Goal: Task Accomplishment & Management: Use online tool/utility

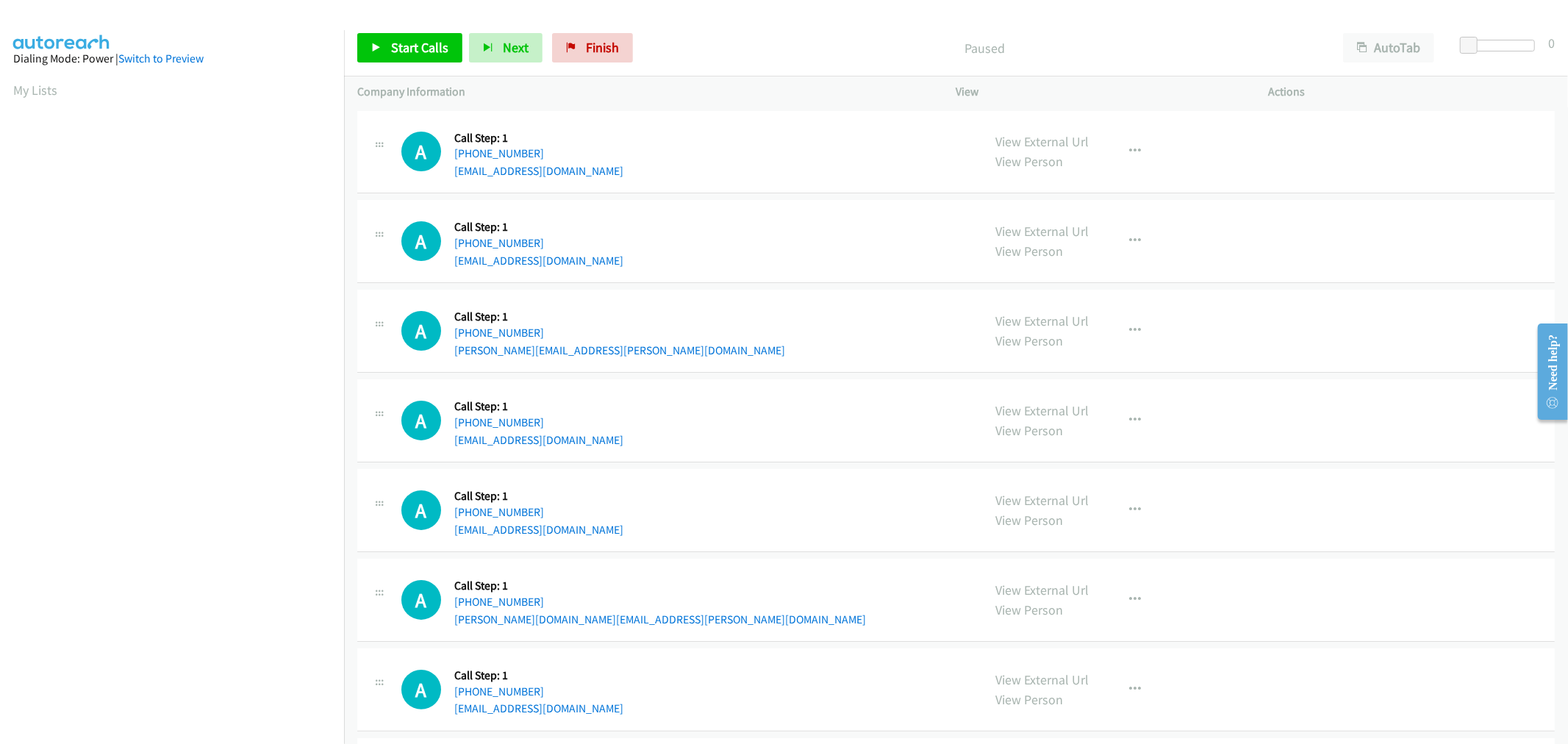
click at [740, 222] on div "A Callback Scheduled Call Step: 1 America/New_York +1 551-200-0735 sanpedroroel…" at bounding box center [685, 241] width 568 height 56
drag, startPoint x: 390, startPoint y: 40, endPoint x: 403, endPoint y: 52, distance: 17.7
click at [391, 40] on span "Start Calls" at bounding box center [420, 48] width 58 height 17
click at [743, 495] on div "A Callback Scheduled Call Step: 1 America/New_York +1 410-805-4519 dddkardo103@…" at bounding box center [685, 510] width 568 height 56
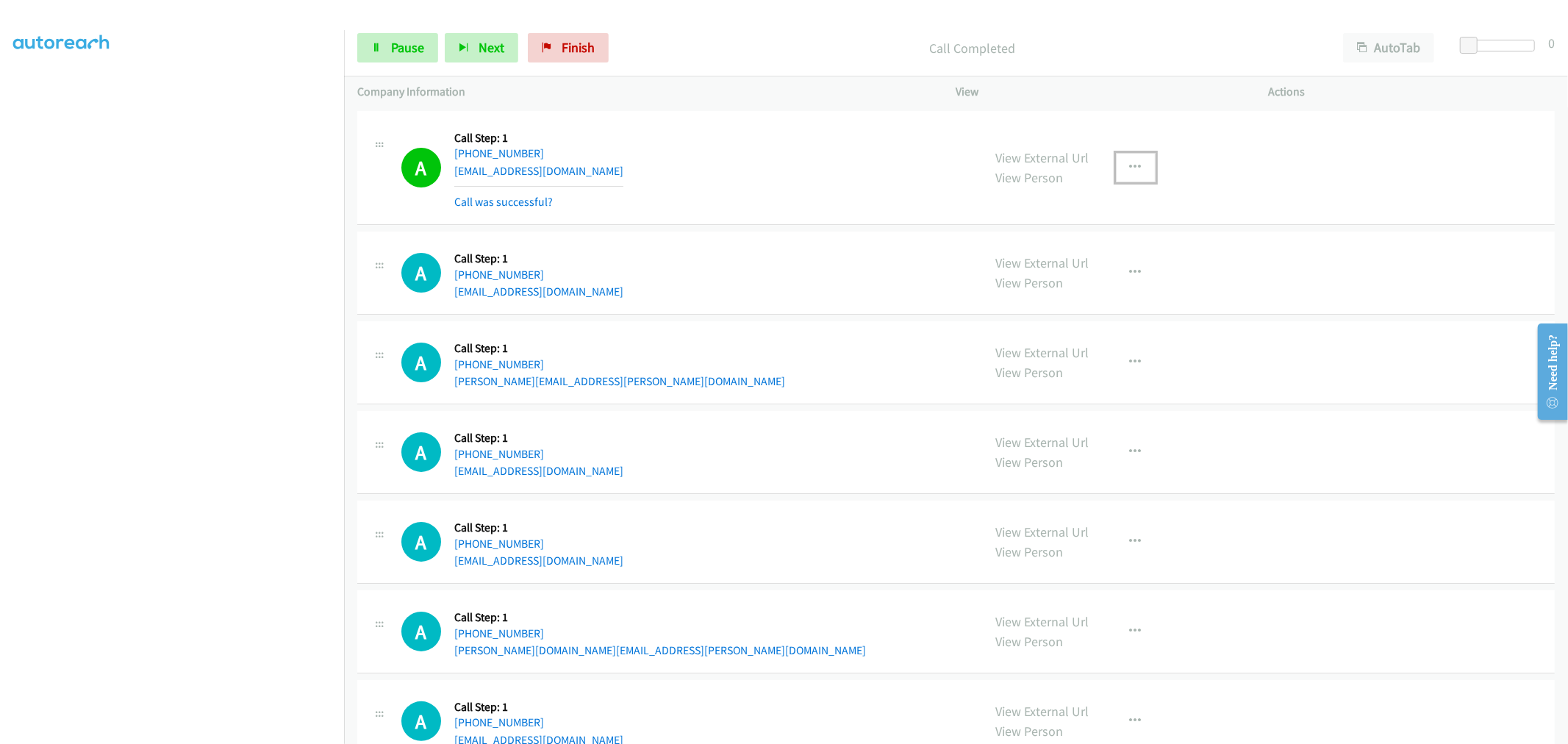
click at [1130, 167] on icon "button" at bounding box center [1136, 168] width 12 height 12
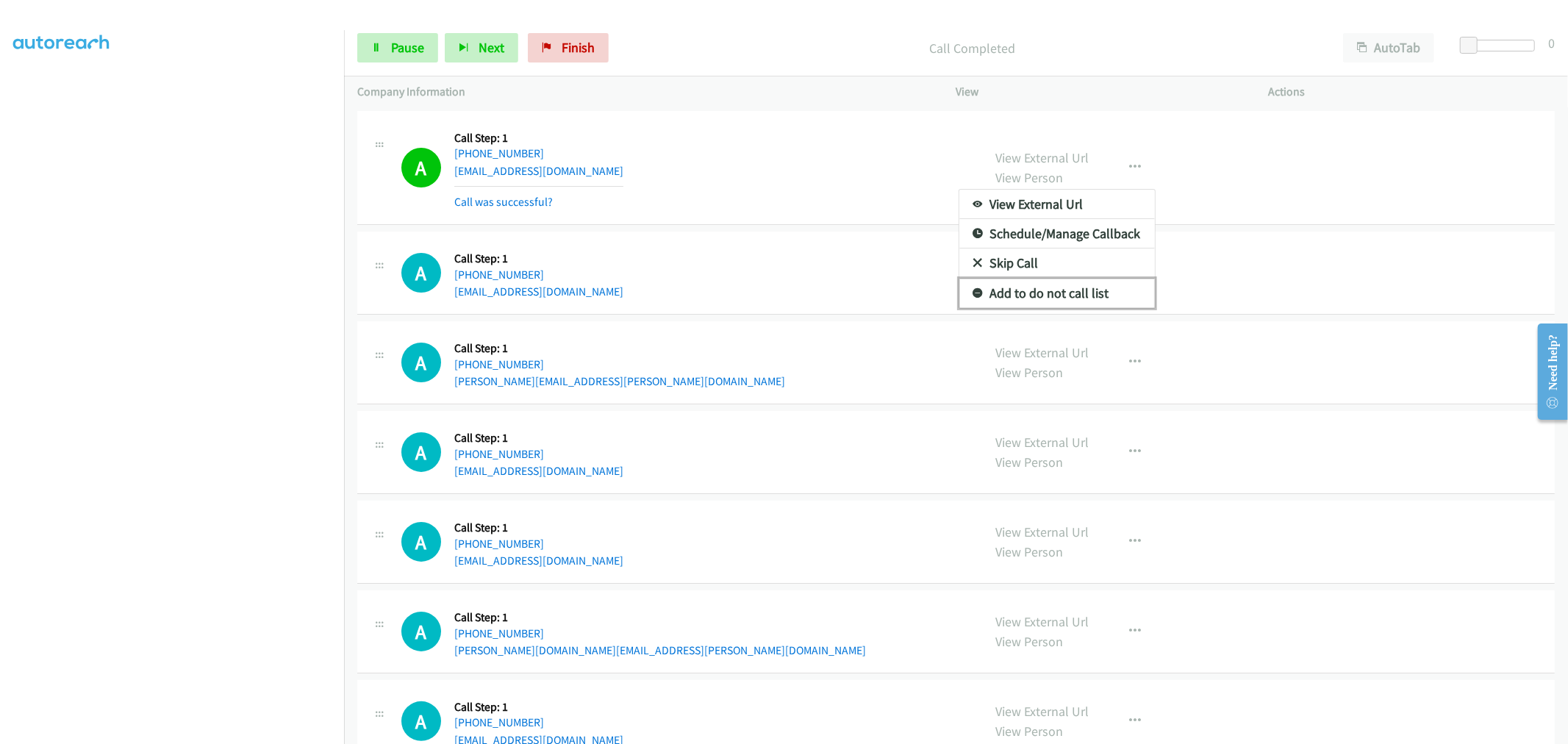
click at [1057, 303] on link "Add to do not call list" at bounding box center [1057, 293] width 196 height 30
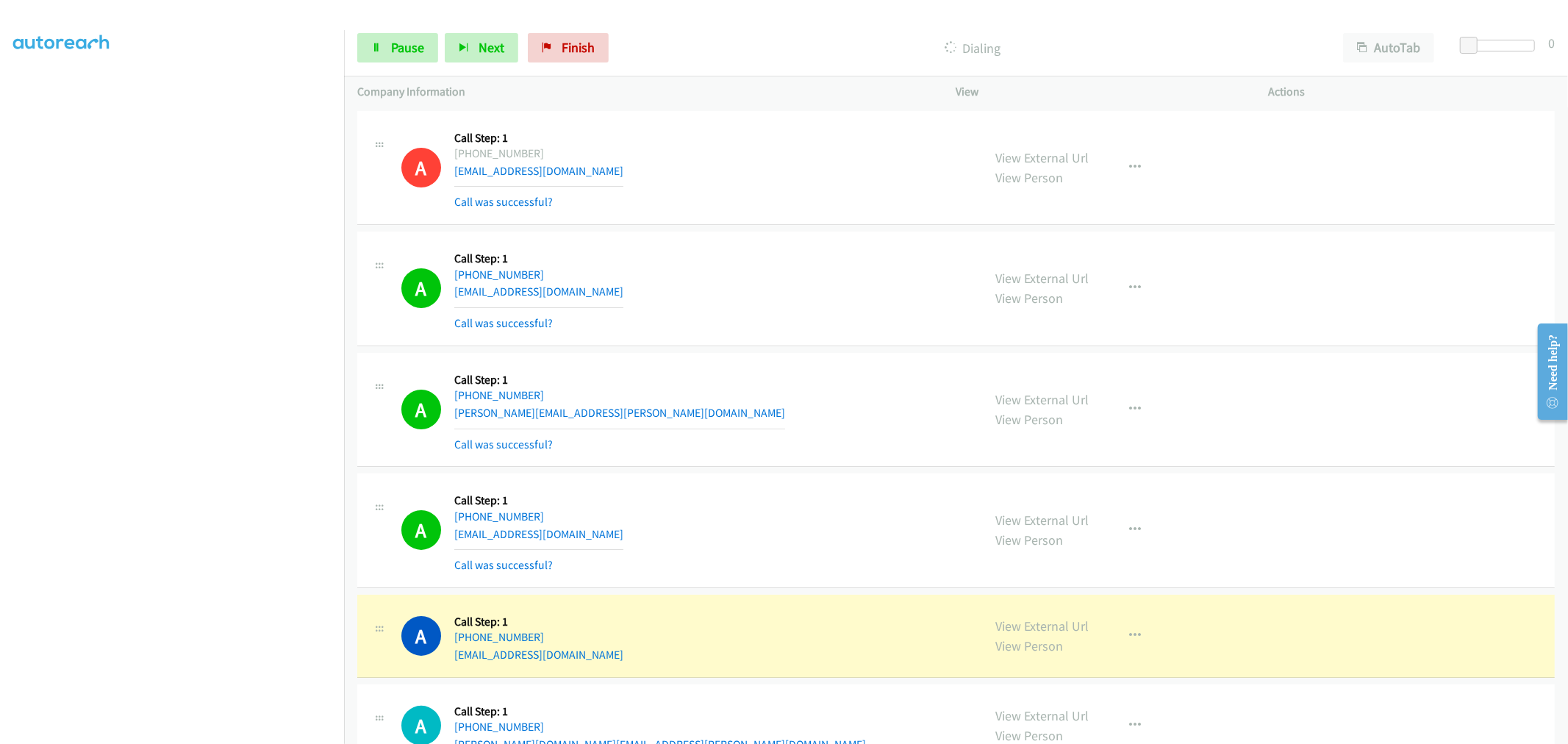
click at [192, 731] on section at bounding box center [172, 395] width 317 height 704
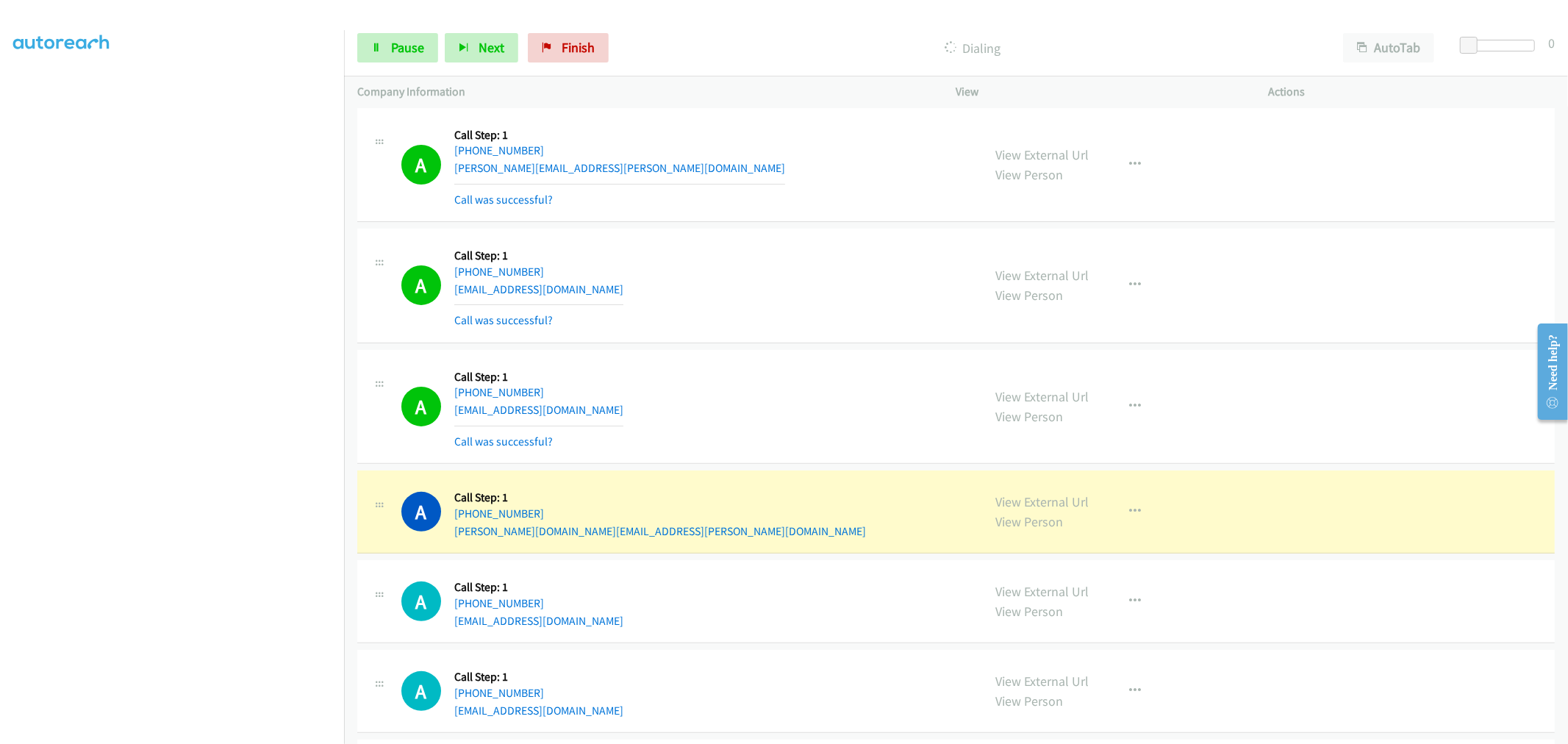
scroll to position [163, 0]
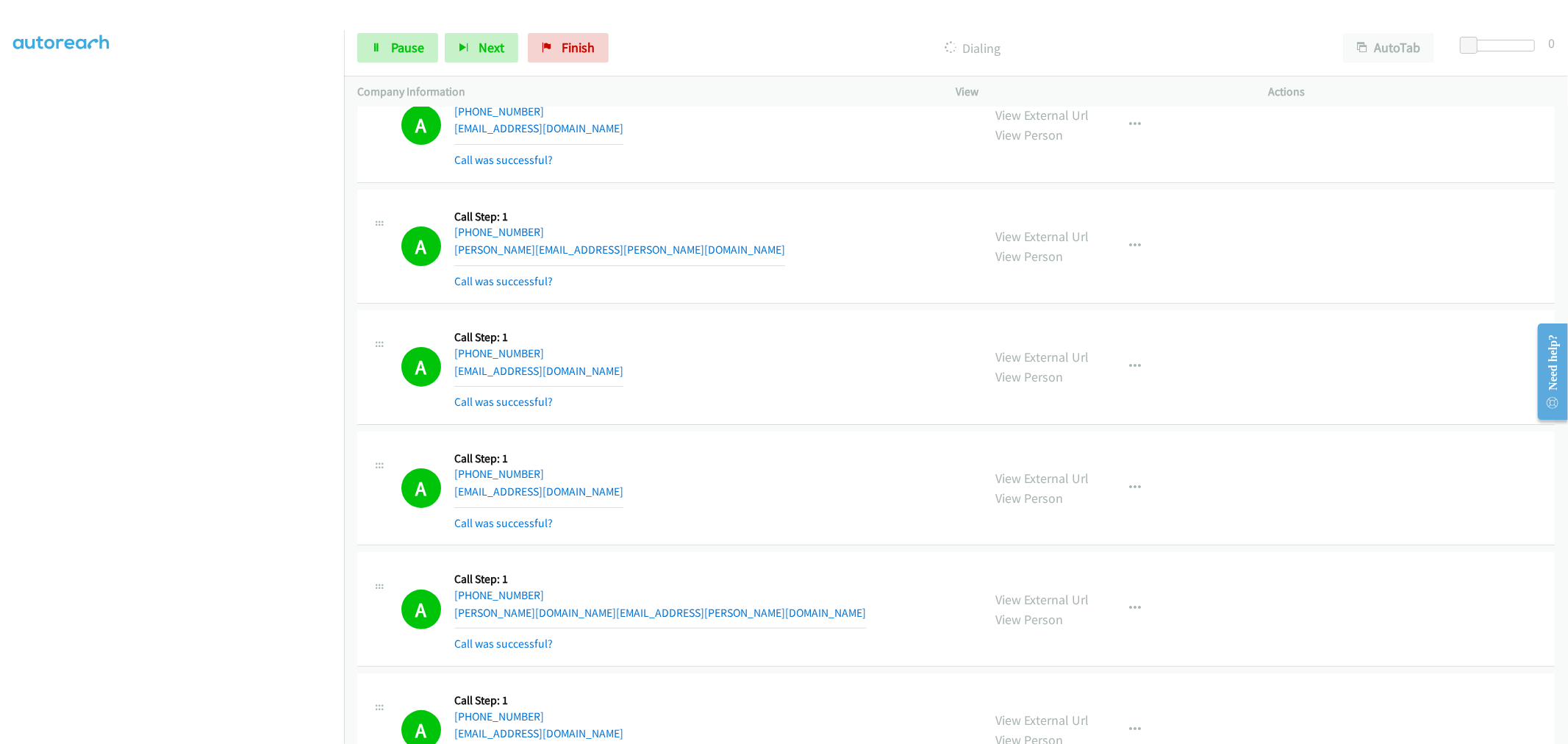
click at [699, 357] on div "A Callback Scheduled Call Step: 1 America/New_York +1 716-348-1209 gattisarah94…" at bounding box center [685, 366] width 568 height 87
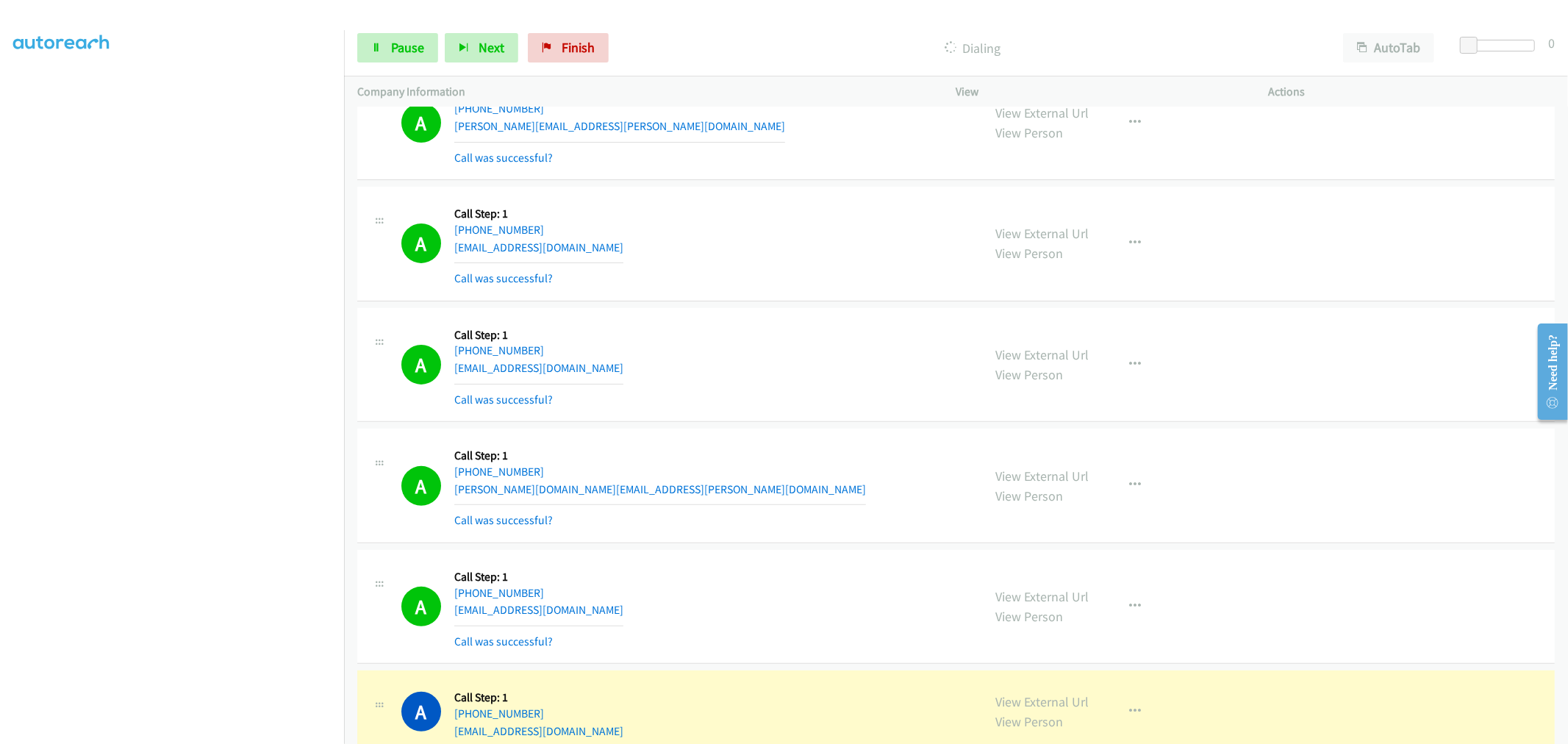
scroll to position [408, 0]
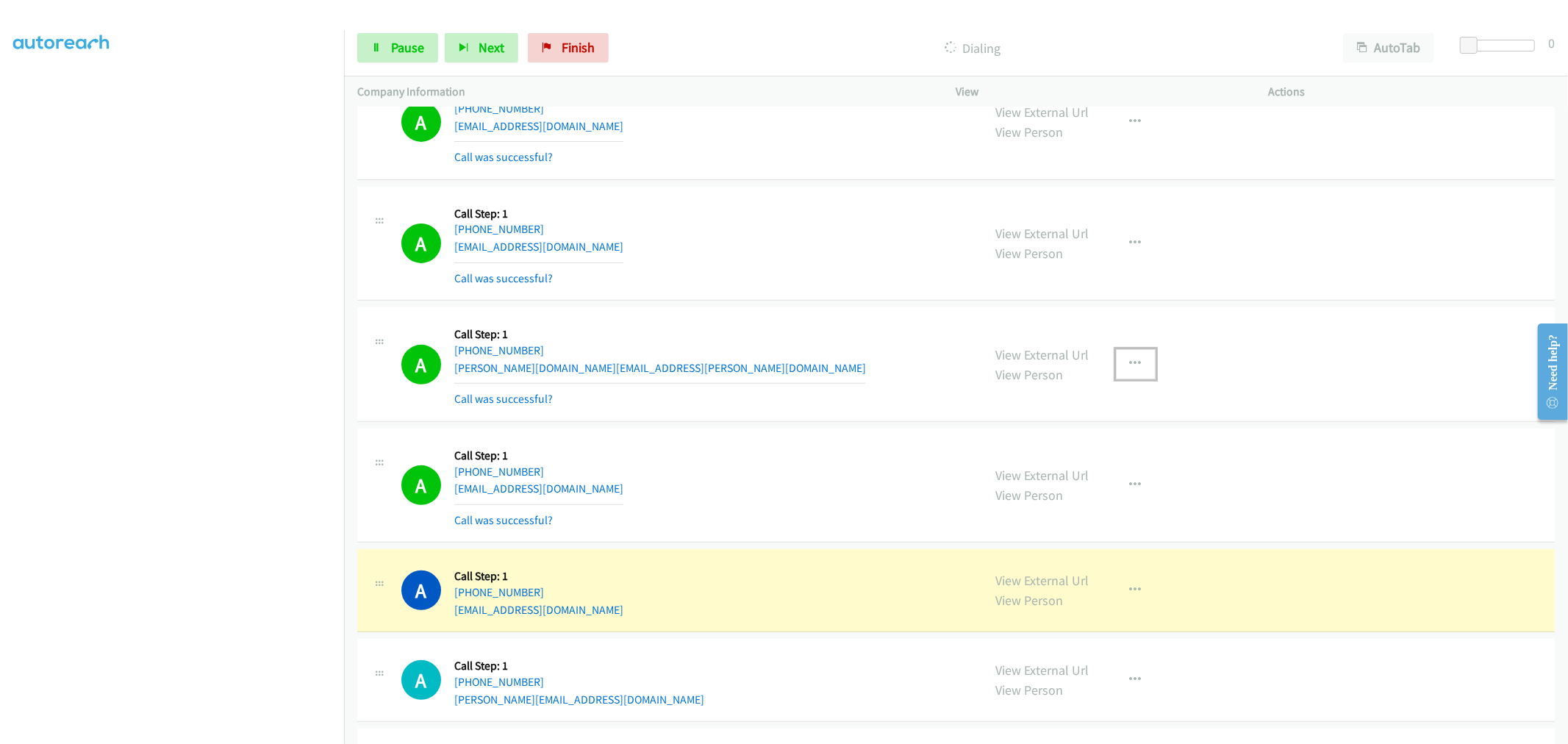
click at [1118, 362] on button "button" at bounding box center [1135, 363] width 39 height 30
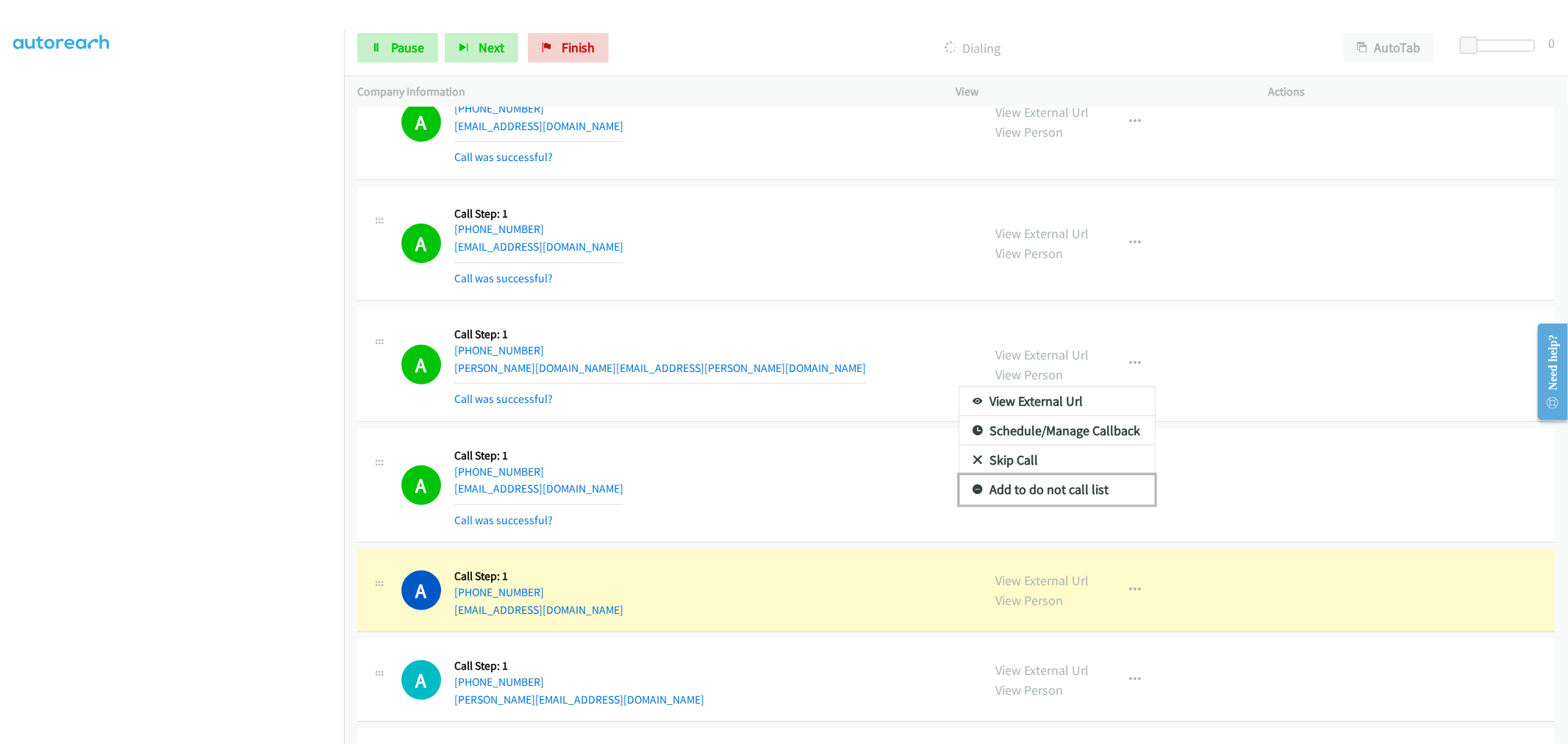
click at [1039, 487] on link "Add to do not call list" at bounding box center [1057, 489] width 196 height 30
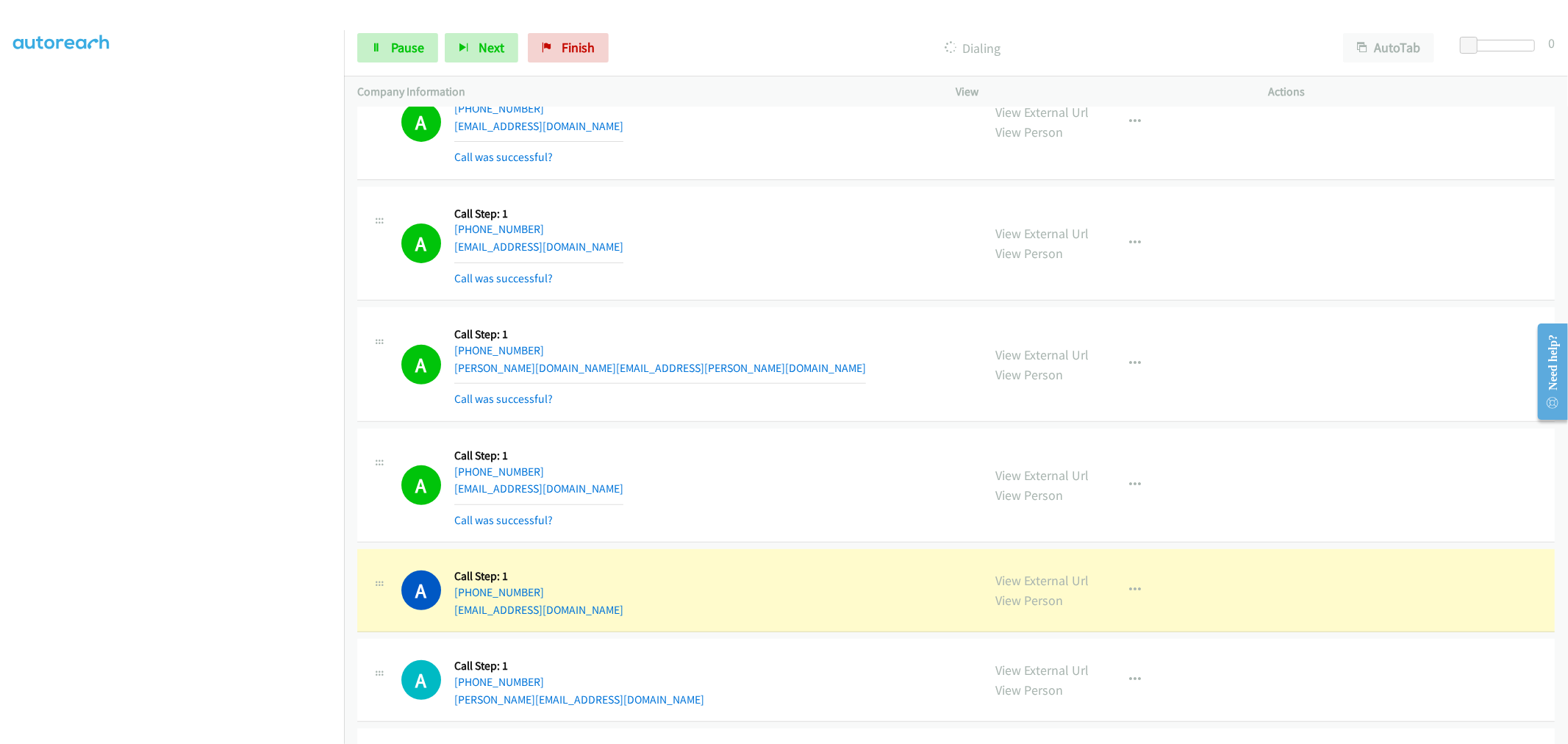
drag, startPoint x: 777, startPoint y: 403, endPoint x: 787, endPoint y: 393, distance: 14.1
click at [779, 399] on div "A Callback Scheduled Call Step: 1 America/New_York +1 248-917-1122 johnny.a.cha…" at bounding box center [685, 363] width 568 height 87
click at [680, 222] on div "A Callback Scheduled Call Step: 1 America/New_York +1 410-805-4519 dddkardo103@…" at bounding box center [685, 244] width 568 height 87
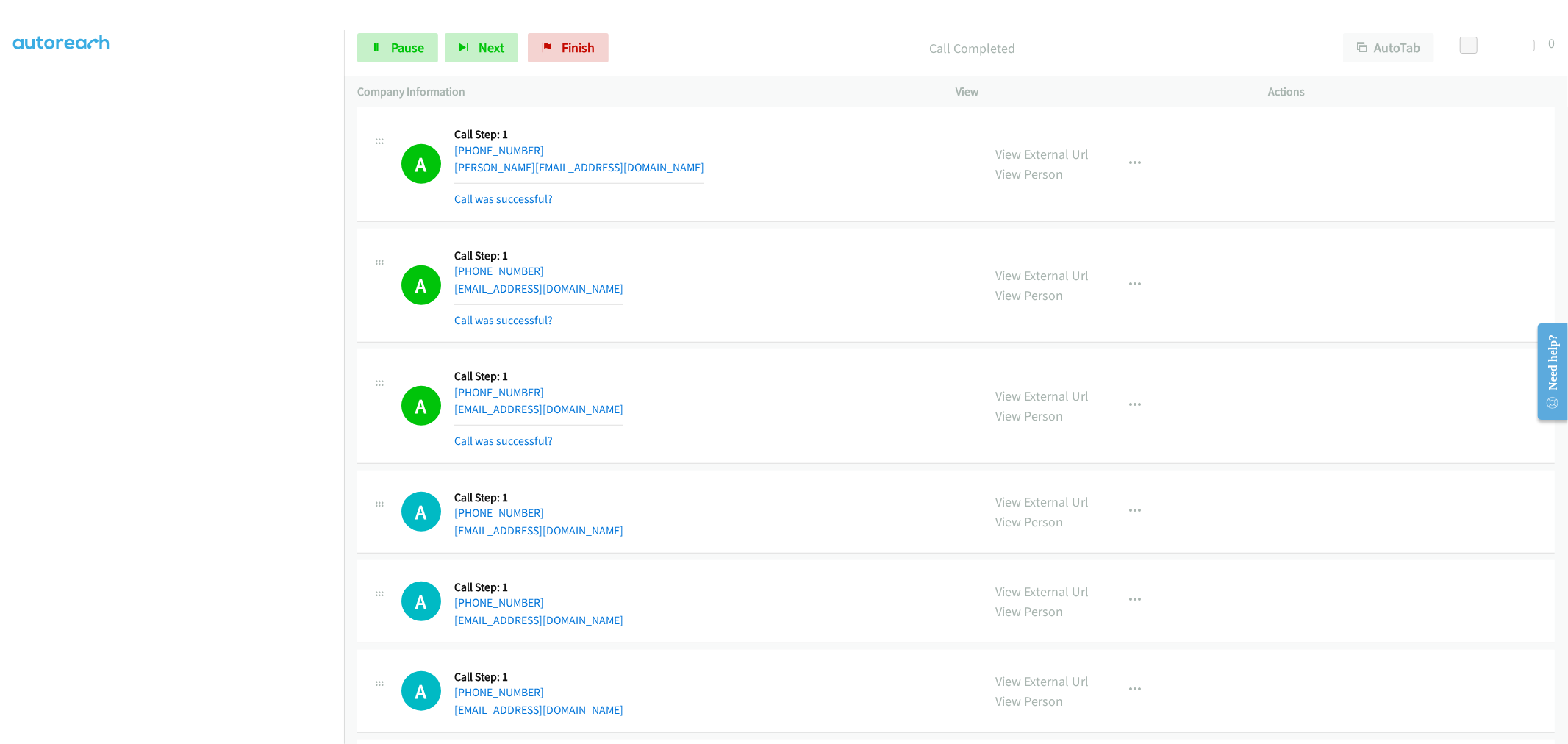
scroll to position [1061, 0]
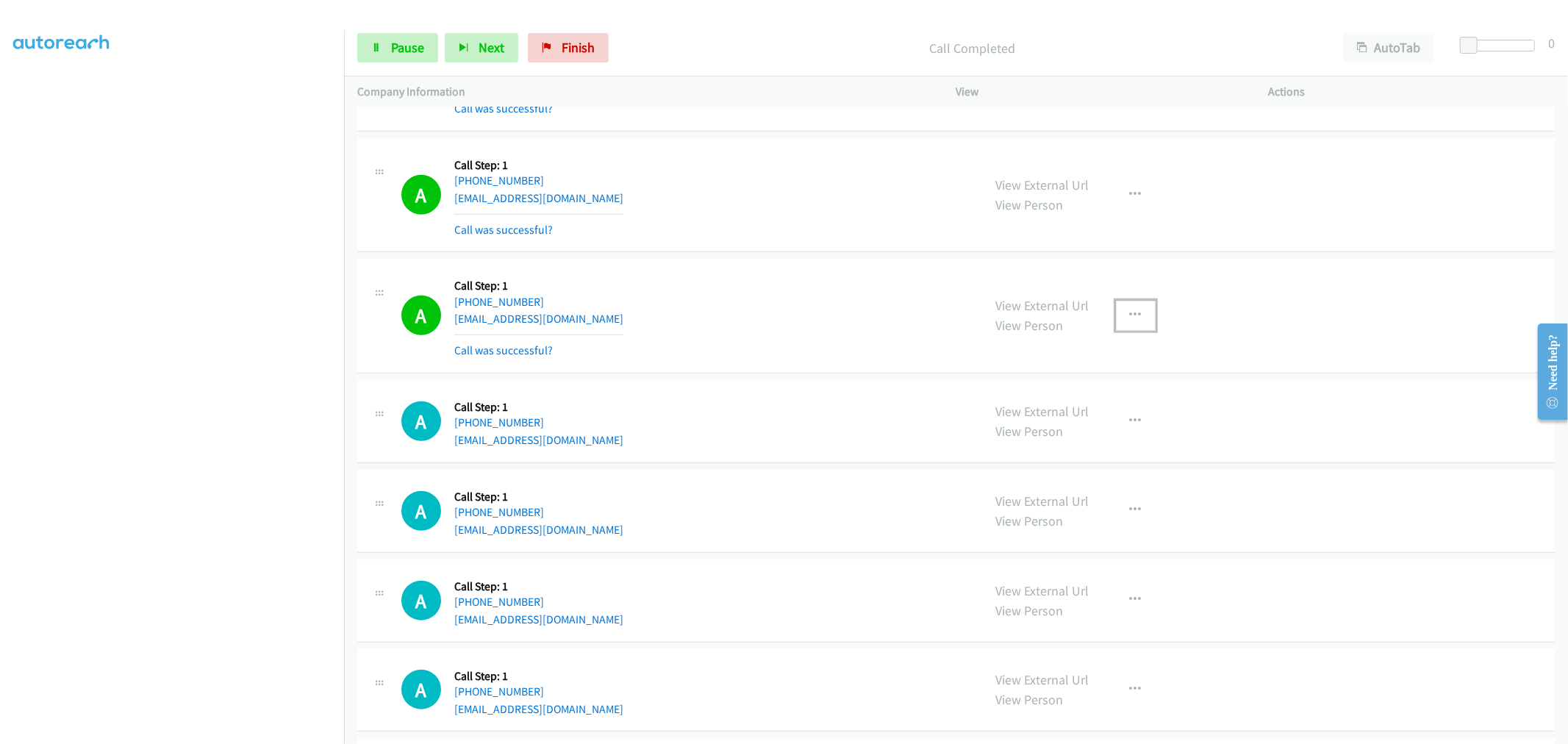
click at [1140, 321] on button "button" at bounding box center [1135, 315] width 39 height 30
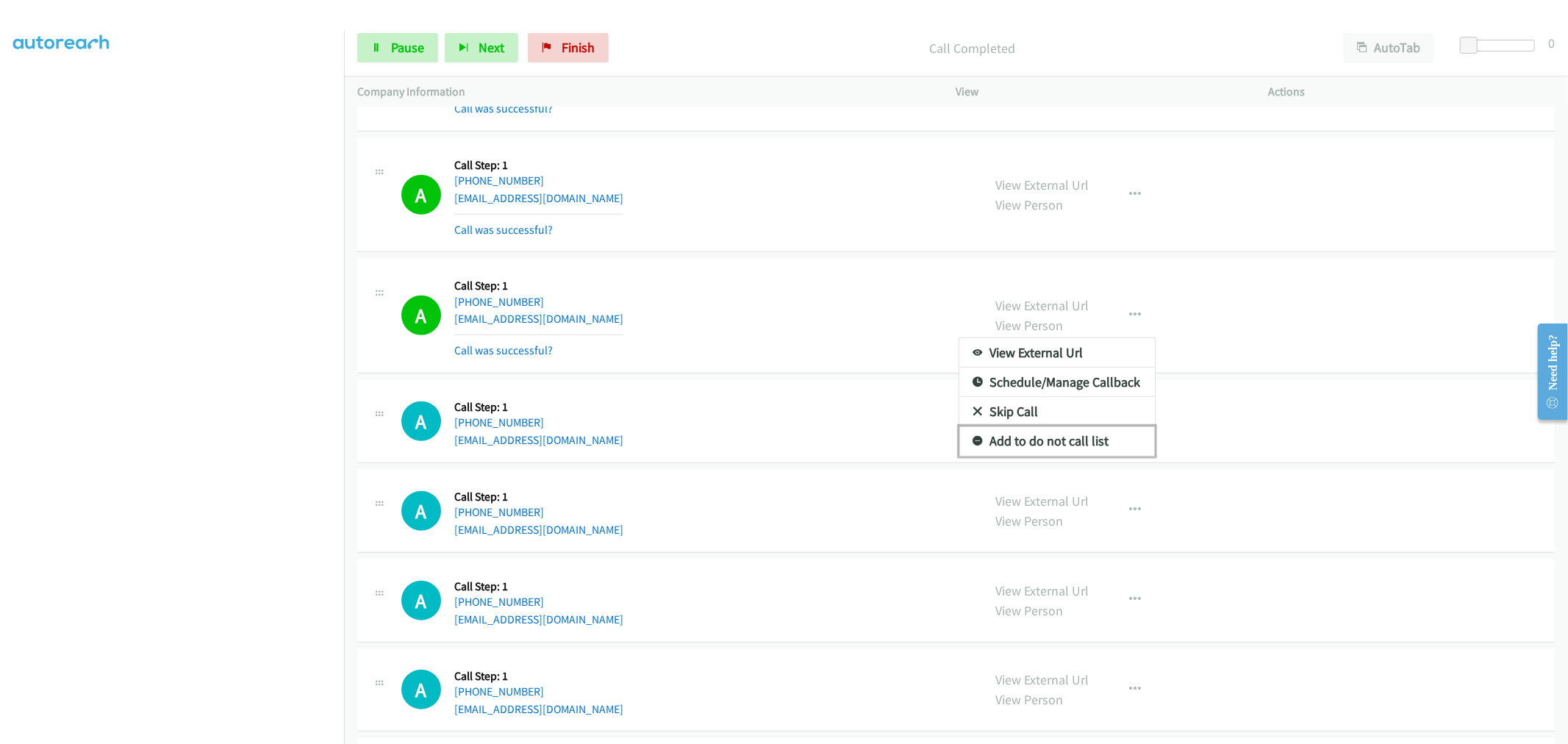
click at [1020, 442] on link "Add to do not call list" at bounding box center [1057, 441] width 196 height 30
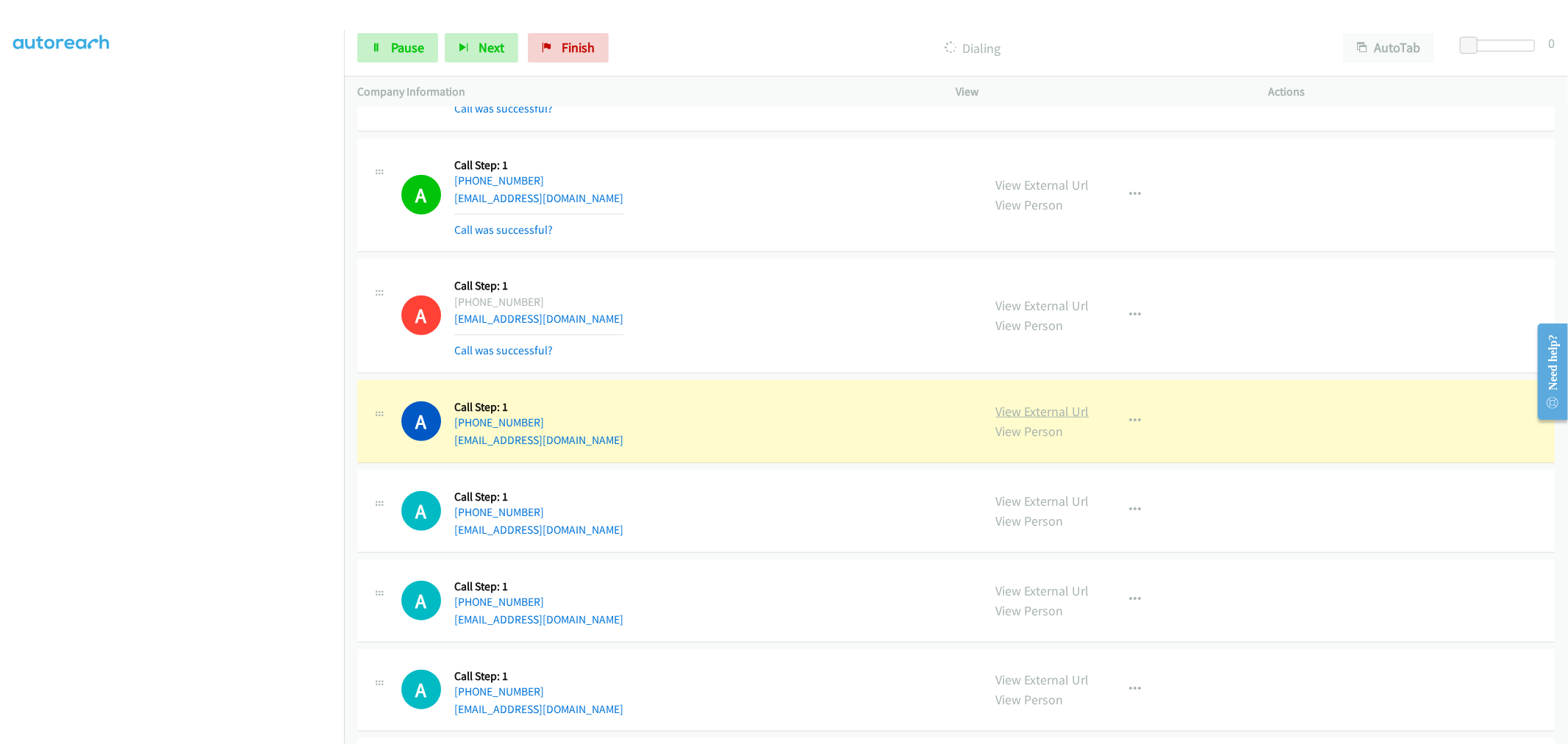
drag, startPoint x: 1022, startPoint y: 407, endPoint x: 973, endPoint y: 304, distance: 114.1
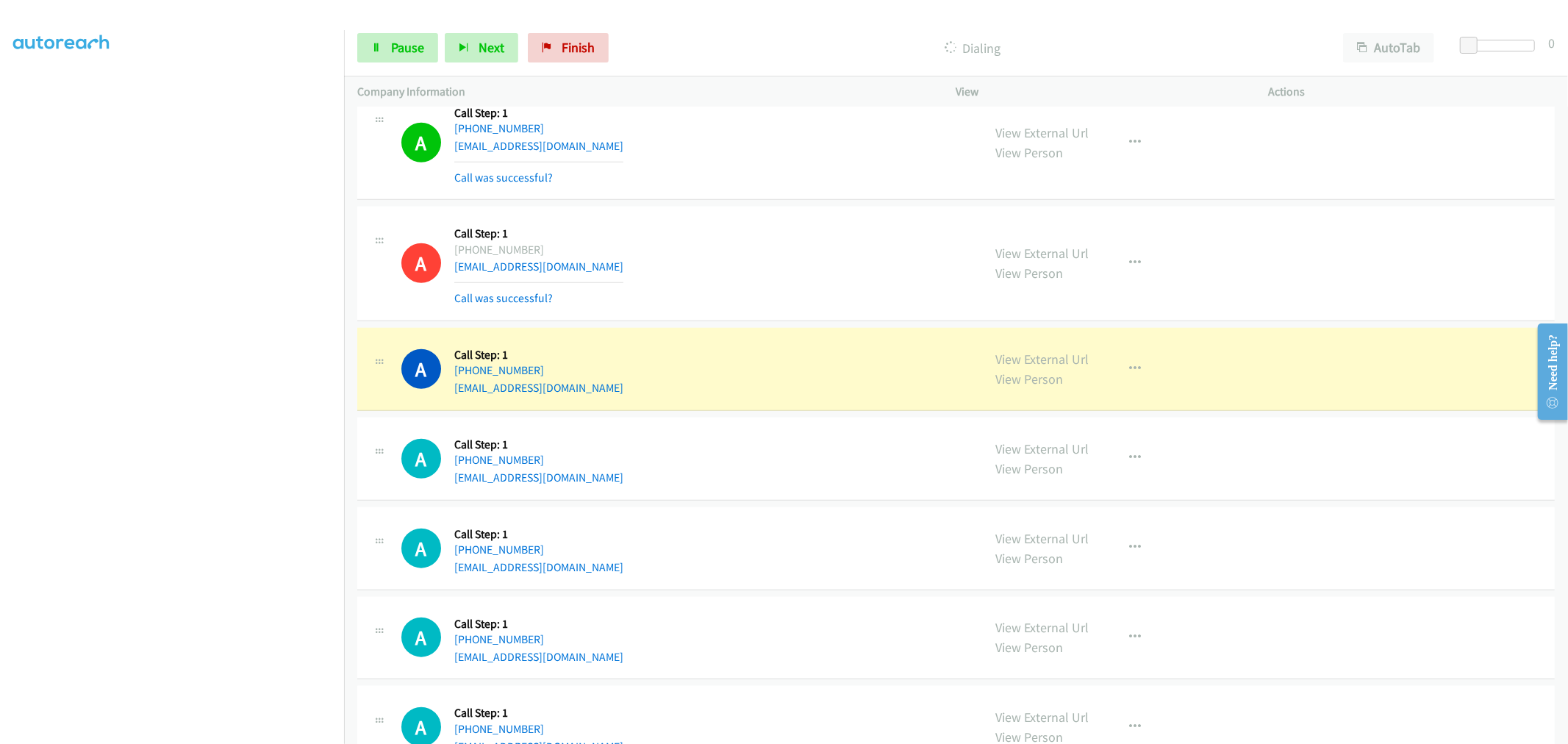
scroll to position [1144, 0]
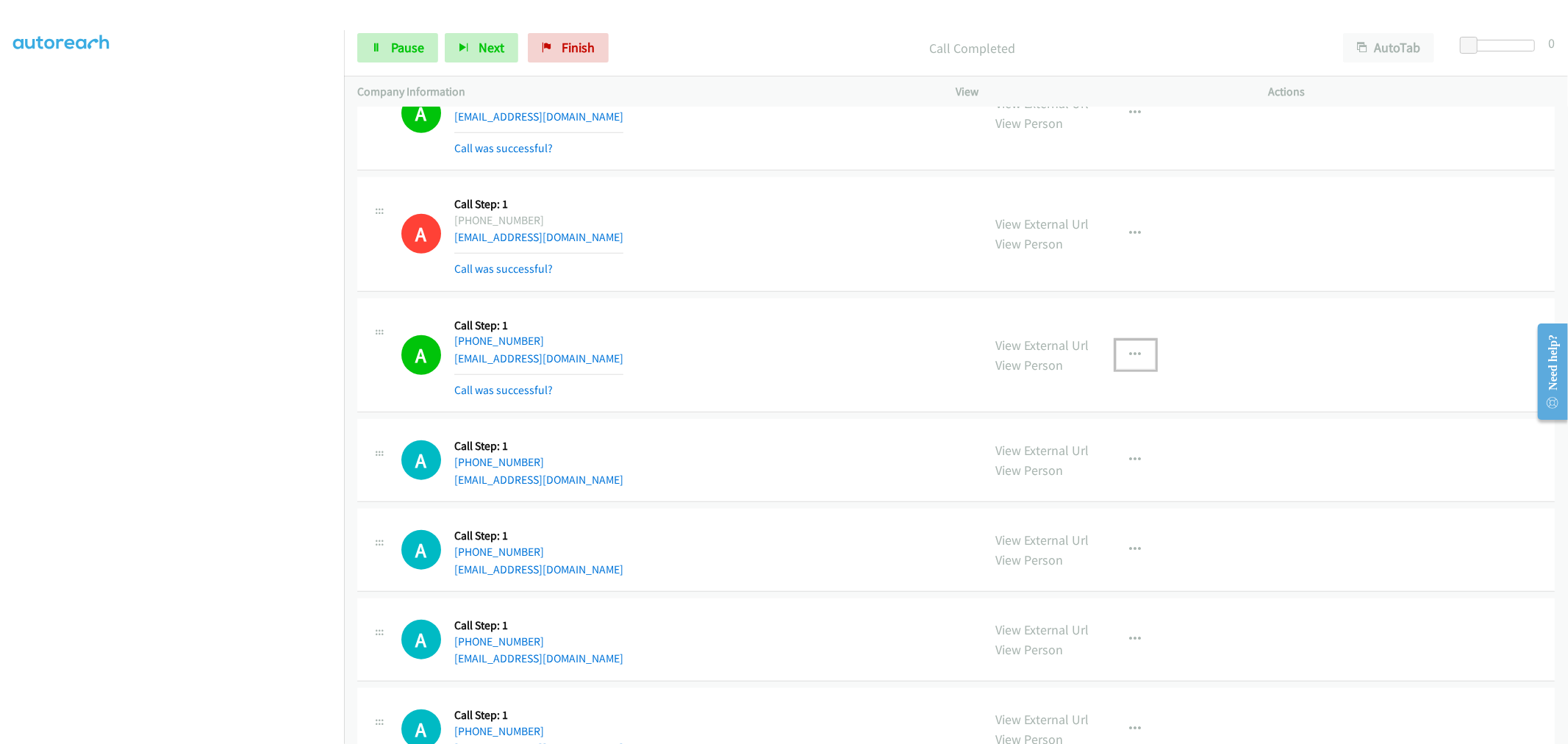
click at [1141, 356] on button "button" at bounding box center [1135, 355] width 39 height 30
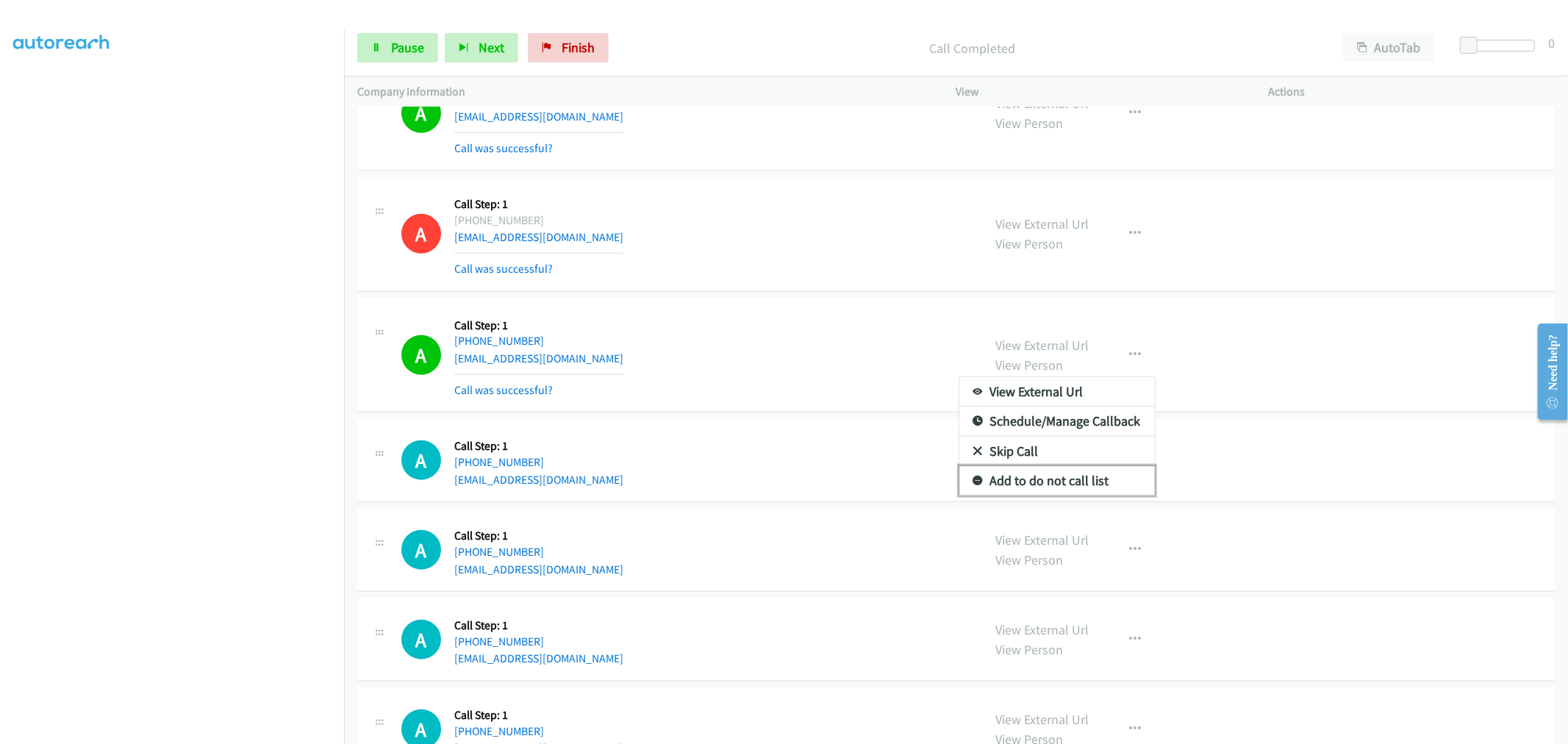
click at [1058, 485] on link "Add to do not call list" at bounding box center [1057, 480] width 196 height 30
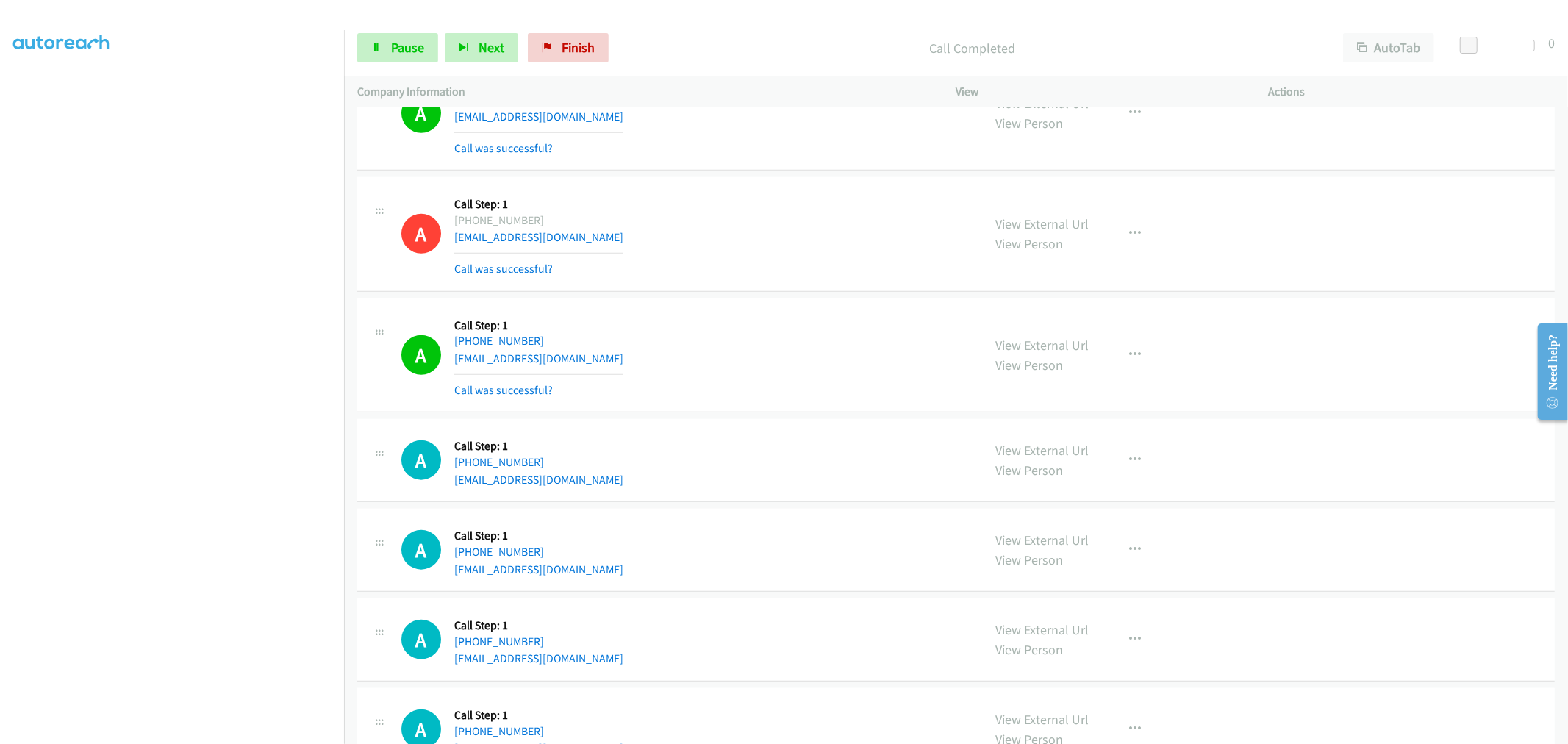
click at [793, 345] on div "A Callback Scheduled Call Step: 1 America/Chicago +1 901-633-7910 ielesije@gmai…" at bounding box center [685, 355] width 568 height 87
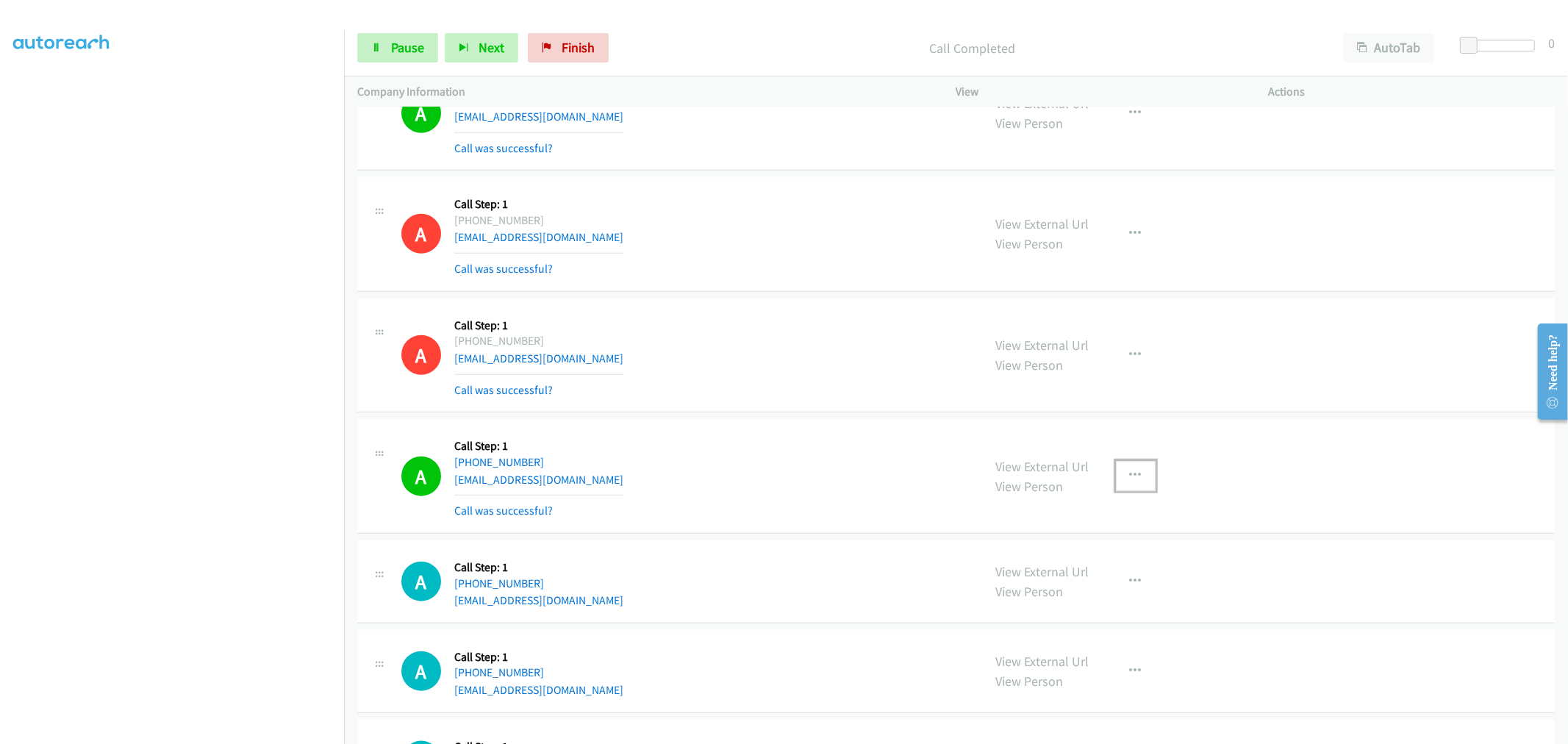
click at [1130, 481] on button "button" at bounding box center [1135, 476] width 39 height 30
click at [1052, 597] on link "Add to do not call list" at bounding box center [1057, 601] width 196 height 30
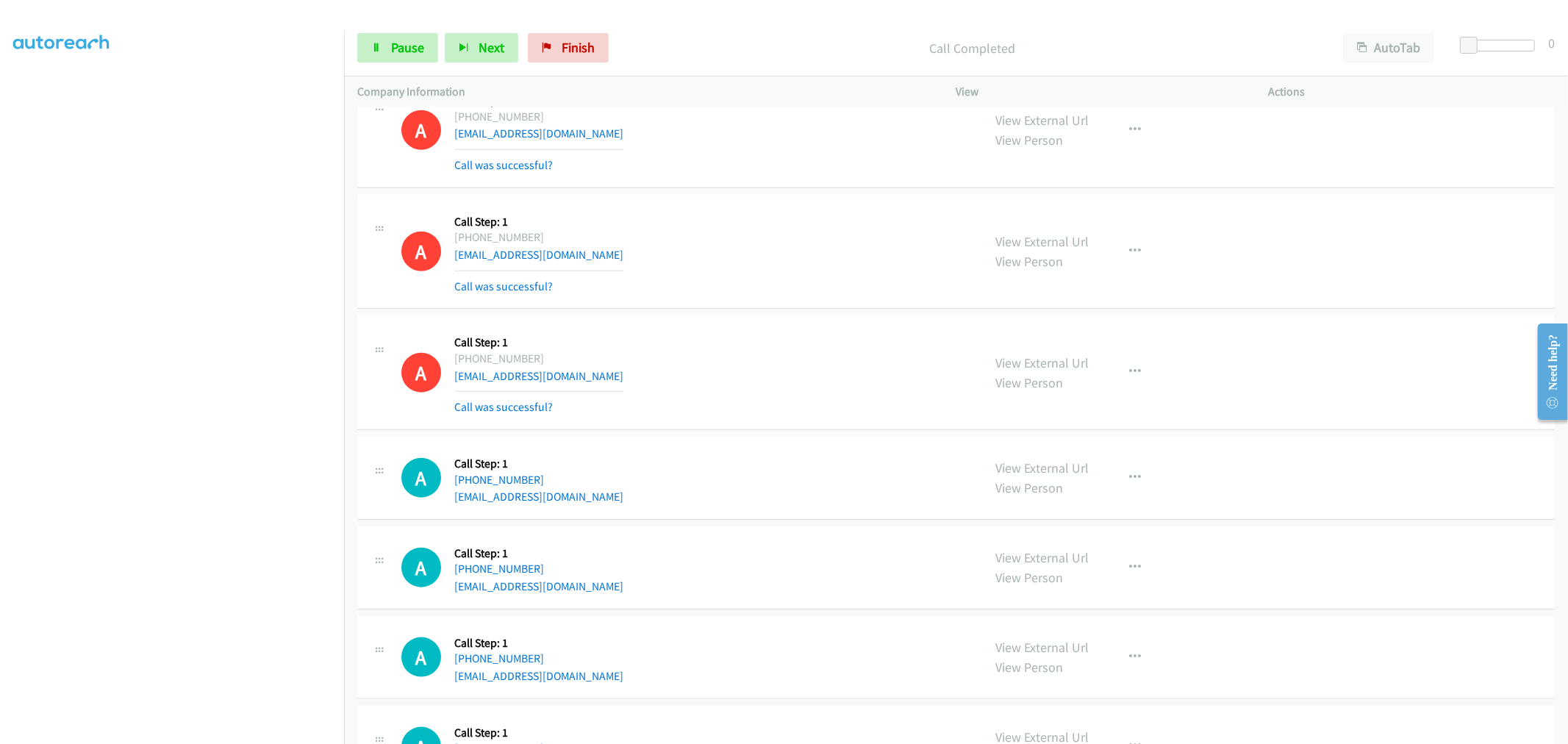
scroll to position [1388, 0]
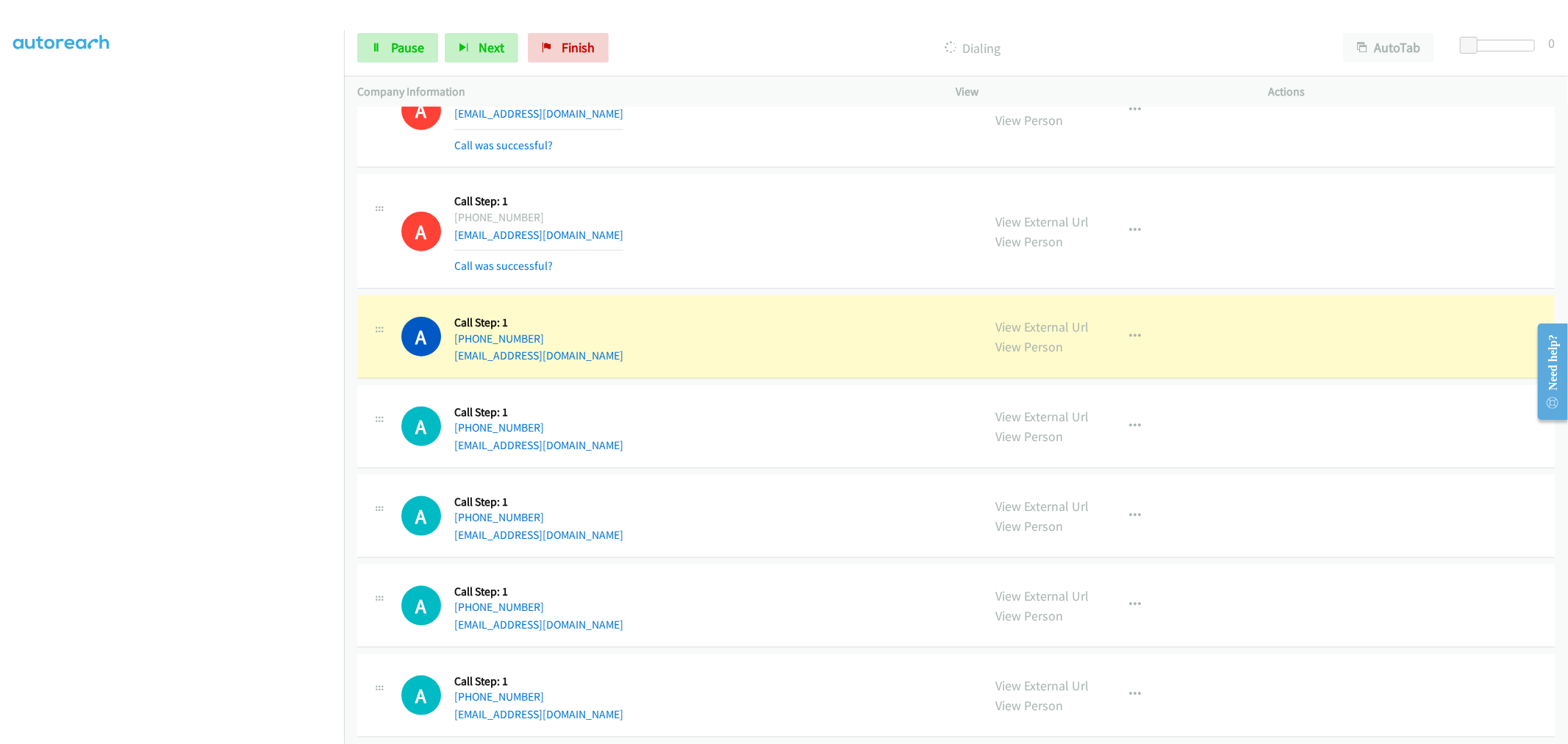
click at [879, 373] on div "A Callback Scheduled Call Step: 1 America/Chicago +1 832-997-9929 cindykim2017@…" at bounding box center [956, 337] width 1197 height 83
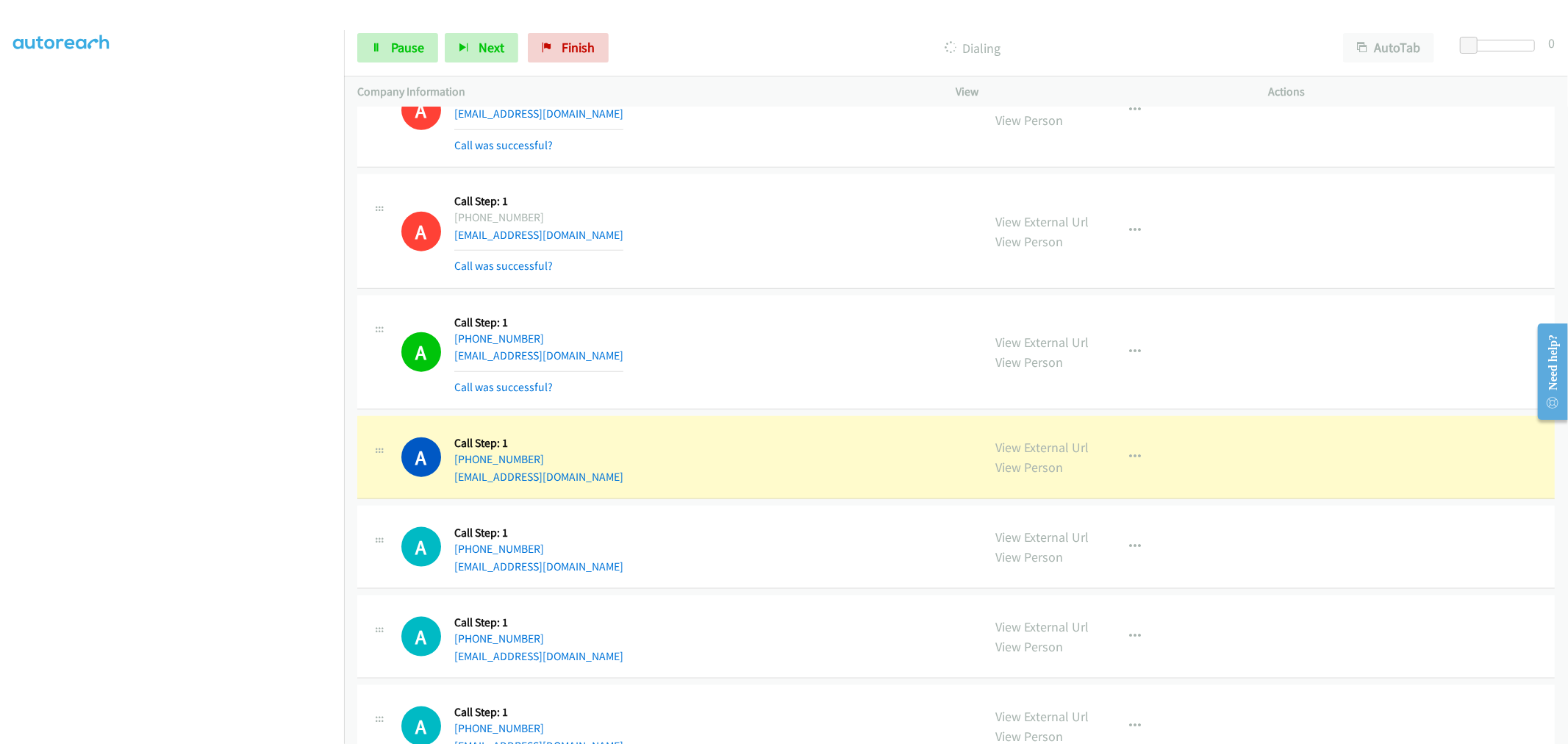
click at [774, 407] on div "A Callback Scheduled Call Step: 1 America/Chicago +1 832-997-9929 cindykim2017@…" at bounding box center [956, 353] width 1197 height 115
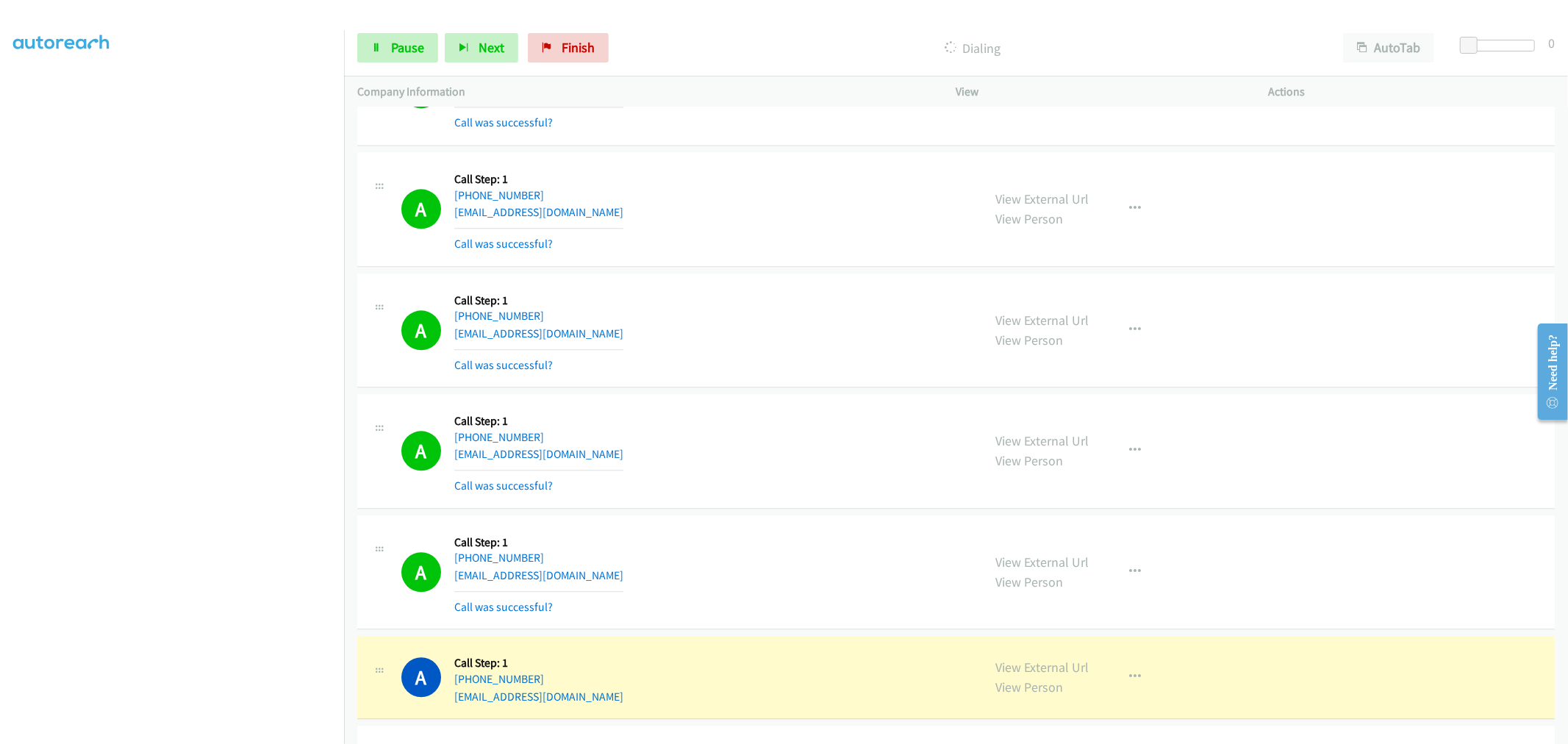
scroll to position [3104, 0]
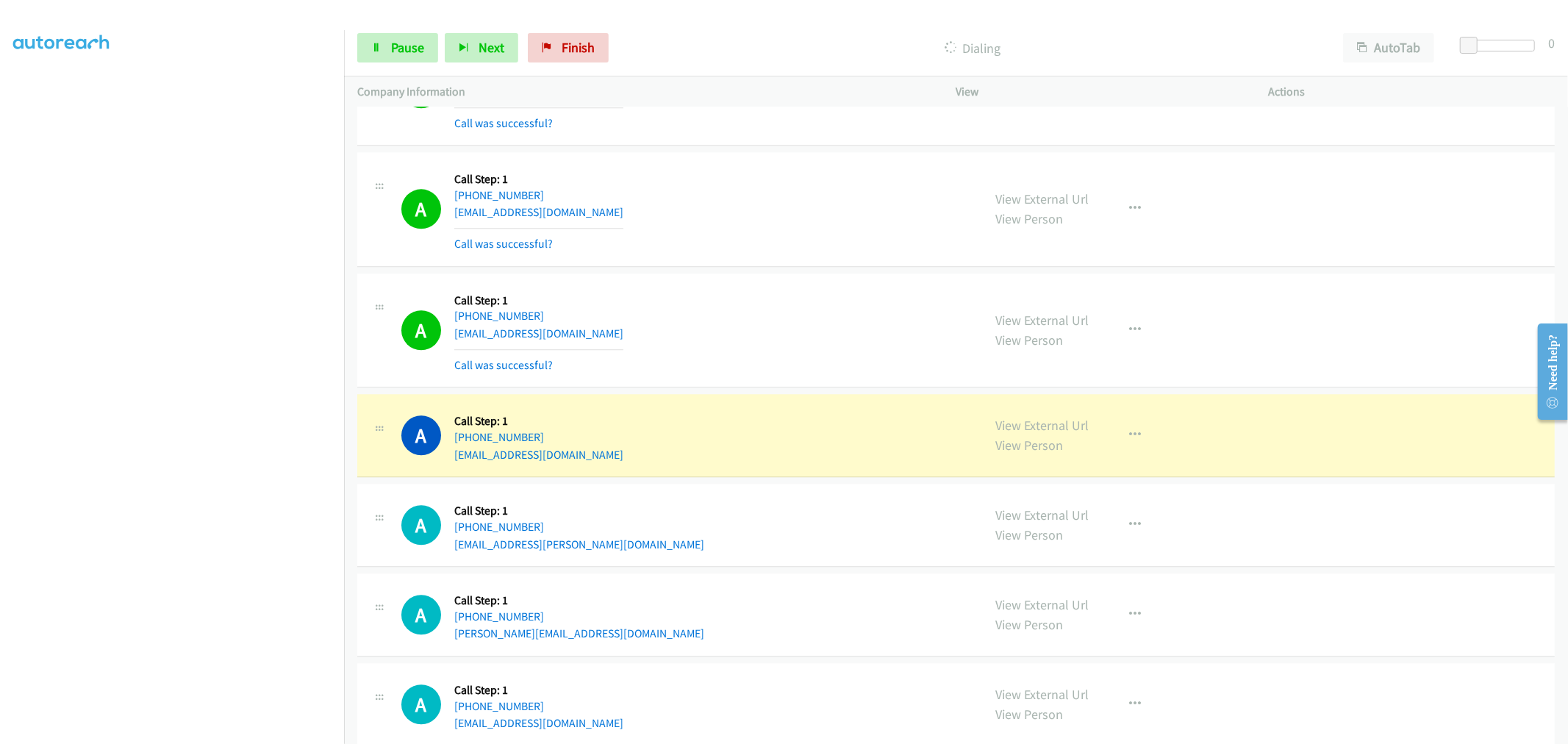
click at [757, 273] on td "A Callback Scheduled Call Step: 1 America/New_York +1 717-222-7610 saniyaahsull…" at bounding box center [956, 330] width 1224 height 122
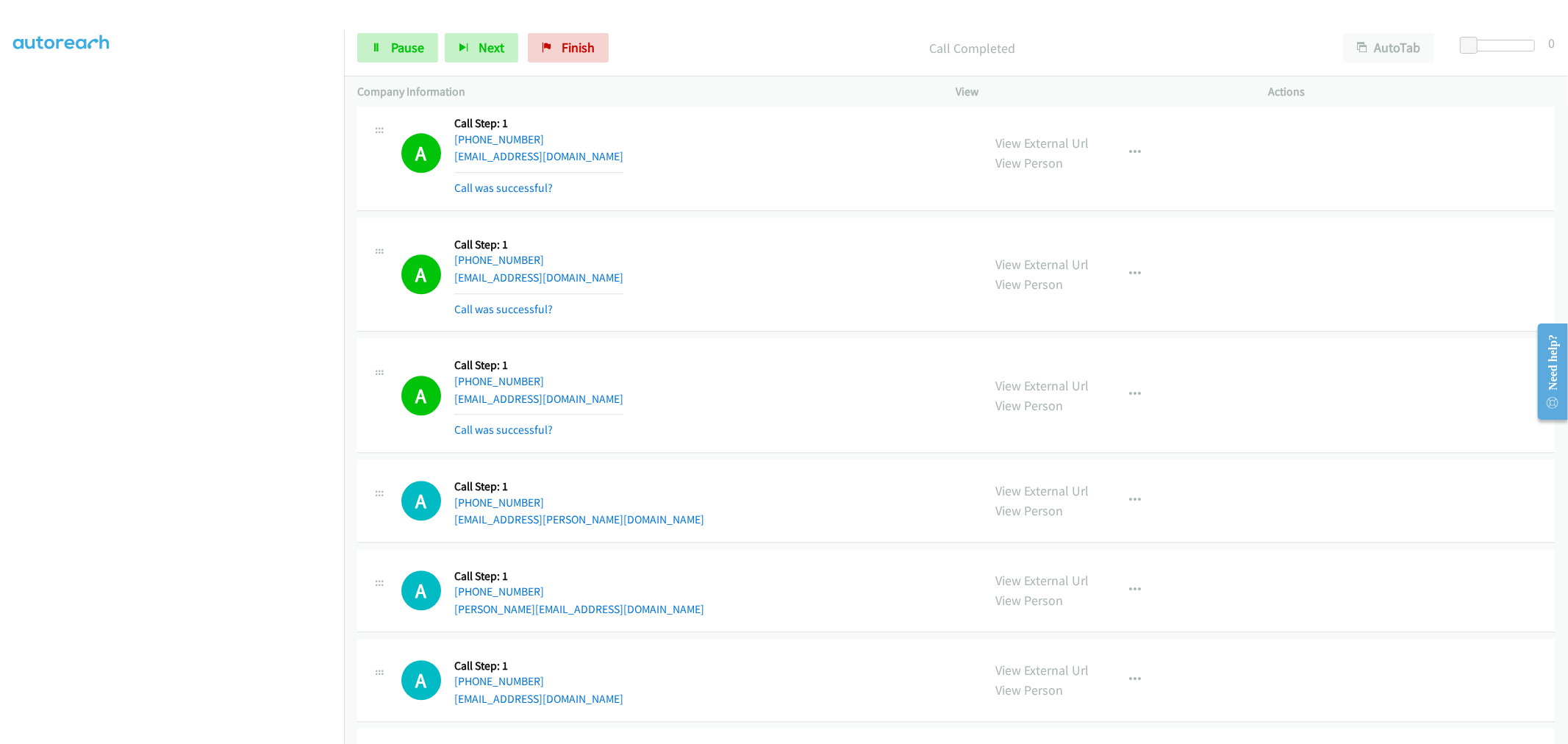
scroll to position [3186, 0]
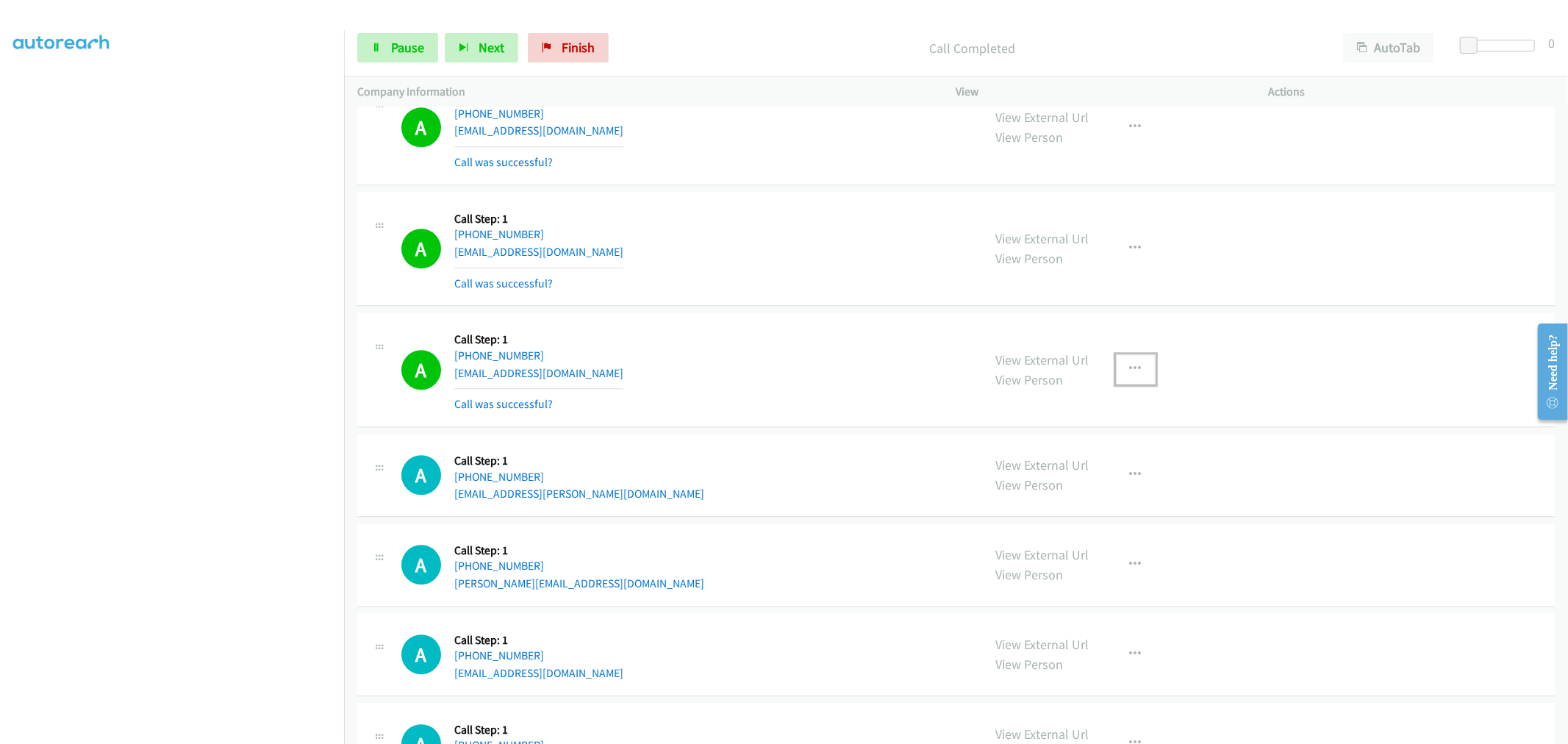
click at [1138, 377] on button "button" at bounding box center [1135, 369] width 39 height 30
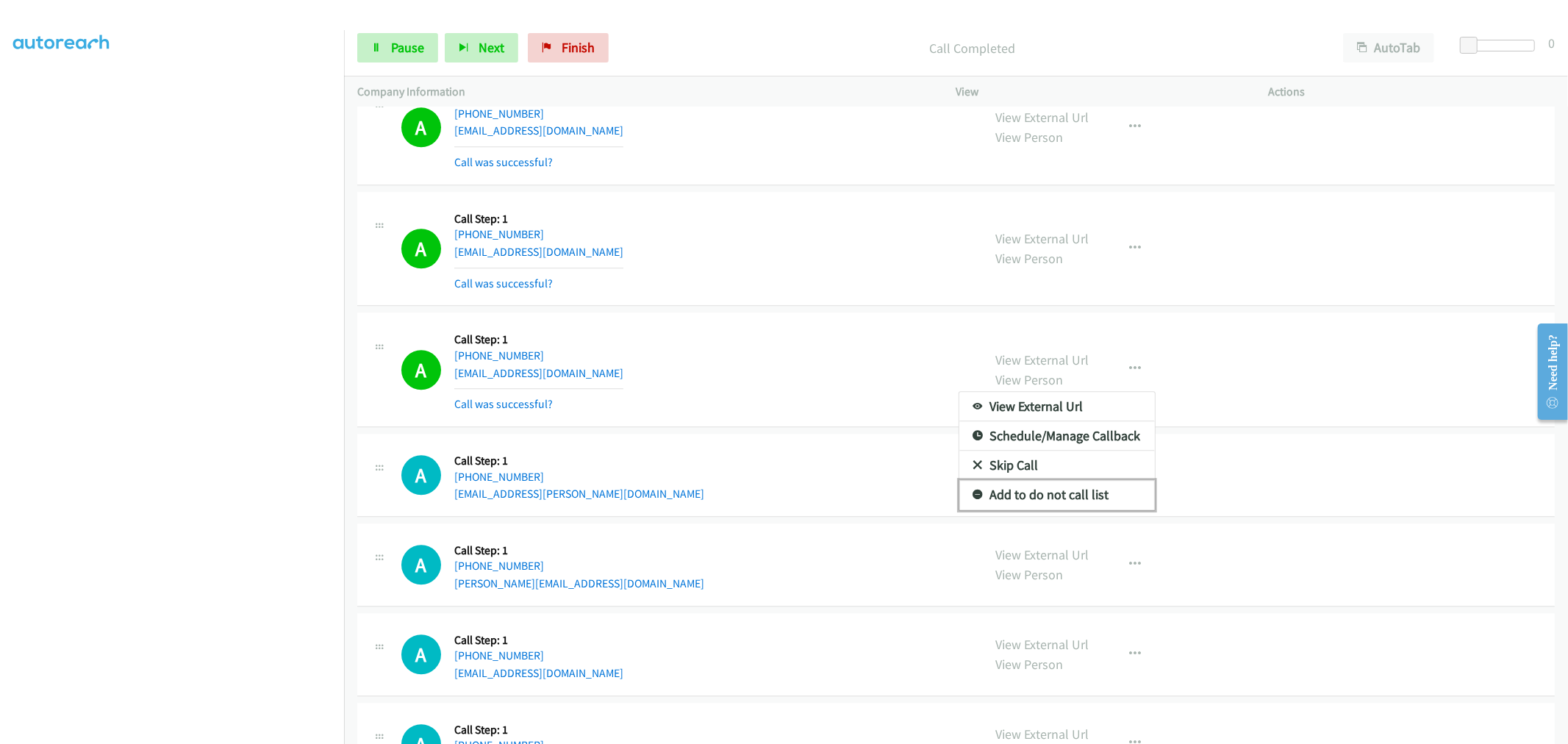
drag, startPoint x: 1076, startPoint y: 505, endPoint x: 980, endPoint y: 447, distance: 112.2
click at [1076, 505] on link "Add to do not call list" at bounding box center [1057, 495] width 196 height 30
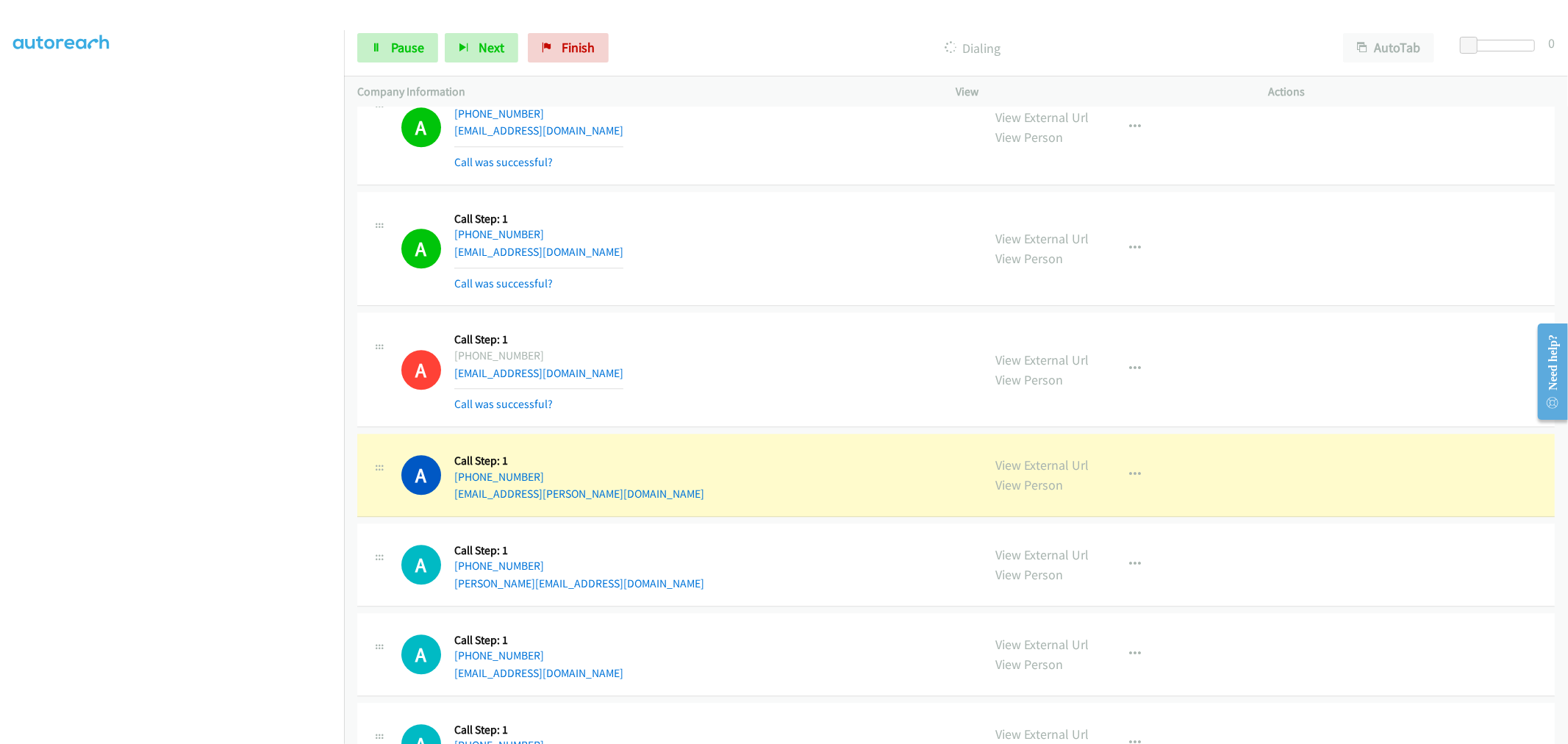
click at [745, 280] on div "A Callback Scheduled Call Step: 1 America/New_York +1 717-222-7610 saniyaahsull…" at bounding box center [685, 248] width 568 height 87
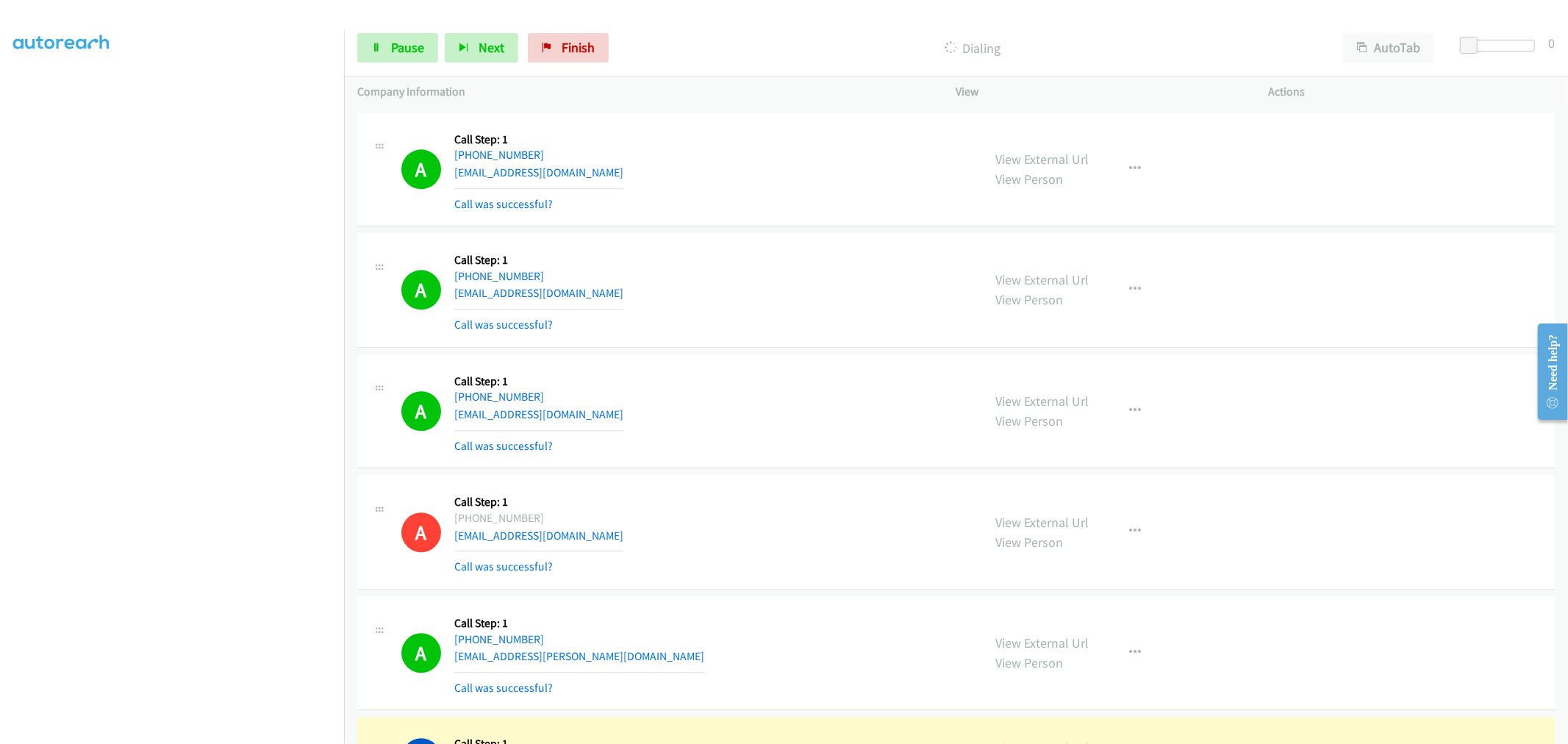
scroll to position [3023, 0]
click at [680, 409] on div "A Callback Scheduled Call Step: 1 America/New_York +1 717-222-7610 saniyaahsull…" at bounding box center [685, 411] width 568 height 87
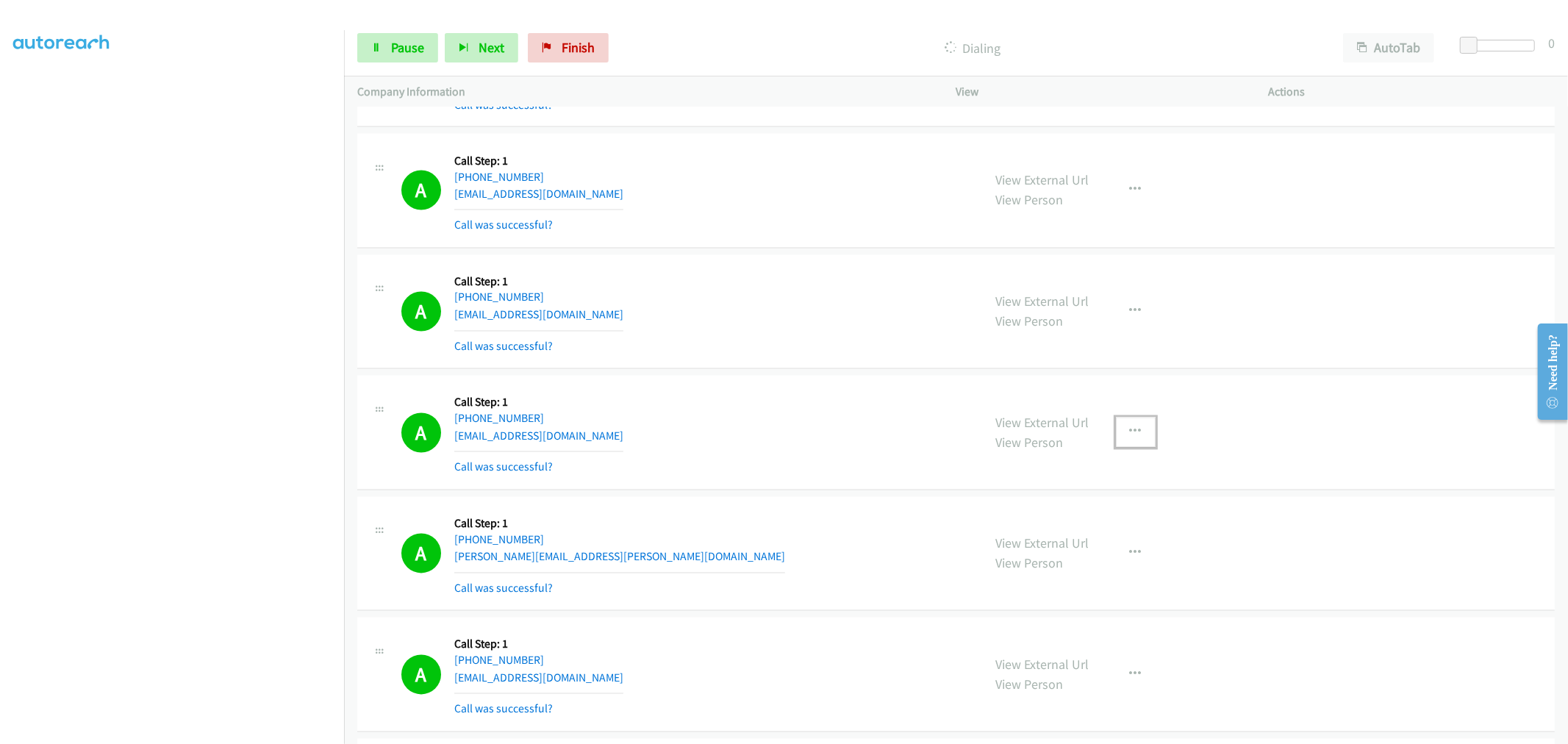
click at [1130, 430] on icon "button" at bounding box center [1136, 432] width 12 height 12
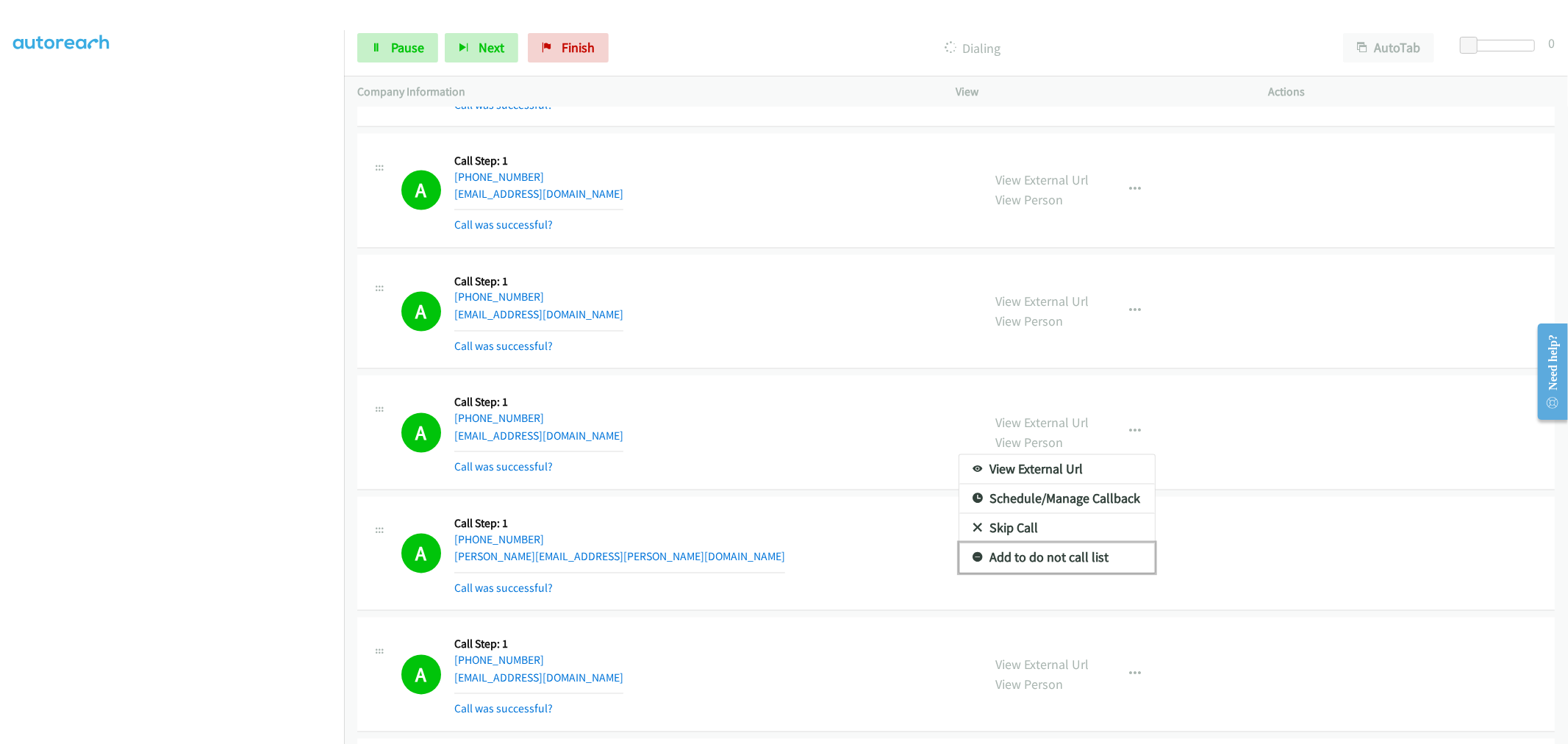
click at [1063, 550] on link "Add to do not call list" at bounding box center [1057, 558] width 196 height 30
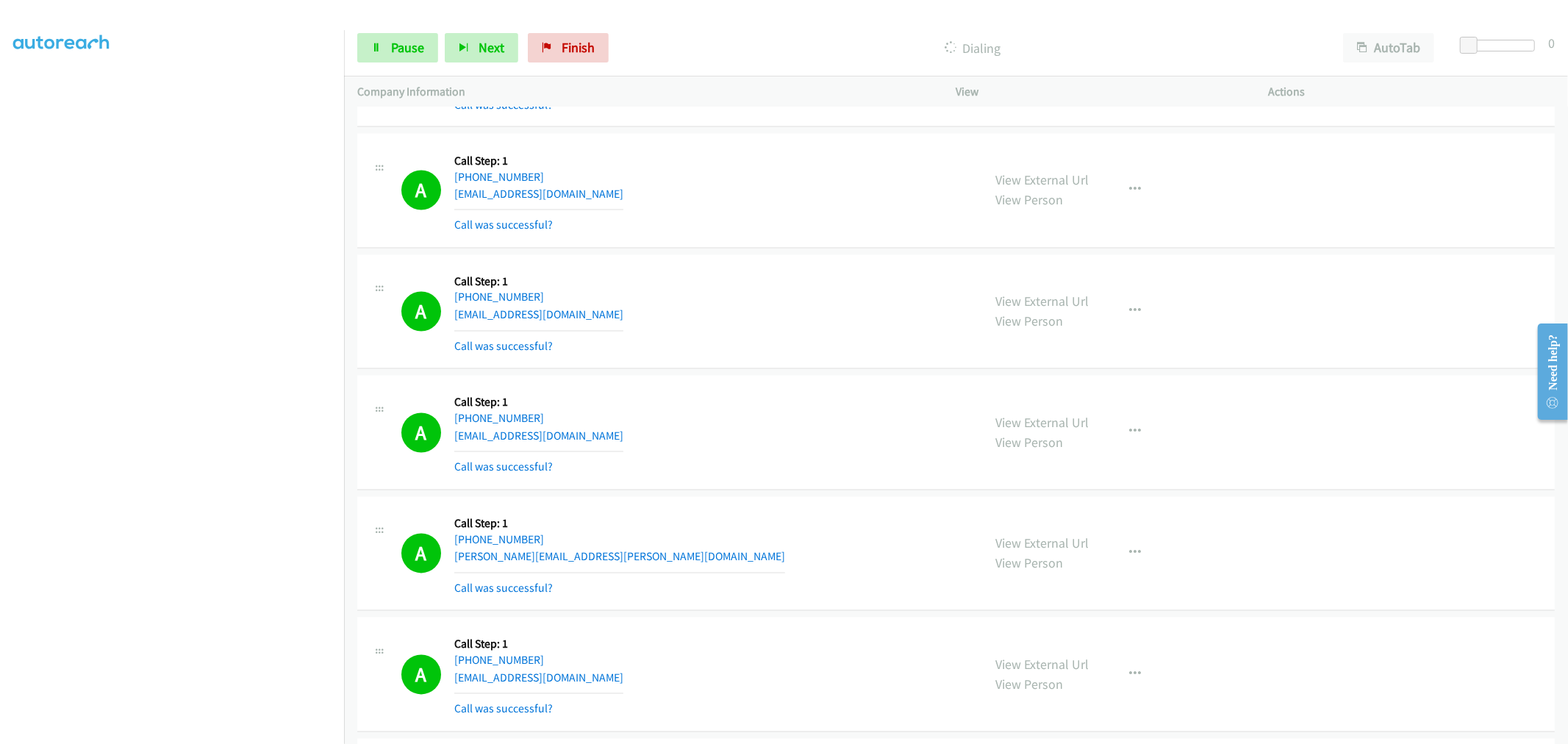
click at [785, 447] on div "A Callback Scheduled Call Step: 1 America/New_York +1 734-369-1956 popegibson02…" at bounding box center [685, 432] width 568 height 87
click at [774, 278] on div "A Callback Scheduled Call Step: 1 America/Denver +1 970-443-8805 tshenry0407@ic…" at bounding box center [685, 312] width 568 height 87
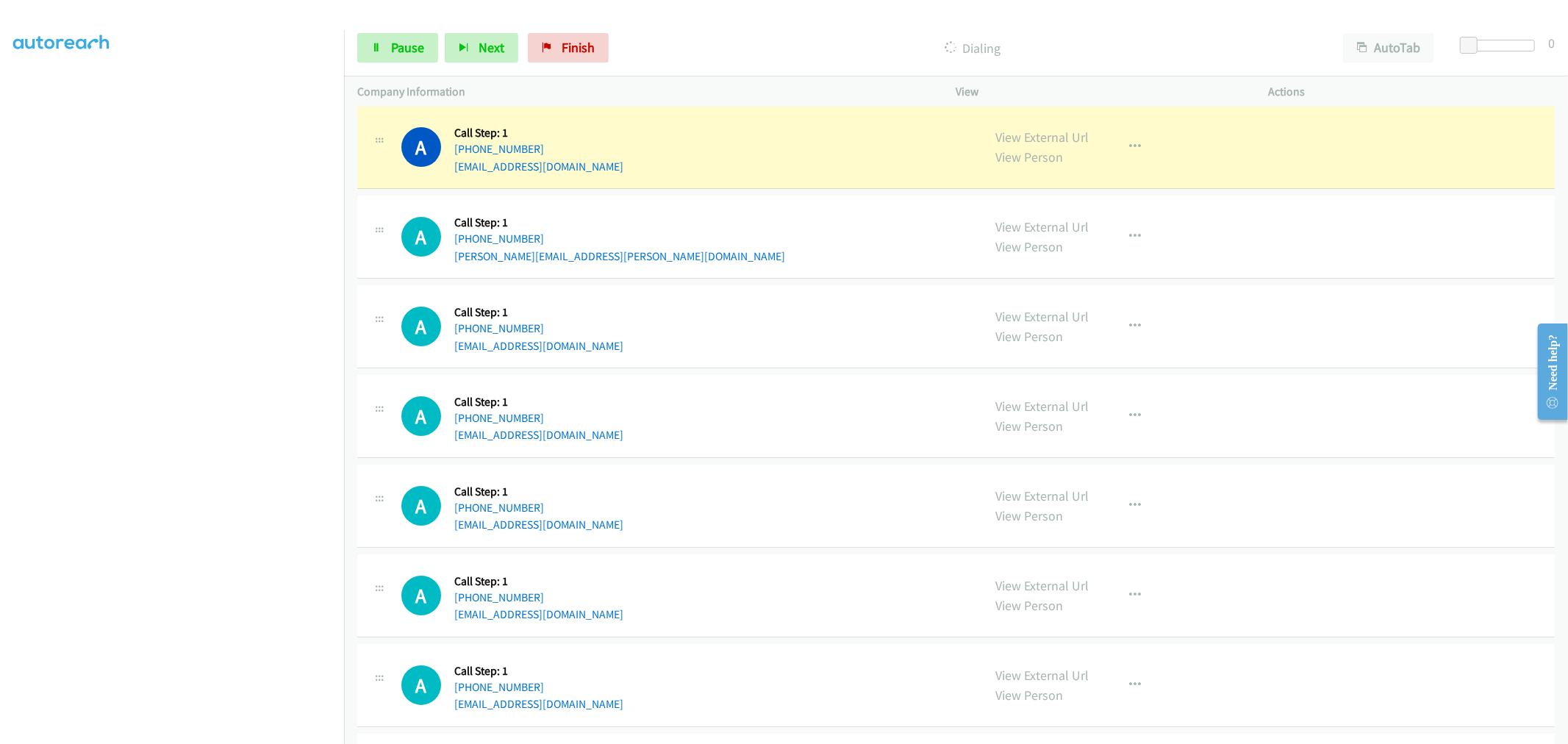
scroll to position [4155, 0]
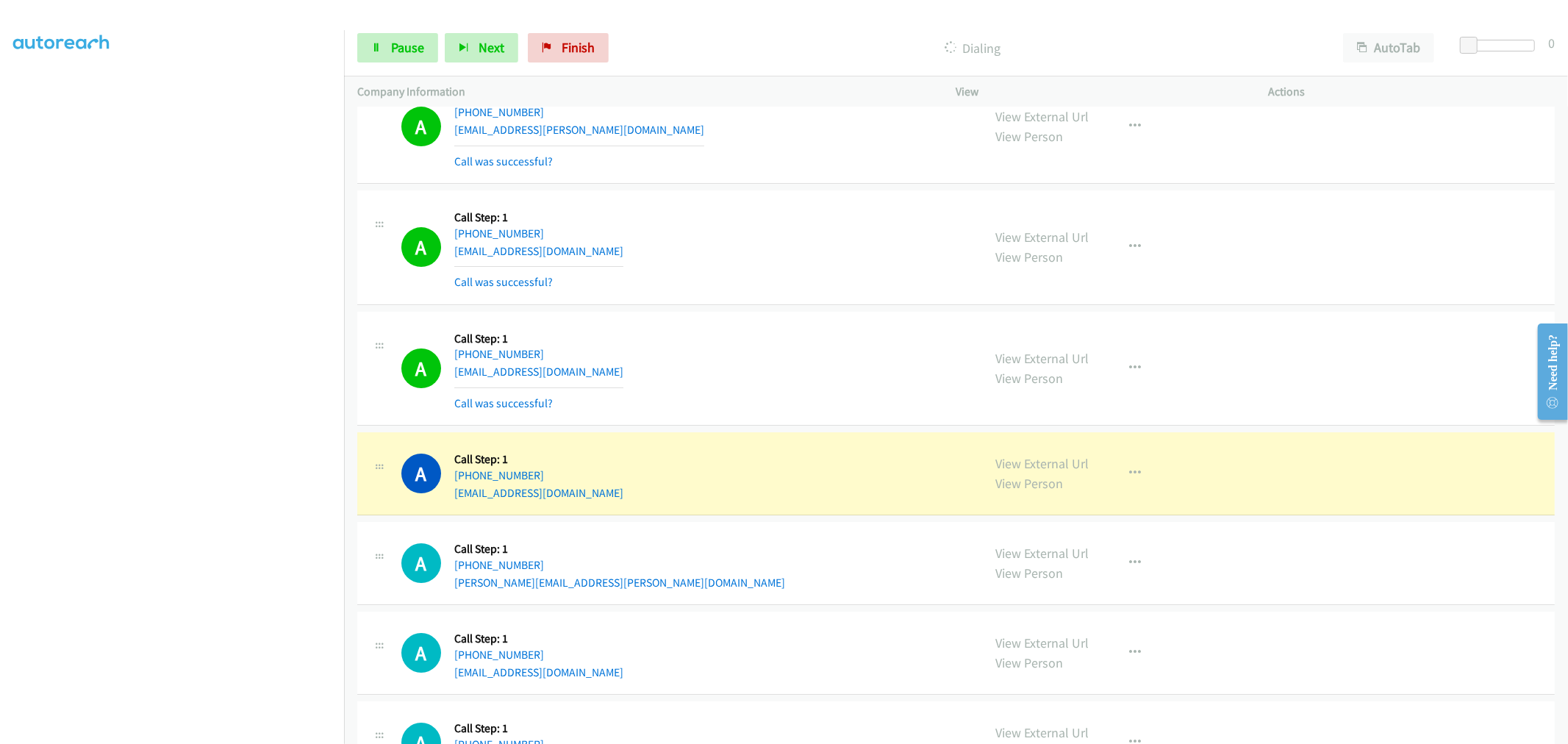
drag, startPoint x: 1018, startPoint y: 463, endPoint x: 767, endPoint y: 203, distance: 361.4
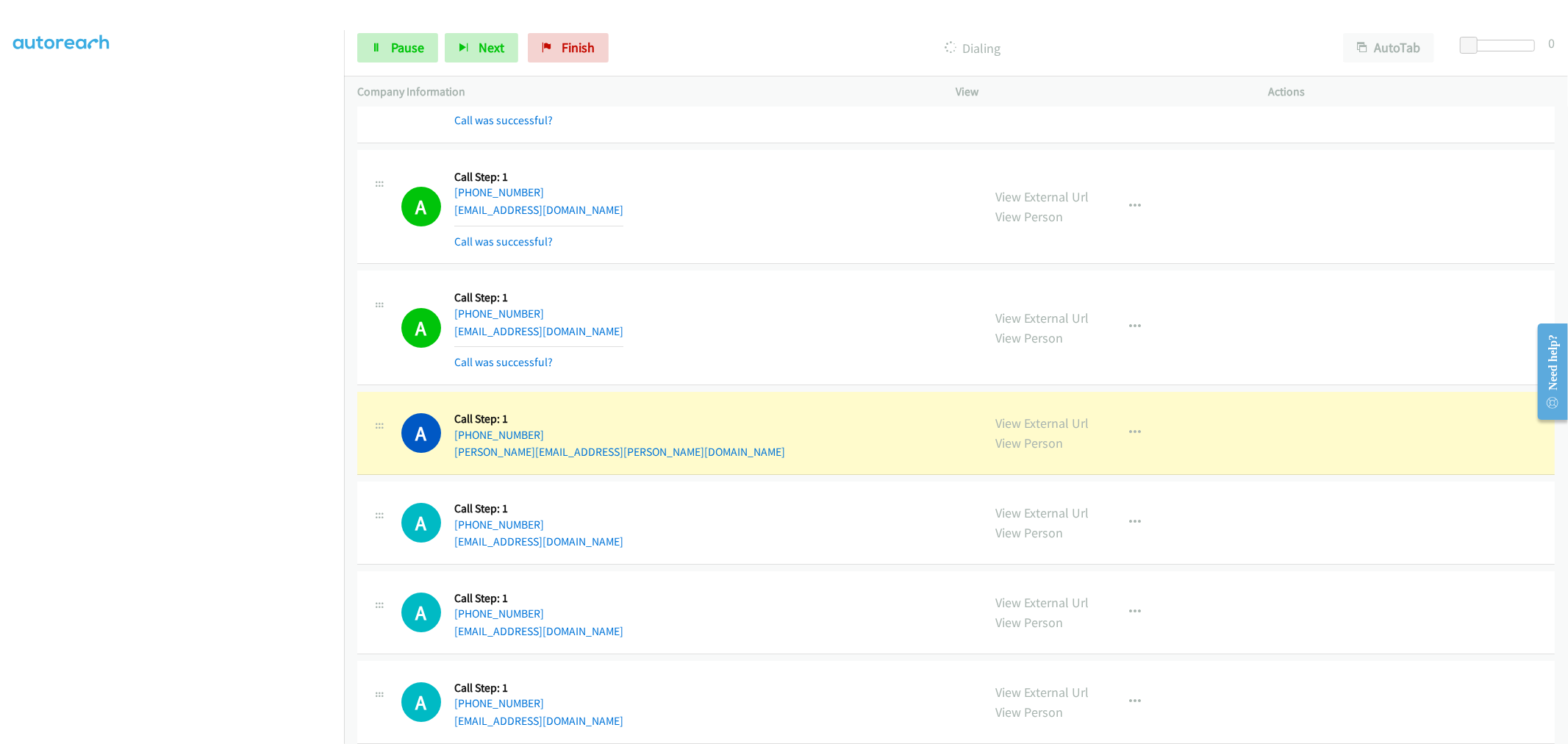
scroll to position [4318, 0]
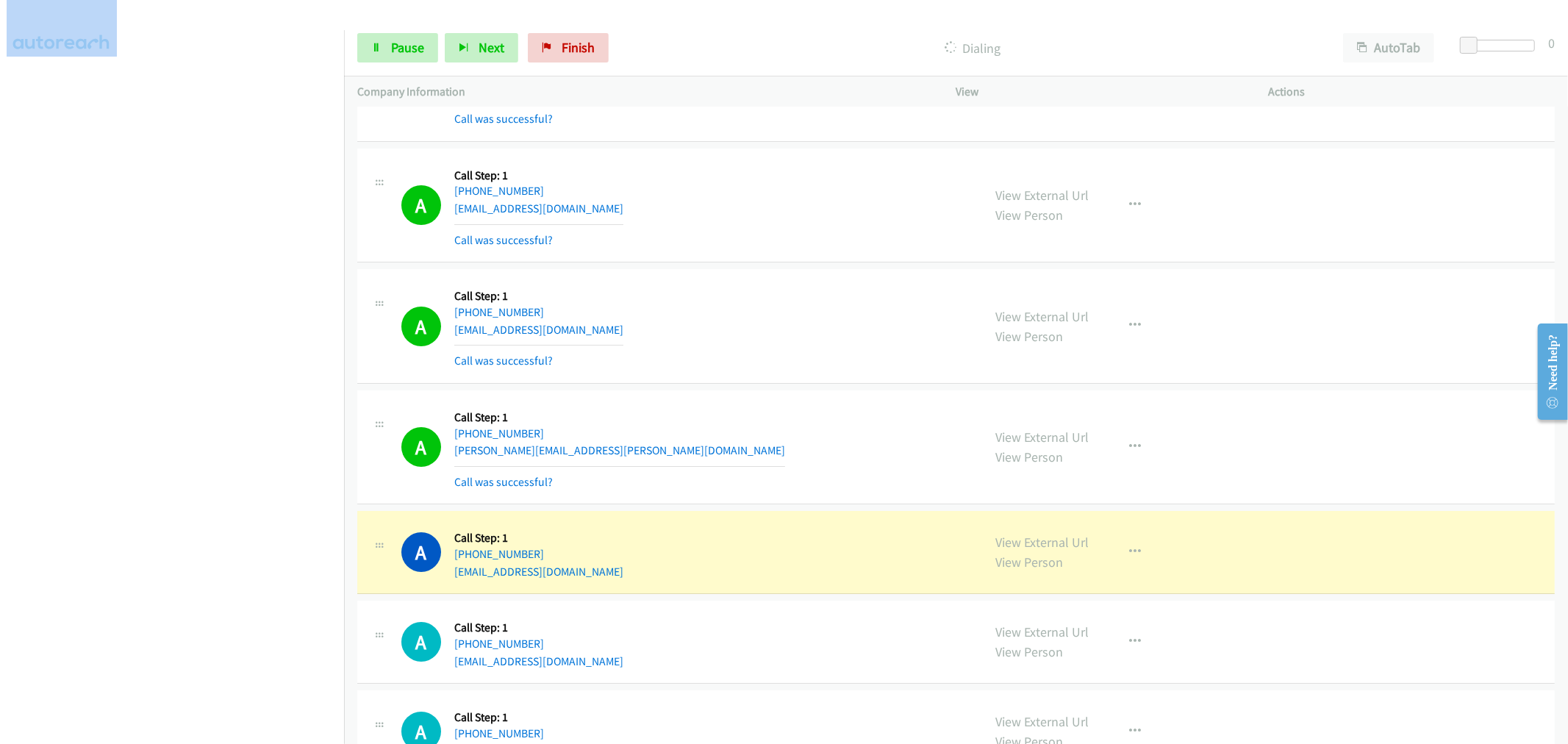
drag, startPoint x: 186, startPoint y: 740, endPoint x: 180, endPoint y: 749, distance: 10.8
click at [180, 70] on html "Start Calls Pause Next Finish Dialing AutoTab AutoTab 0 Company Information Inf…" at bounding box center [784, 35] width 1568 height 70
click at [740, 36] on div "Dialing" at bounding box center [972, 48] width 714 height 30
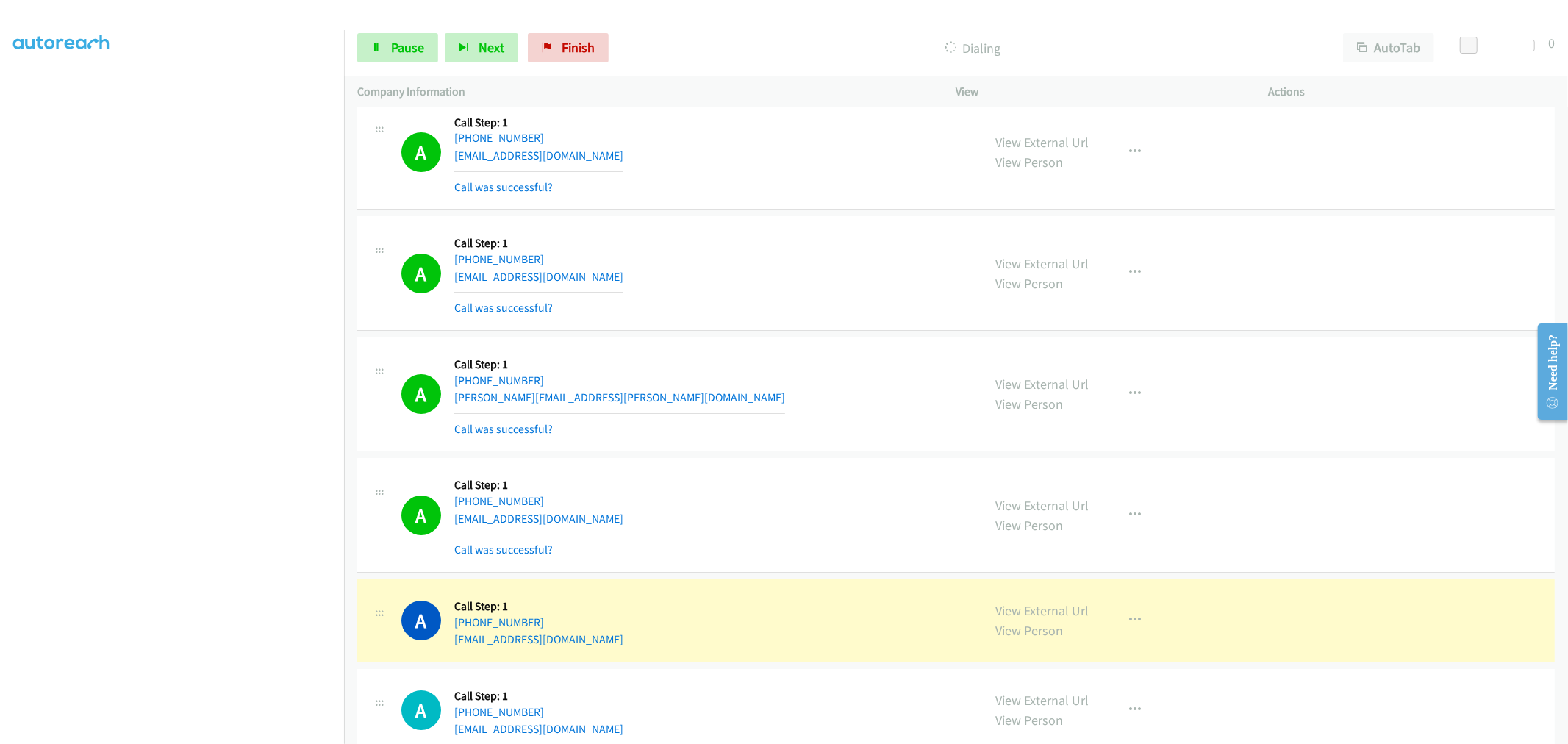
scroll to position [4400, 0]
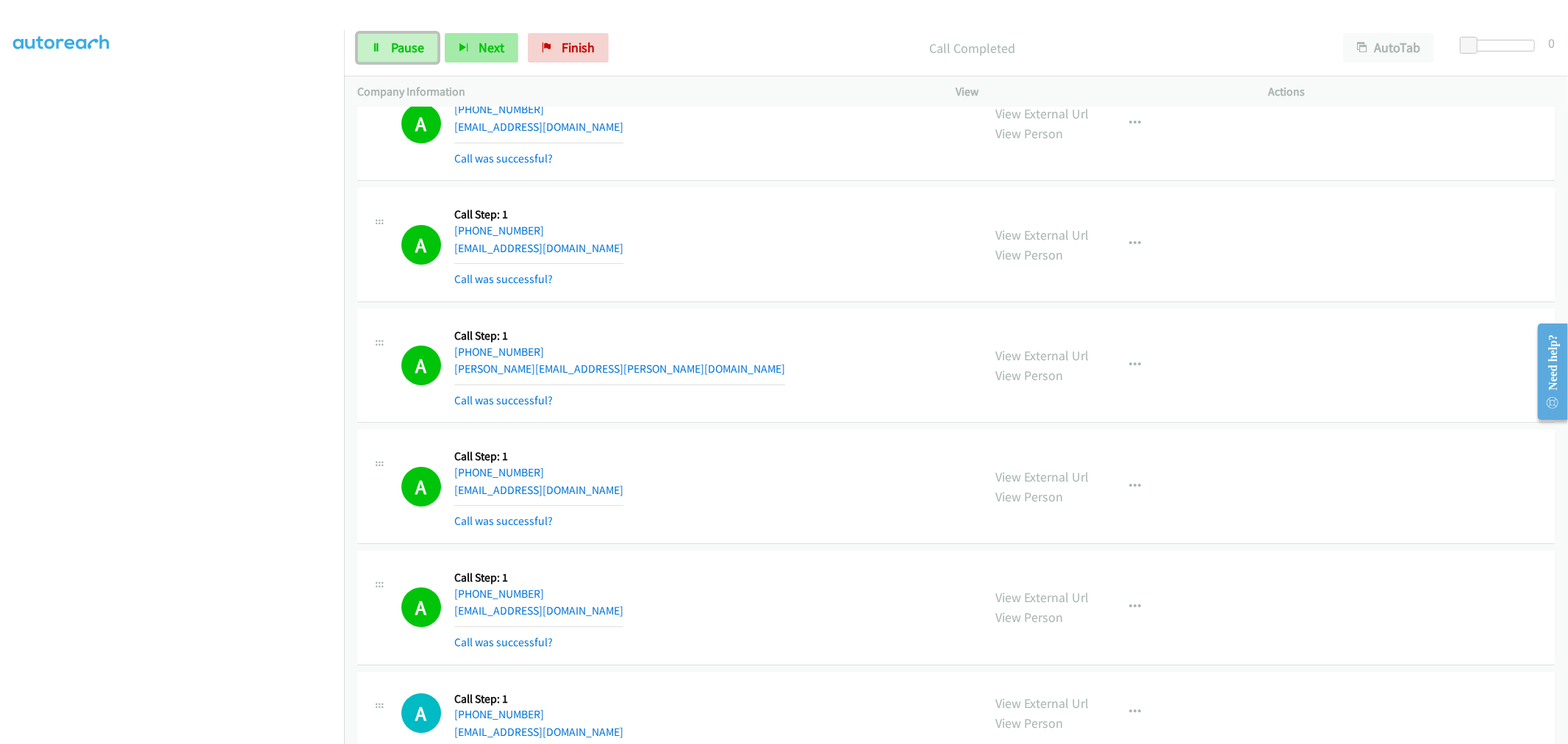
drag, startPoint x: 433, startPoint y: 46, endPoint x: 446, endPoint y: 61, distance: 19.8
click at [433, 46] on link "Pause" at bounding box center [398, 48] width 81 height 30
click at [787, 314] on div "A Callback Scheduled Call Step: 1 America/Chicago +1 682-308-6618 joseph.wilson…" at bounding box center [956, 366] width 1197 height 115
click at [750, 402] on div "A Callback Scheduled Call Step: 1 America/Chicago +1 682-308-6618 joseph.wilson…" at bounding box center [685, 365] width 568 height 87
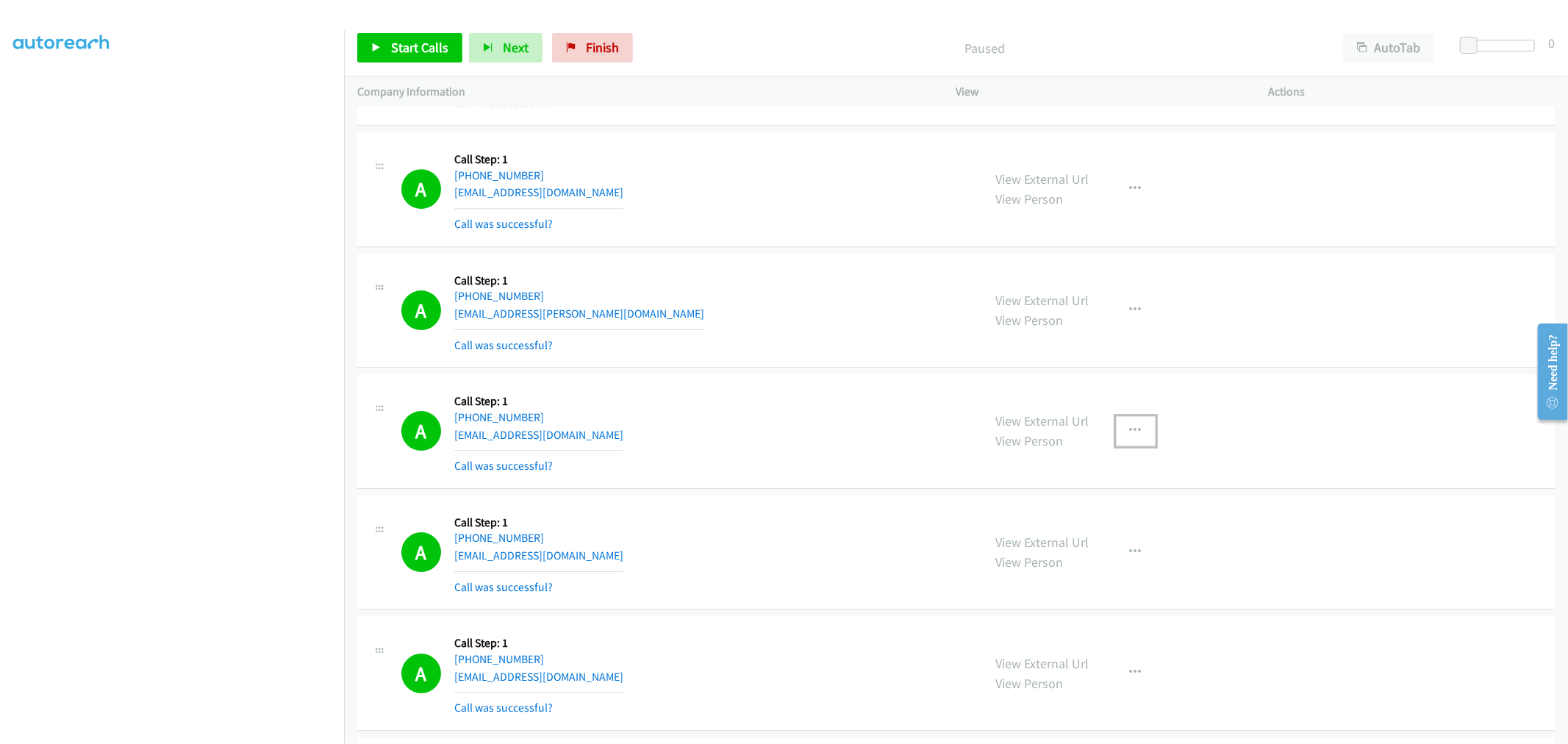
drag, startPoint x: 1118, startPoint y: 425, endPoint x: 1072, endPoint y: 531, distance: 115.6
click at [1118, 425] on button "button" at bounding box center [1135, 430] width 39 height 30
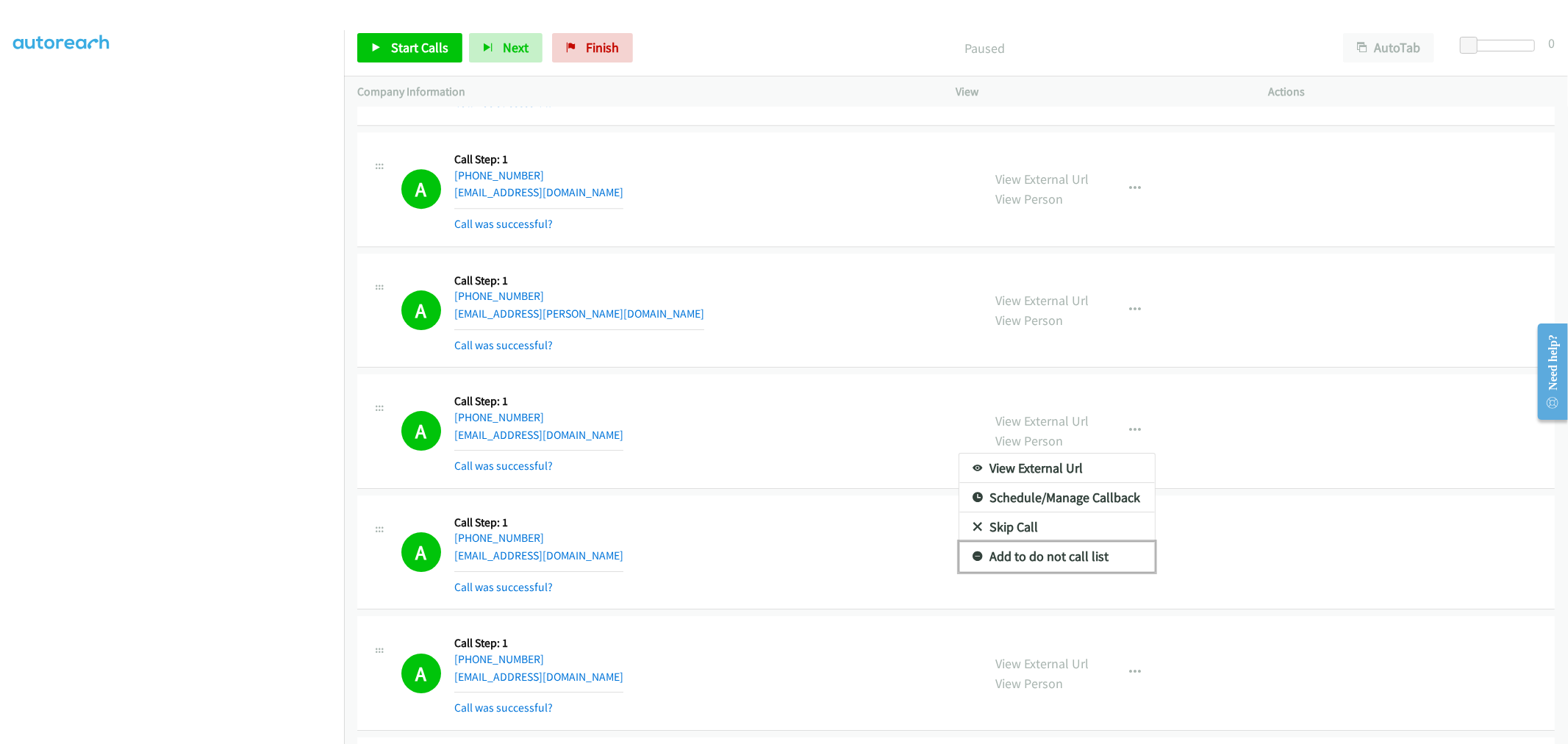
click at [1039, 567] on link "Add to do not call list" at bounding box center [1057, 556] width 196 height 30
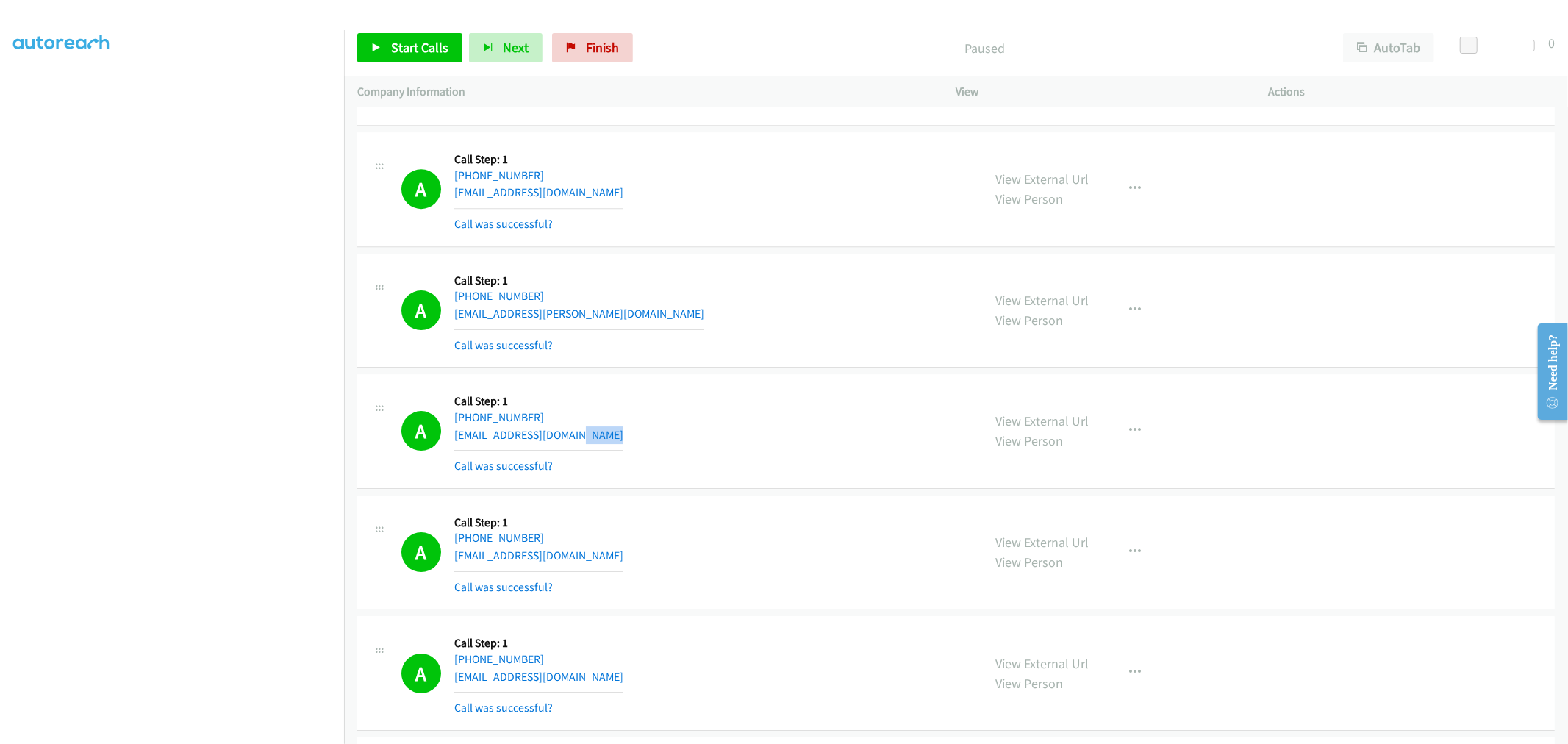
drag, startPoint x: 706, startPoint y: 445, endPoint x: 1222, endPoint y: 151, distance: 593.9
click at [708, 445] on div "A Callback Scheduled Call Step: 1 America/New_York +1 703-203-4087 rebeccatrone…" at bounding box center [685, 430] width 568 height 87
click at [743, 307] on div "A Callback Scheduled Call Step: 1 America/New_York +1 919-338-3177 emmy.turner.…" at bounding box center [685, 310] width 568 height 87
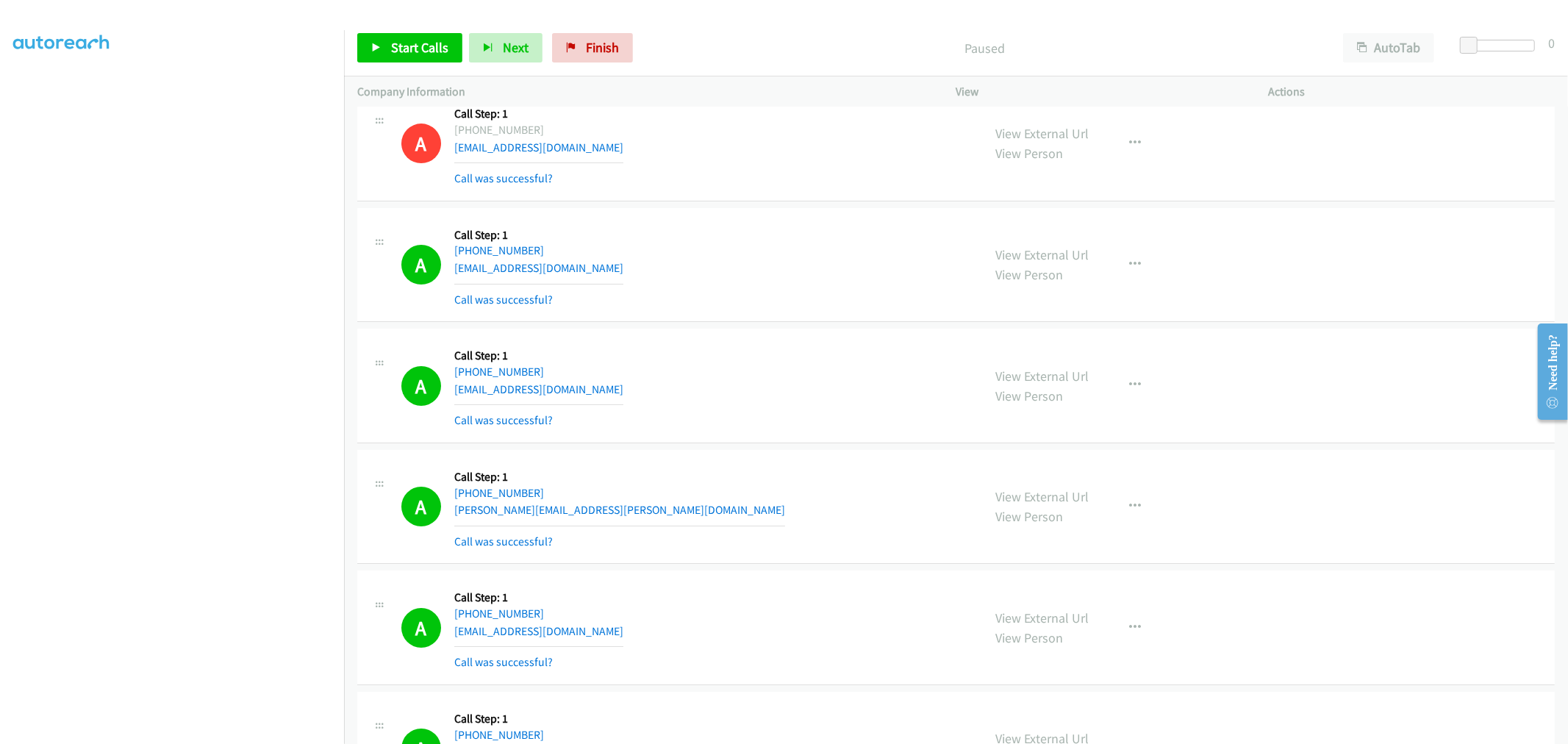
scroll to position [4543, 0]
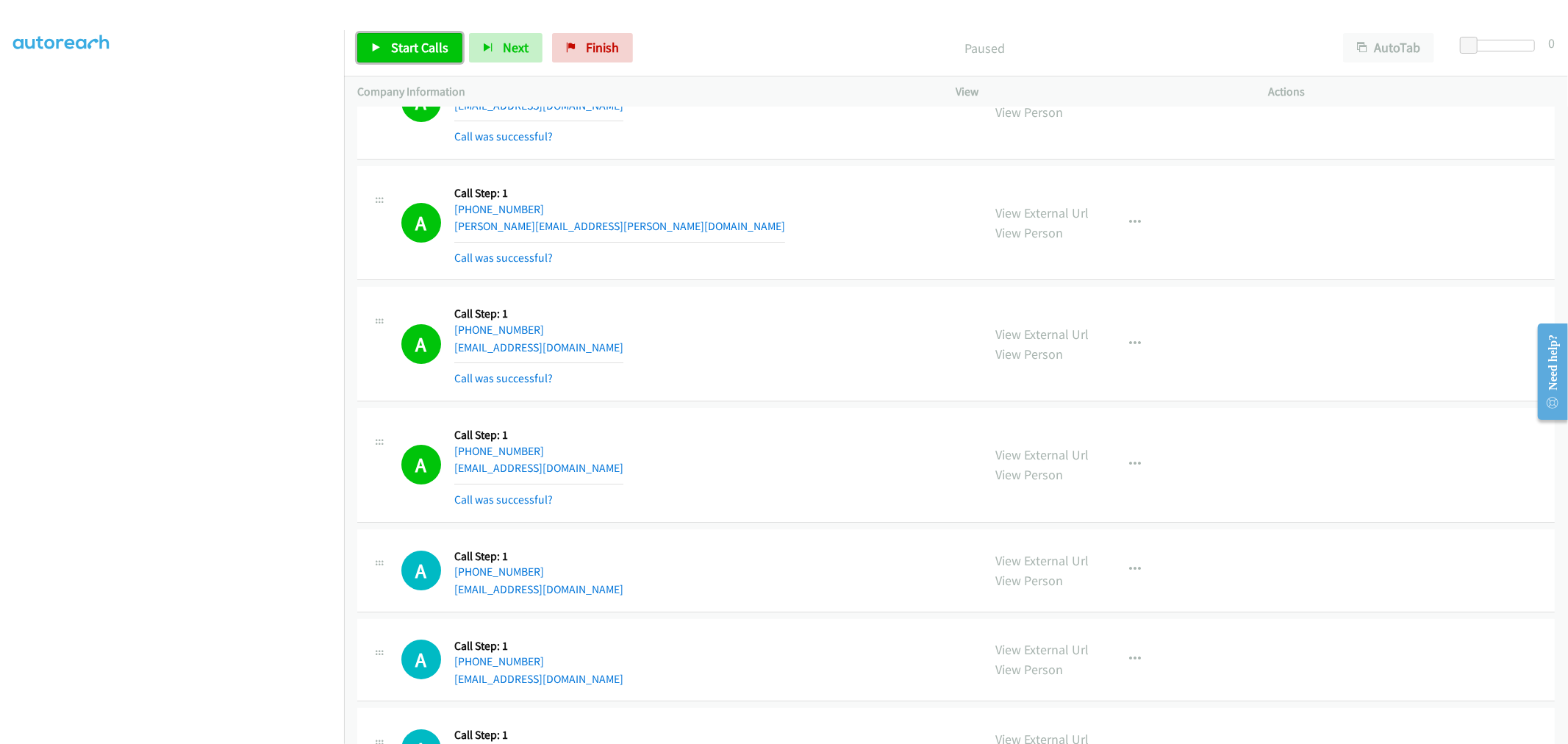
click at [420, 46] on span "Start Calls" at bounding box center [420, 48] width 58 height 17
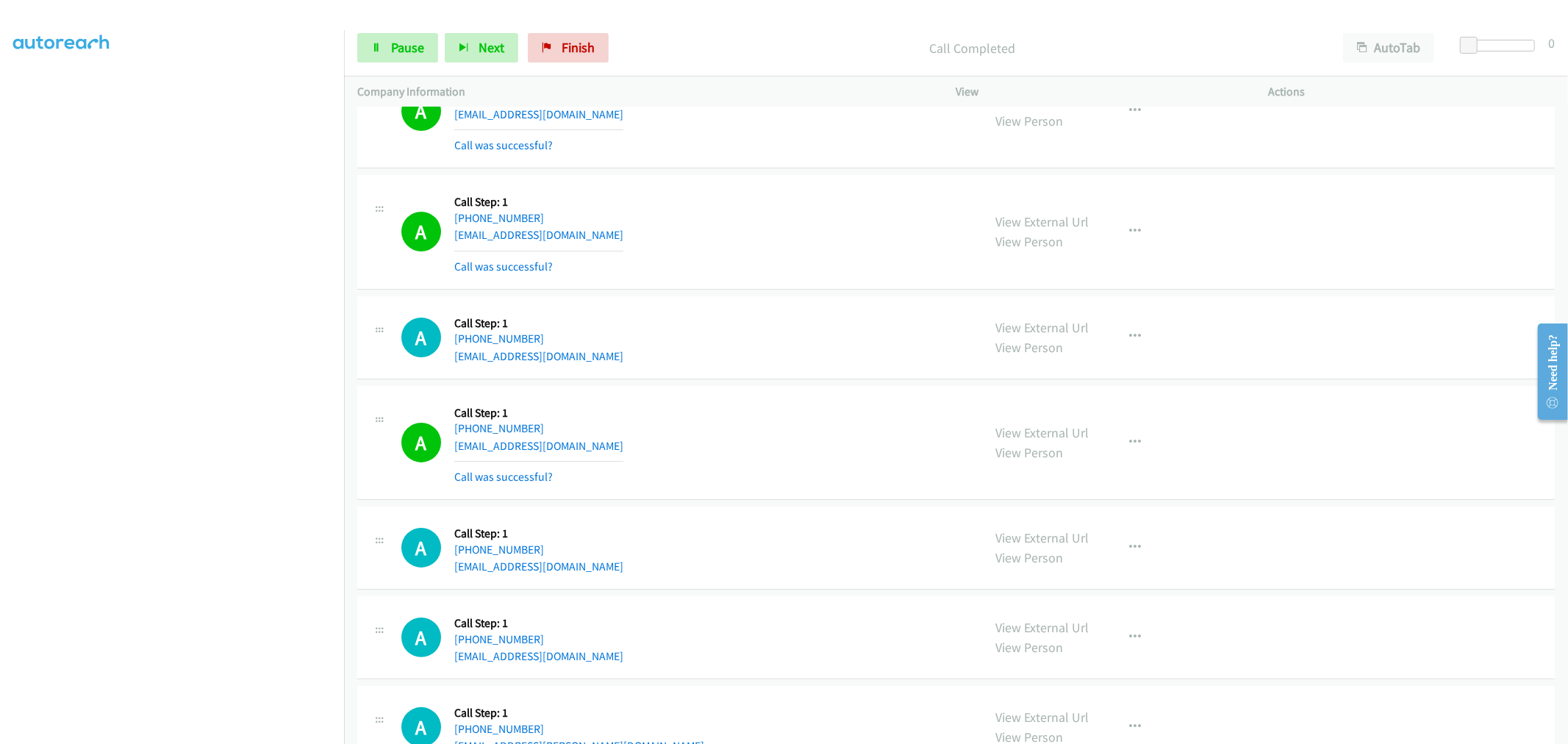
scroll to position [4952, 0]
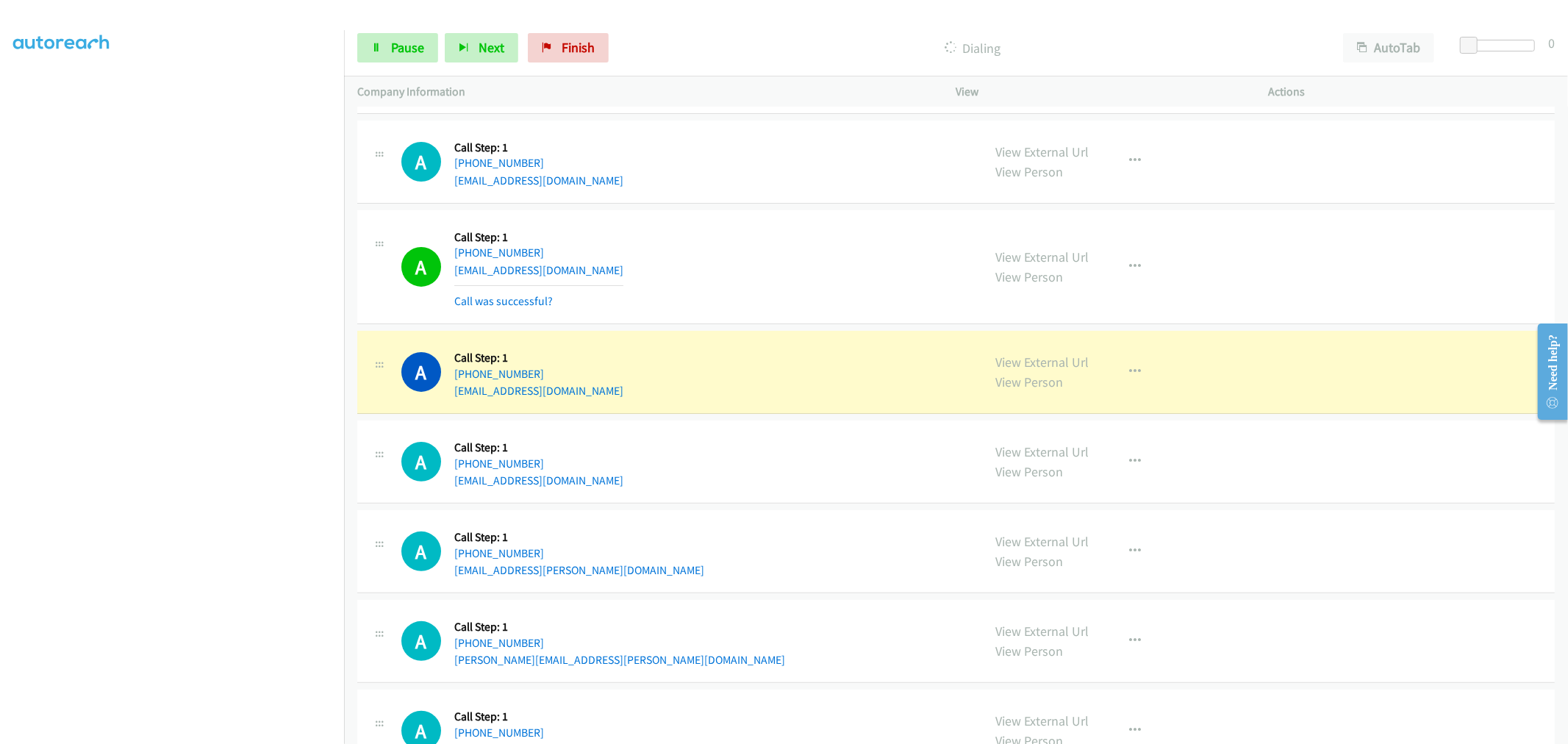
click at [919, 465] on div "A Callback Scheduled Call Step: 1 America/Chicago +1 708-307-6396 incrediblet87…" at bounding box center [685, 461] width 568 height 56
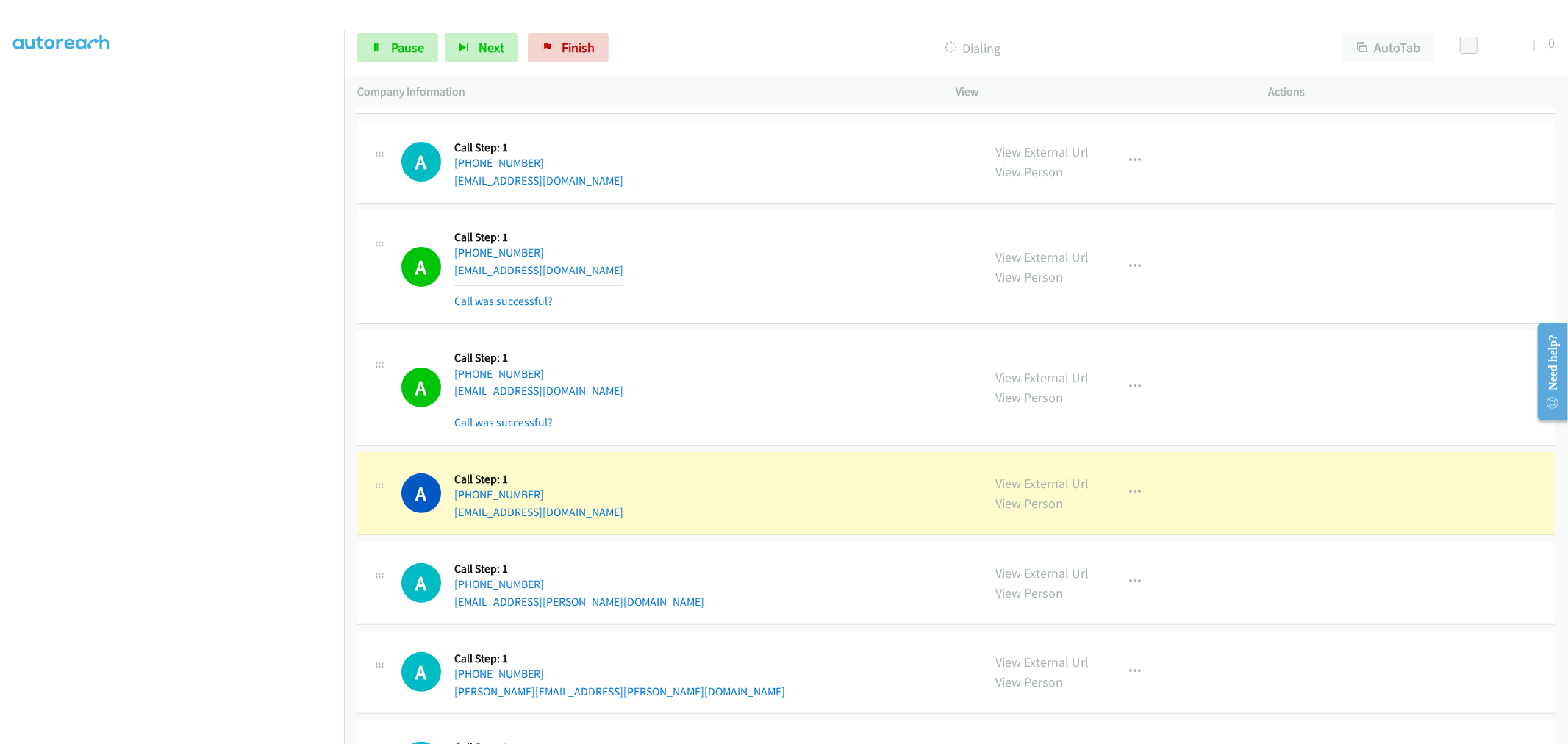
click at [941, 359] on div "A Callback Scheduled Call Step: 1 America/New_York +1 614-260-6361 cherelleevan…" at bounding box center [685, 387] width 568 height 87
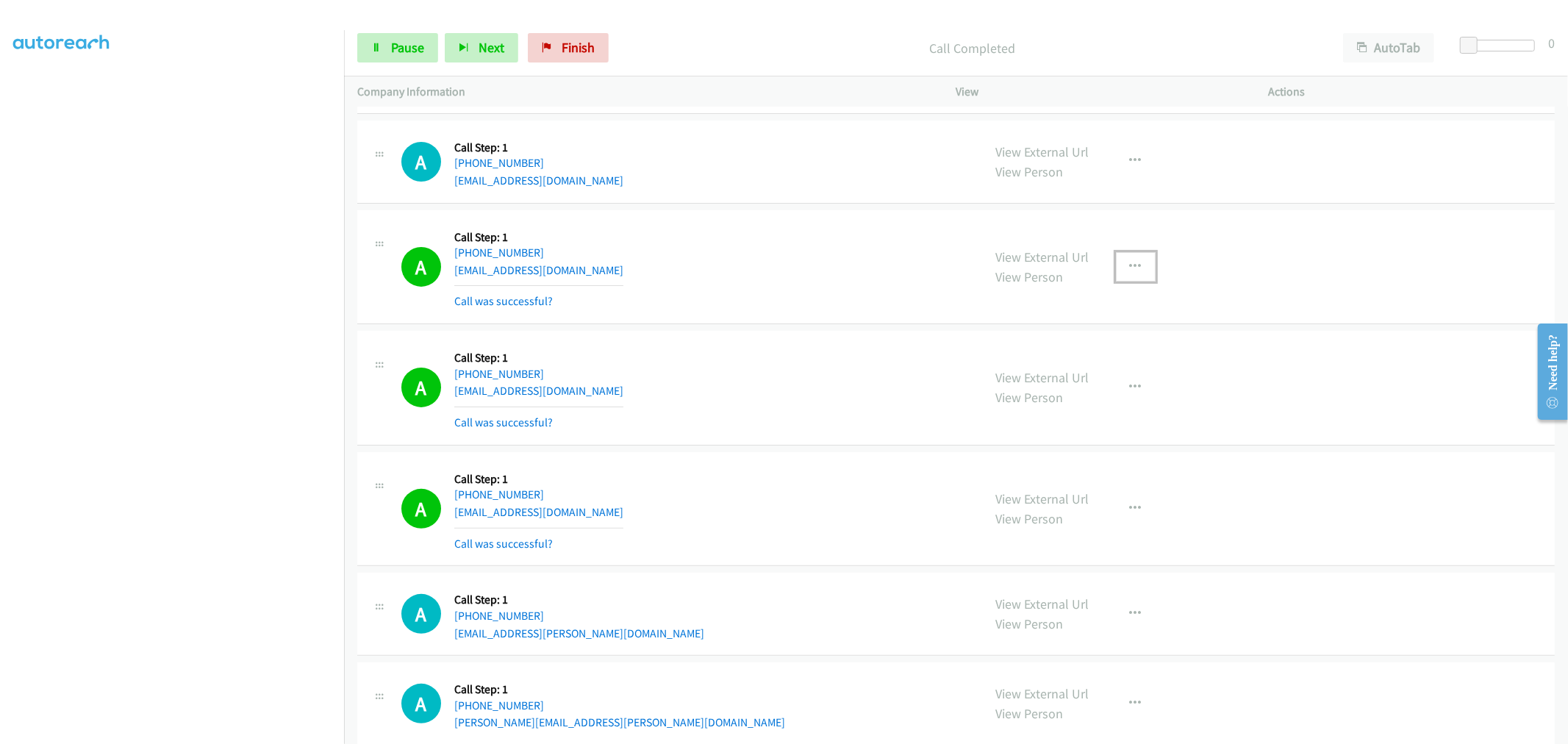
click at [1116, 269] on button "button" at bounding box center [1135, 267] width 39 height 30
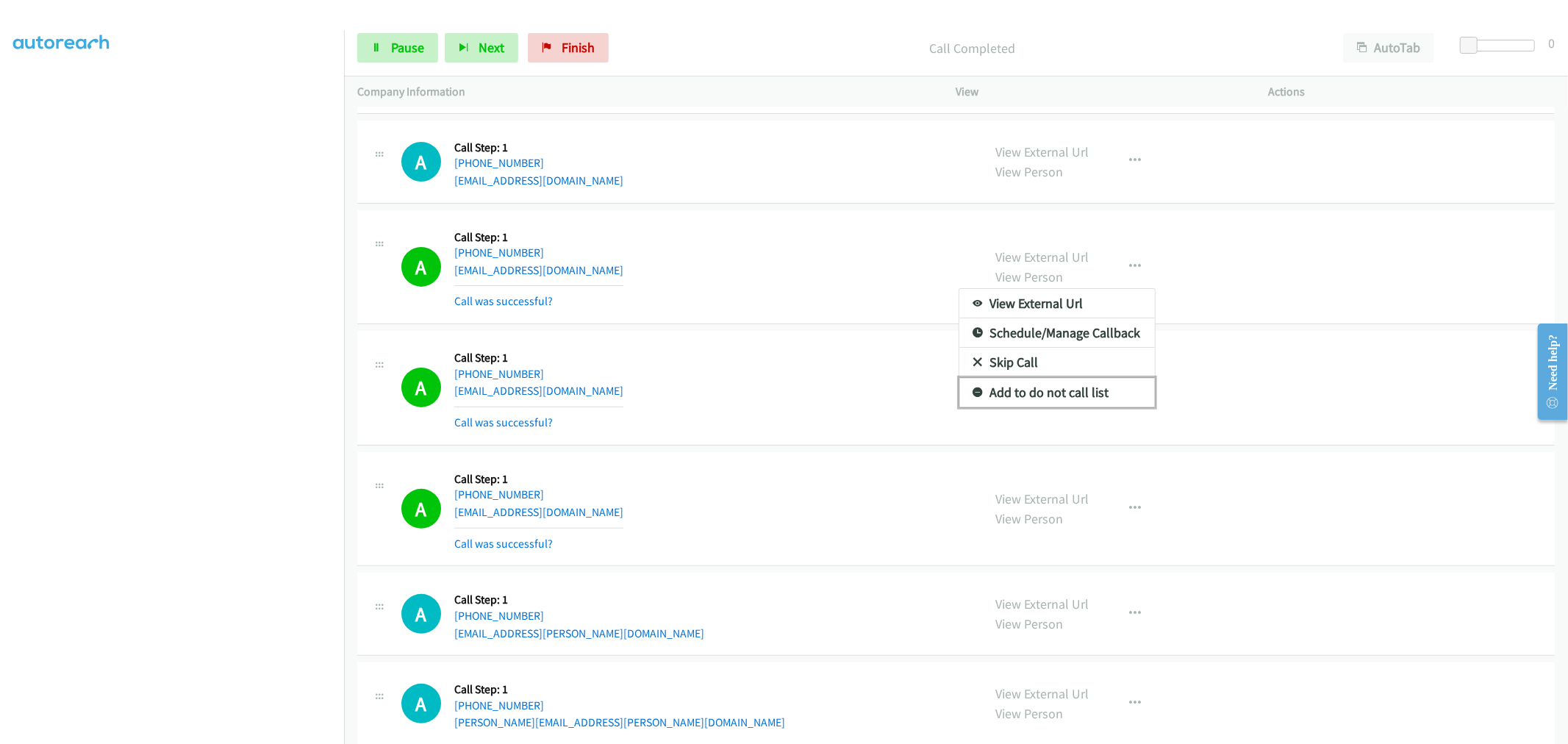
click at [1054, 386] on link "Add to do not call list" at bounding box center [1057, 392] width 196 height 30
click at [812, 260] on div "A Callback Scheduled Call Step: 1 America/New_York +1 678-491-0562 ajperlmutter…" at bounding box center [685, 267] width 568 height 87
click at [680, 217] on div "A Callback Scheduled Call Step: 1 America/New_York +1 678-491-0562 ajperlmutter…" at bounding box center [956, 267] width 1197 height 115
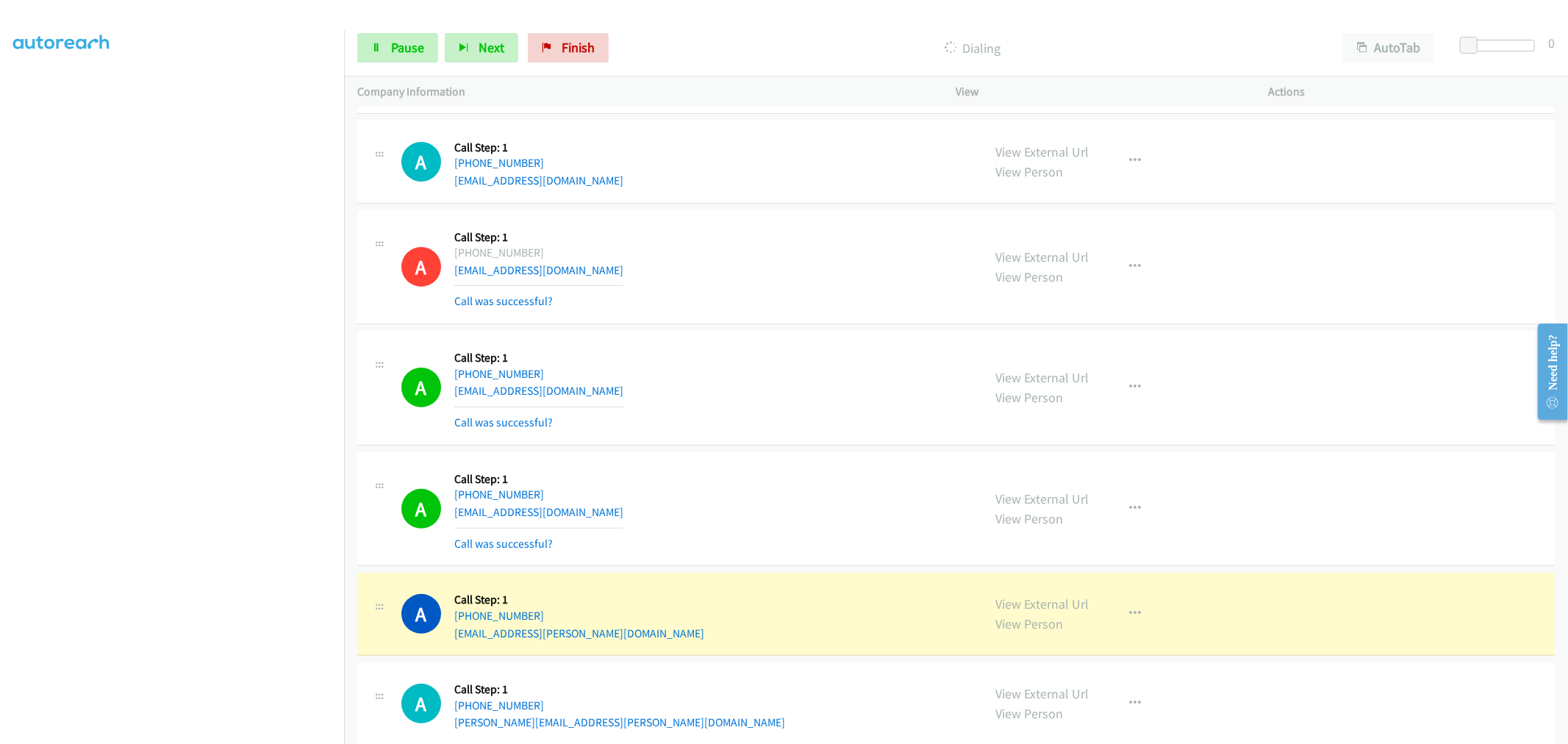
click at [752, 270] on div "A Callback Scheduled Call Step: 1 America/New_York +1 678-491-0562 ajperlmutter…" at bounding box center [685, 267] width 568 height 87
click at [265, 731] on section at bounding box center [172, 395] width 317 height 704
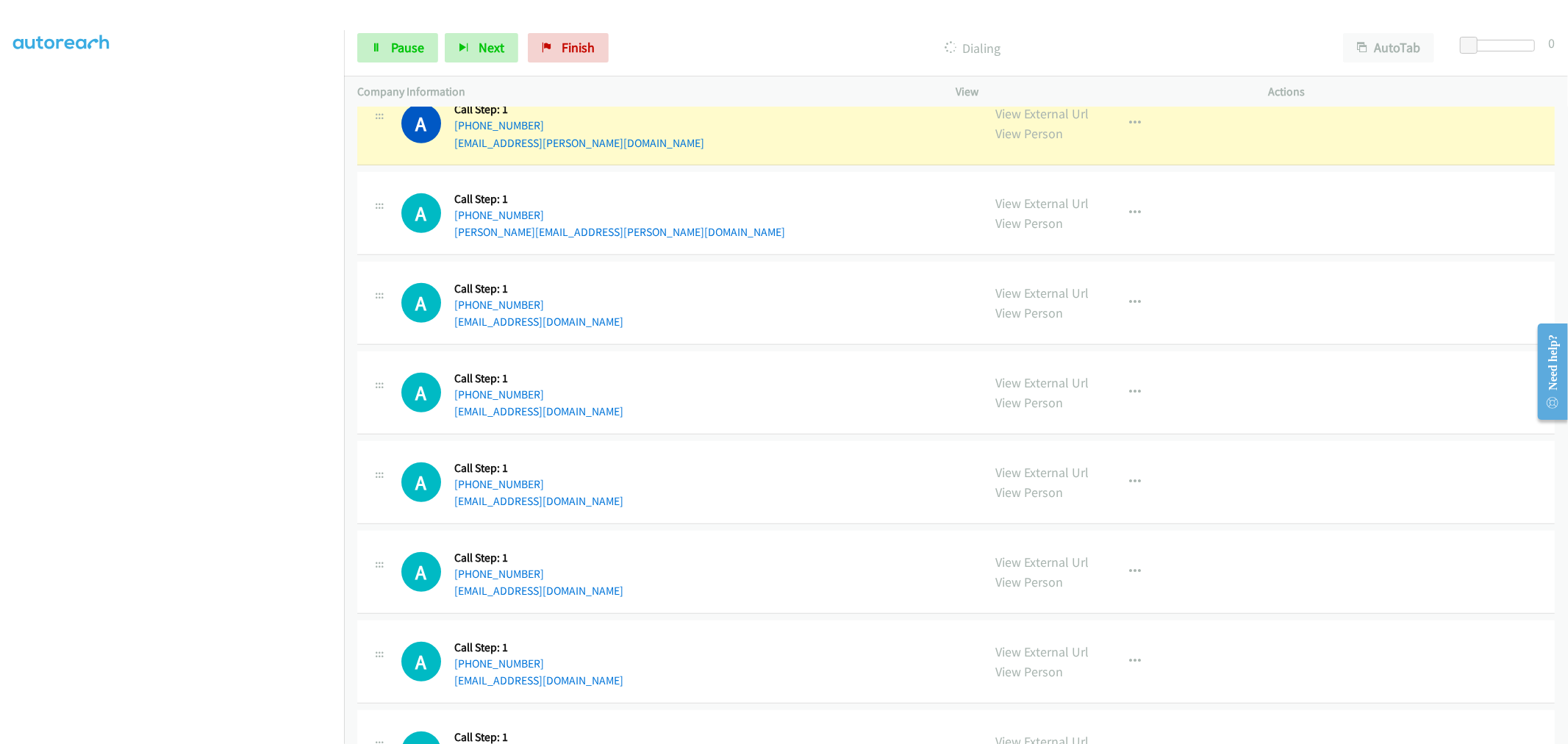
scroll to position [5278, 0]
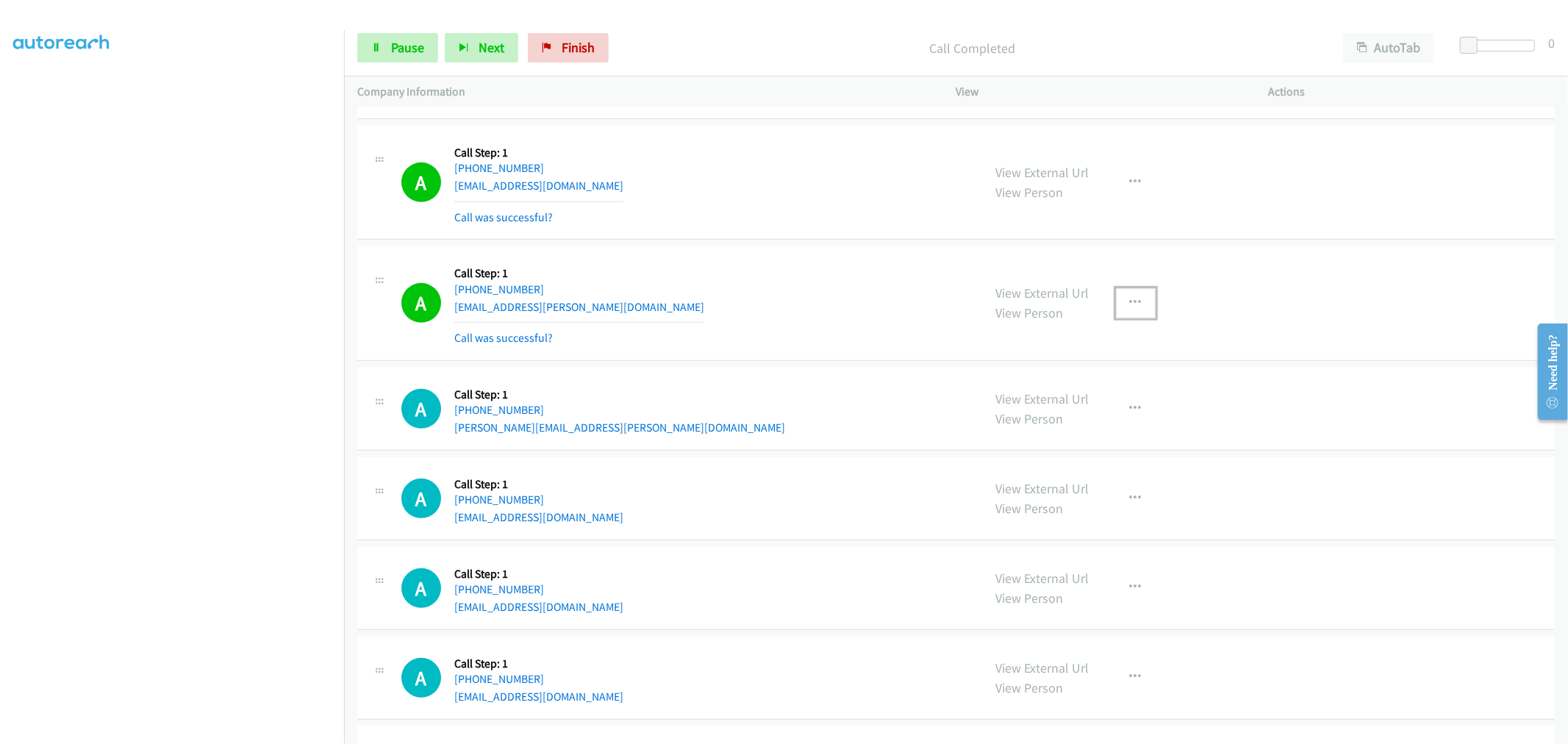
drag, startPoint x: 1121, startPoint y: 313, endPoint x: 1055, endPoint y: 373, distance: 89.2
click at [1121, 313] on button "button" at bounding box center [1135, 303] width 39 height 30
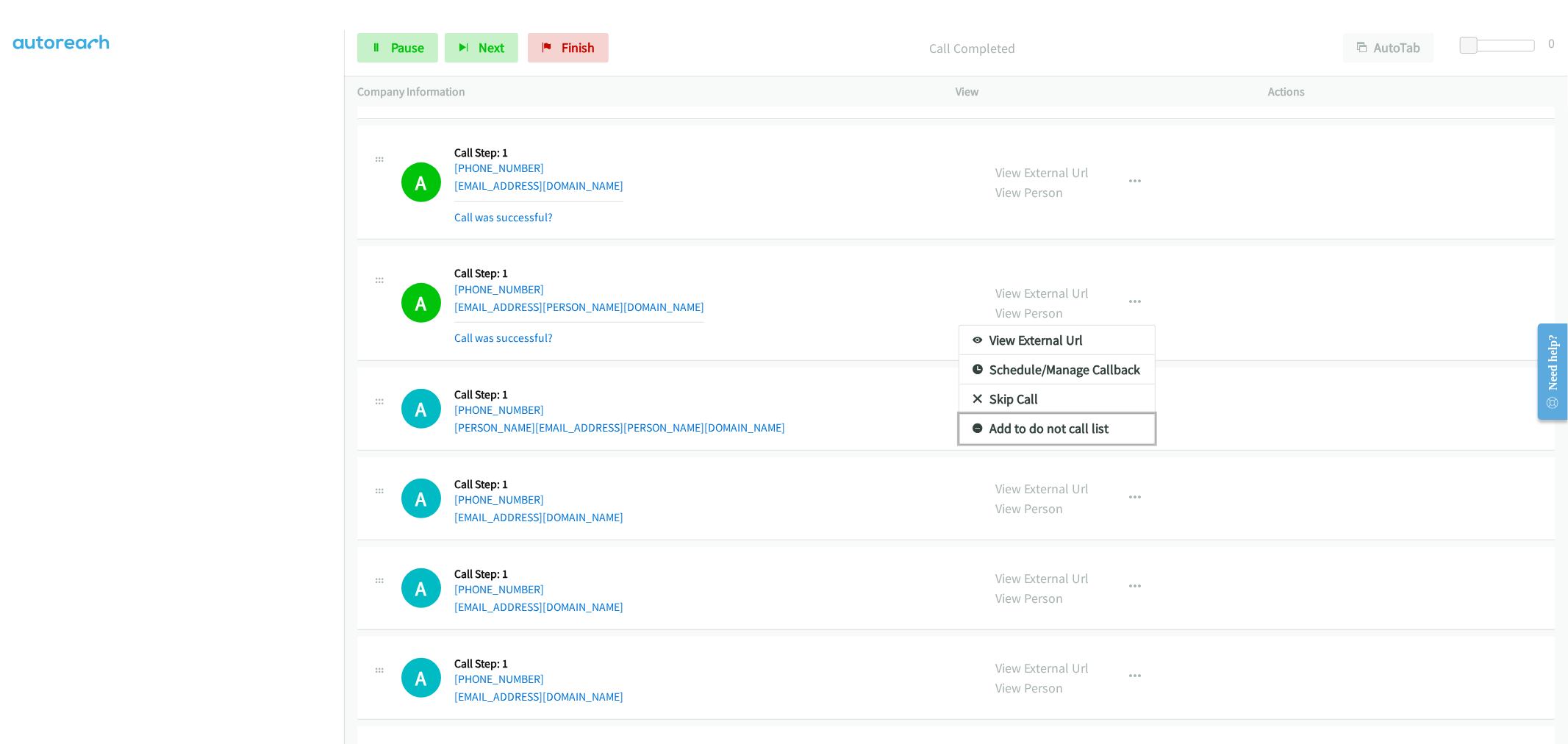
click at [1026, 430] on link "Add to do not call list" at bounding box center [1057, 429] width 196 height 30
click at [754, 291] on div "A Callback Scheduled Call Step: 1 America/Chicago +1 763-370-5745 jsoma1@cox.ne…" at bounding box center [685, 303] width 568 height 87
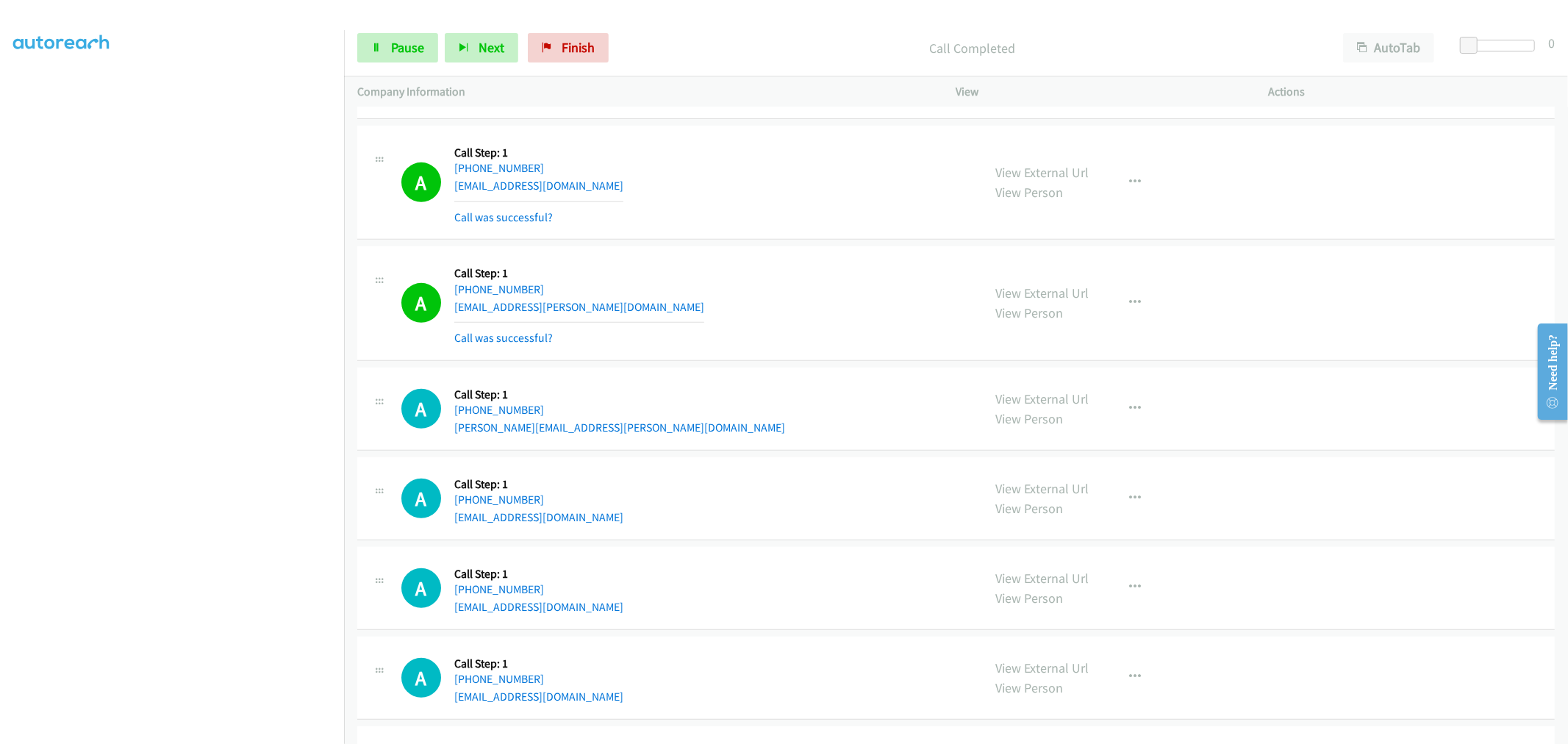
click at [740, 163] on div "A Callback Scheduled Call Step: 1 America/Chicago +1 708-307-6396 incrediblet87…" at bounding box center [685, 182] width 568 height 87
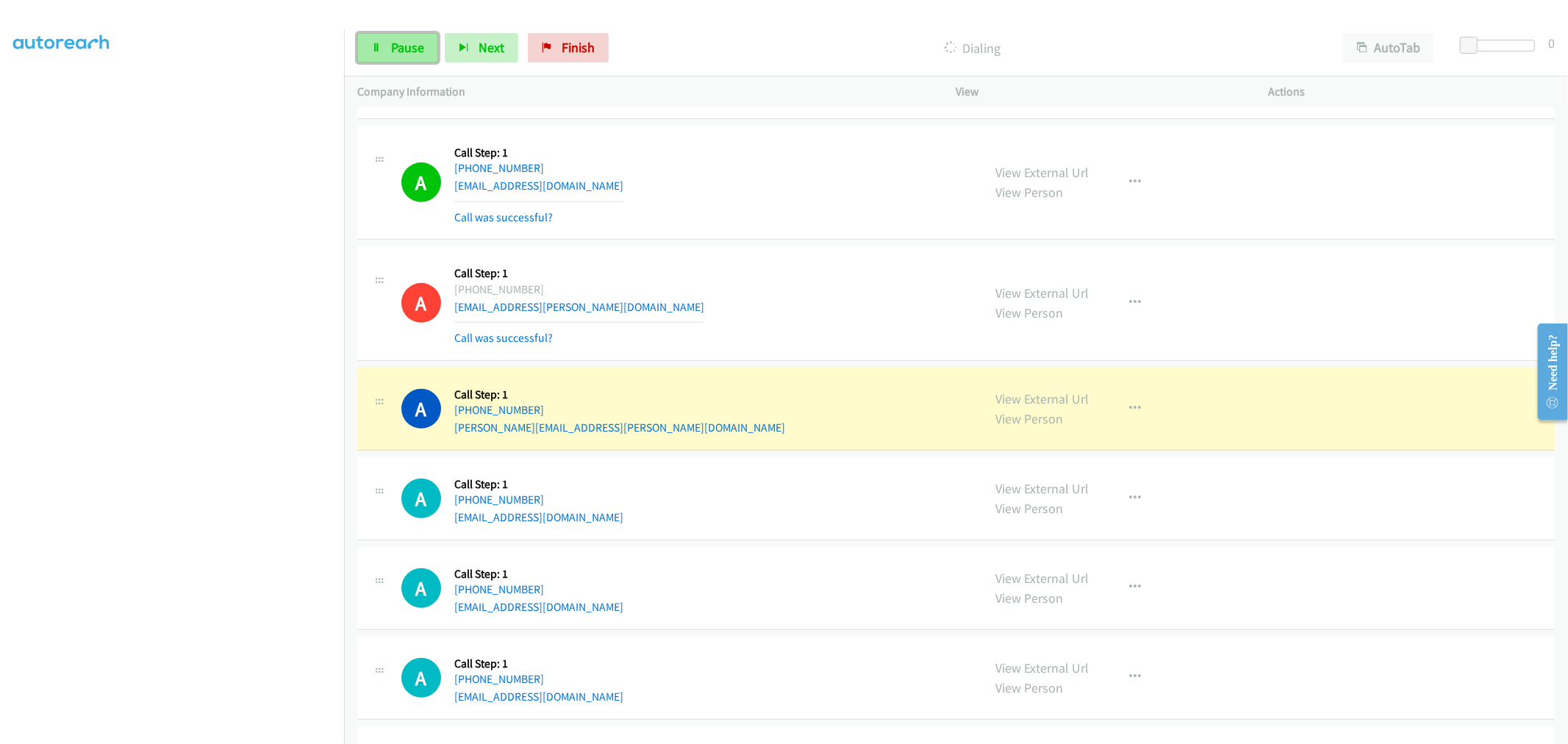
click at [403, 56] on link "Pause" at bounding box center [398, 48] width 81 height 30
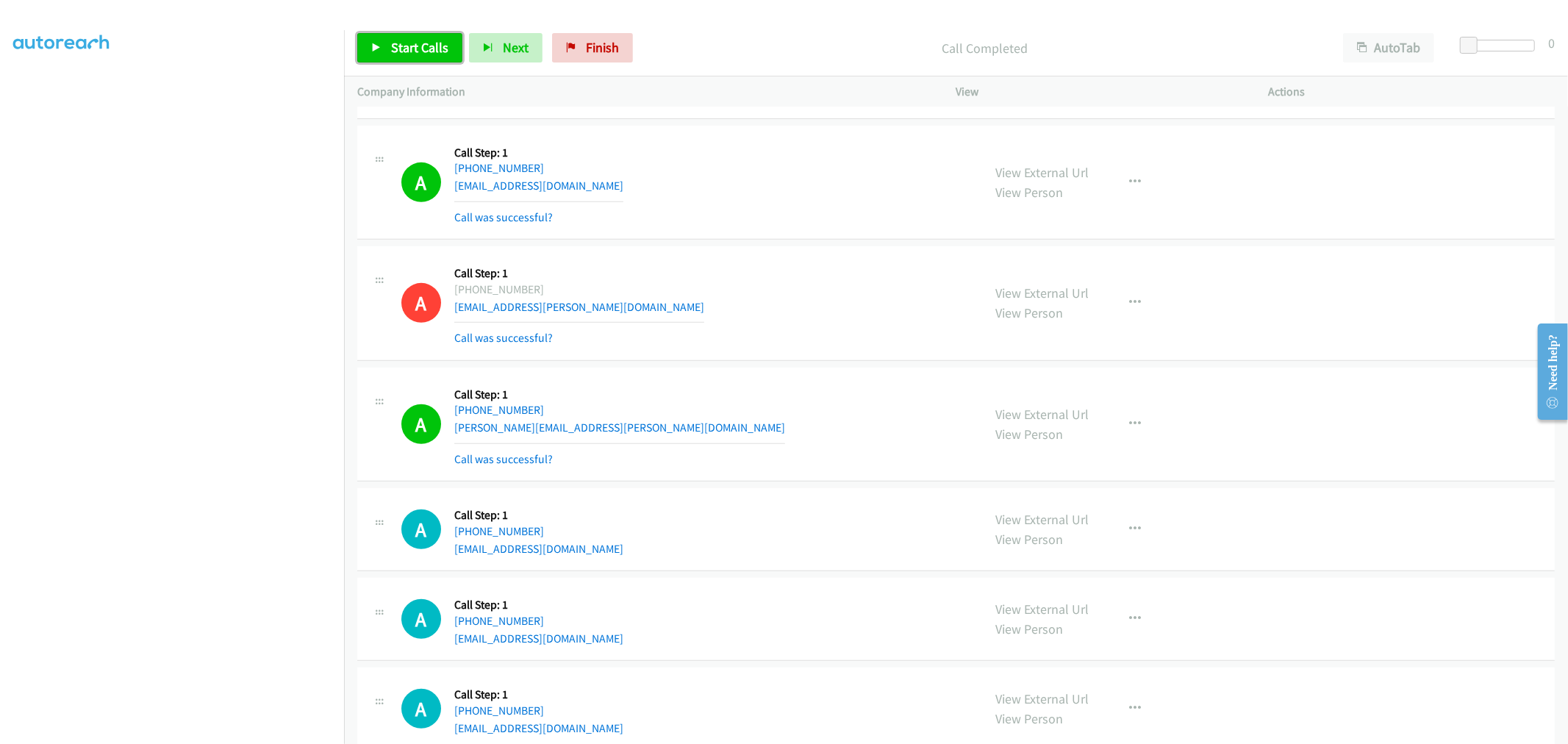
click at [420, 47] on span "Start Calls" at bounding box center [420, 48] width 58 height 17
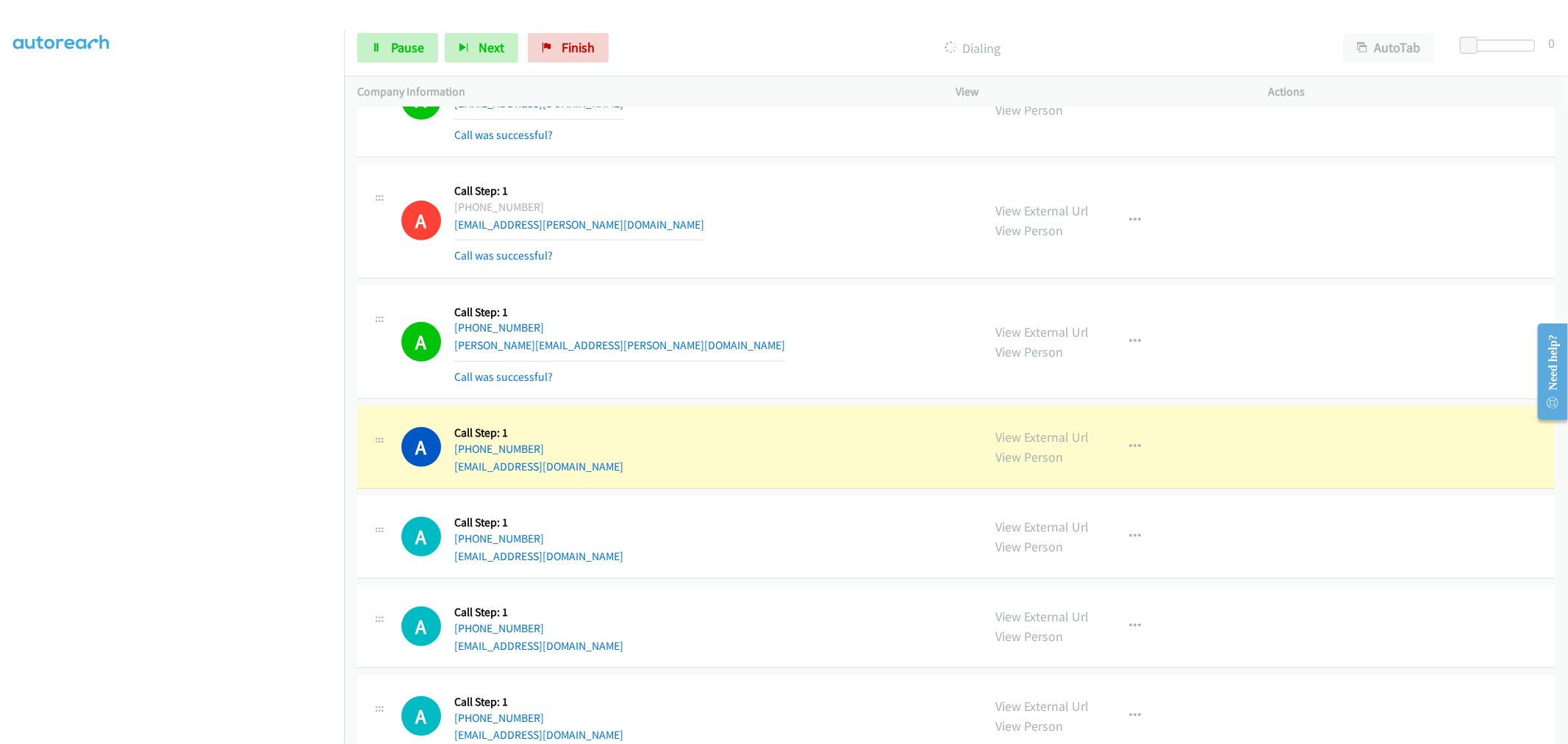
scroll to position [5523, 0]
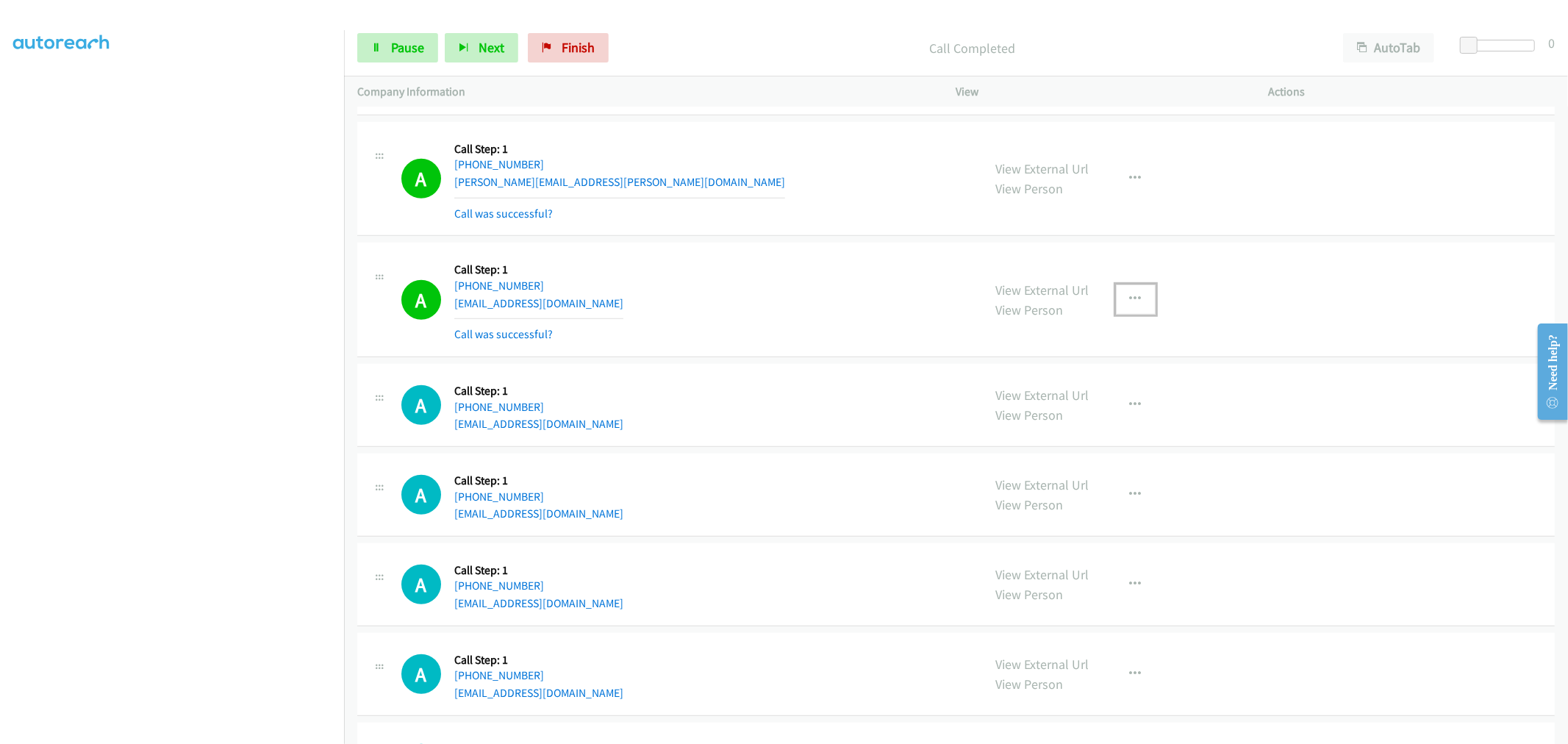
drag, startPoint x: 1134, startPoint y: 297, endPoint x: 1101, endPoint y: 381, distance: 90.2
click at [1134, 297] on icon "button" at bounding box center [1136, 299] width 12 height 12
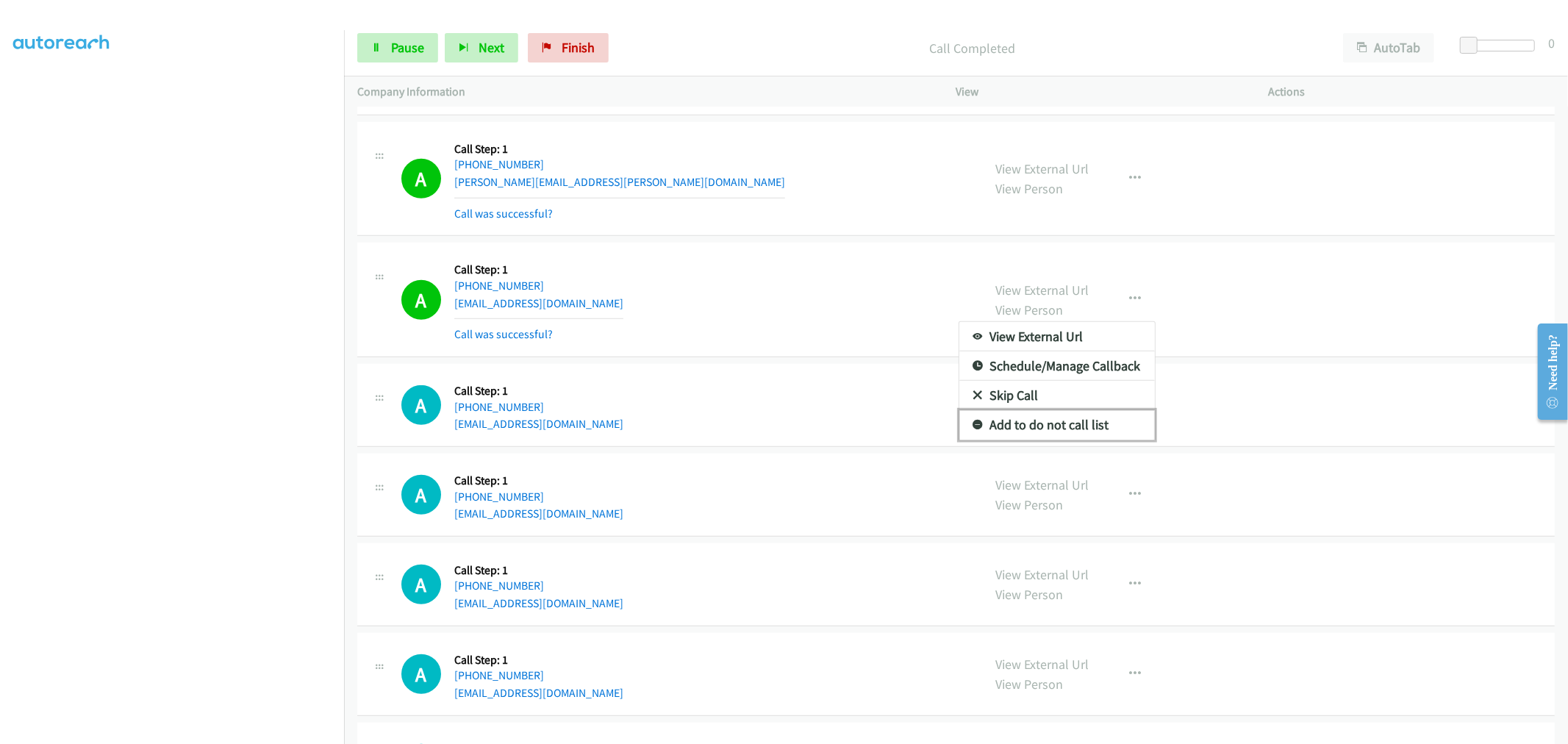
click at [1068, 437] on link "Add to do not call list" at bounding box center [1057, 425] width 196 height 30
click at [754, 273] on div "A Callback Scheduled Call Step: 1 America/New_York +1 603-386-1621 cristianlege…" at bounding box center [685, 299] width 568 height 87
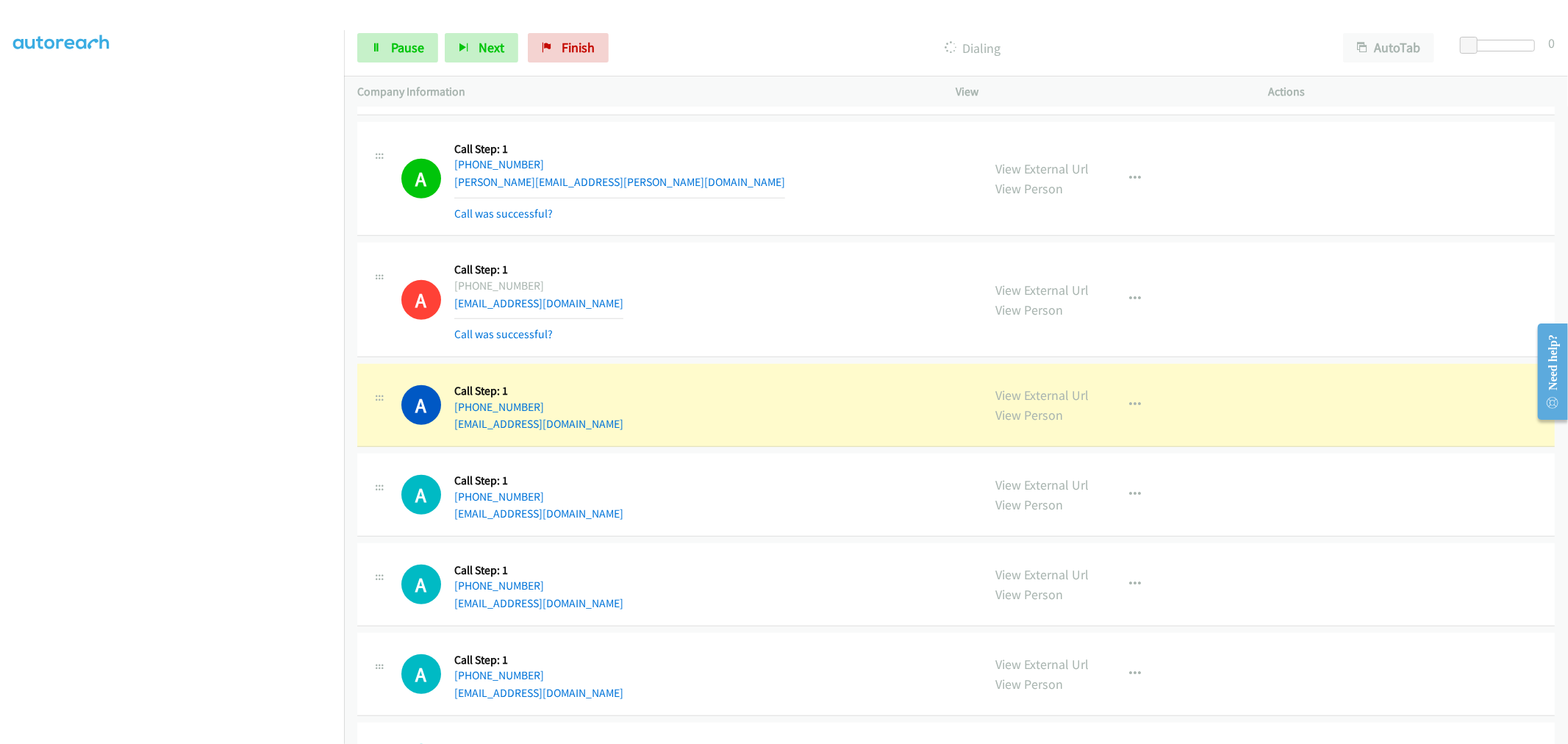
click at [674, 267] on div "A Callback Scheduled Call Step: 1 America/New_York +1 603-386-1621 cristianlege…" at bounding box center [685, 299] width 568 height 87
click at [818, 331] on div "A Callback Scheduled Call Step: 1 America/New_York +1 603-386-1621 cristianlege…" at bounding box center [685, 299] width 568 height 87
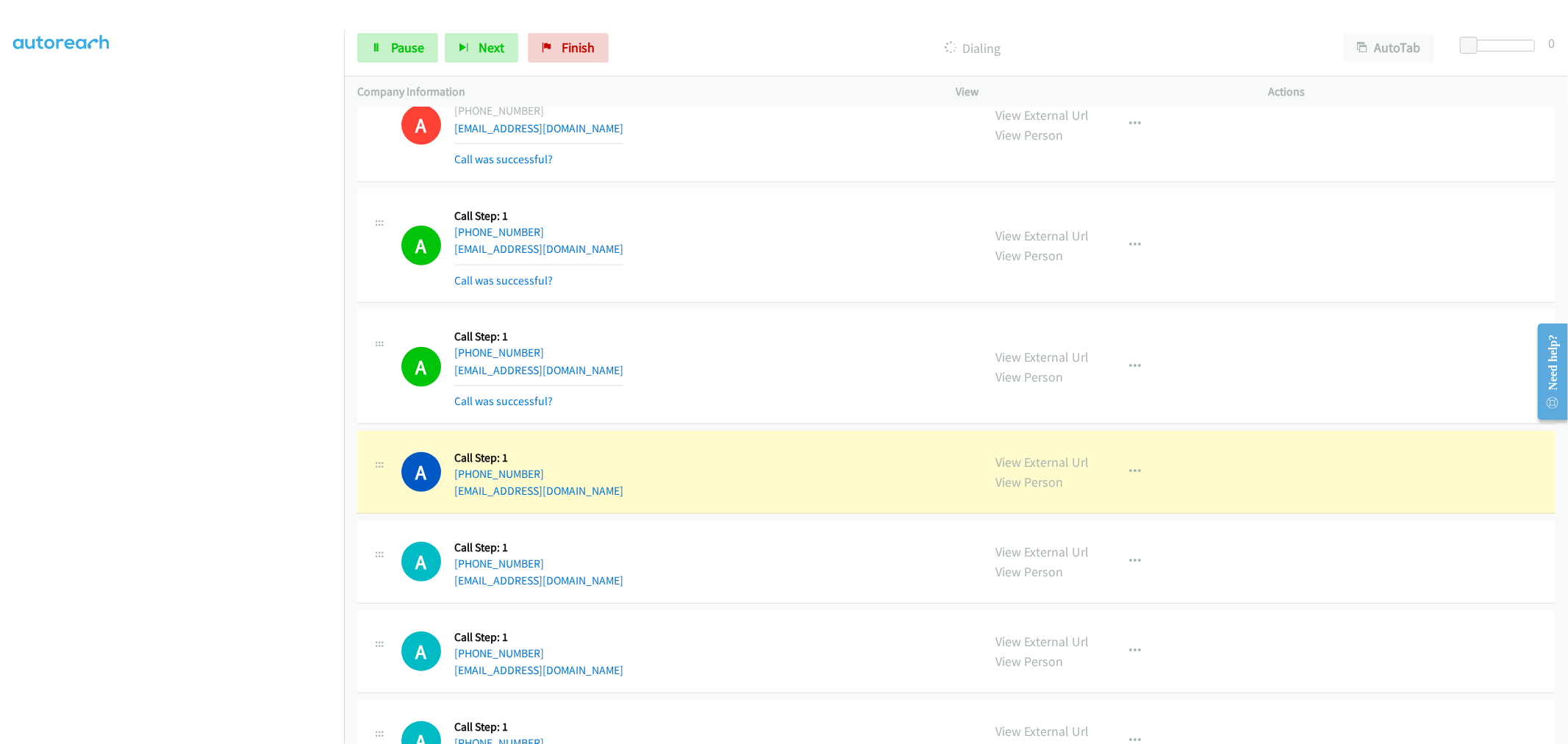
scroll to position [5769, 0]
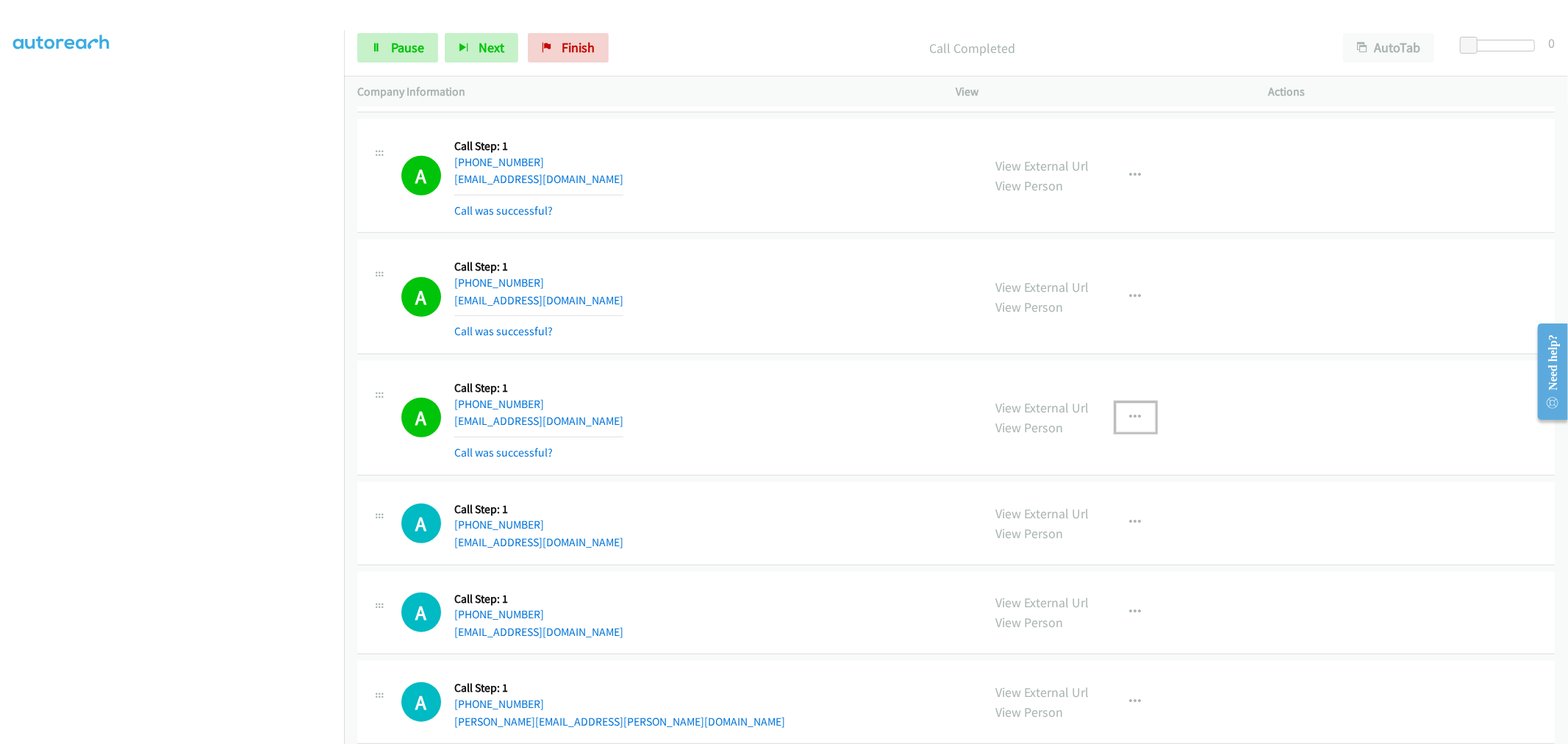
click at [1130, 424] on icon "button" at bounding box center [1136, 417] width 12 height 12
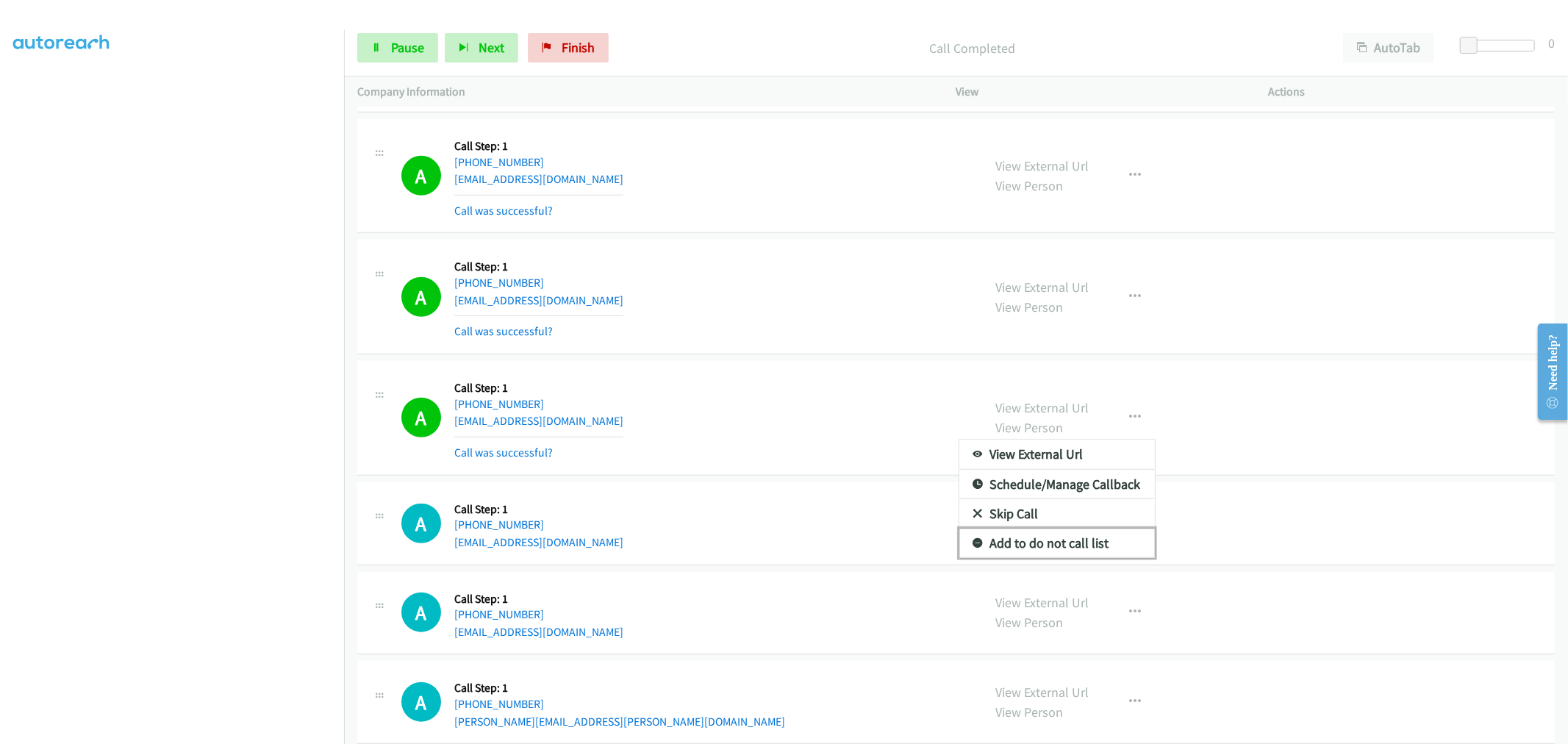
click at [1085, 550] on link "Add to do not call list" at bounding box center [1057, 543] width 196 height 30
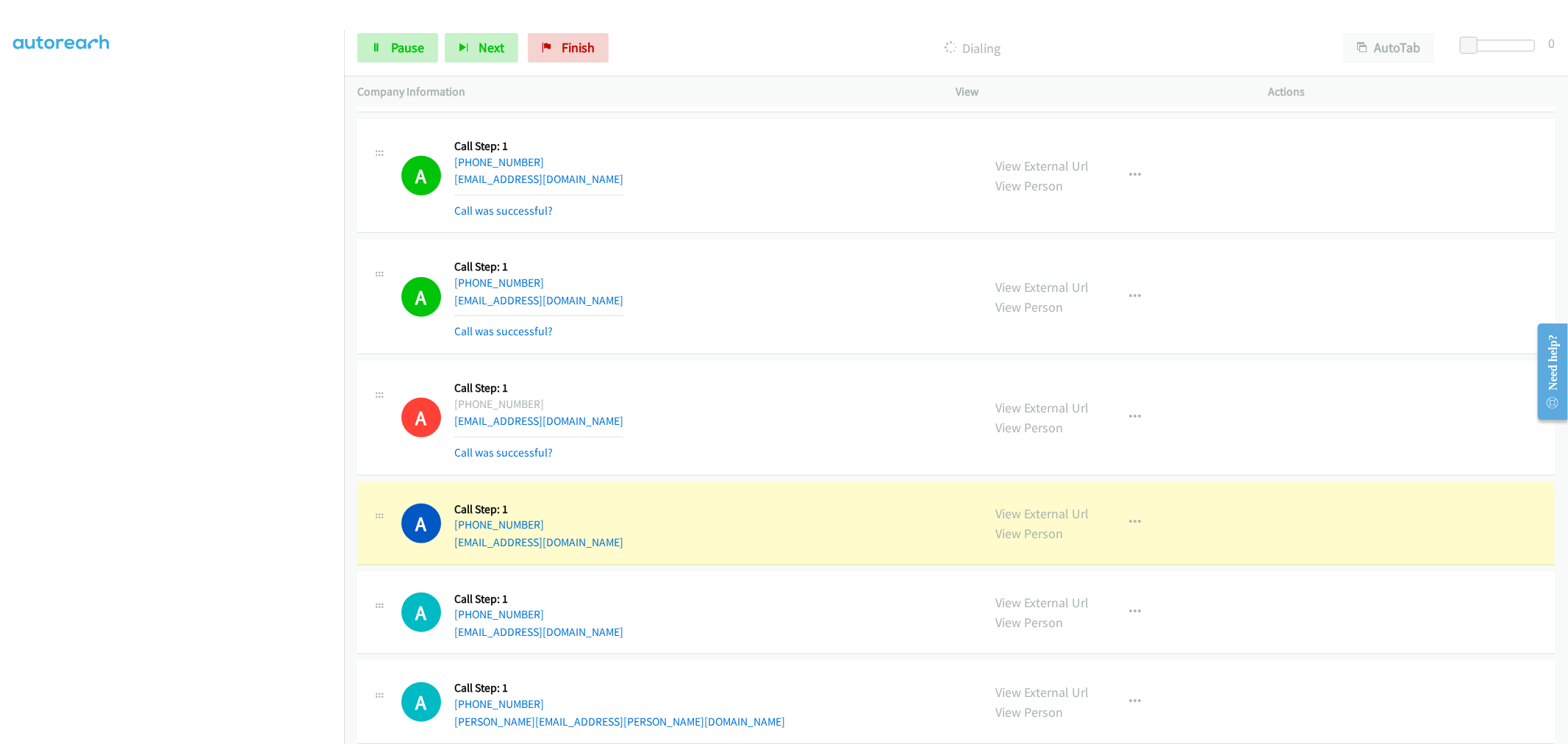
click at [613, 181] on div "A Callback Scheduled Call Step: 1 America/Chicago +1 504-877-5489 midoohorma@gm…" at bounding box center [685, 175] width 568 height 87
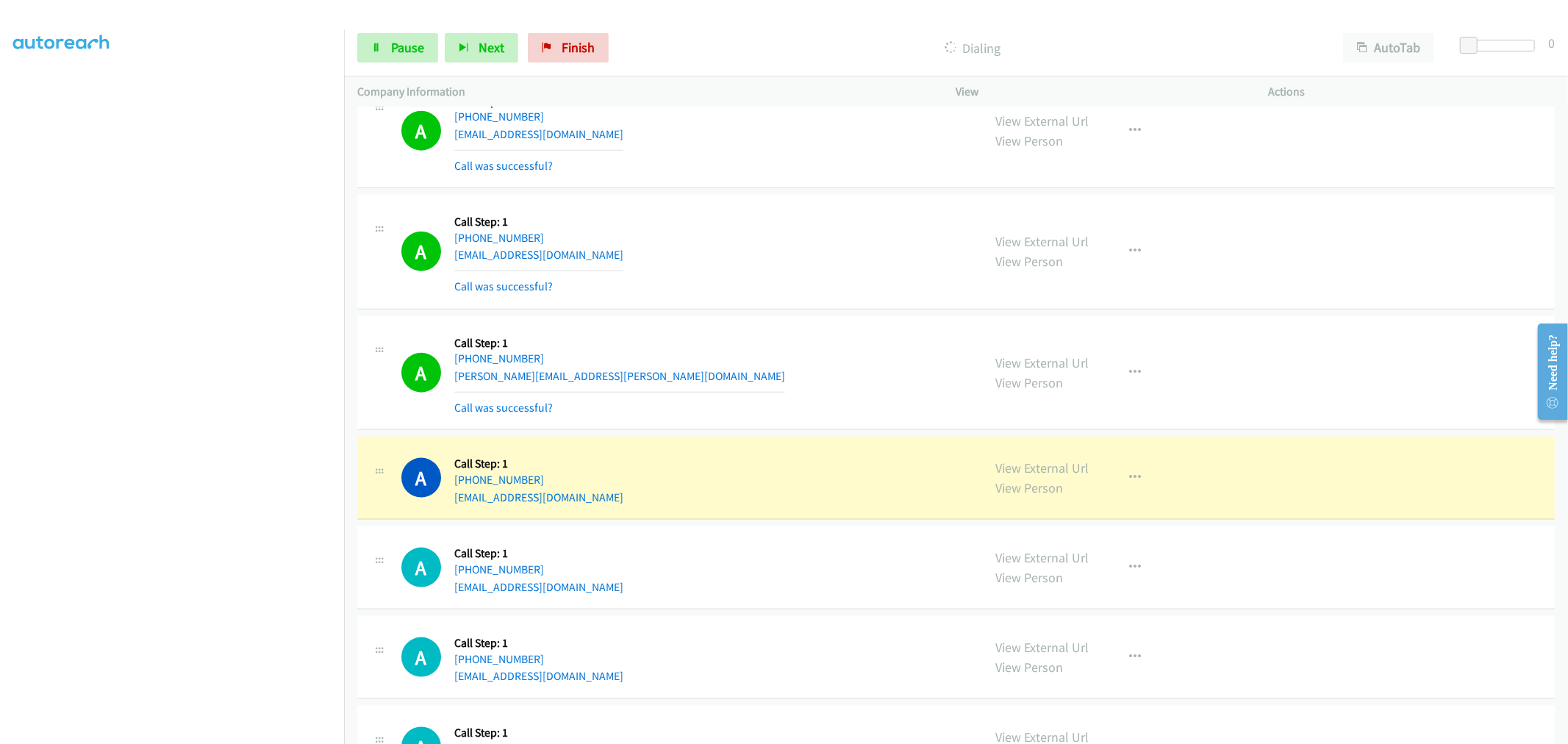
scroll to position [6177, 0]
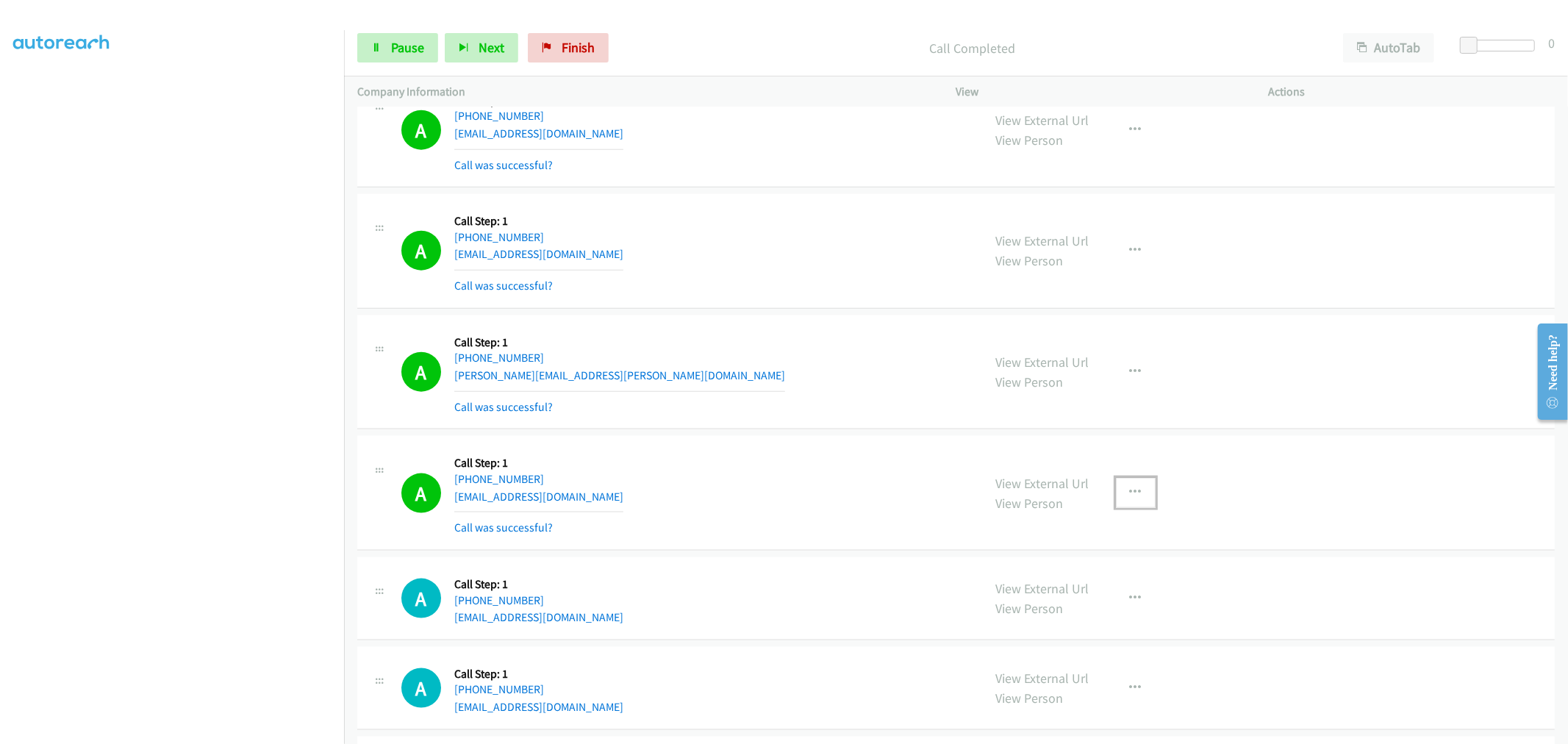
click at [1136, 497] on button "button" at bounding box center [1135, 493] width 39 height 30
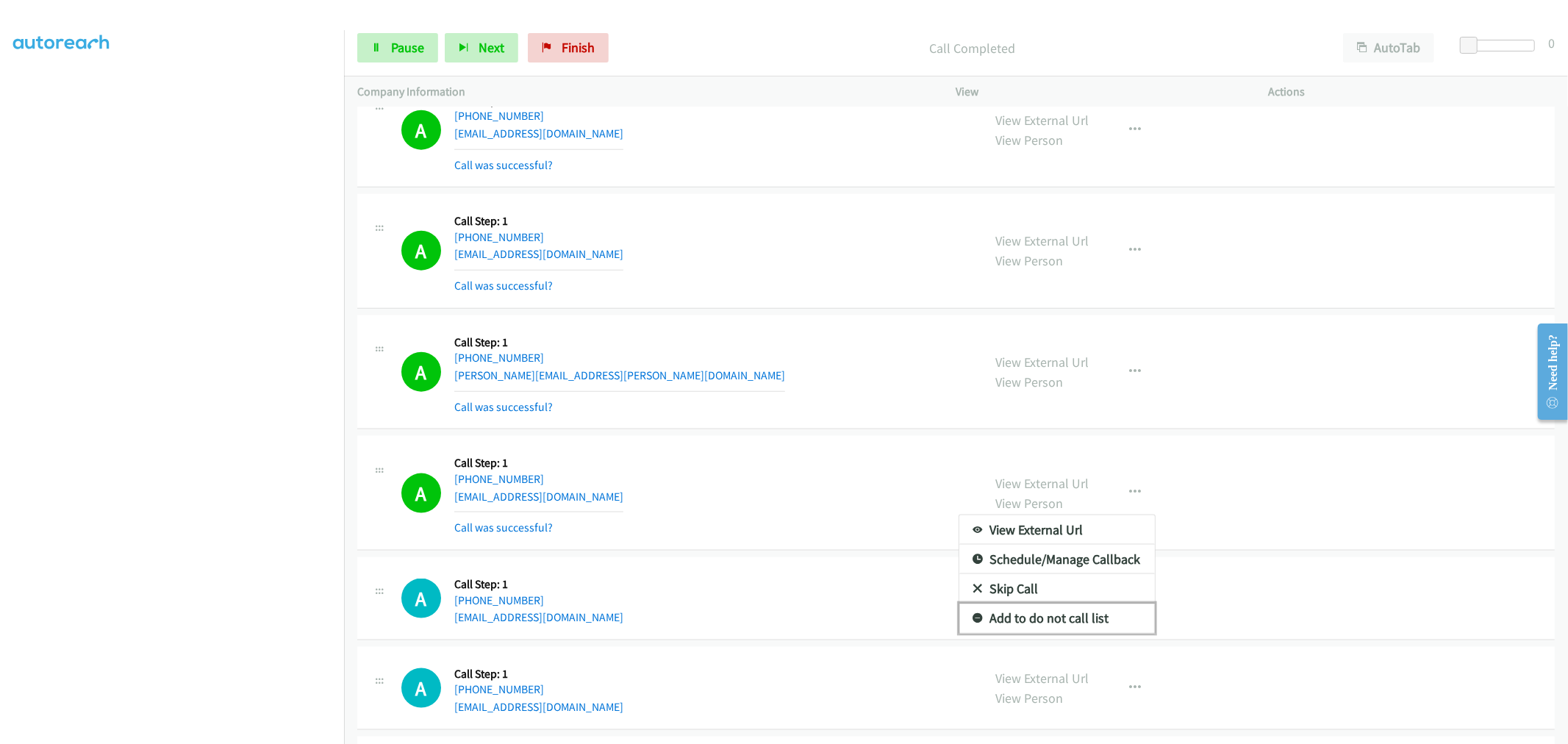
click at [1031, 625] on link "Add to do not call list" at bounding box center [1057, 618] width 196 height 30
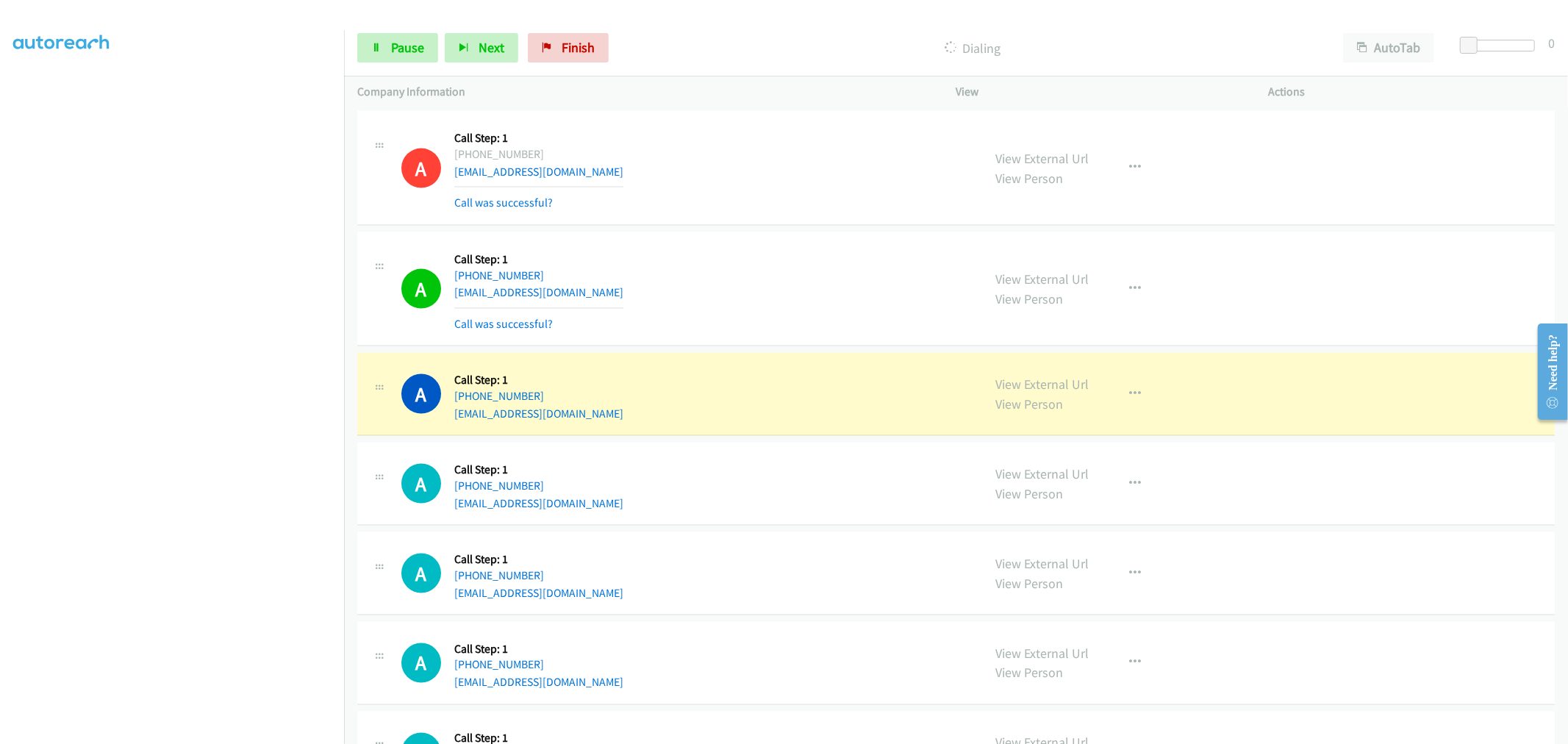
scroll to position [6504, 0]
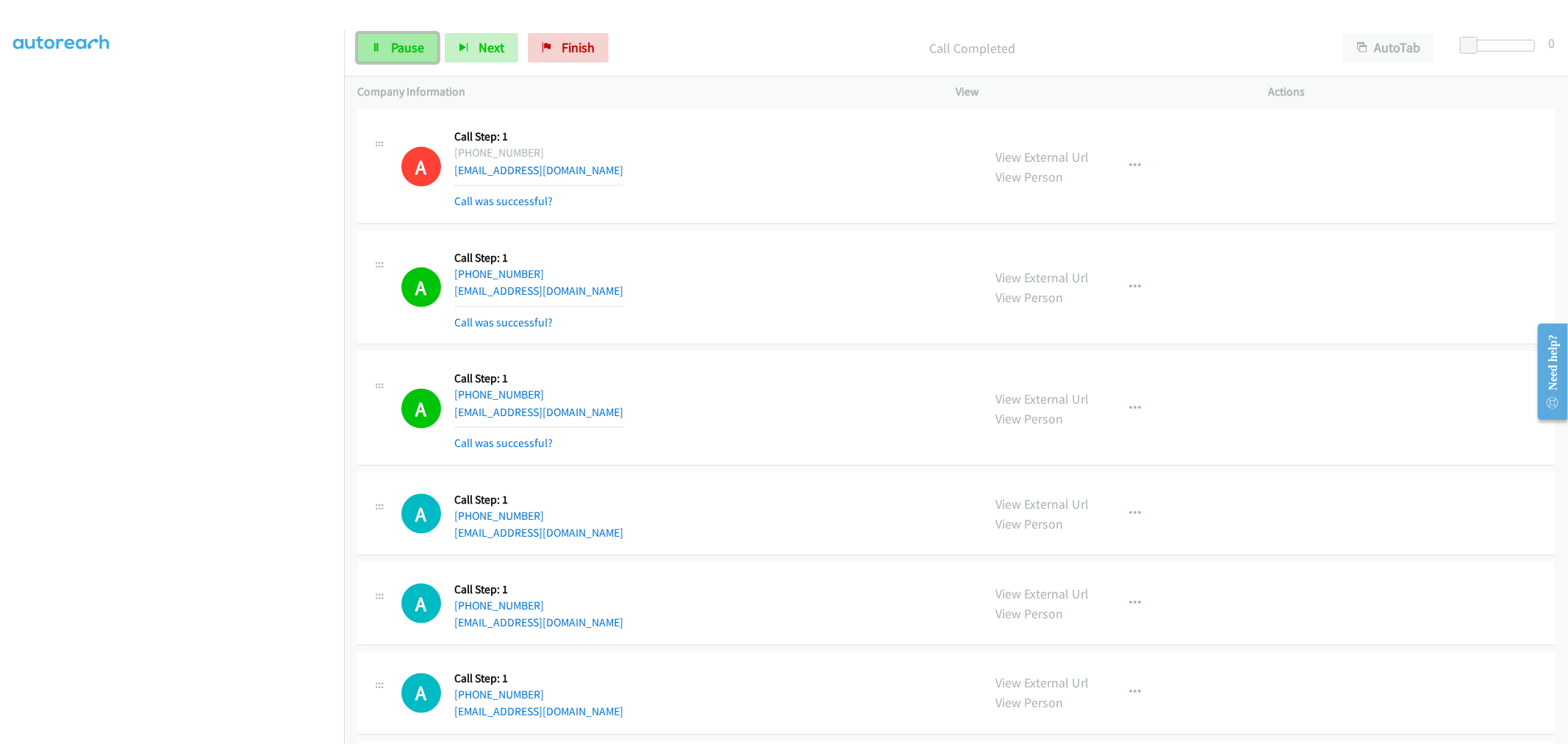
click at [391, 54] on span "Pause" at bounding box center [407, 48] width 34 height 17
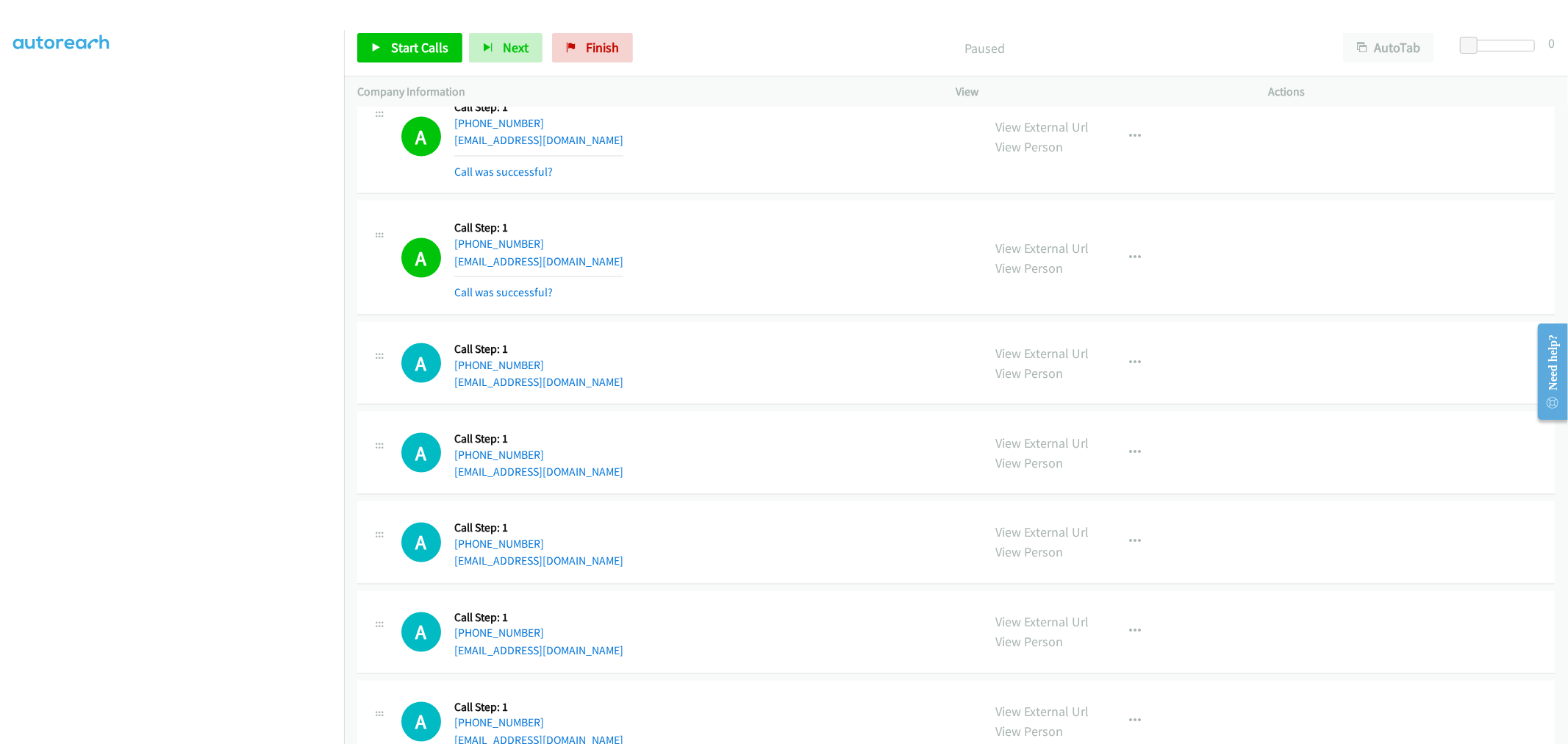
scroll to position [6667, 0]
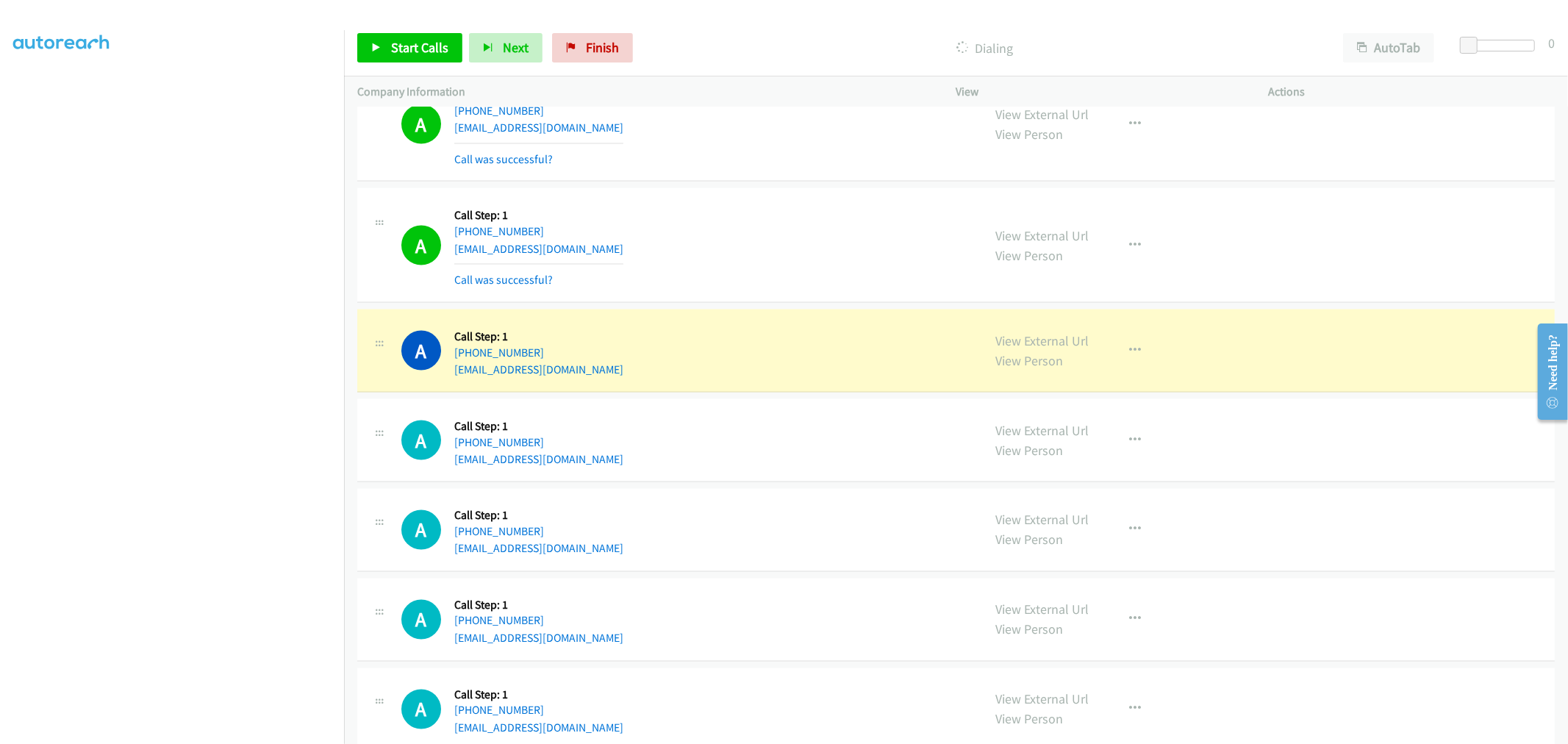
click at [749, 190] on td "A Callback Scheduled Call Step: 1 America/Phoenix +1 602-527-1103 nomoss@comcas…" at bounding box center [956, 245] width 1224 height 122
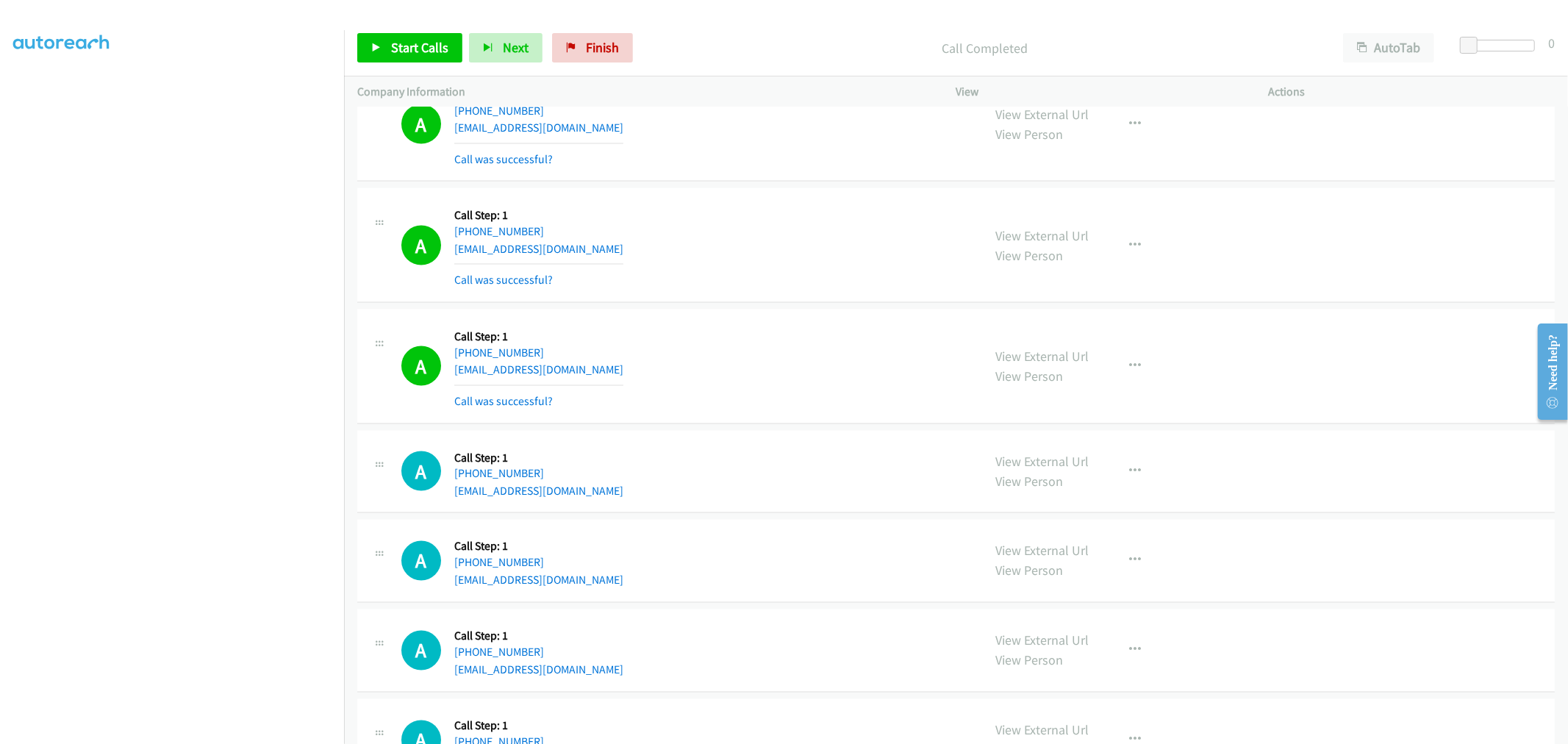
click at [705, 276] on div "A Callback Scheduled Call Step: 1 America/Phoenix +1 602-527-1103 nomoss@comcas…" at bounding box center [685, 244] width 568 height 87
click at [923, 360] on div "A Callback Scheduled Call Step: 1 America/Los_Angeles +1 831-239-0952 meem_88@y…" at bounding box center [685, 366] width 568 height 87
click at [408, 66] on div "Start Calls Pause Next Finish Call Completed AutoTab AutoTab 0" at bounding box center [956, 48] width 1224 height 57
click at [411, 52] on span "Start Calls" at bounding box center [420, 48] width 58 height 17
click at [722, 268] on div "A Callback Scheduled Call Step: 1 America/Phoenix +1 602-527-1103 nomoss@comcas…" at bounding box center [685, 244] width 568 height 87
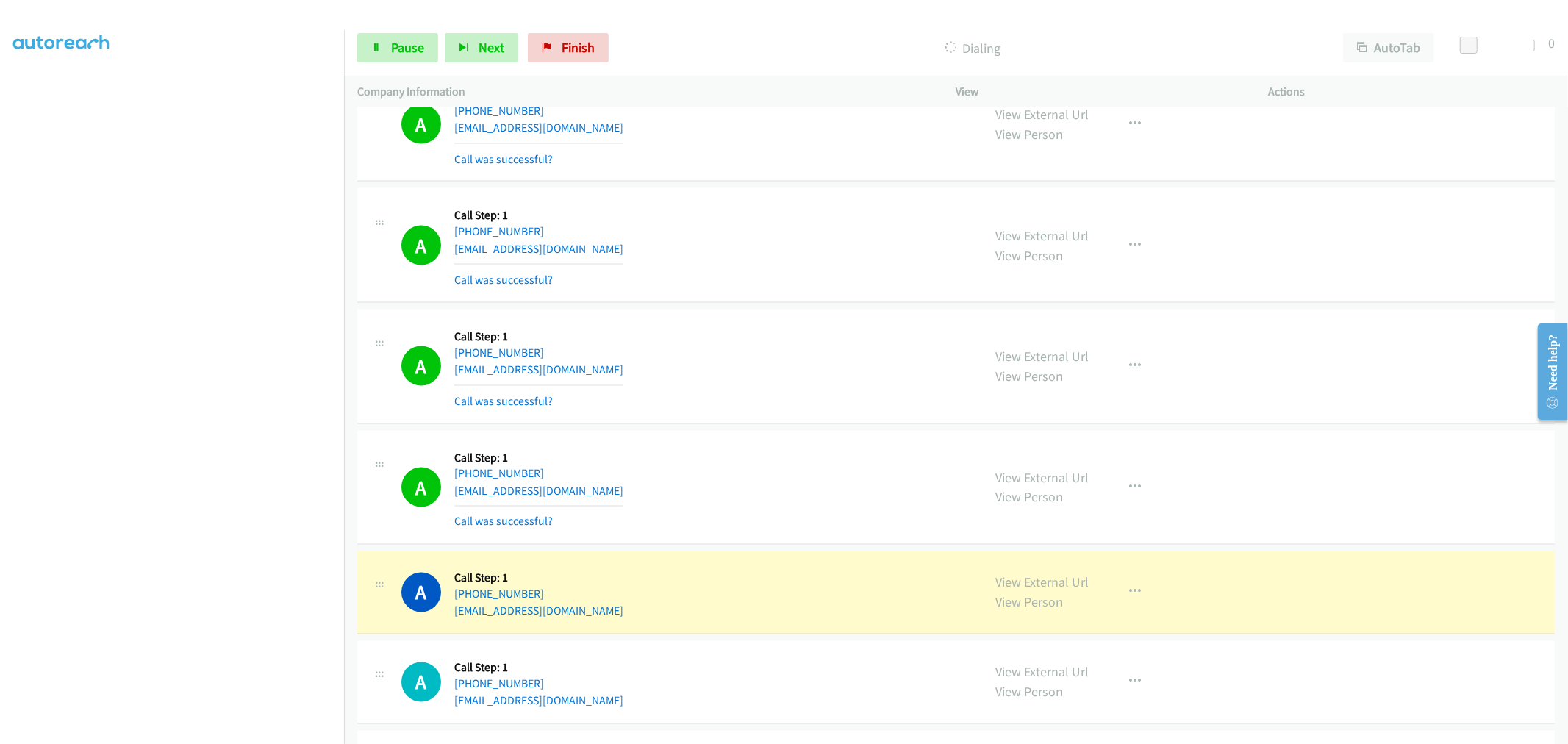
click at [235, 732] on section at bounding box center [172, 395] width 317 height 704
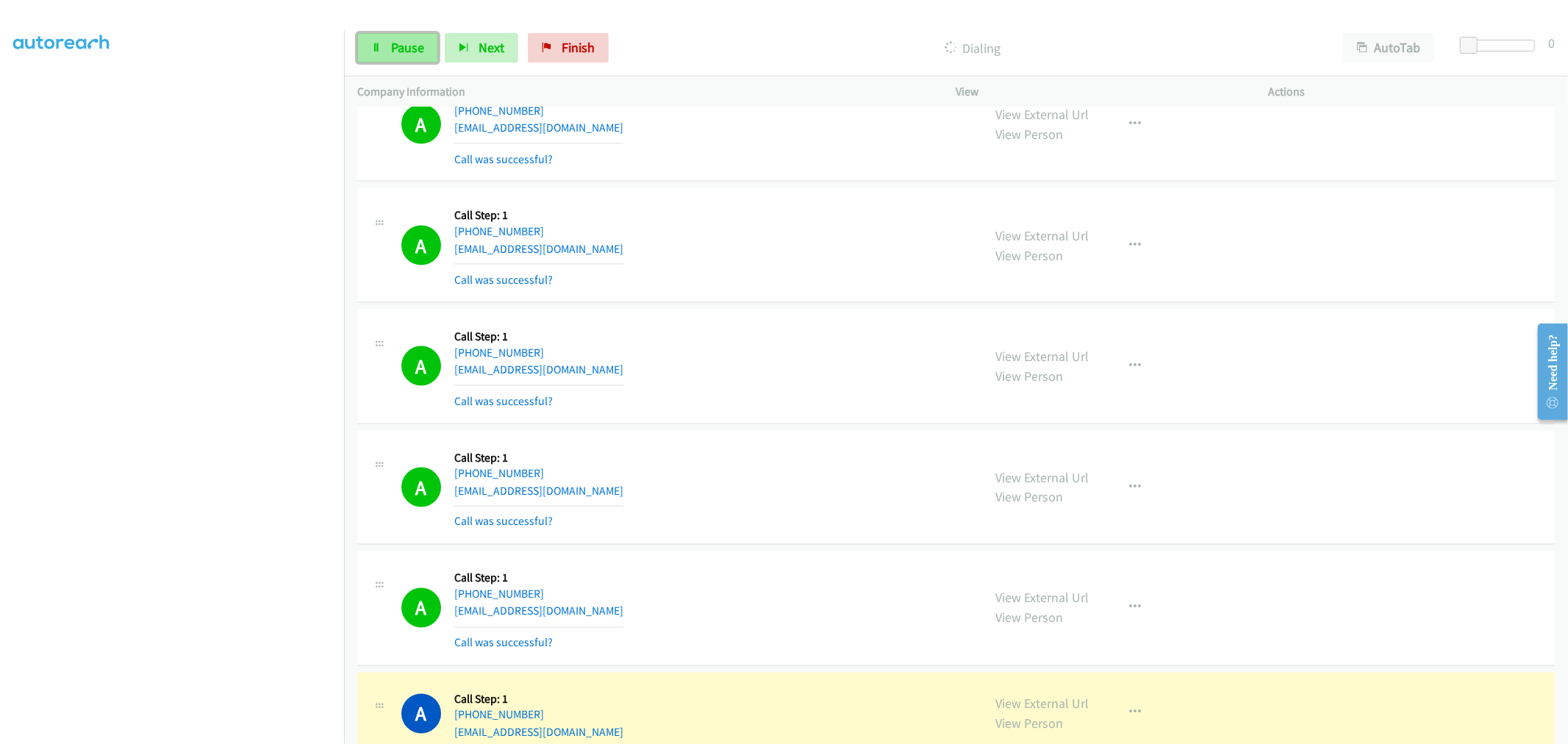
click at [403, 52] on span "Pause" at bounding box center [407, 48] width 34 height 17
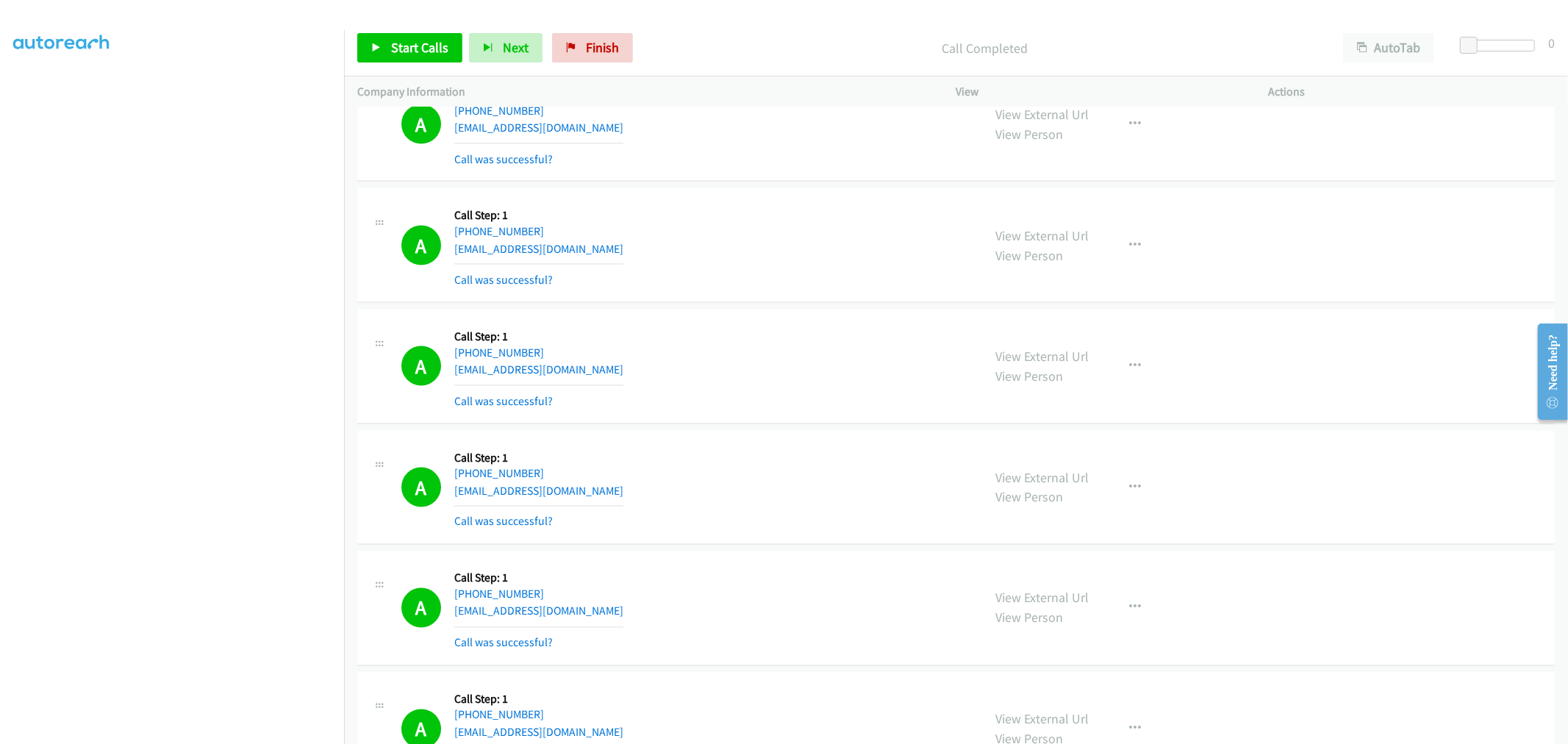
click at [752, 245] on div "A Callback Scheduled Call Step: 1 America/Phoenix +1 602-527-1103 nomoss@comcas…" at bounding box center [685, 244] width 568 height 87
click at [414, 39] on link "Start Calls" at bounding box center [410, 48] width 105 height 30
click at [635, 267] on div "A Callback Scheduled Call Step: 1 America/Phoenix +1 602-527-1103 nomoss@comcas…" at bounding box center [685, 244] width 568 height 87
click at [711, 369] on div "A Callback Scheduled Call Step: 1 America/Los_Angeles +1 831-239-0952 meem_88@y…" at bounding box center [685, 366] width 568 height 87
click at [181, 732] on section at bounding box center [172, 395] width 317 height 704
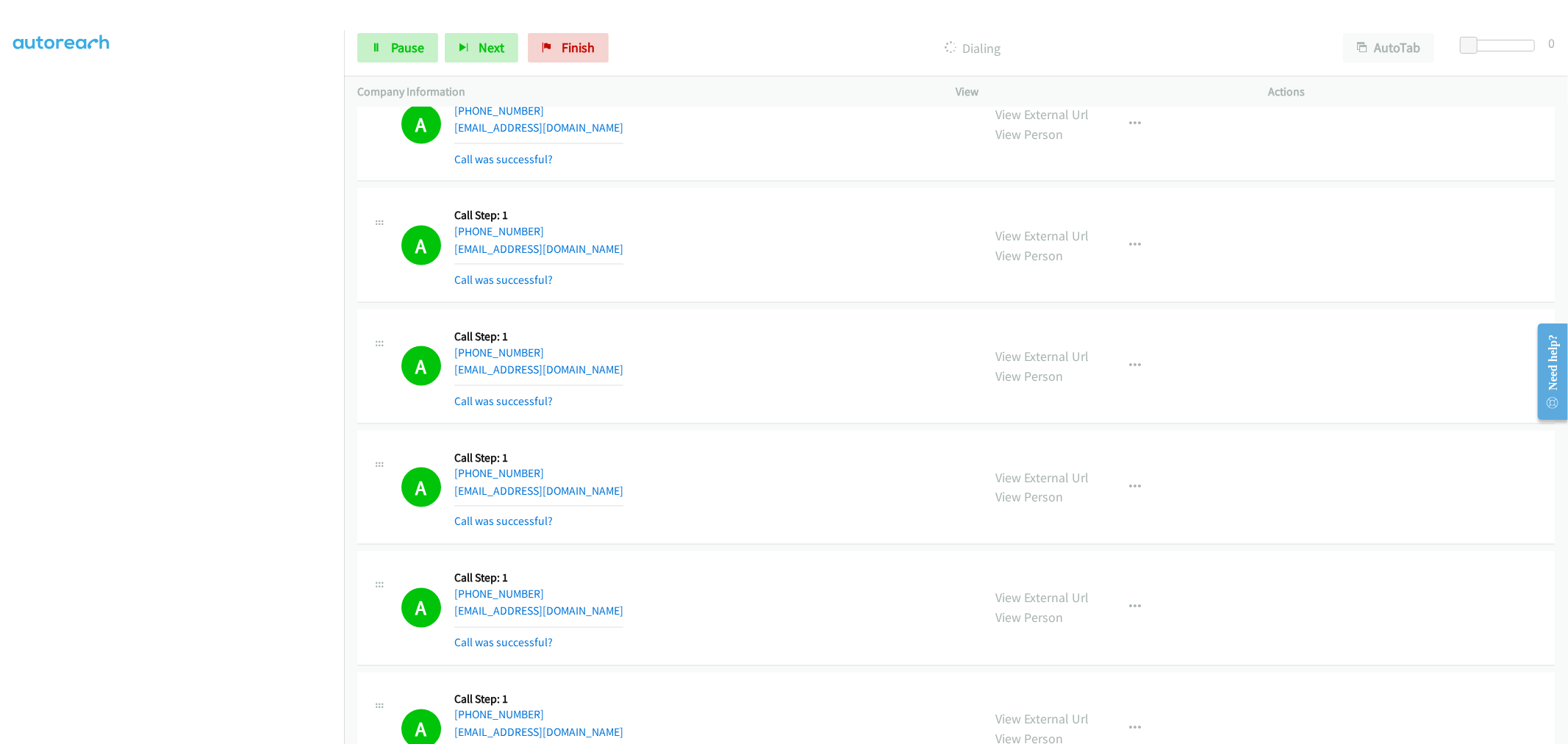
click at [793, 326] on div "A Callback Scheduled Call Step: 1 America/Los_Angeles +1 831-239-0952 meem_88@y…" at bounding box center [685, 366] width 568 height 87
click at [736, 437] on div "A Callback Scheduled Call Step: 1 America/Los_Angeles +1 360-910-9960 rsine27@g…" at bounding box center [956, 488] width 1197 height 115
click at [722, 324] on div "A Callback Scheduled Call Step: 1 America/Los_Angeles +1 831-239-0952 meem_88@y…" at bounding box center [956, 367] width 1197 height 115
click at [755, 185] on td "A Callback Scheduled Call Step: 1 America/Los_Angeles +1 503-804-0208 dg_wong@h…" at bounding box center [956, 125] width 1224 height 122
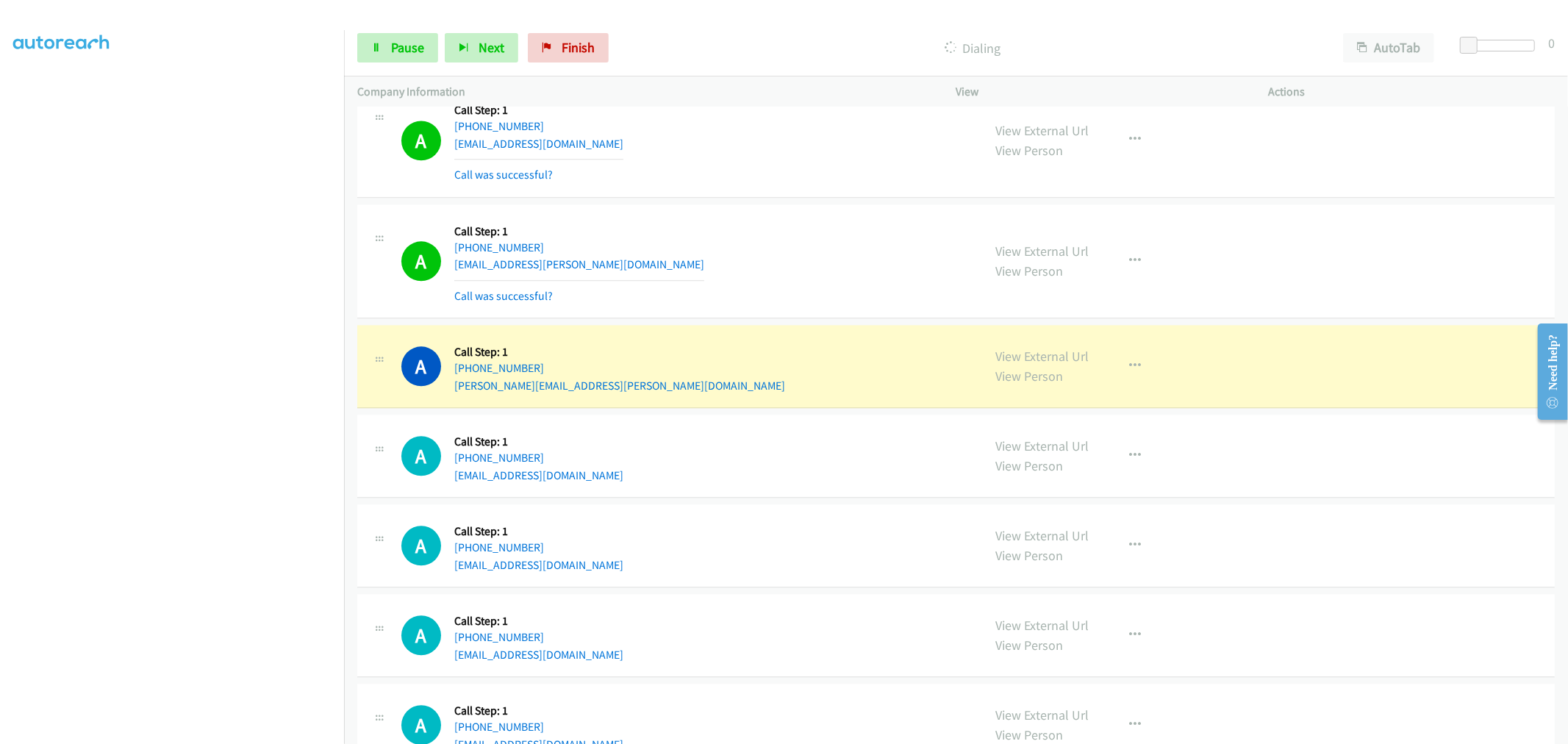
scroll to position [7648, 0]
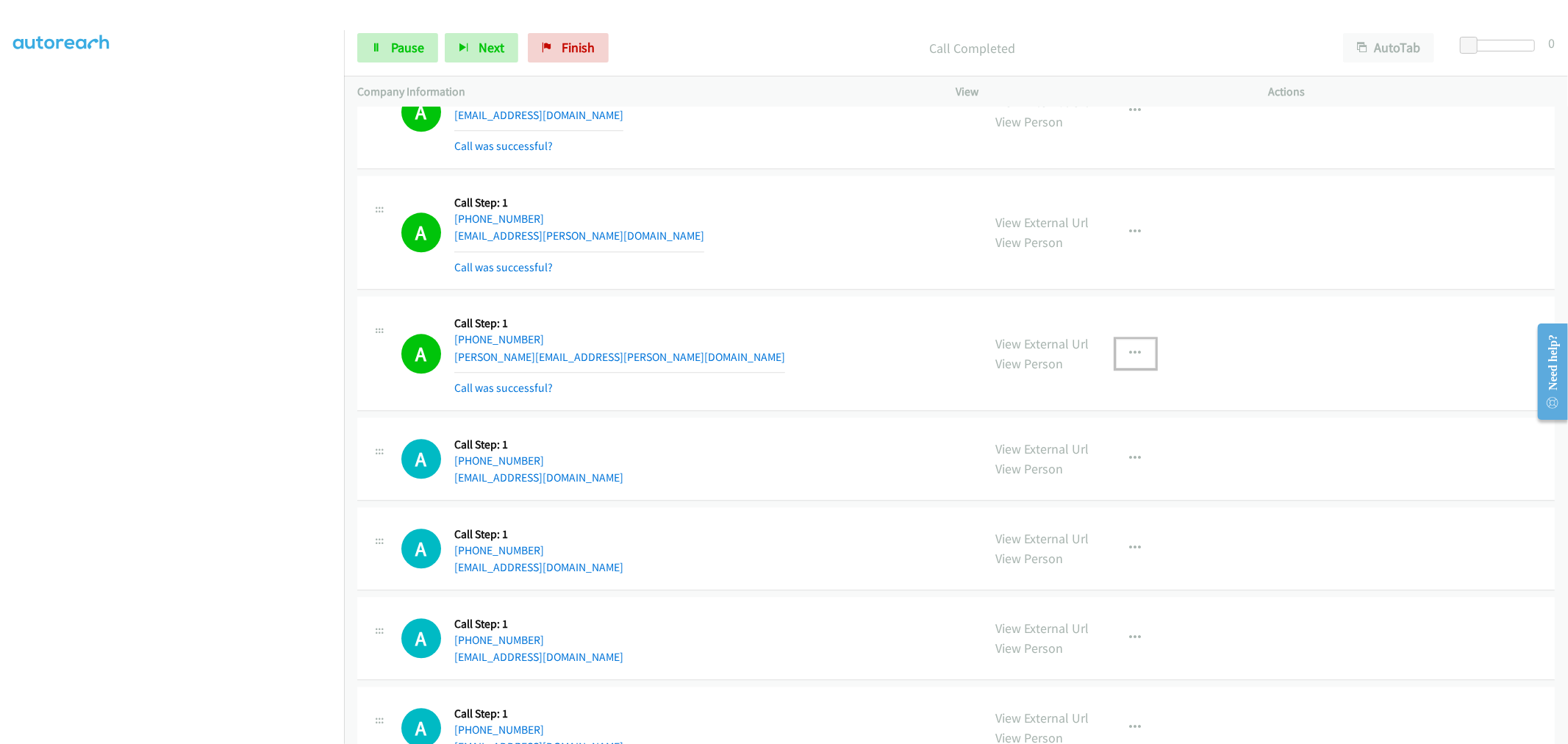
click at [1130, 360] on icon "button" at bounding box center [1136, 354] width 12 height 12
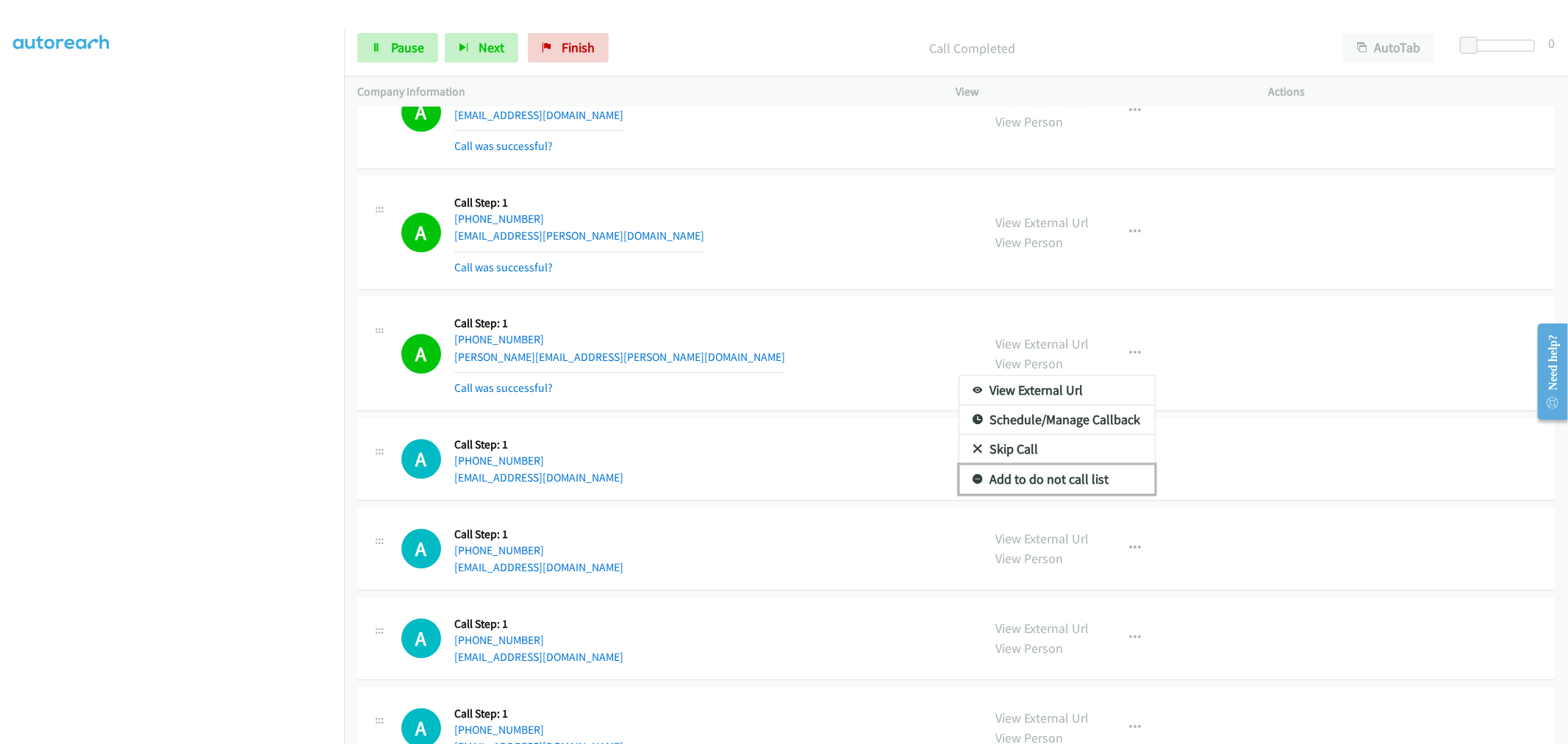
click at [1060, 494] on link "Add to do not call list" at bounding box center [1057, 479] width 196 height 30
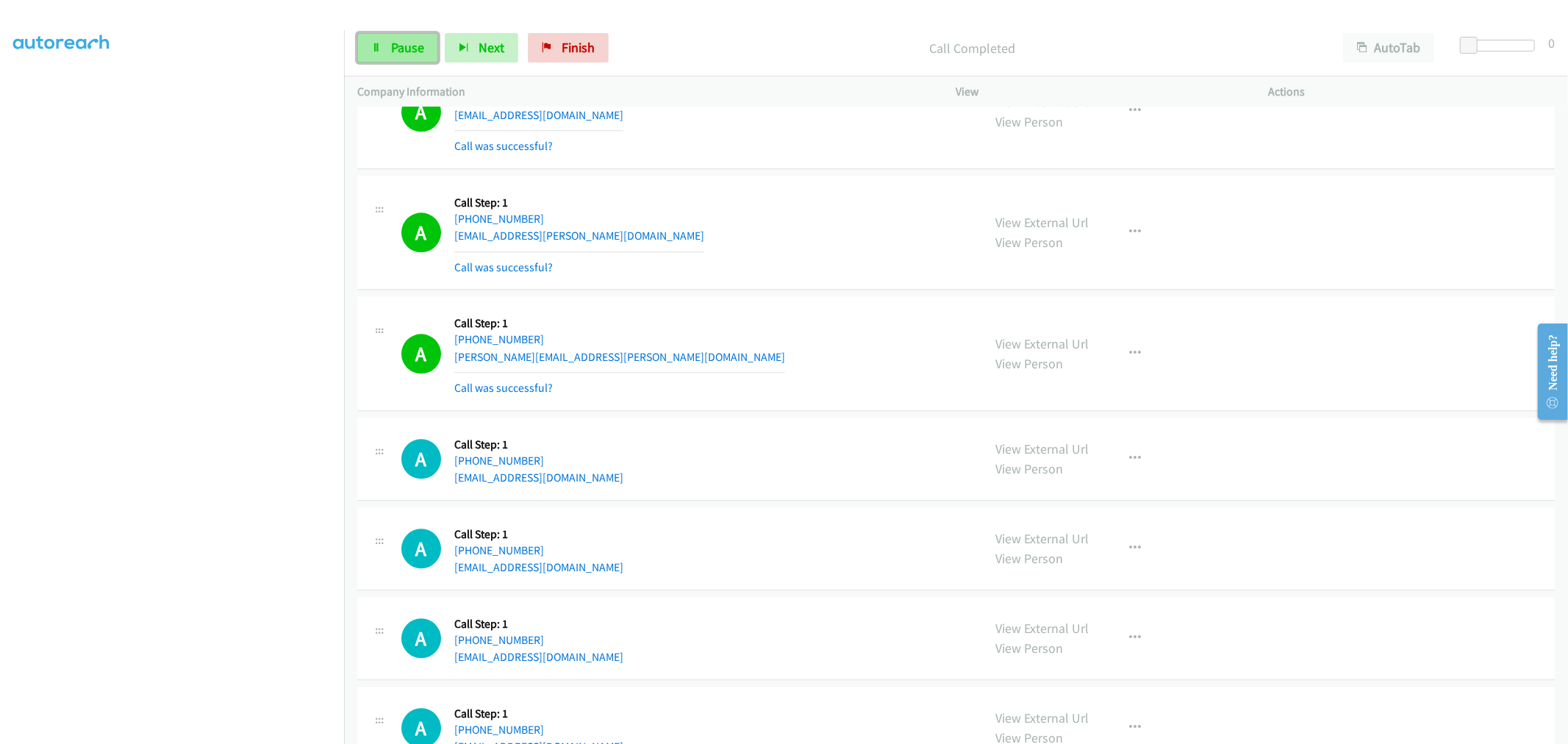
click at [399, 40] on span "Pause" at bounding box center [407, 48] width 34 height 17
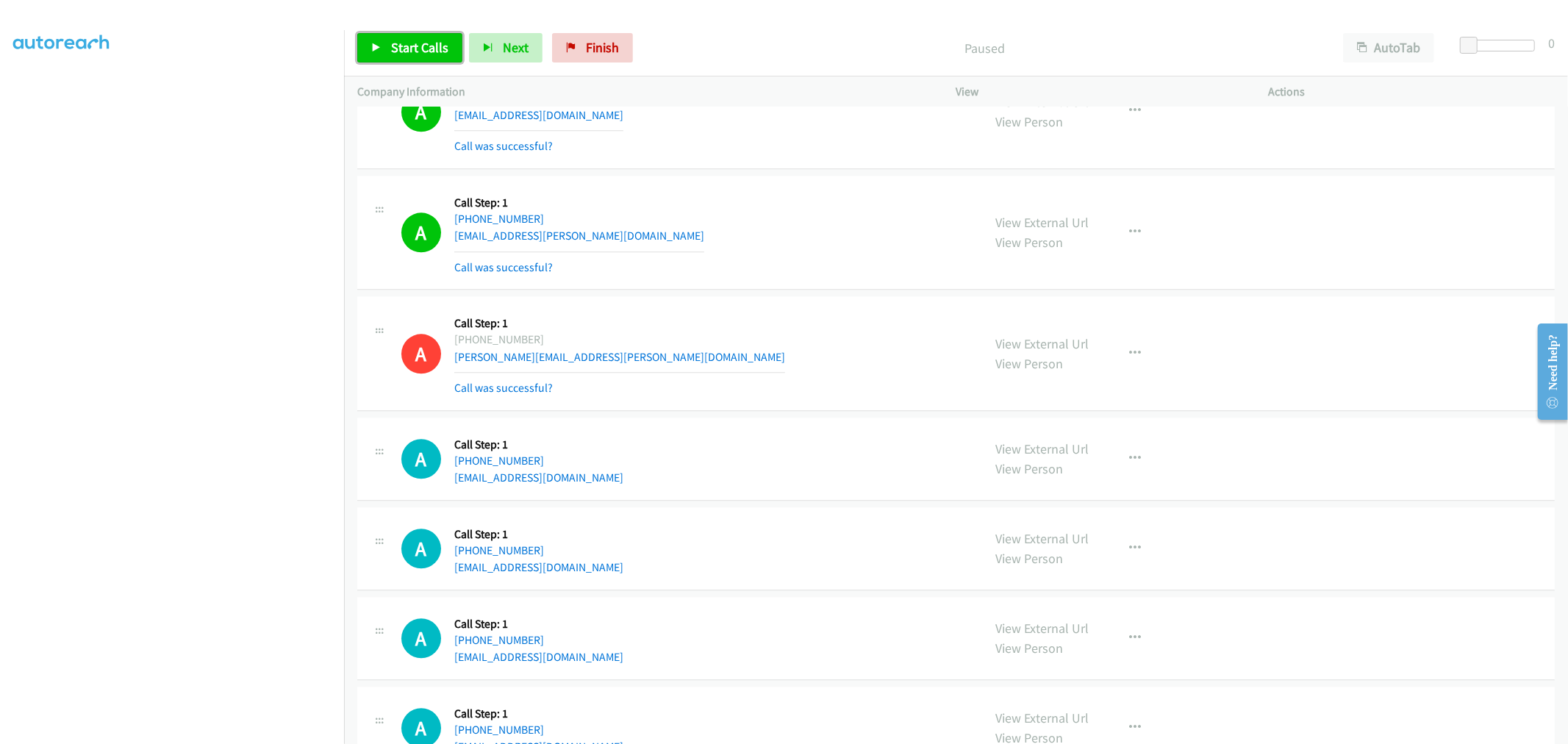
click at [401, 49] on span "Start Calls" at bounding box center [420, 48] width 58 height 17
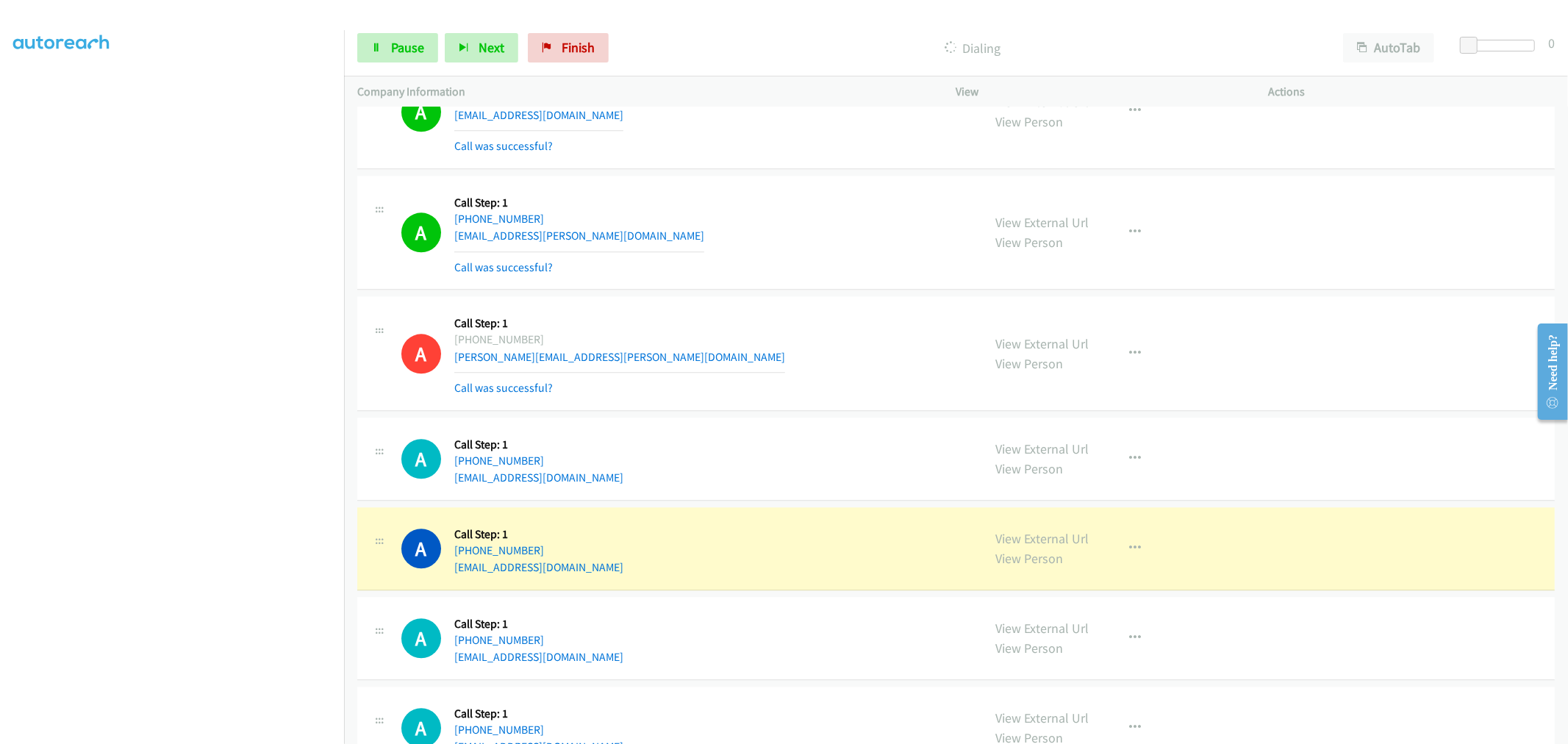
click at [715, 291] on div "A Callback Scheduled Call Step: 1 America/Los_Angeles +1 760-201-6711 1heil.chr…" at bounding box center [956, 233] width 1197 height 115
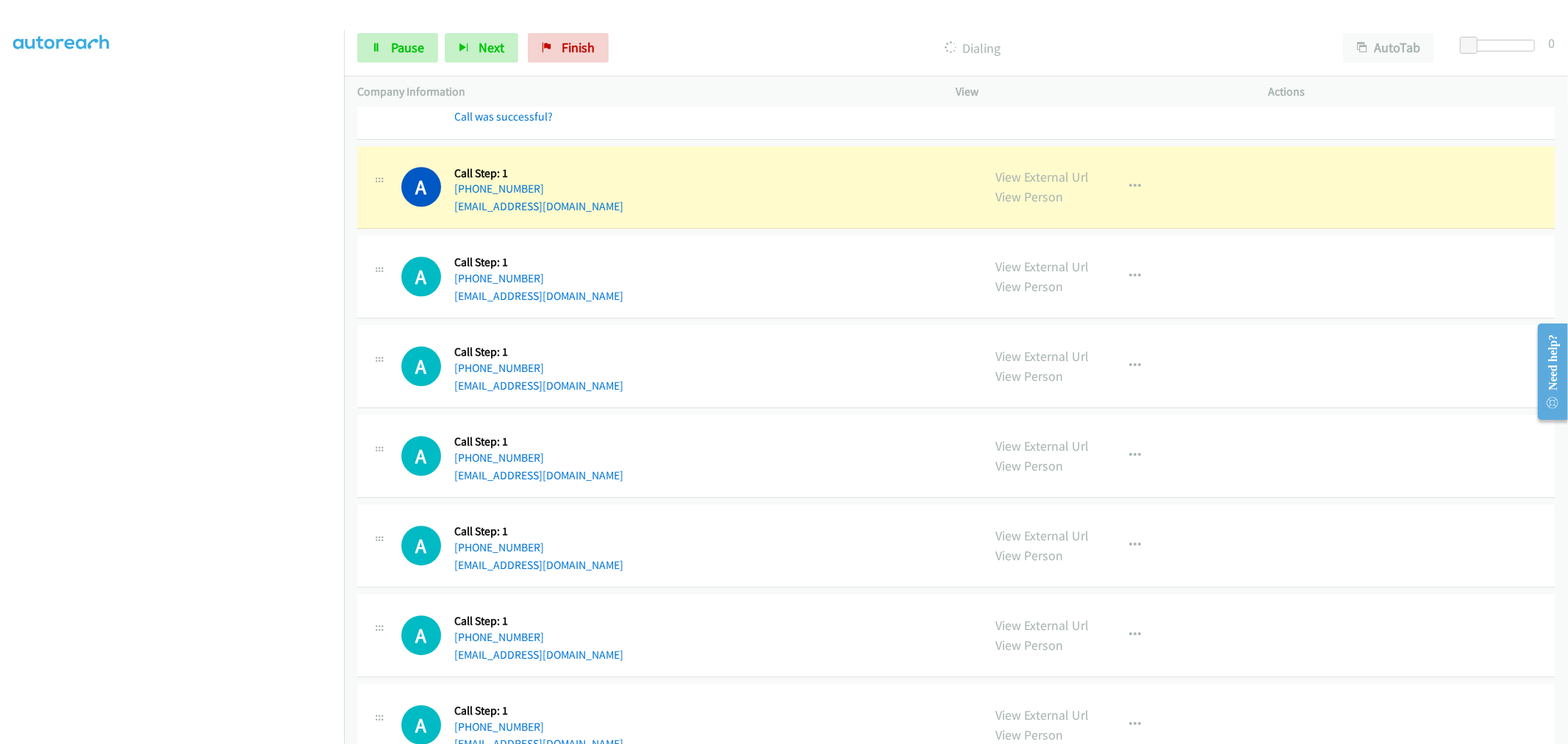
scroll to position [7804, 0]
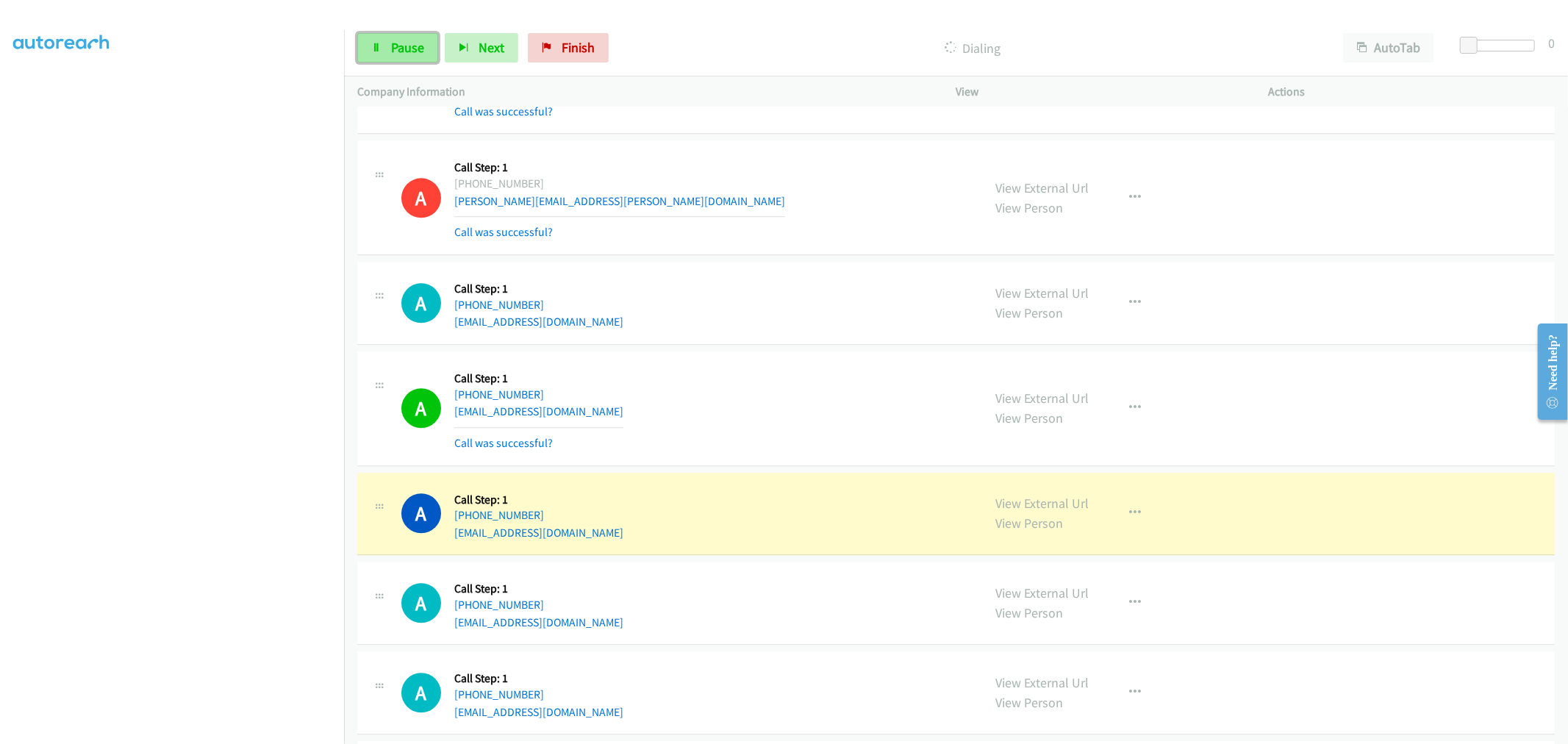
click at [405, 56] on link "Pause" at bounding box center [398, 48] width 81 height 30
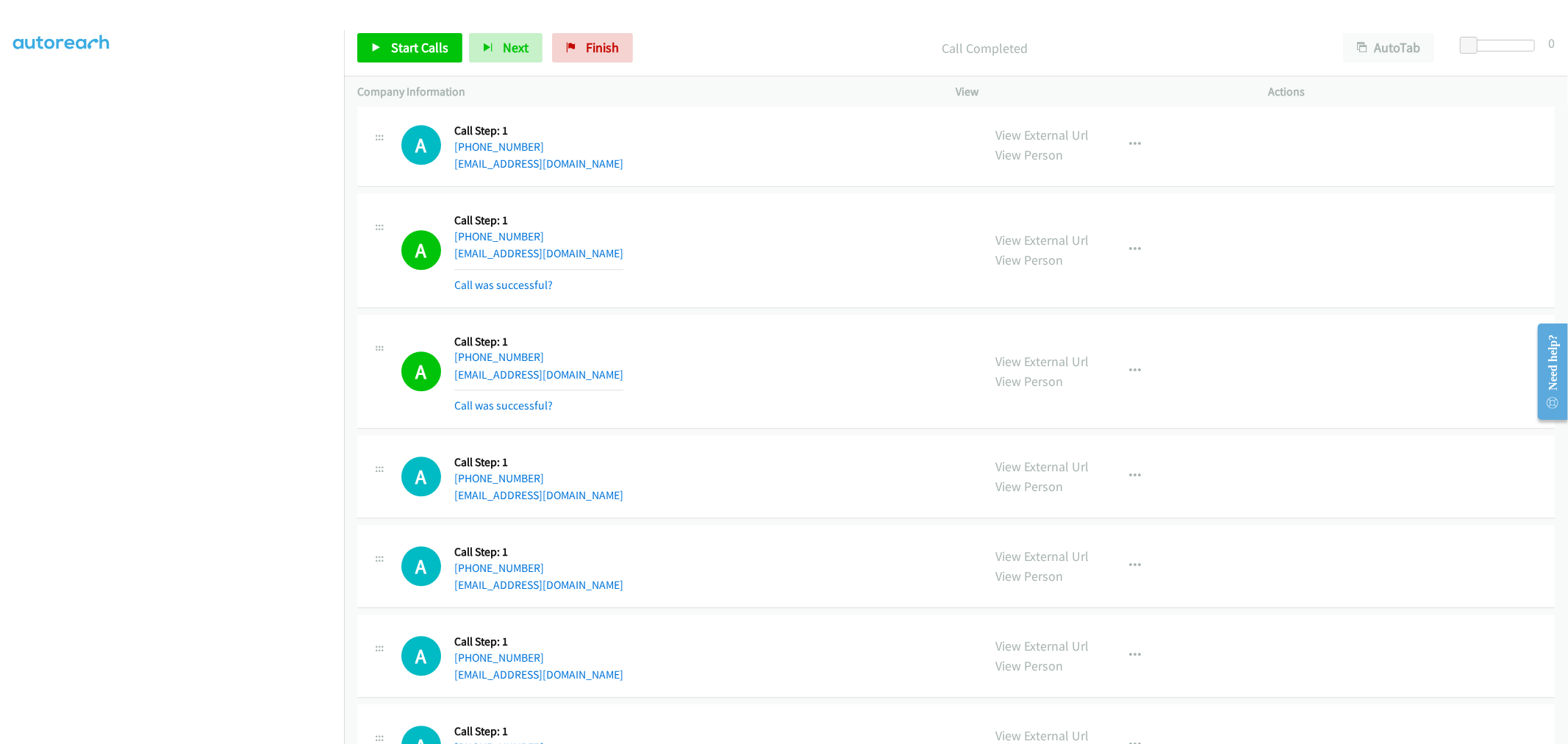
scroll to position [8212, 0]
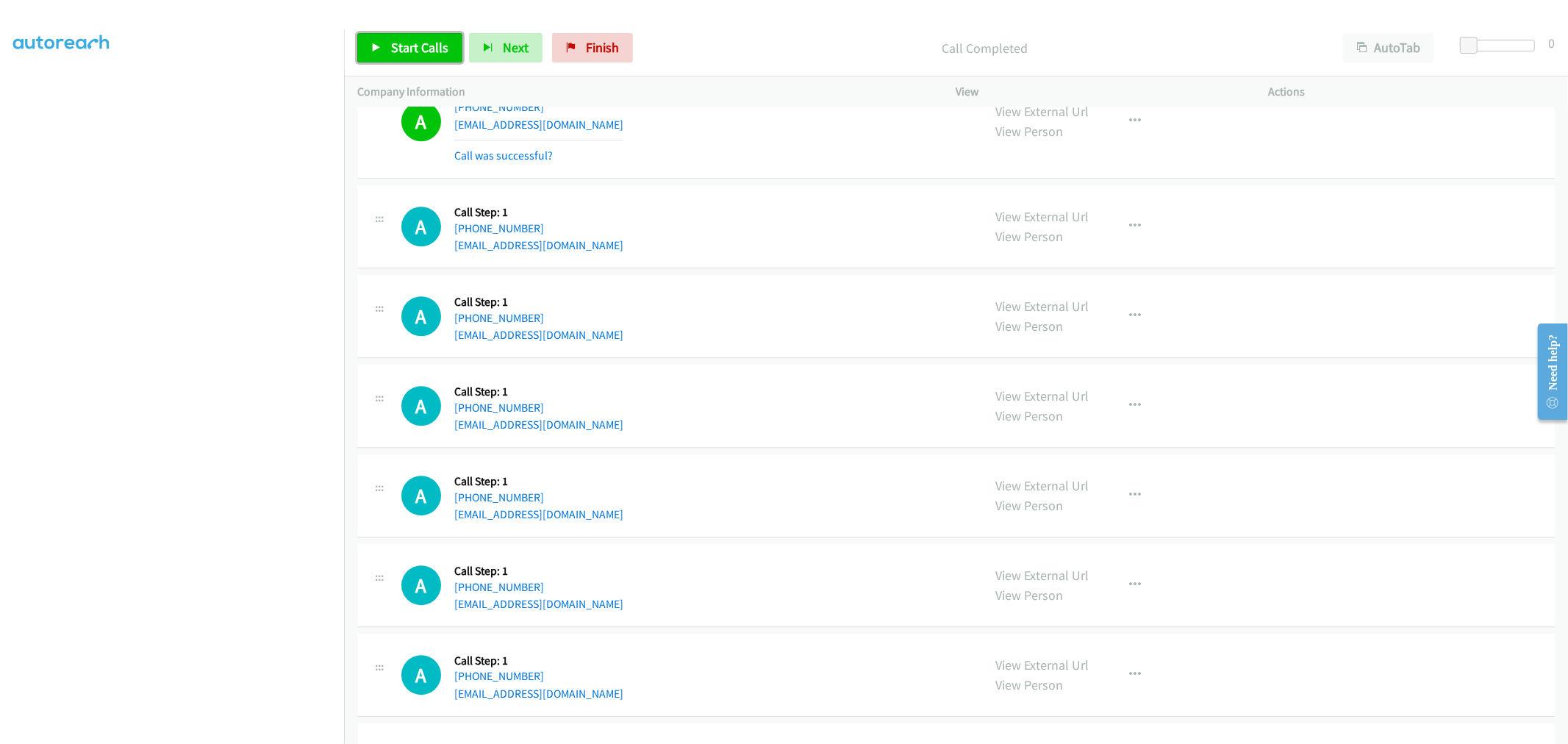
click at [400, 55] on span "Start Calls" at bounding box center [420, 48] width 58 height 17
click at [759, 282] on div "A Callback Scheduled Call Step: 1 America/Los_Angeles +1 925-786-2556 jazminewi…" at bounding box center [956, 316] width 1197 height 83
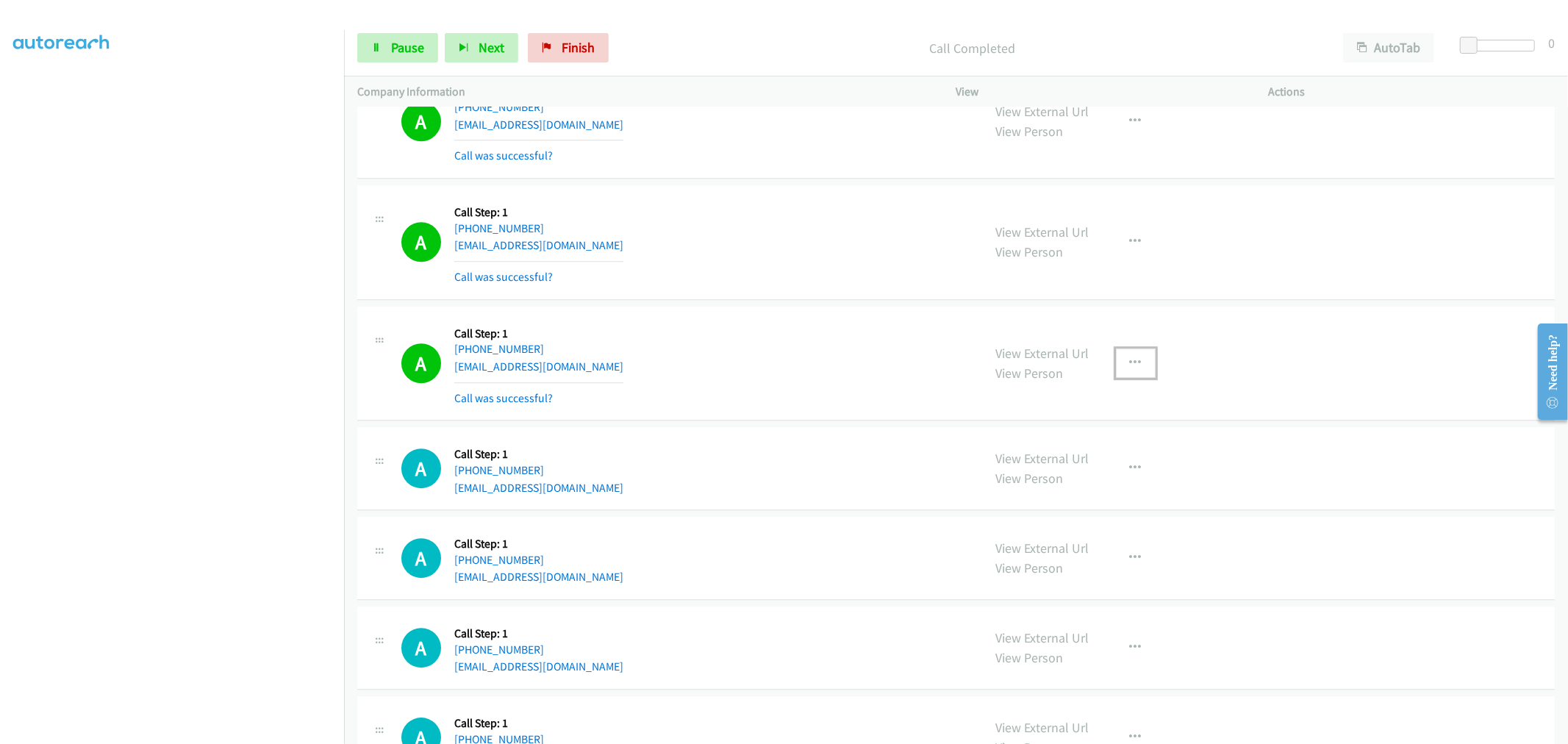
click at [1130, 368] on icon "button" at bounding box center [1136, 363] width 12 height 12
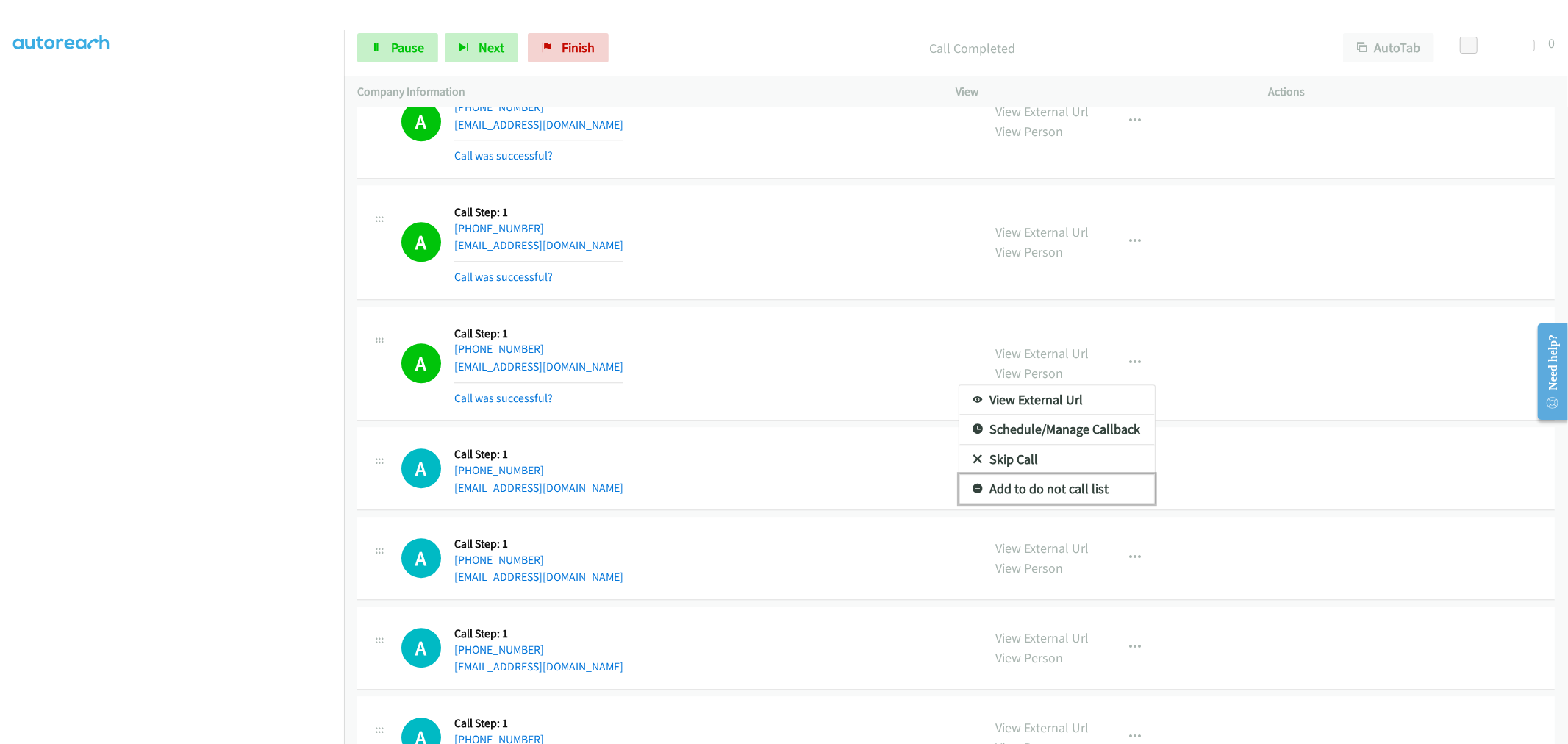
click at [1027, 484] on link "Add to do not call list" at bounding box center [1057, 489] width 196 height 30
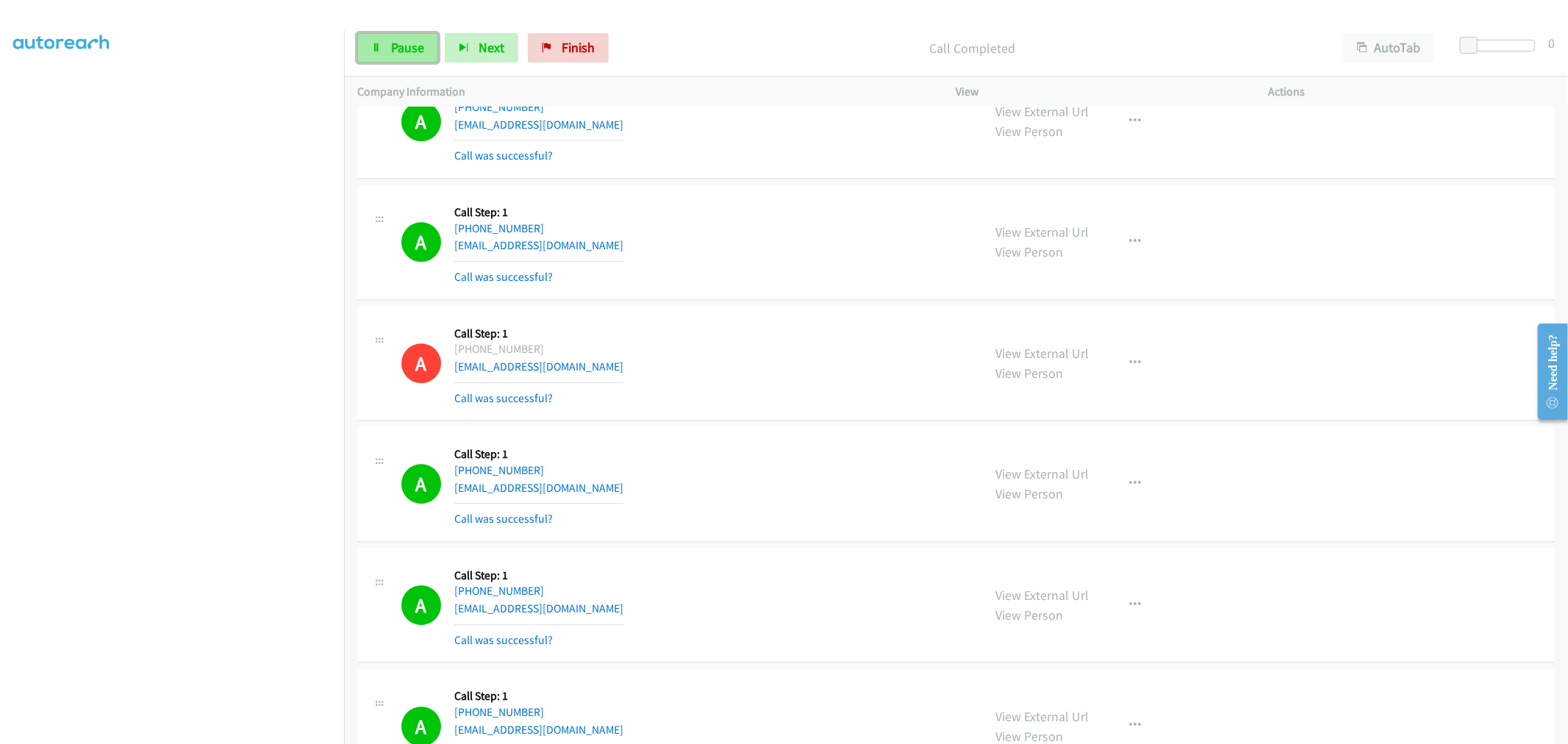
click at [405, 47] on span "Pause" at bounding box center [407, 48] width 34 height 17
click at [404, 47] on span "Start Calls" at bounding box center [420, 48] width 58 height 17
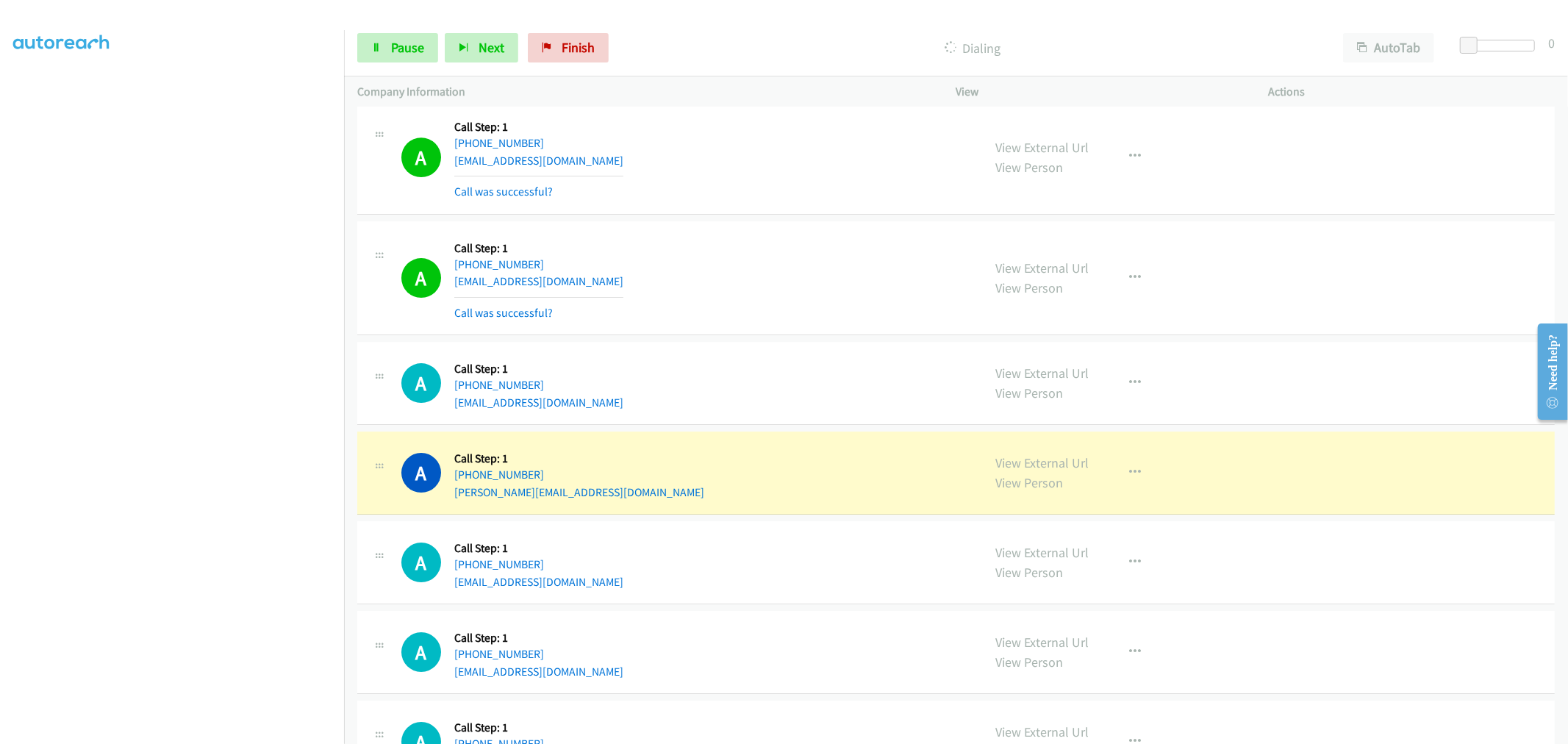
scroll to position [8947, 0]
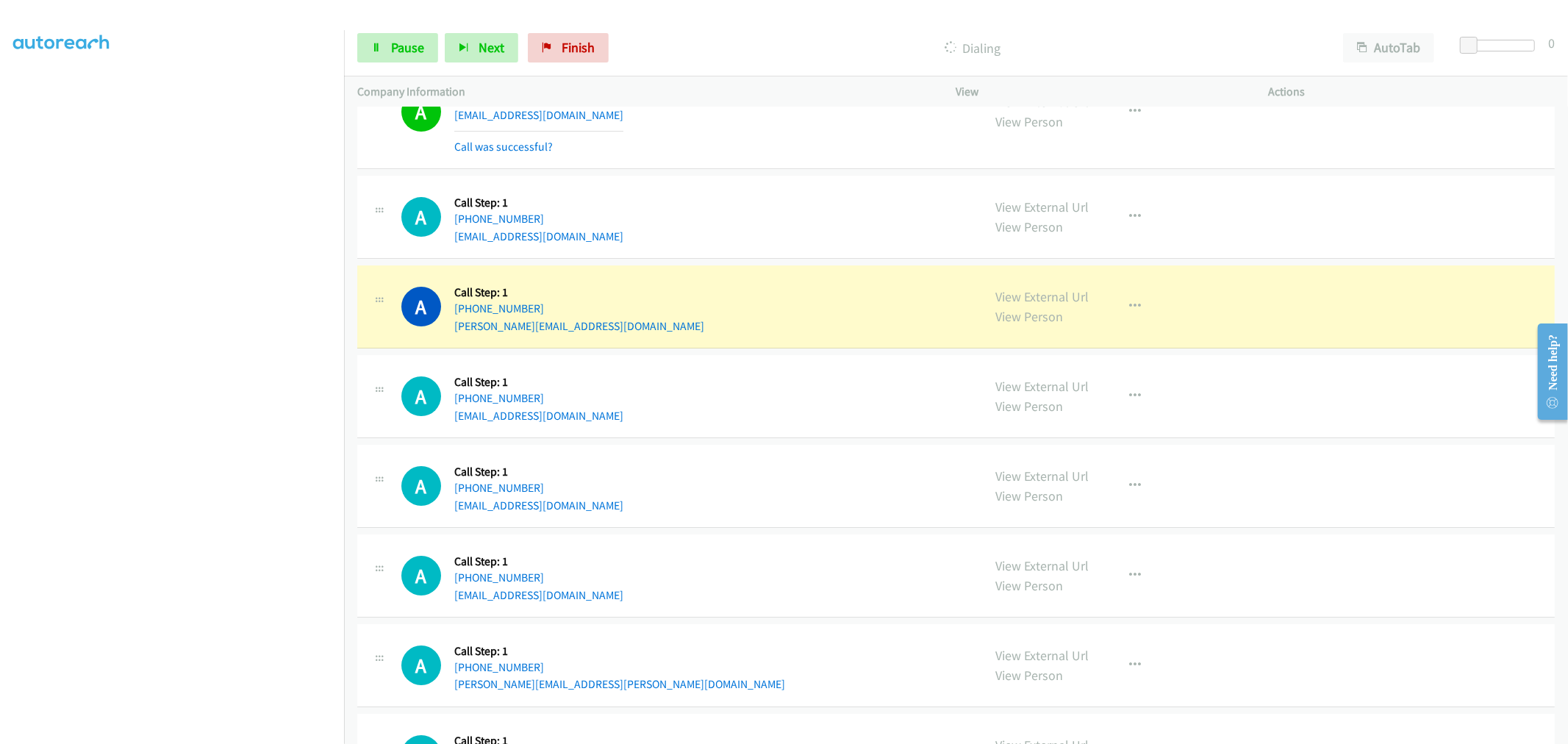
drag, startPoint x: 761, startPoint y: 194, endPoint x: 769, endPoint y: 200, distance: 10.0
click at [762, 195] on div "A Callback Scheduled Call Step: 1 America/Denver +1 719-937-3993 curtelarsen@ou…" at bounding box center [685, 217] width 568 height 56
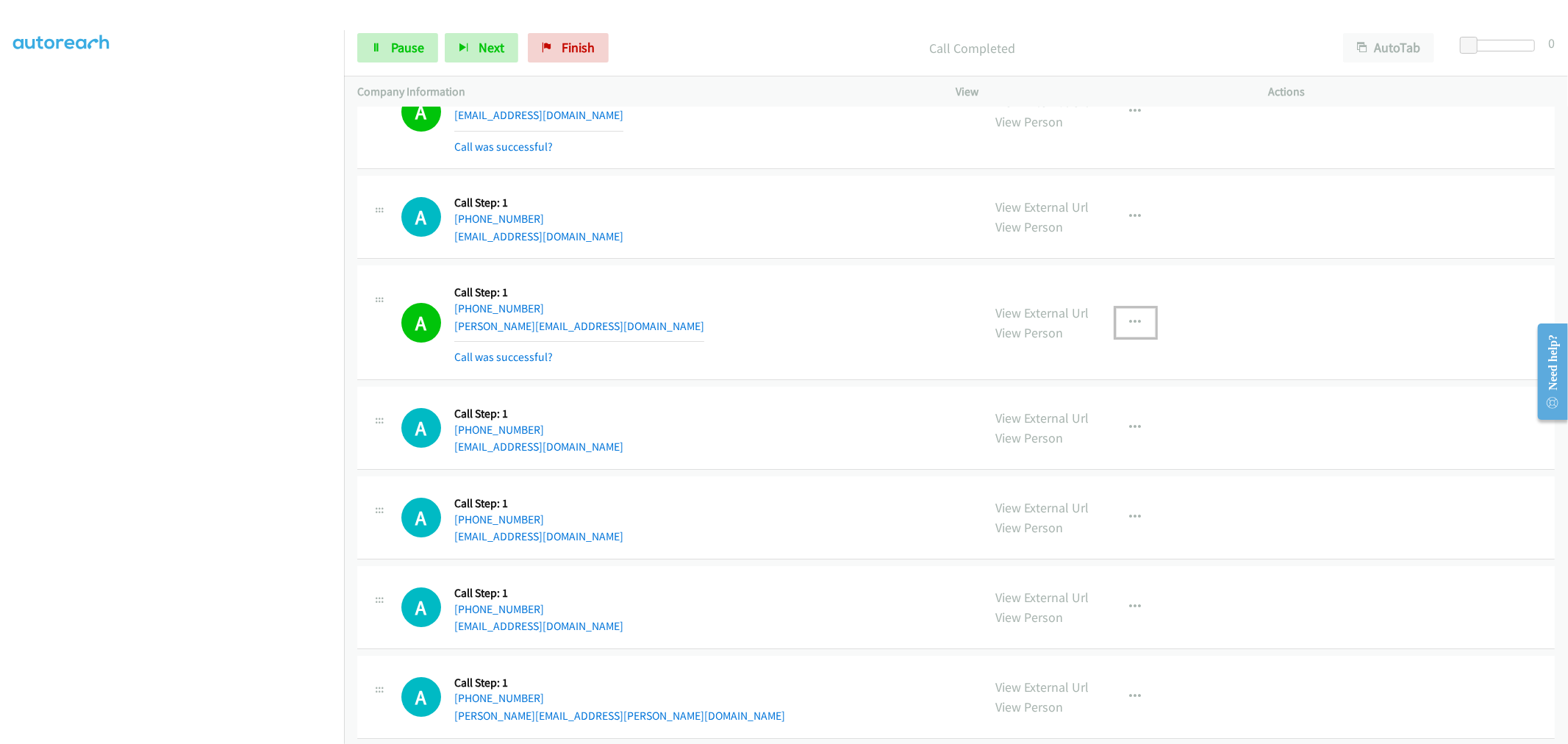
click at [1130, 321] on icon "button" at bounding box center [1136, 323] width 12 height 12
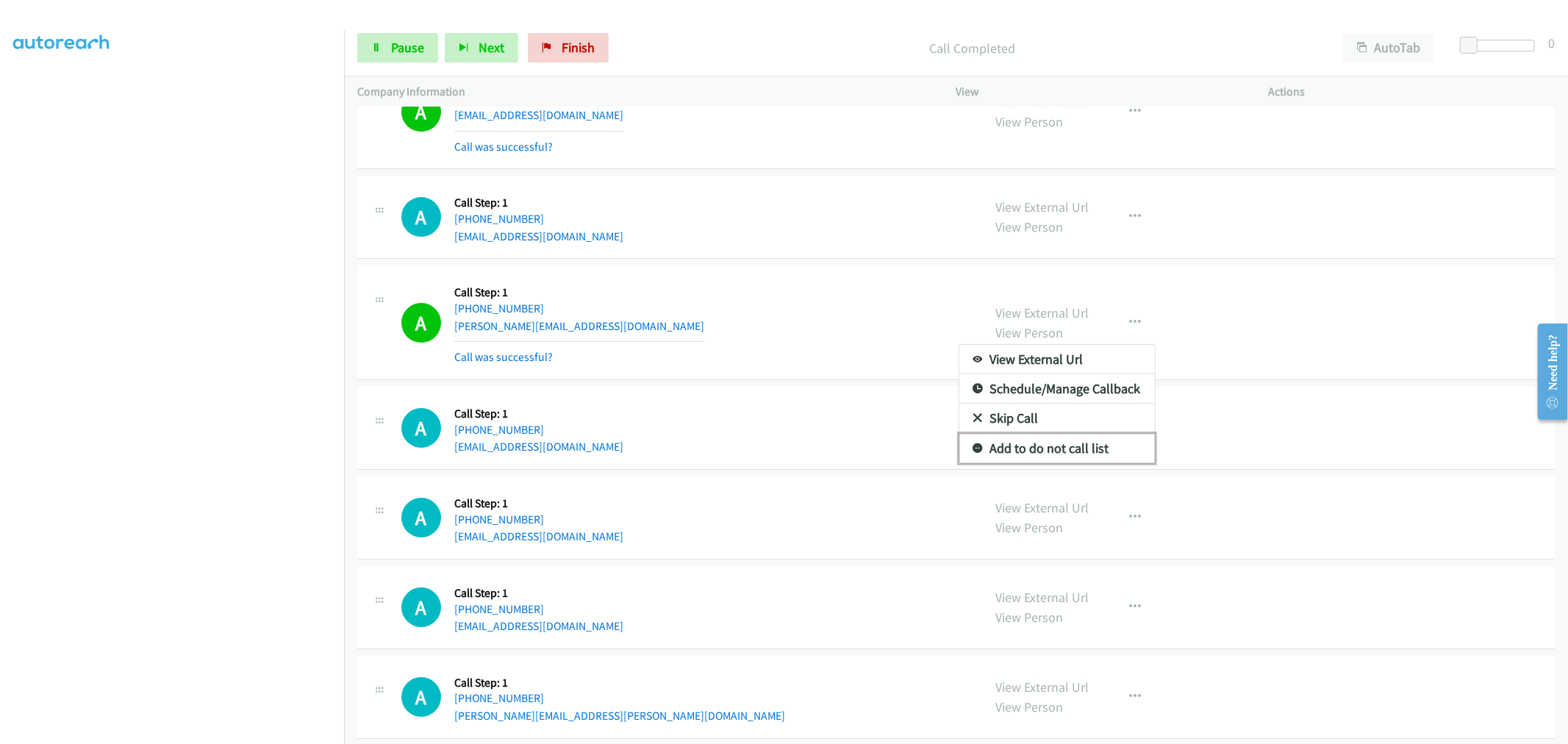
click at [1044, 454] on link "Add to do not call list" at bounding box center [1057, 448] width 196 height 30
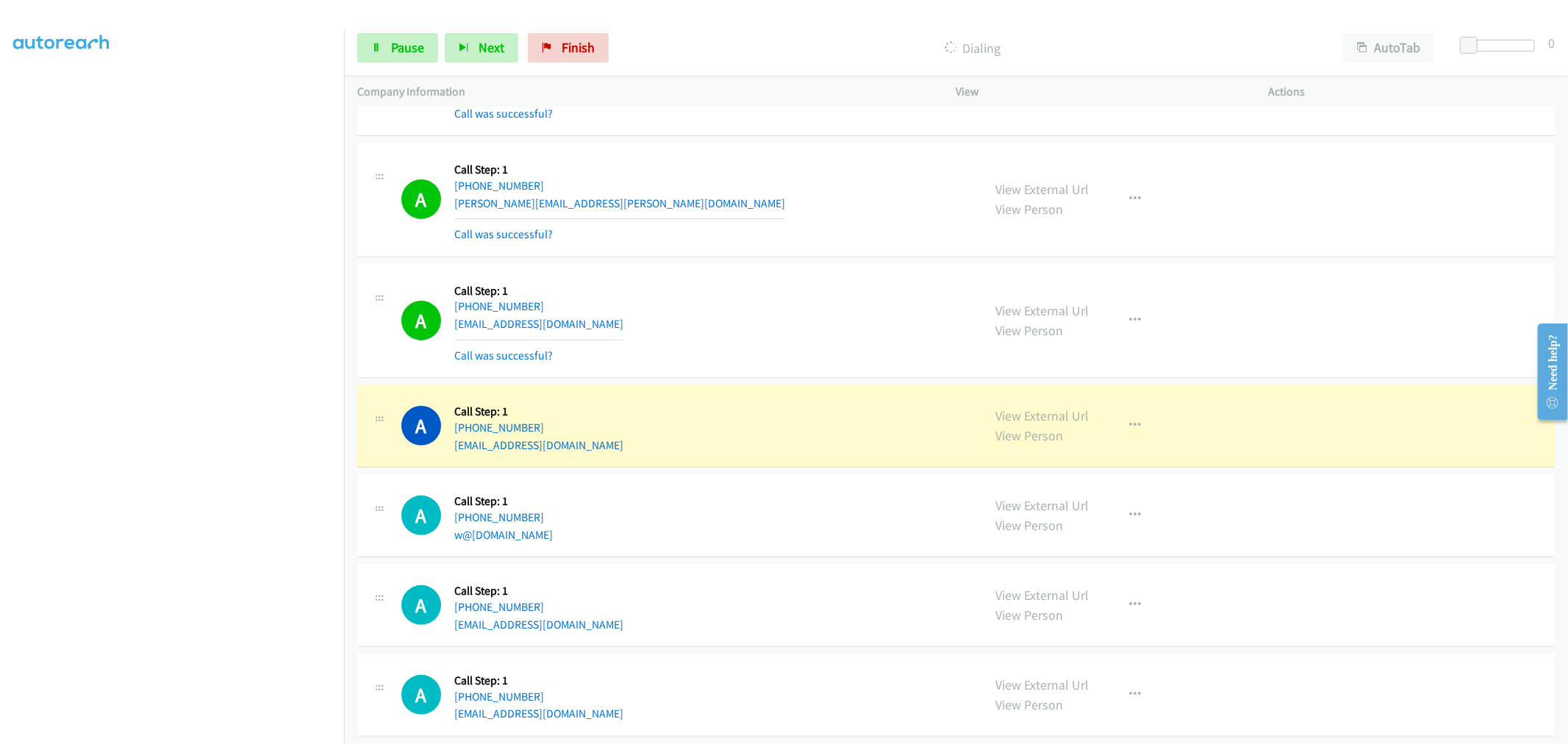
scroll to position [9683, 0]
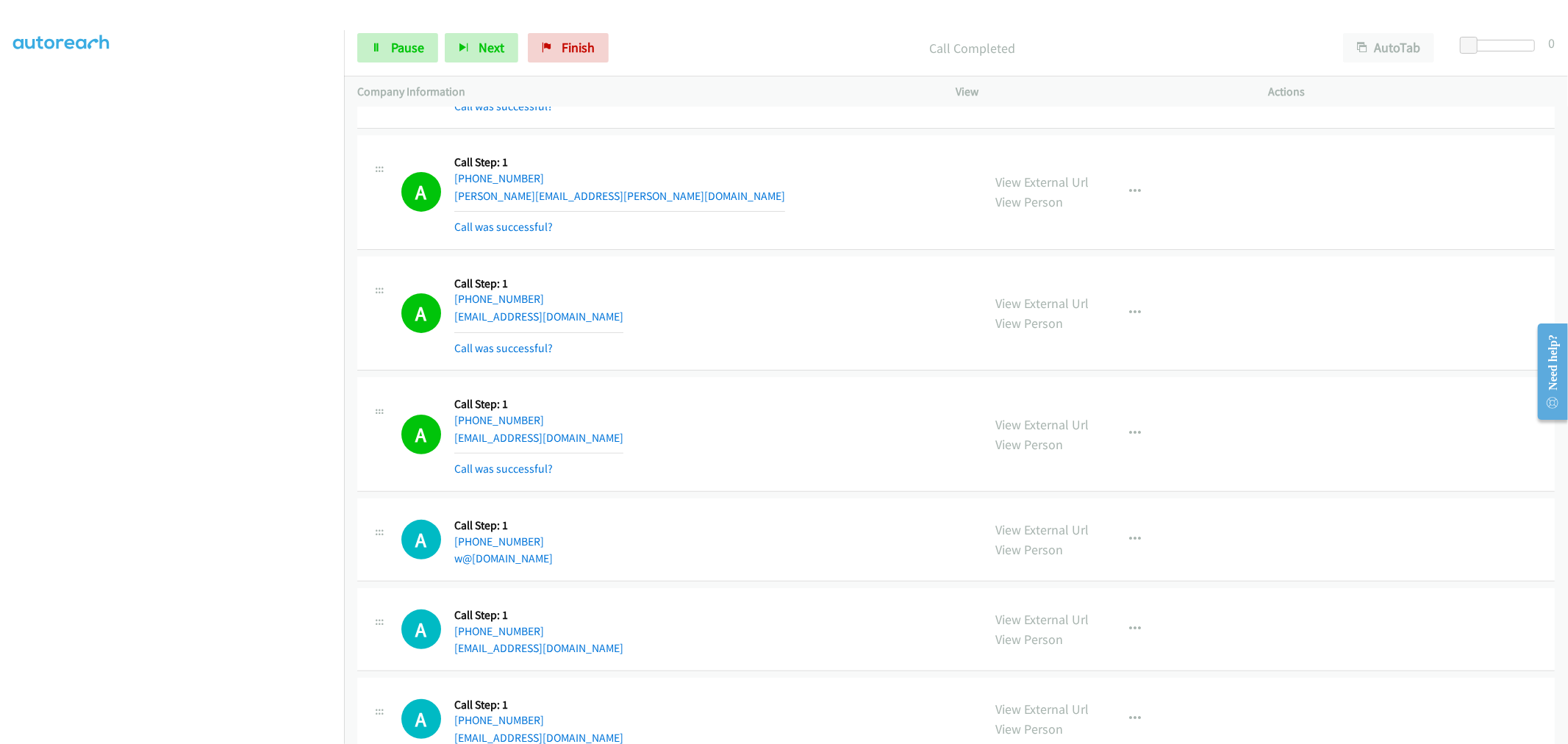
click at [443, 71] on div "Start Calls Pause Next Finish Call Completed AutoTab AutoTab 0" at bounding box center [956, 48] width 1224 height 57
click at [399, 52] on span "Pause" at bounding box center [407, 48] width 34 height 17
click at [401, 49] on span "Start Calls" at bounding box center [420, 48] width 58 height 17
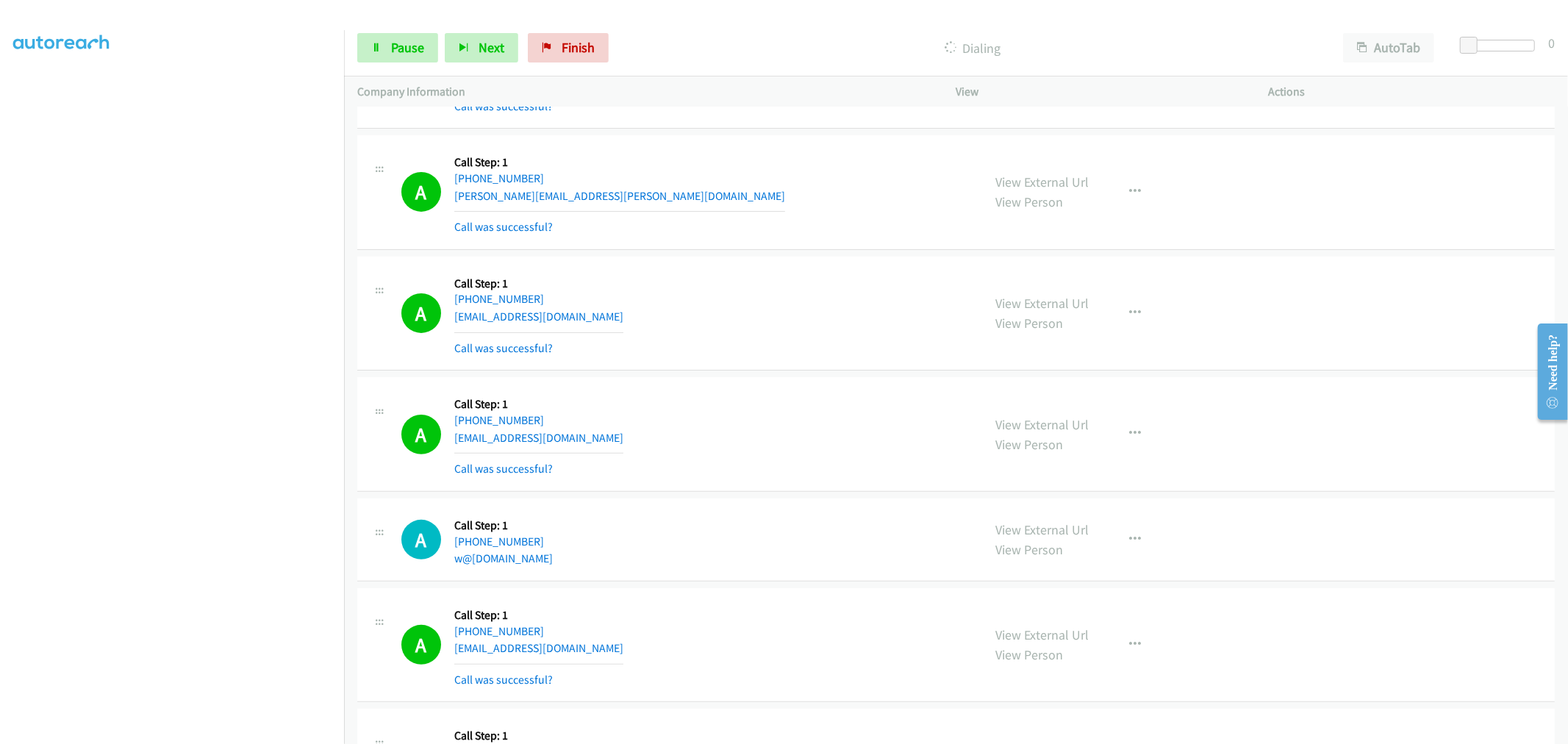
drag, startPoint x: 740, startPoint y: 254, endPoint x: 1010, endPoint y: 231, distance: 271.0
click at [740, 250] on div "A Callback Scheduled Call Step: 1 America/New_York +1 734-272-9821 alexis.a.str…" at bounding box center [956, 193] width 1197 height 115
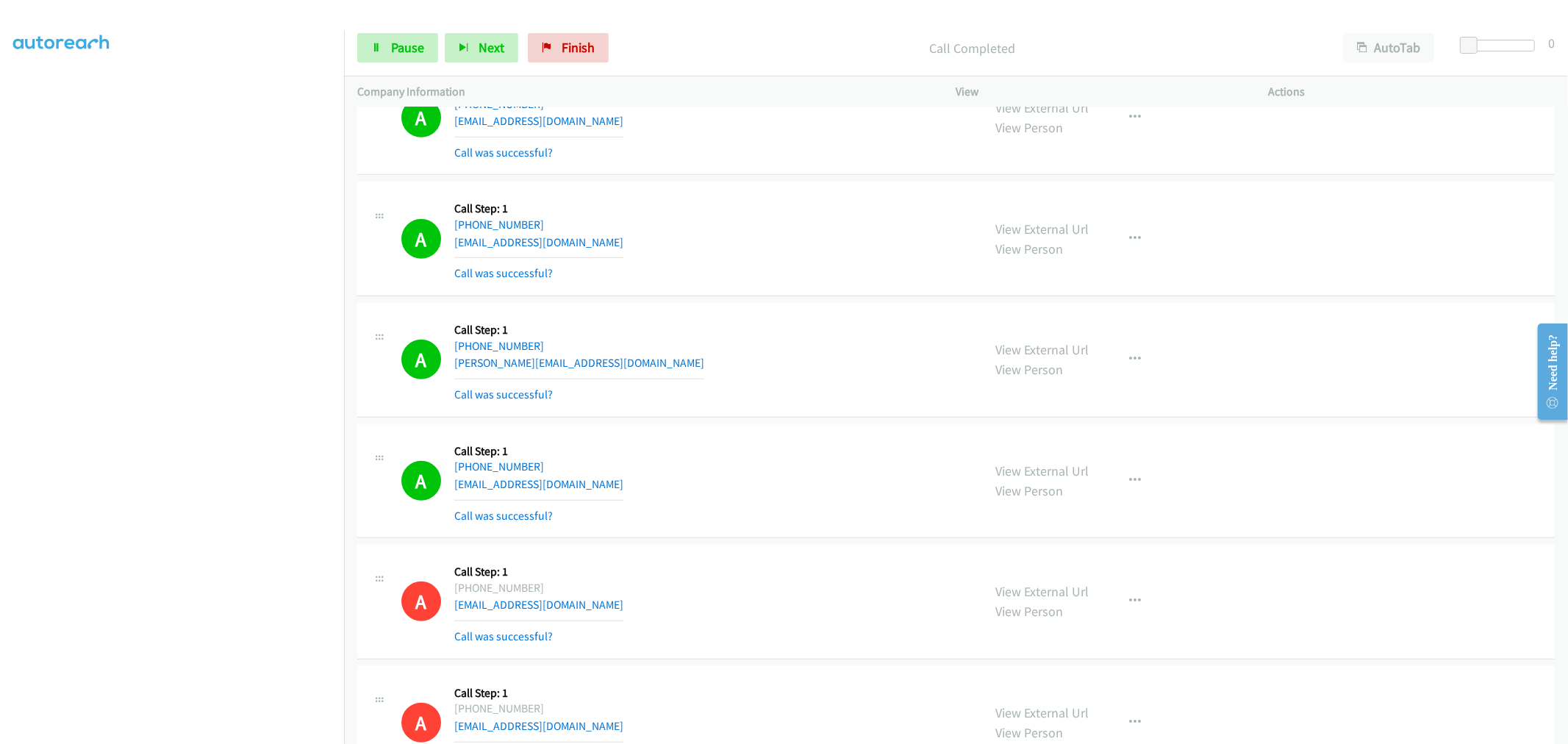
scroll to position [0, 0]
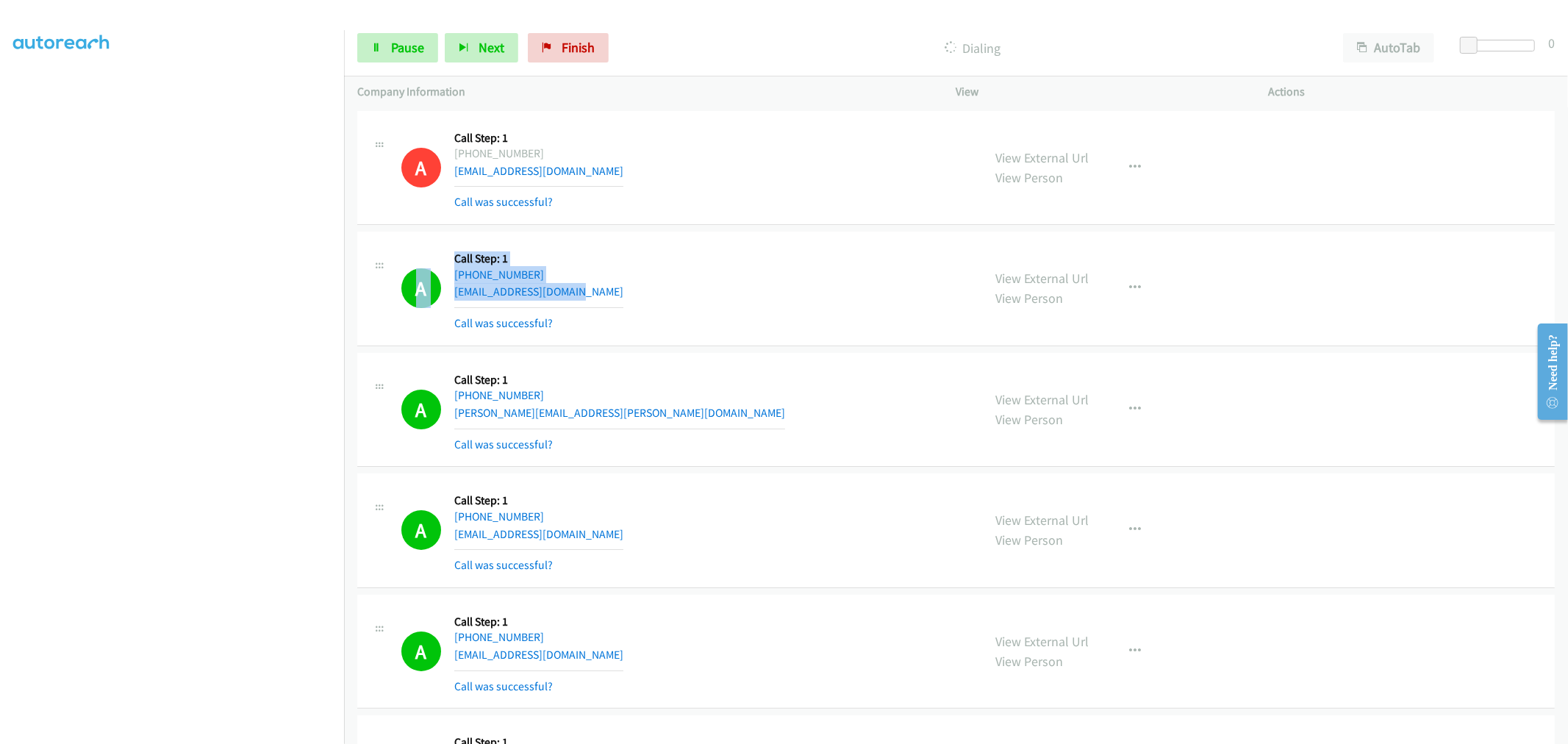
drag, startPoint x: 590, startPoint y: 291, endPoint x: 449, endPoint y: 298, distance: 141.2
click at [449, 298] on div "A Callback Scheduled Call Step: 1 America/New_York +1 551-200-0735 sanpedroroel…" at bounding box center [685, 288] width 568 height 87
click at [677, 267] on div "A Callback Scheduled Call Step: 1 America/New_York +1 551-200-0735 sanpedroroel…" at bounding box center [685, 288] width 568 height 87
drag, startPoint x: 1064, startPoint y: 281, endPoint x: 999, endPoint y: 272, distance: 65.6
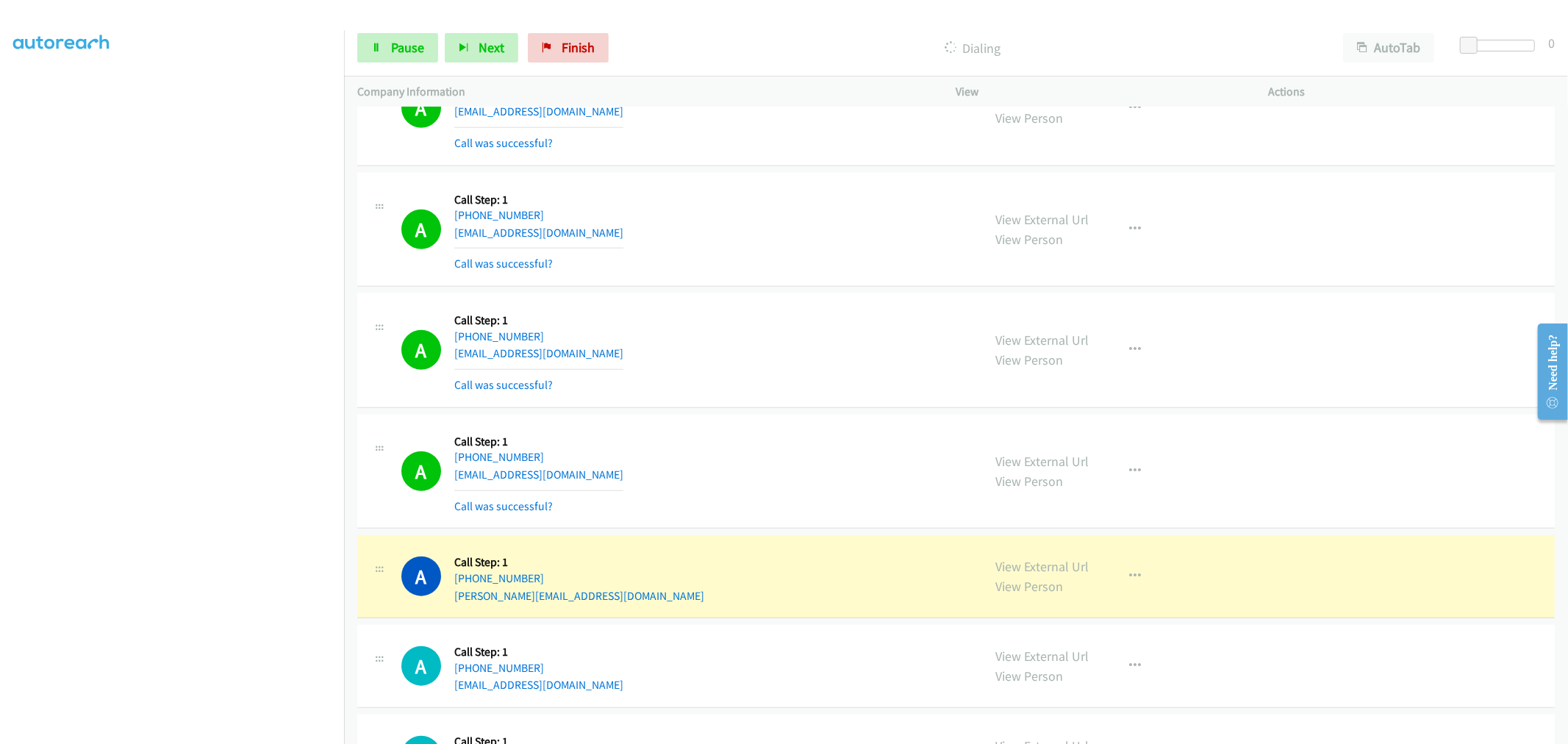
scroll to position [10509, 0]
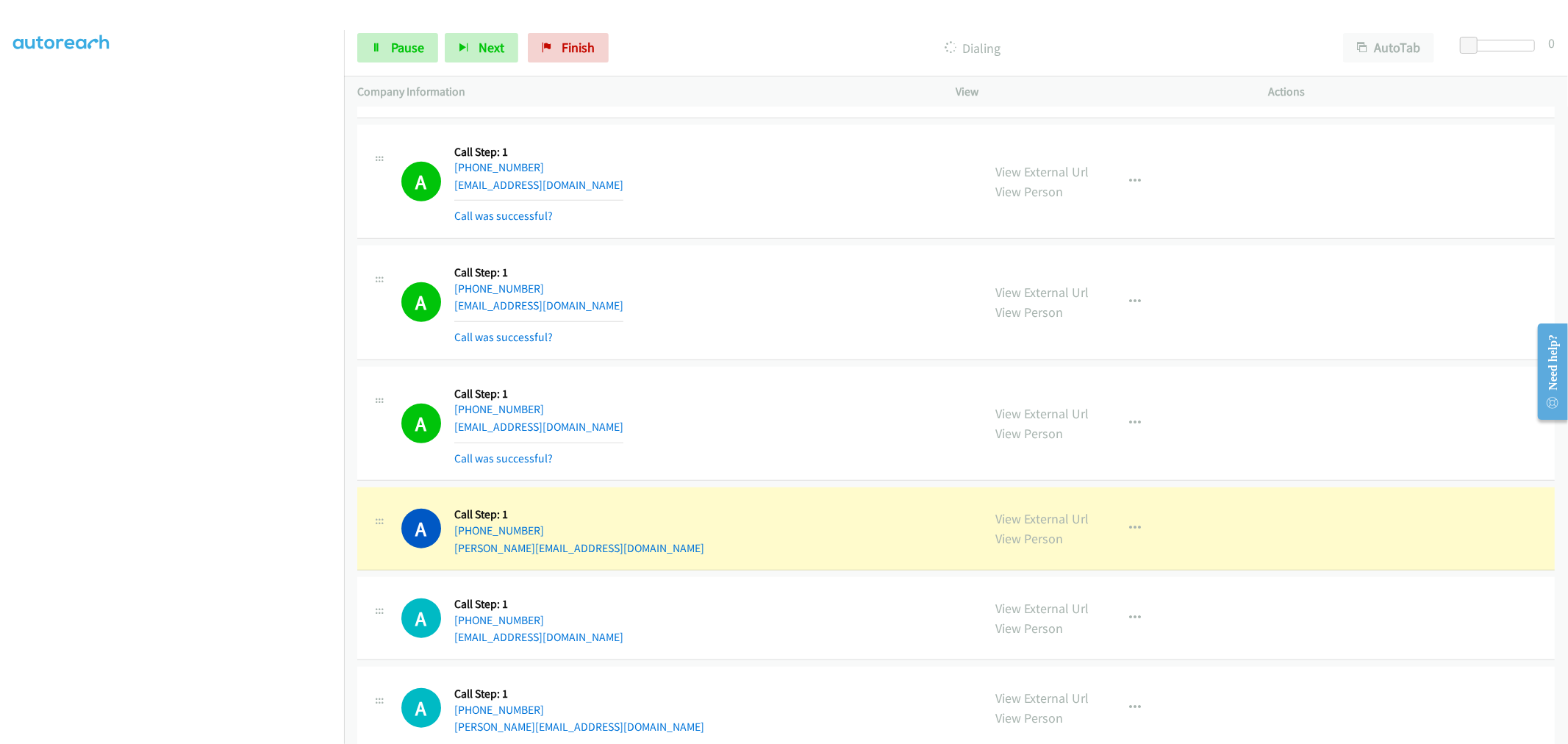
drag, startPoint x: 1038, startPoint y: 529, endPoint x: 630, endPoint y: 5, distance: 664.1
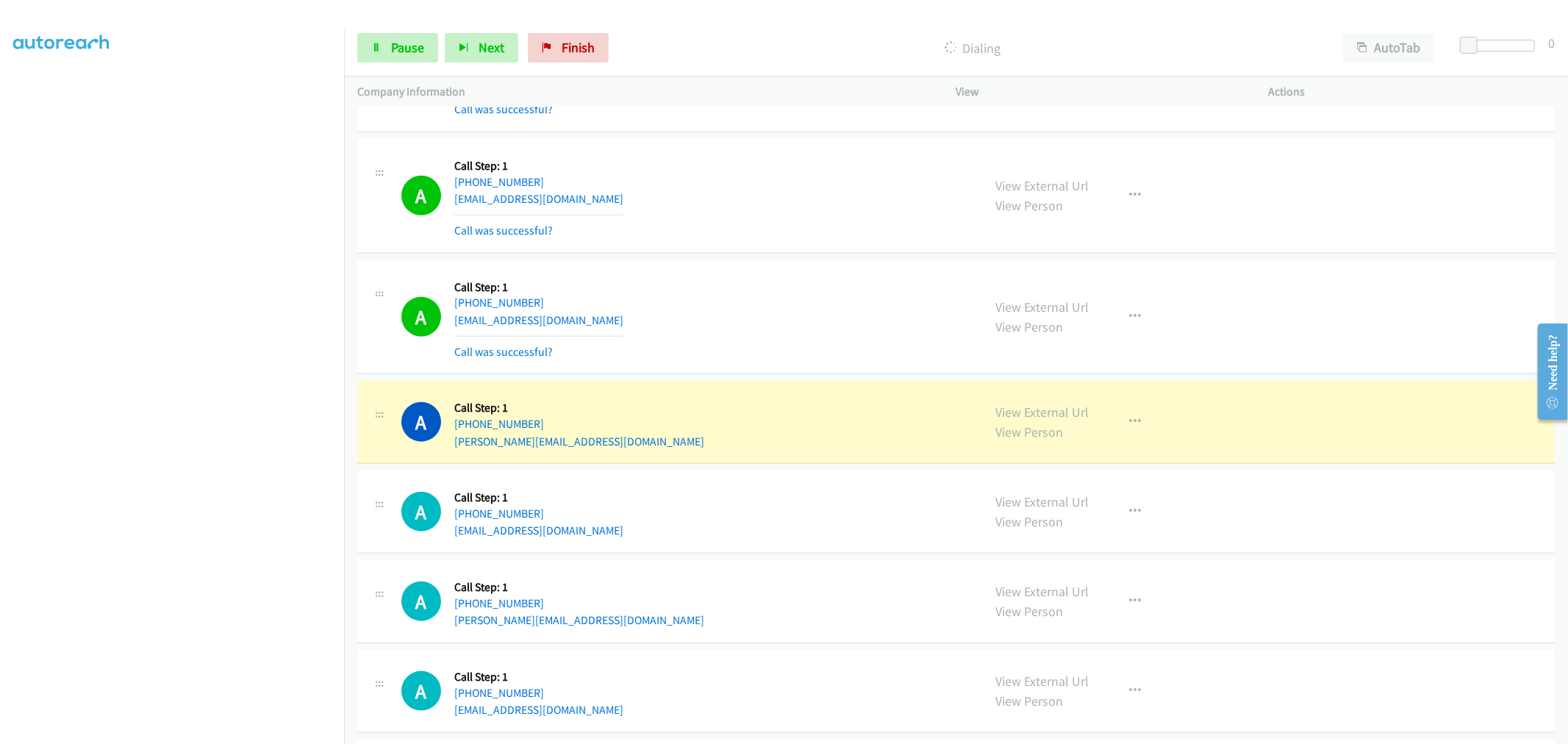
scroll to position [10836, 0]
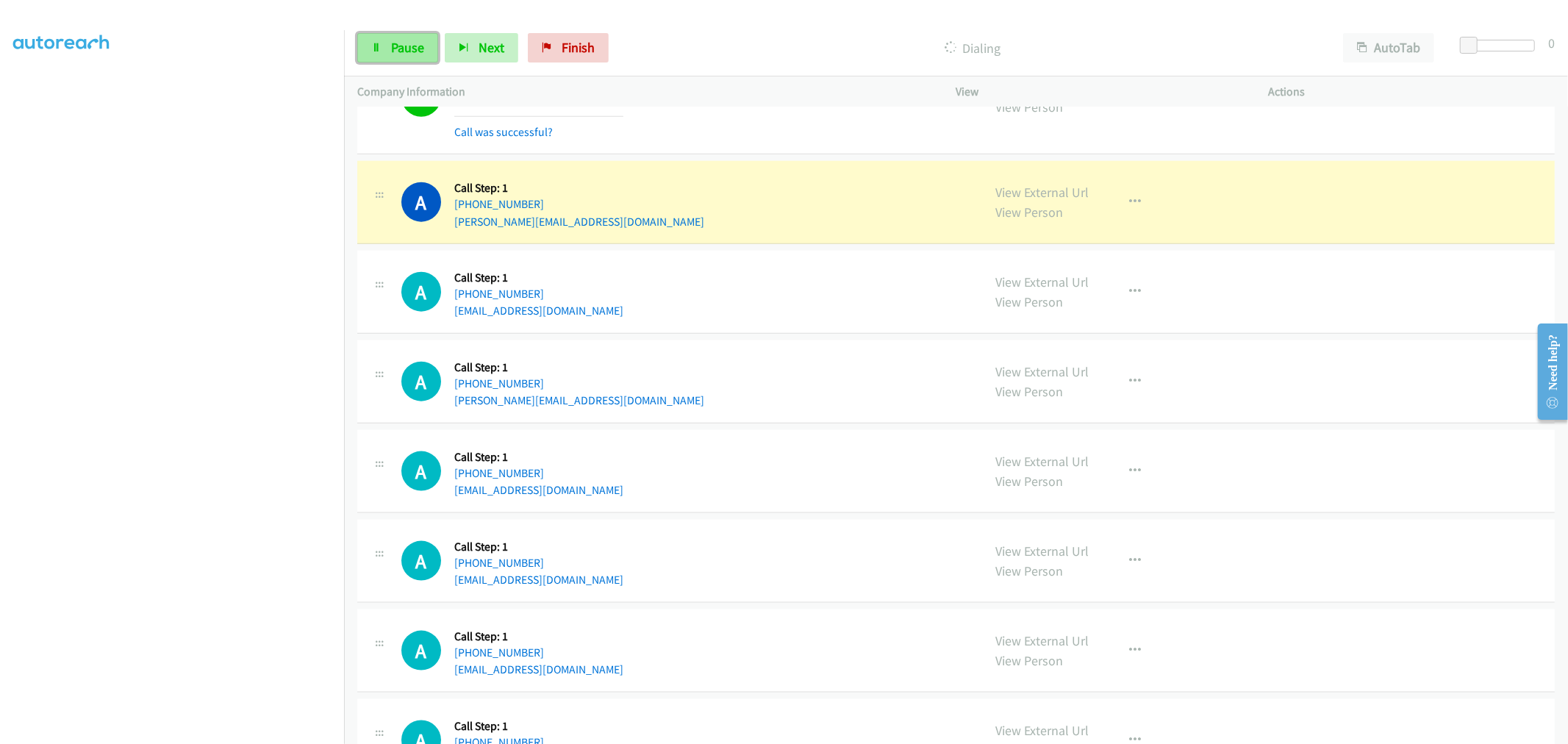
click at [408, 39] on span "Pause" at bounding box center [407, 48] width 34 height 17
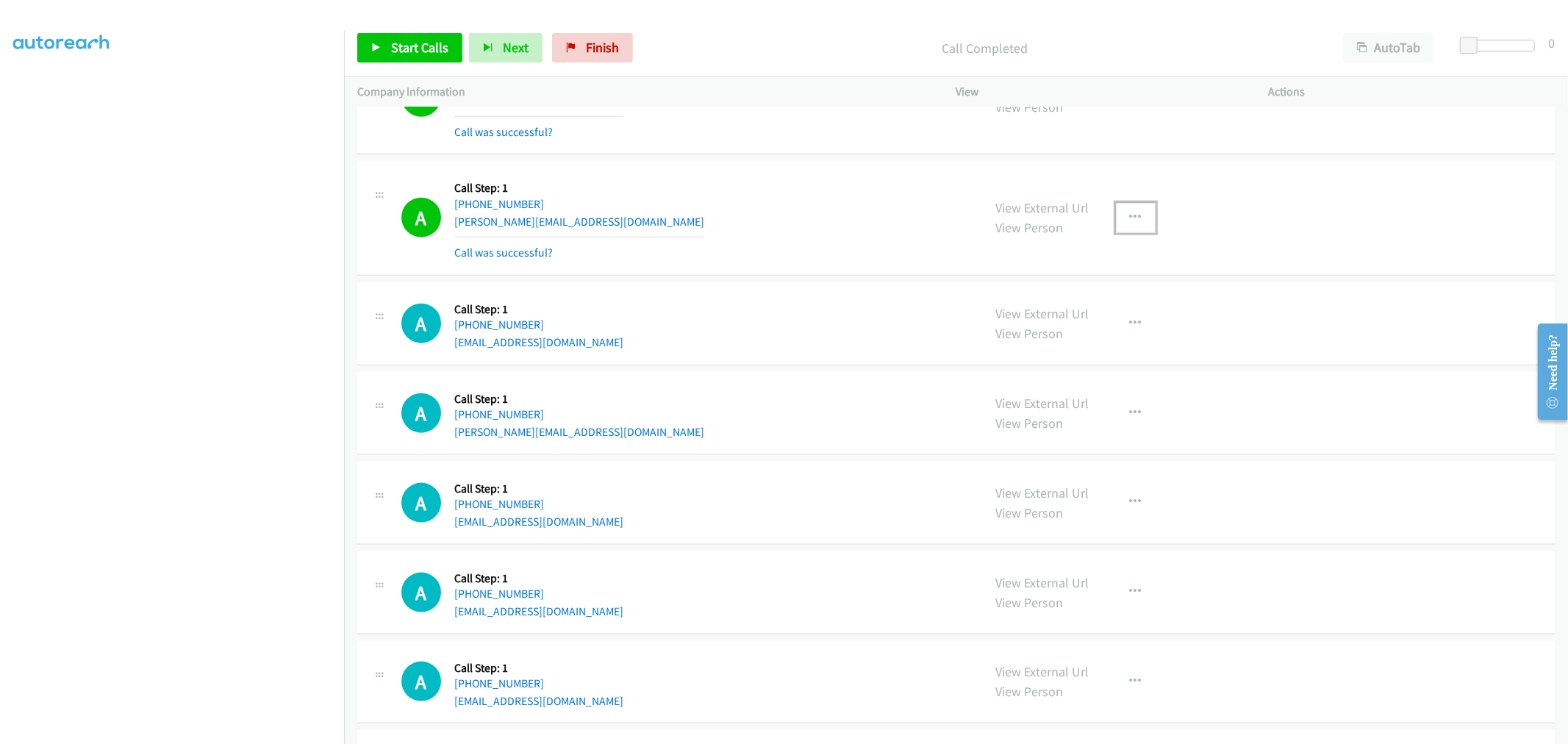
click at [1123, 231] on button "button" at bounding box center [1135, 218] width 39 height 30
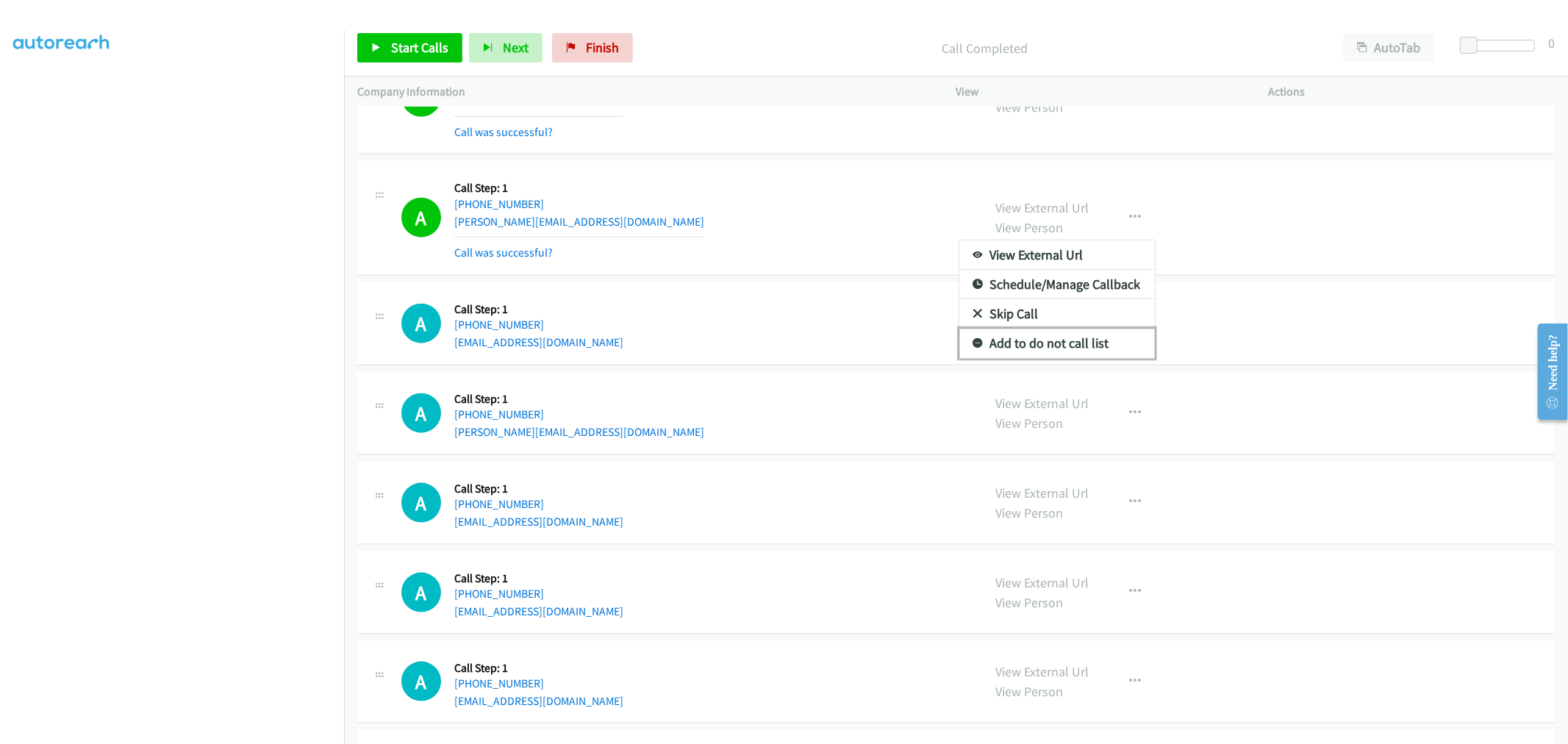
click at [1026, 341] on link "Add to do not call list" at bounding box center [1057, 343] width 196 height 30
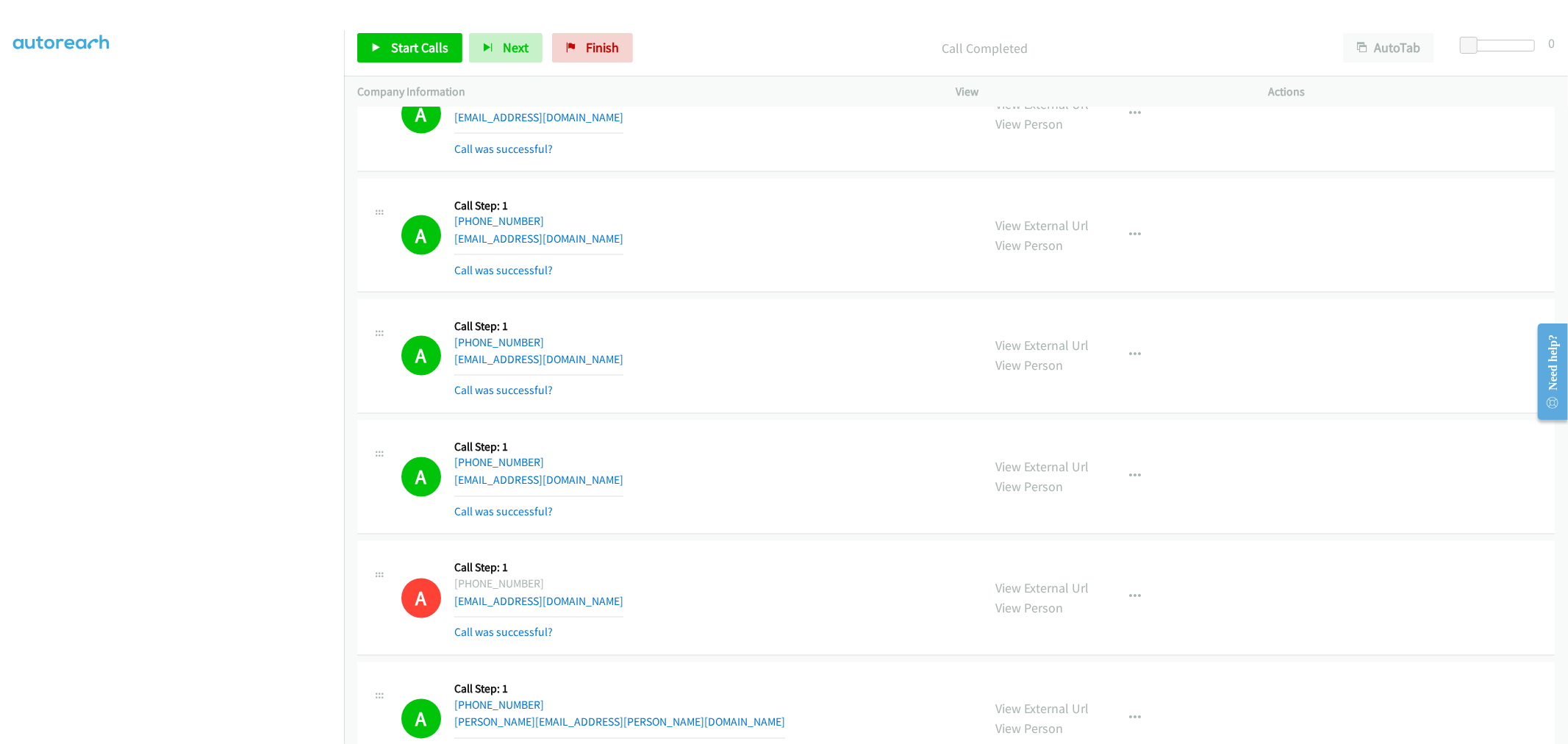
scroll to position [0, 0]
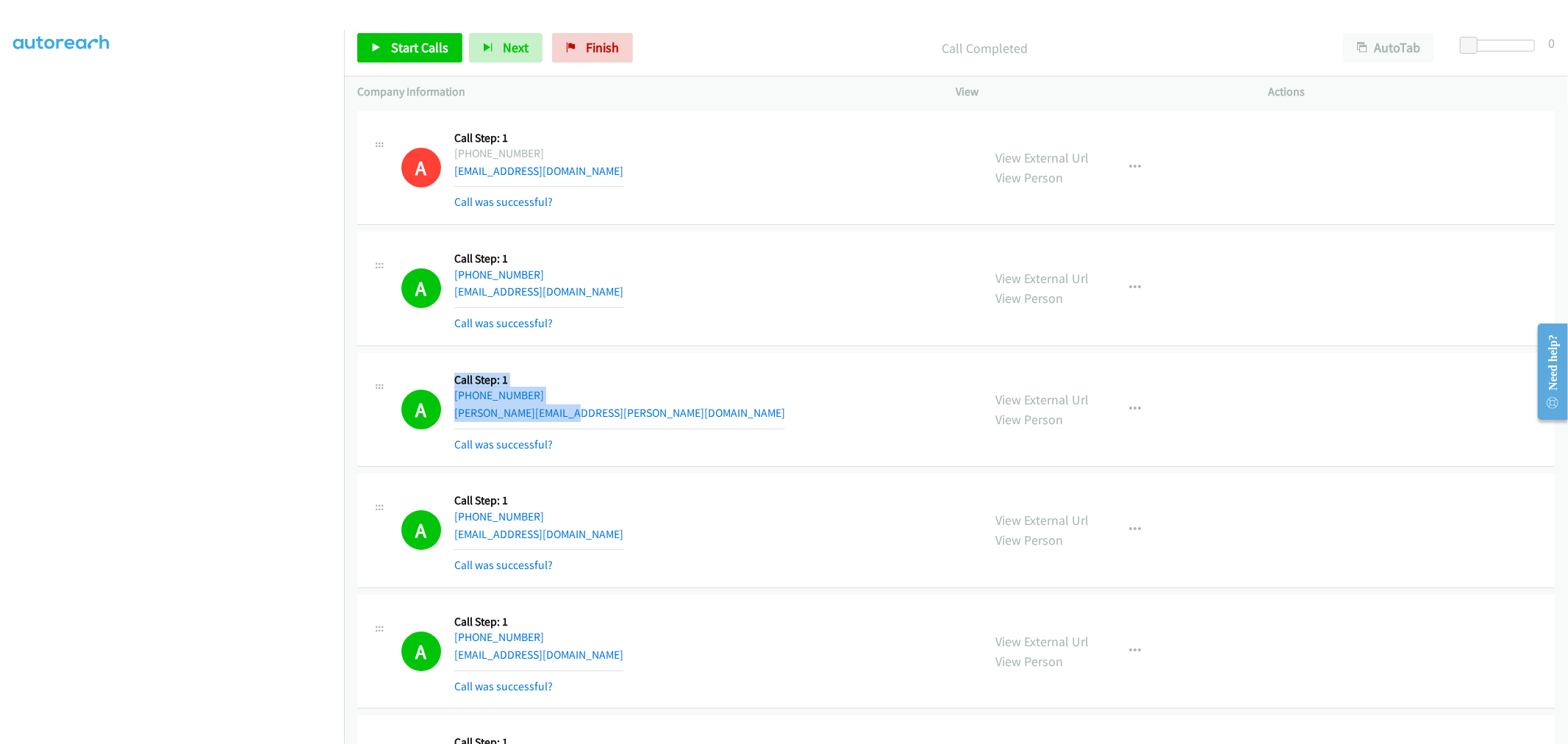
drag, startPoint x: 588, startPoint y: 411, endPoint x: 437, endPoint y: 421, distance: 151.3
click at [436, 421] on div "A Callback Scheduled Call Step: 1 America/Denver +1 801-831-8843 sean.r.zhao@gm…" at bounding box center [685, 409] width 568 height 87
click at [699, 433] on div "A Callback Scheduled Call Step: 1 America/Denver +1 801-831-8843 sean.r.zhao@gm…" at bounding box center [685, 409] width 568 height 87
drag, startPoint x: 549, startPoint y: 529, endPoint x: 445, endPoint y: 504, distance: 107.0
click at [445, 504] on div "A Callback Scheduled Call Step: 1 America/New_York +1 716-348-1209 gattisarah94…" at bounding box center [685, 530] width 568 height 87
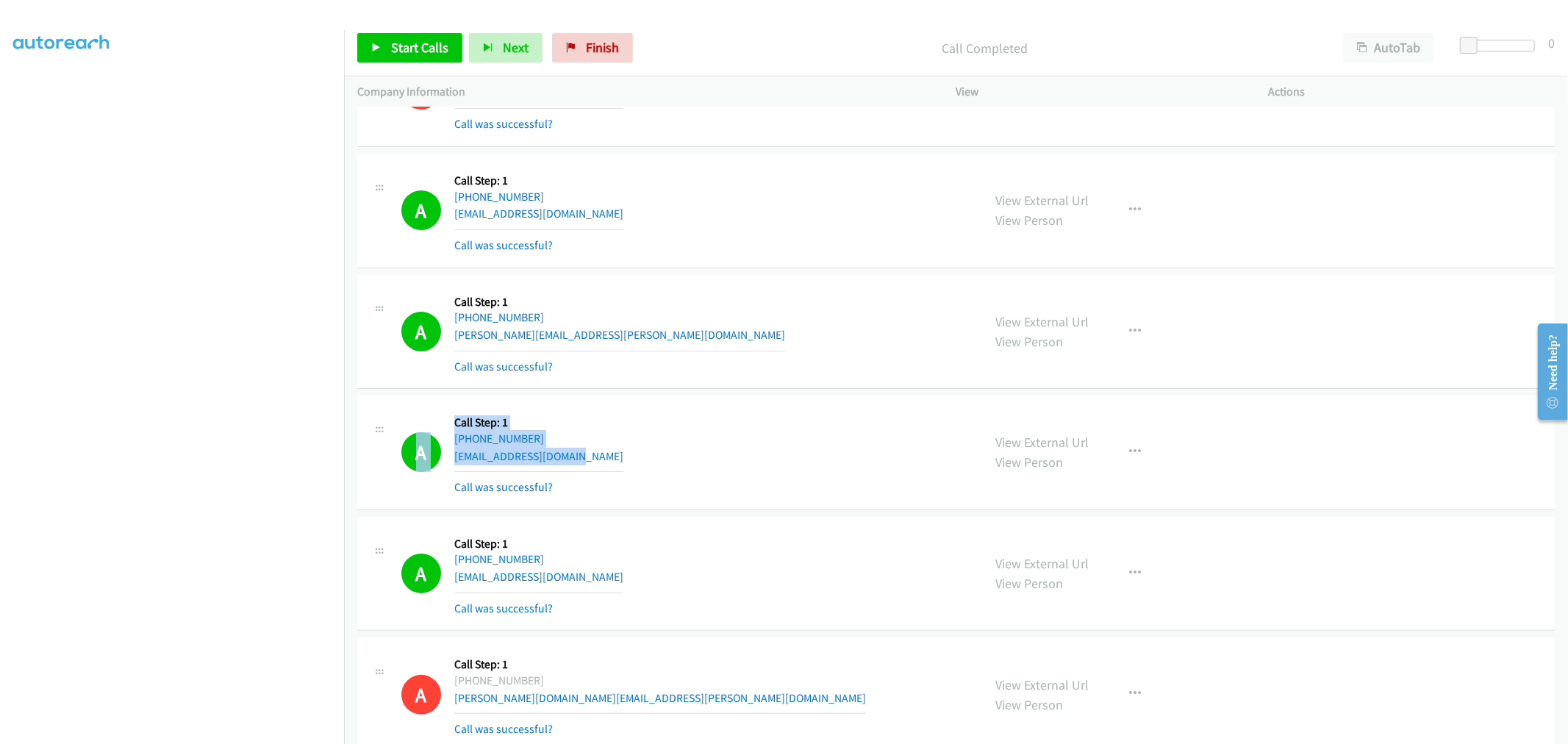
scroll to position [163, 0]
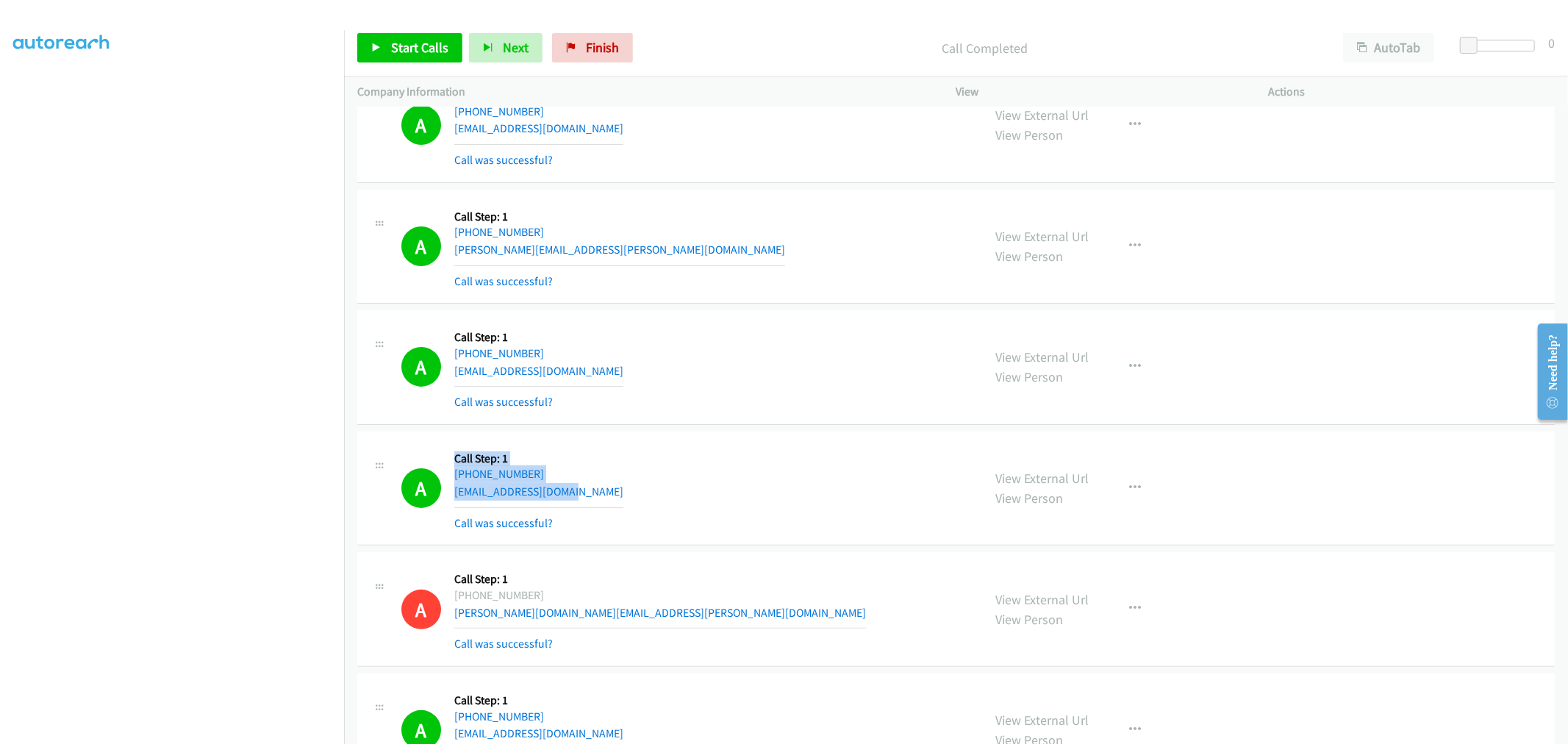
drag, startPoint x: 593, startPoint y: 496, endPoint x: 450, endPoint y: 458, distance: 148.0
click at [450, 458] on div "A Callback Scheduled Call Step: 1 America/New_York +1 410-805-4519 dddkardo103@…" at bounding box center [685, 488] width 568 height 87
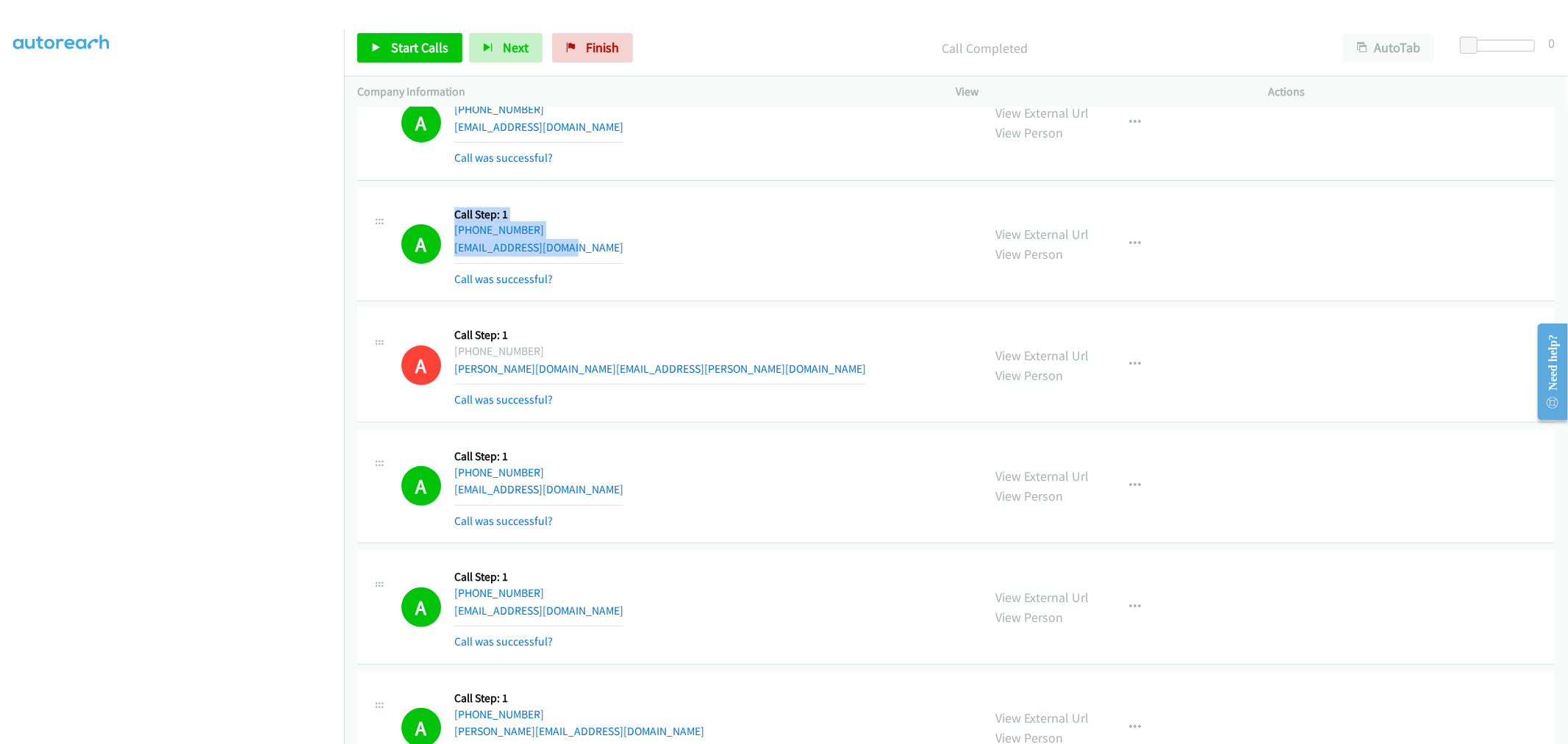
scroll to position [408, 0]
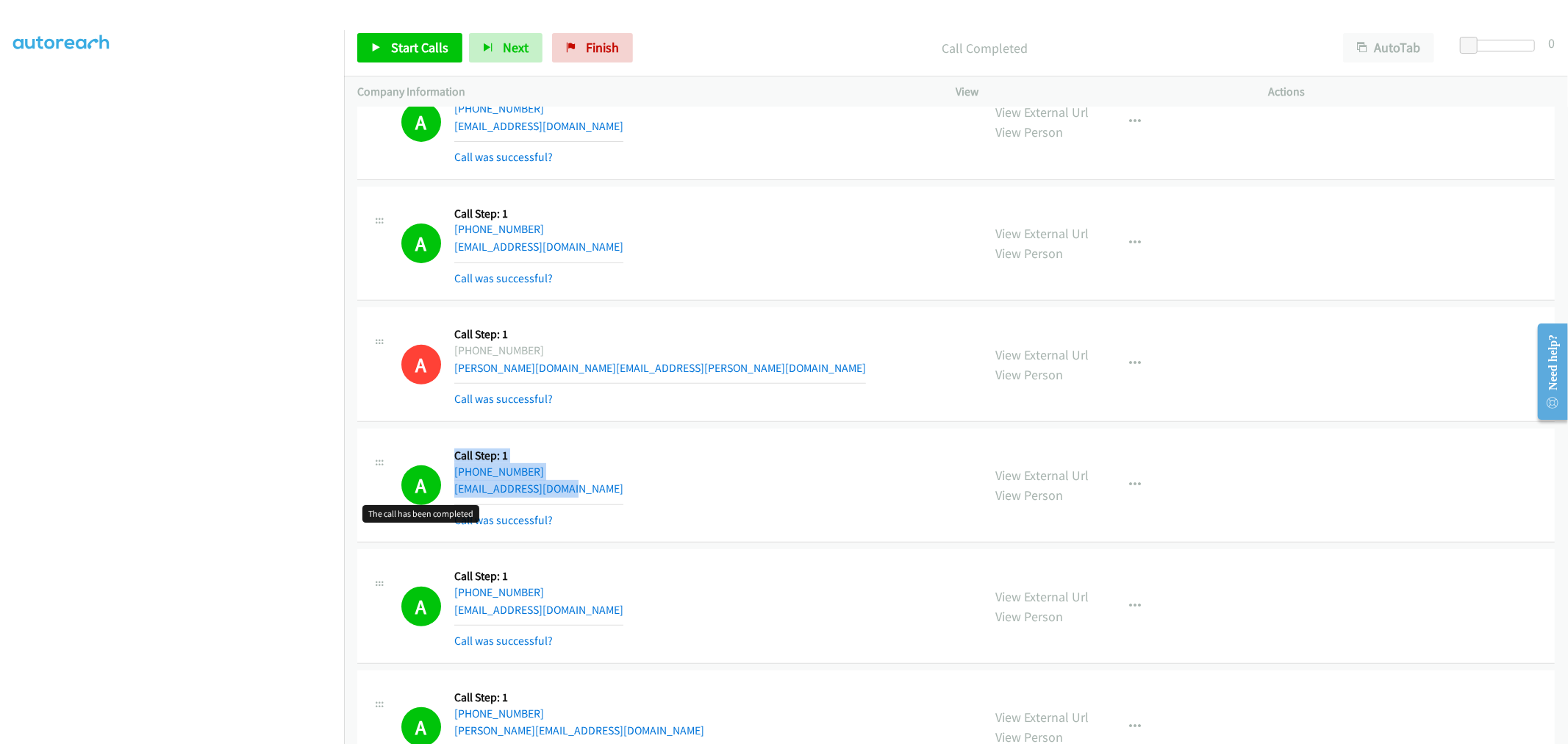
drag, startPoint x: 588, startPoint y: 490, endPoint x: 425, endPoint y: 471, distance: 164.1
click at [424, 471] on div "A Callback Scheduled Call Step: 1 America/Chicago +1 618-670-3872 mreaking525@y…" at bounding box center [685, 485] width 568 height 87
drag, startPoint x: 1049, startPoint y: 479, endPoint x: 961, endPoint y: 430, distance: 100.7
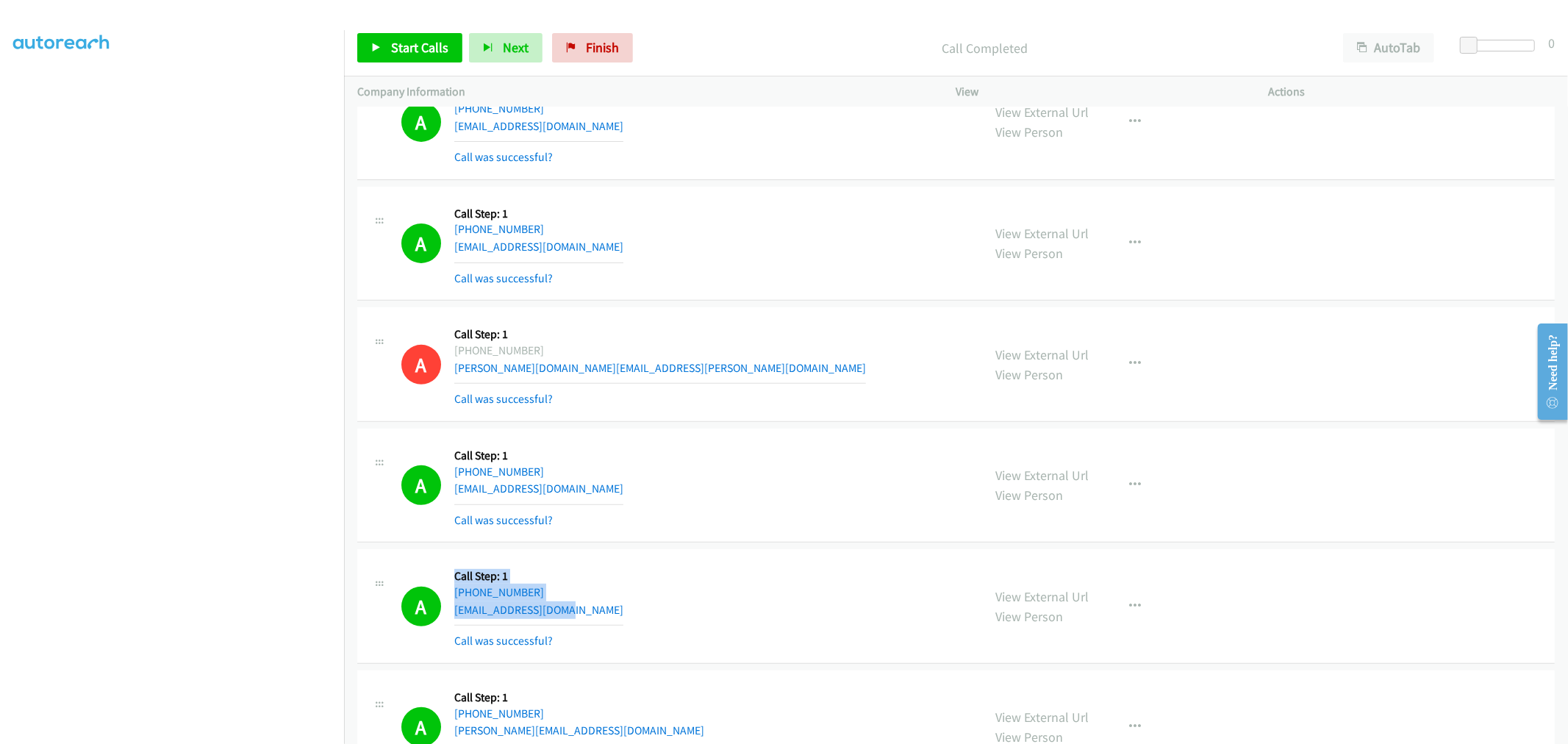
drag, startPoint x: 577, startPoint y: 607, endPoint x: 452, endPoint y: 563, distance: 132.5
click at [452, 563] on div "A Callback Scheduled Call Step: 1 America/Chicago +1 414-444-1243 johnjensen@gm…" at bounding box center [685, 606] width 568 height 87
drag, startPoint x: 1060, startPoint y: 593, endPoint x: 1046, endPoint y: 590, distance: 14.3
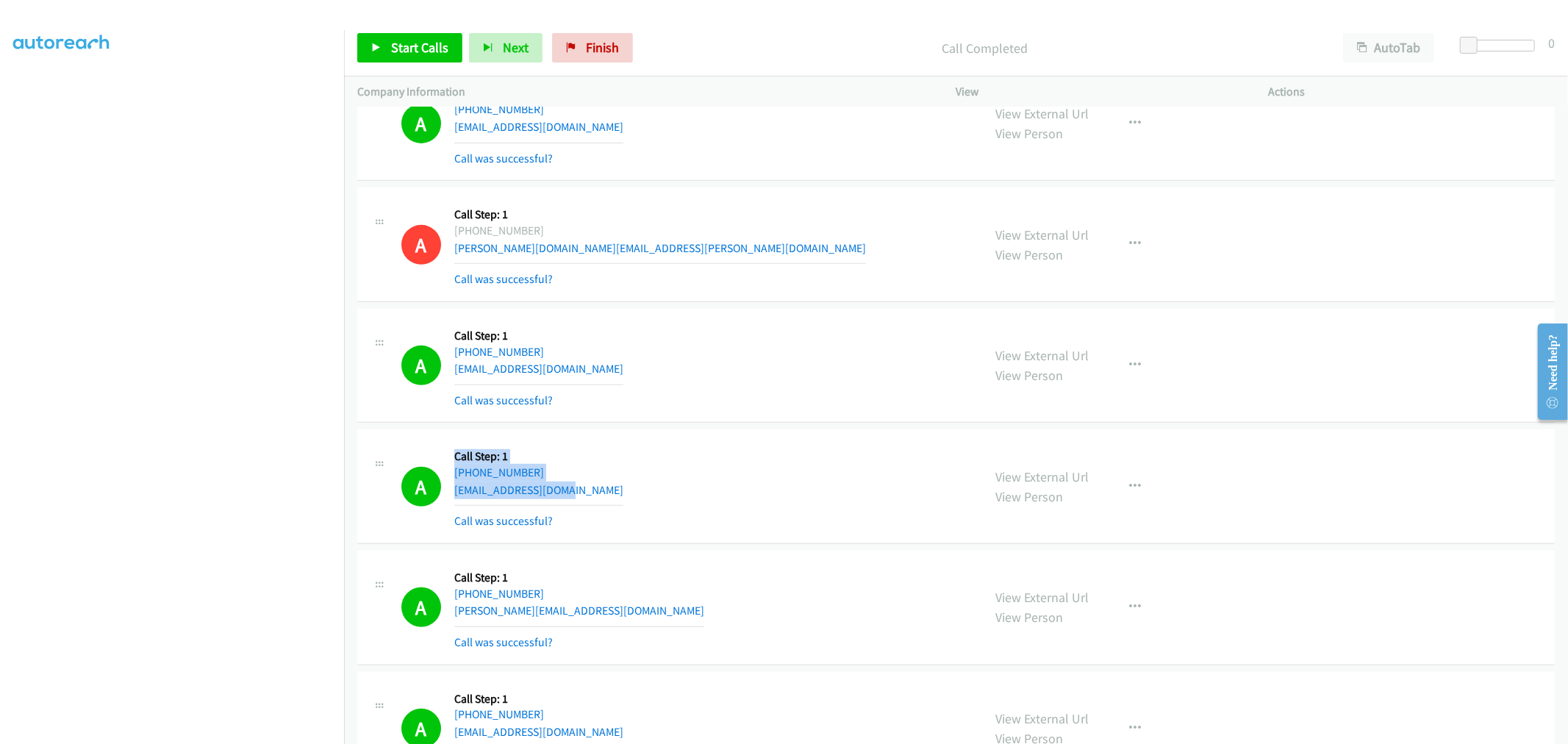
scroll to position [653, 0]
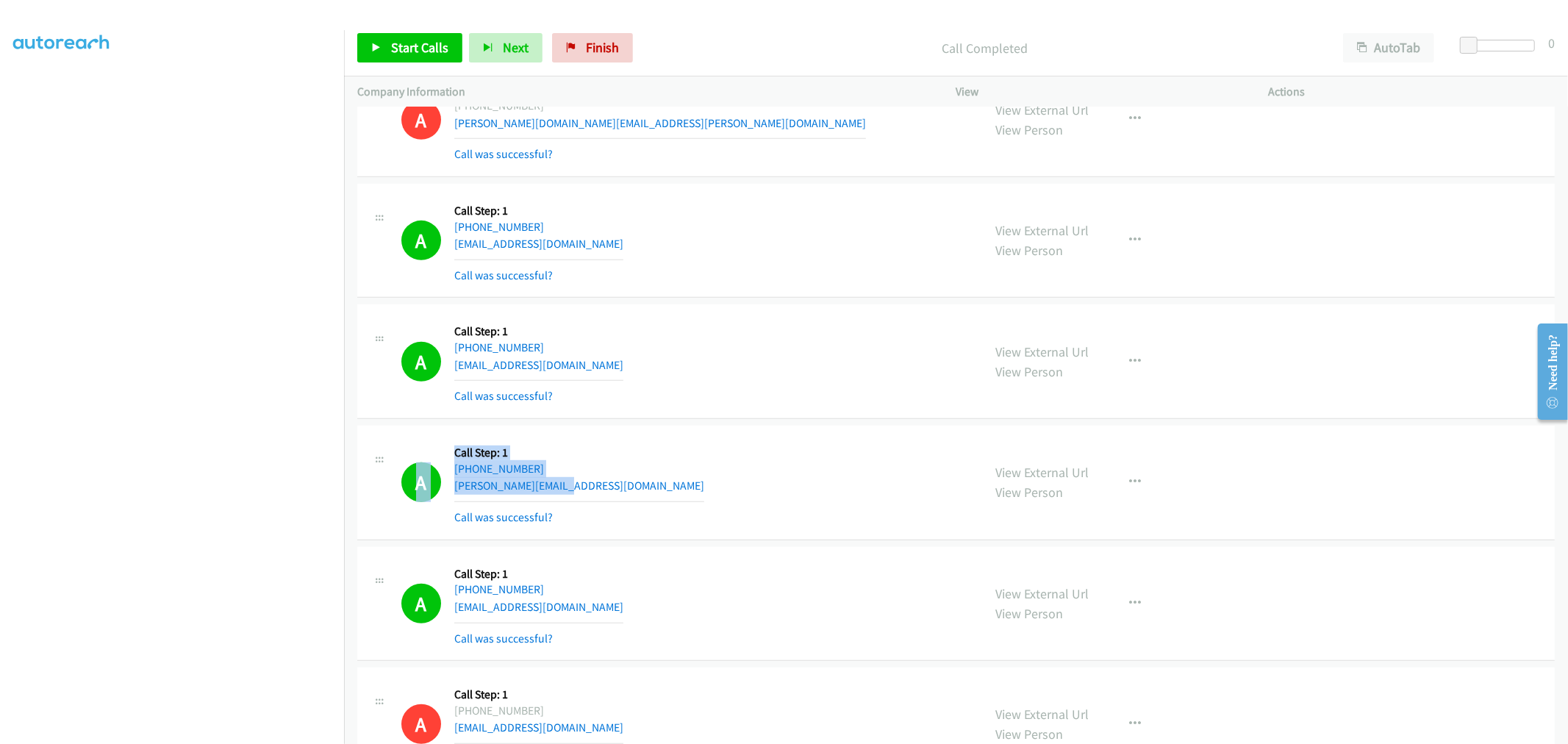
drag, startPoint x: 564, startPoint y: 488, endPoint x: 438, endPoint y: 441, distance: 134.5
click at [430, 441] on div "A Callback Scheduled Call Step: 1 America/New_York +1 864-271-7021 ryan@stratat…" at bounding box center [685, 482] width 568 height 87
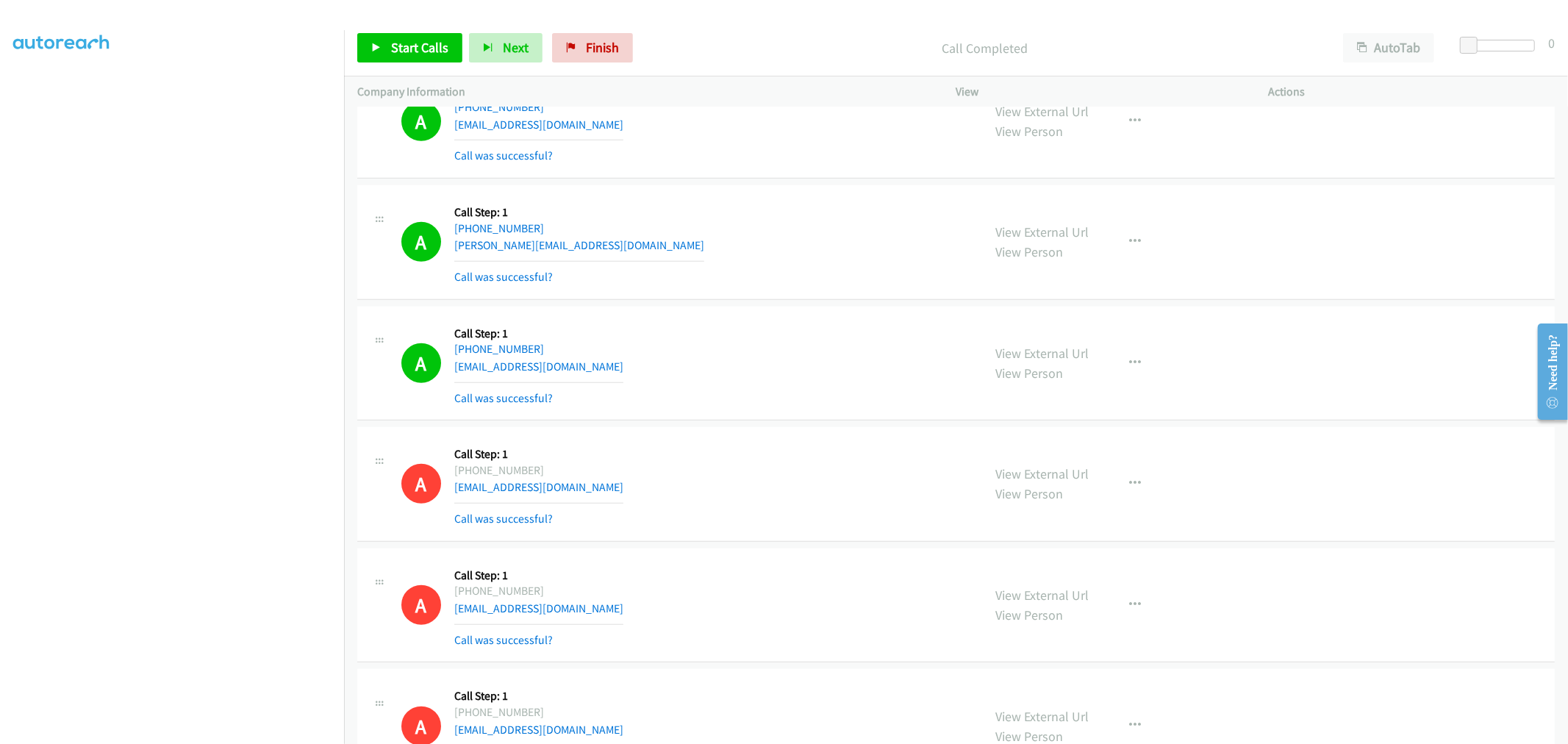
scroll to position [898, 0]
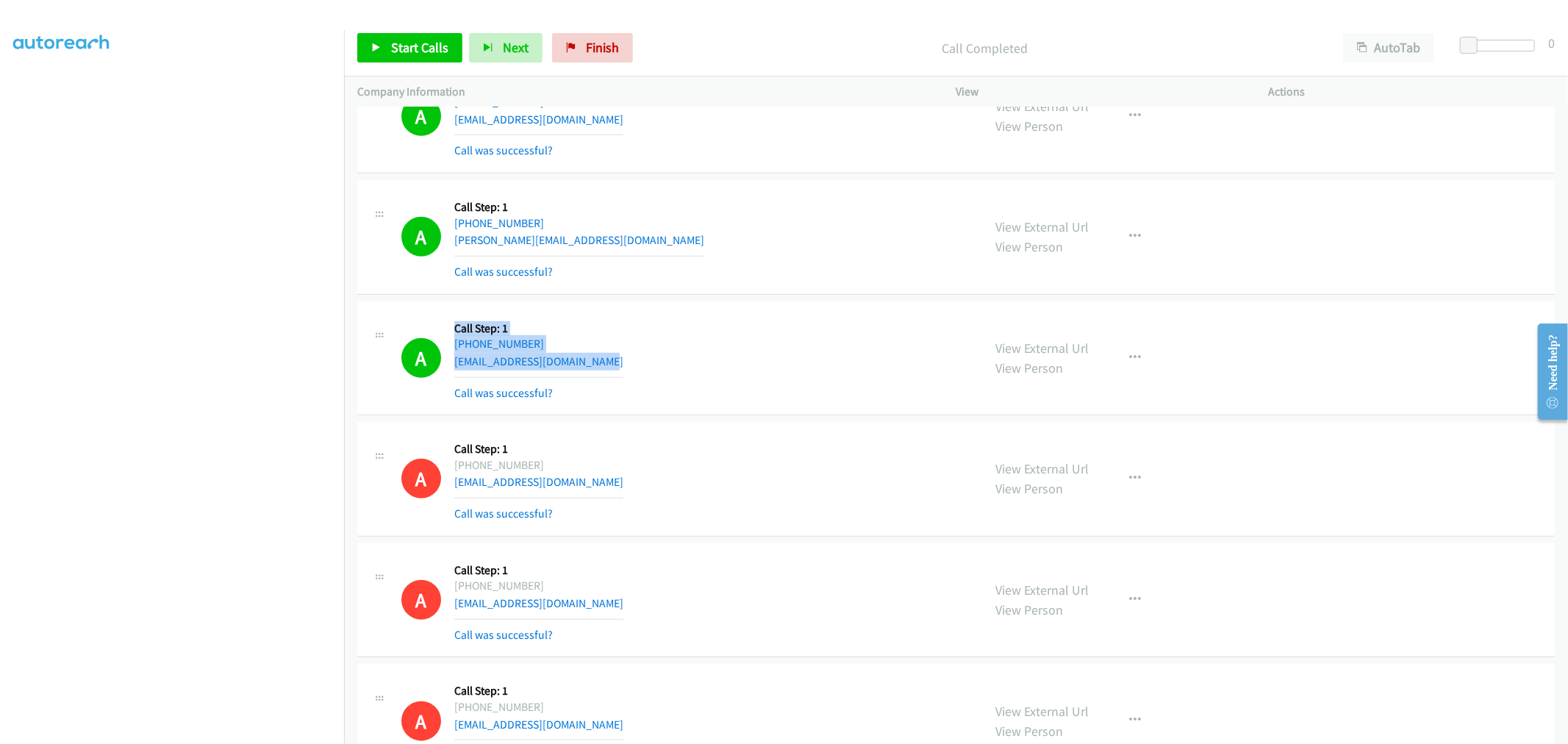
drag, startPoint x: 613, startPoint y: 366, endPoint x: 450, endPoint y: 322, distance: 168.8
click at [450, 322] on div "A Callback Scheduled Call Step: 1 America/Chicago +1 319-575-0224 austin.cross.…" at bounding box center [685, 358] width 568 height 87
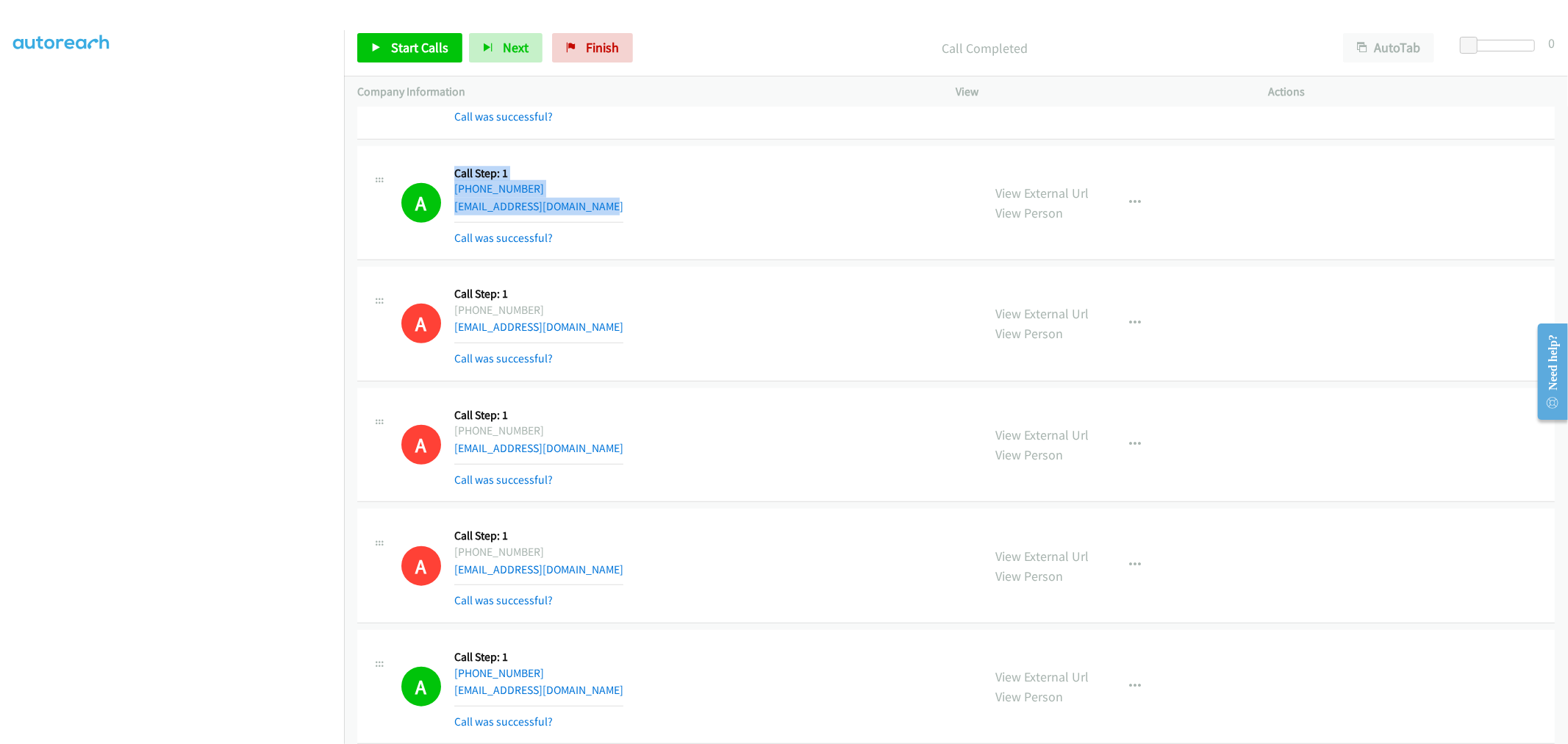
scroll to position [1225, 0]
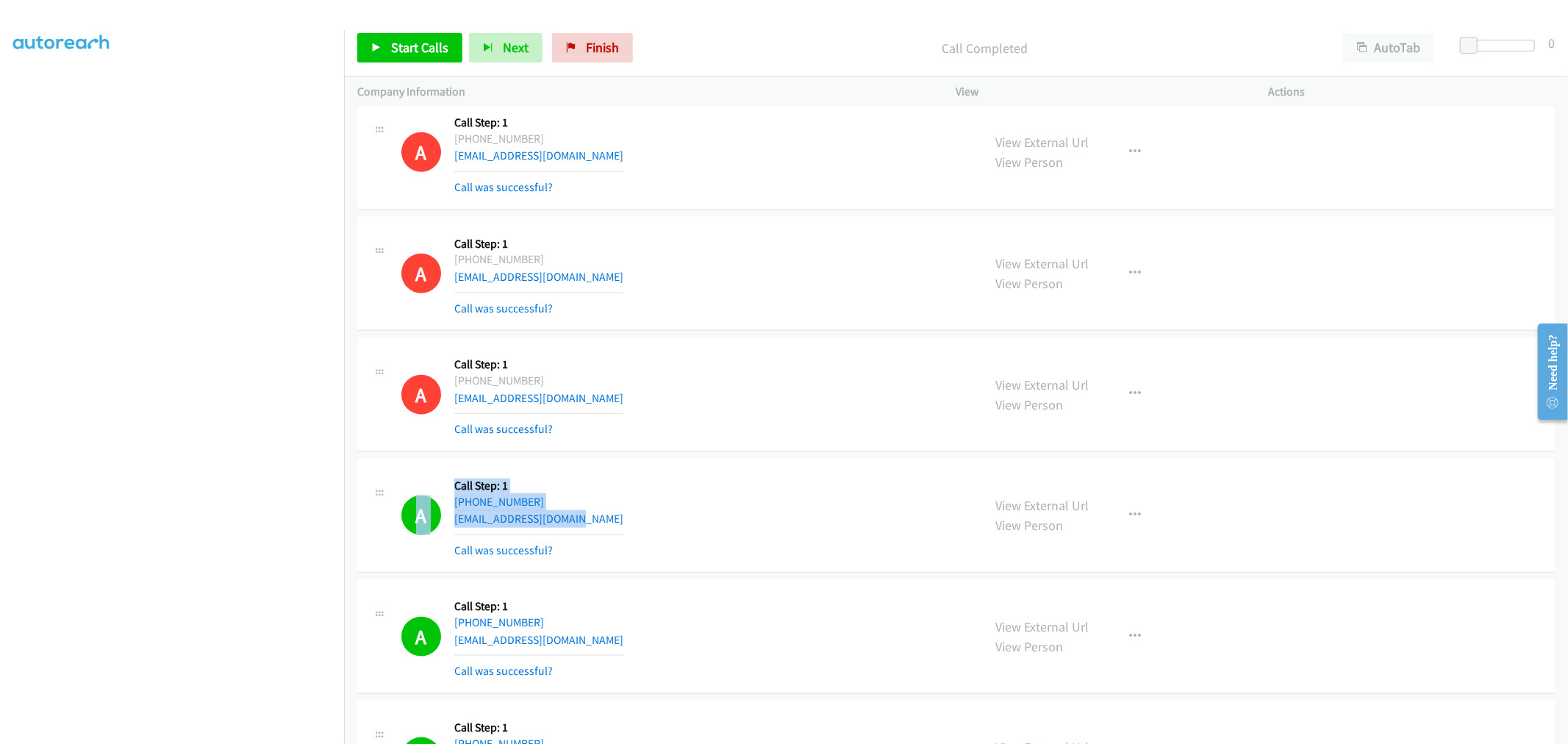
drag, startPoint x: 605, startPoint y: 517, endPoint x: 428, endPoint y: 469, distance: 183.4
click at [415, 469] on div "A Callback Scheduled Call Step: 1 America/Chicago +1 832-997-9929 cindykim2017@…" at bounding box center [956, 517] width 1197 height 115
drag, startPoint x: 1034, startPoint y: 509, endPoint x: 956, endPoint y: 451, distance: 97.2
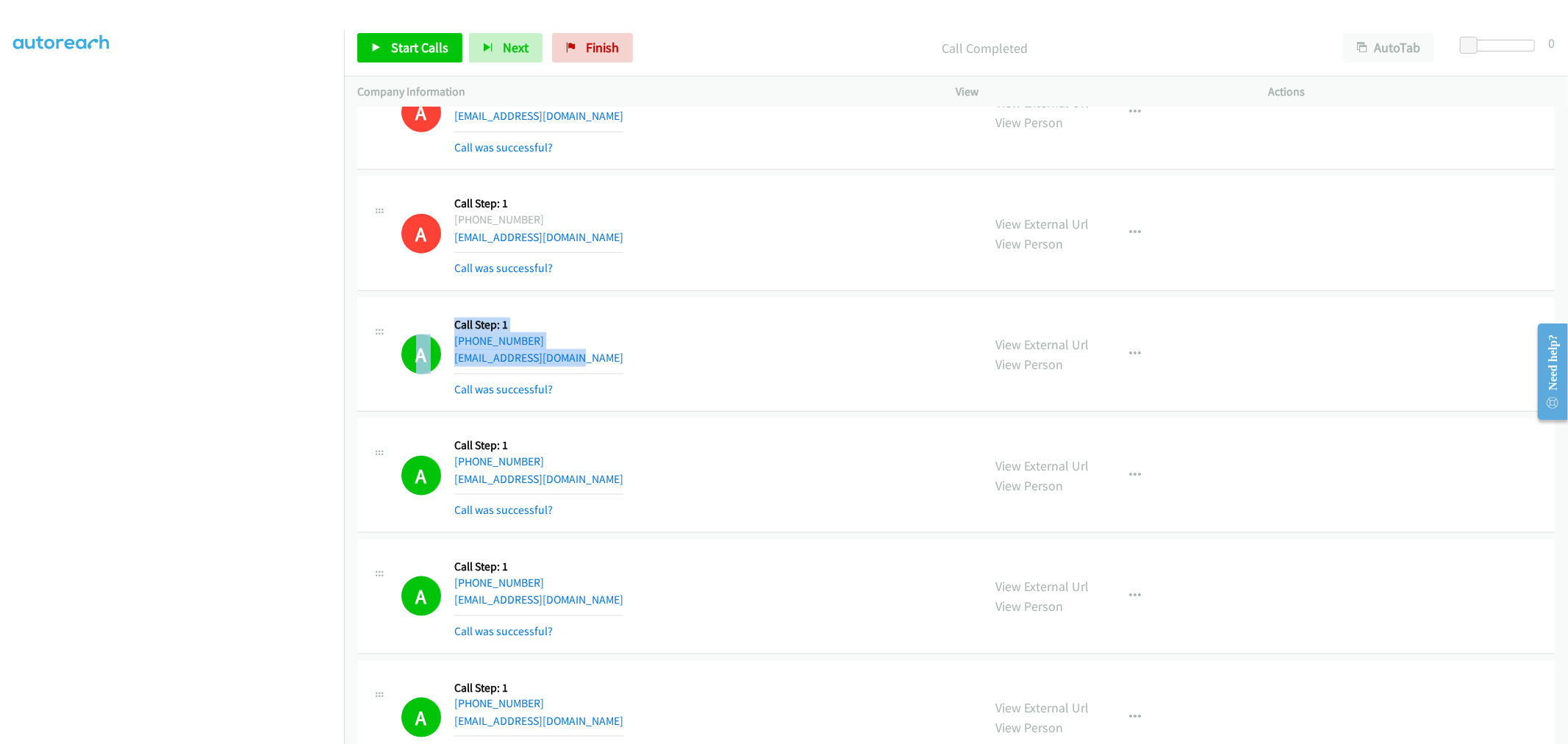
scroll to position [1552, 0]
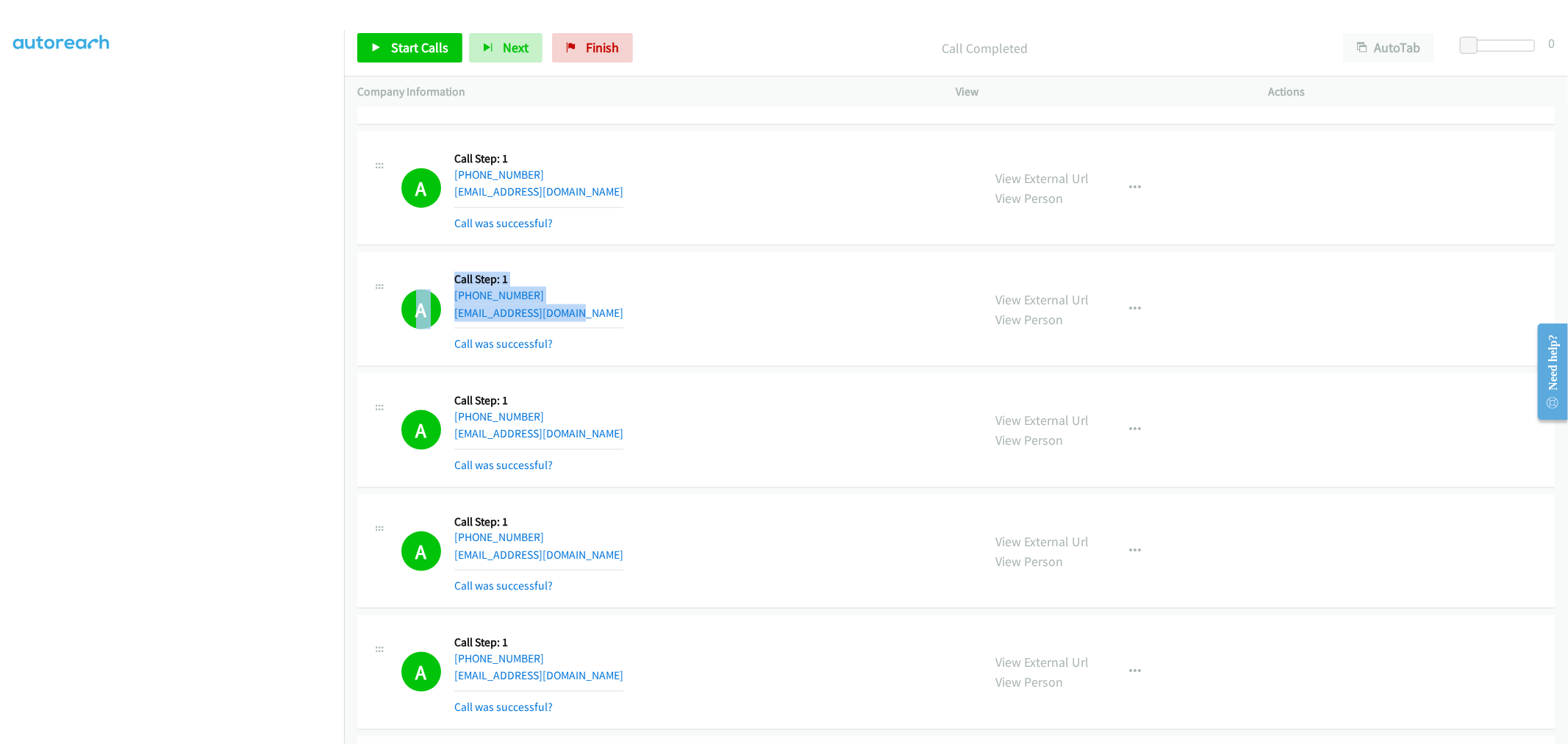
drag, startPoint x: 563, startPoint y: 308, endPoint x: 428, endPoint y: 273, distance: 139.5
click at [428, 273] on div "A Callback Scheduled Call Step: 1 America/New_York +1 315-935-1533 aidenhuynhrt…" at bounding box center [685, 309] width 568 height 87
click at [890, 267] on div "A Callback Scheduled Call Step: 1 America/New_York +1 315-935-1533 aidenhuynhrt…" at bounding box center [685, 309] width 568 height 87
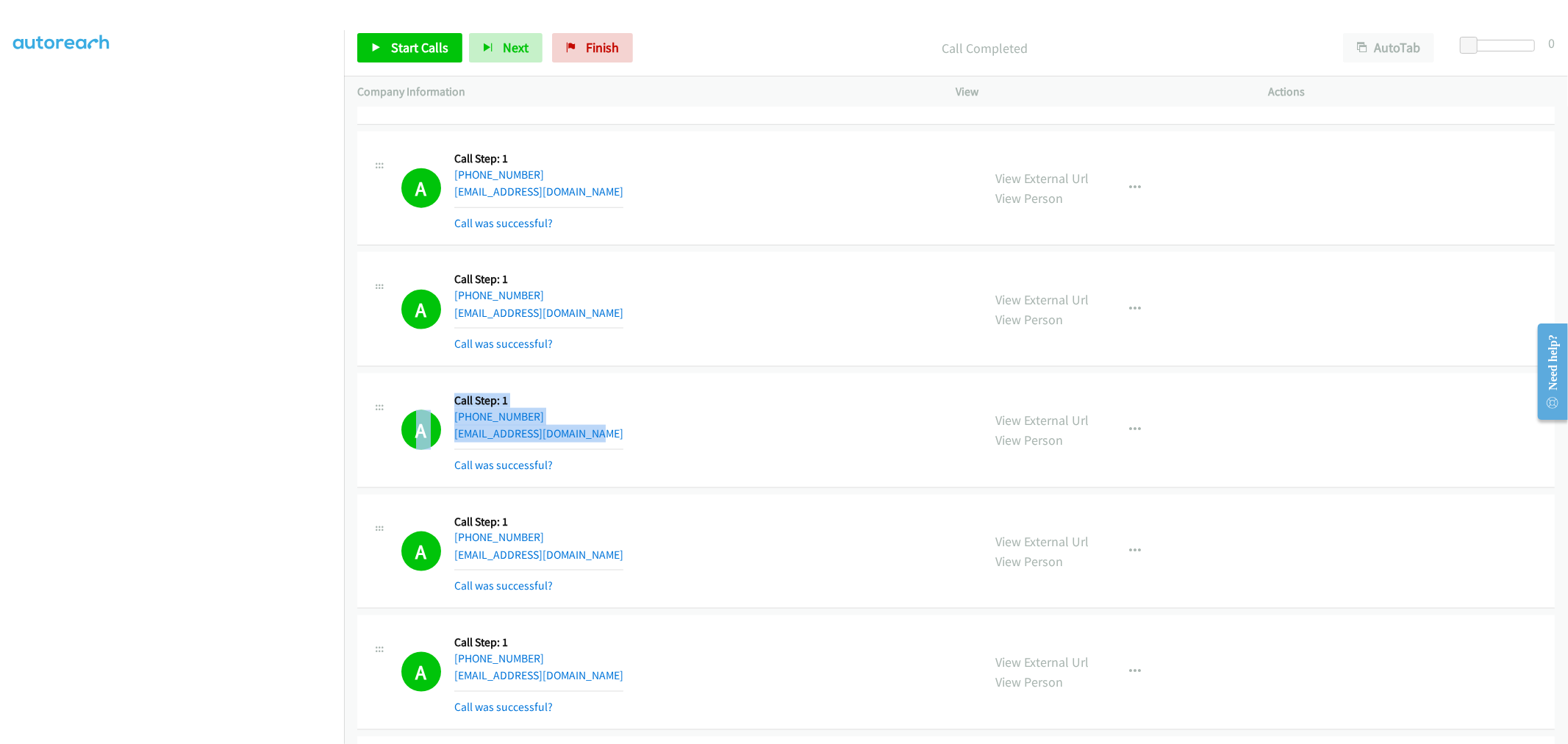
drag, startPoint x: 614, startPoint y: 430, endPoint x: 403, endPoint y: 381, distance: 216.6
click at [402, 381] on div "A Callback Scheduled Call Step: 1 America/Chicago +1 682-429-4353 shalovesmicha…" at bounding box center [956, 431] width 1197 height 115
click at [754, 338] on div "A Callback Scheduled Call Step: 1 America/New_York +1 315-935-1533 aidenhuynhrt…" at bounding box center [685, 309] width 568 height 87
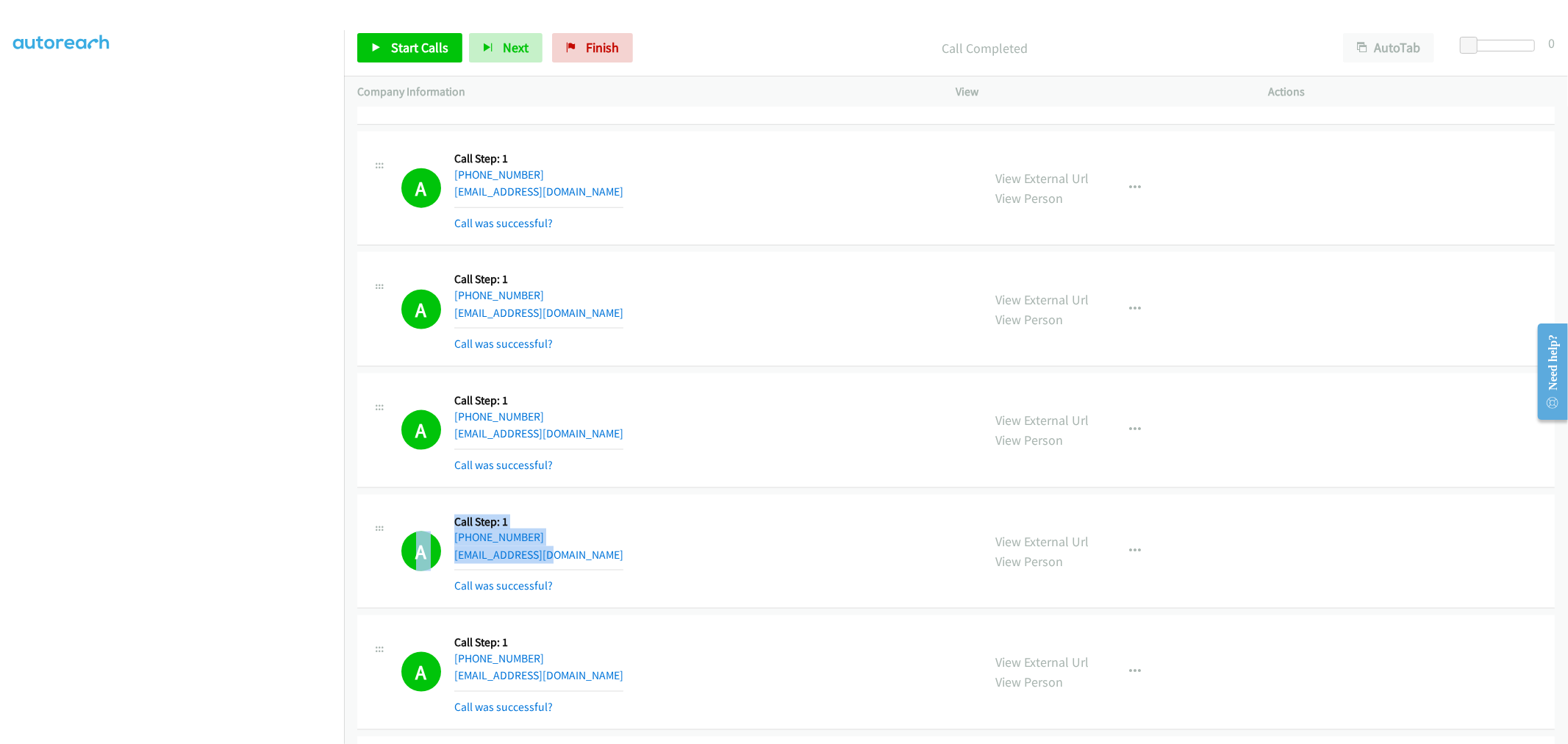
drag, startPoint x: 538, startPoint y: 548, endPoint x: 410, endPoint y: 504, distance: 135.4
click at [410, 504] on div "A Callback Scheduled Call Step: 1 America/New_York +1 617-634-9787 teo9787@gmai…" at bounding box center [956, 552] width 1197 height 115
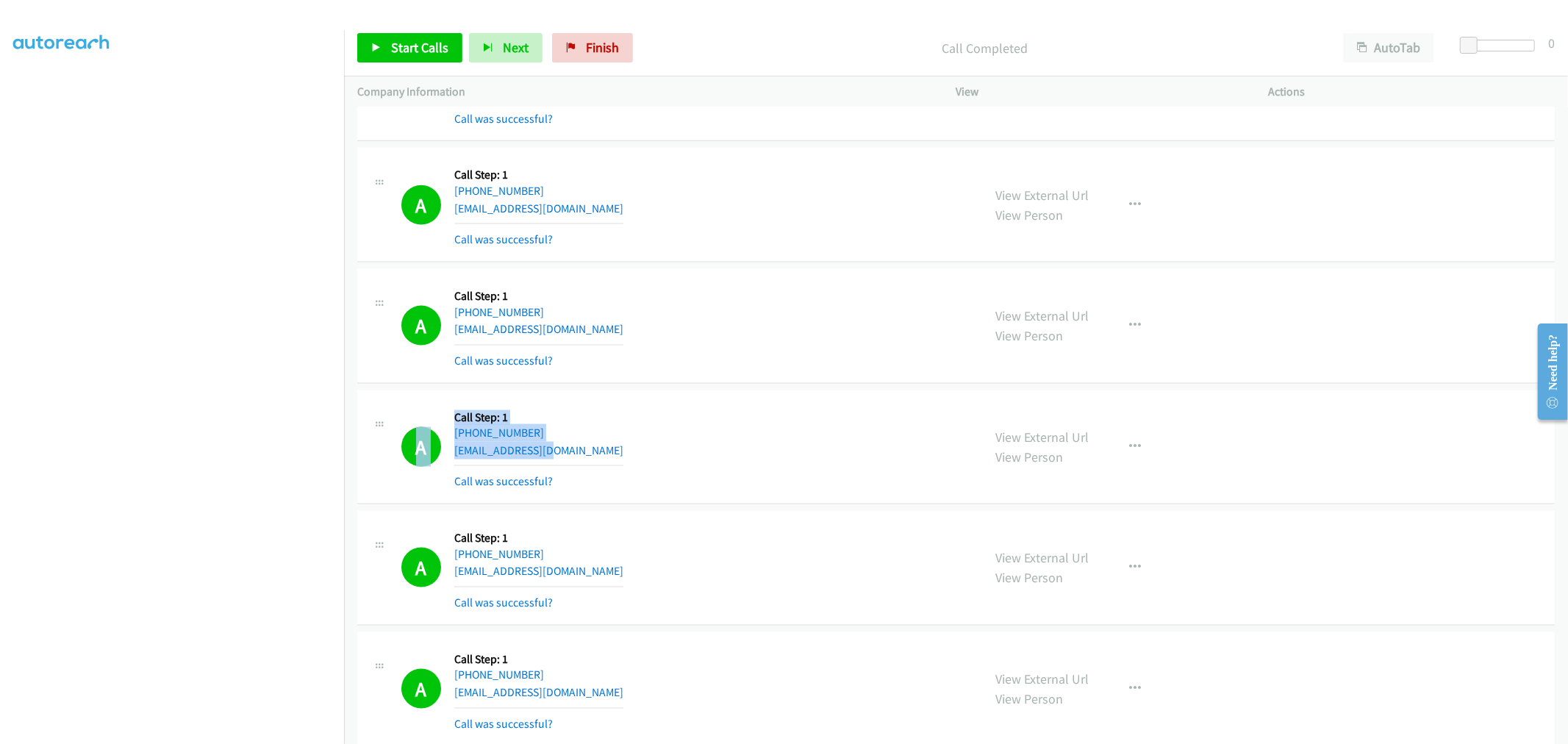
scroll to position [1797, 0]
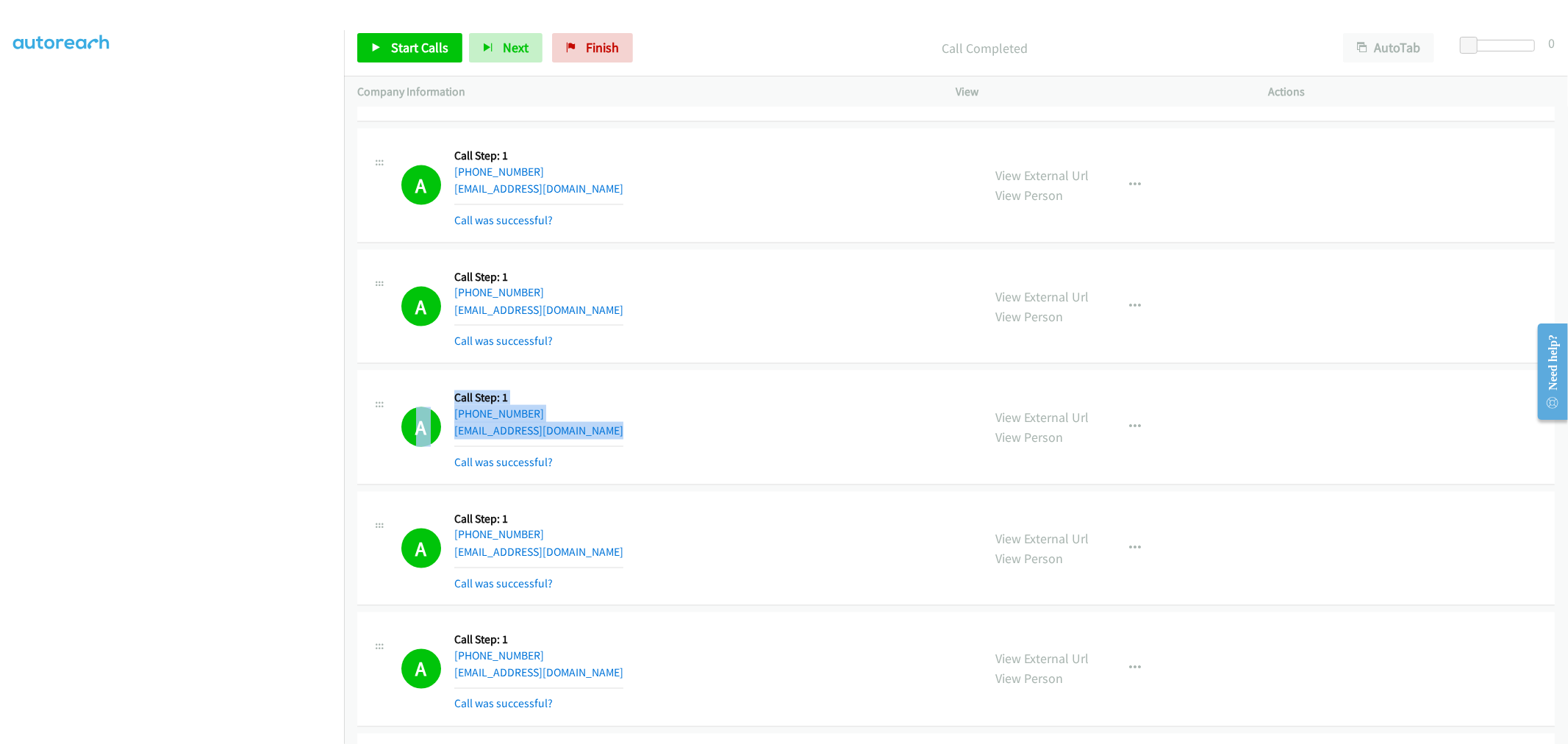
drag, startPoint x: 500, startPoint y: 413, endPoint x: 385, endPoint y: 392, distance: 116.9
click at [385, 392] on div "A Callback Scheduled Call Step: 1 America/Chicago +1 708-701-1157 consuela1217@…" at bounding box center [670, 427] width 599 height 87
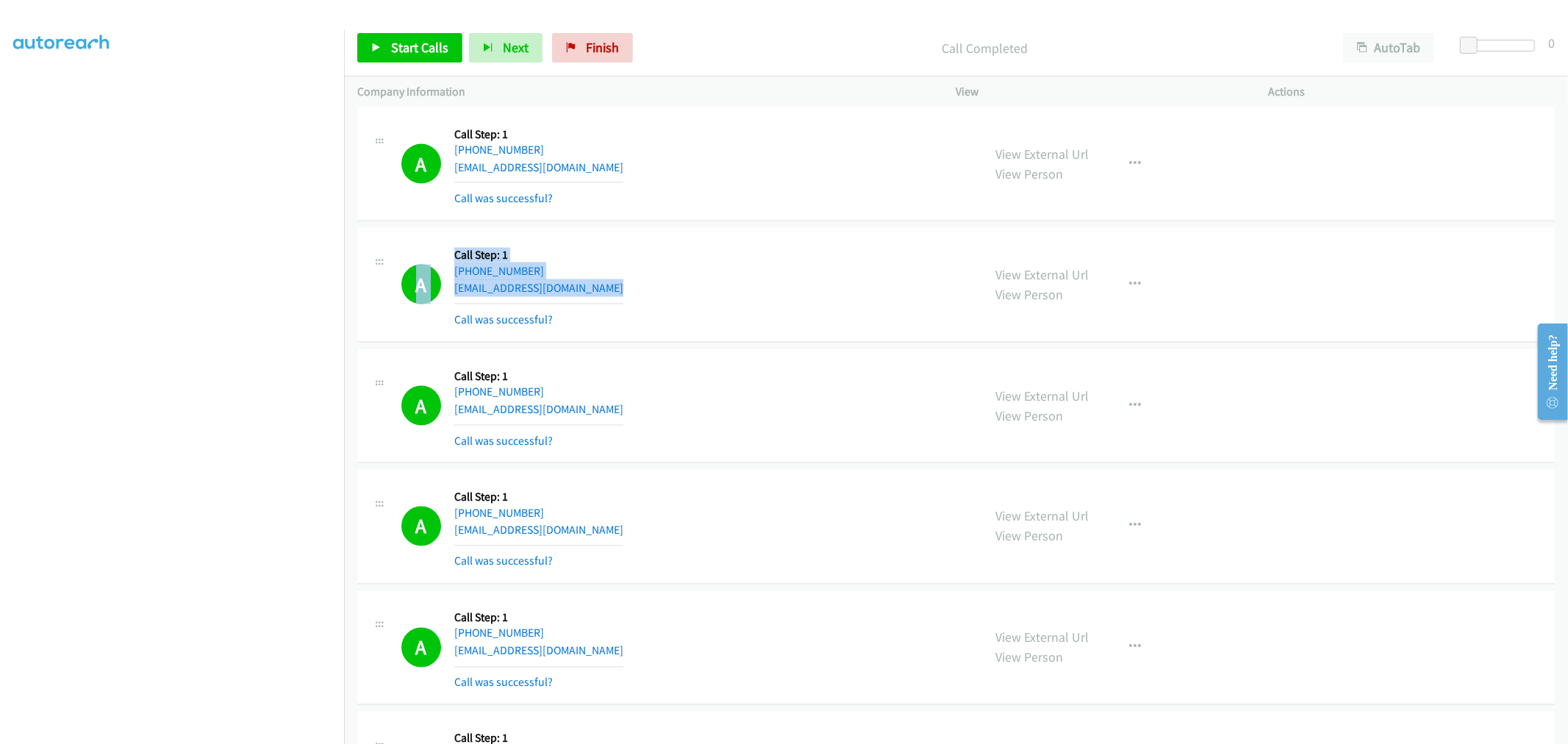
scroll to position [2042, 0]
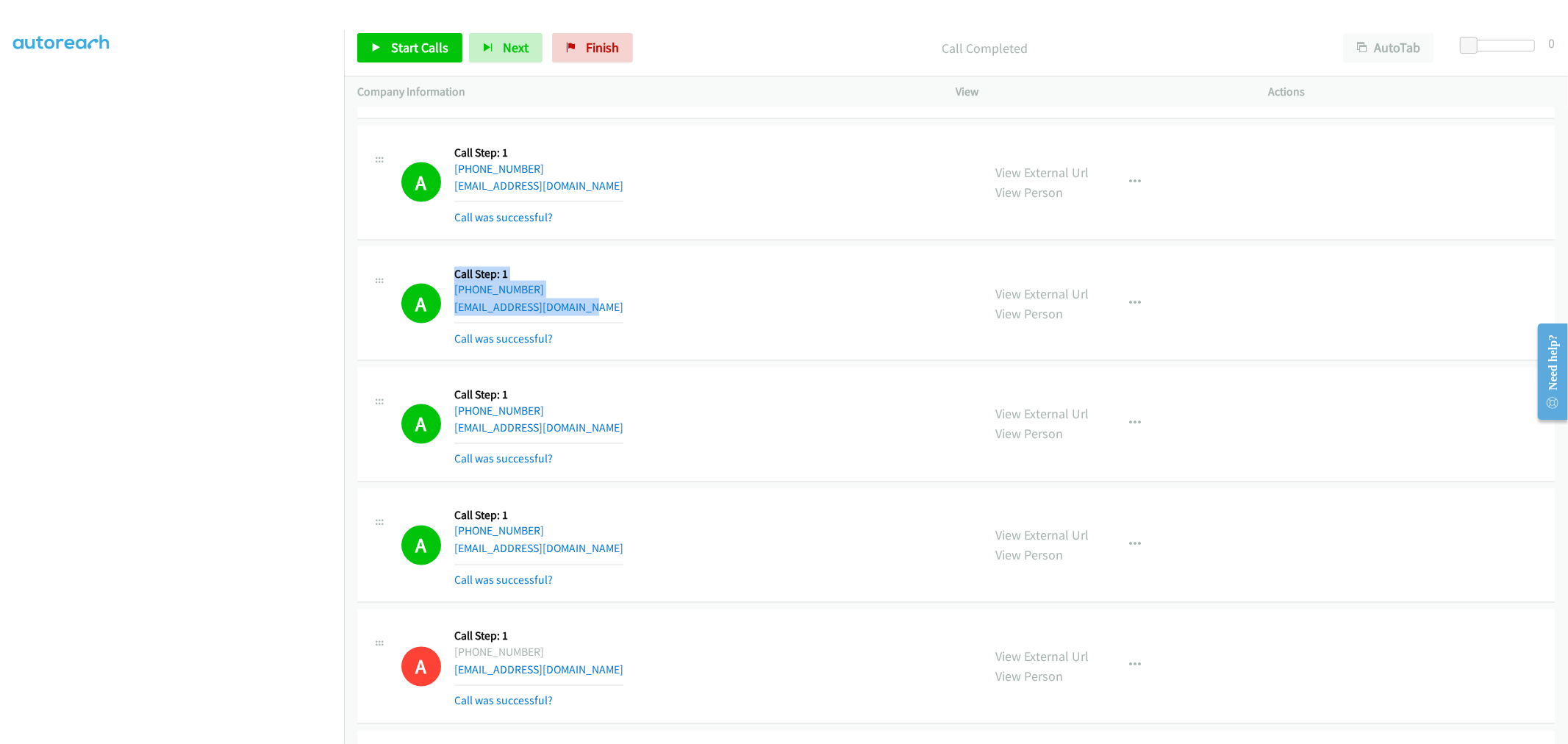
drag, startPoint x: 611, startPoint y: 308, endPoint x: 447, endPoint y: 269, distance: 168.6
click at [447, 269] on div "A Callback Scheduled Call Step: 1 America/Chicago +1 515-299-0240 kuceravineyar…" at bounding box center [685, 303] width 568 height 87
click at [811, 273] on div "A Callback Scheduled Call Step: 1 America/Chicago +1 515-299-0240 kuceravineyar…" at bounding box center [685, 303] width 568 height 87
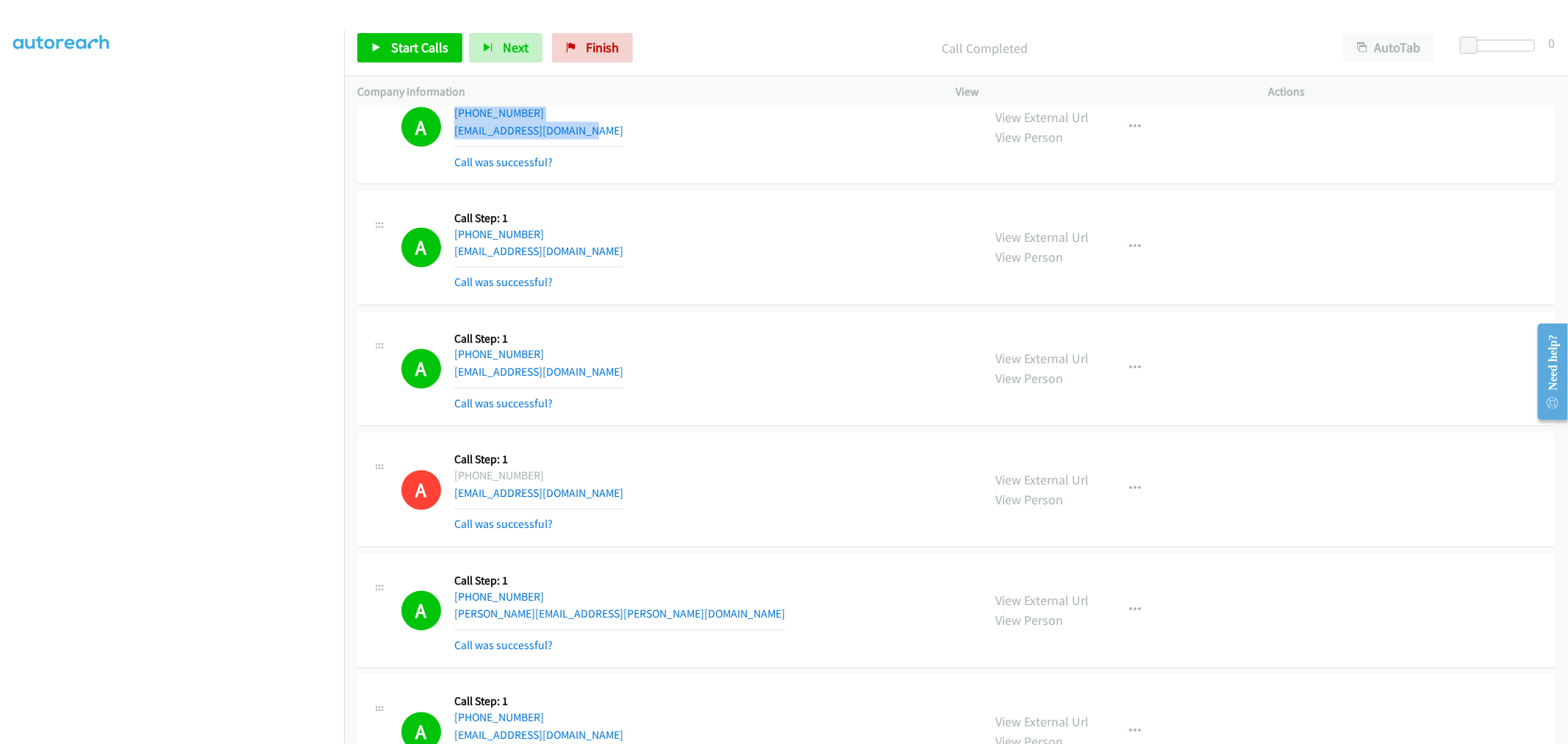
scroll to position [2288, 0]
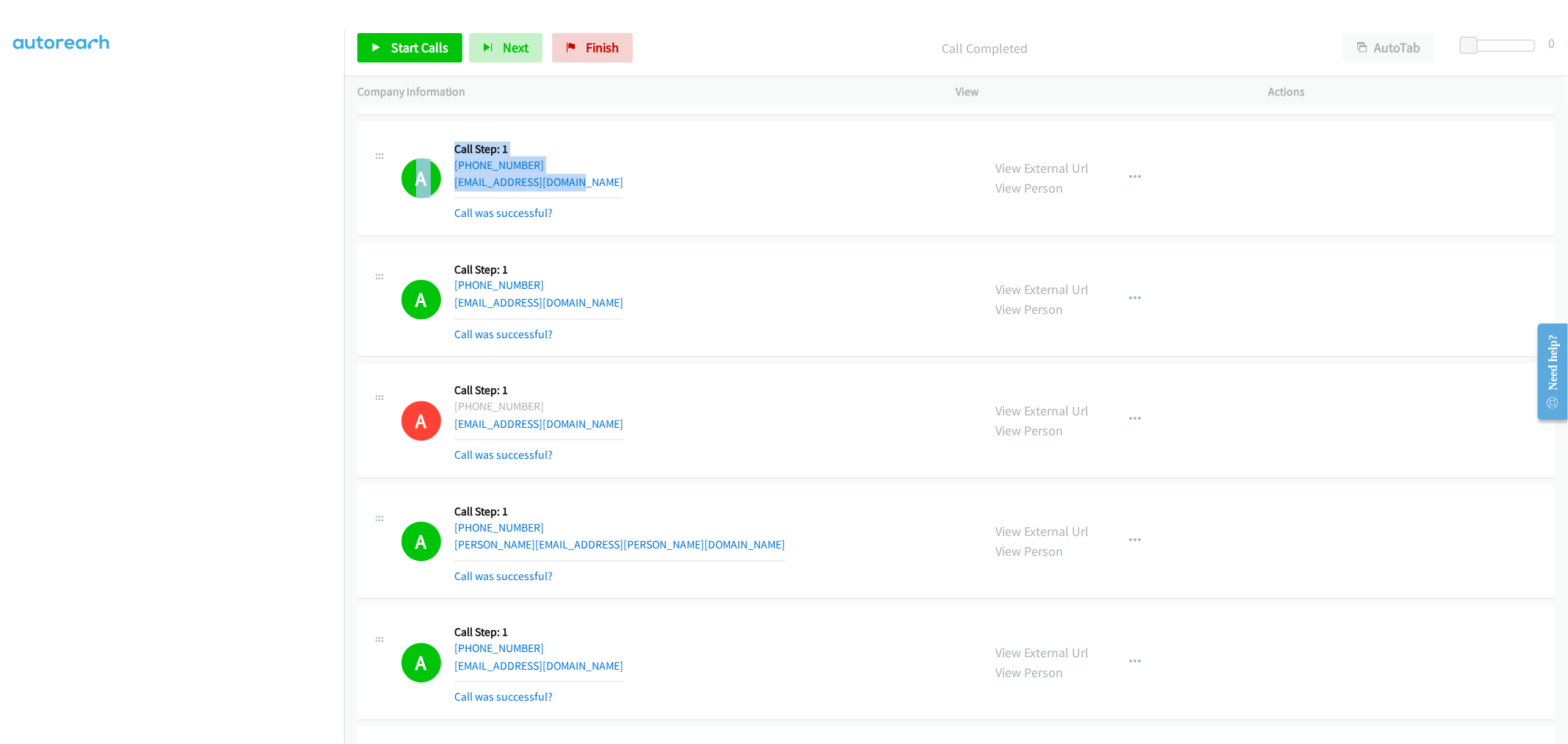
drag, startPoint x: 531, startPoint y: 169, endPoint x: 407, endPoint y: 144, distance: 126.5
click at [407, 144] on div "A Callback Scheduled Call Step: 1 America/Chicago +1 817-271-1842 altwincarter@…" at bounding box center [685, 178] width 568 height 87
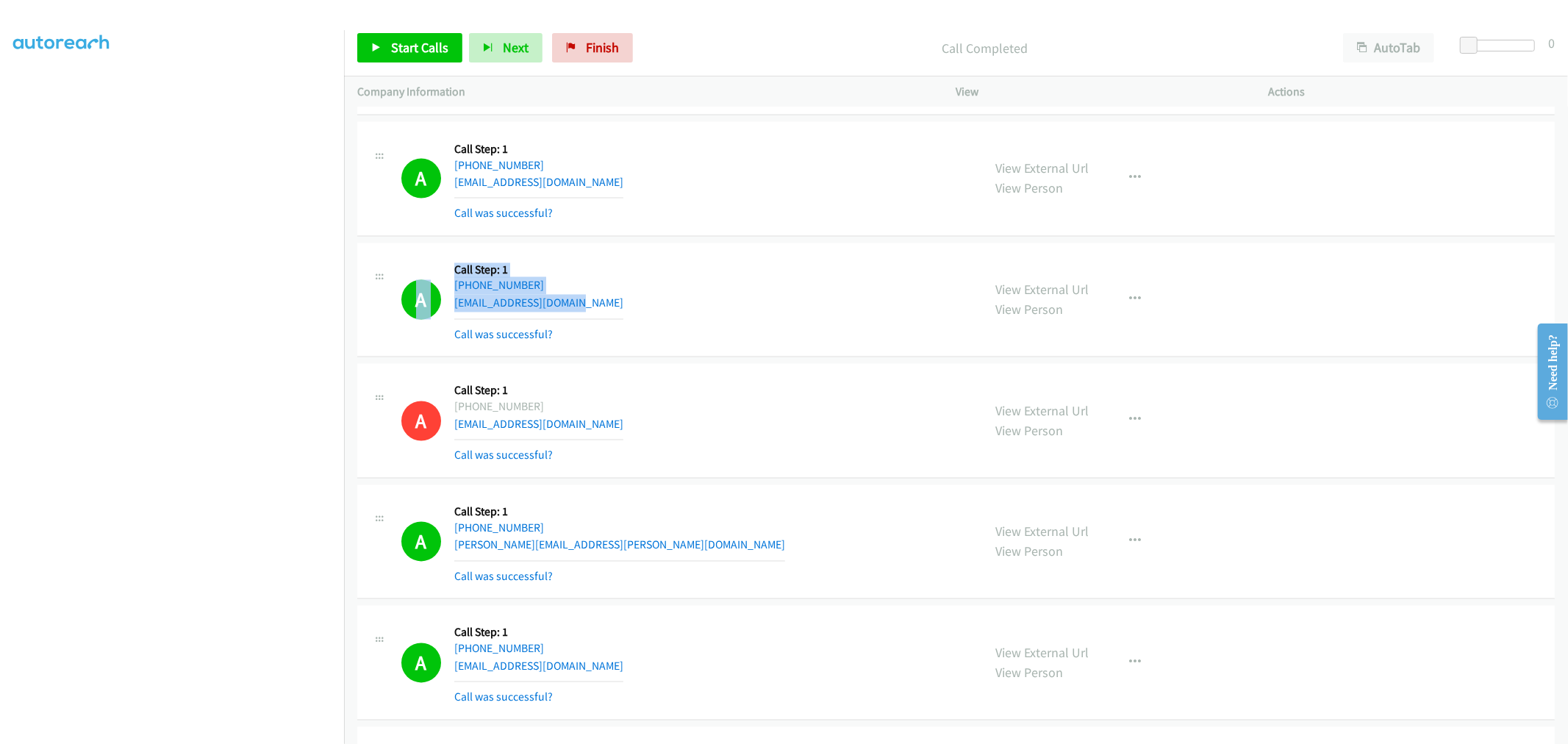
drag, startPoint x: 541, startPoint y: 285, endPoint x: 403, endPoint y: 268, distance: 139.0
click at [403, 268] on div "A Callback Scheduled Call Step: 1 America/Denver +1 970-443-8805 tshenry0407@ic…" at bounding box center [685, 300] width 568 height 87
drag, startPoint x: 1001, startPoint y: 294, endPoint x: 777, endPoint y: 162, distance: 260.0
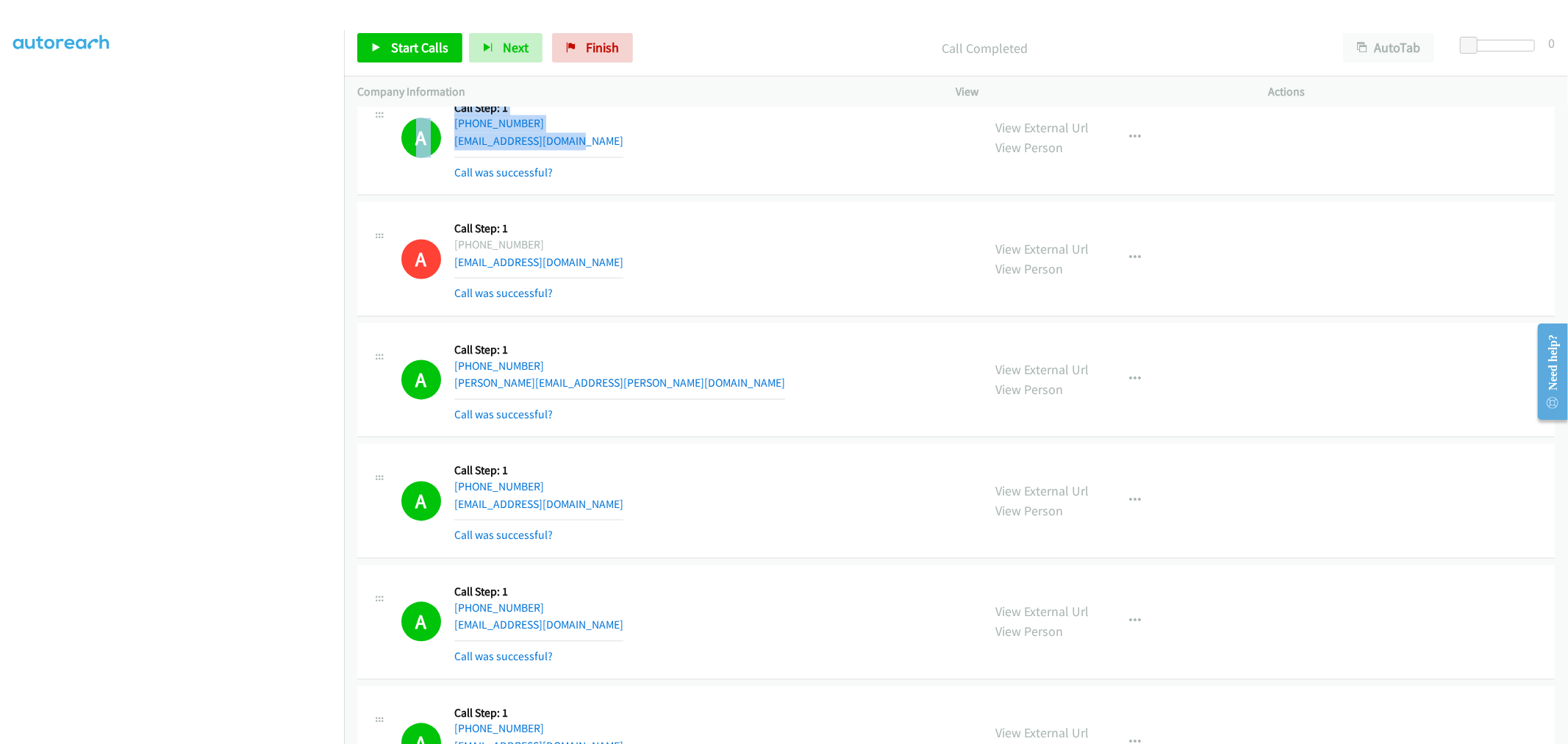
scroll to position [2451, 0]
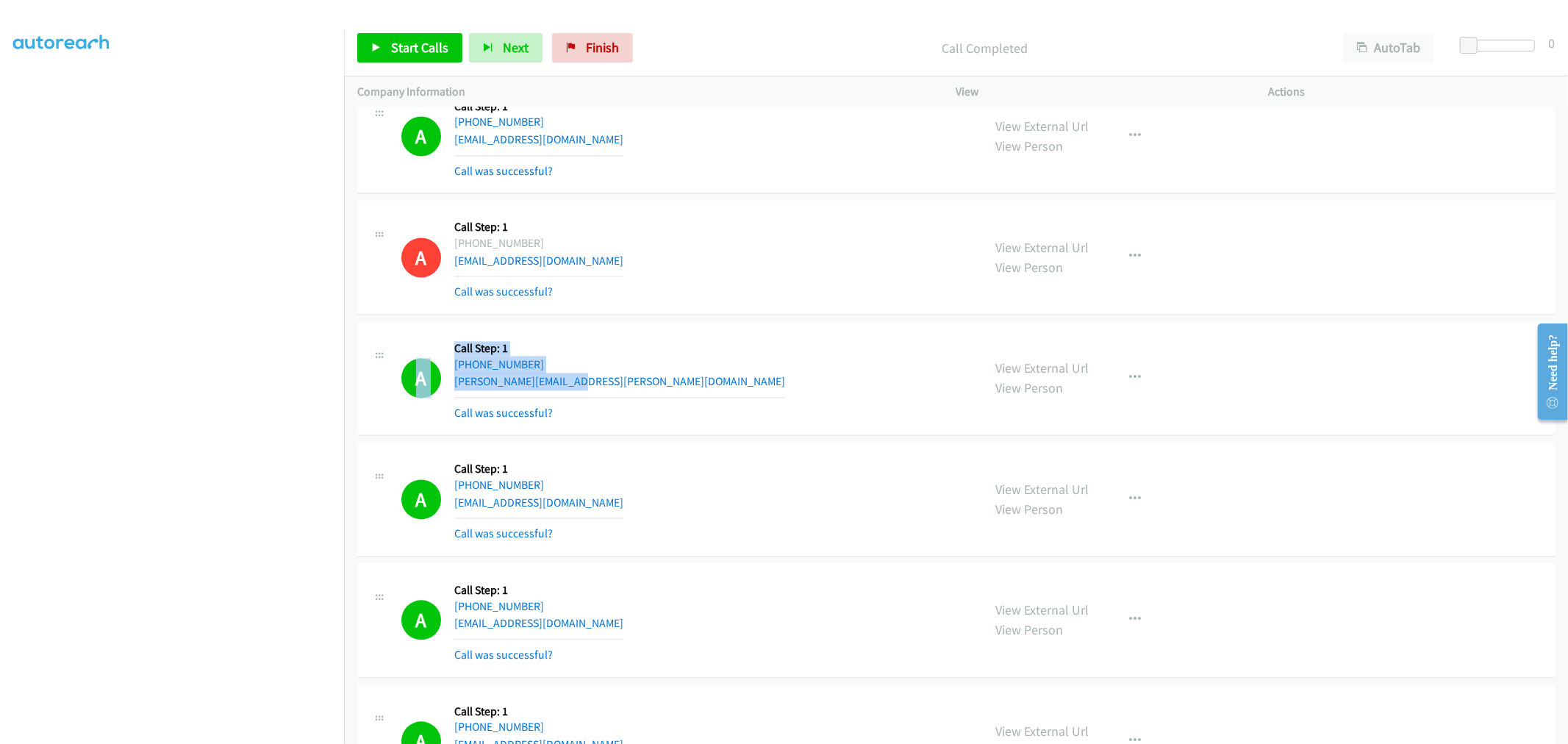
drag, startPoint x: 586, startPoint y: 384, endPoint x: 434, endPoint y: 349, distance: 156.0
click at [425, 355] on div "A Callback Scheduled Call Step: 1 America/Chicago +1 318-732-0912 shea.mcneal@i…" at bounding box center [685, 379] width 568 height 87
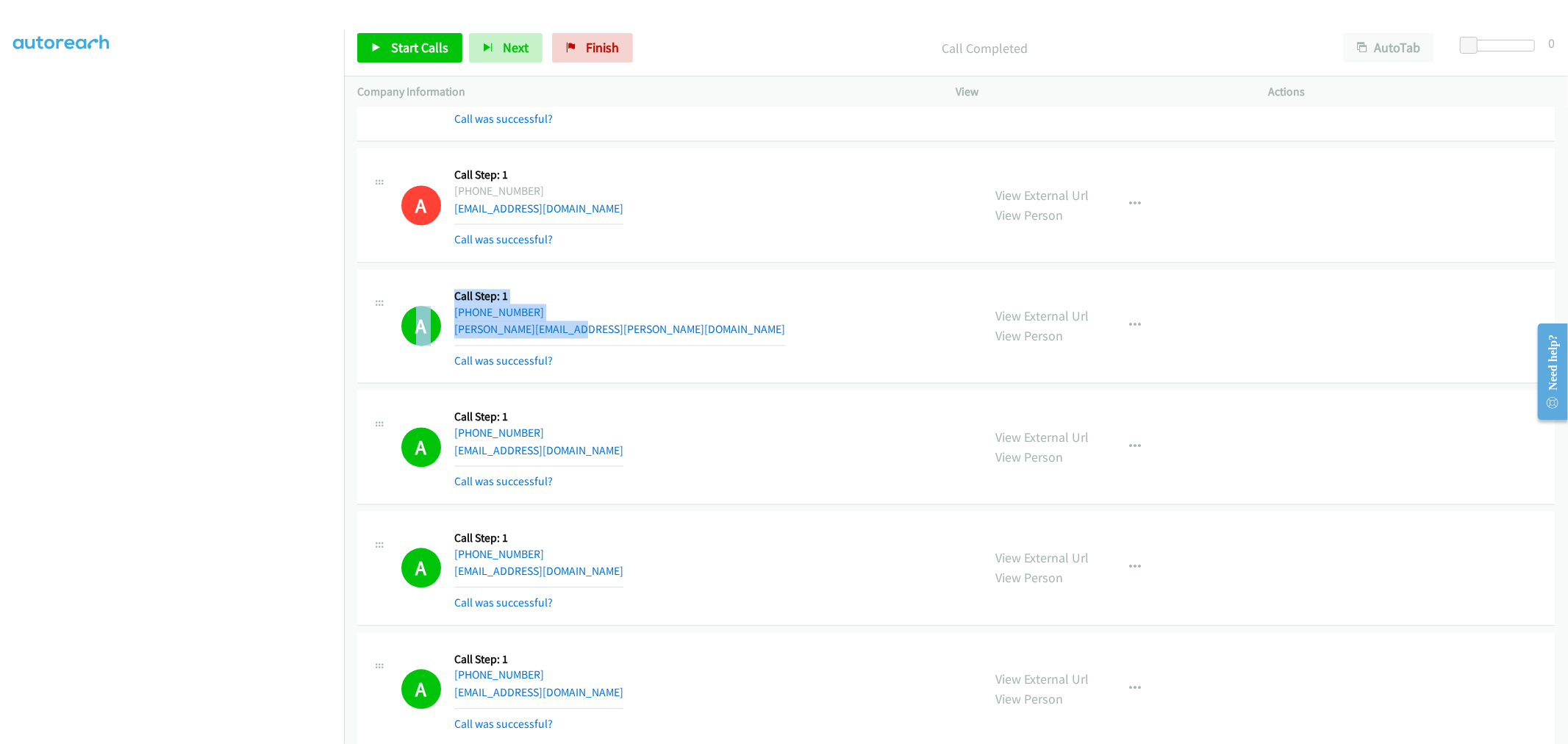
scroll to position [2532, 0]
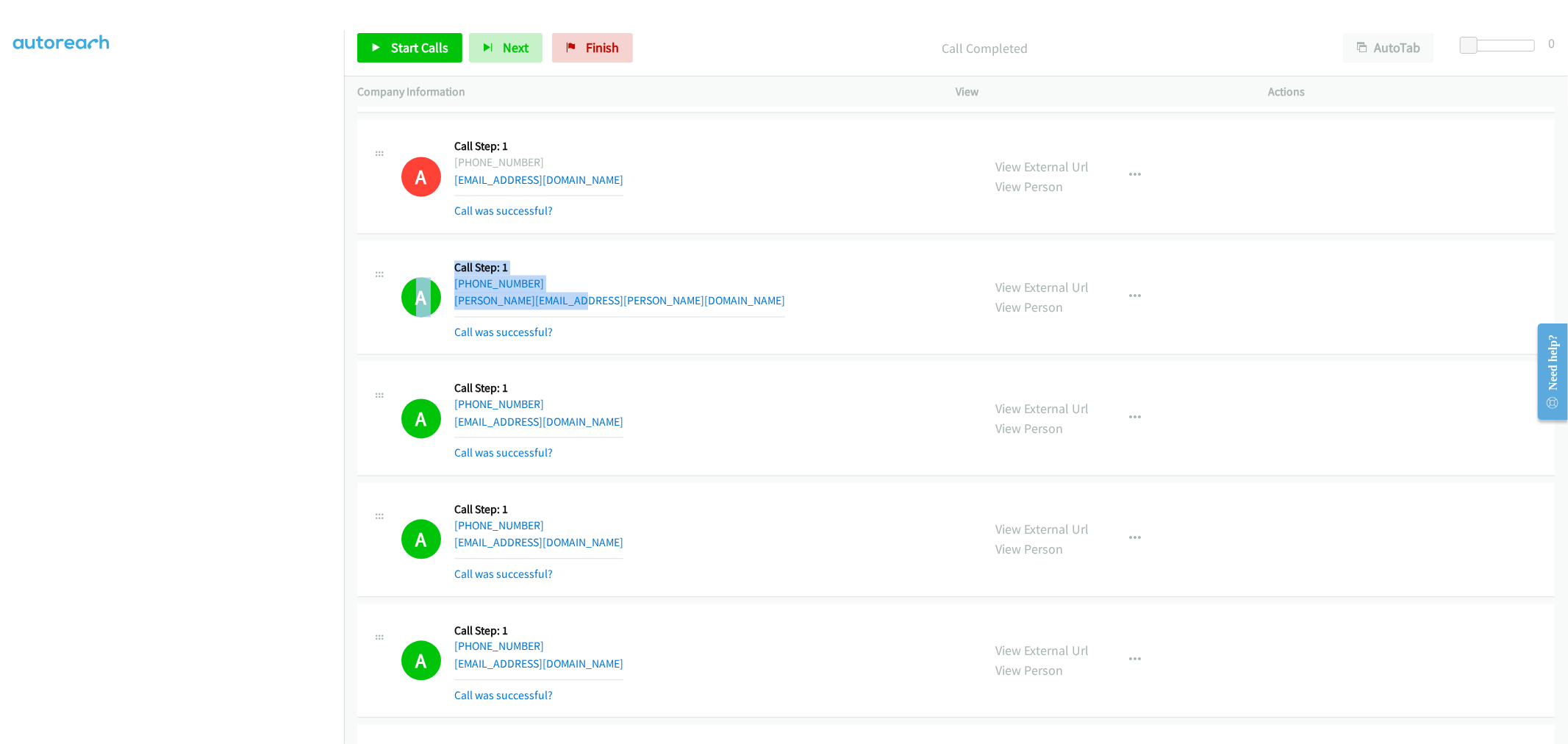
drag, startPoint x: 614, startPoint y: 413, endPoint x: 408, endPoint y: 378, distance: 209.0
click at [408, 378] on div "A Callback Scheduled Call Step: 1 America/Chicago +1 281-865-7720 kingwoodgal20…" at bounding box center [685, 417] width 568 height 87
click at [656, 416] on div "A Callback Scheduled Call Step: 1 America/Chicago +1 281-865-7720 kingwoodgal20…" at bounding box center [685, 417] width 568 height 87
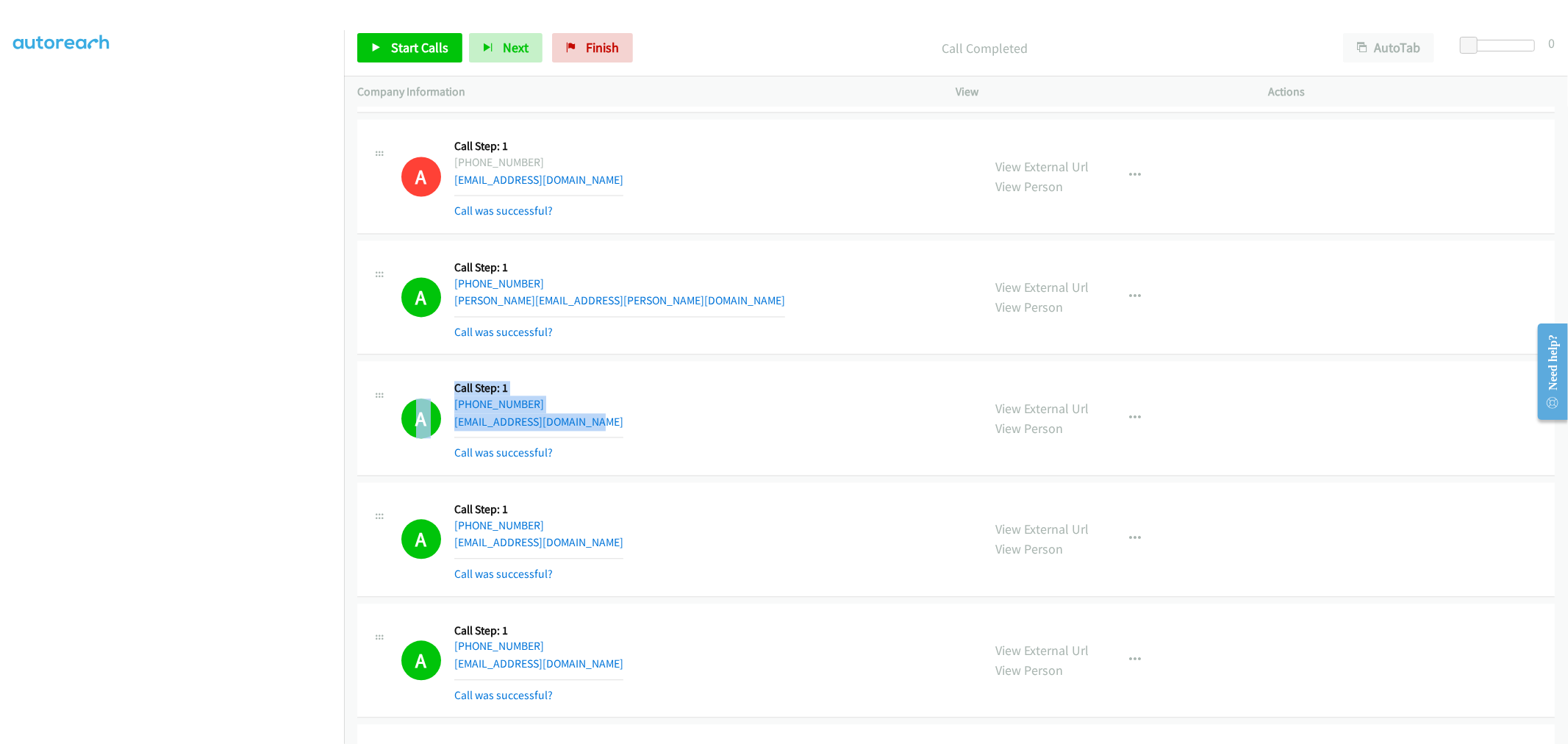
drag, startPoint x: 634, startPoint y: 425, endPoint x: 494, endPoint y: 381, distance: 146.8
click at [412, 370] on div "A Callback Scheduled Call Step: 1 America/Chicago +1 281-865-7720 kingwoodgal20…" at bounding box center [956, 419] width 1197 height 115
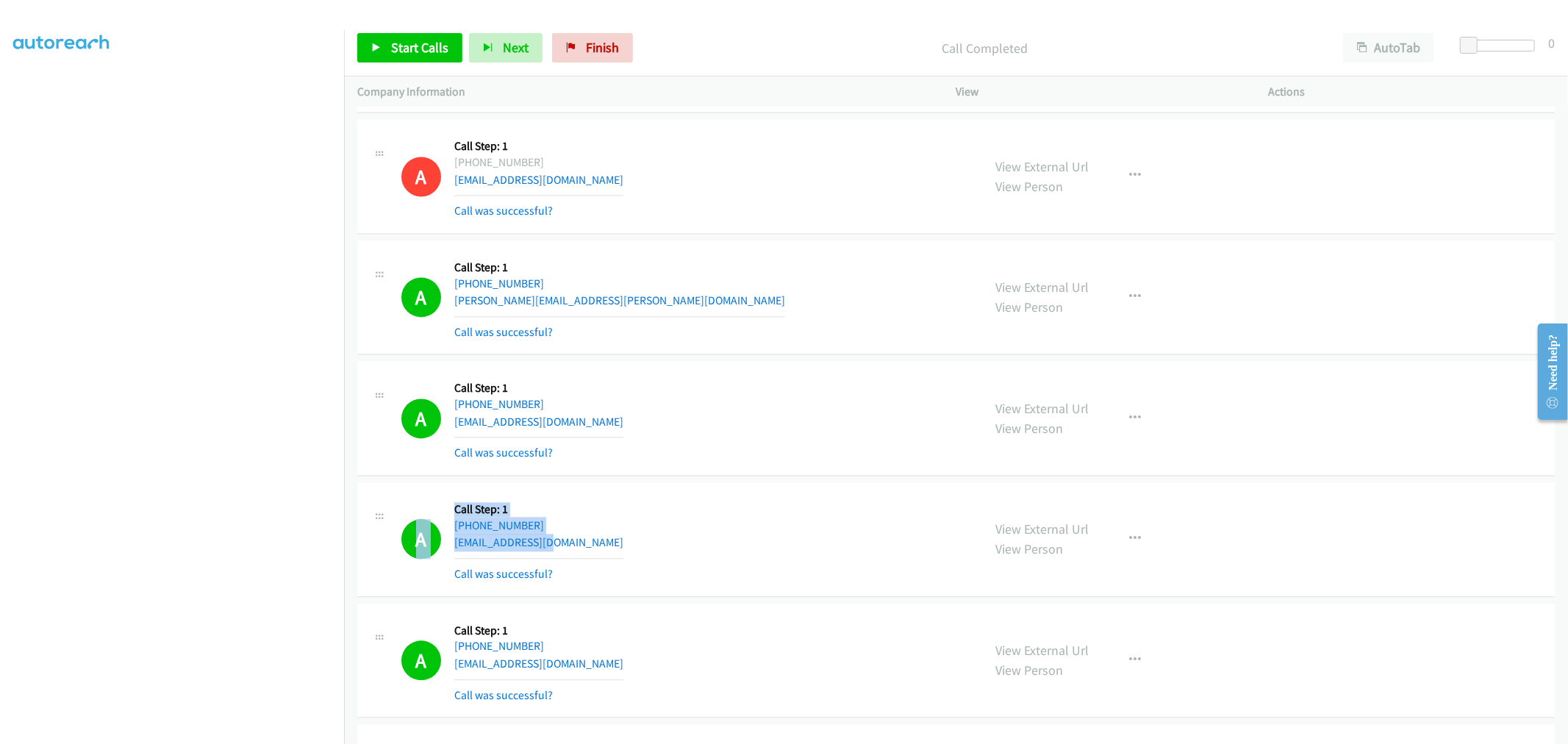
drag, startPoint x: 576, startPoint y: 552, endPoint x: 559, endPoint y: 513, distance: 42.5
click at [415, 515] on div "A Callback Scheduled Call Step: 1 America/New_York +1 240-441-1978 clevy87@gmai…" at bounding box center [685, 539] width 568 height 87
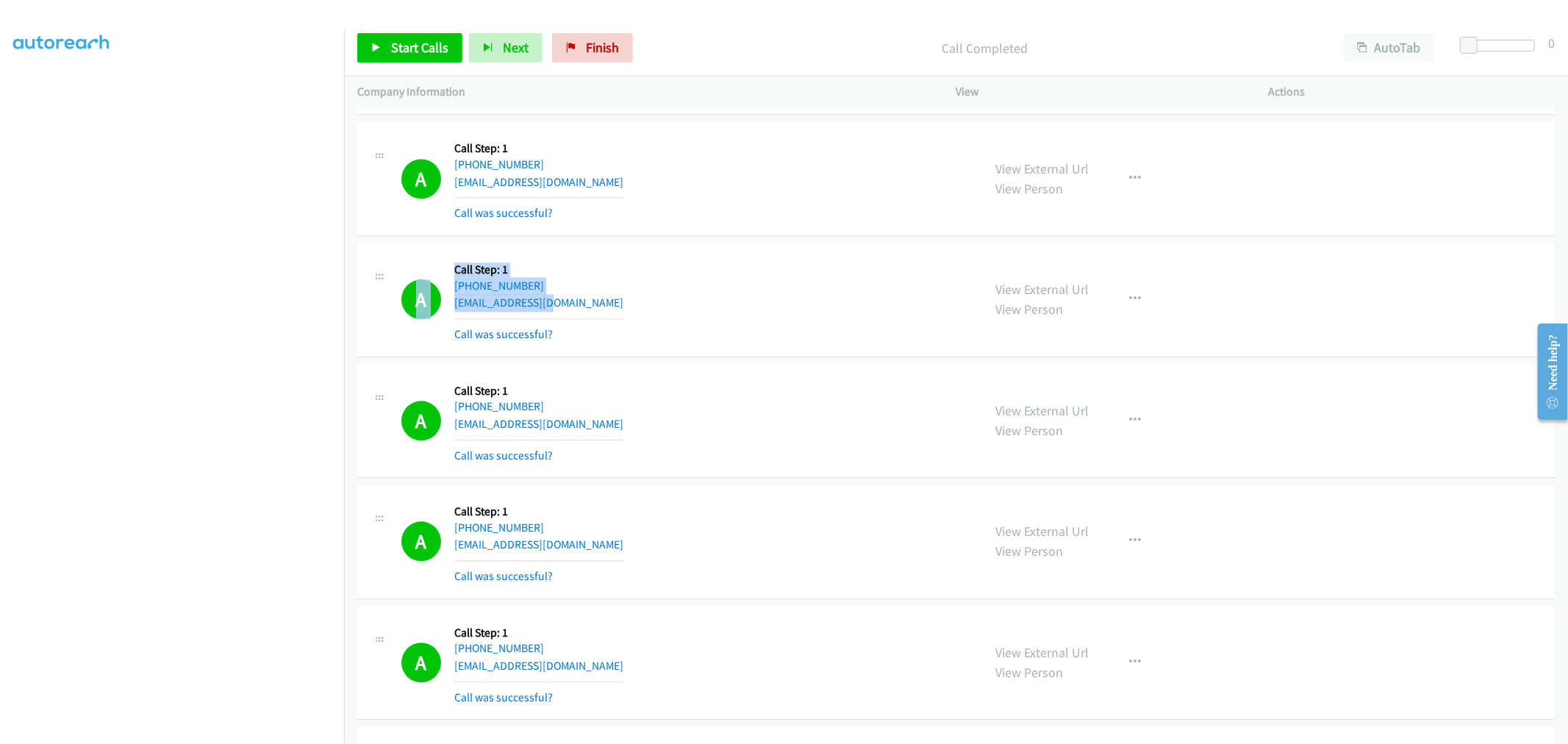
scroll to position [2778, 0]
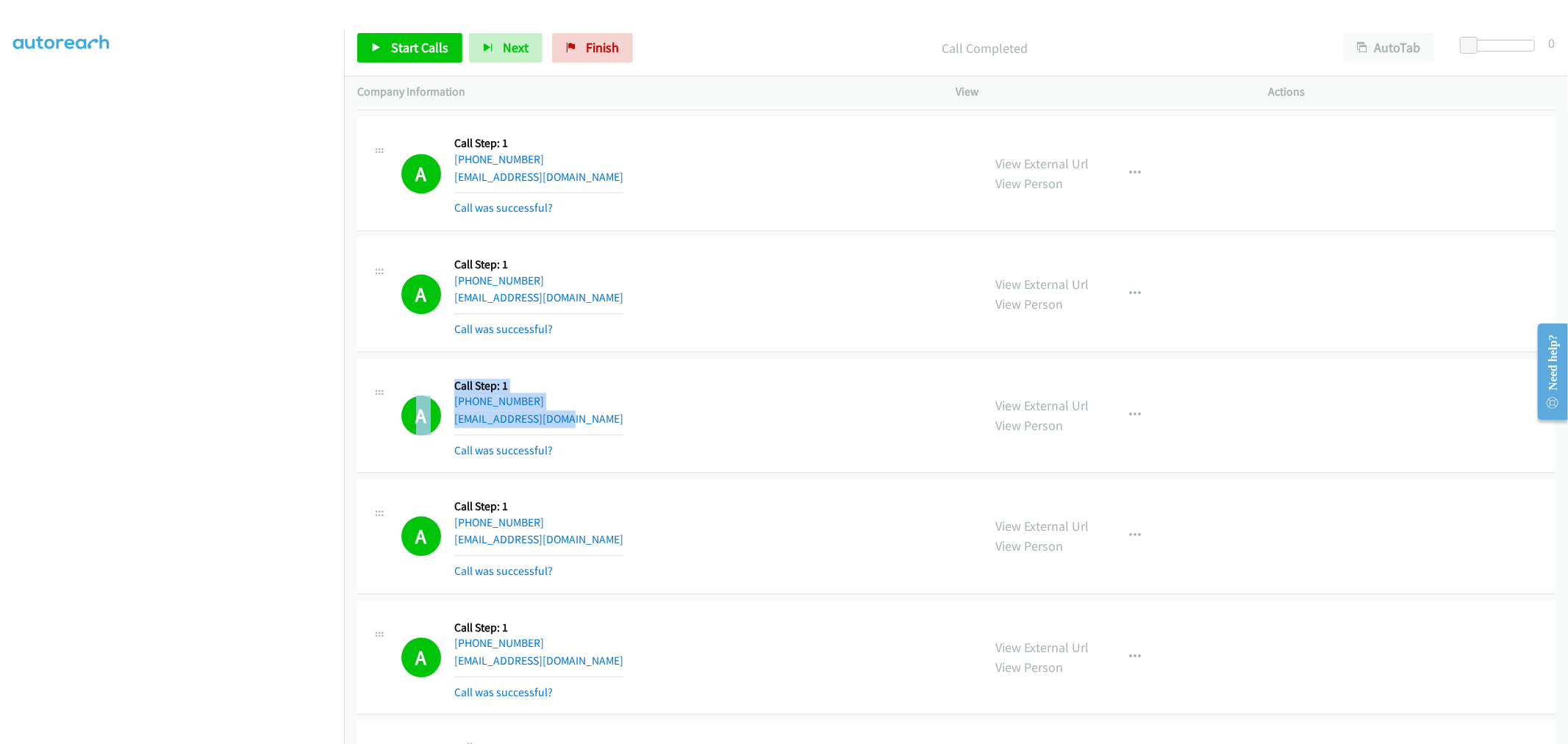
drag, startPoint x: 583, startPoint y: 428, endPoint x: 396, endPoint y: 394, distance: 190.1
click at [397, 395] on div "A Callback Scheduled Call Step: 1 America/New_York +1 517-927-1141 sudeeptraj@g…" at bounding box center [670, 415] width 599 height 87
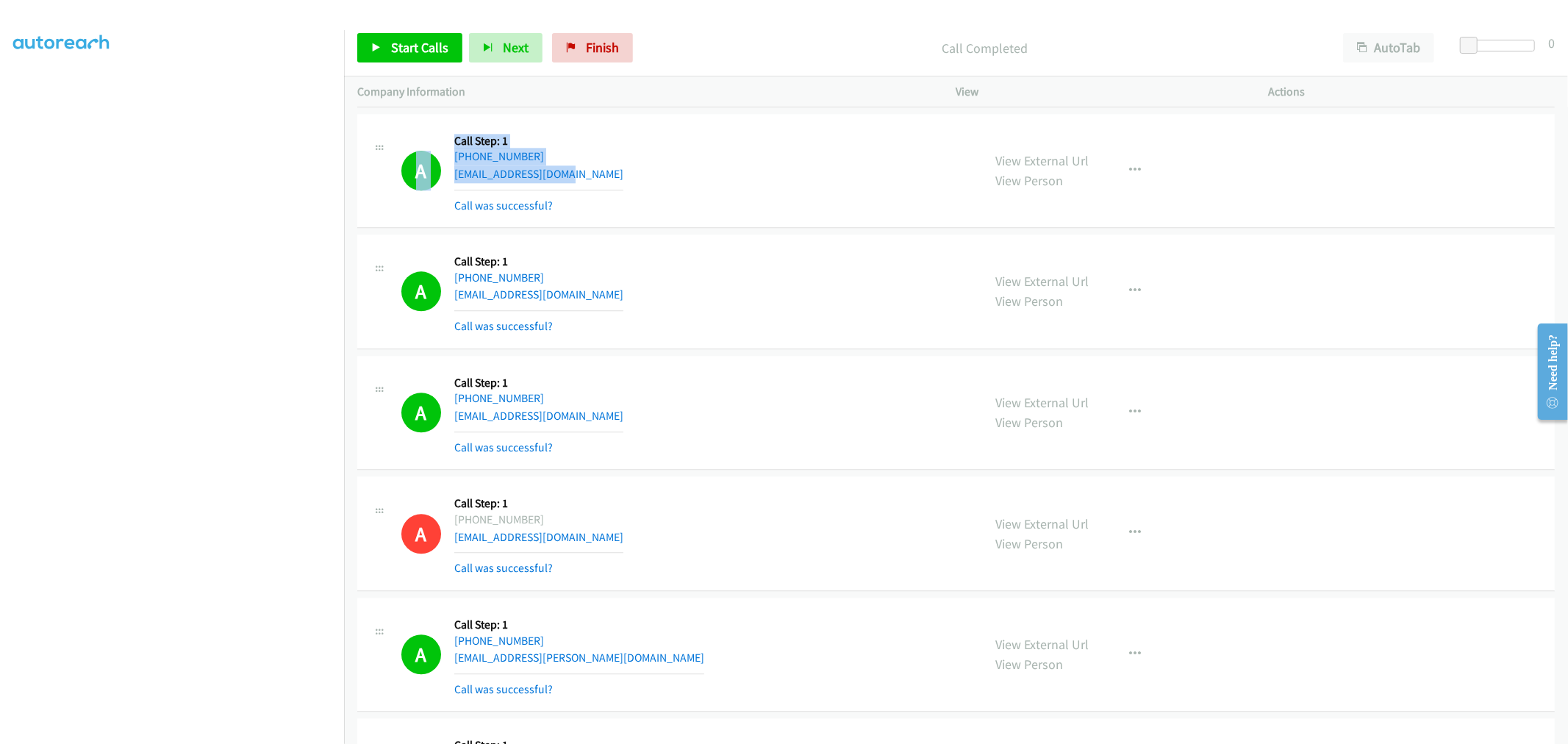
scroll to position [3023, 0]
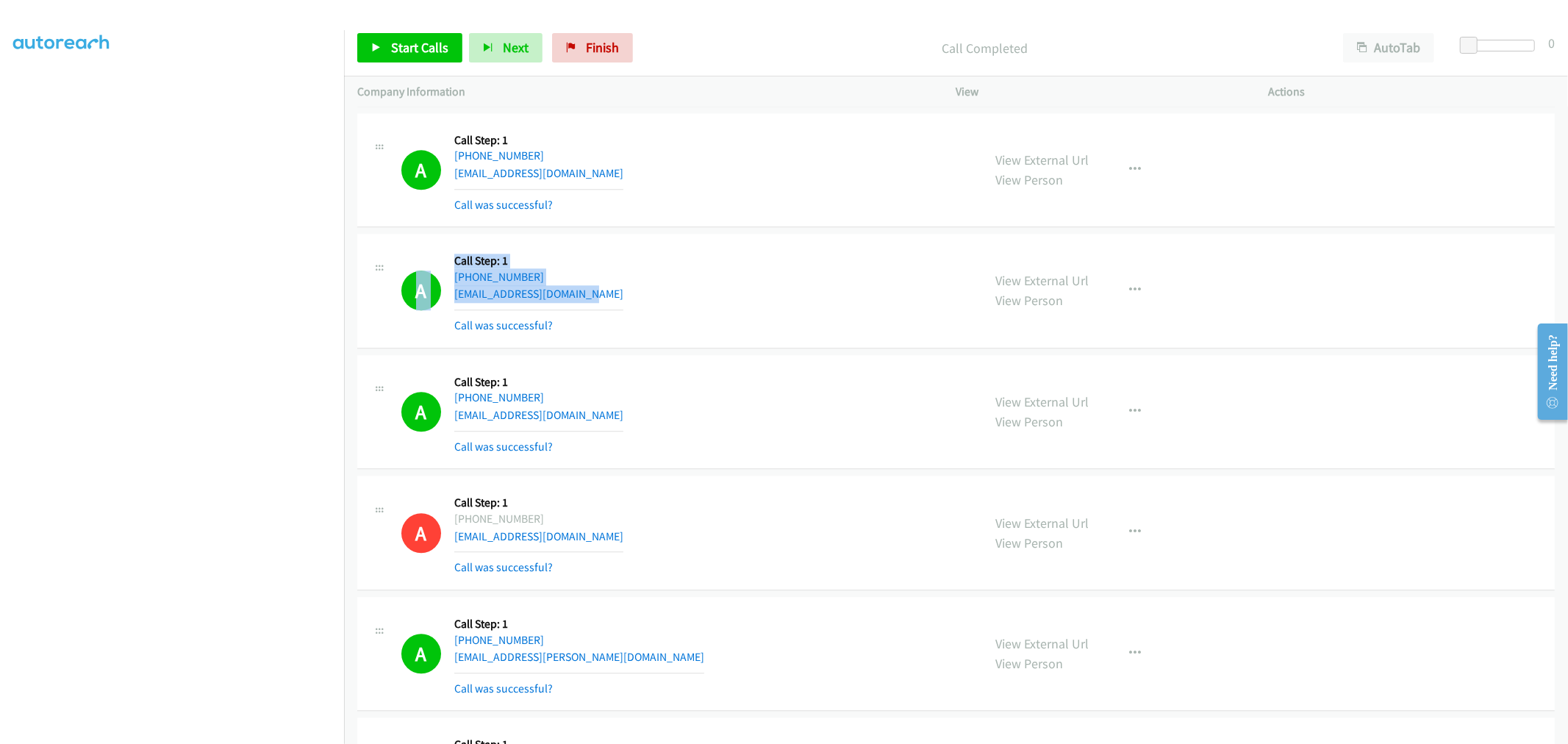
drag, startPoint x: 621, startPoint y: 297, endPoint x: 415, endPoint y: 267, distance: 208.2
click at [415, 267] on div "A Callback Scheduled Call Step: 1 America/Denver +1 505-544-7891 layzamendoza52…" at bounding box center [685, 291] width 568 height 87
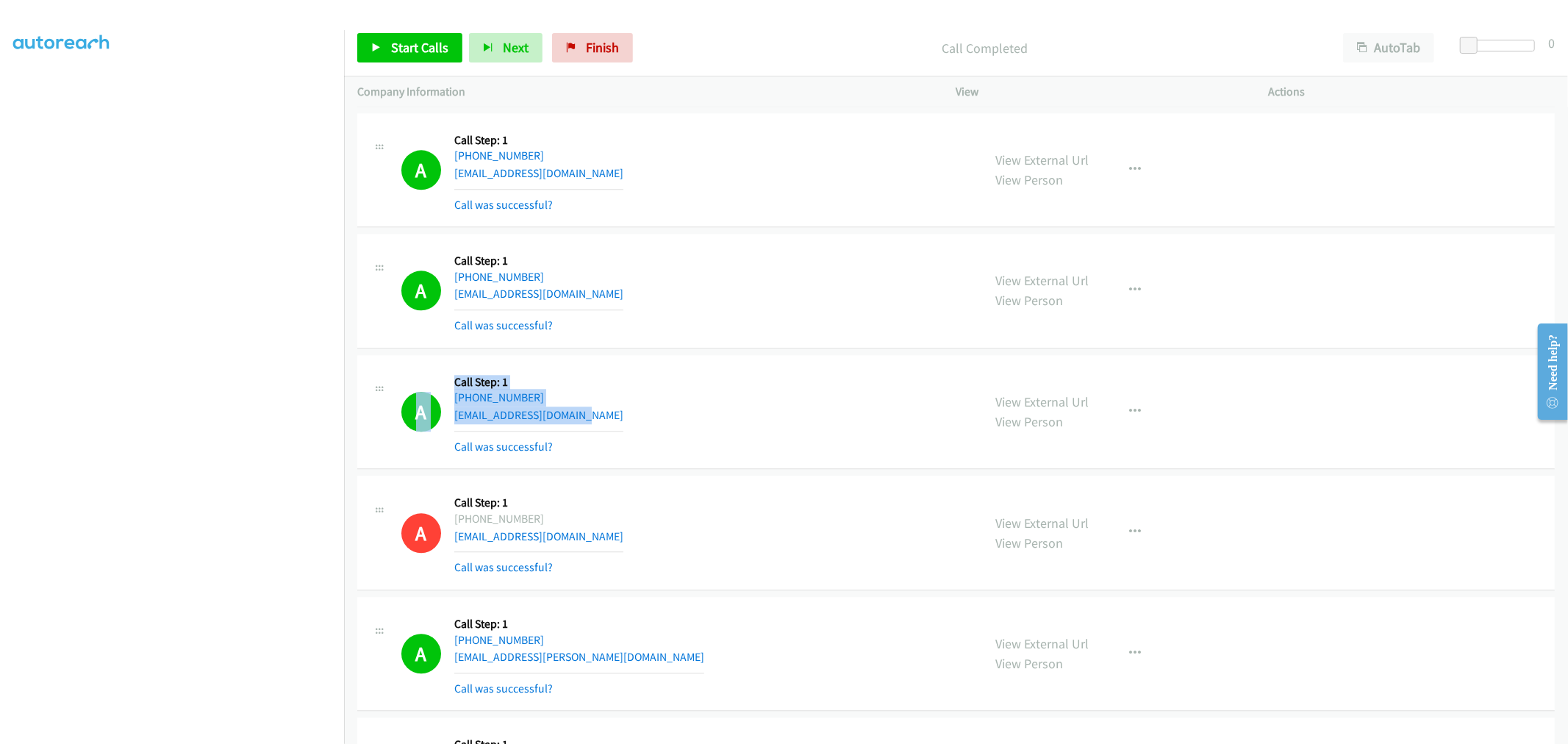
drag, startPoint x: 522, startPoint y: 407, endPoint x: 380, endPoint y: 384, distance: 143.9
click at [380, 384] on div "A Callback Scheduled Call Step: 1 America/New_York +1 717-222-7610 saniyaahsull…" at bounding box center [670, 411] width 599 height 87
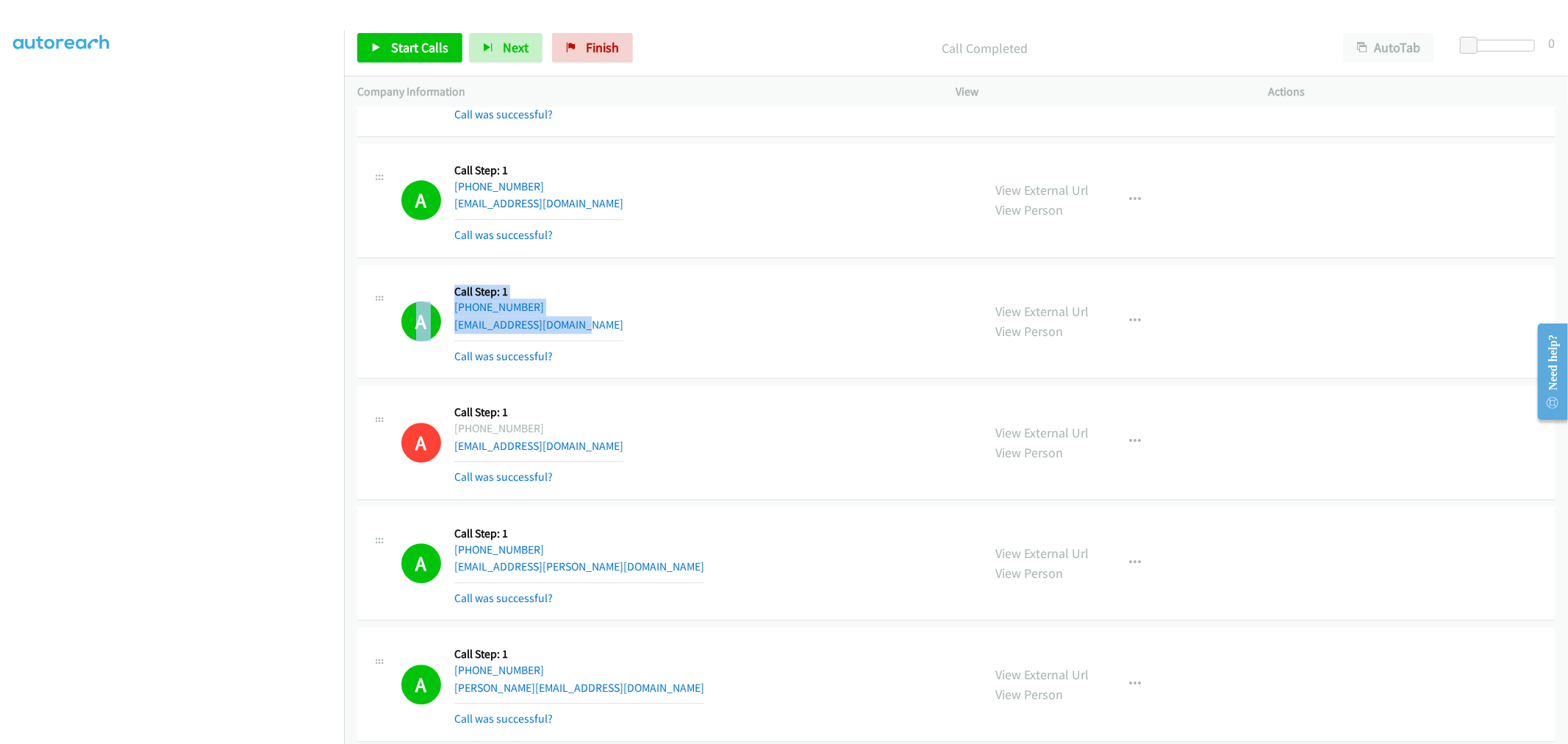
scroll to position [3267, 0]
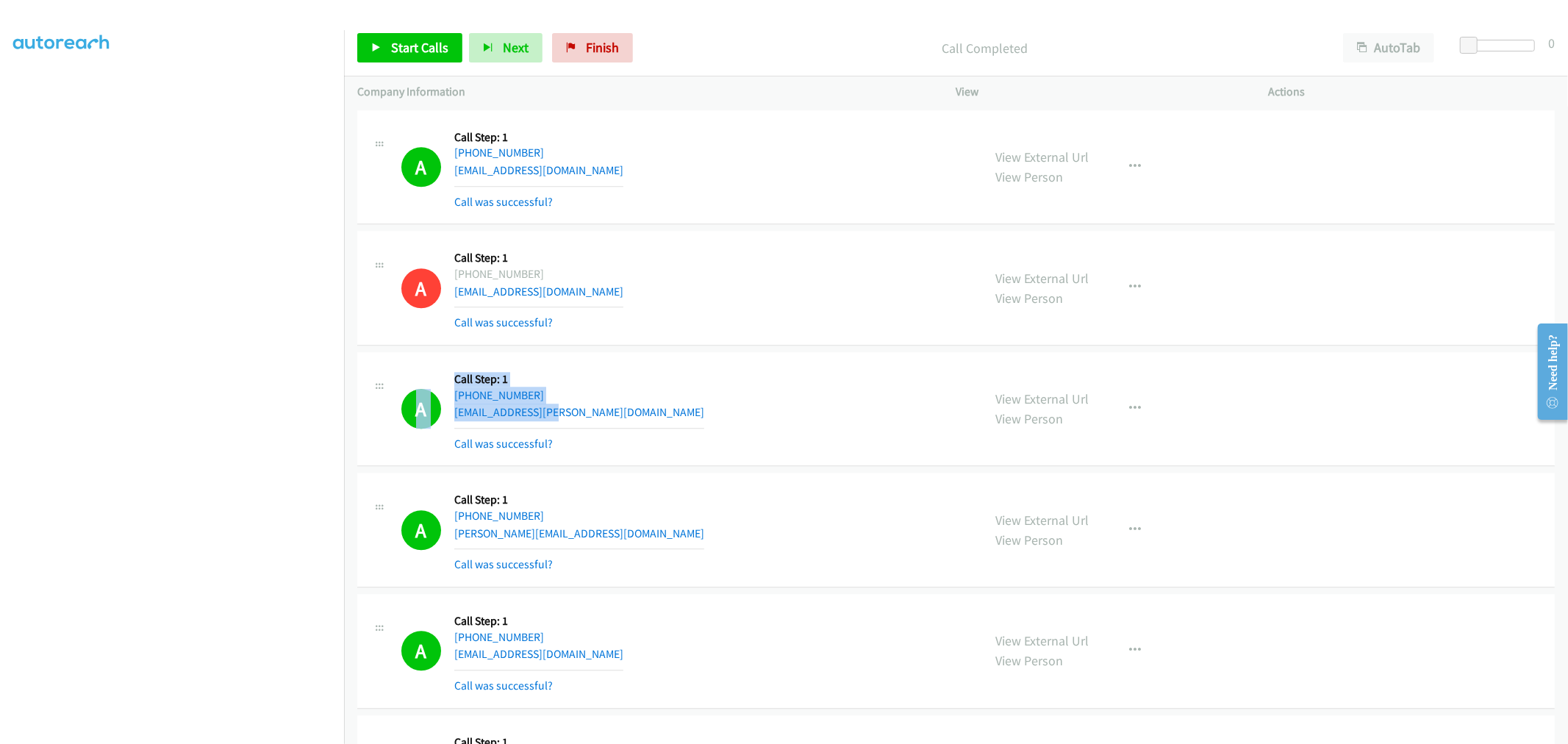
drag, startPoint x: 527, startPoint y: 406, endPoint x: 388, endPoint y: 388, distance: 140.2
click at [388, 388] on div "A Callback Scheduled Call Step: 1 America/New_York +1 609-210-3166 schen602@pra…" at bounding box center [670, 408] width 599 height 87
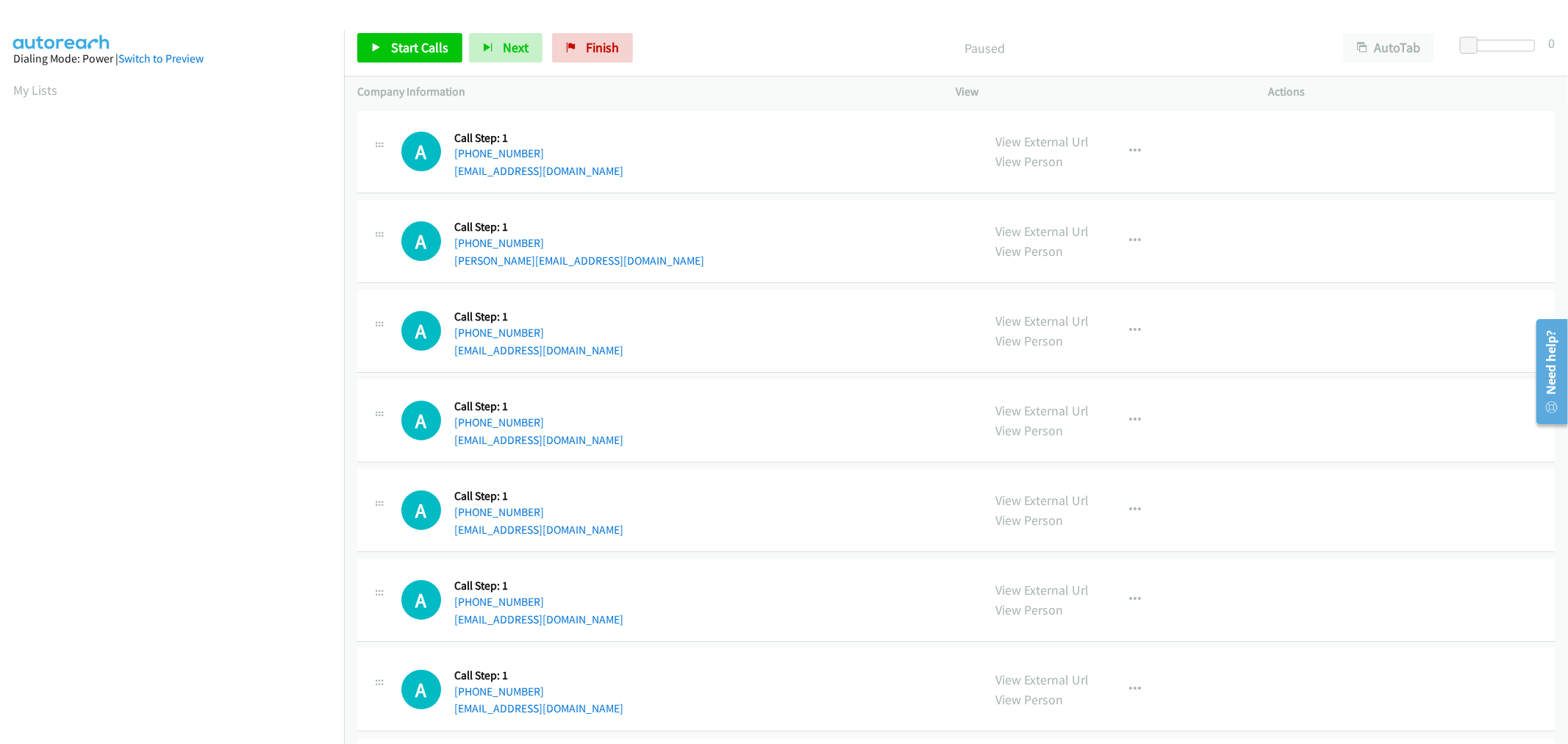
drag, startPoint x: 1029, startPoint y: 135, endPoint x: 887, endPoint y: 96, distance: 147.3
drag, startPoint x: 417, startPoint y: 47, endPoint x: 484, endPoint y: 165, distance: 135.7
click at [417, 47] on span "Start Calls" at bounding box center [420, 48] width 58 height 17
drag, startPoint x: 726, startPoint y: 355, endPoint x: 623, endPoint y: 475, distance: 158.1
click at [726, 355] on div "A Callback Scheduled Call Step: 1 America/Los_Angeles +1 775-781-4776 kassidywa…" at bounding box center [685, 331] width 568 height 56
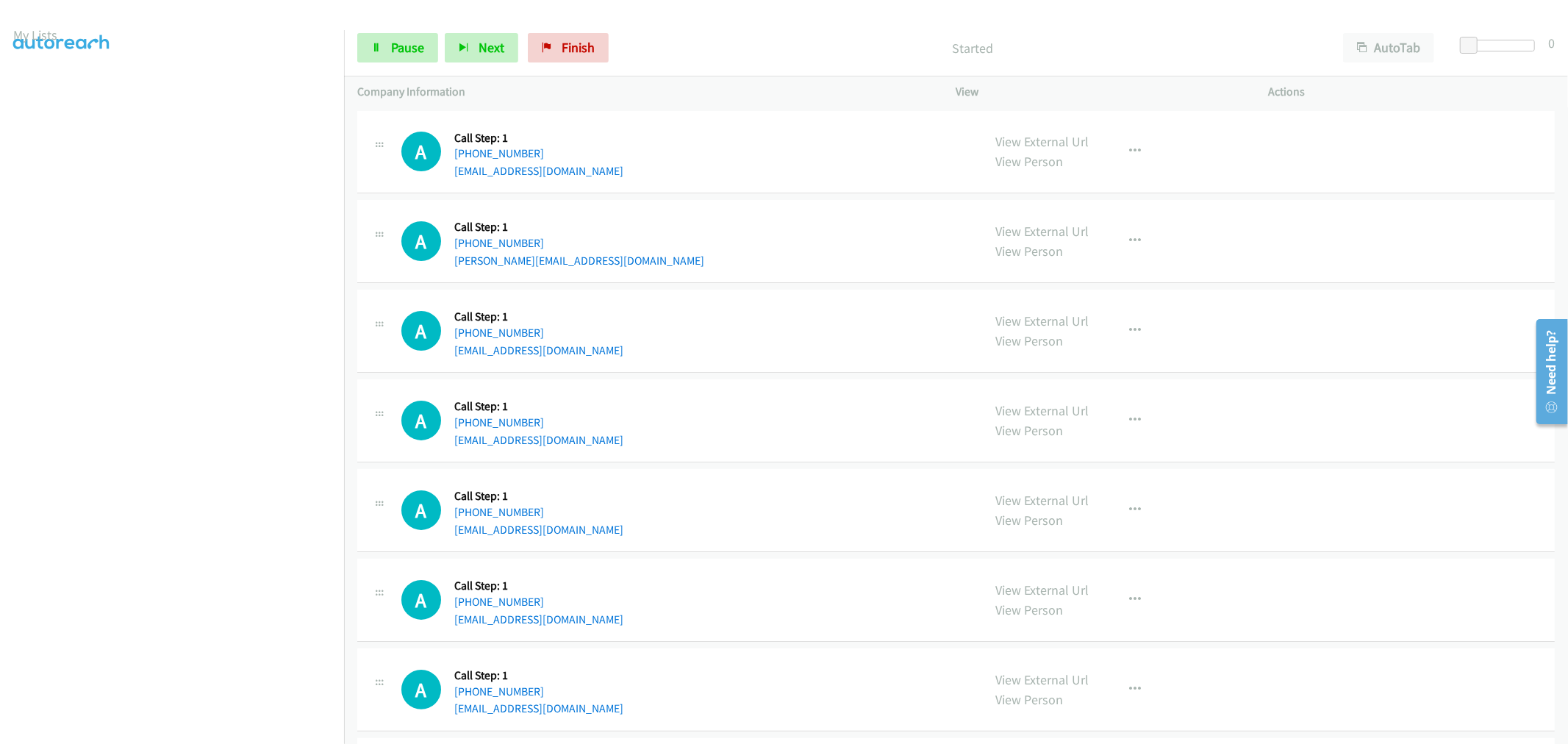
scroll to position [81, 0]
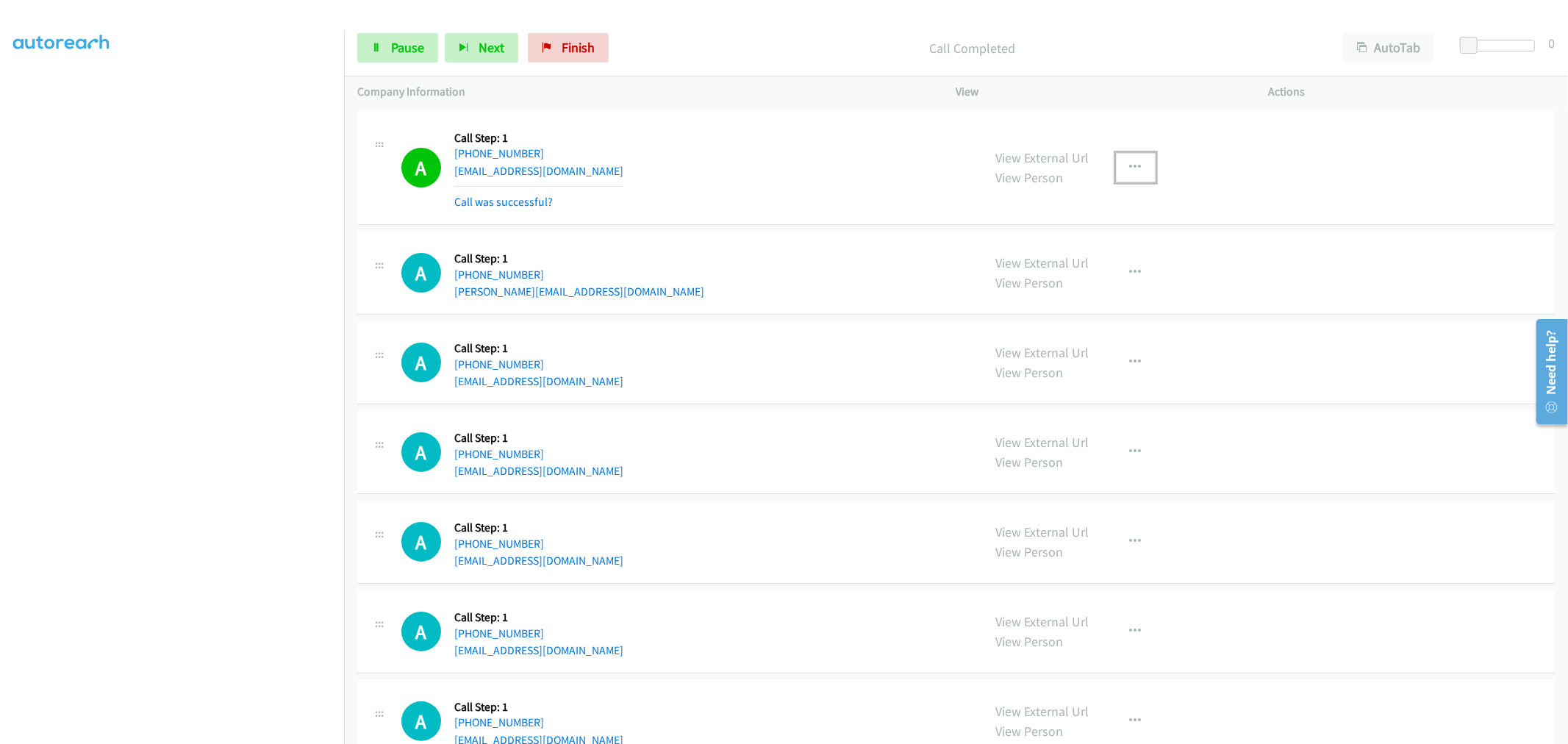
click at [1134, 166] on icon "button" at bounding box center [1136, 168] width 12 height 12
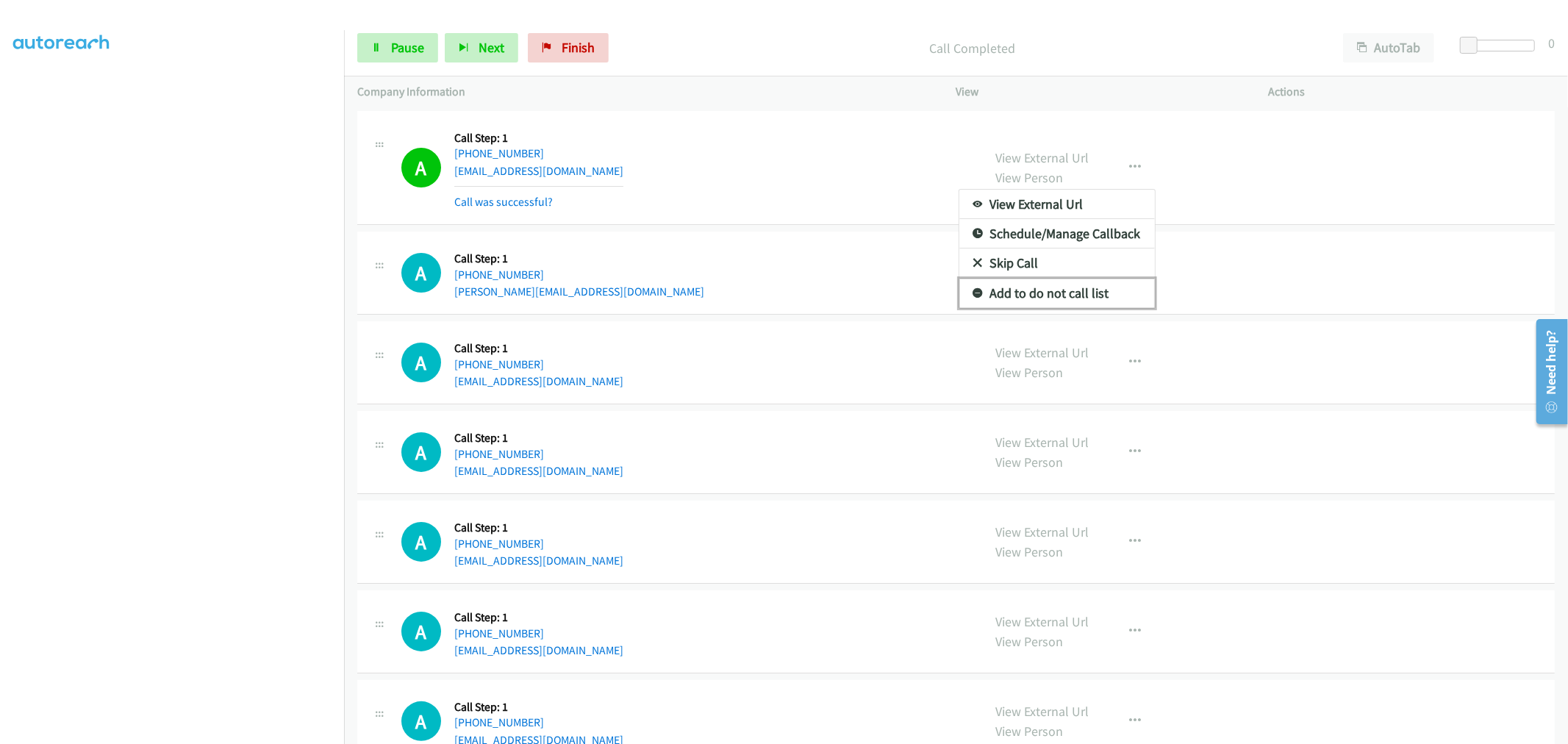
click at [1039, 297] on link "Add to do not call list" at bounding box center [1057, 293] width 196 height 30
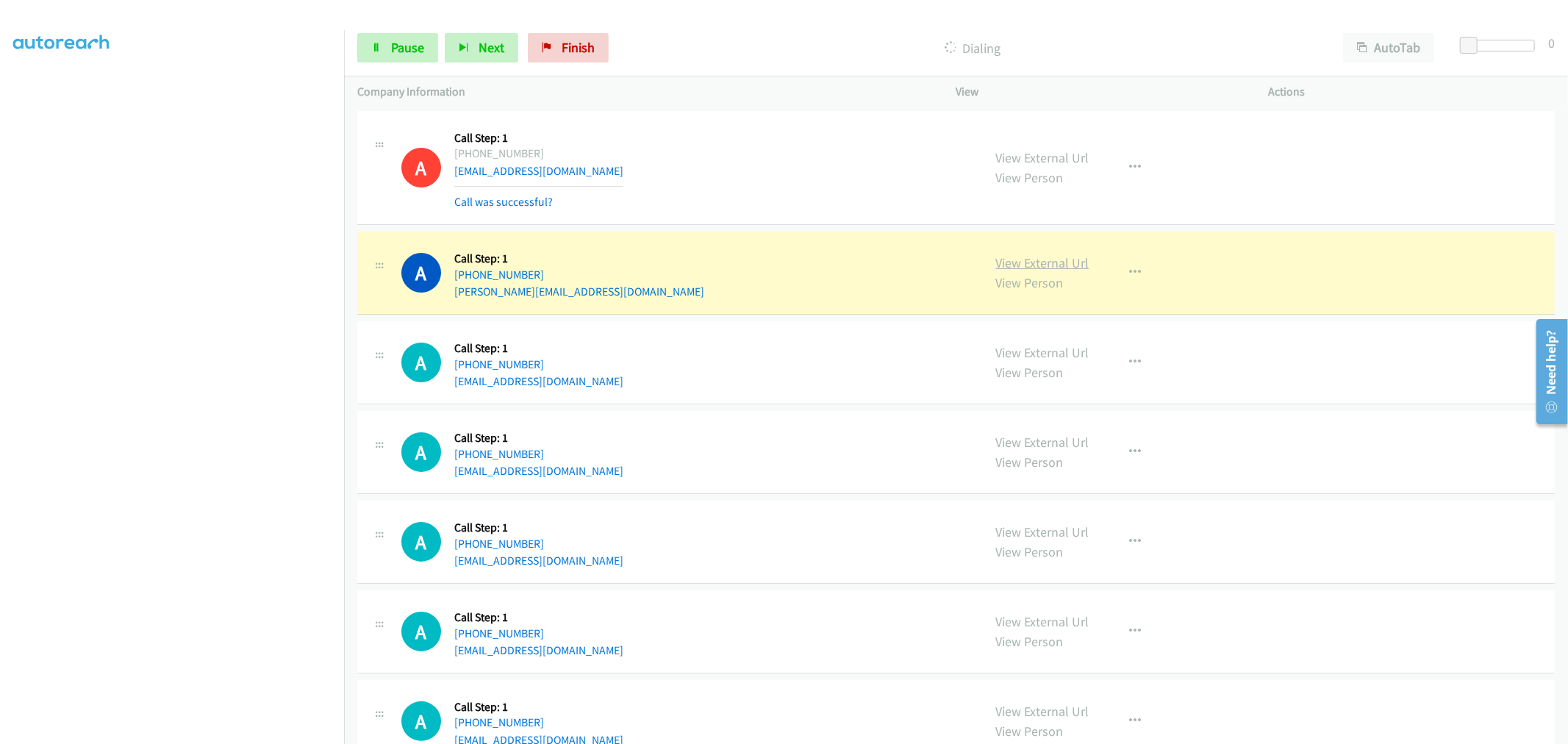
drag, startPoint x: 1040, startPoint y: 257, endPoint x: 1029, endPoint y: 256, distance: 11.0
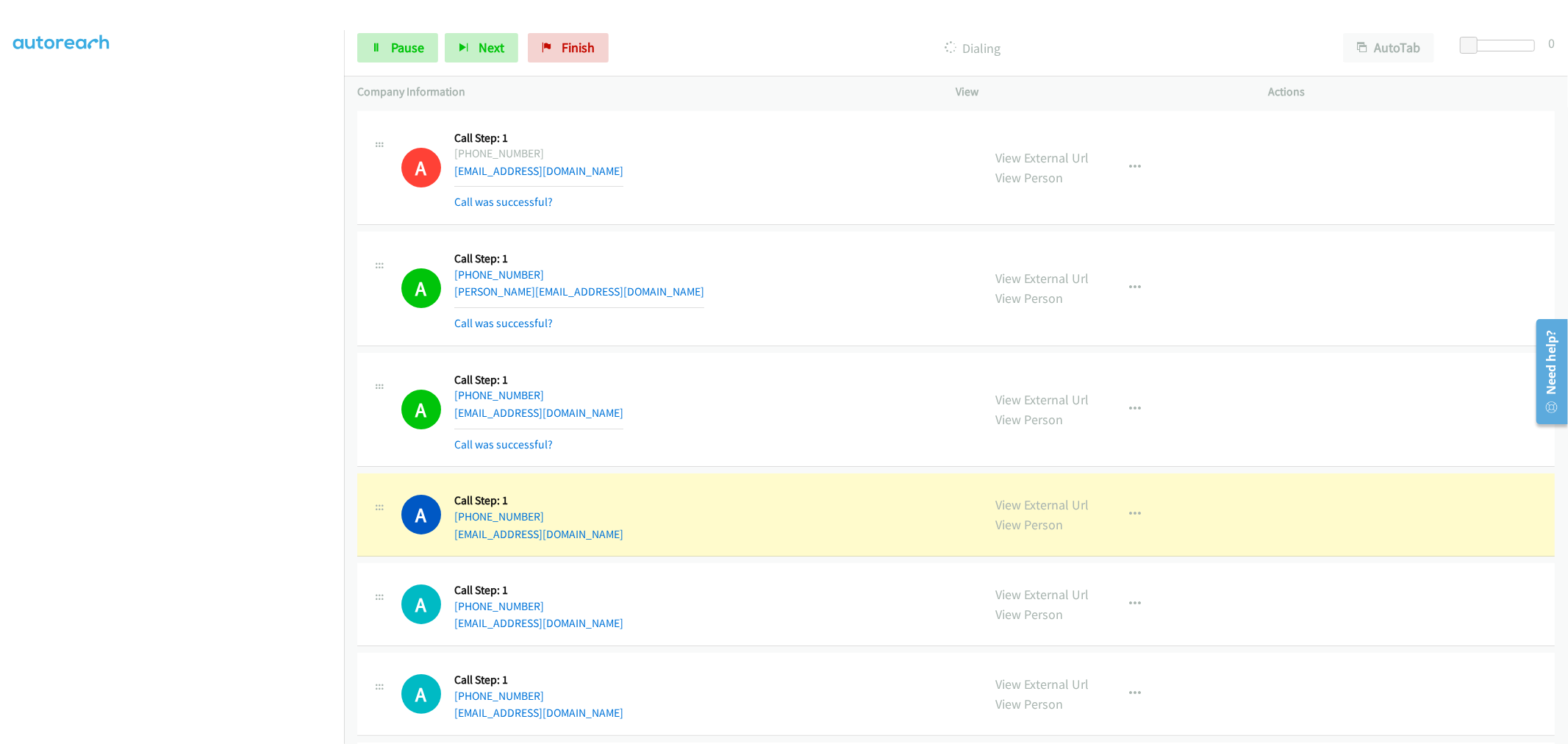
click at [696, 366] on div "A Callback Scheduled Call Step: 1 America/Los_Angeles +1 775-781-4776 kassidywa…" at bounding box center [685, 409] width 568 height 87
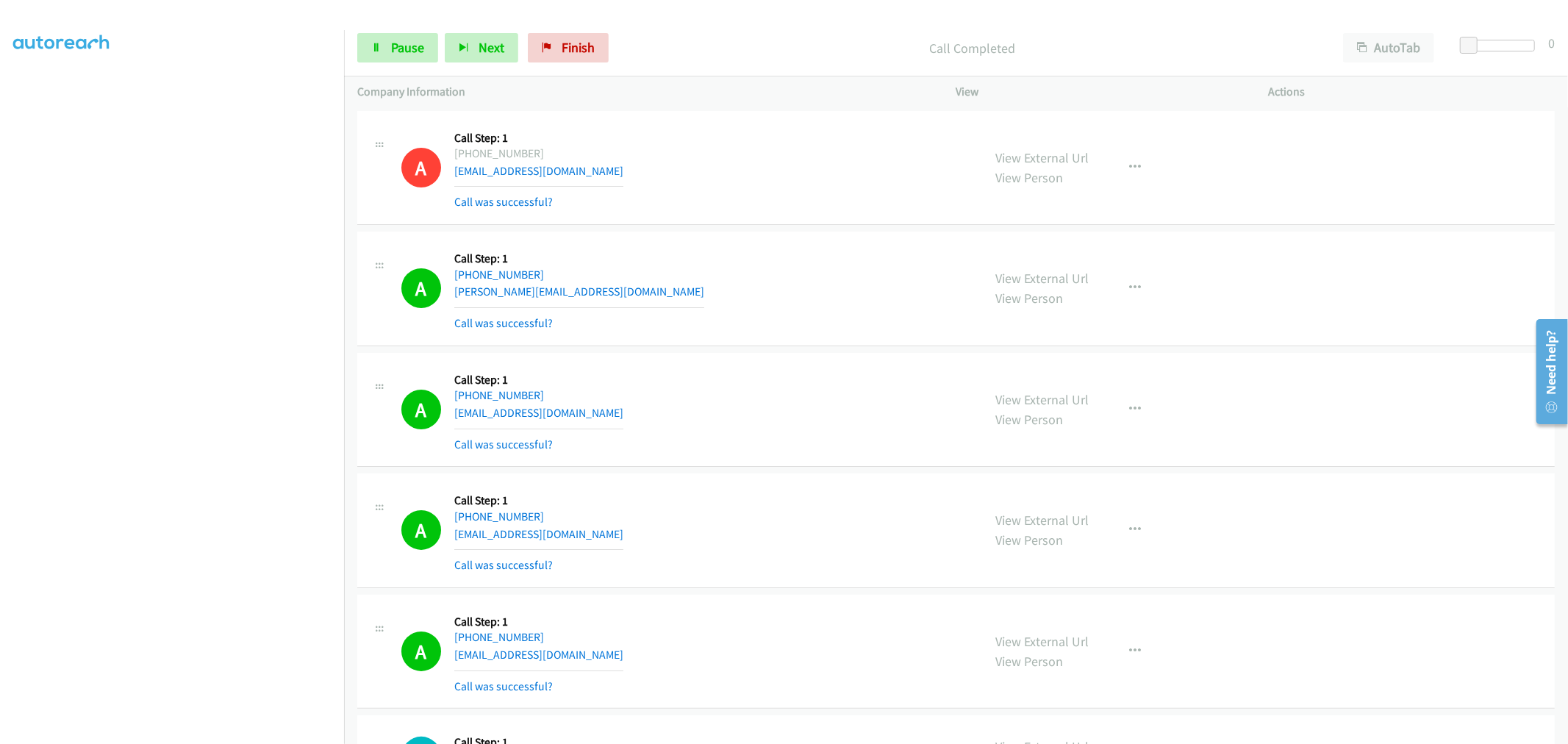
click at [626, 399] on div "A Callback Scheduled Call Step: 1 America/Los_Angeles +1 775-781-4776 kassidywa…" at bounding box center [685, 409] width 568 height 87
drag, startPoint x: 607, startPoint y: 422, endPoint x: 403, endPoint y: 380, distance: 208.3
click at [406, 384] on div "A Callback Scheduled Call Step: 1 America/Los_Angeles +1 775-781-4776 kassidywa…" at bounding box center [685, 409] width 568 height 87
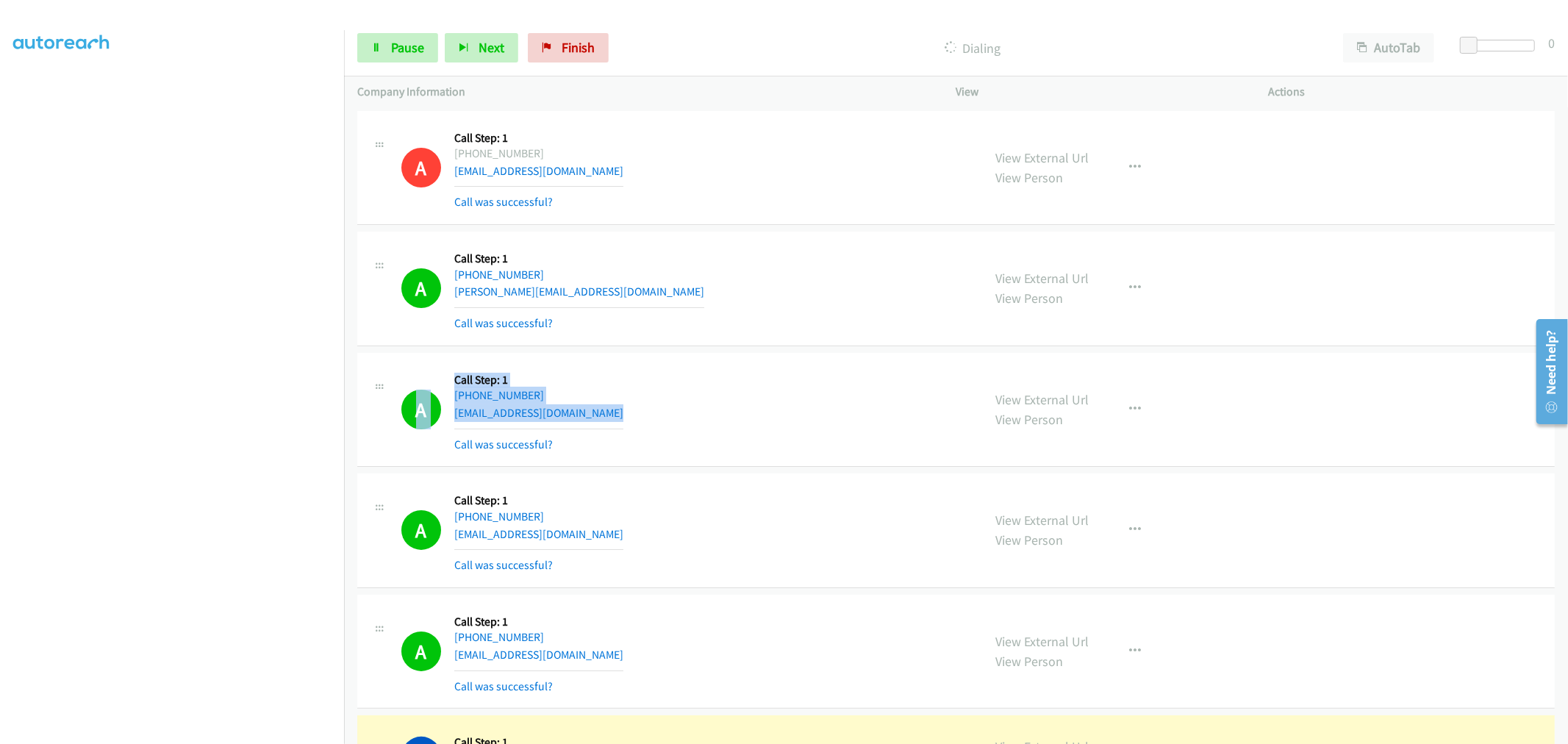
click at [633, 390] on div "A Callback Scheduled Call Step: 1 America/Los_Angeles +1 775-781-4776 kassidywa…" at bounding box center [685, 409] width 568 height 87
drag, startPoint x: 620, startPoint y: 417, endPoint x: 425, endPoint y: 375, distance: 199.5
click at [425, 375] on div "A Callback Scheduled Call Step: 1 America/Los_Angeles +1 775-781-4776 kassidywa…" at bounding box center [685, 409] width 568 height 87
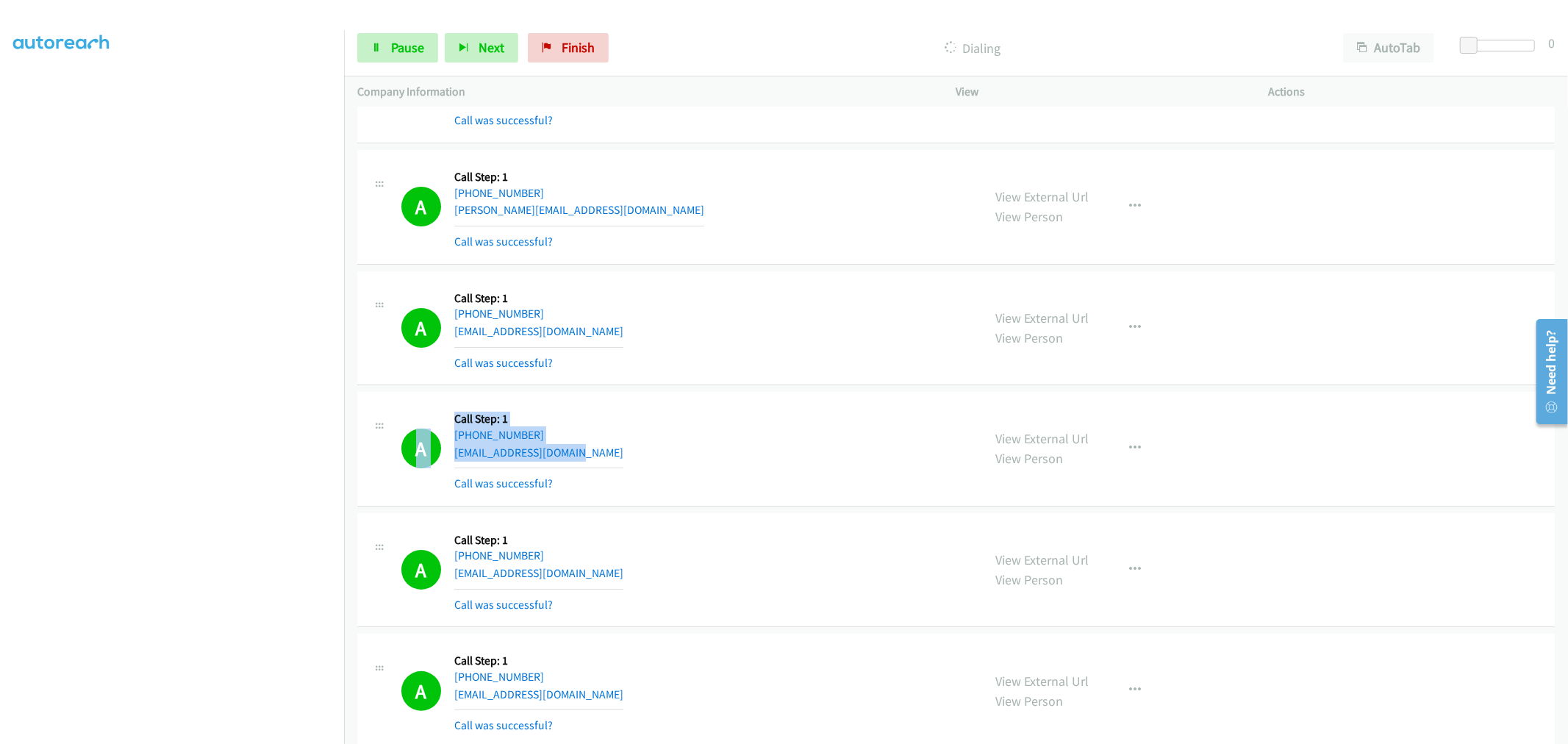
drag, startPoint x: 596, startPoint y: 456, endPoint x: 408, endPoint y: 417, distance: 192.0
click at [408, 417] on div "A Callback Scheduled Call Step: 1 America/Chicago +1 847-471-6042 russoester96@…" at bounding box center [685, 449] width 568 height 87
click at [406, 52] on span "Pause" at bounding box center [407, 48] width 34 height 17
click at [869, 435] on div "A Callback Scheduled Call Step: 1 America/Chicago +1 847-471-6042 russoester96@…" at bounding box center [685, 449] width 568 height 87
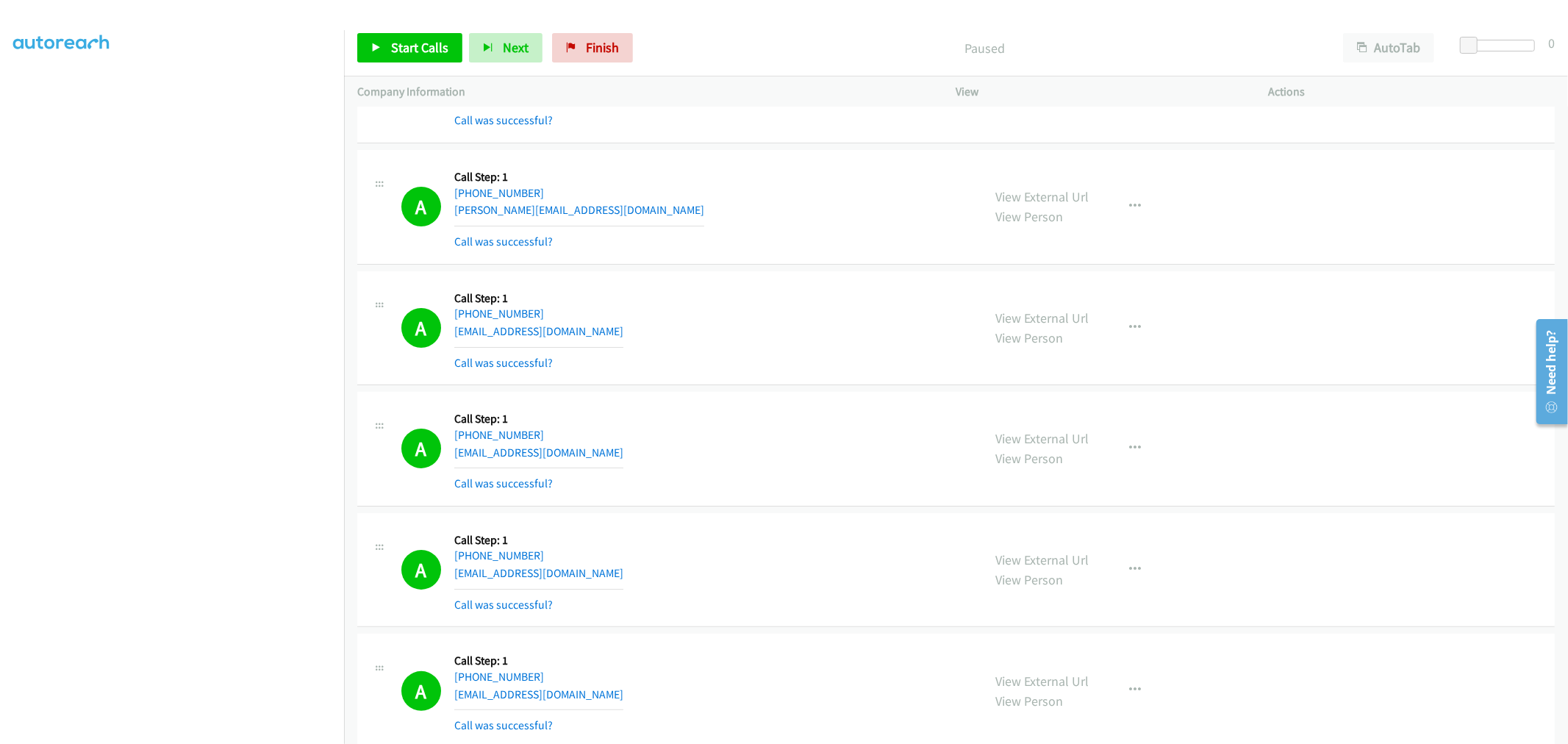
scroll to position [459, 0]
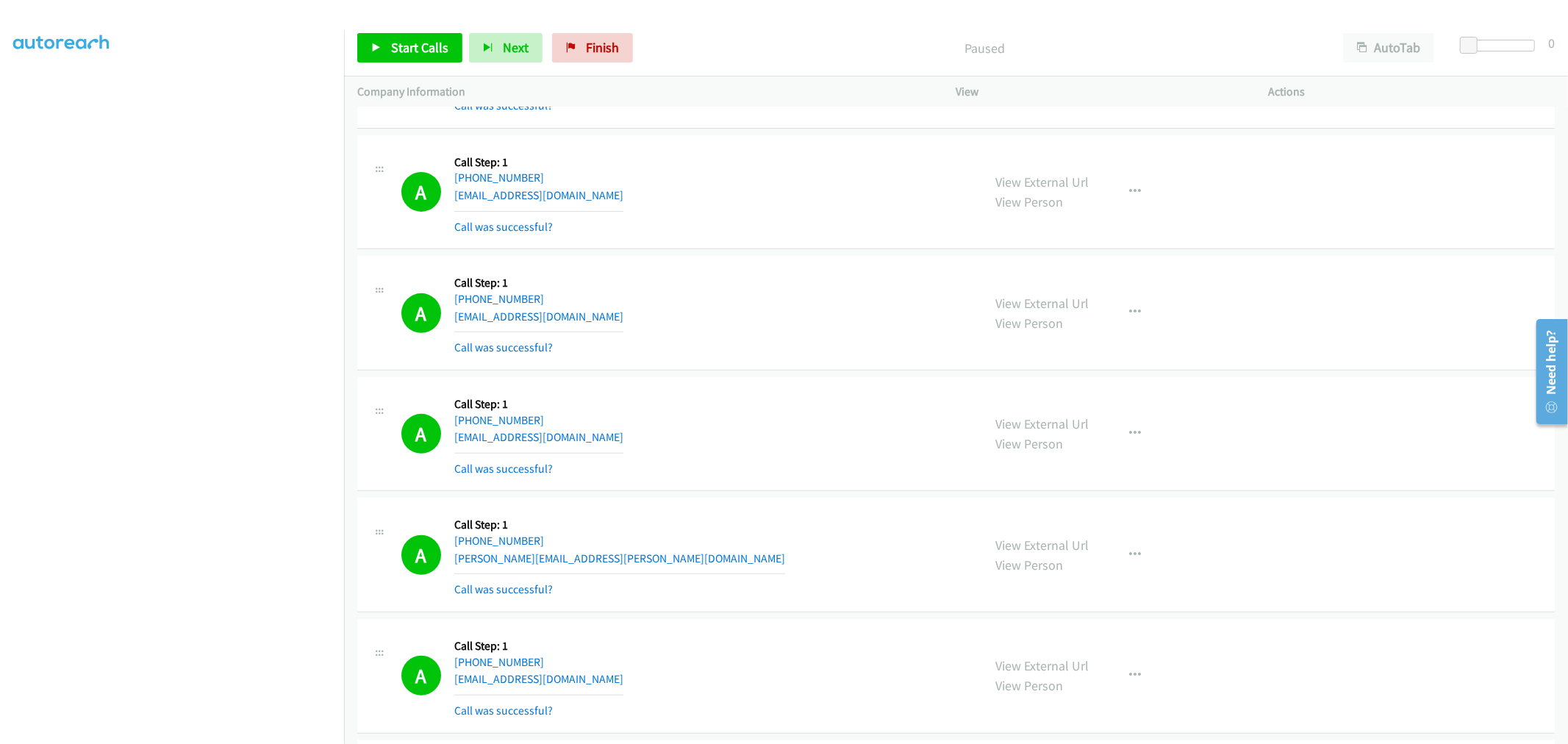
click at [1149, 417] on div "View External Url View Person View External Url Email Schedule/Manage Callback …" at bounding box center [1145, 433] width 326 height 87
click at [1126, 443] on button "button" at bounding box center [1135, 433] width 39 height 30
click at [1045, 538] on link "Skip Call" at bounding box center [1057, 530] width 196 height 30
click at [1120, 441] on button "button" at bounding box center [1135, 433] width 39 height 30
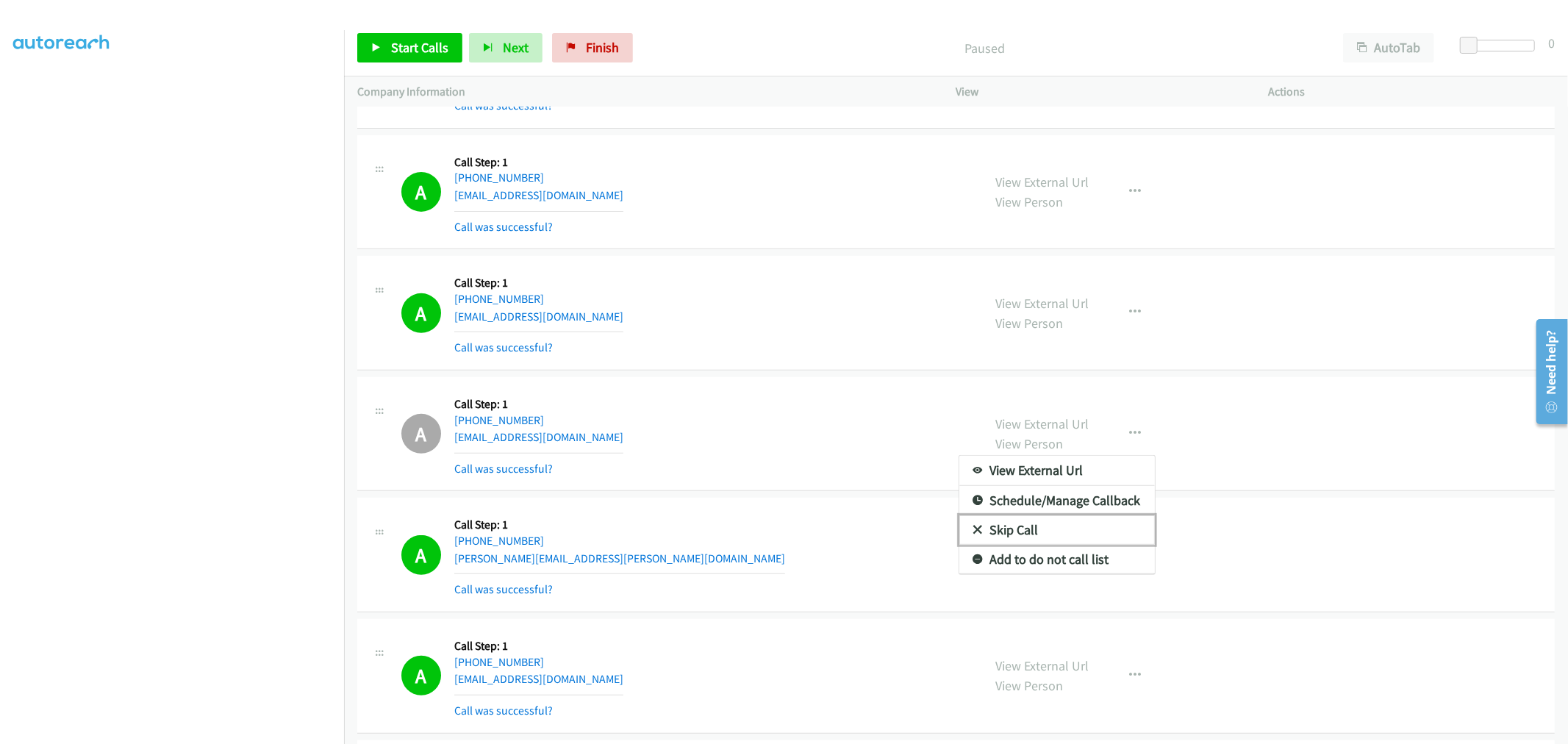
click at [1049, 542] on link "Skip Call" at bounding box center [1057, 530] width 196 height 30
click at [1101, 458] on div "View External Url View Person View External Url Email Schedule/Manage Callback …" at bounding box center [1145, 433] width 326 height 87
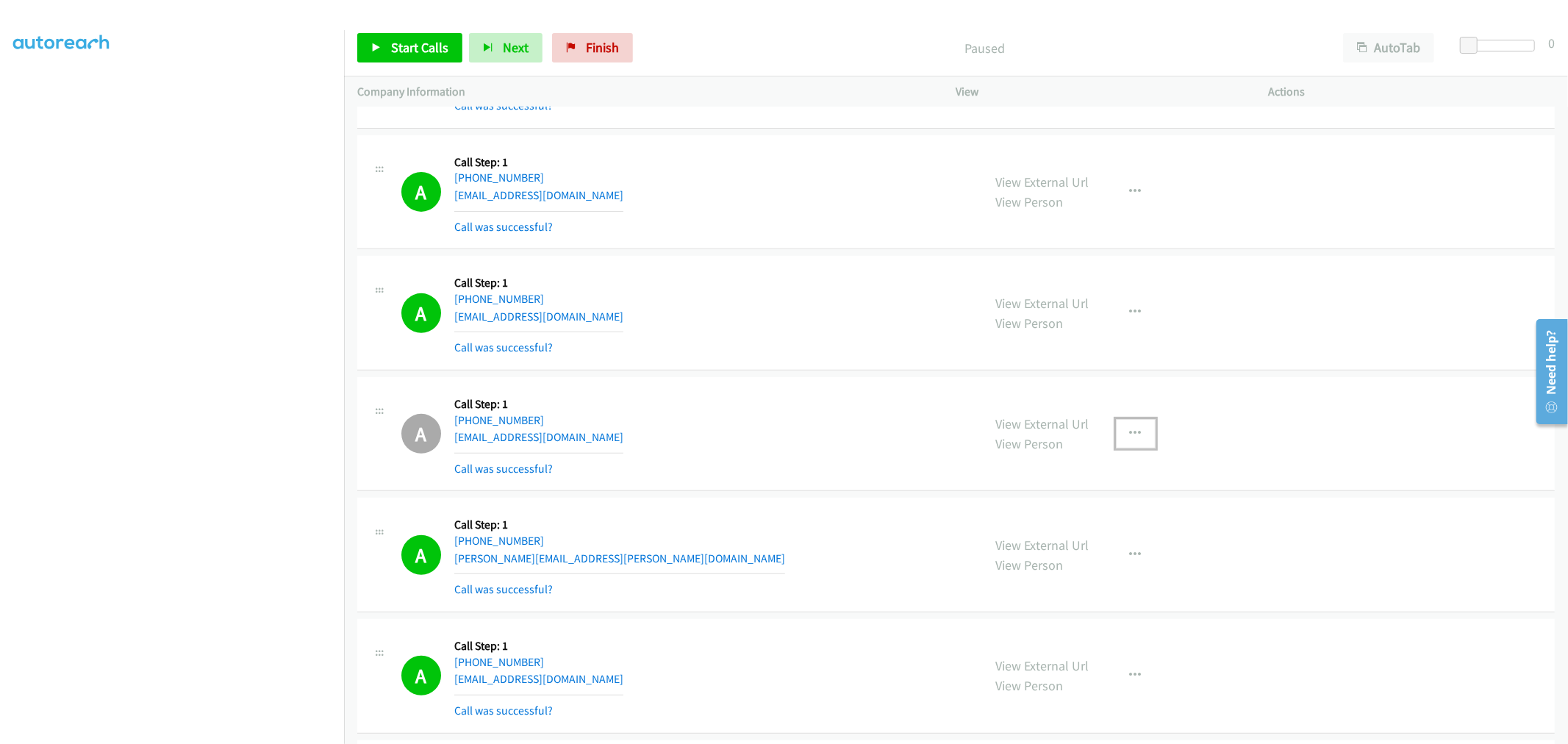
click at [1116, 443] on button "button" at bounding box center [1135, 433] width 39 height 30
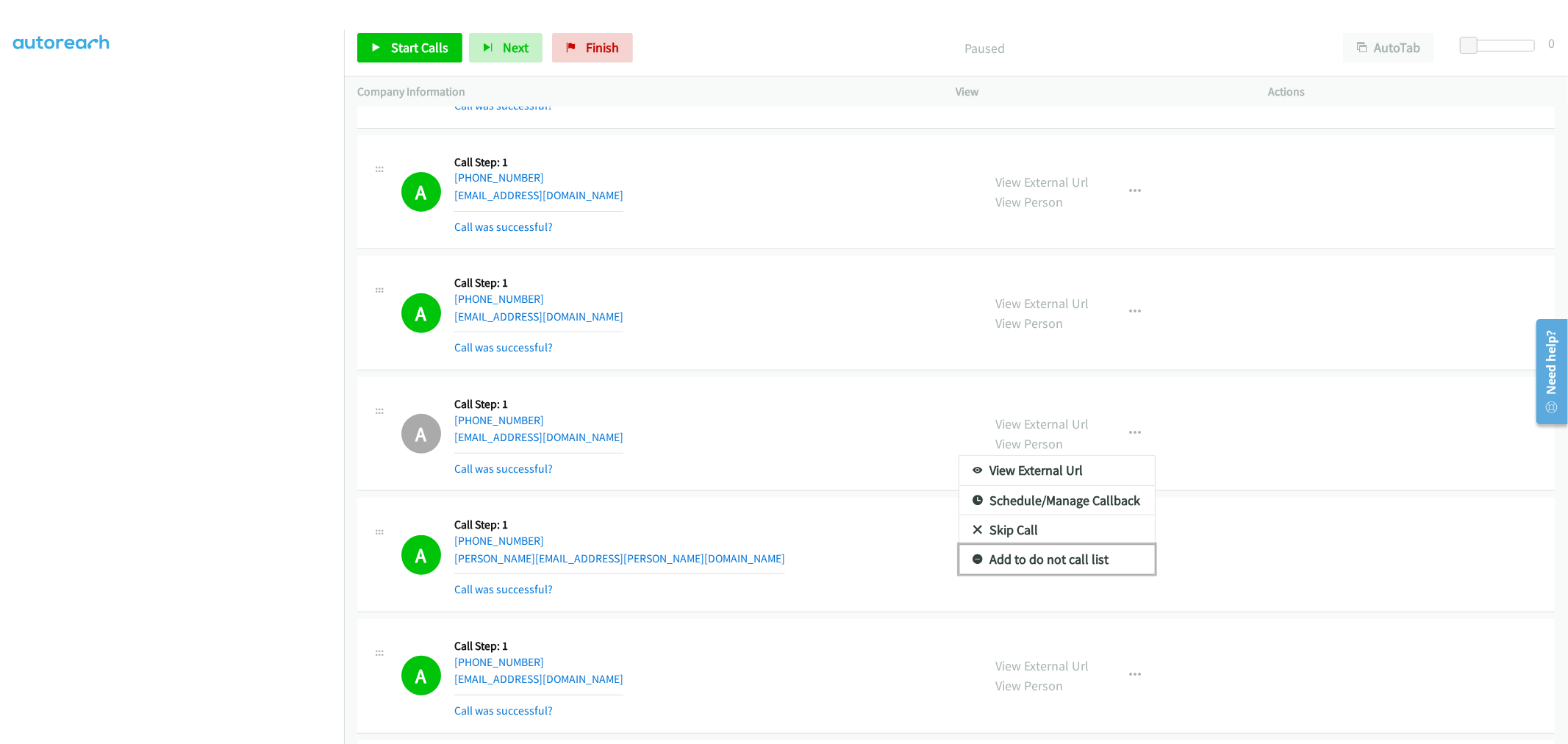
click at [1052, 561] on link "Add to do not call list" at bounding box center [1057, 559] width 196 height 30
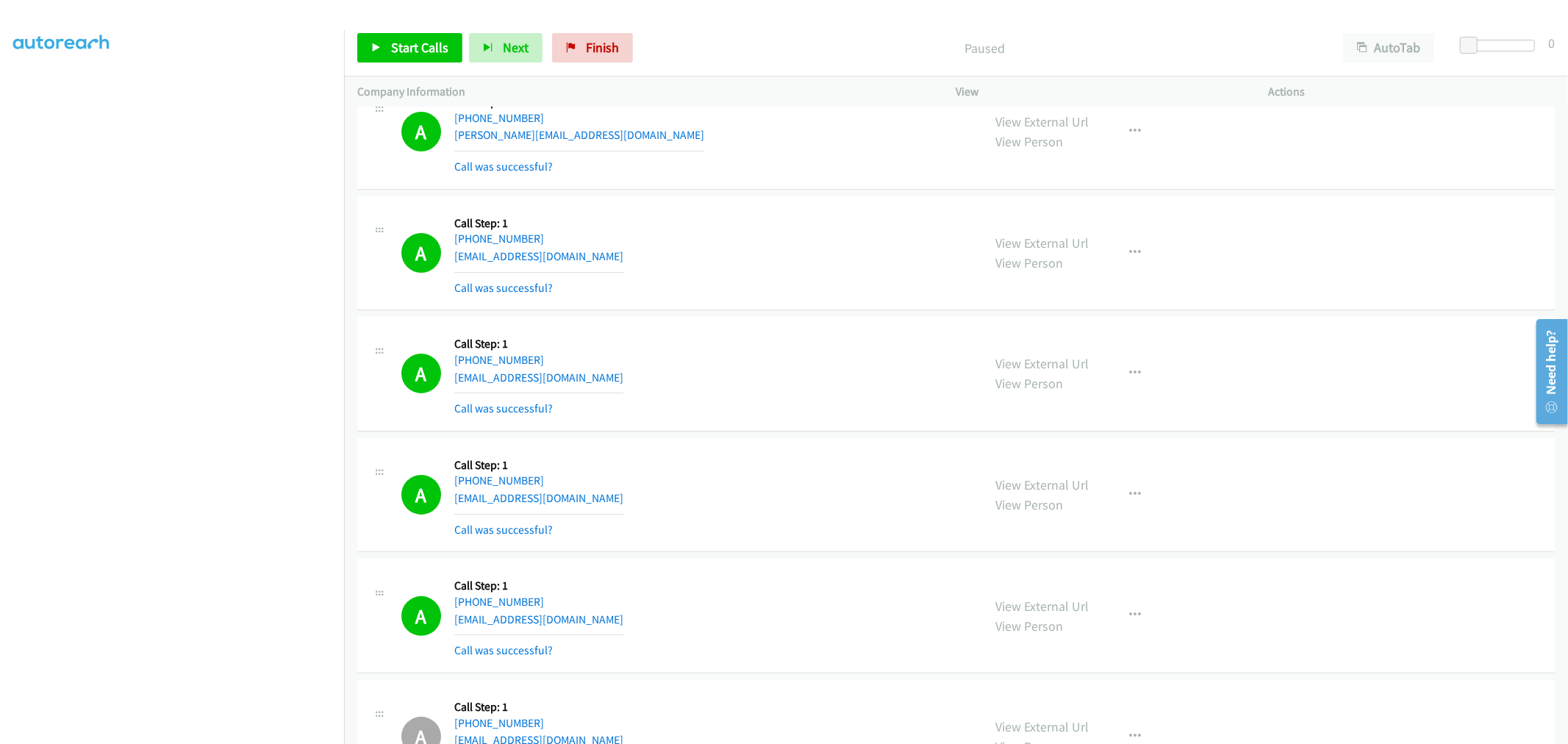
scroll to position [163, 0]
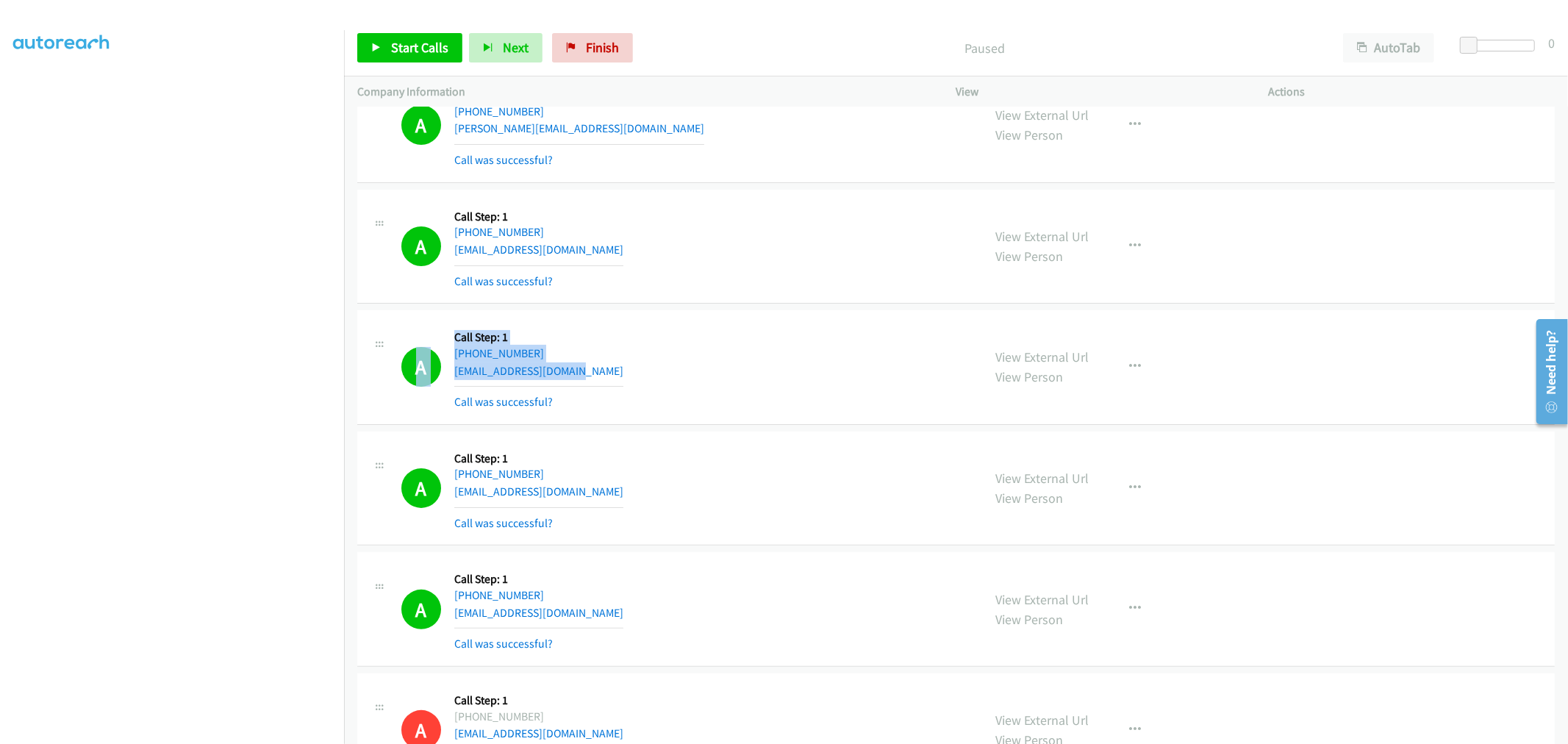
drag, startPoint x: 598, startPoint y: 370, endPoint x: 387, endPoint y: 333, distance: 214.2
click at [387, 333] on div "A Callback Scheduled Call Step: 1 America/Chicago +1 847-471-6042 russoester96@…" at bounding box center [670, 366] width 599 height 87
click at [400, 44] on span "Start Calls" at bounding box center [420, 48] width 58 height 17
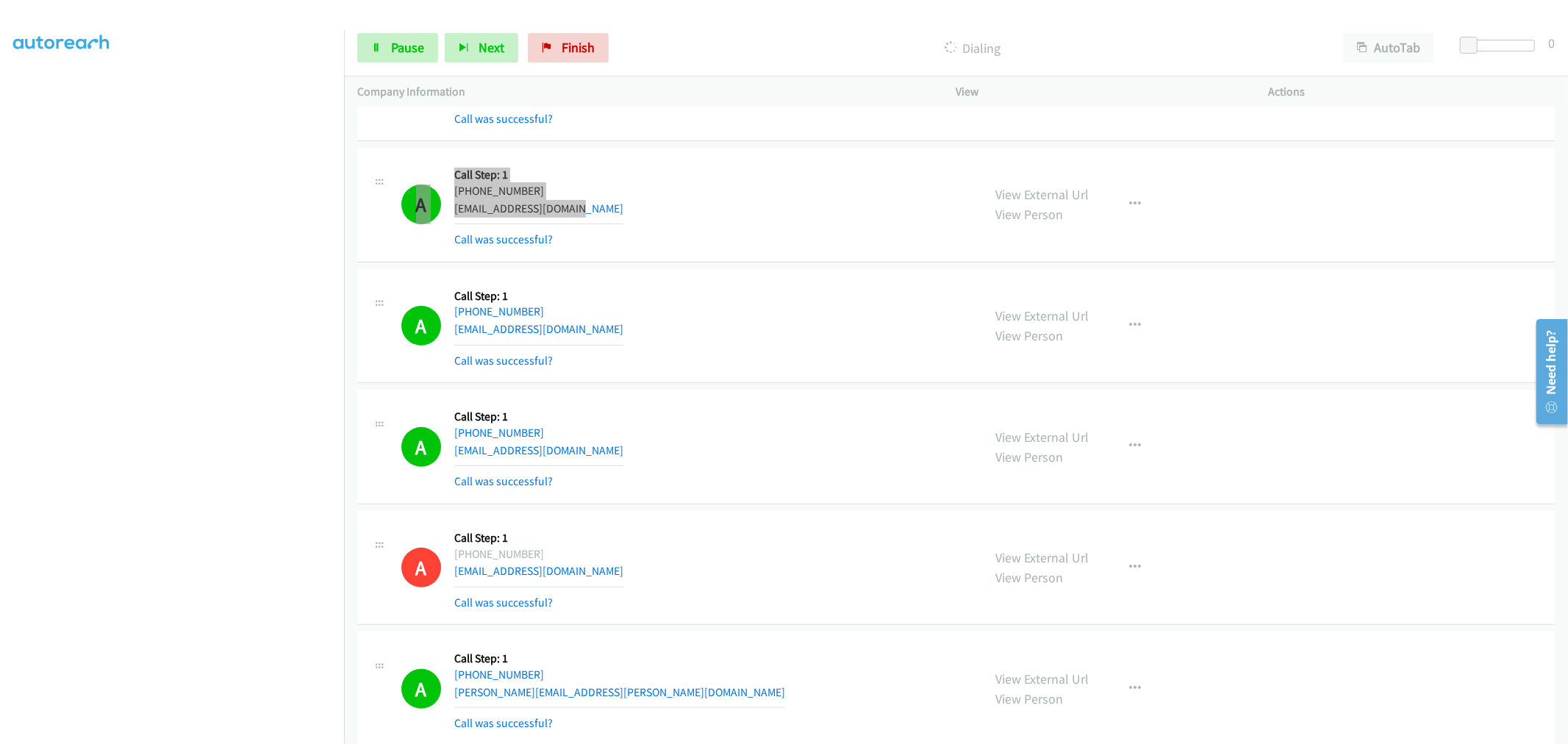
scroll to position [327, 0]
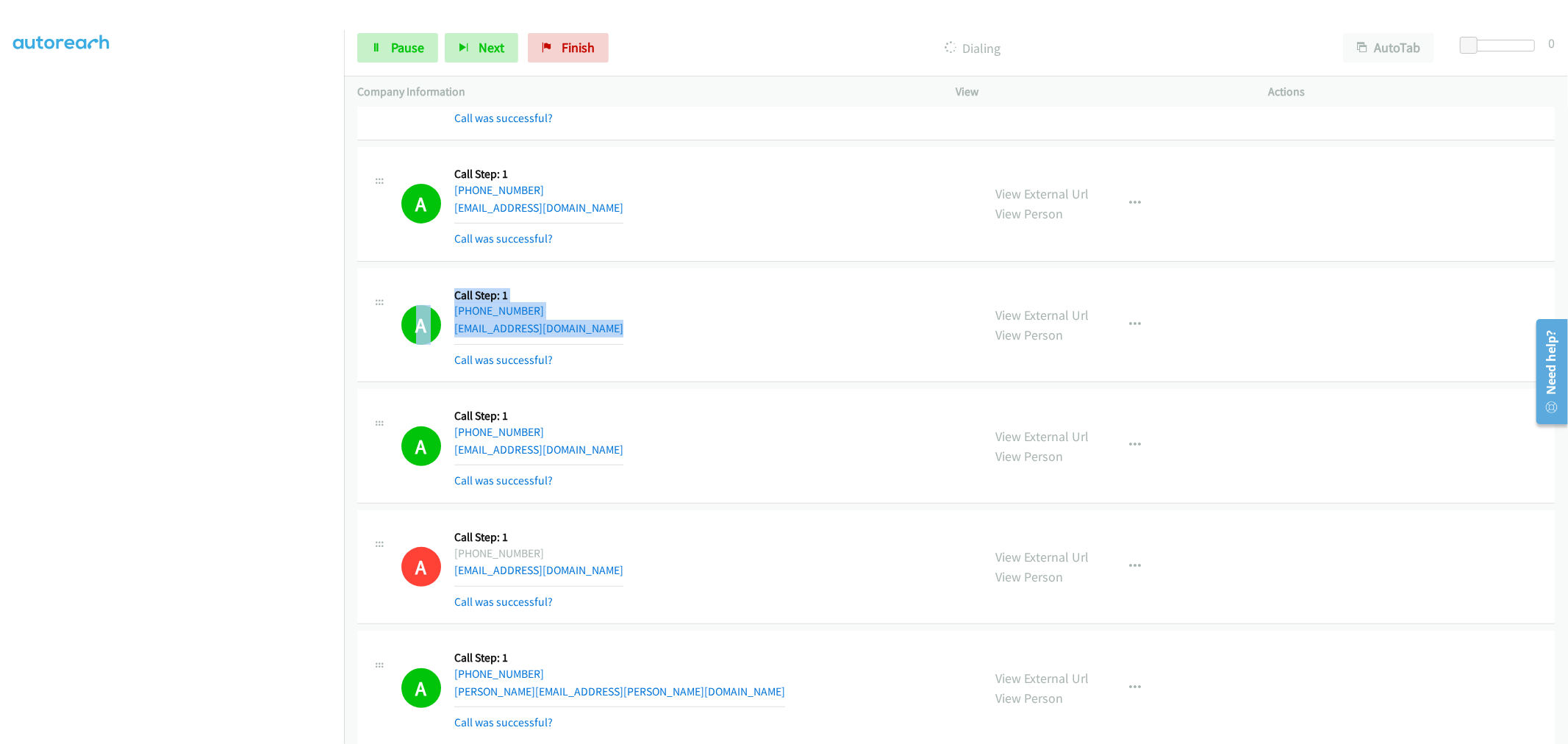
drag, startPoint x: 617, startPoint y: 338, endPoint x: 405, endPoint y: 286, distance: 218.3
click at [406, 286] on div "A Callback Scheduled Call Step: 1 America/New_York +1 929-331-2519 trinitybrown…" at bounding box center [685, 325] width 568 height 87
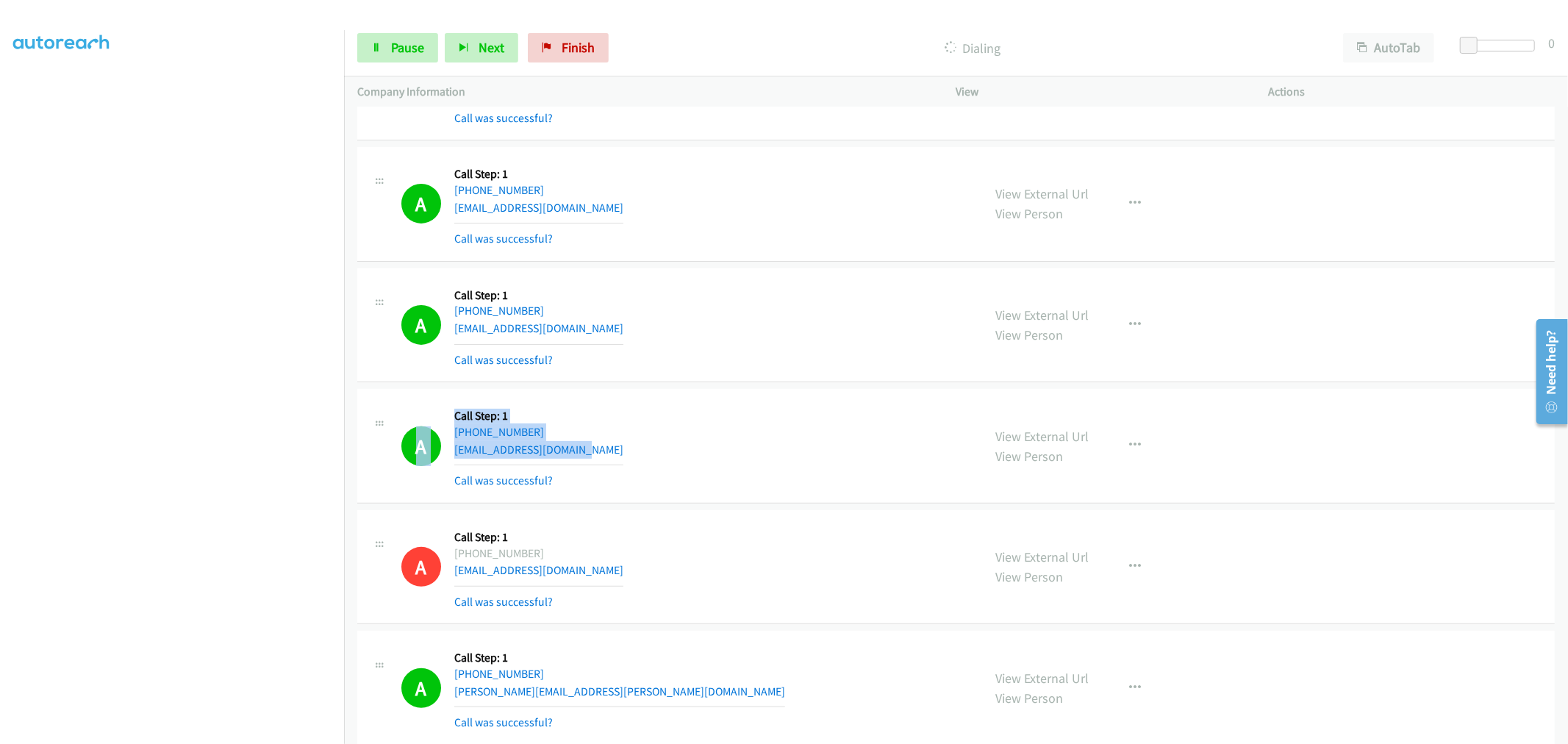
drag, startPoint x: 618, startPoint y: 446, endPoint x: 465, endPoint y: 406, distance: 158.1
click at [399, 406] on div "A Callback Scheduled Call Step: 1 America/Denver +1 720-461-8966 madelnoudehou@…" at bounding box center [670, 446] width 599 height 87
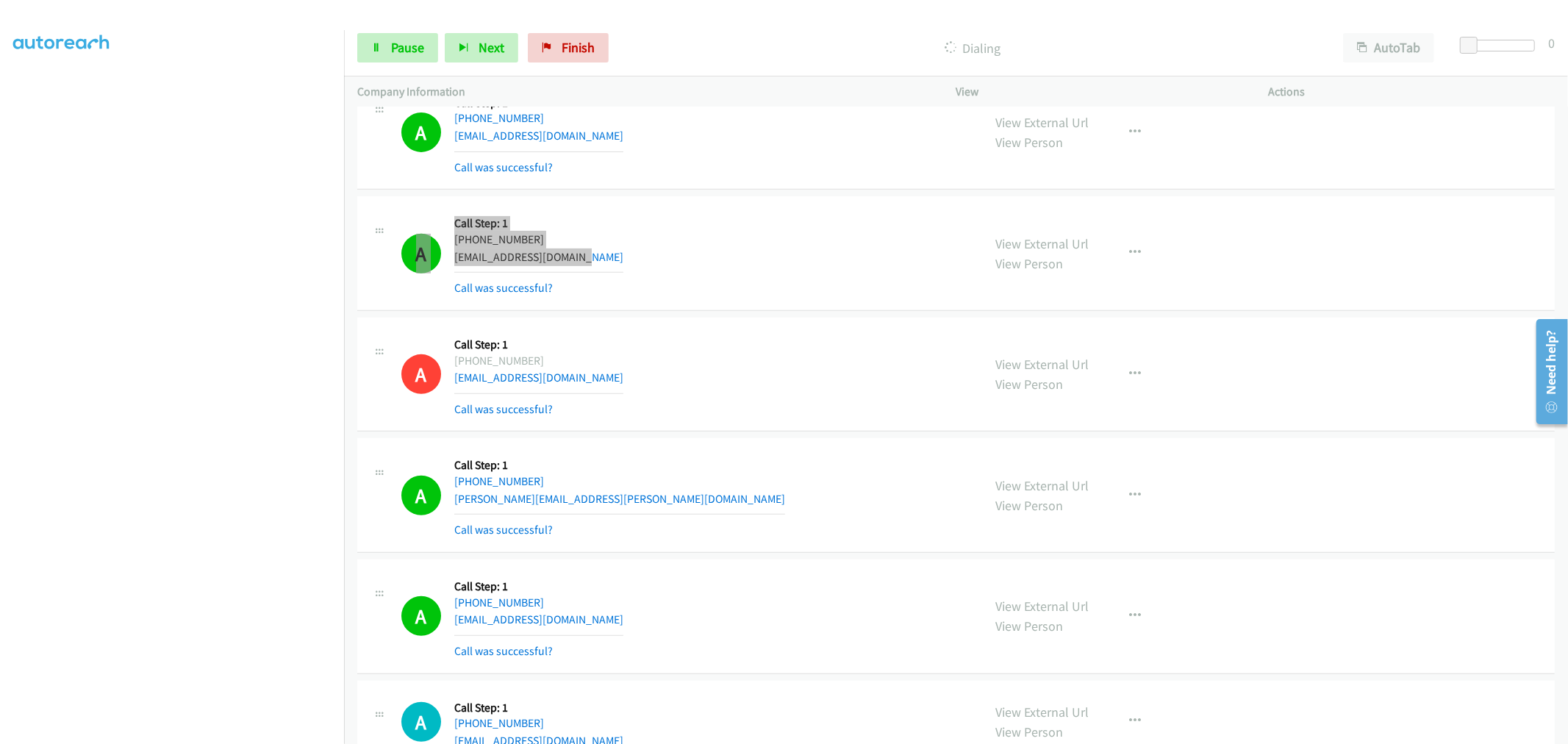
scroll to position [571, 0]
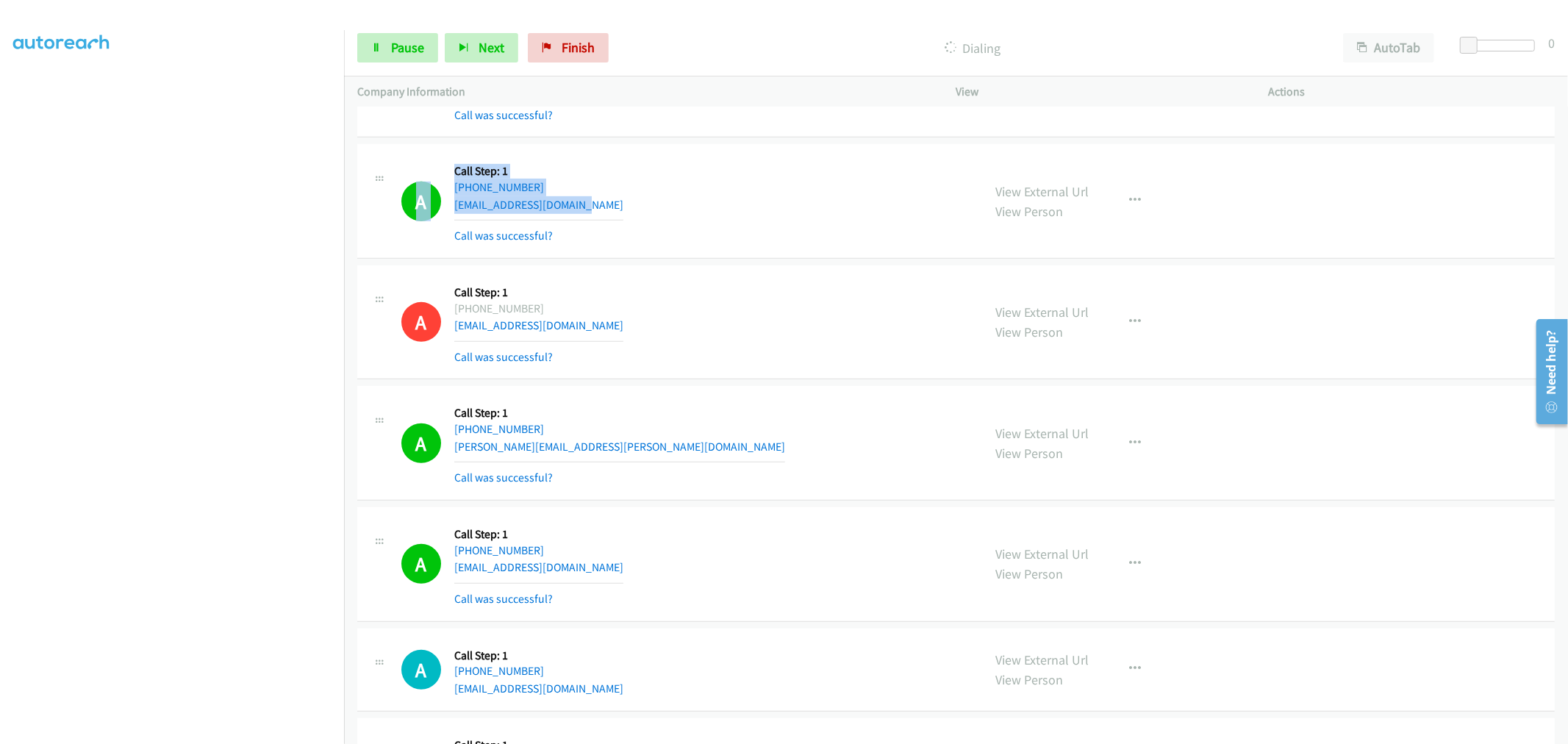
drag, startPoint x: 585, startPoint y: 436, endPoint x: 386, endPoint y: 409, distance: 200.8
click at [383, 410] on div "A Callback Scheduled Call Step: 1 America/Chicago +1 708-476-8147 anne.matz@yah…" at bounding box center [670, 442] width 599 height 87
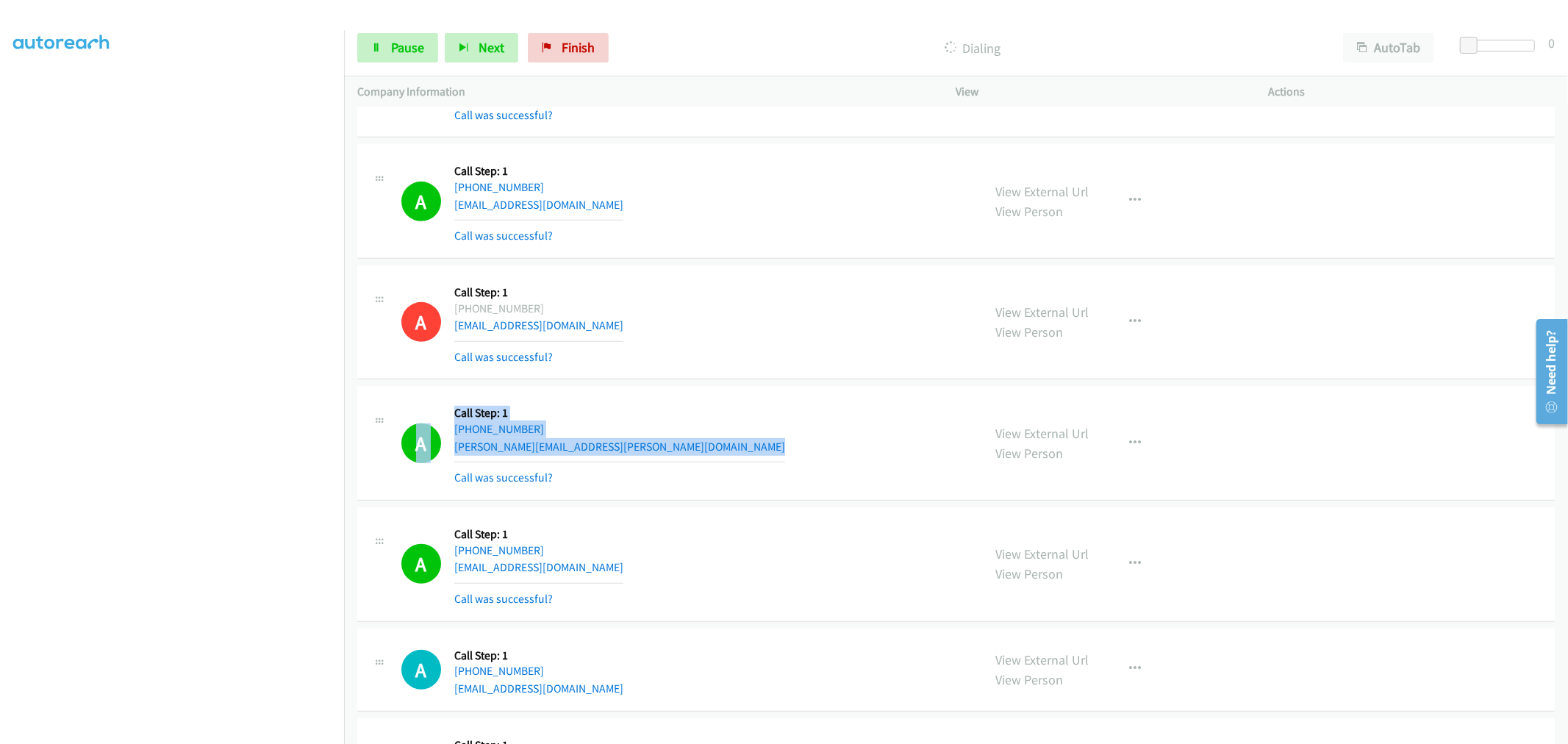
drag, startPoint x: 595, startPoint y: 453, endPoint x: 392, endPoint y: 400, distance: 209.8
click at [392, 400] on div "A Callback Scheduled Call Step: 1 America/Chicago +1 708-476-8147 anne.matz@yah…" at bounding box center [670, 442] width 599 height 87
click at [393, 47] on span "Pause" at bounding box center [407, 48] width 34 height 17
click at [795, 361] on div "A Callback Scheduled Call Step: 1 America/Chicago +1 414-778-1876 arcticcat1@at…" at bounding box center [685, 322] width 568 height 87
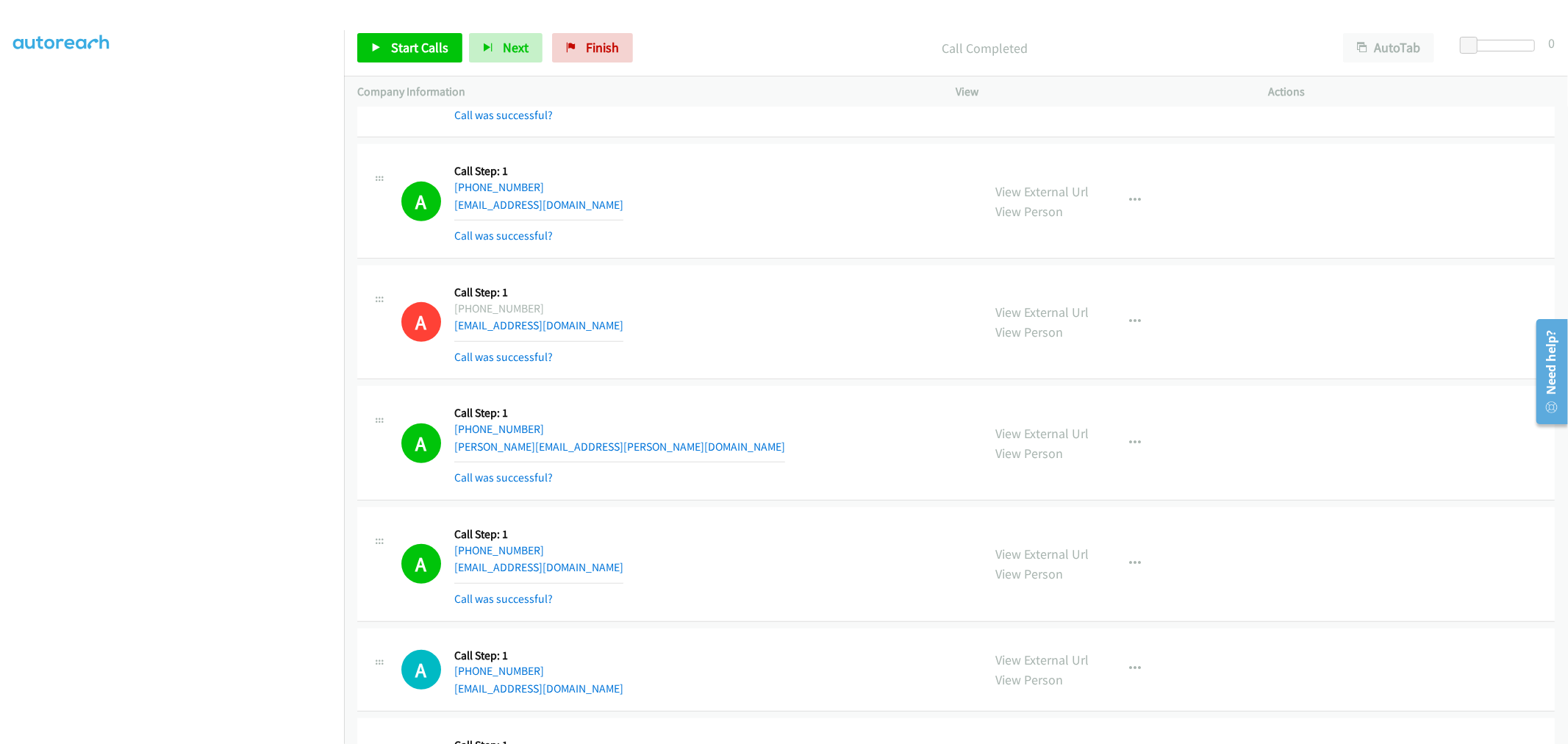
drag, startPoint x: 864, startPoint y: 342, endPoint x: 819, endPoint y: 345, distance: 45.1
click at [858, 343] on div "A Callback Scheduled Call Step: 1 America/Chicago +1 414-778-1876 arcticcat1@at…" at bounding box center [685, 322] width 568 height 87
click at [682, 266] on div "A Callback Scheduled Call Step: 1 America/Chicago +1 414-778-1876 arcticcat1@at…" at bounding box center [956, 323] width 1197 height 115
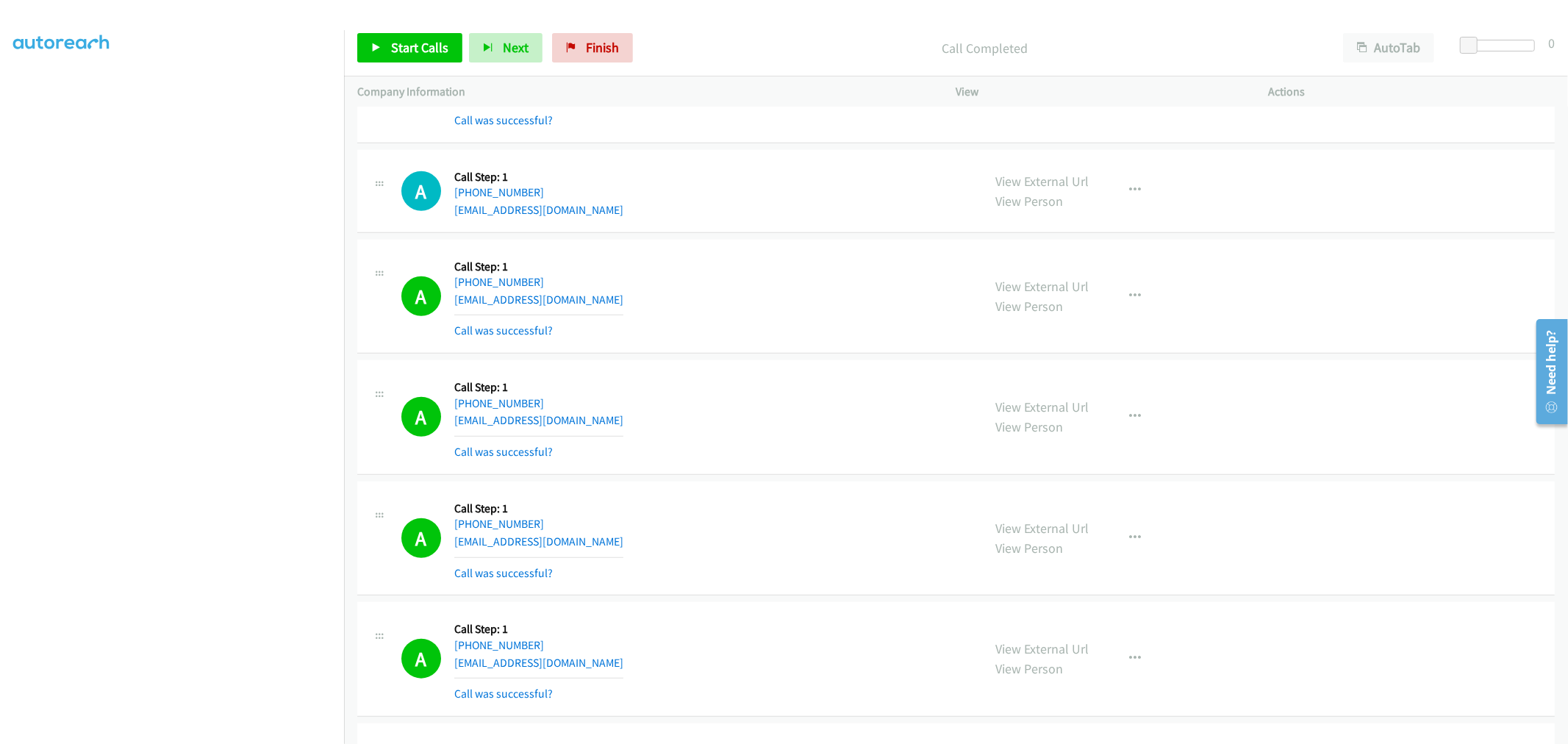
scroll to position [1074, 0]
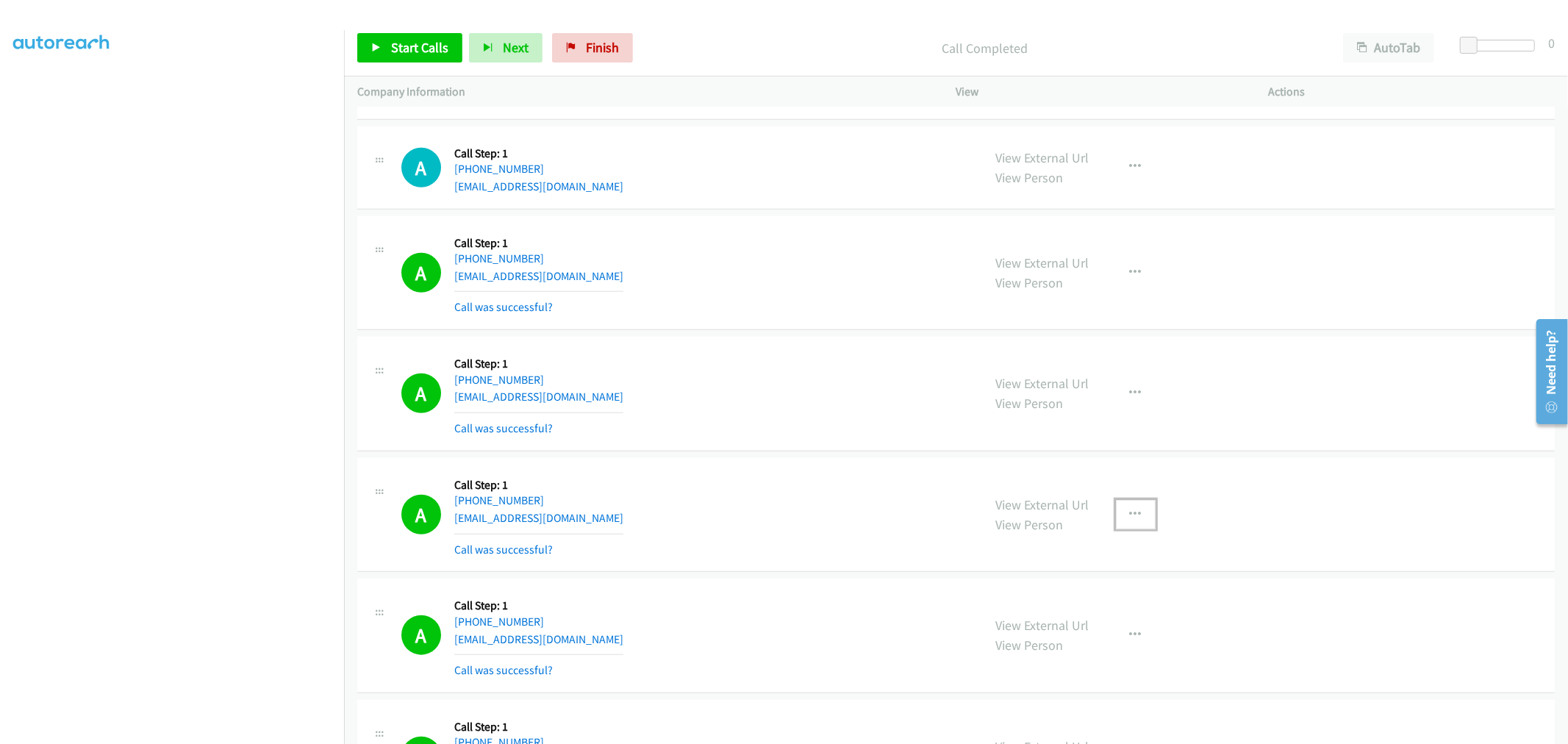
click at [1118, 523] on button "button" at bounding box center [1135, 515] width 39 height 30
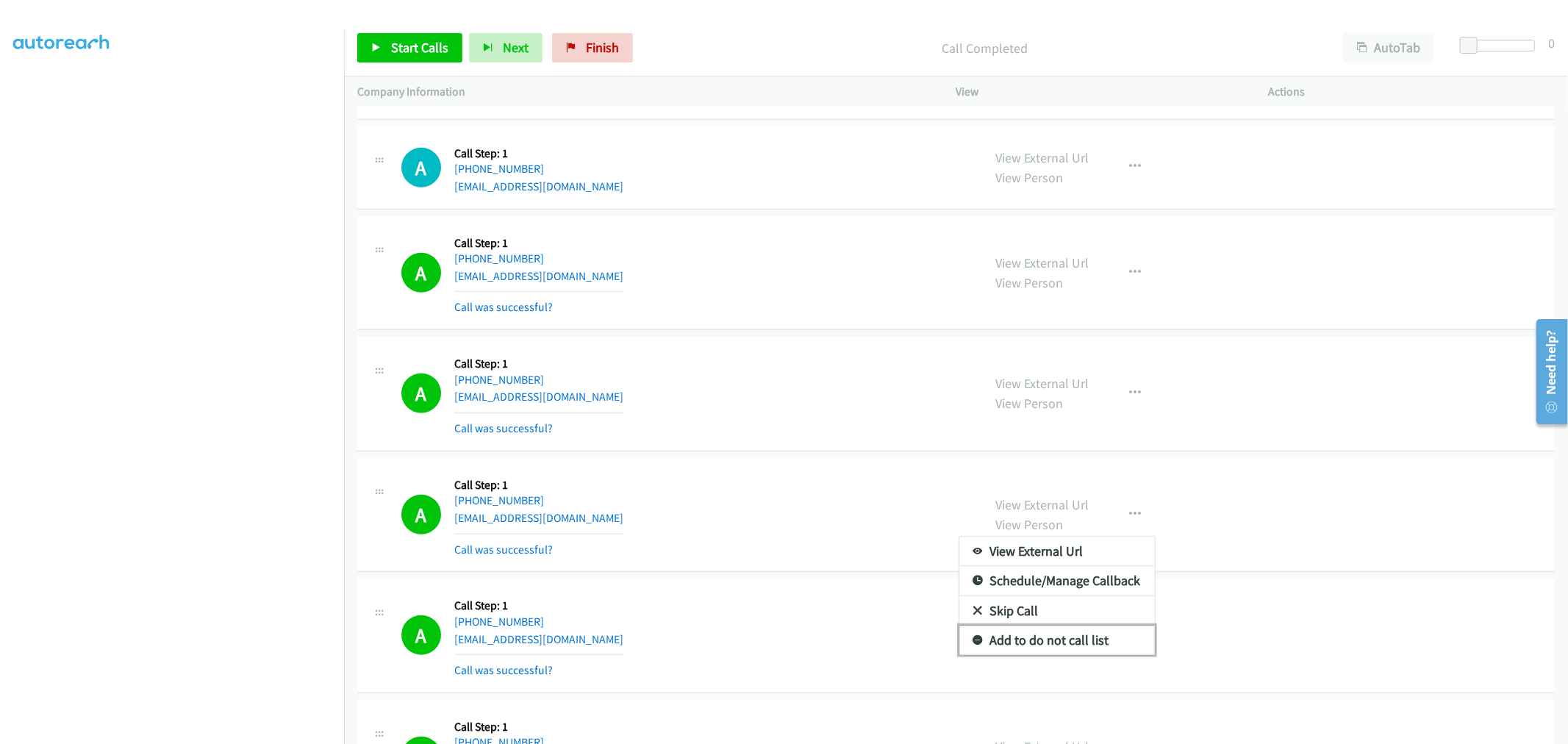
click at [1026, 645] on link "Add to do not call list" at bounding box center [1057, 640] width 196 height 30
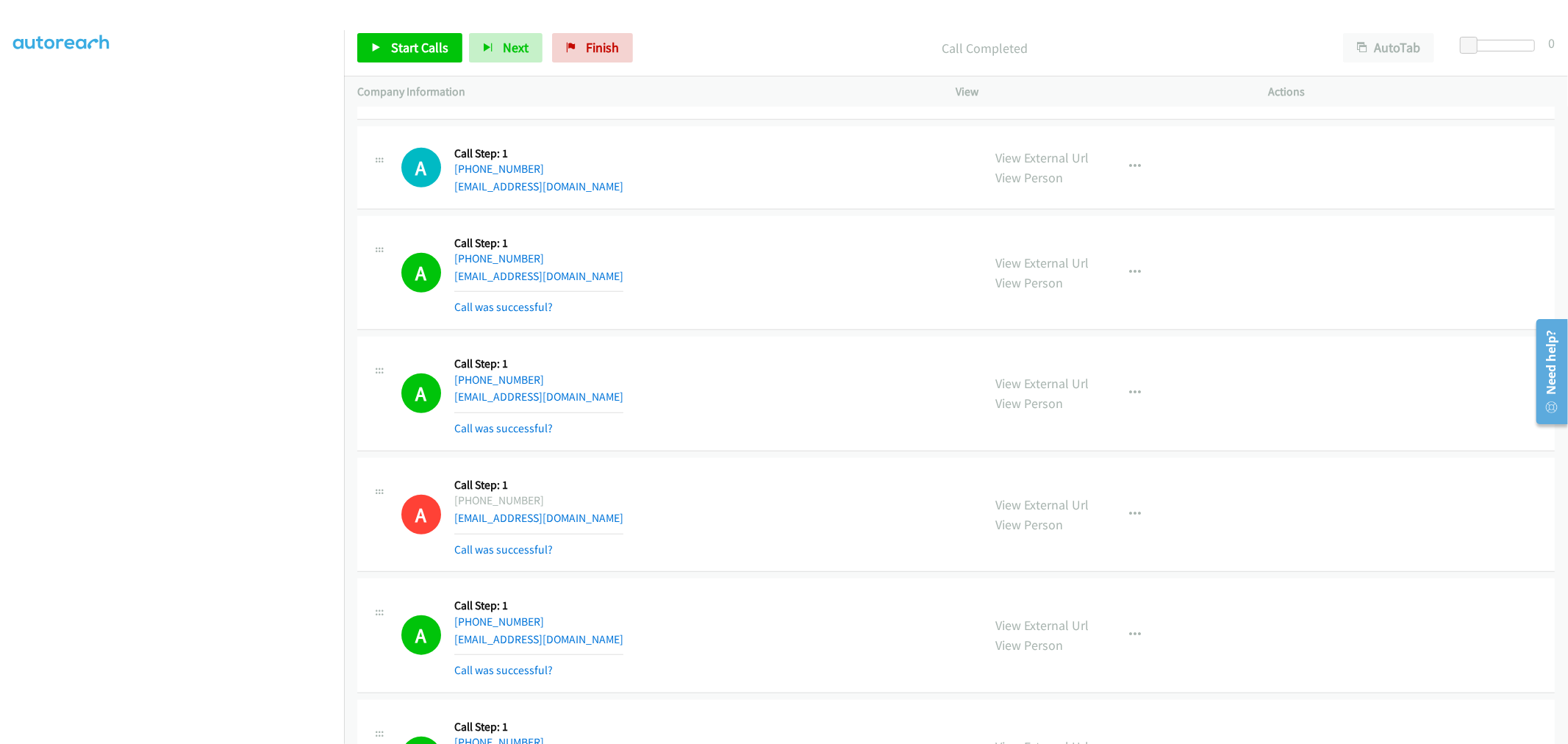
click at [802, 428] on div "A Callback Scheduled Call Step: 1 America/Los_Angeles +1 909-610-5970 777rdalla…" at bounding box center [685, 393] width 568 height 87
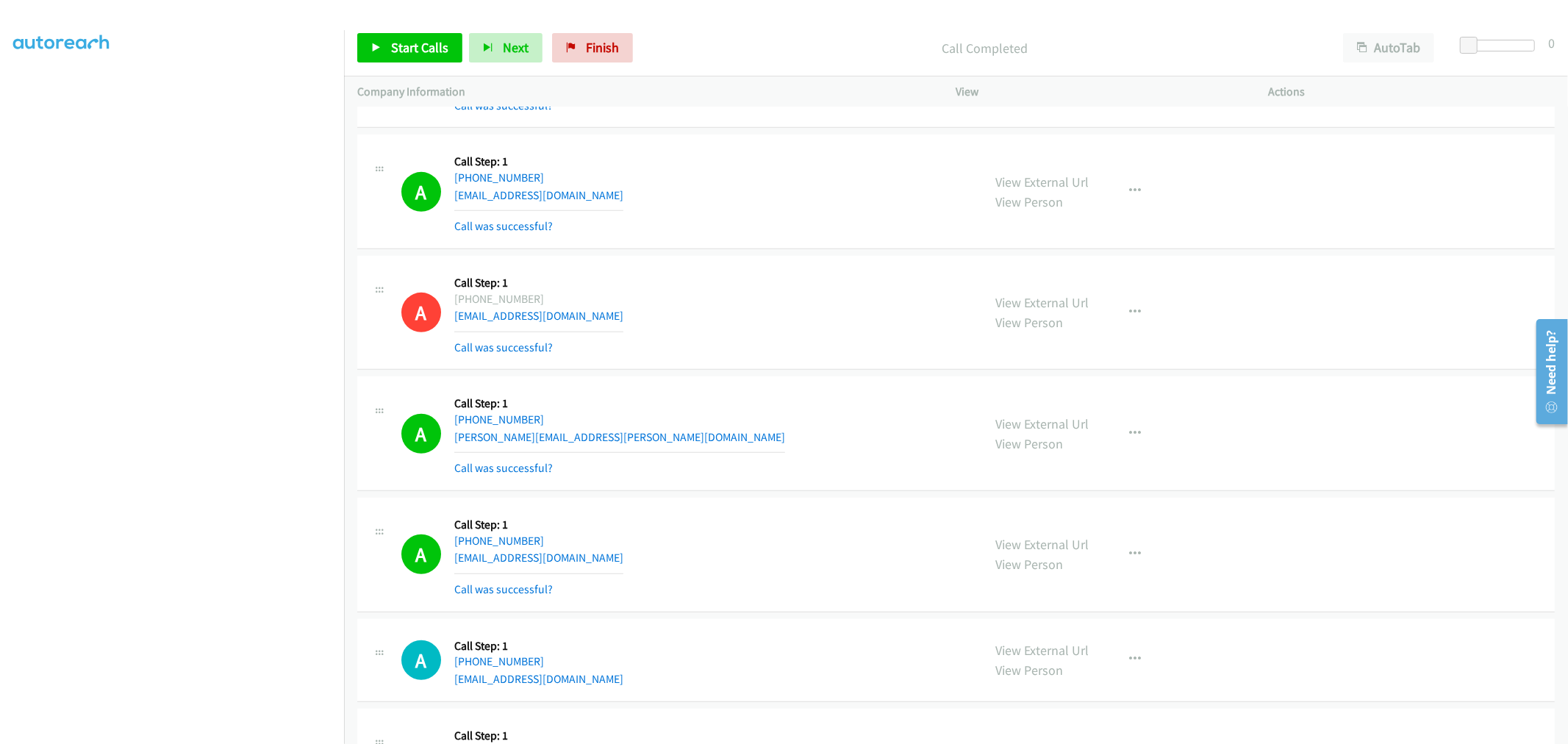
click at [1119, 419] on div "View External Url View Person View External Url Email Schedule/Manage Callback …" at bounding box center [1145, 432] width 326 height 87
click at [1135, 428] on button "button" at bounding box center [1135, 433] width 39 height 30
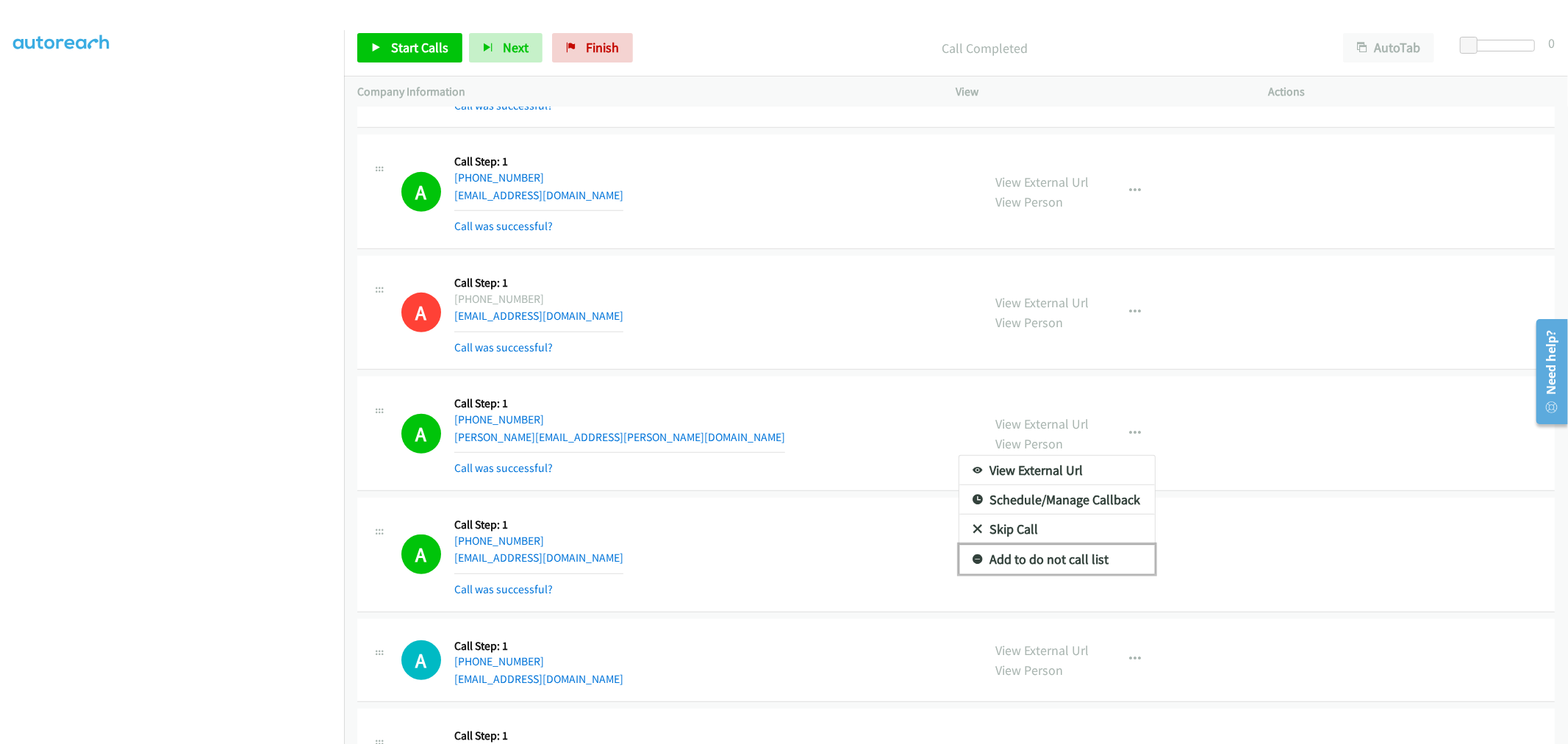
click at [1053, 574] on link "Add to do not call list" at bounding box center [1057, 559] width 196 height 30
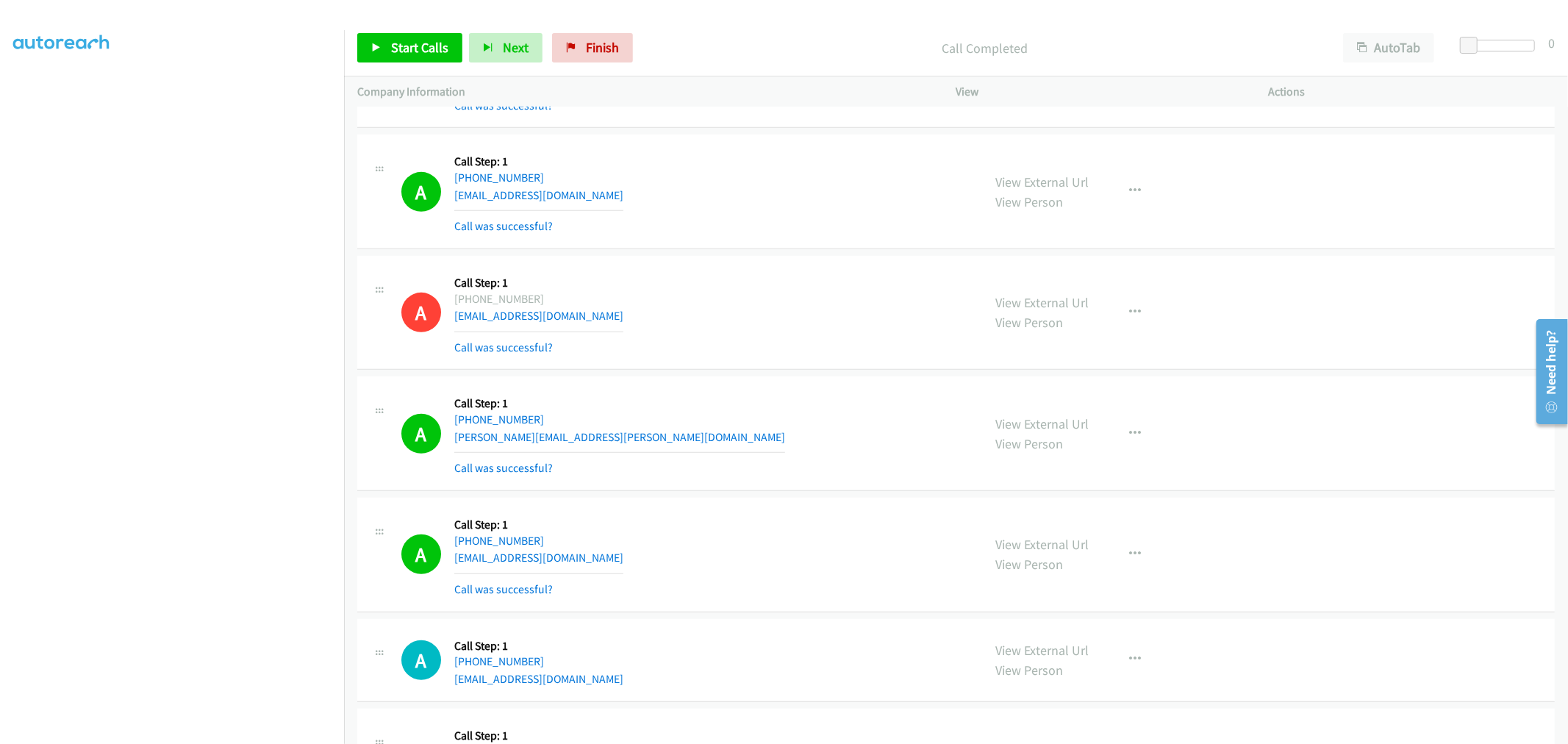
click at [708, 405] on div "A Callback Scheduled Call Step: 1 America/Chicago +1 708-476-8147 anne.matz@yah…" at bounding box center [685, 432] width 568 height 87
click at [831, 403] on div "A Callback Scheduled Call Step: 1 America/Chicago +1 708-476-8147 anne.matz@yah…" at bounding box center [685, 432] width 568 height 87
click at [790, 383] on div "A Callback Scheduled Call Step: 1 America/Chicago +1 708-476-8147 anne.matz@yah…" at bounding box center [956, 434] width 1197 height 115
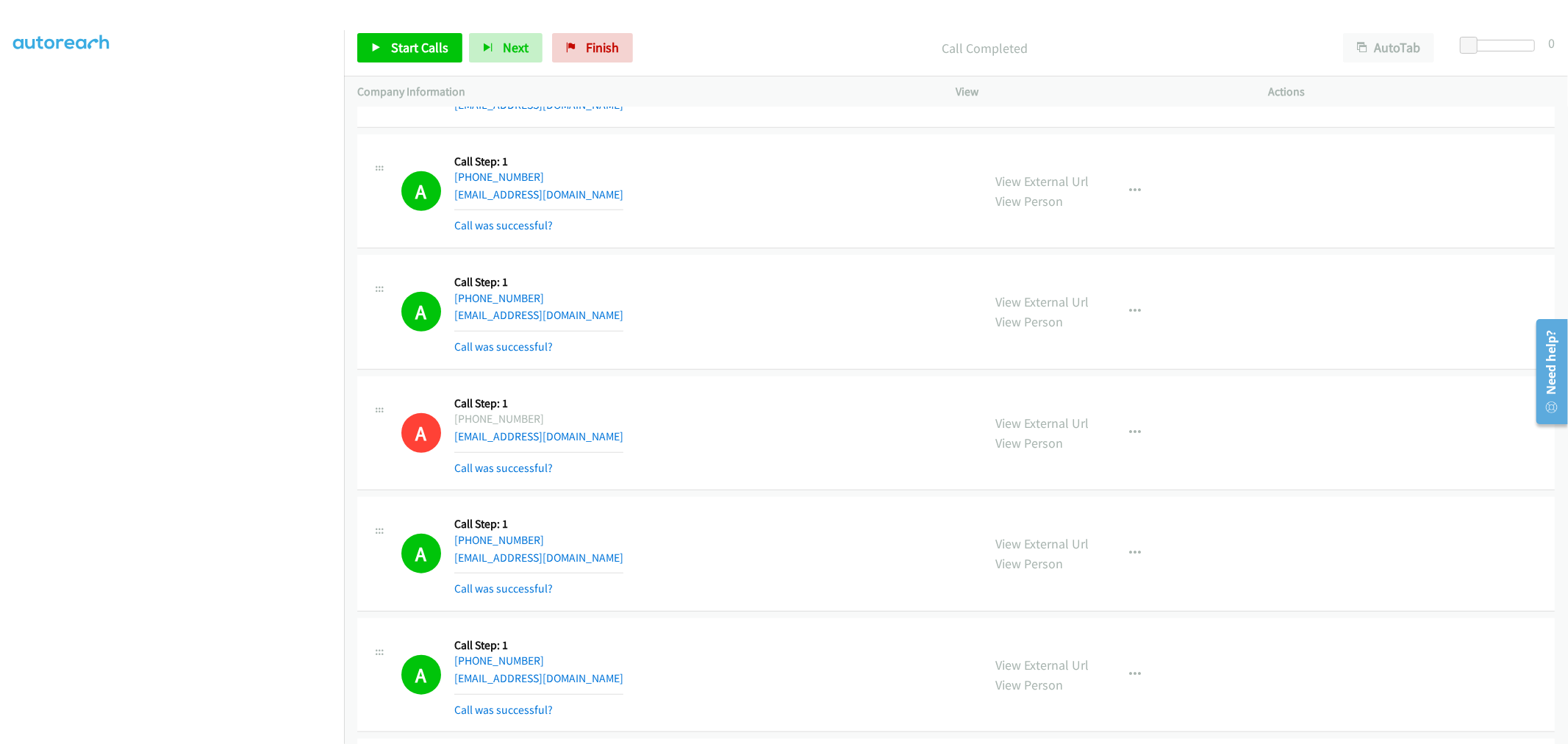
click at [743, 300] on div "A Callback Scheduled Call Step: 1 America/Los_Angeles +1 909-610-5970 777rdalla…" at bounding box center [685, 312] width 568 height 87
click at [674, 407] on div "A Callback Scheduled Call Step: 1 America/Los_Angeles +1 408-348-9629 angelaste…" at bounding box center [685, 433] width 568 height 87
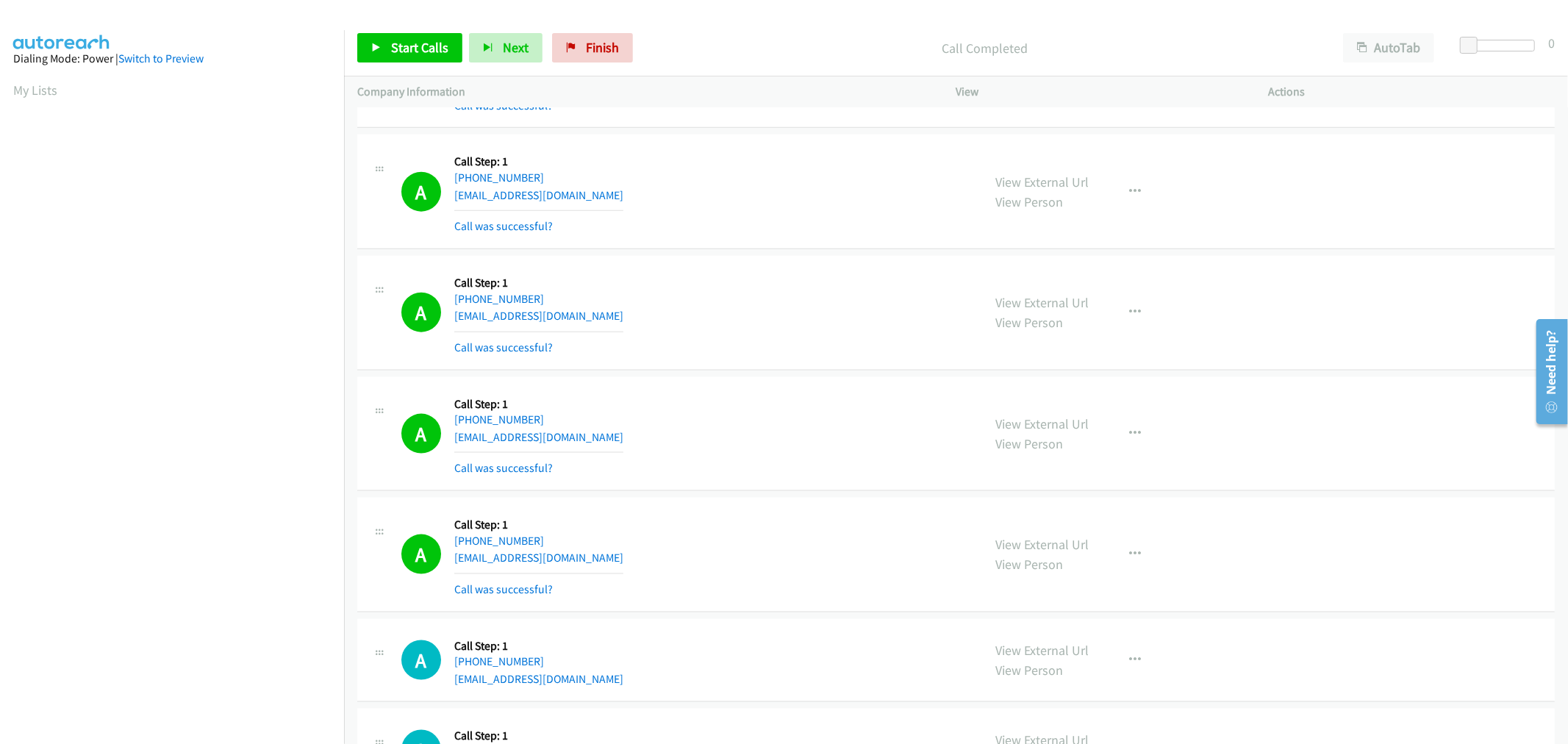
click at [752, 381] on div "A Callback Scheduled Call Step: 1 America/Los_Angeles +1 310-346-8297 djackhous…" at bounding box center [956, 434] width 1197 height 115
drag, startPoint x: 1120, startPoint y: 184, endPoint x: 1122, endPoint y: 192, distance: 8.2
click at [1121, 184] on button "button" at bounding box center [1135, 192] width 39 height 30
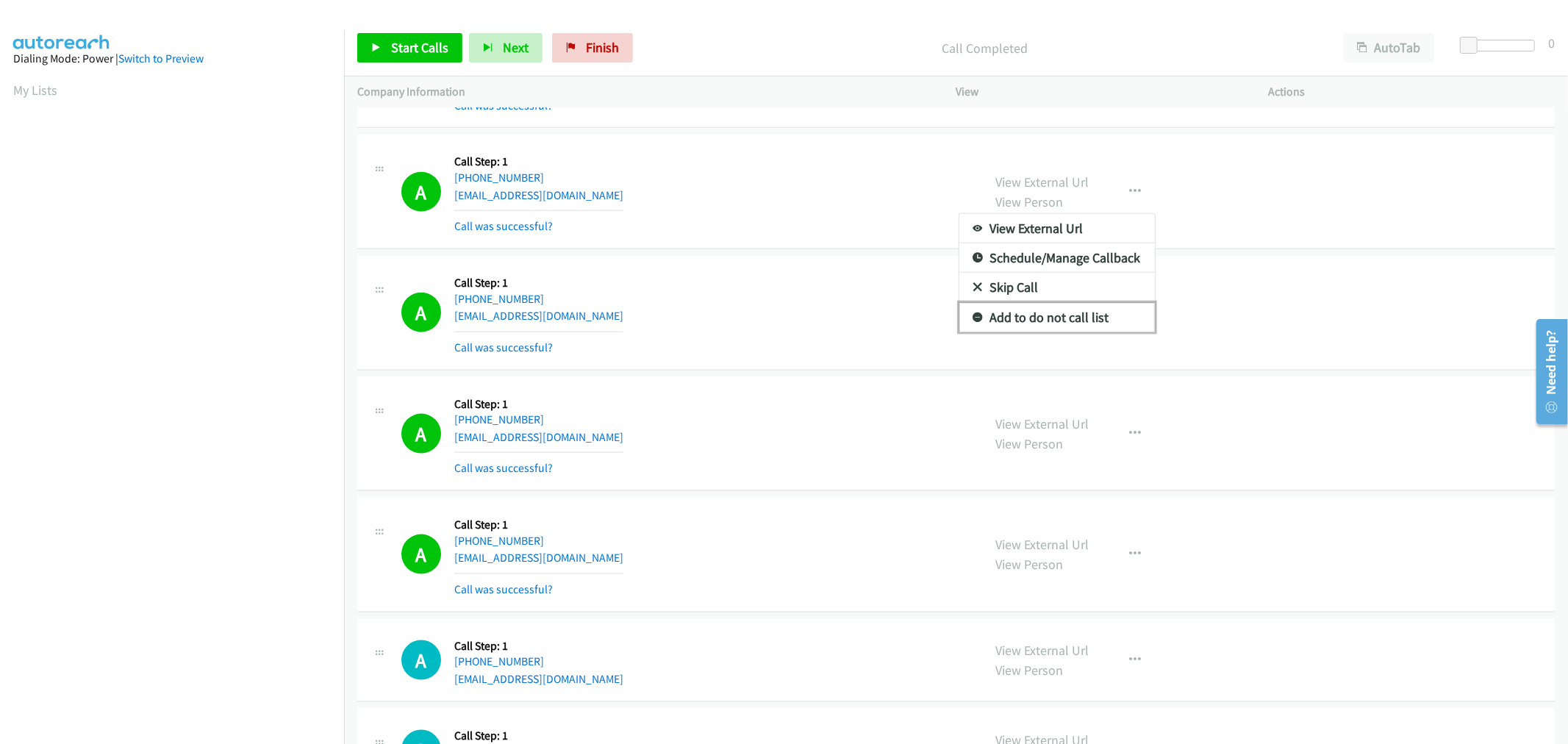
click at [1051, 316] on link "Add to do not call list" at bounding box center [1057, 317] width 196 height 30
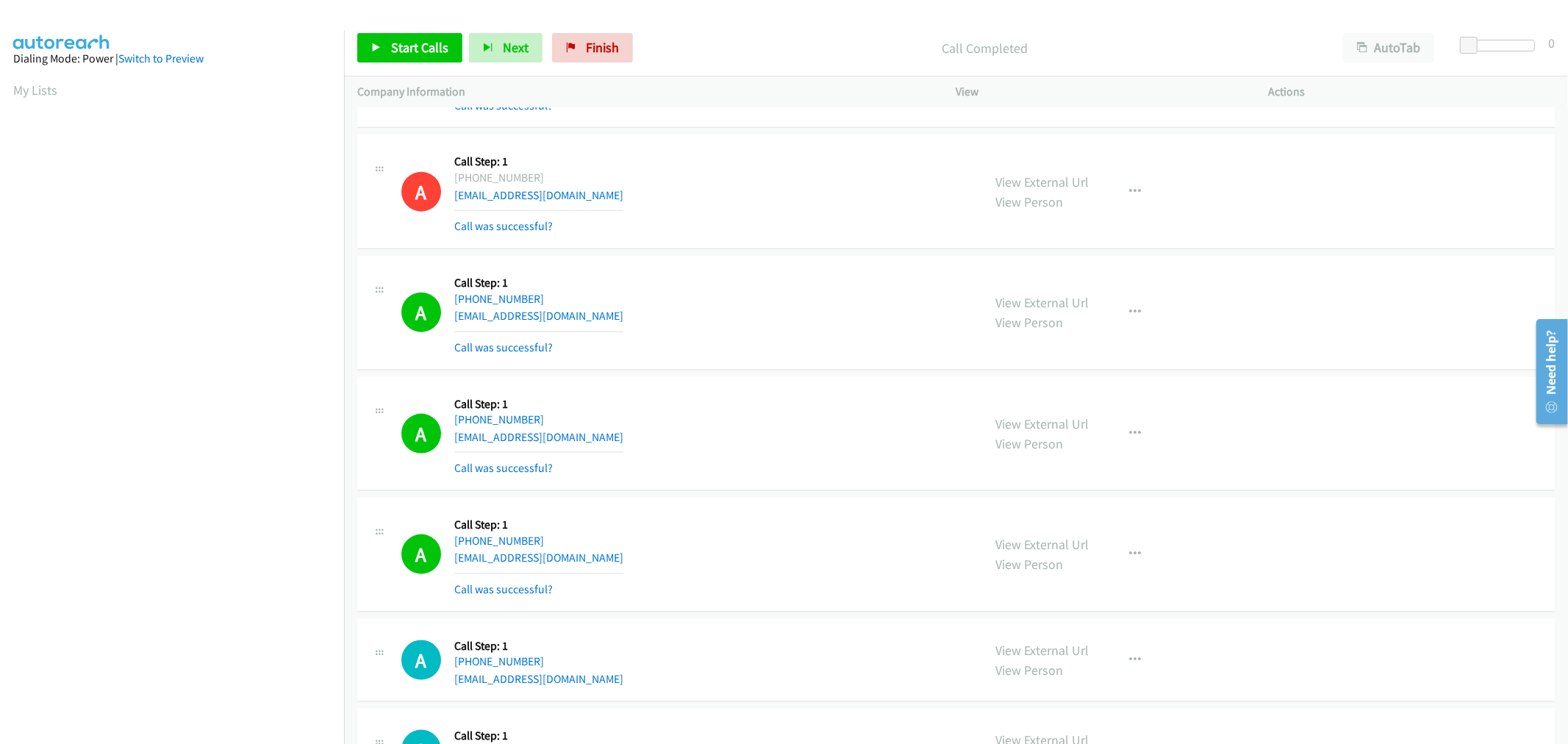
click at [849, 327] on div "A Callback Scheduled Call Step: 1 America/New_York +1 516-458-6307 integritymet…" at bounding box center [685, 313] width 568 height 87
click at [718, 285] on div "A Callback Scheduled Call Step: 1 America/New_York +1 516-458-6307 integritymet…" at bounding box center [685, 313] width 568 height 87
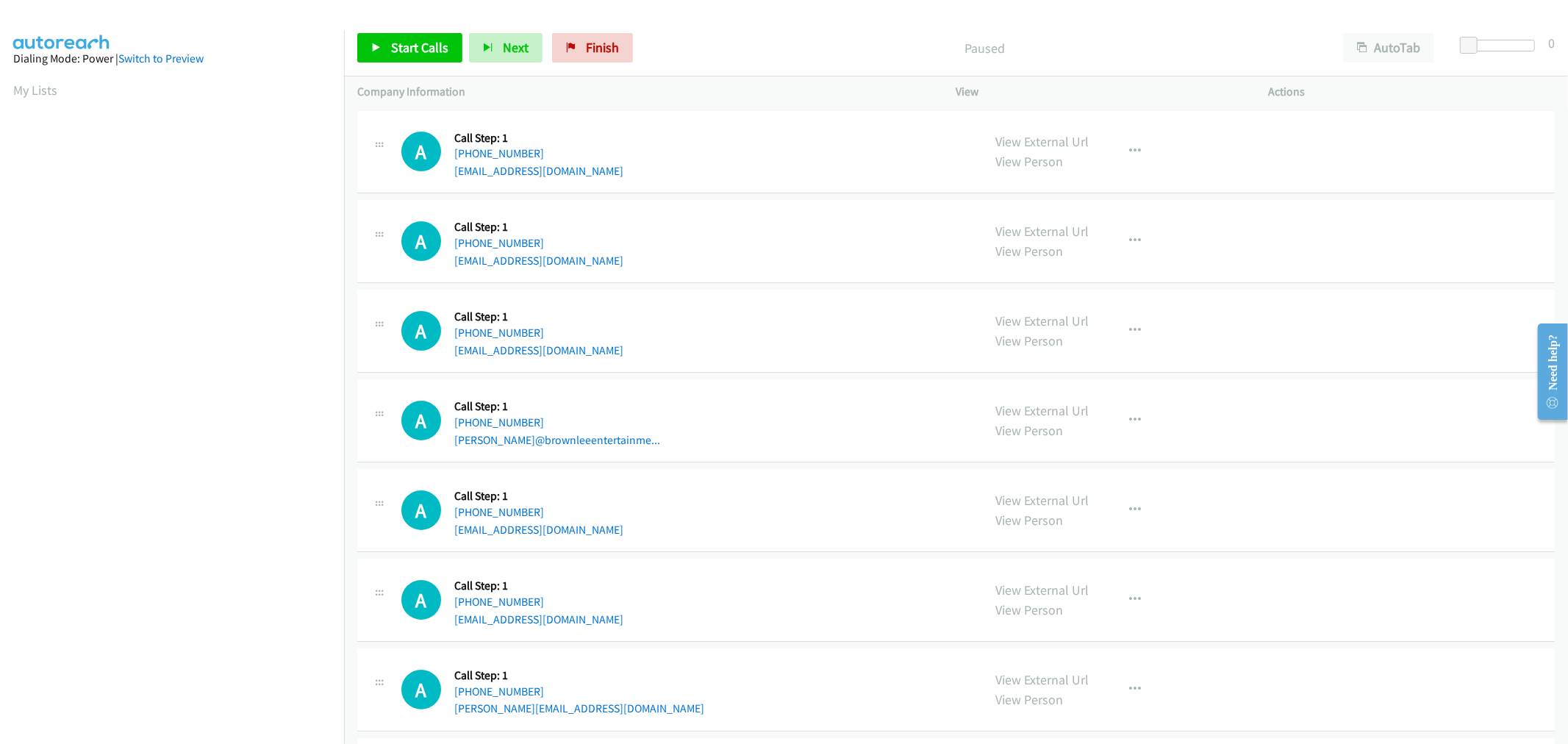
click at [798, 189] on div "A Callback Scheduled Call Step: 1 America/New_York [PHONE_NUMBER] [EMAIL_ADDRES…" at bounding box center [956, 152] width 1197 height 83
click at [768, 362] on div "A Callback Scheduled Call Step: 1 America/New_York [PHONE_NUMBER] [EMAIL_ADDRES…" at bounding box center [956, 331] width 1197 height 83
click at [431, 52] on span "Start Calls" at bounding box center [420, 48] width 58 height 17
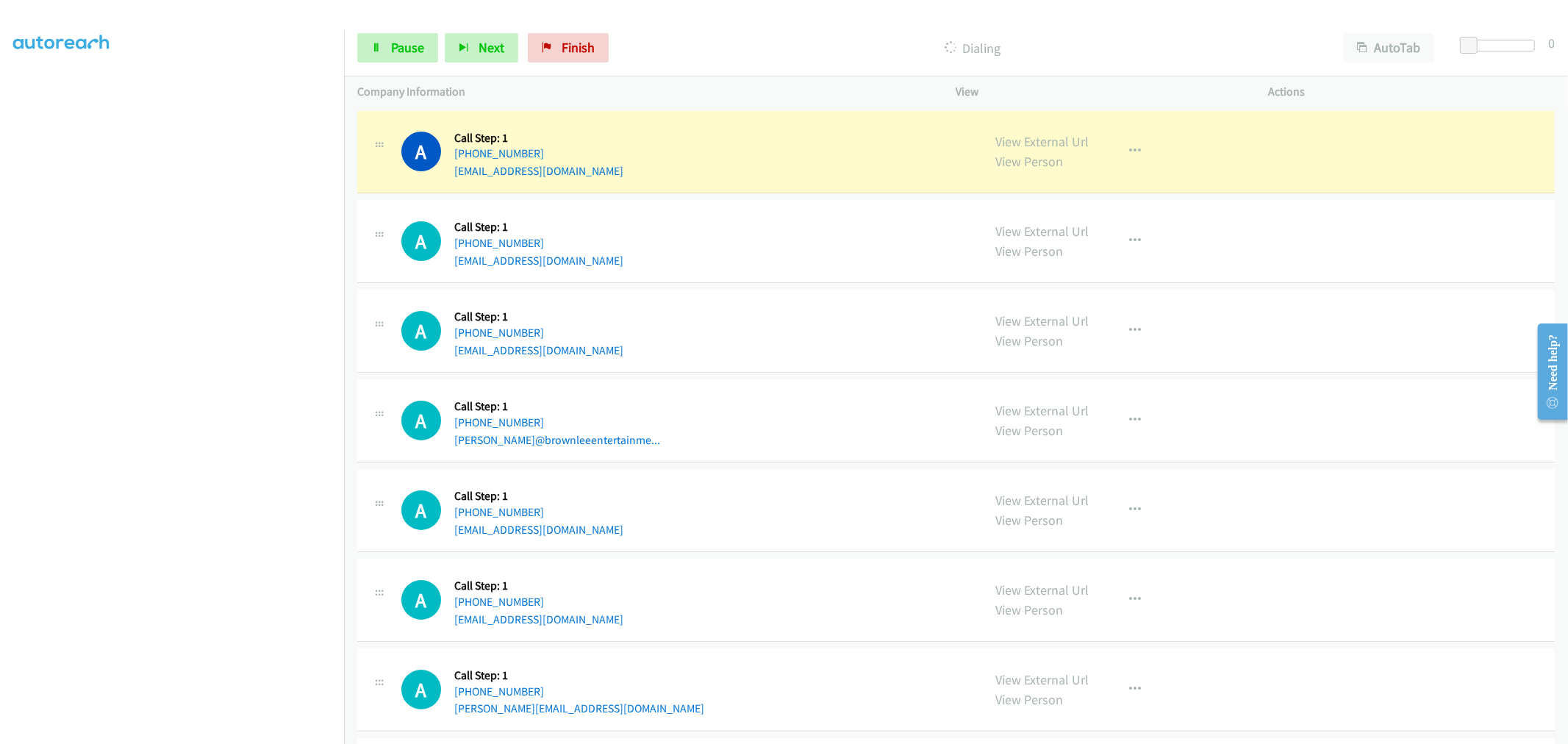
click at [878, 429] on div "A Callback Scheduled Call Step: 1 [GEOGRAPHIC_DATA]/[GEOGRAPHIC_DATA] [PHONE_NU…" at bounding box center [685, 421] width 568 height 56
click at [805, 393] on div "A Callback Scheduled Call Step: 1 [GEOGRAPHIC_DATA]/[GEOGRAPHIC_DATA] [PHONE_NU…" at bounding box center [685, 421] width 568 height 56
click at [776, 269] on div "A Callback Scheduled Call Step: 1 America/New_York [PHONE_NUMBER] [EMAIL_ADDRES…" at bounding box center [956, 242] width 1197 height 83
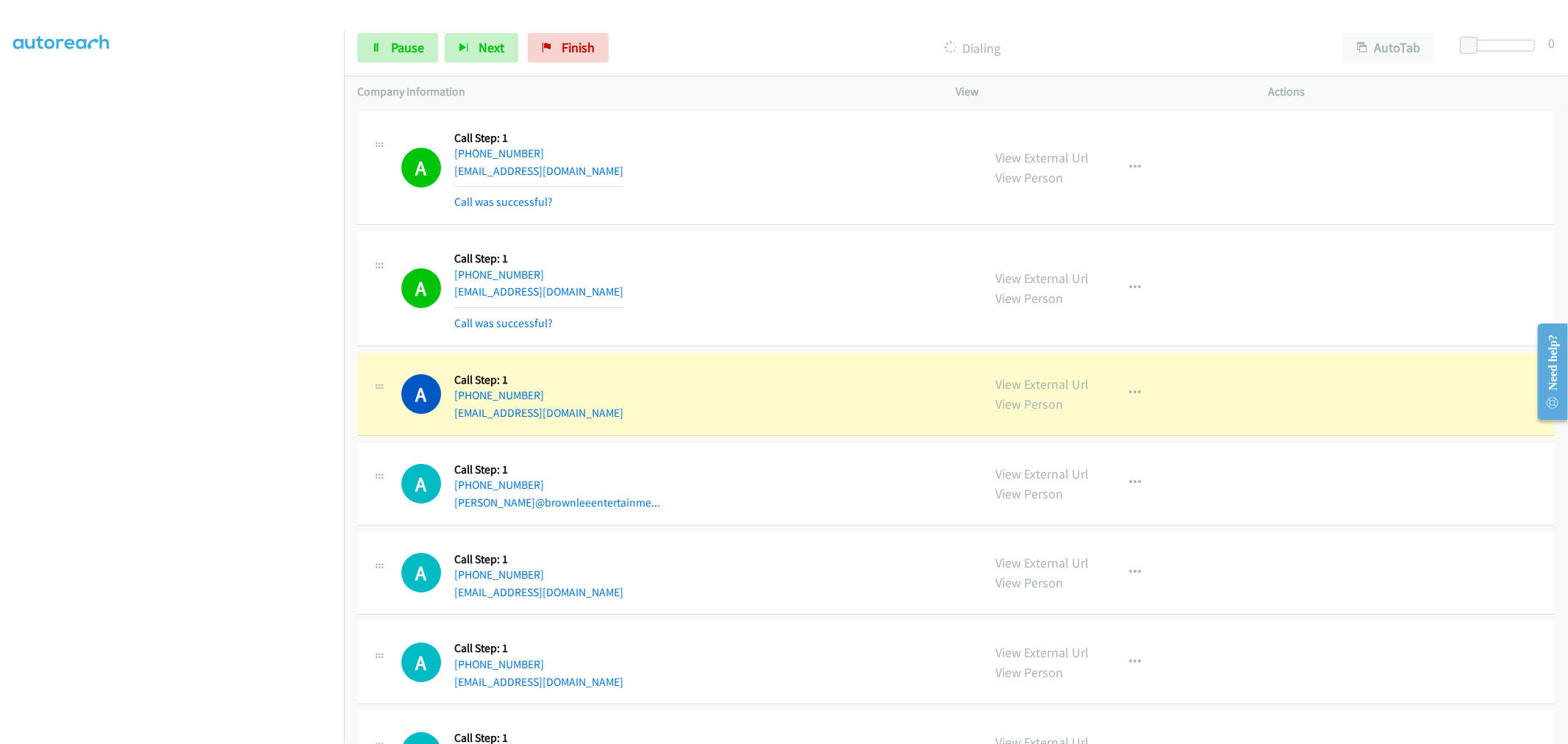
drag, startPoint x: 1009, startPoint y: 160, endPoint x: 780, endPoint y: 90, distance: 239.5
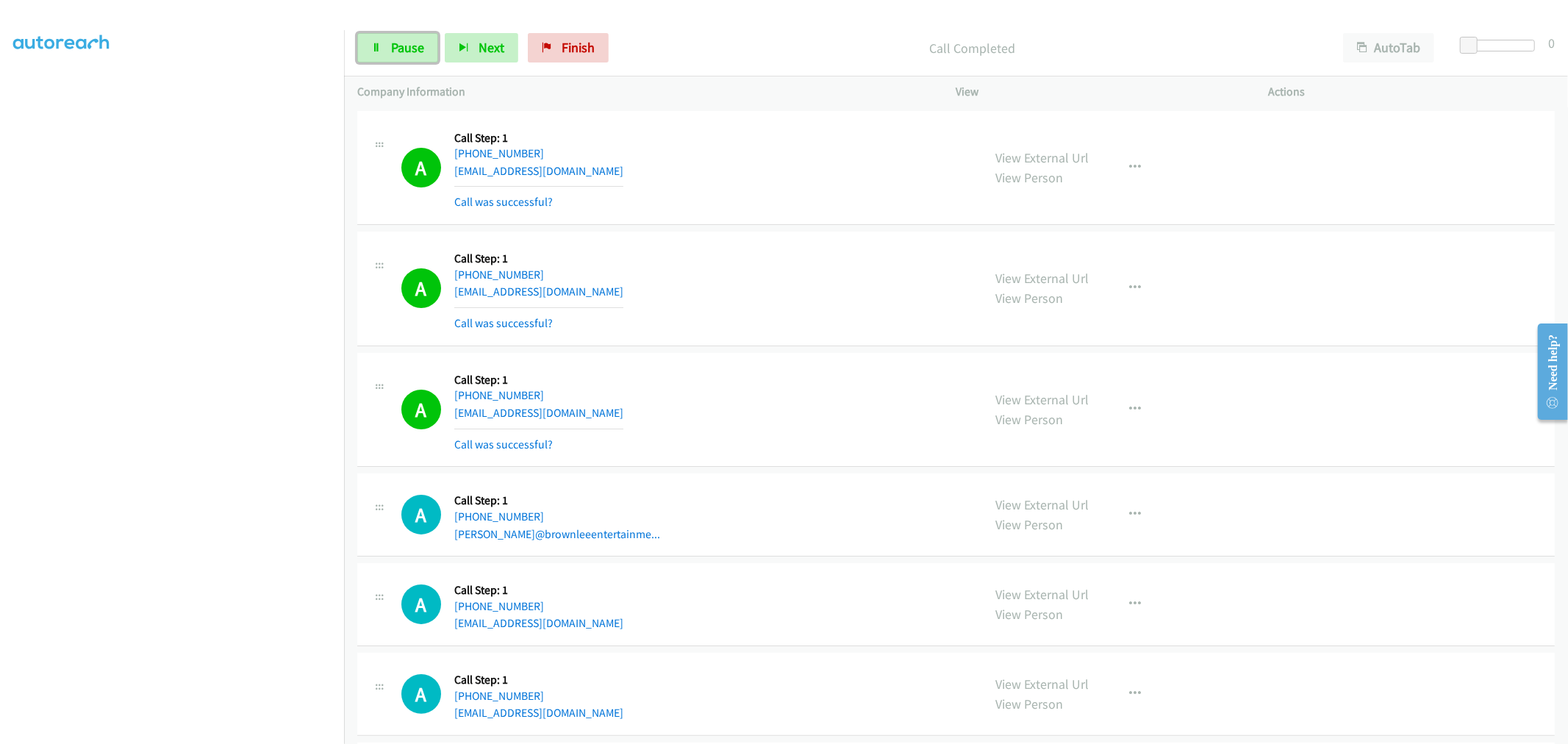
drag, startPoint x: 368, startPoint y: 38, endPoint x: 427, endPoint y: 221, distance: 192.3
click at [368, 38] on link "Pause" at bounding box center [398, 48] width 81 height 30
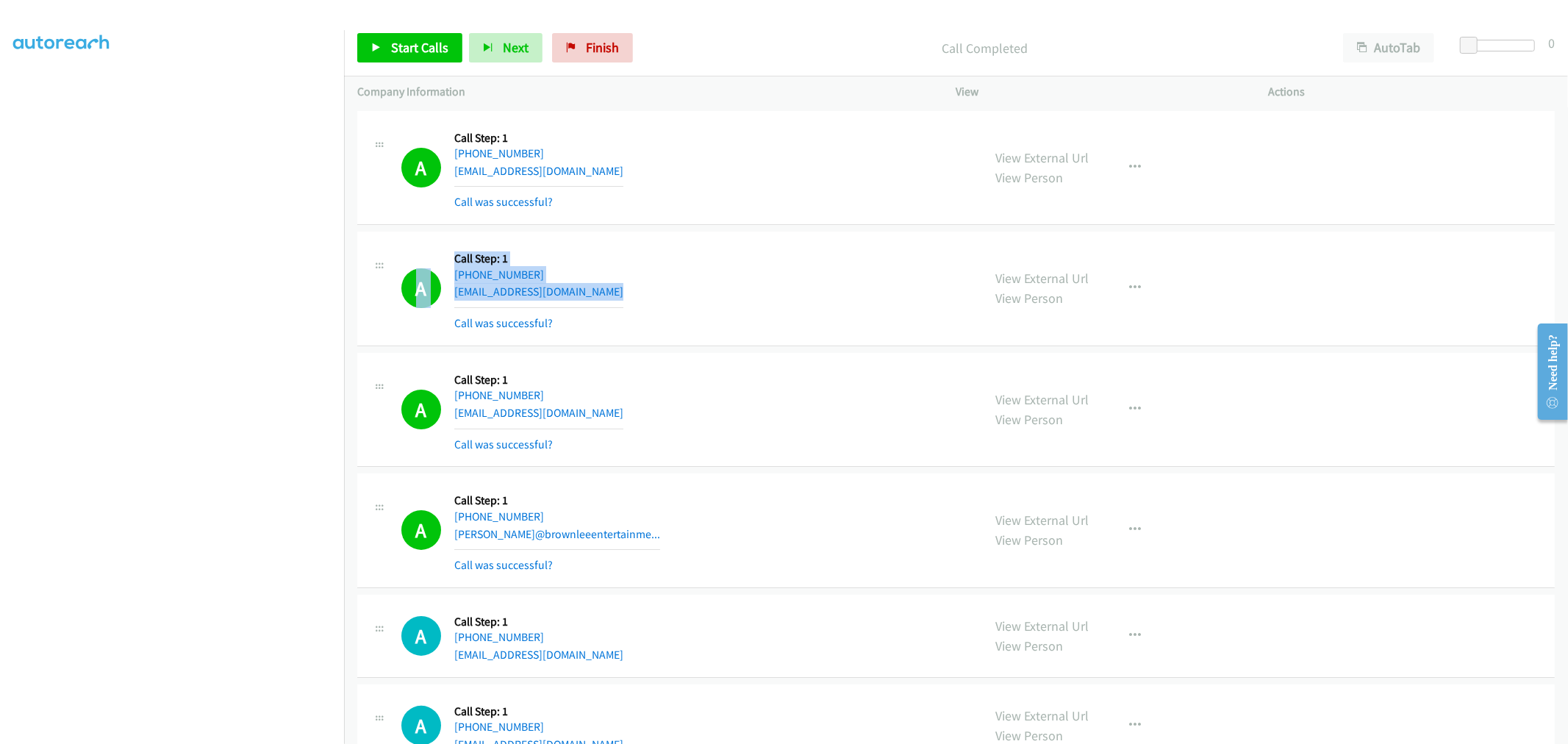
drag, startPoint x: 633, startPoint y: 294, endPoint x: 393, endPoint y: 247, distance: 244.6
click at [393, 247] on div "A Callback Scheduled Call Step: 1 America/New_York [PHONE_NUMBER] [EMAIL_ADDRES…" at bounding box center [670, 288] width 599 height 87
click at [410, 49] on span "Start Calls" at bounding box center [420, 48] width 58 height 17
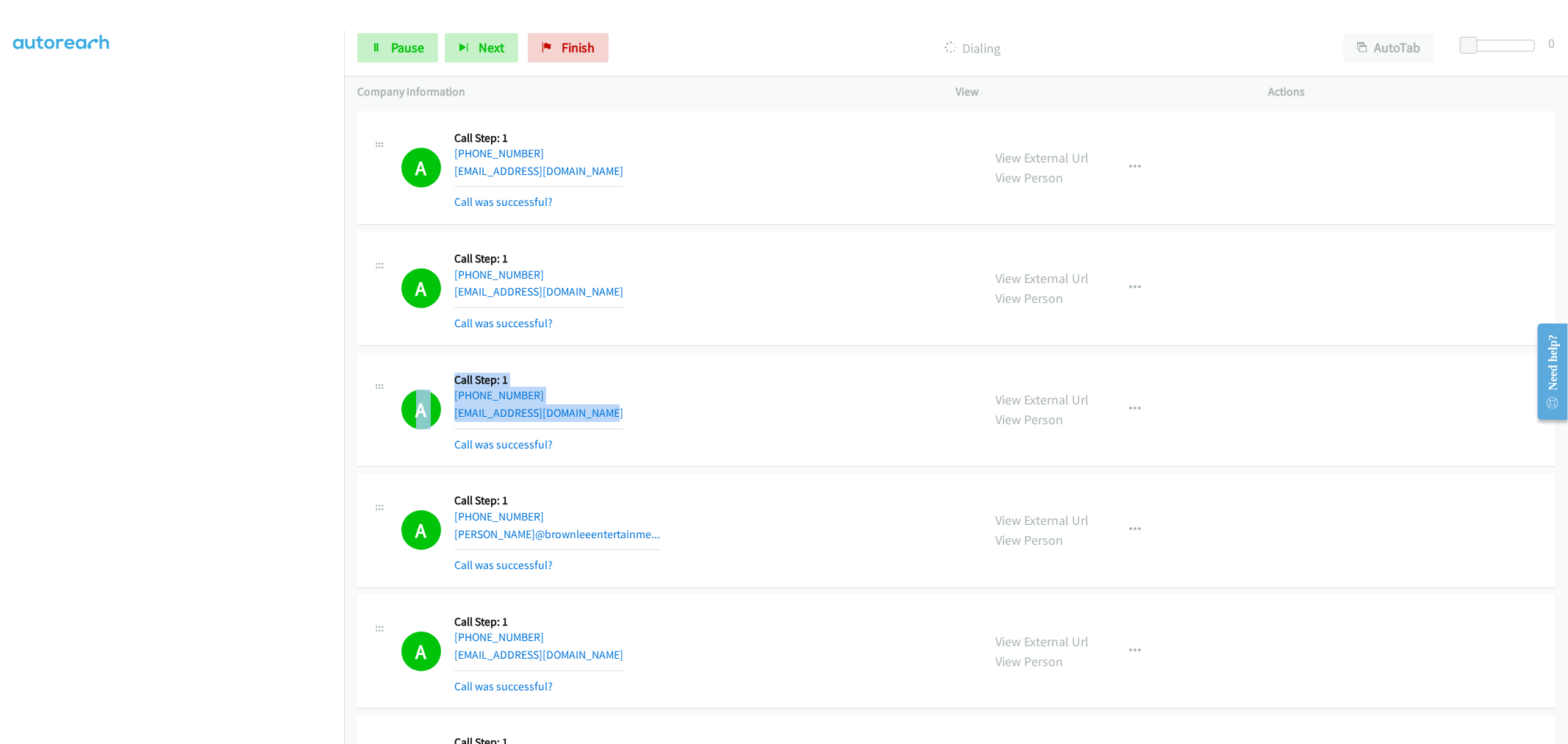
drag, startPoint x: 585, startPoint y: 403, endPoint x: 369, endPoint y: 357, distance: 220.8
click at [369, 357] on div "A Callback Scheduled Call Step: 1 America/New_York [PHONE_NUMBER] [EMAIL_ADDRES…" at bounding box center [956, 410] width 1197 height 115
click at [765, 416] on div "A Callback Scheduled Call Step: 1 America/New_York [PHONE_NUMBER] [EMAIL_ADDRES…" at bounding box center [685, 409] width 568 height 87
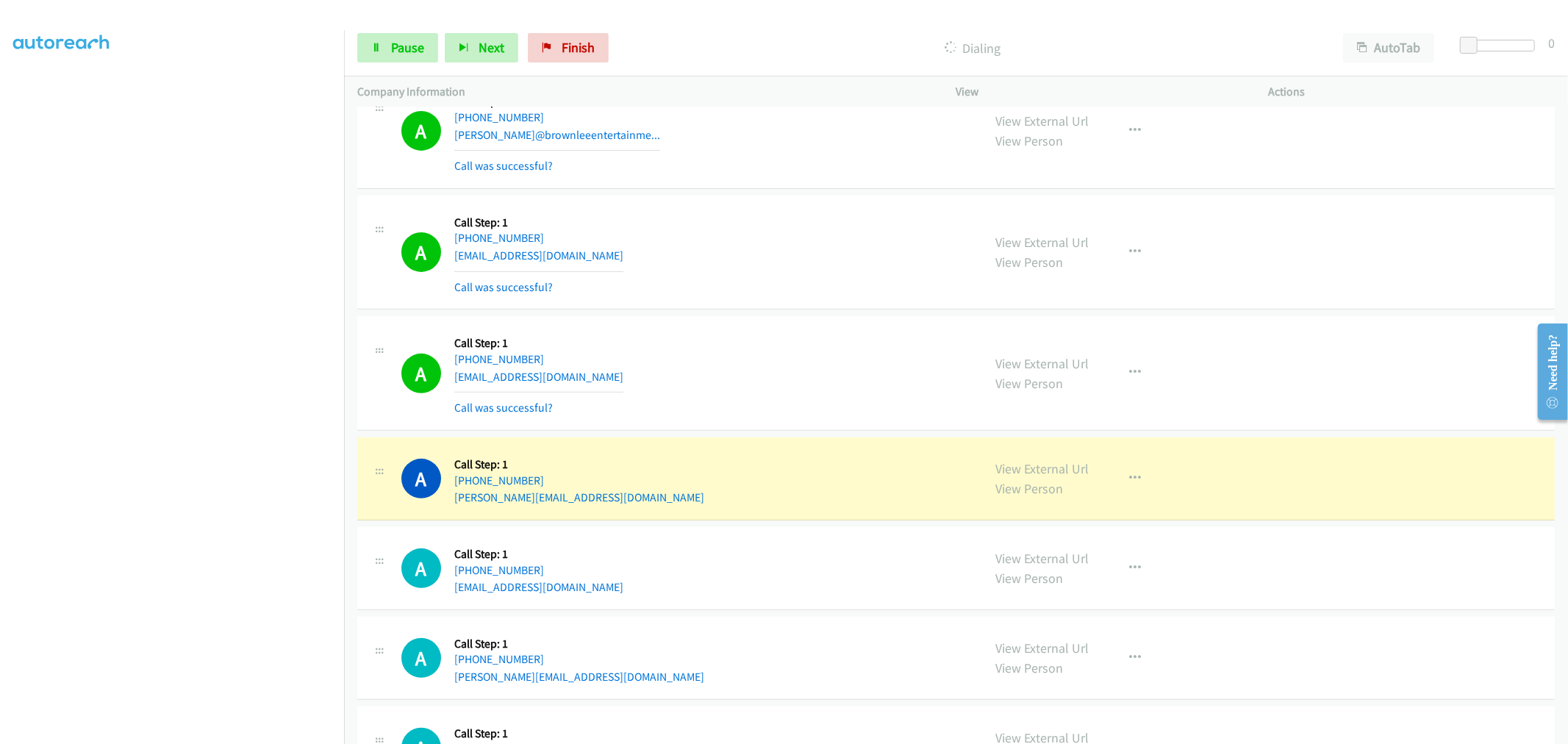
scroll to position [490, 0]
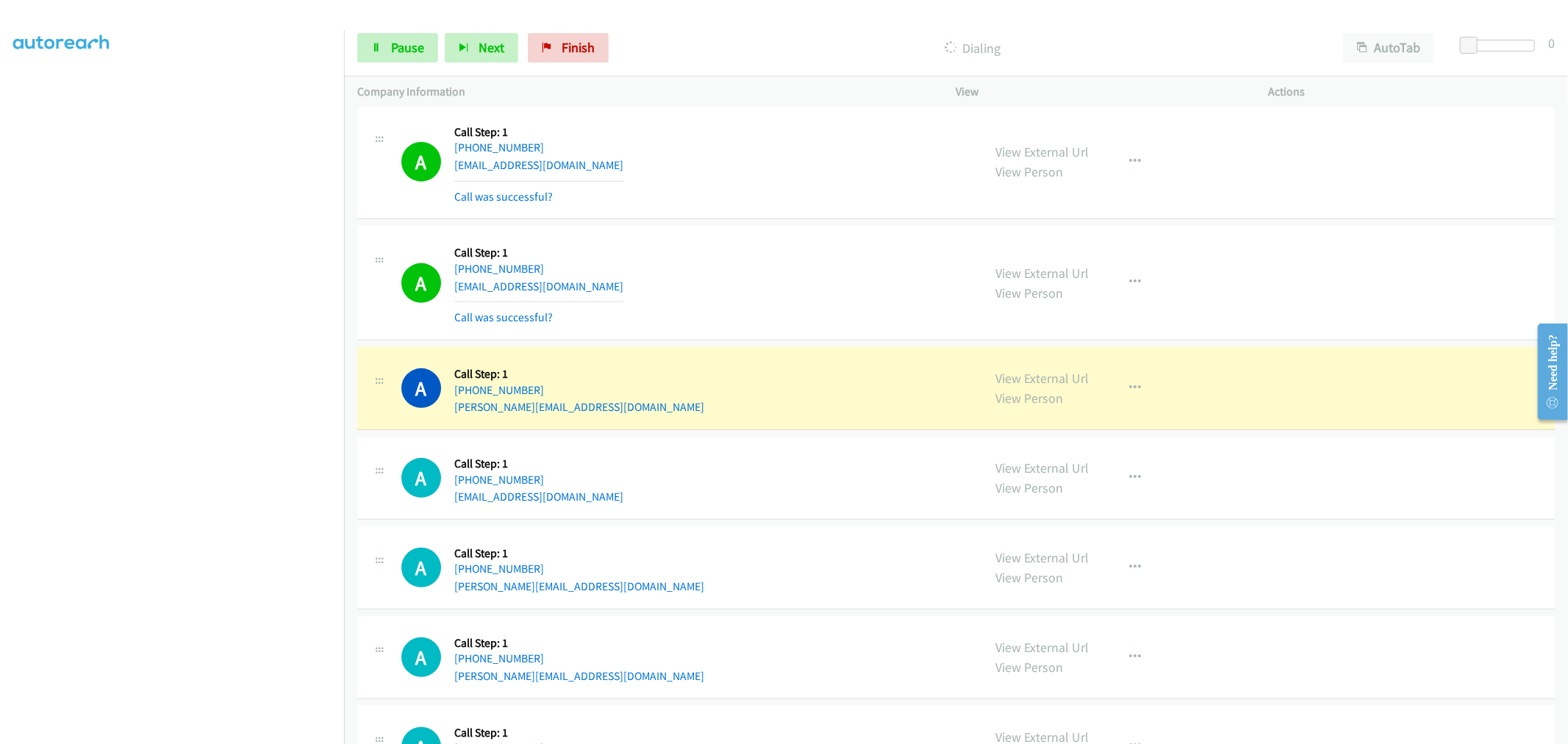
drag, startPoint x: 1008, startPoint y: 381, endPoint x: 974, endPoint y: 355, distance: 42.8
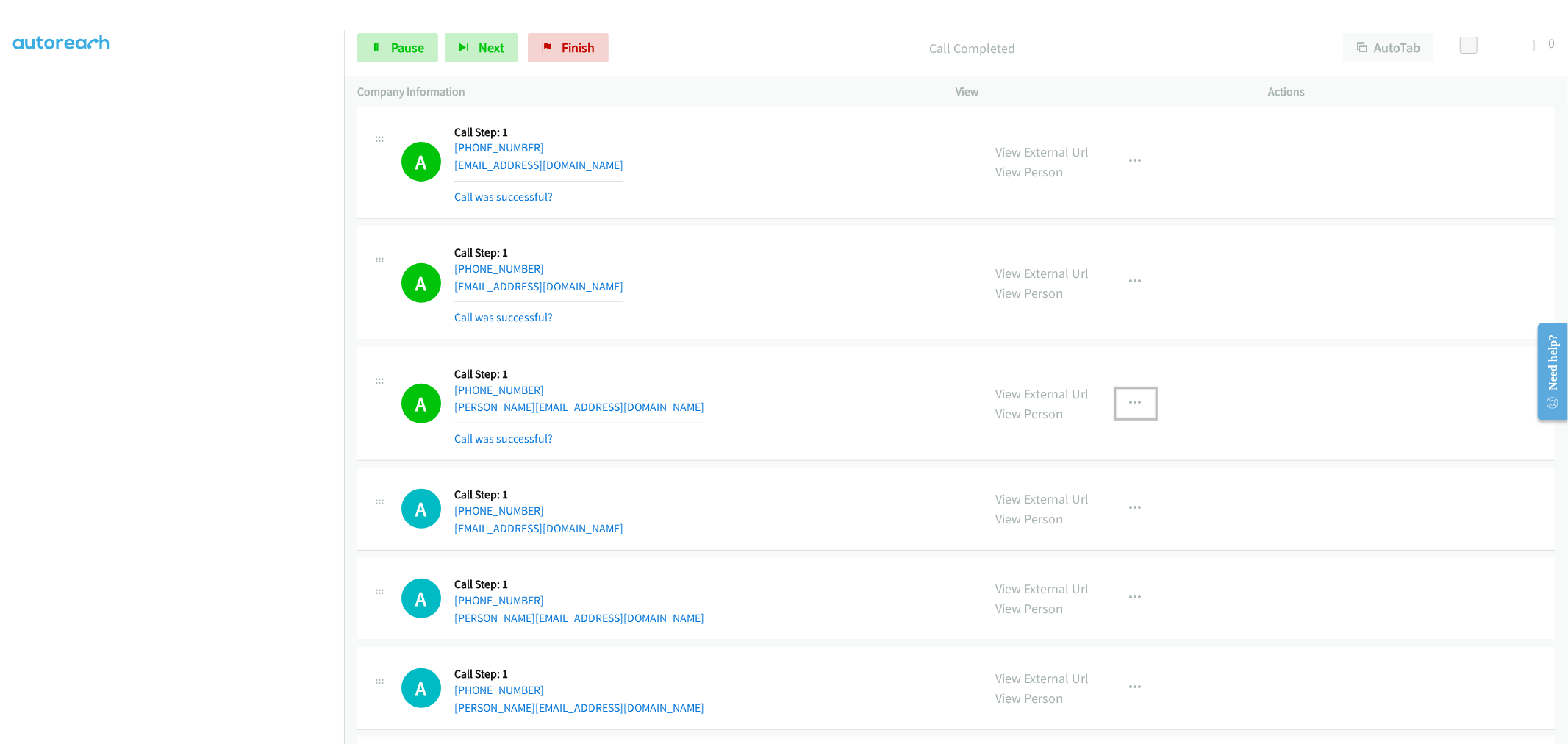
click at [1130, 403] on icon "button" at bounding box center [1136, 404] width 12 height 12
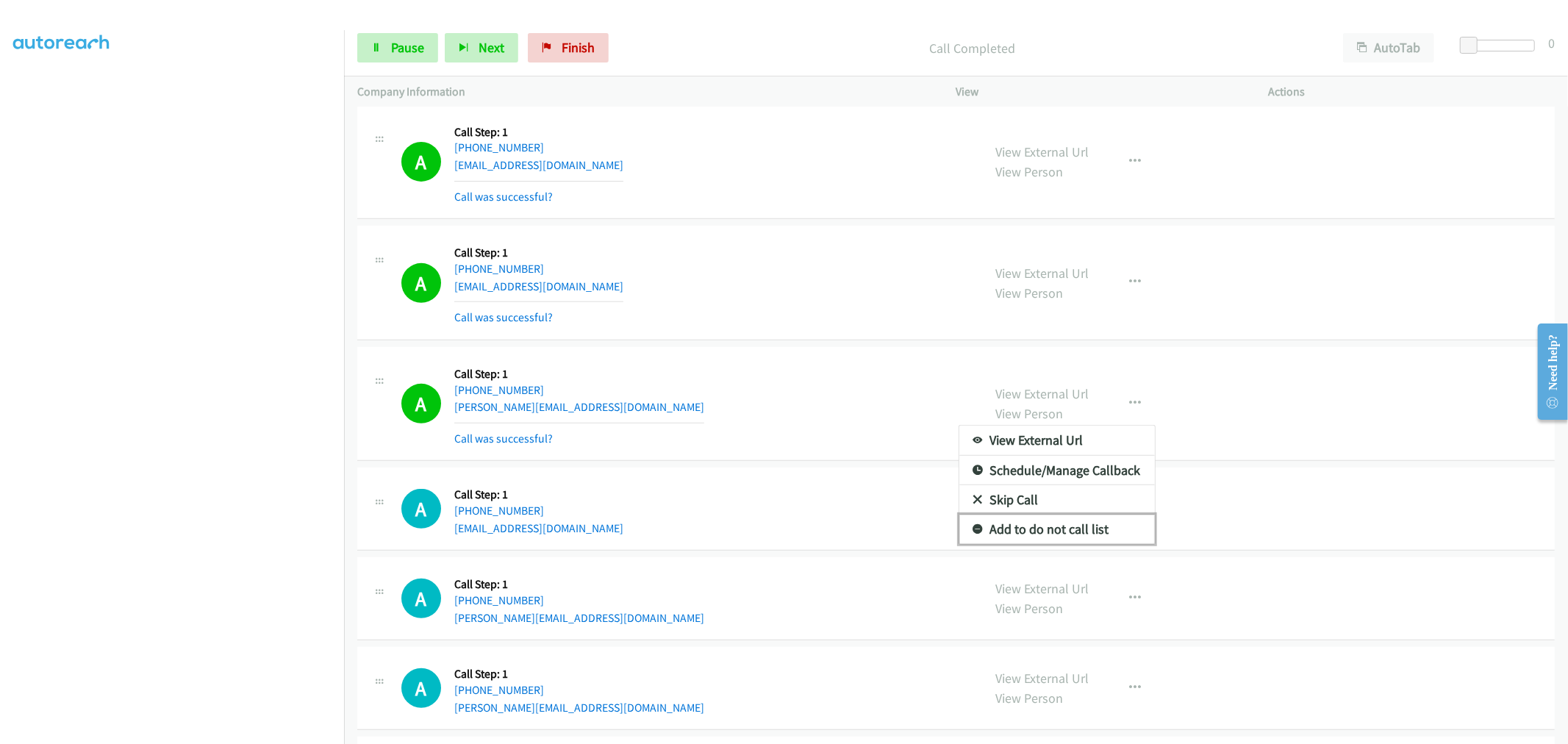
click at [1045, 523] on link "Add to do not call list" at bounding box center [1057, 529] width 196 height 30
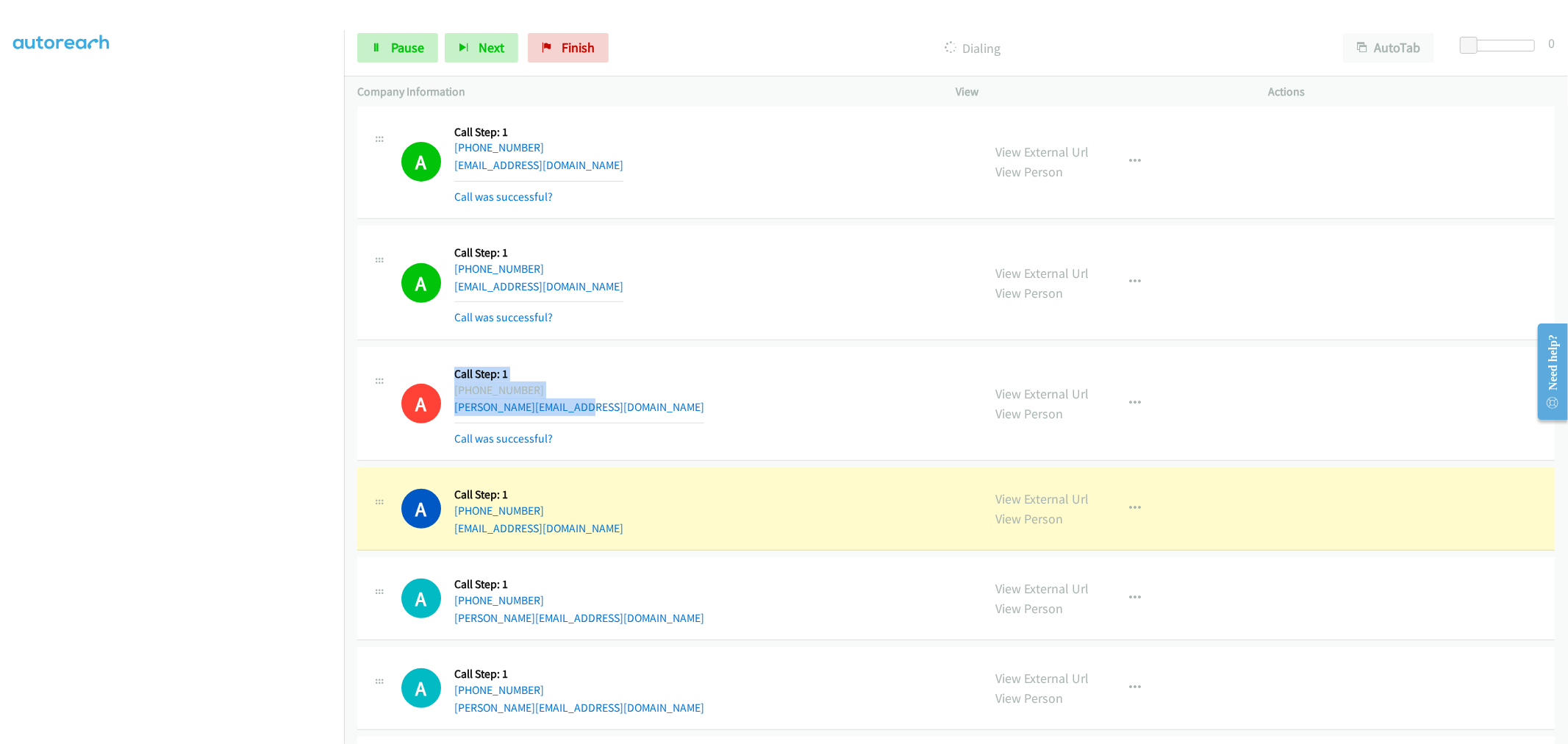
drag, startPoint x: 604, startPoint y: 411, endPoint x: 445, endPoint y: 375, distance: 163.0
click at [445, 375] on div "A Callback Scheduled Call Step: 1 America/Los_Angeles [PHONE_NUMBER] [PERSON_NA…" at bounding box center [685, 404] width 568 height 87
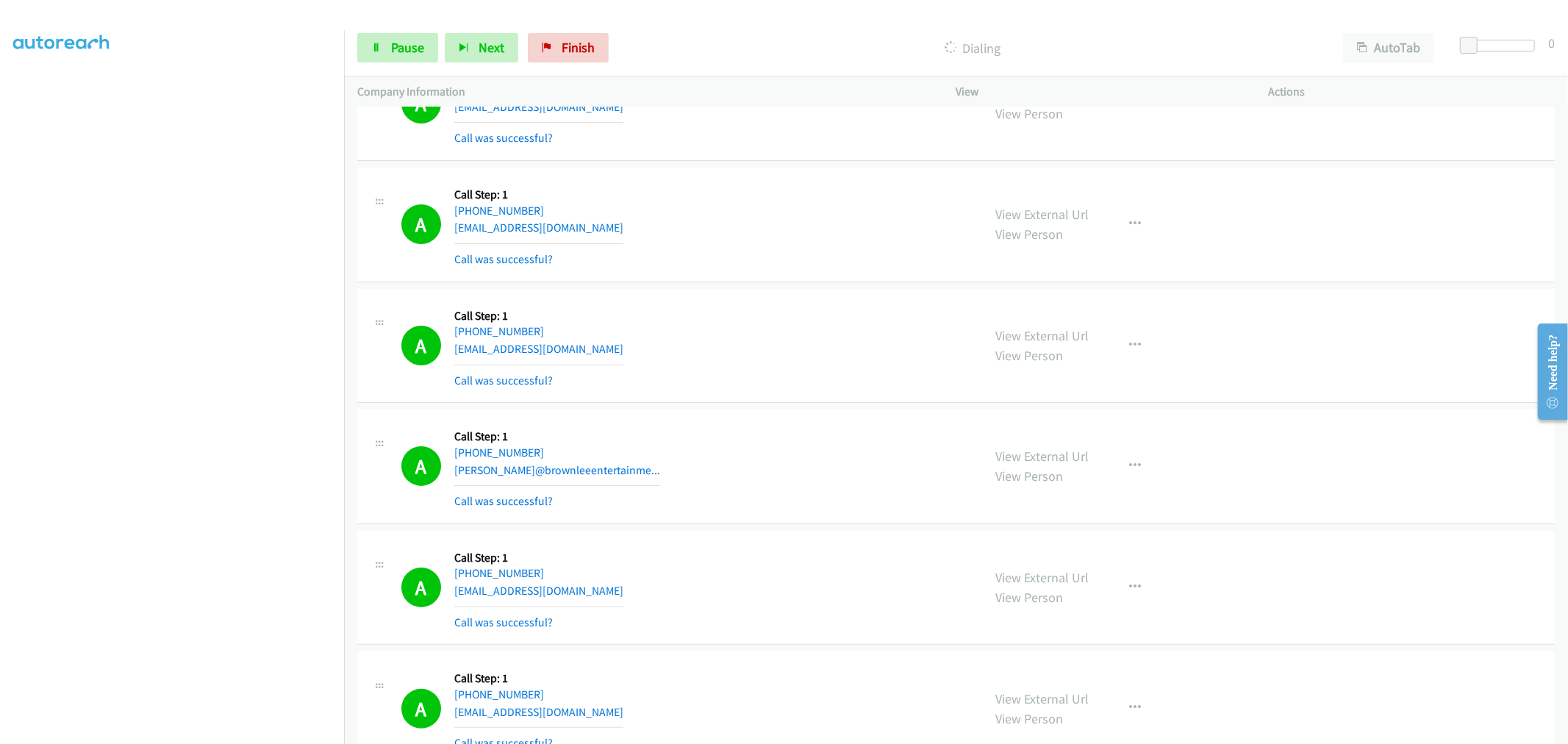
scroll to position [0, 0]
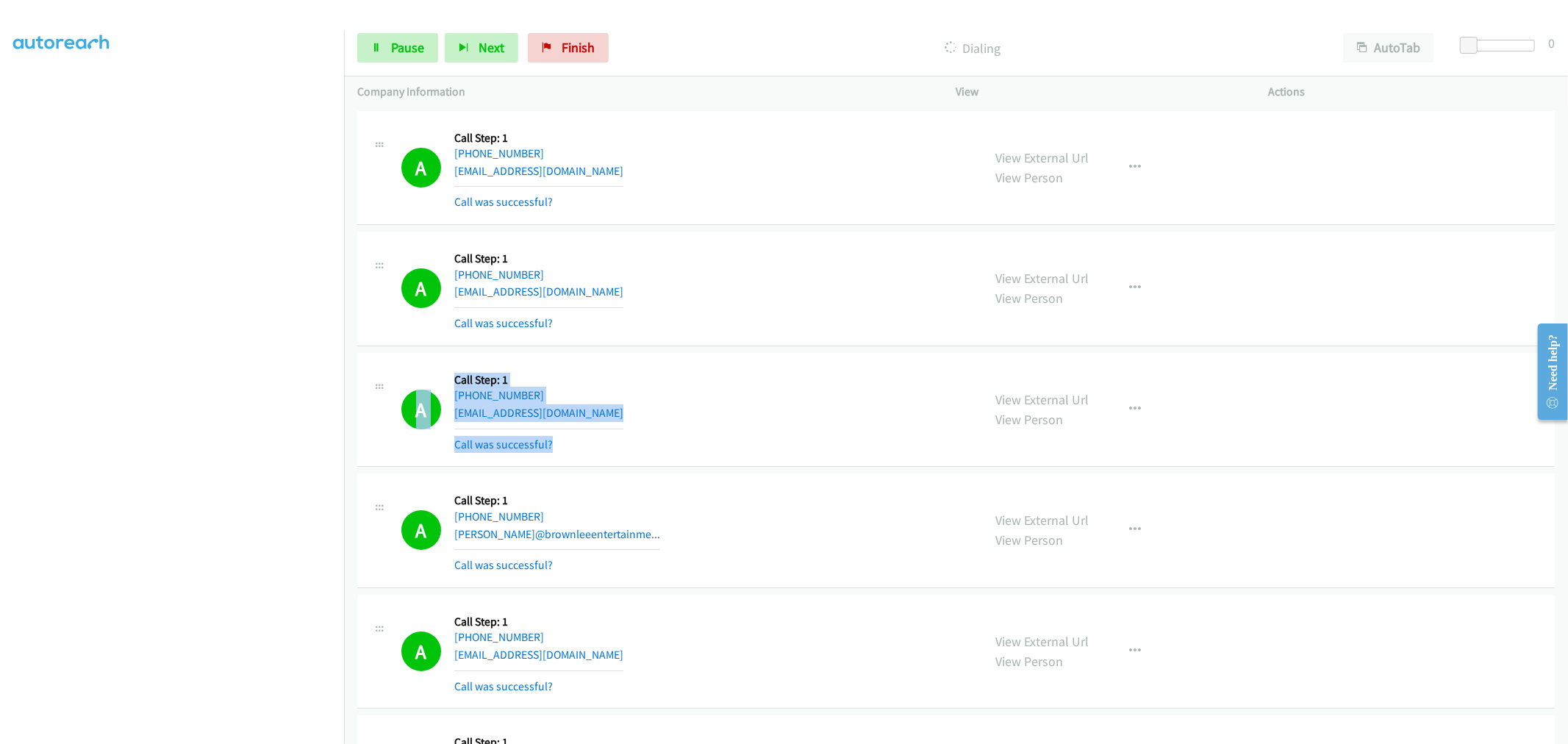
drag, startPoint x: 416, startPoint y: 378, endPoint x: 393, endPoint y: 377, distance: 23.0
click at [393, 377] on div "A Callback Scheduled Call Step: 1 America/New_York [PHONE_NUMBER] [EMAIL_ADDRES…" at bounding box center [670, 409] width 599 height 87
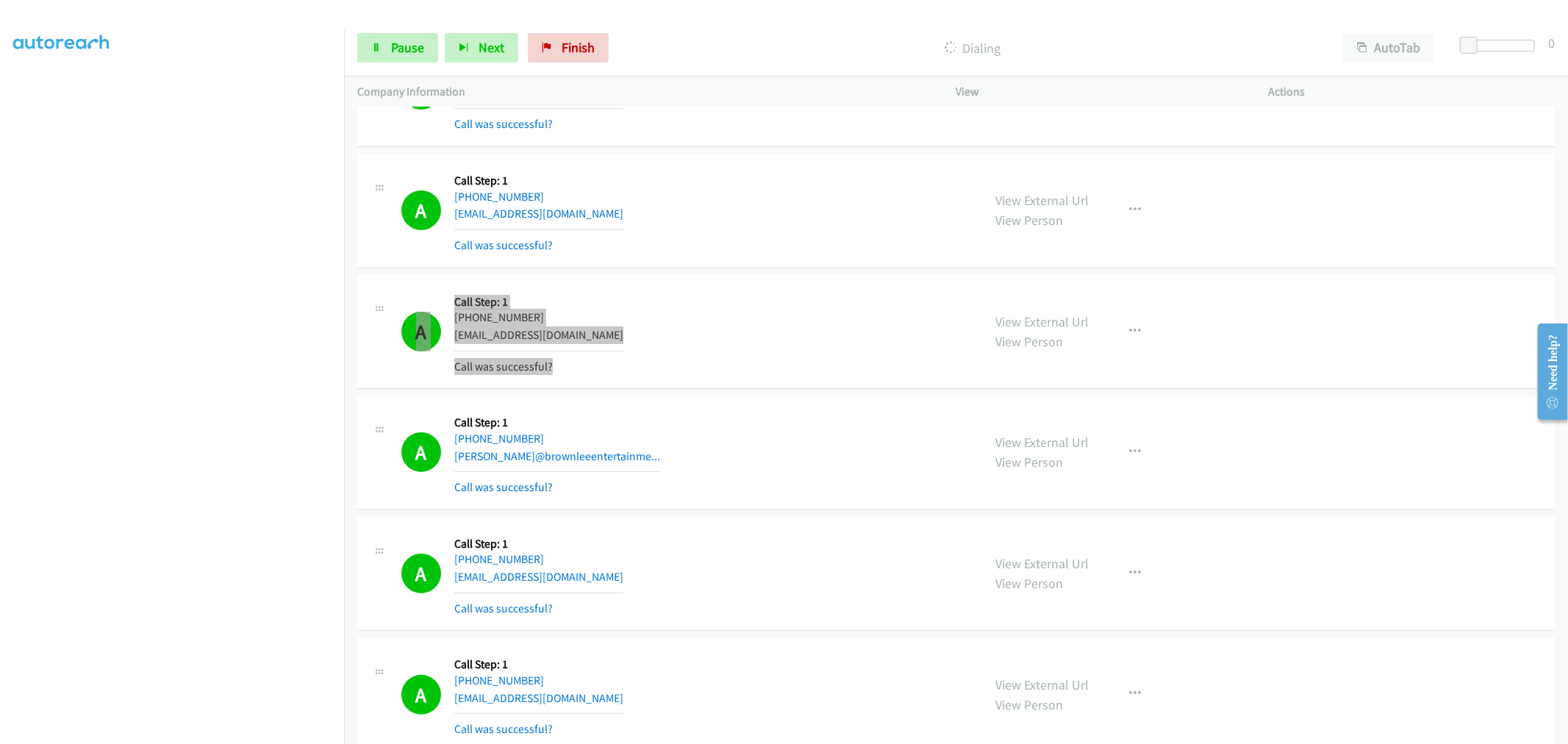
scroll to position [163, 0]
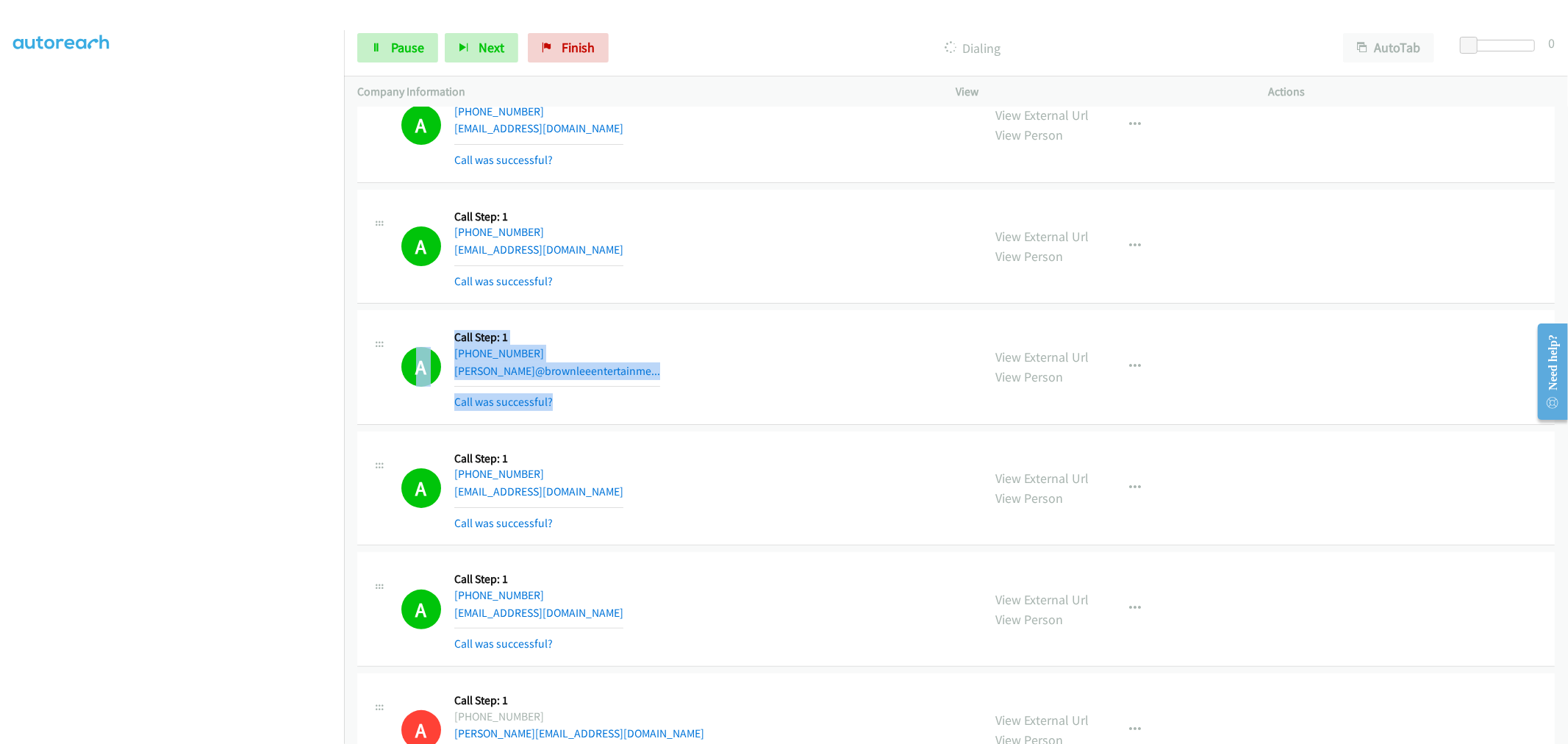
drag, startPoint x: 631, startPoint y: 406, endPoint x: 447, endPoint y: 349, distance: 192.6
click at [447, 349] on div "A Callback Scheduled Call Step: 1 [GEOGRAPHIC_DATA]/[GEOGRAPHIC_DATA] [PHONE_NU…" at bounding box center [685, 366] width 568 height 87
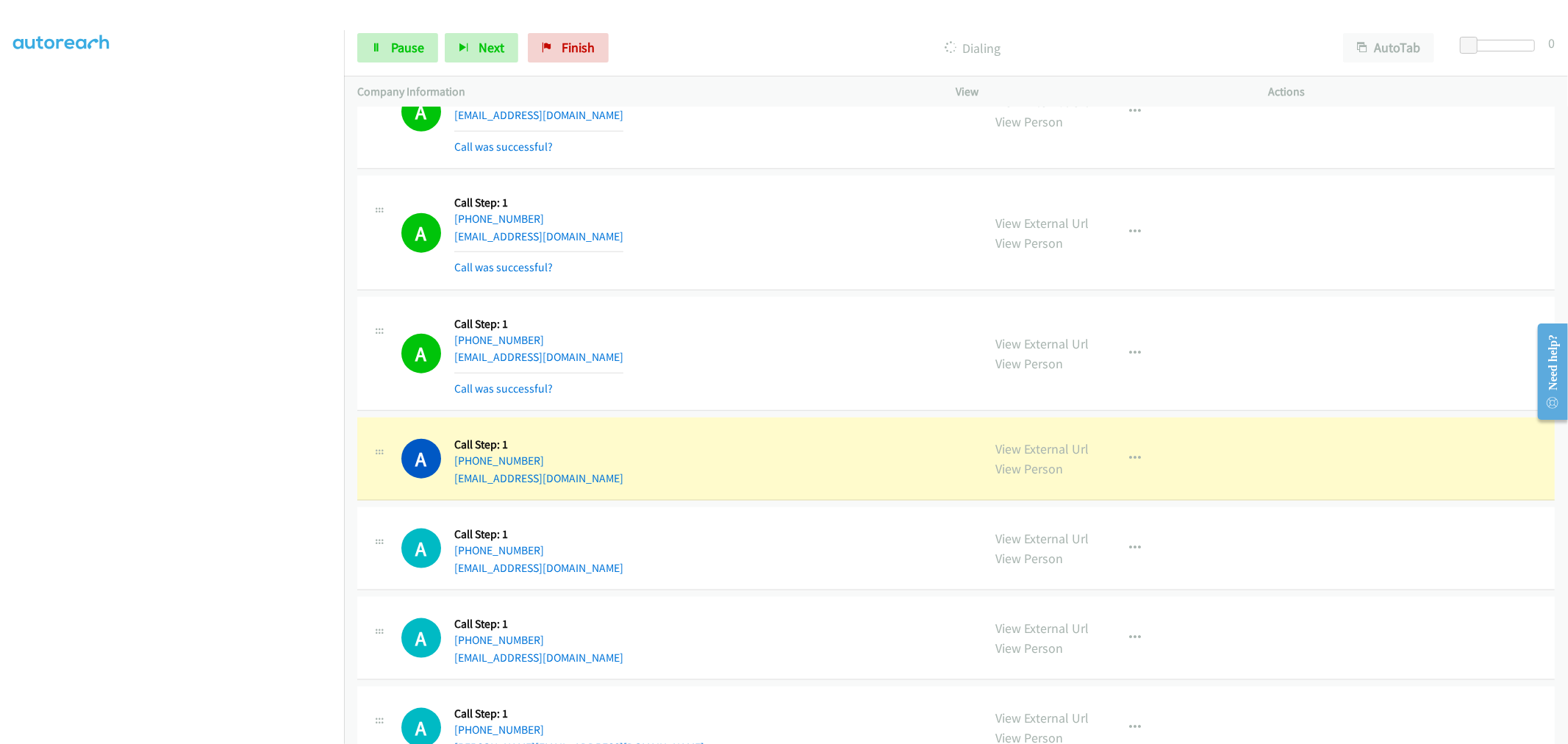
scroll to position [1471, 0]
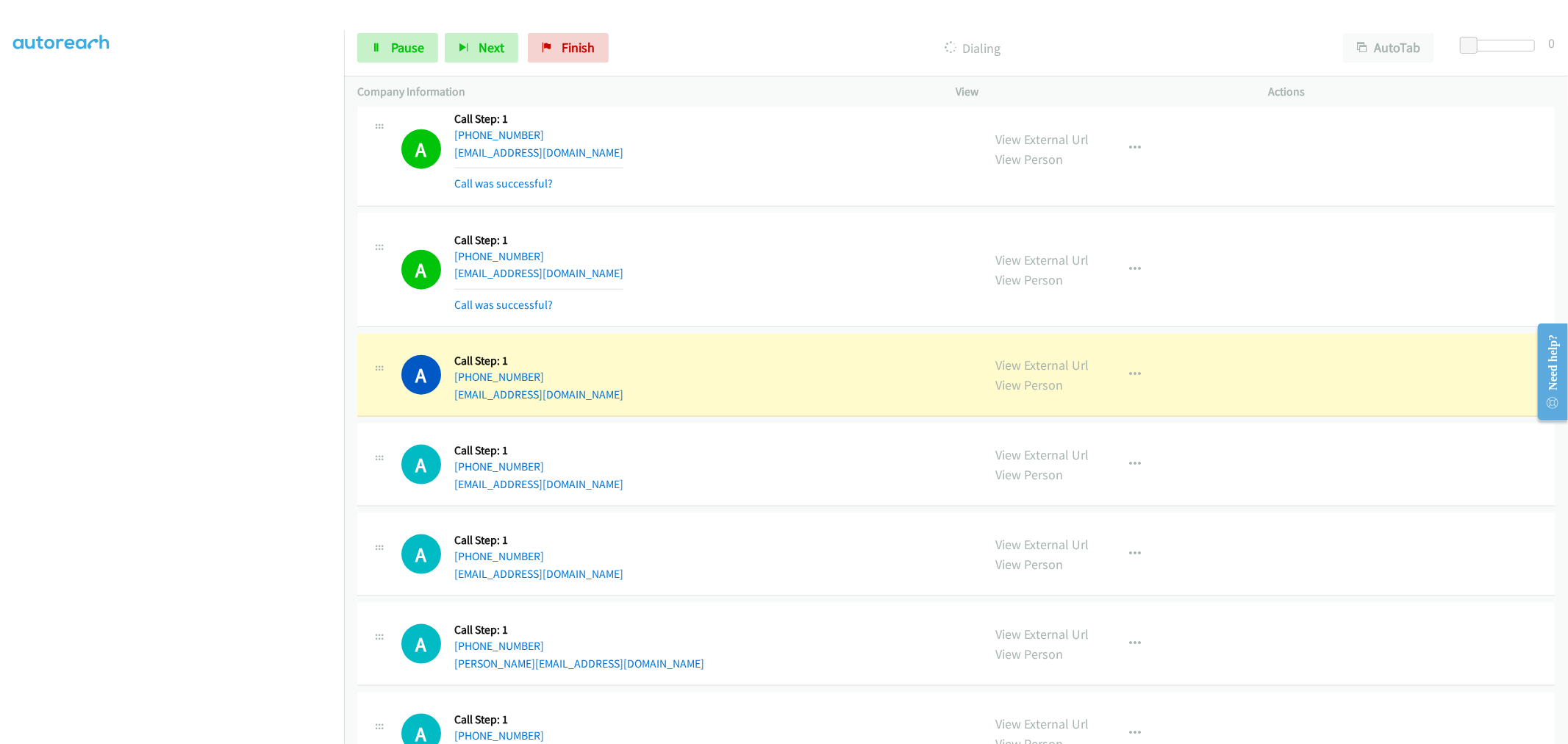
click at [730, 326] on div "A Callback Scheduled Call Step: 1 America/Los_Angeles [PHONE_NUMBER] [EMAIL_ADD…" at bounding box center [956, 270] width 1197 height 115
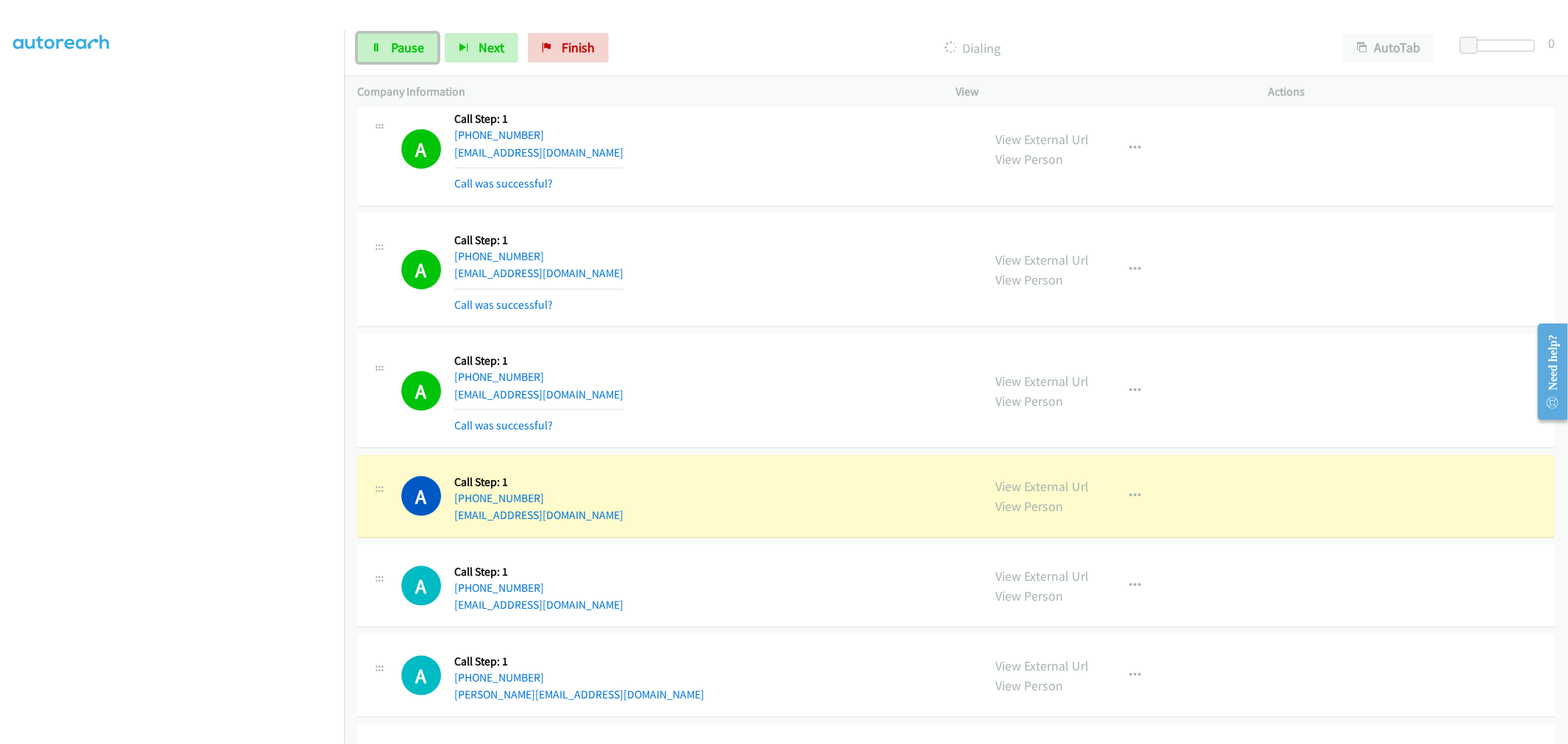
drag, startPoint x: 402, startPoint y: 54, endPoint x: 432, endPoint y: 80, distance: 39.7
click at [402, 54] on span "Pause" at bounding box center [407, 48] width 34 height 17
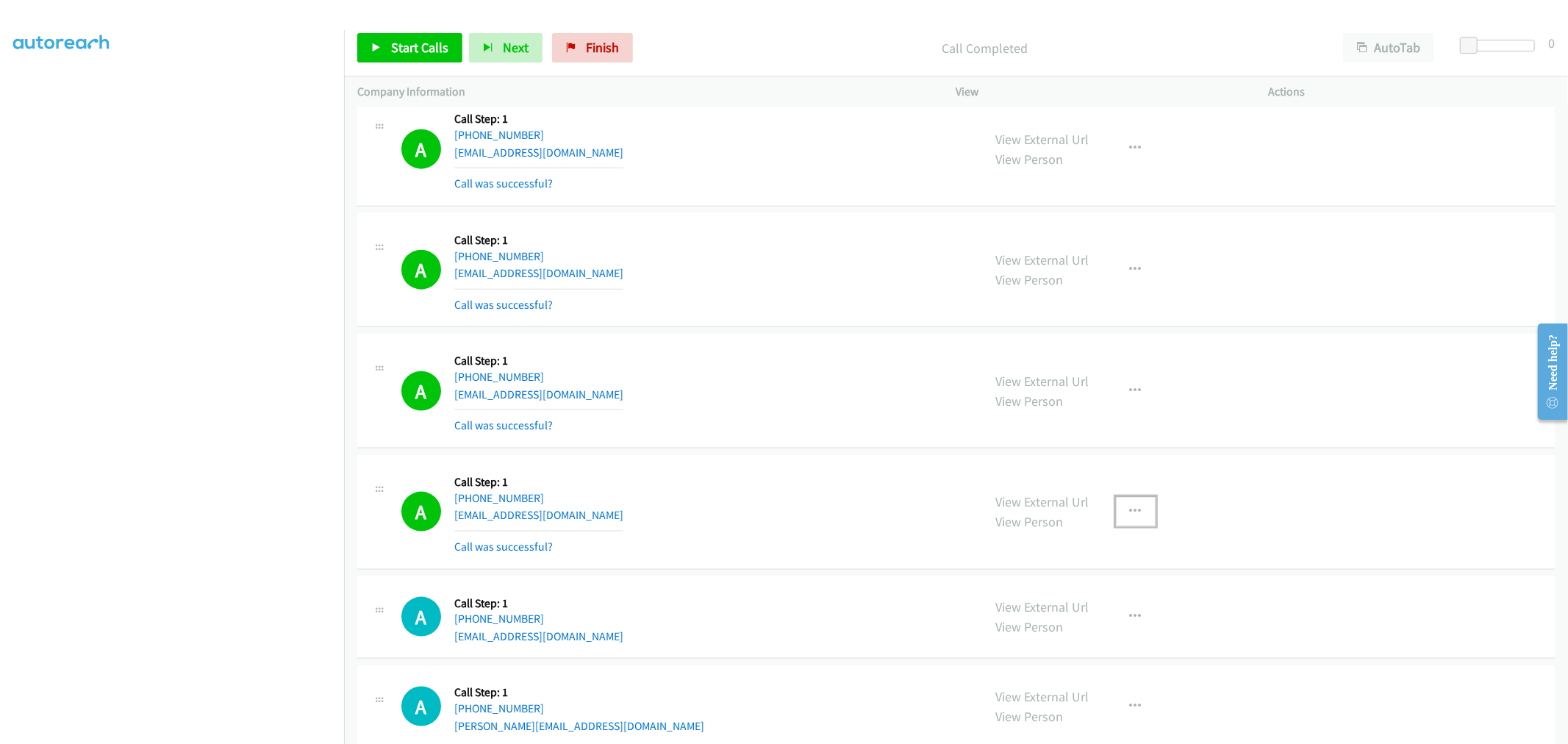
click at [1116, 509] on button "button" at bounding box center [1135, 511] width 39 height 30
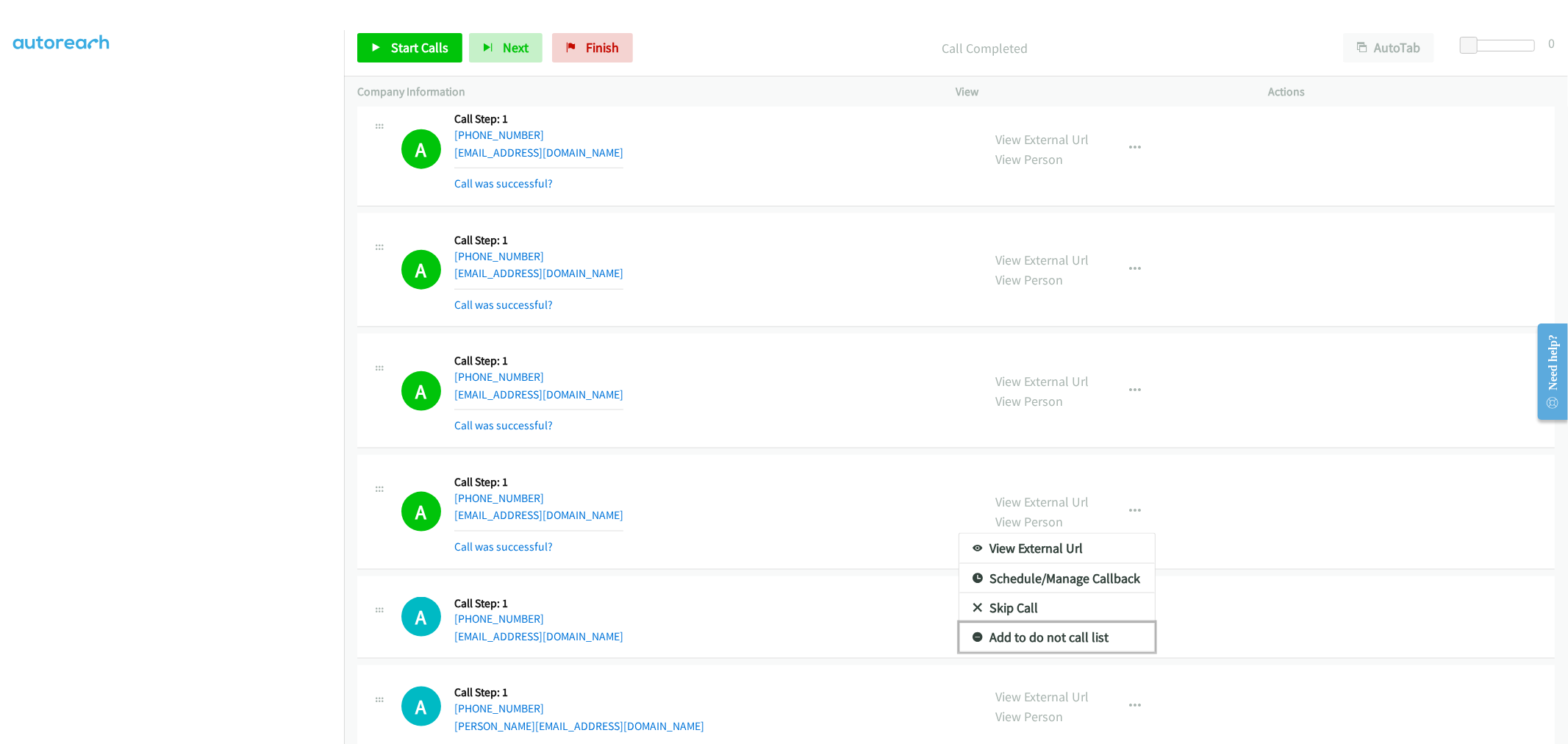
click at [1057, 629] on link "Add to do not call list" at bounding box center [1057, 638] width 196 height 30
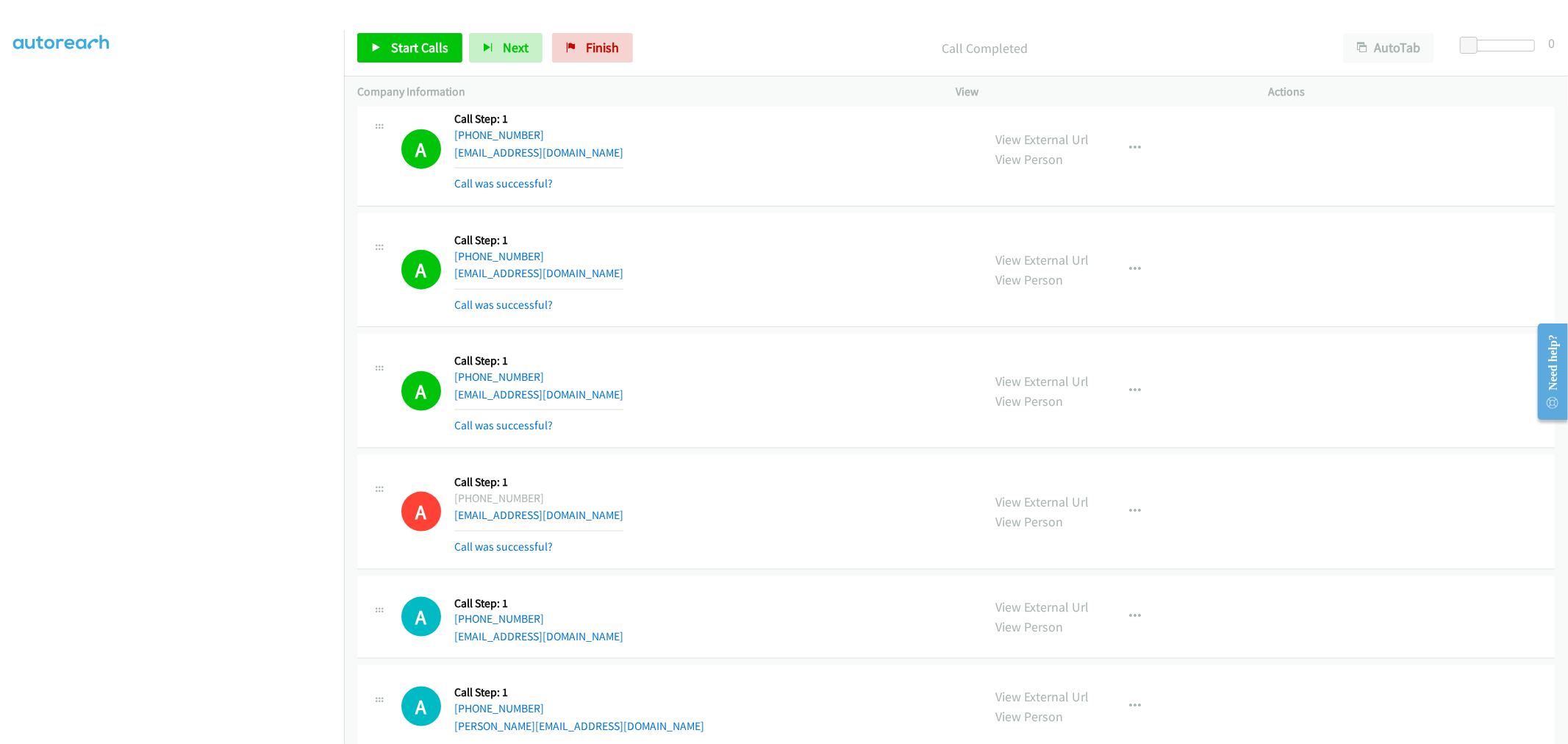
click at [760, 325] on div "A Callback Scheduled Call Step: 1 America/Los_Angeles [PHONE_NUMBER] [EMAIL_ADD…" at bounding box center [956, 270] width 1197 height 115
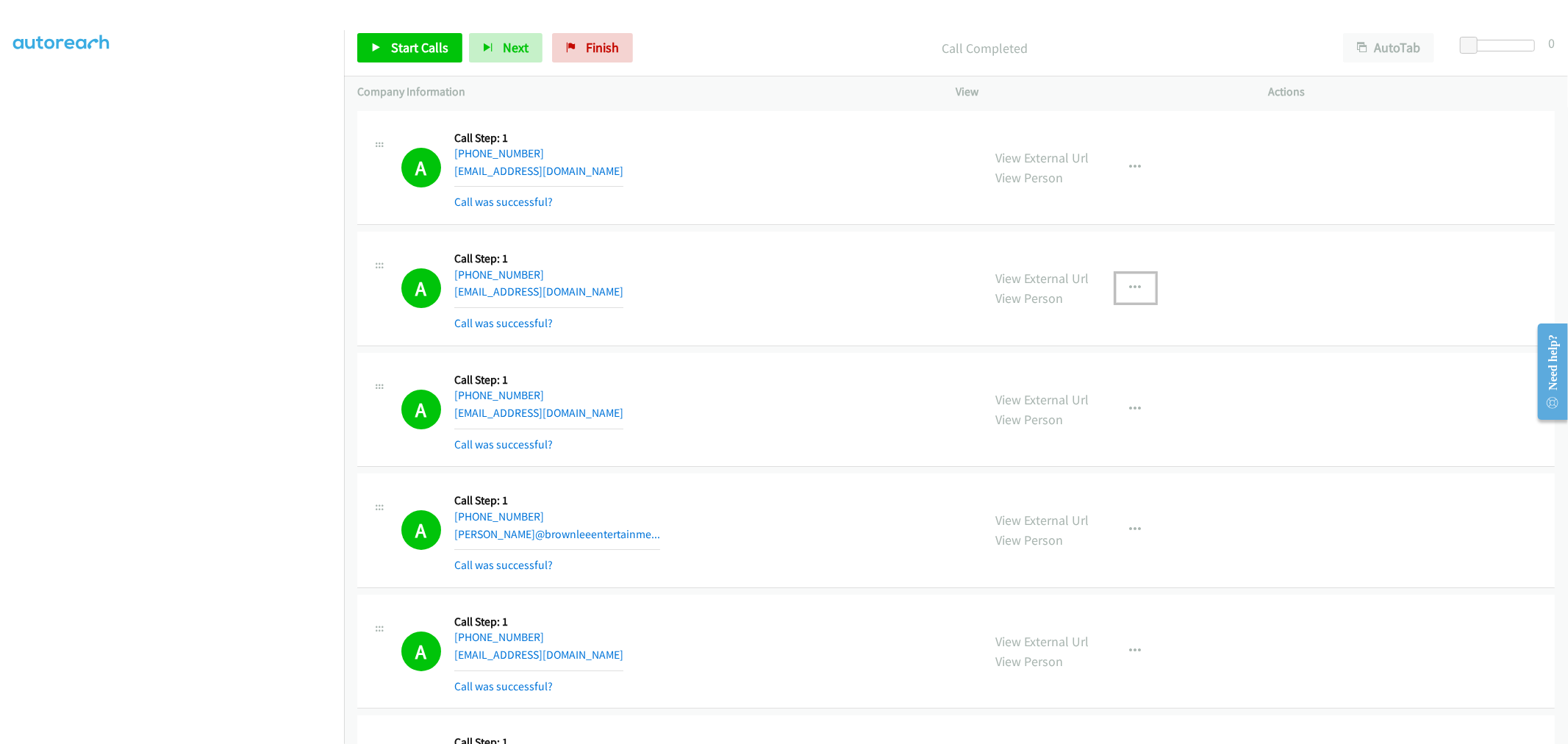
click at [1116, 280] on button "button" at bounding box center [1135, 288] width 39 height 30
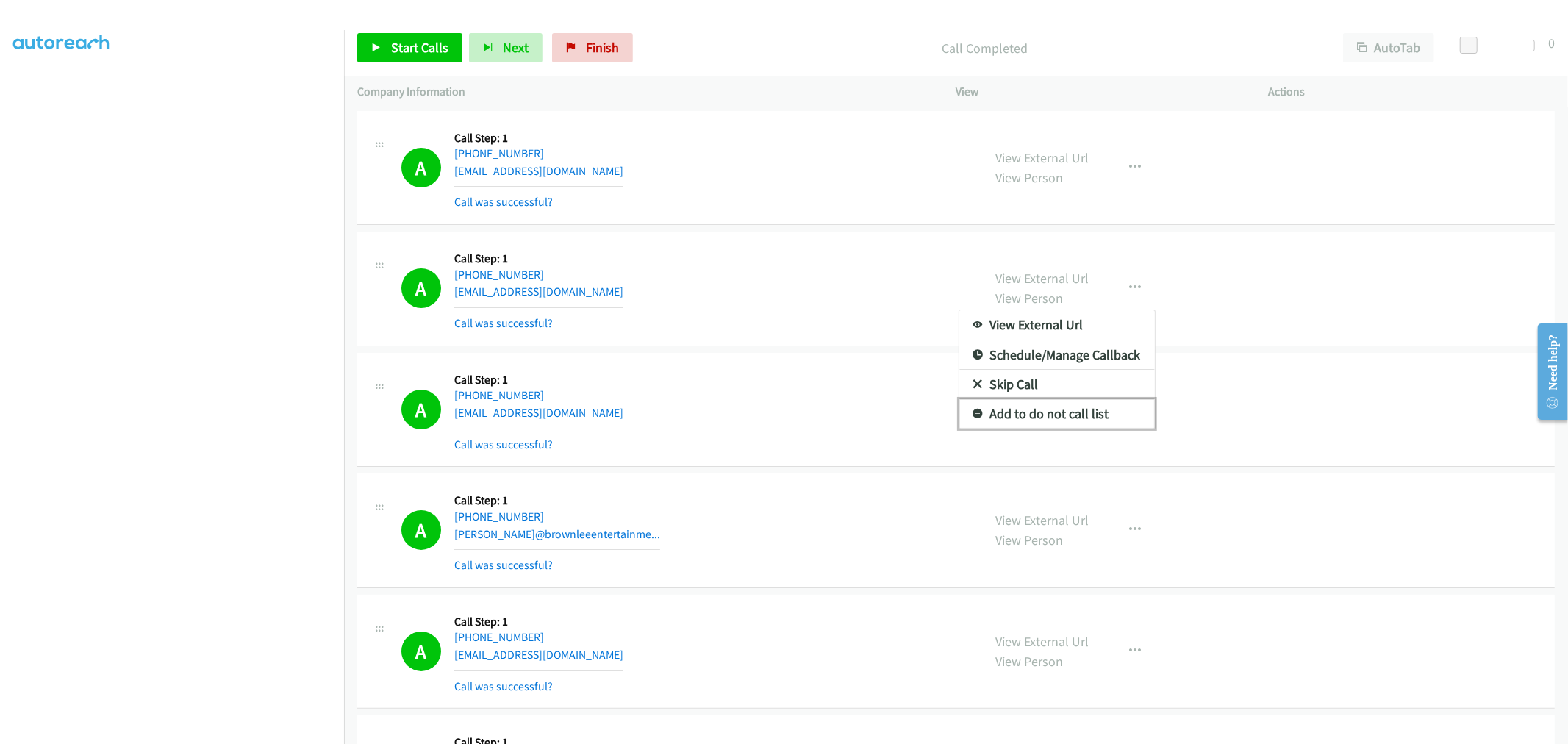
click at [1054, 420] on link "Add to do not call list" at bounding box center [1057, 413] width 196 height 30
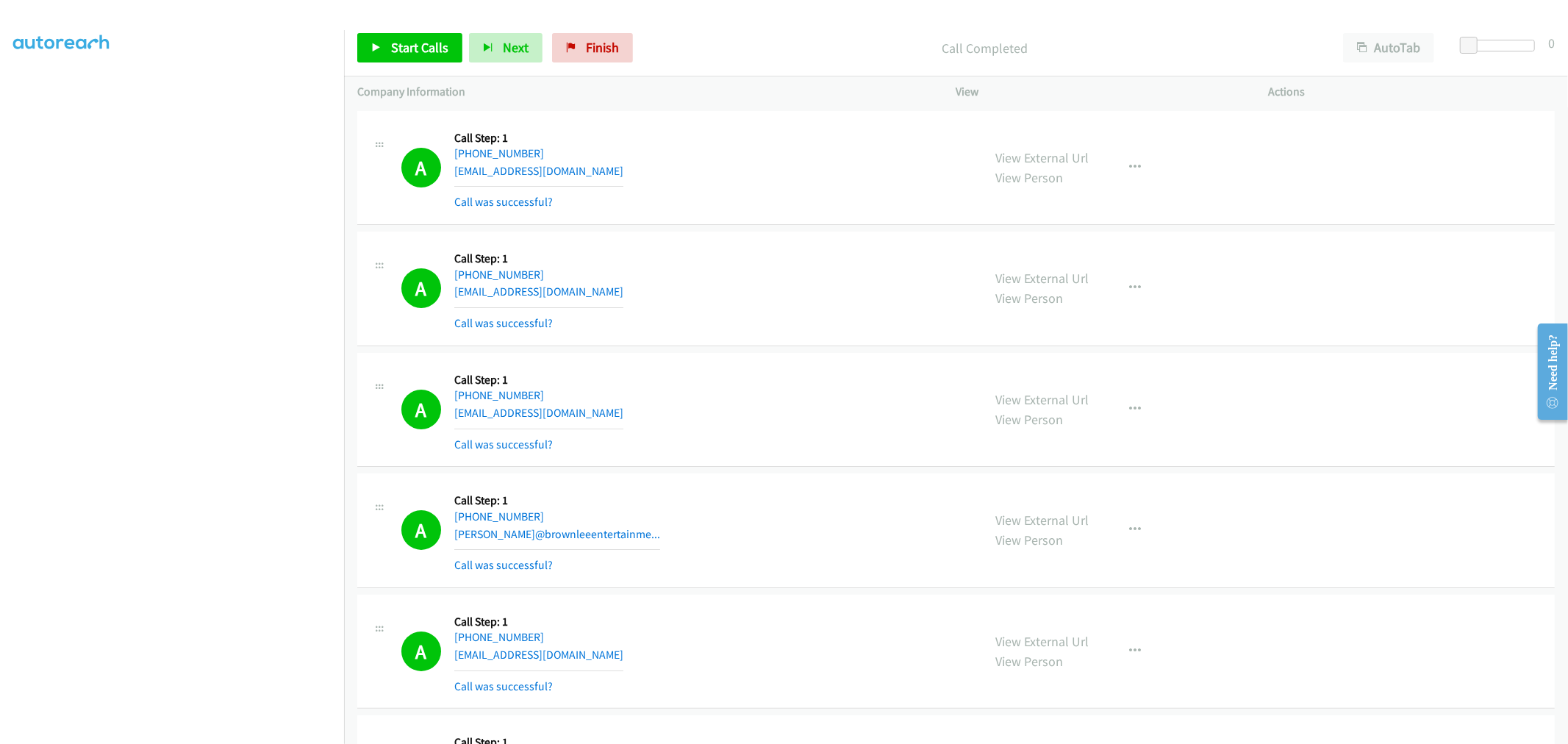
click at [813, 286] on div "A Callback Scheduled Call Step: 1 America/New_York [PHONE_NUMBER] [EMAIL_ADDRES…" at bounding box center [685, 288] width 568 height 87
click at [848, 242] on div "A Callback Scheduled Call Step: 1 America/New_York [PHONE_NUMBER] [EMAIL_ADDRES…" at bounding box center [956, 290] width 1197 height 115
click at [358, 39] on link "Start Calls" at bounding box center [410, 48] width 105 height 30
click at [440, 42] on span "Start Calls" at bounding box center [420, 48] width 58 height 17
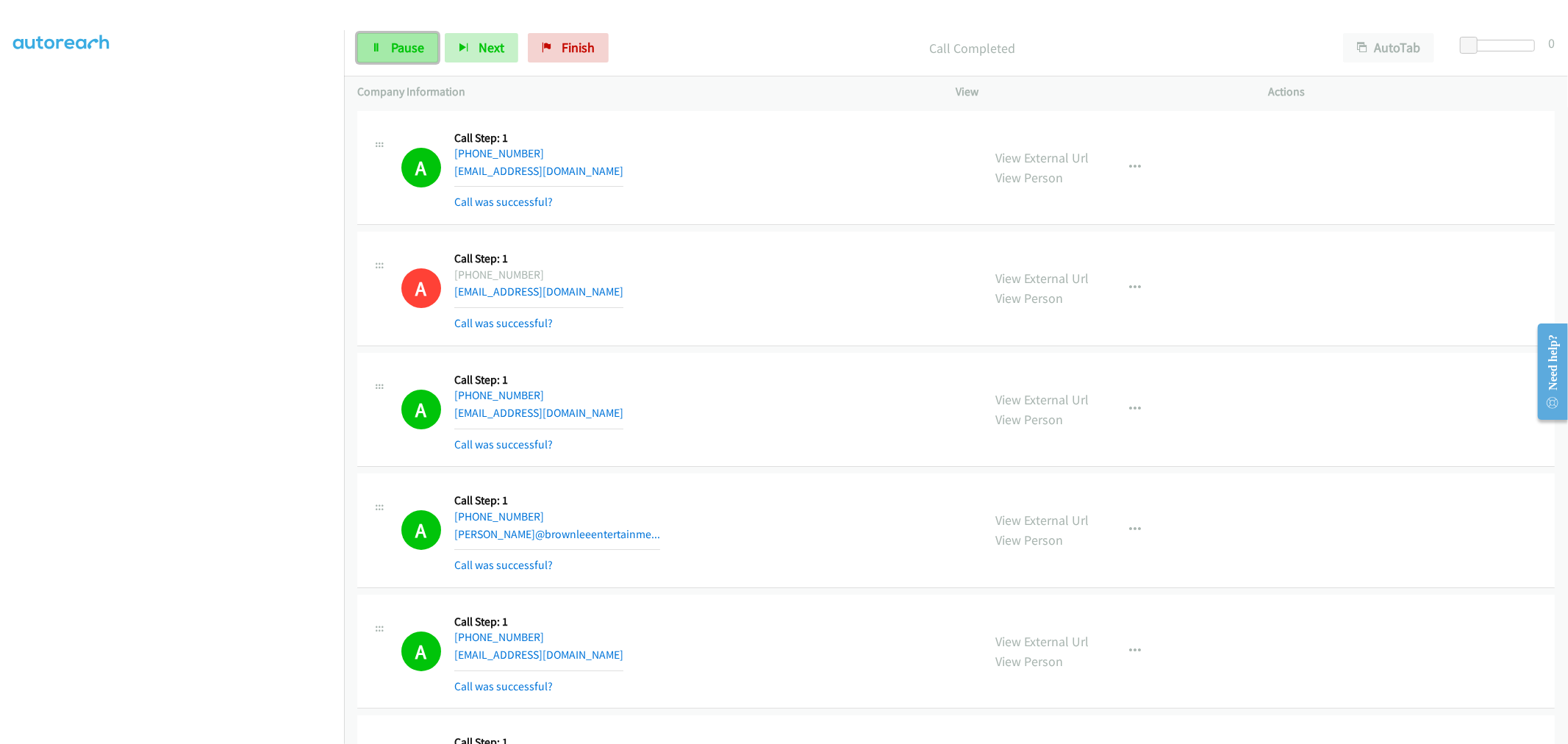
click at [407, 59] on link "Pause" at bounding box center [398, 48] width 81 height 30
click at [409, 52] on span "Start Calls" at bounding box center [420, 48] width 58 height 17
click at [787, 327] on div "A Callback Scheduled Call Step: 1 America/New_York [PHONE_NUMBER] [EMAIL_ADDRES…" at bounding box center [685, 288] width 568 height 87
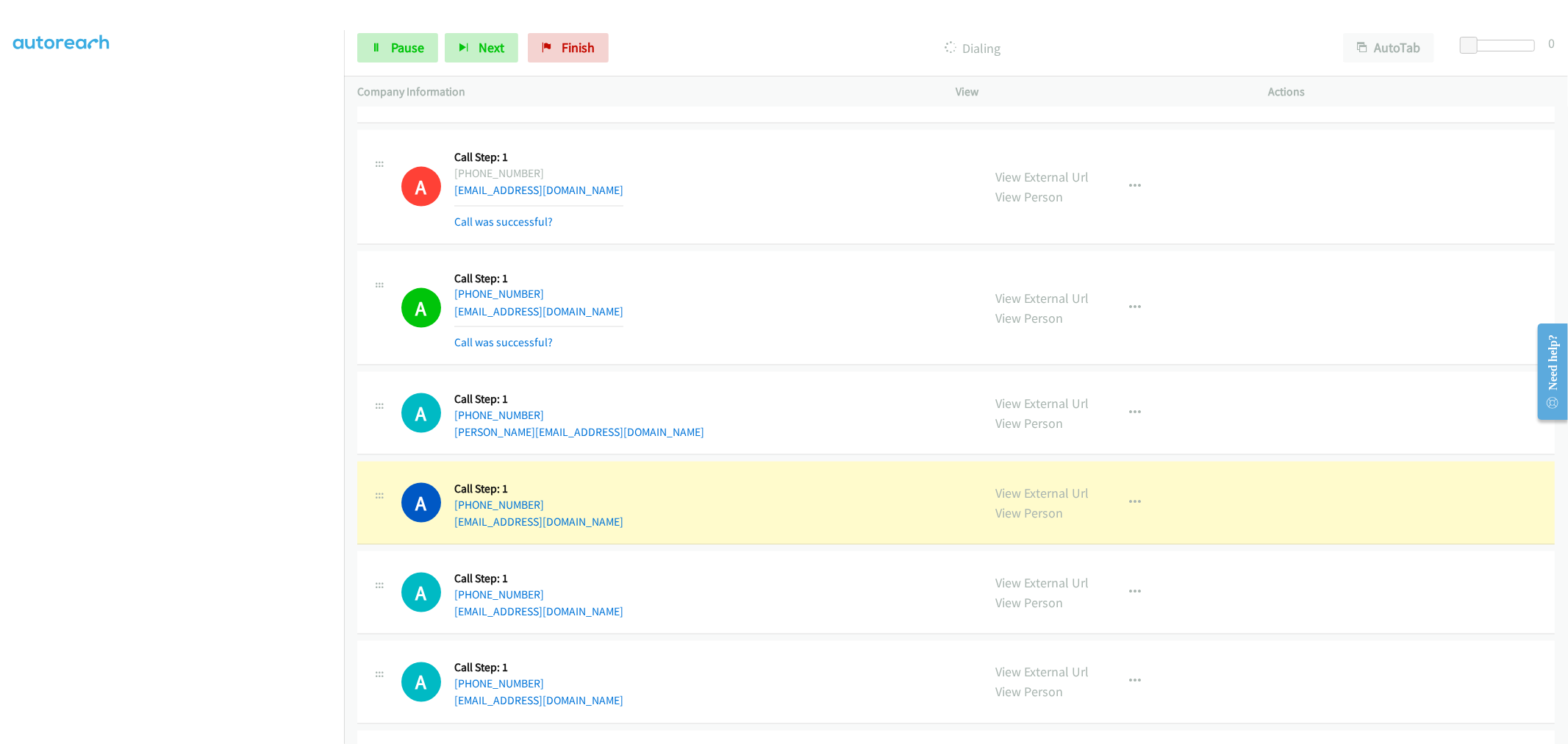
scroll to position [1715, 0]
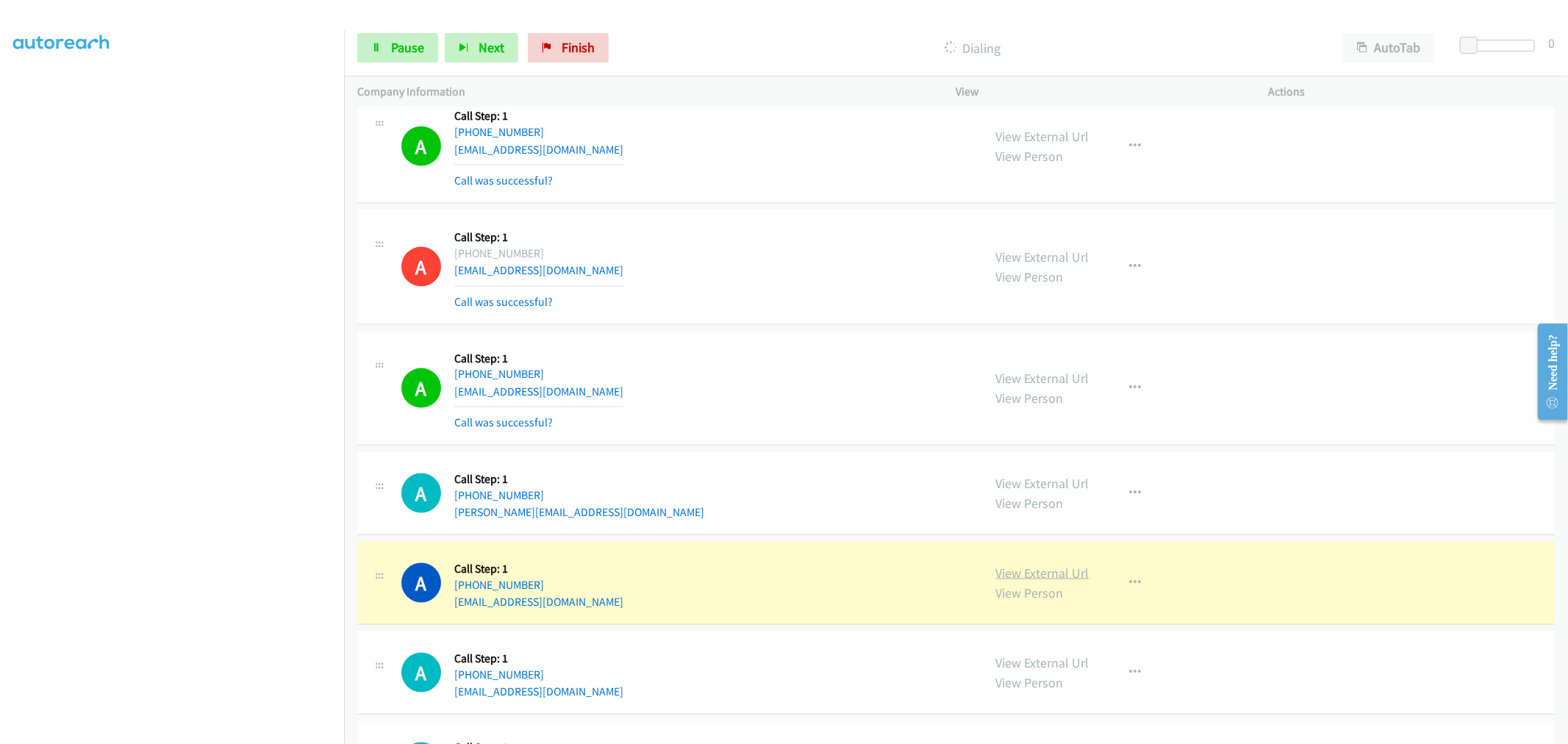
drag, startPoint x: 1026, startPoint y: 571, endPoint x: 1008, endPoint y: 570, distance: 18.0
click at [405, 60] on link "Pause" at bounding box center [398, 48] width 81 height 30
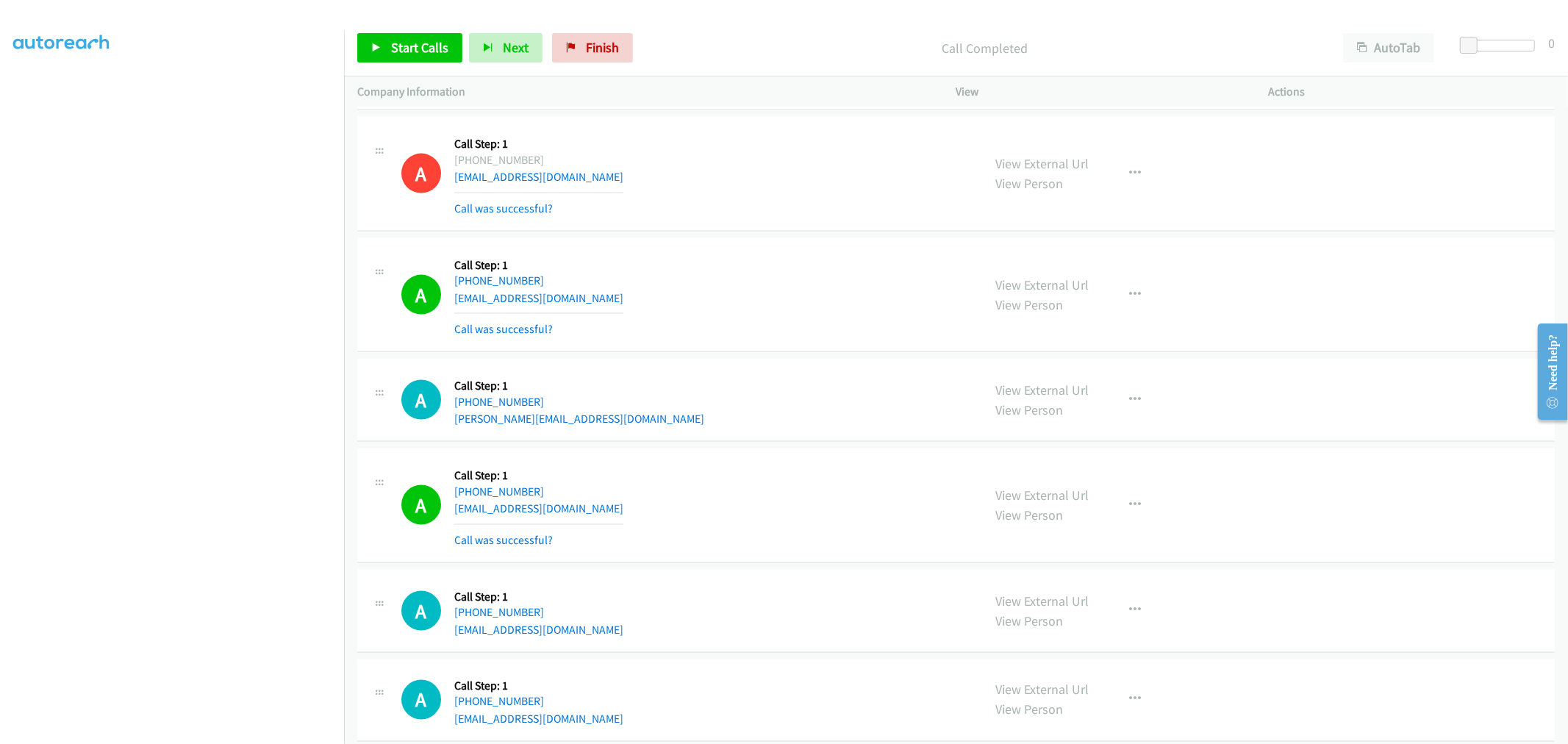
scroll to position [1797, 0]
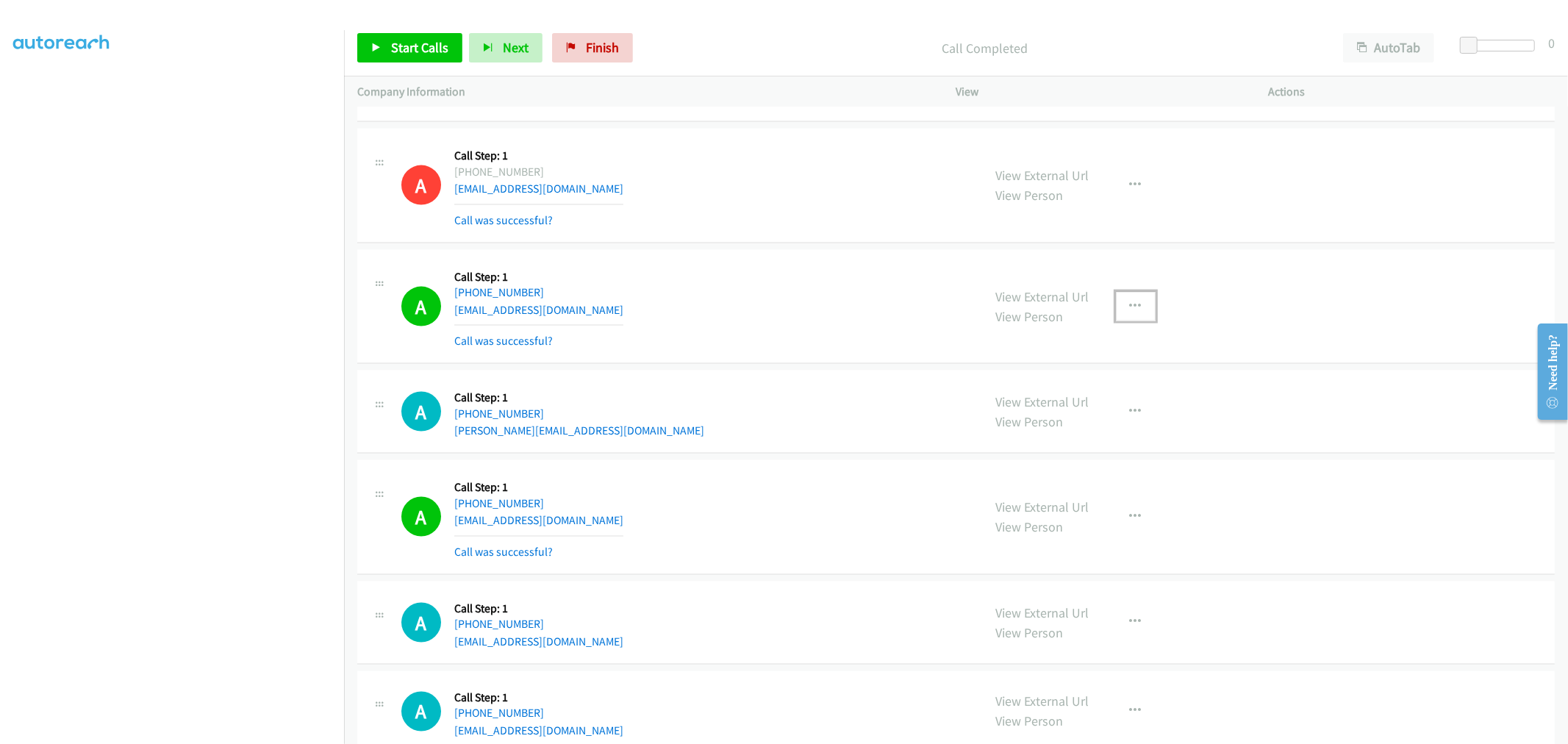
drag, startPoint x: 1133, startPoint y: 300, endPoint x: 1118, endPoint y: 335, distance: 38.1
click at [1133, 301] on icon "button" at bounding box center [1136, 307] width 12 height 12
click at [765, 427] on div at bounding box center [784, 372] width 1568 height 744
click at [1130, 513] on icon "button" at bounding box center [1136, 517] width 12 height 12
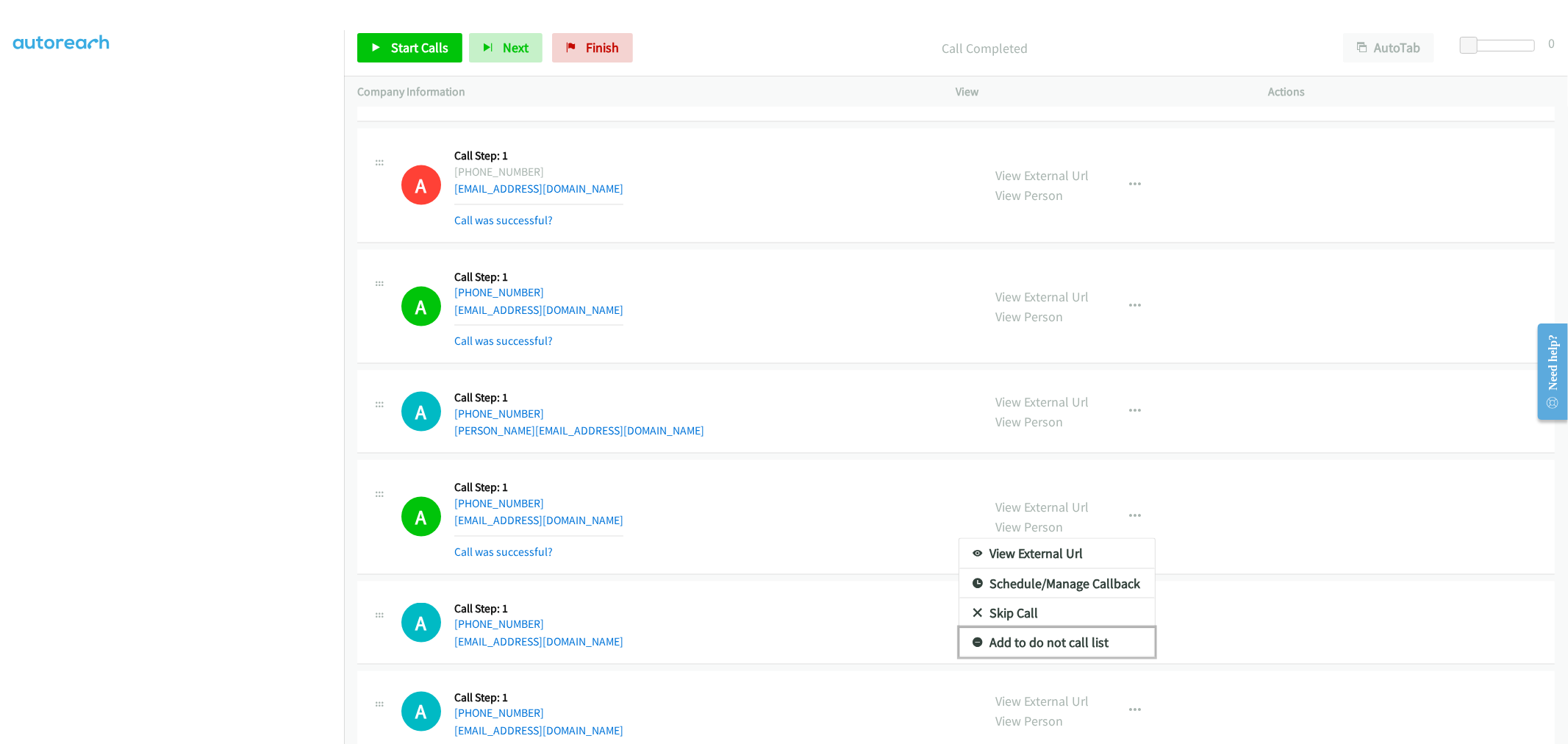
click at [1063, 637] on link "Add to do not call list" at bounding box center [1057, 642] width 196 height 30
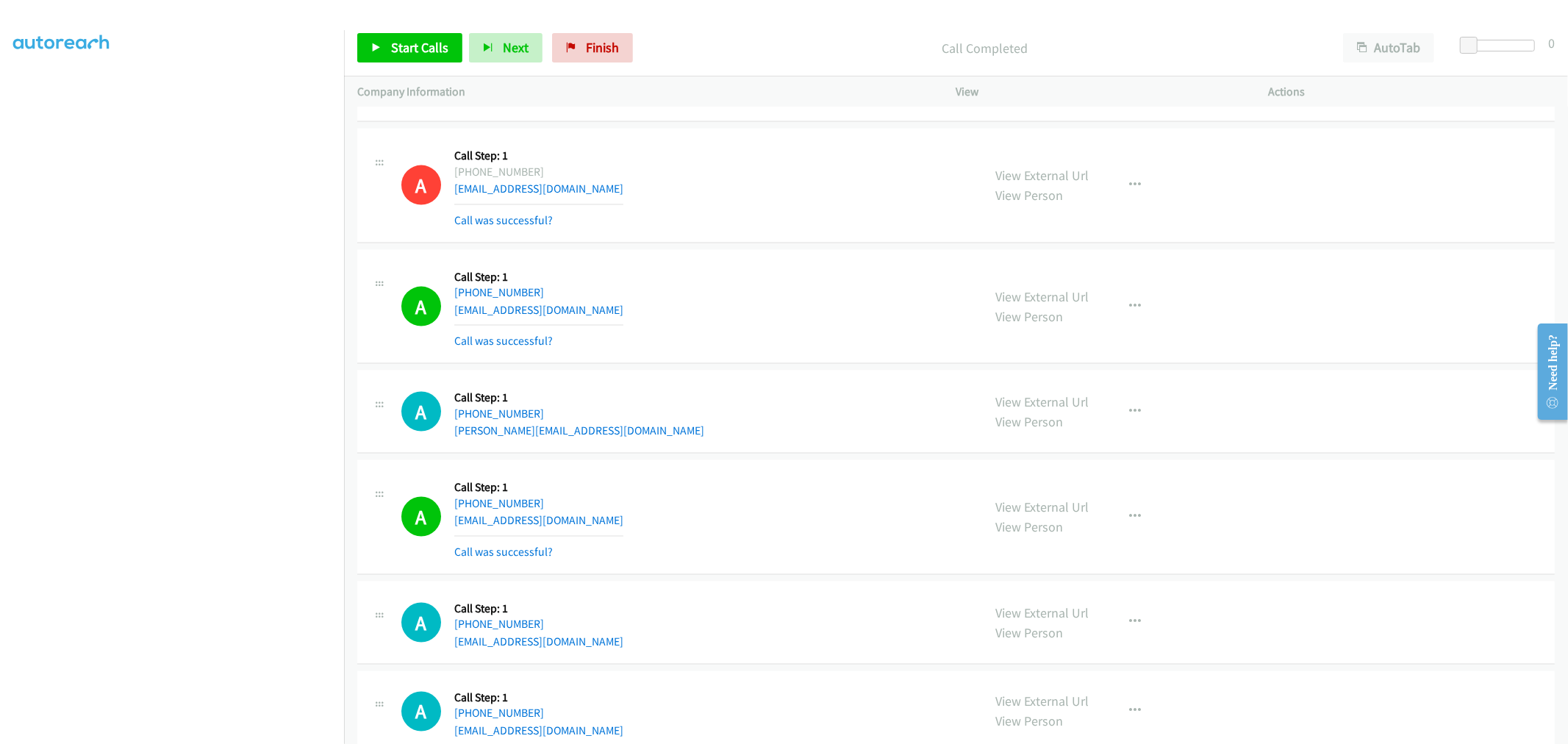
click at [711, 437] on div "A Callback Scheduled Call Step: 1 America/New_York [PHONE_NUMBER] [PERSON_NAME]…" at bounding box center [685, 411] width 568 height 56
drag, startPoint x: 373, startPoint y: 54, endPoint x: 524, endPoint y: 80, distance: 153.2
click at [374, 54] on link "Start Calls" at bounding box center [410, 48] width 105 height 30
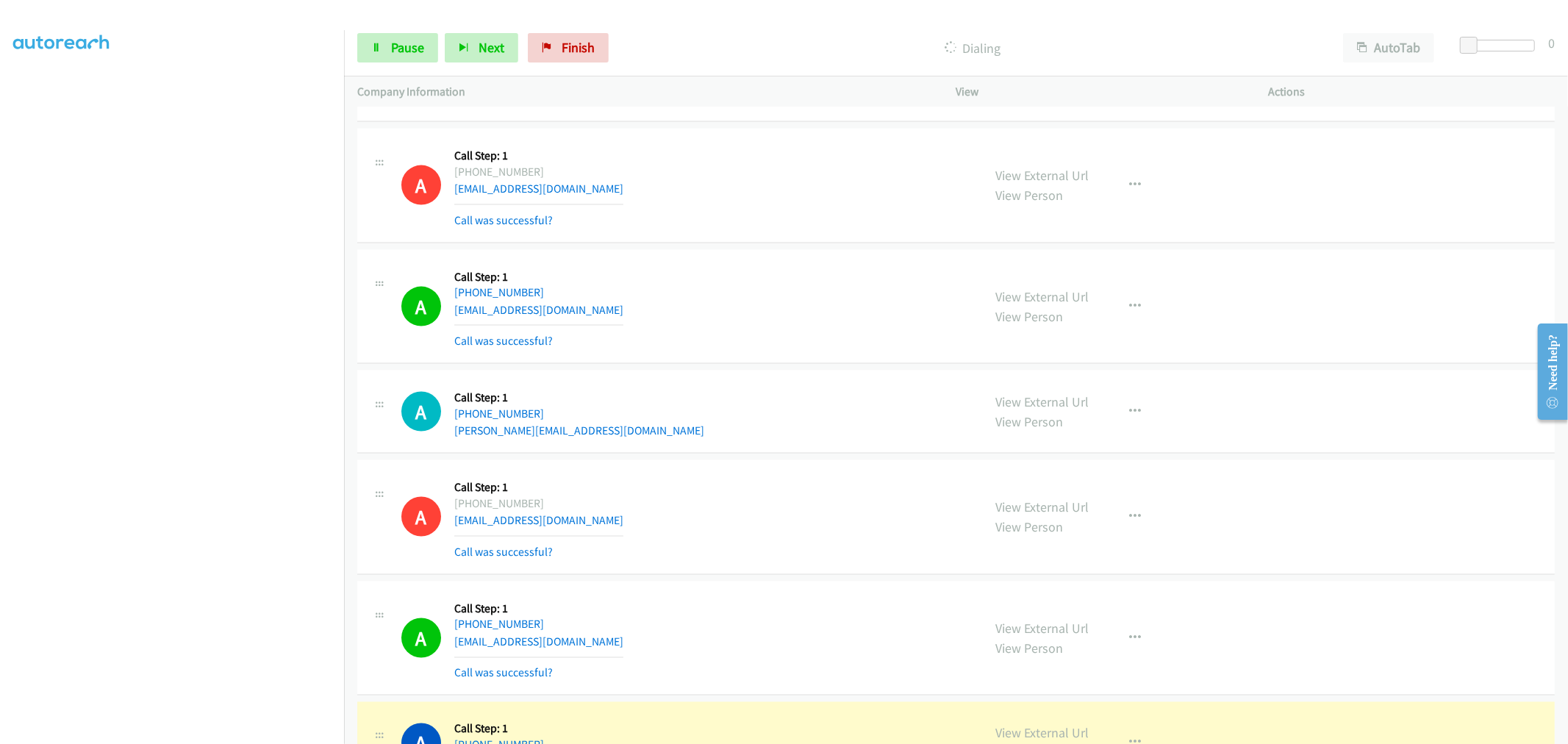
click at [703, 339] on div "A Callback Scheduled Call Step: 1 [GEOGRAPHIC_DATA]/[GEOGRAPHIC_DATA] [PHONE_NU…" at bounding box center [685, 307] width 568 height 87
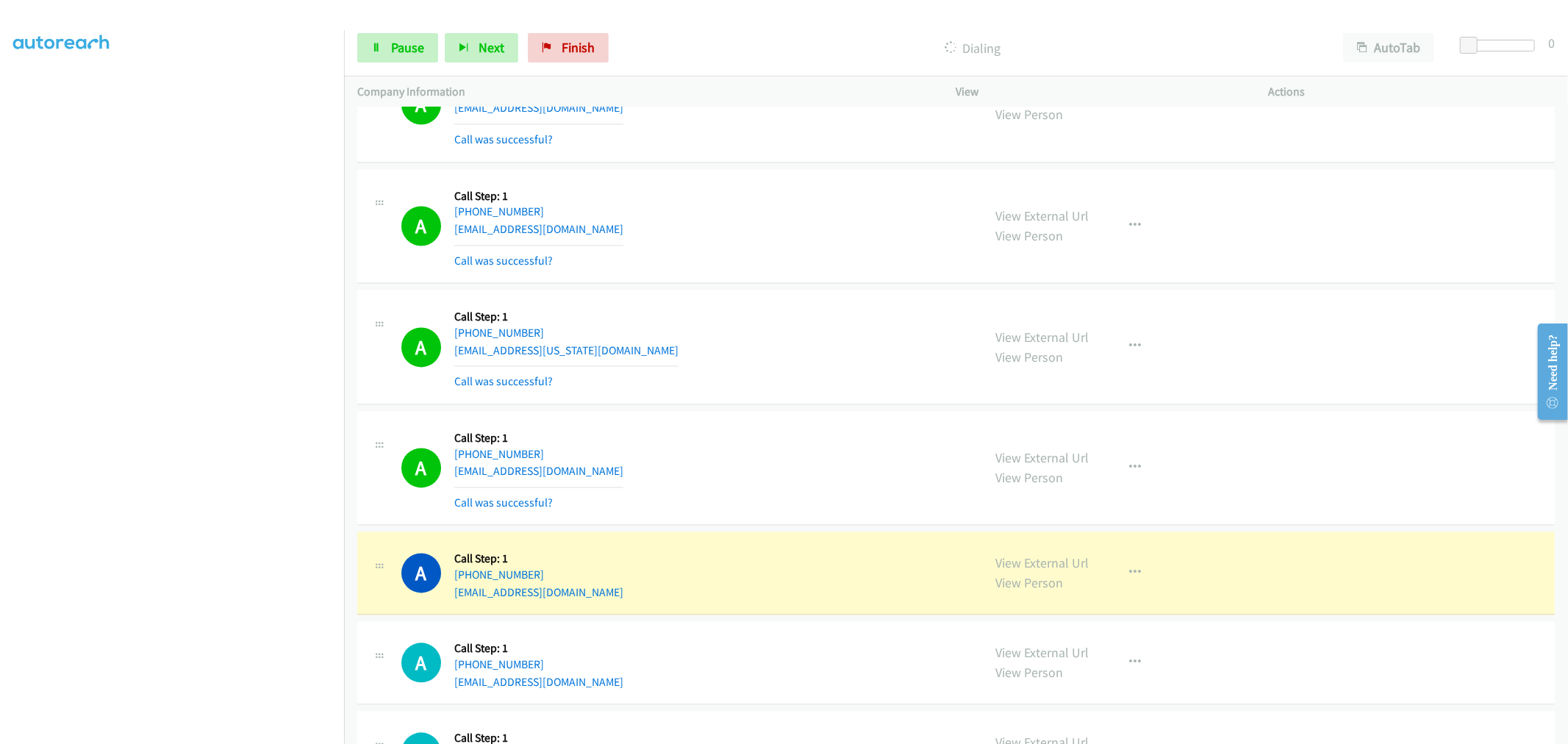
scroll to position [2532, 0]
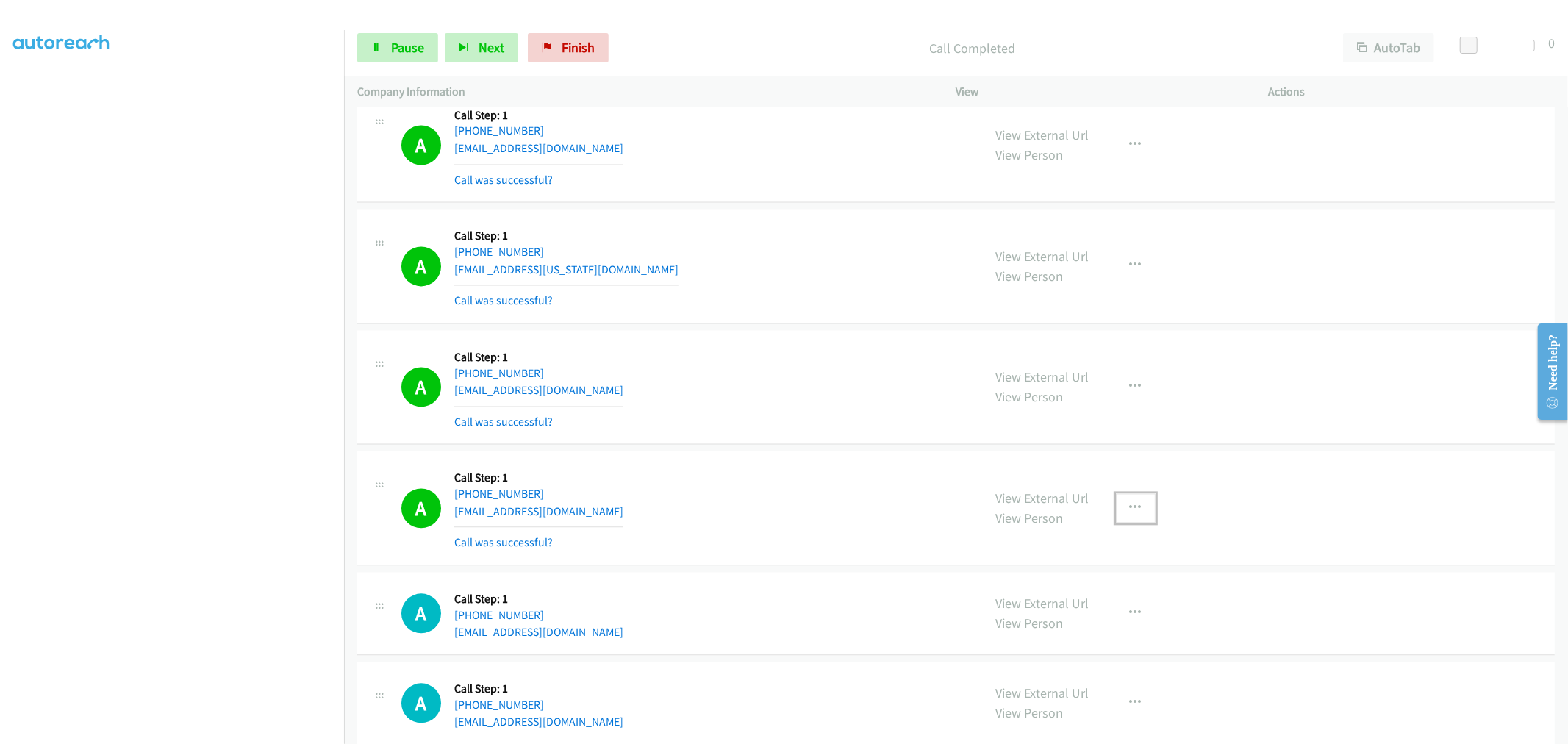
click at [1141, 510] on button "button" at bounding box center [1135, 508] width 39 height 30
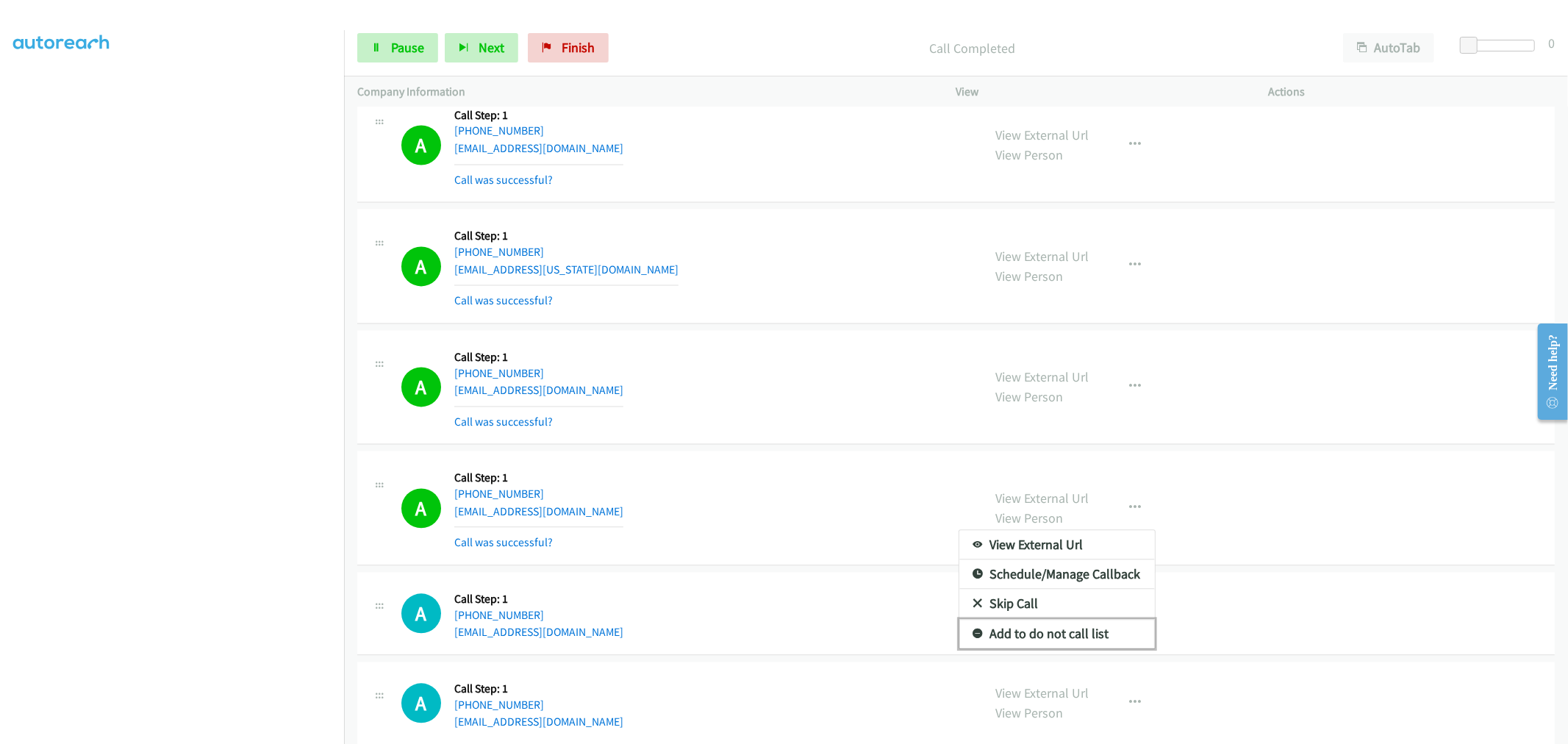
click at [1074, 633] on link "Add to do not call list" at bounding box center [1057, 634] width 196 height 30
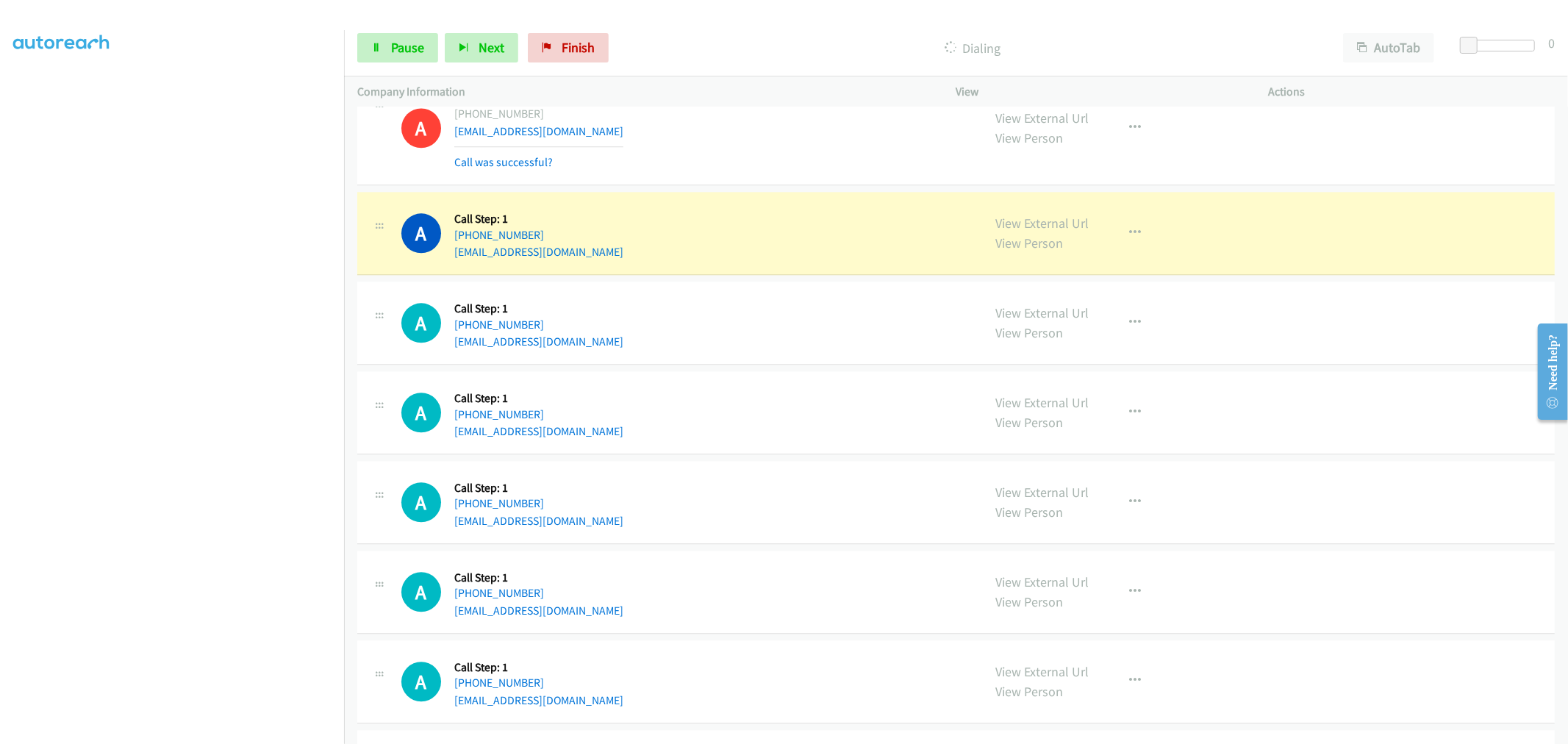
scroll to position [2941, 0]
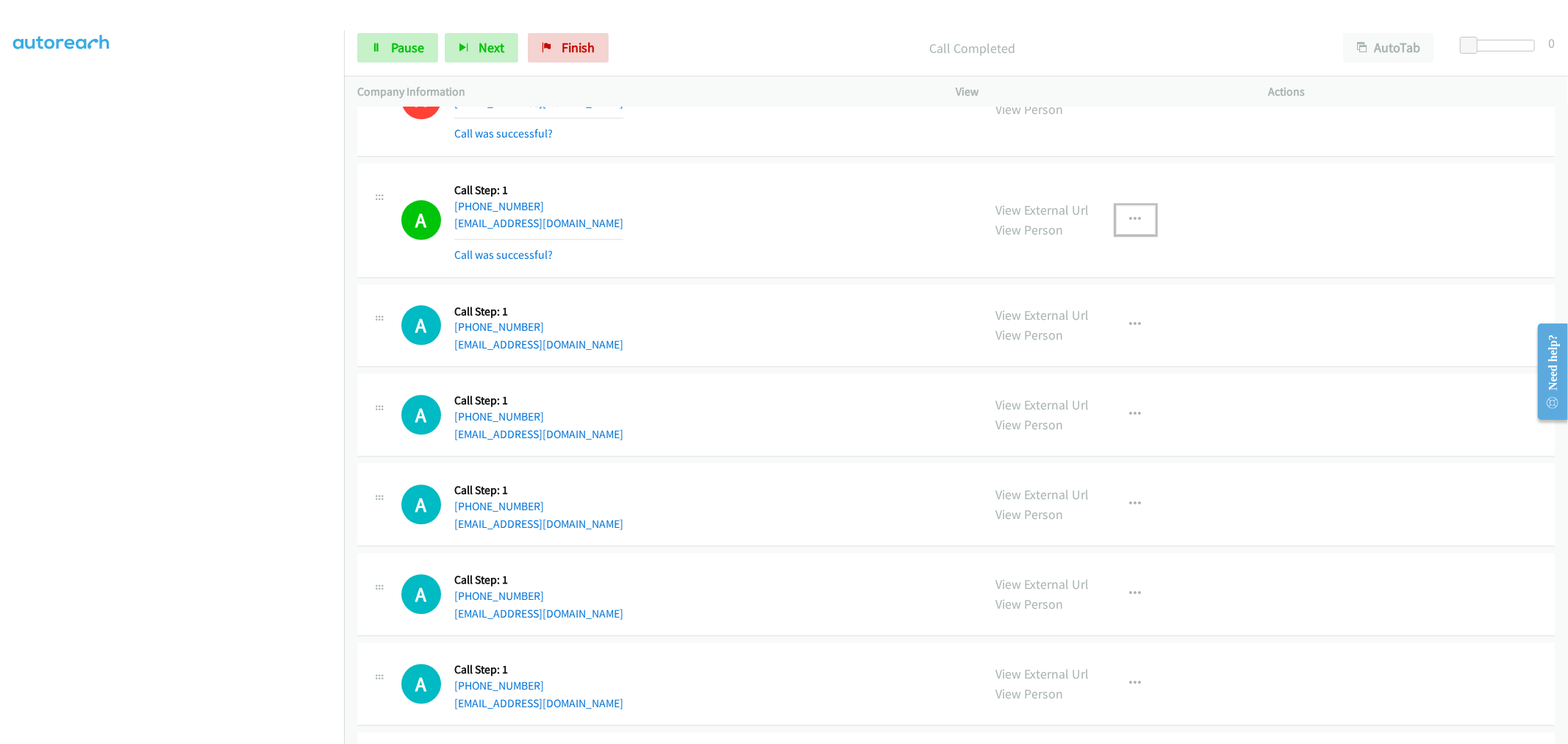
click at [1146, 225] on button "button" at bounding box center [1135, 220] width 39 height 30
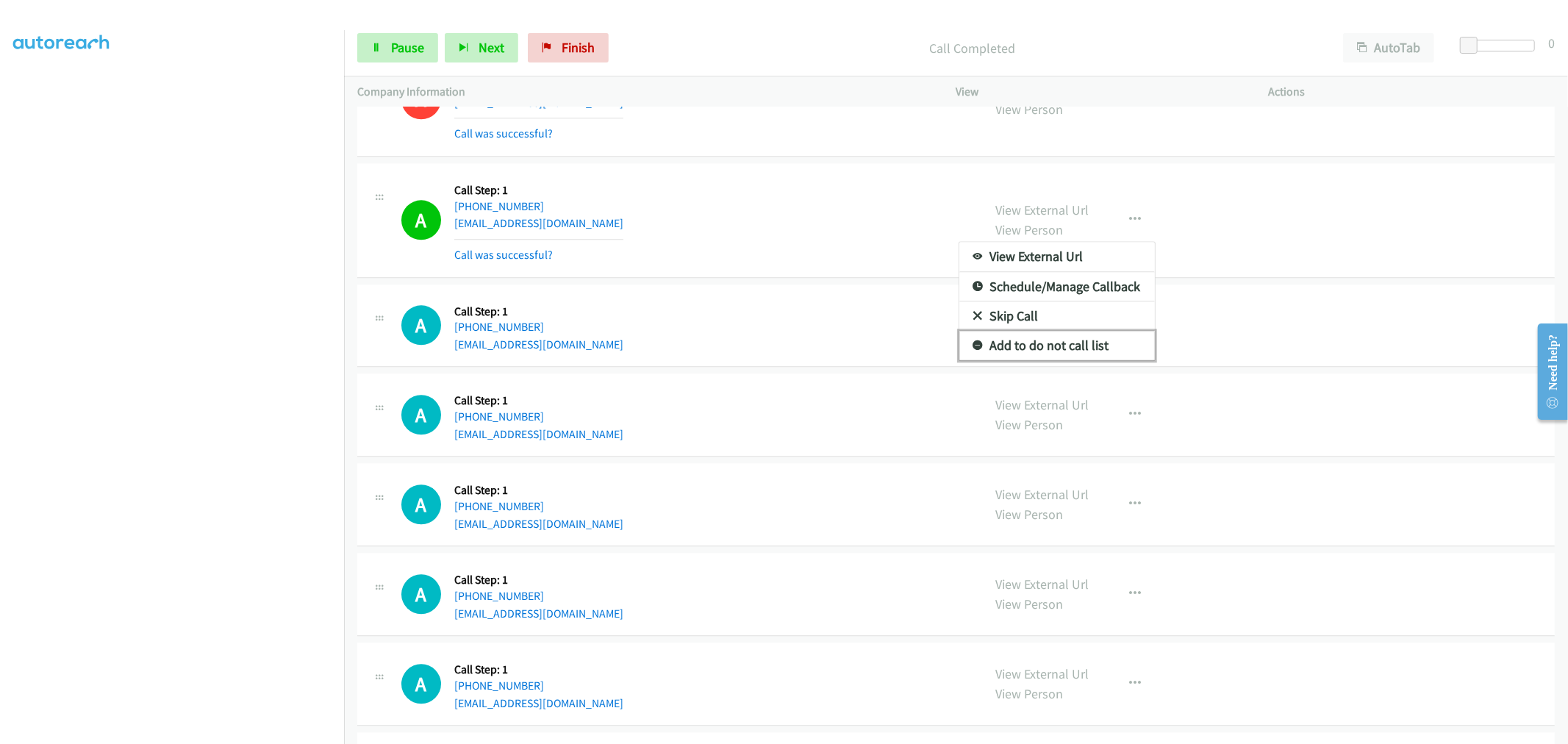
click at [1035, 339] on link "Add to do not call list" at bounding box center [1057, 345] width 196 height 30
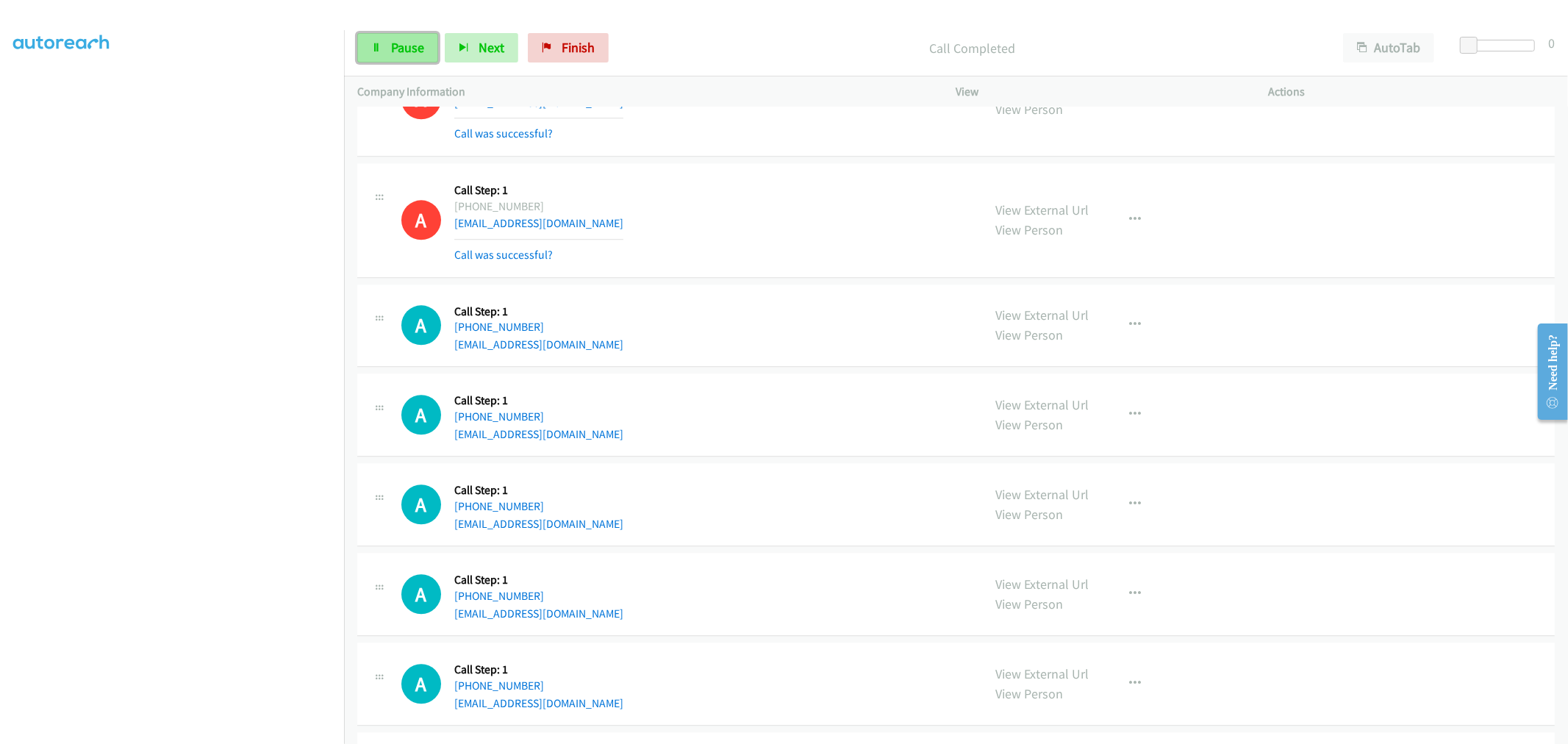
click at [416, 42] on span "Pause" at bounding box center [407, 48] width 34 height 17
click at [416, 42] on div "Start Calls Pause Next Finish" at bounding box center [486, 48] width 258 height 30
click at [416, 42] on span "Start Calls" at bounding box center [420, 48] width 58 height 17
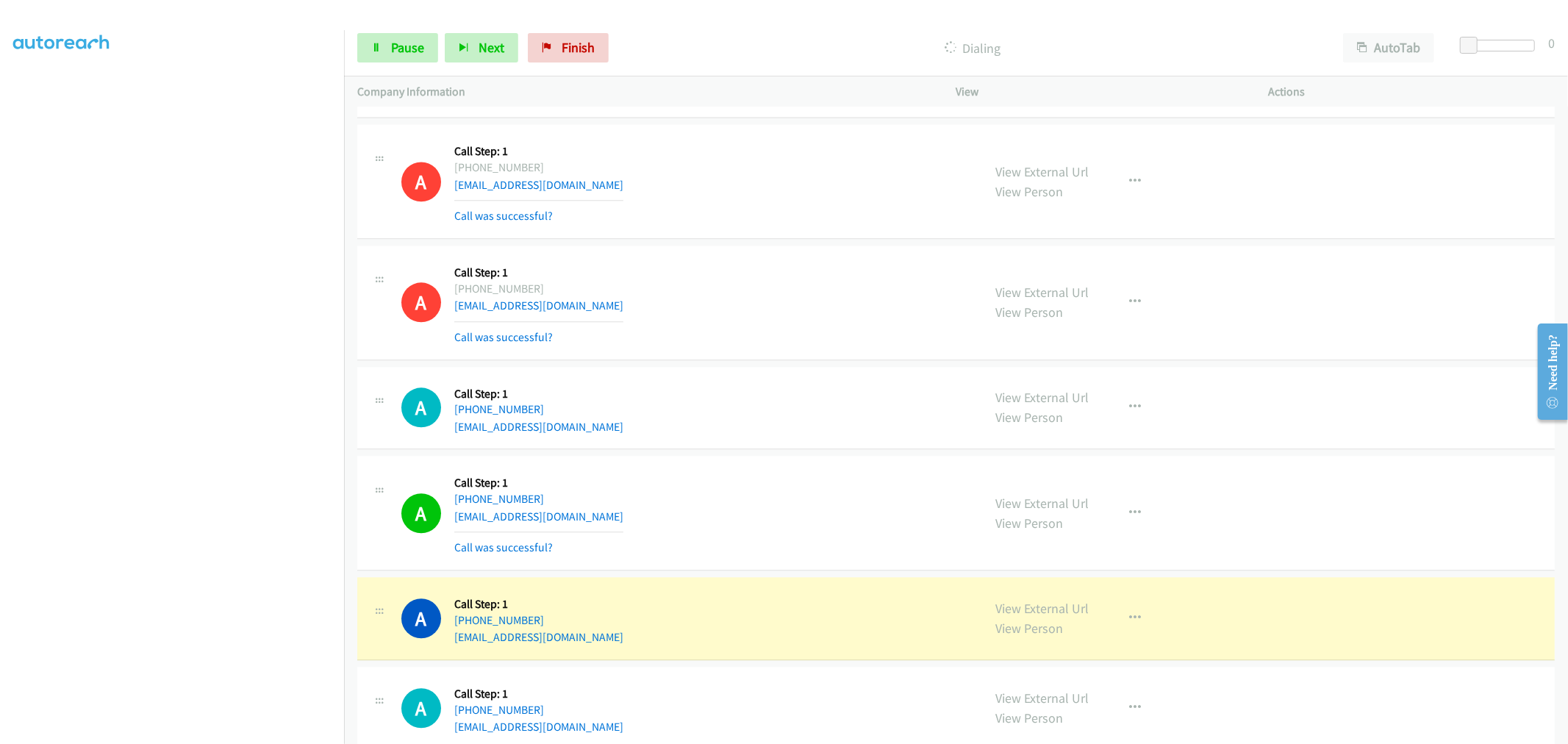
scroll to position [3023, 0]
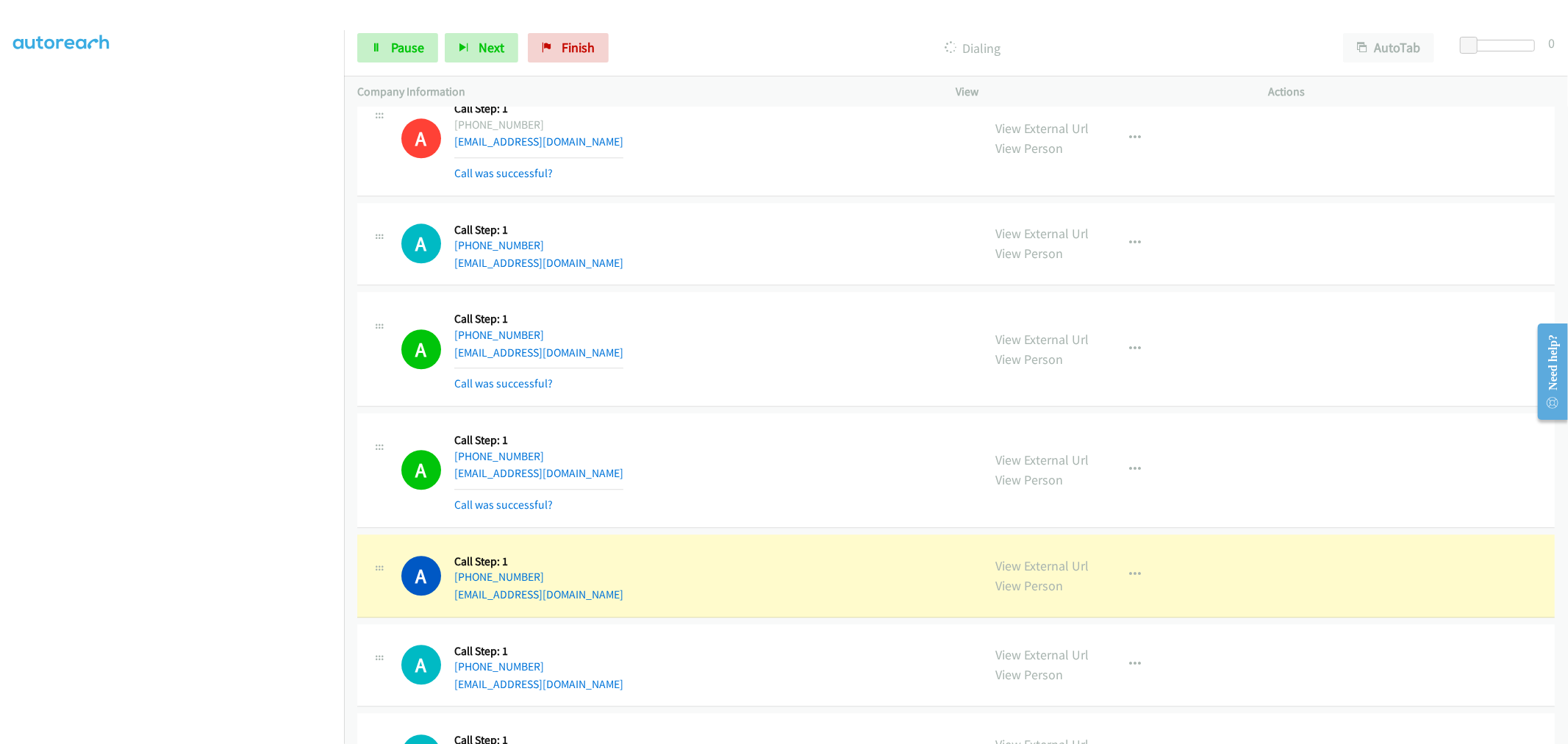
drag, startPoint x: 744, startPoint y: 397, endPoint x: 751, endPoint y: 403, distance: 9.2
click at [746, 395] on div "A Callback Scheduled Call Step: 1 America/New_York [PHONE_NUMBER] [EMAIL_ADDRES…" at bounding box center [956, 349] width 1197 height 115
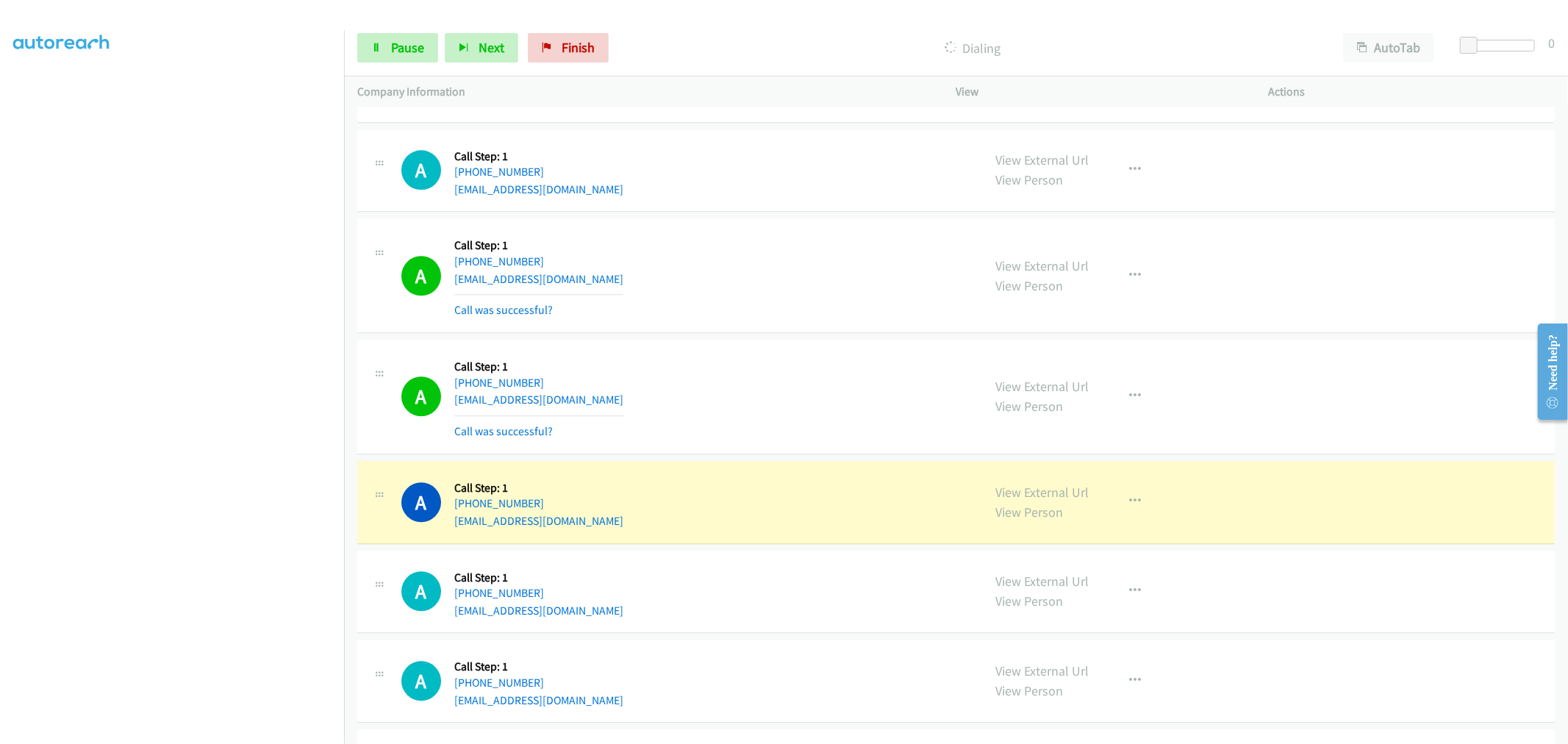
scroll to position [3186, 0]
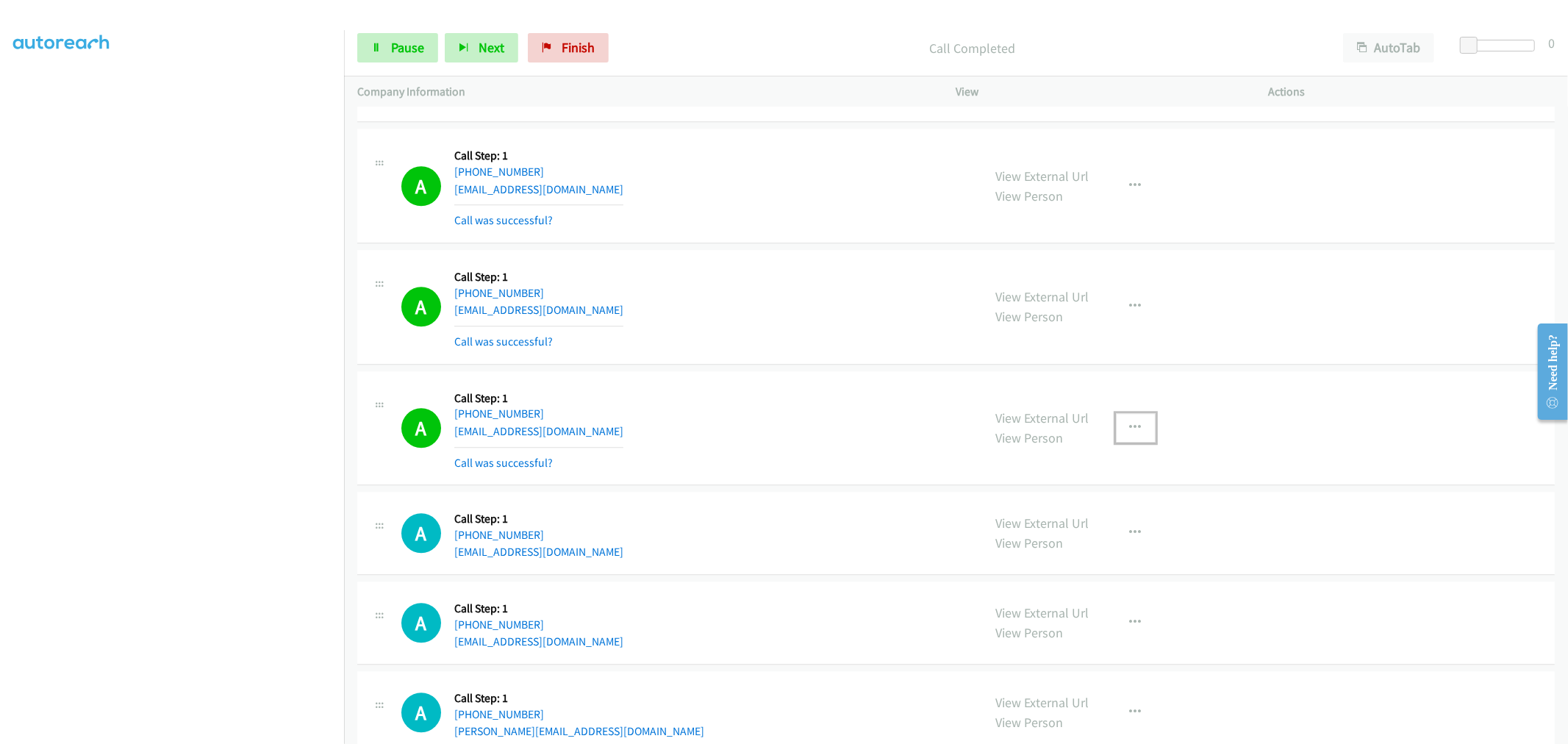
click at [1135, 435] on button "button" at bounding box center [1135, 428] width 39 height 30
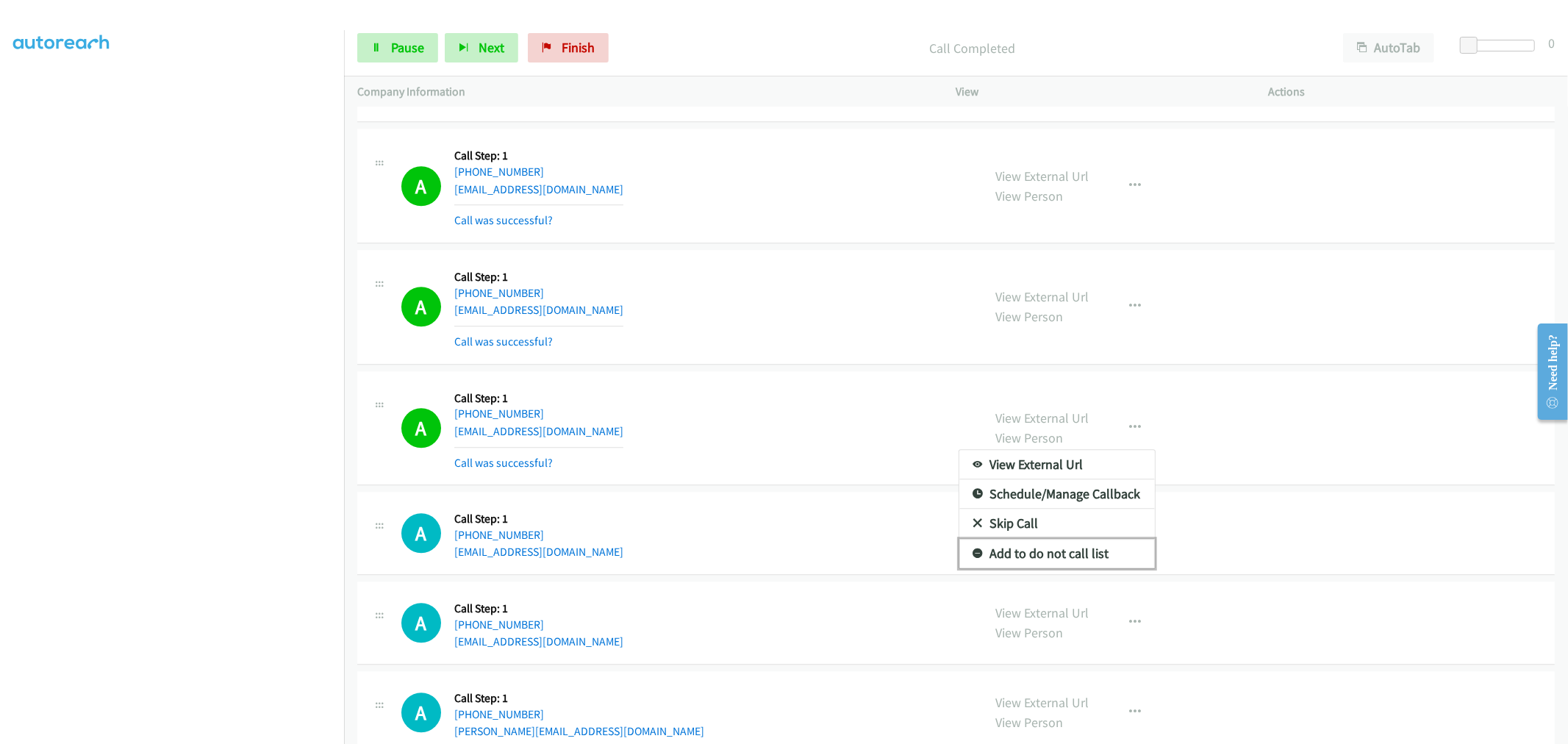
click at [1063, 548] on link "Add to do not call list" at bounding box center [1057, 553] width 196 height 30
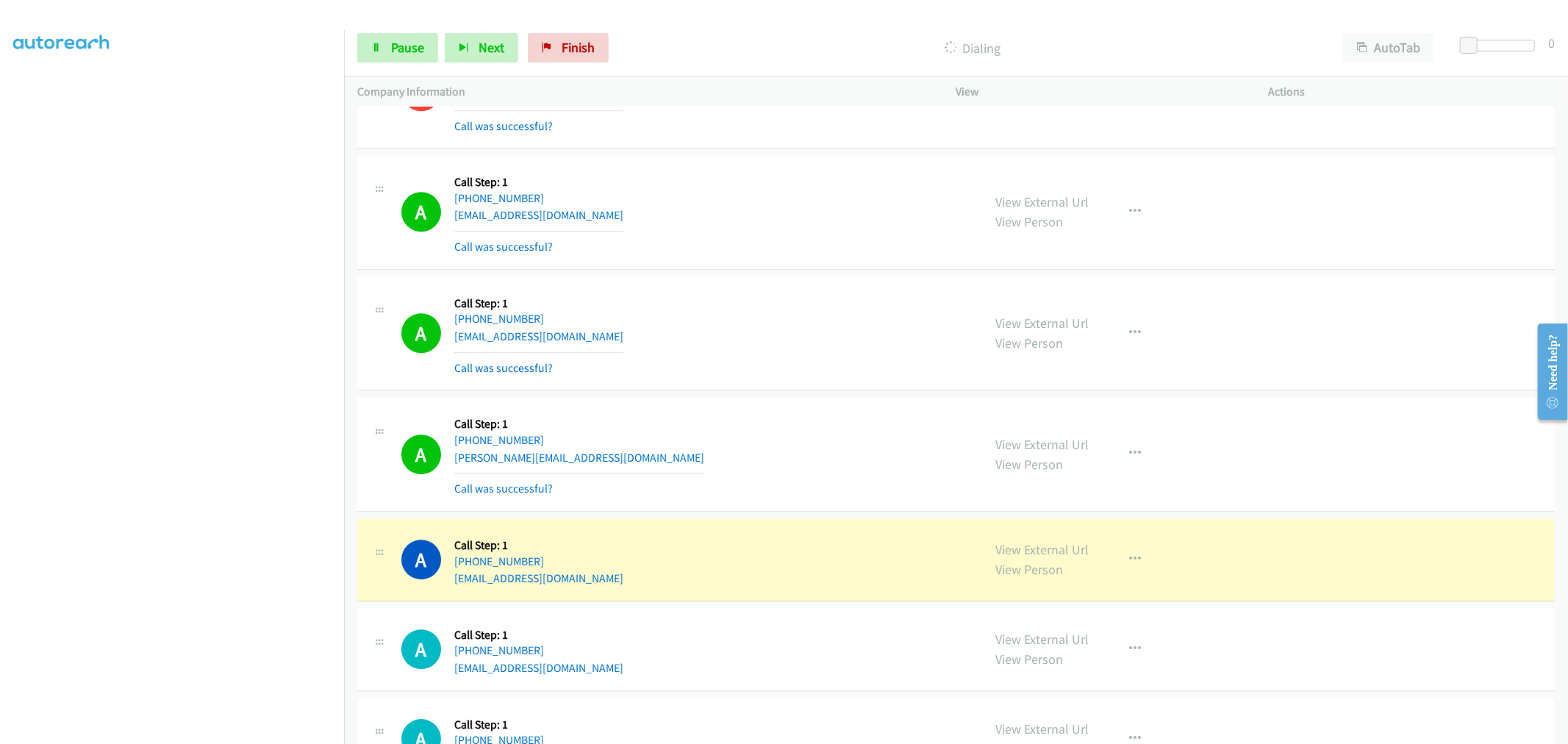
scroll to position [3431, 0]
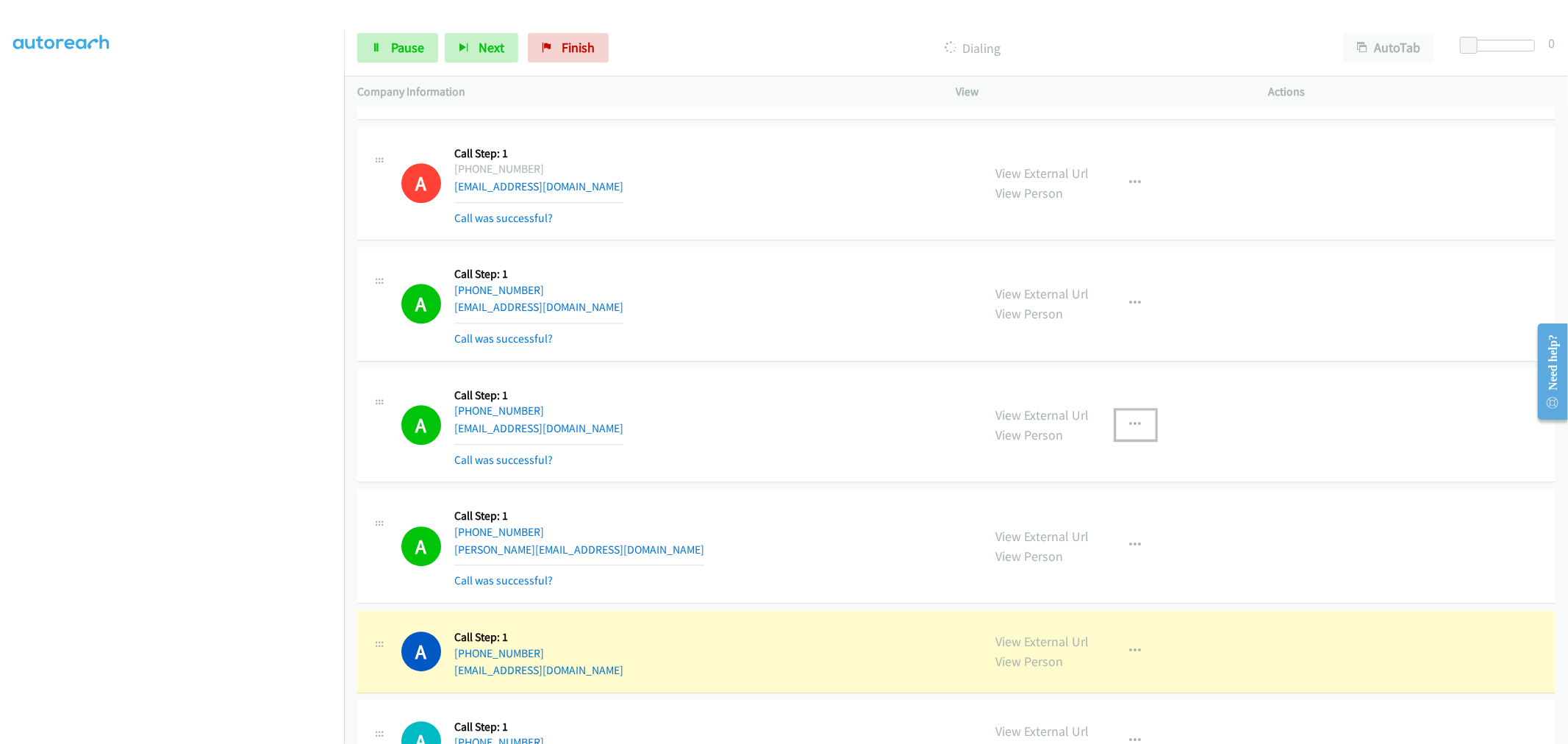
drag, startPoint x: 1136, startPoint y: 430, endPoint x: 1129, endPoint y: 460, distance: 30.8
click at [1136, 430] on button "button" at bounding box center [1135, 425] width 39 height 30
click at [1033, 553] on link "Add to do not call list" at bounding box center [1057, 550] width 196 height 30
click at [767, 410] on div "A Callback Scheduled Call Step: 1 [GEOGRAPHIC_DATA]/[GEOGRAPHIC_DATA] [PHONE_NU…" at bounding box center [685, 425] width 568 height 87
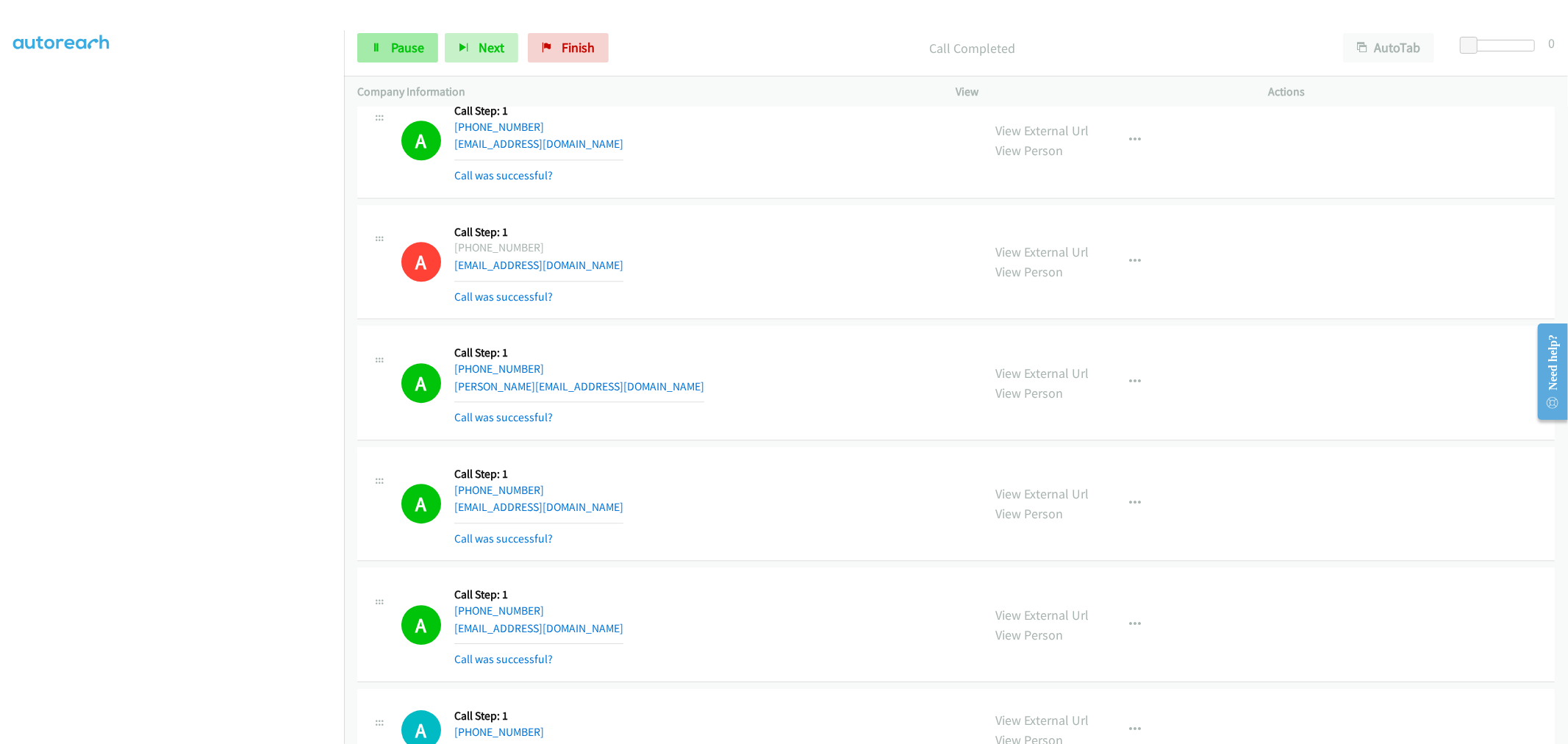
drag, startPoint x: 391, startPoint y: 27, endPoint x: 395, endPoint y: 45, distance: 18.4
click at [391, 28] on div "Start Calls Pause Next Finish Call Completed AutoTab AutoTab 0" at bounding box center [956, 48] width 1224 height 57
click at [396, 45] on span "Pause" at bounding box center [407, 48] width 34 height 17
click at [414, 45] on span "Start Calls" at bounding box center [420, 48] width 58 height 17
drag, startPoint x: 828, startPoint y: 388, endPoint x: 820, endPoint y: 386, distance: 8.2
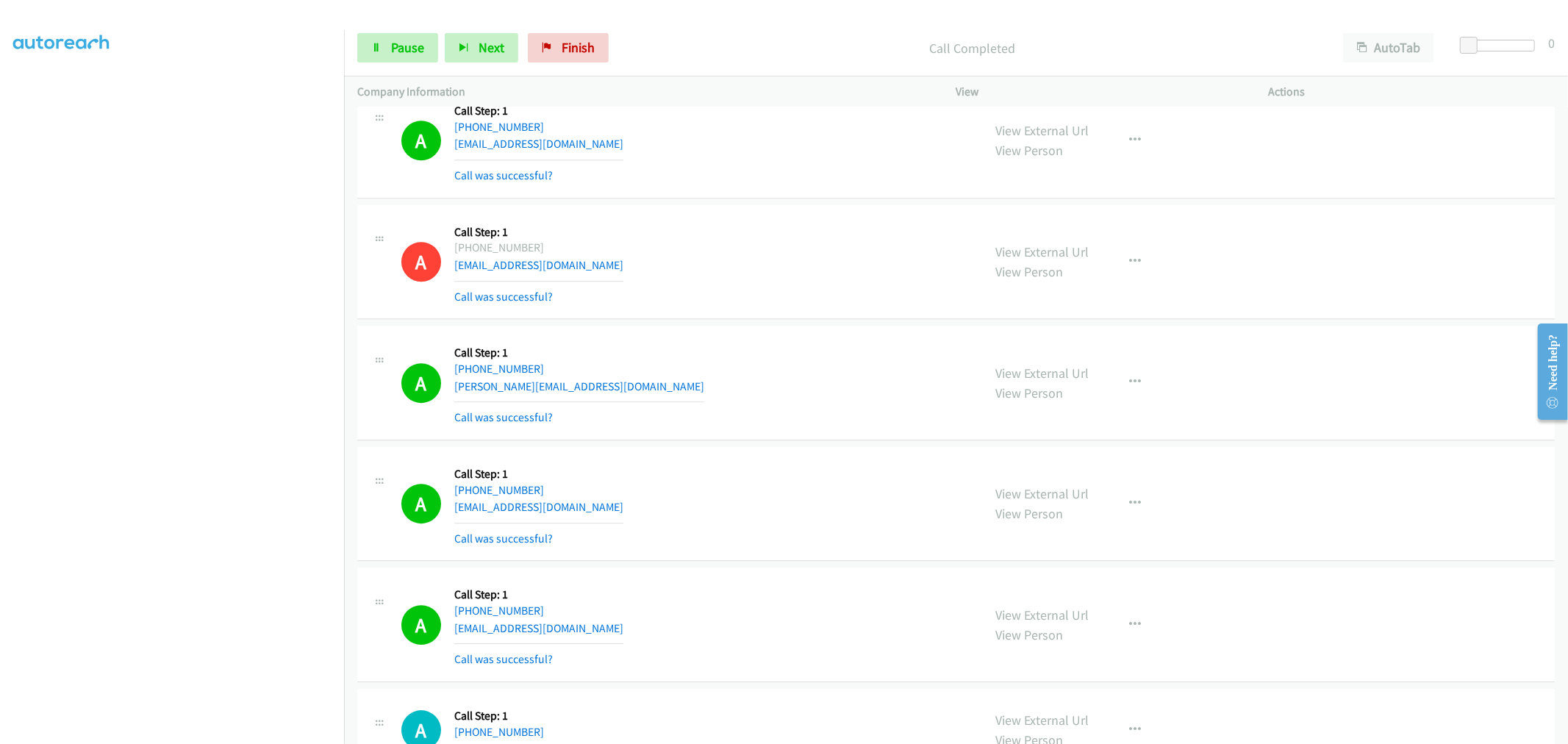
click at [823, 385] on div "A Callback Scheduled Call Step: 1 America/New_York [PHONE_NUMBER] [PERSON_NAME]…" at bounding box center [685, 383] width 568 height 87
click at [380, 49] on icon at bounding box center [376, 48] width 11 height 11
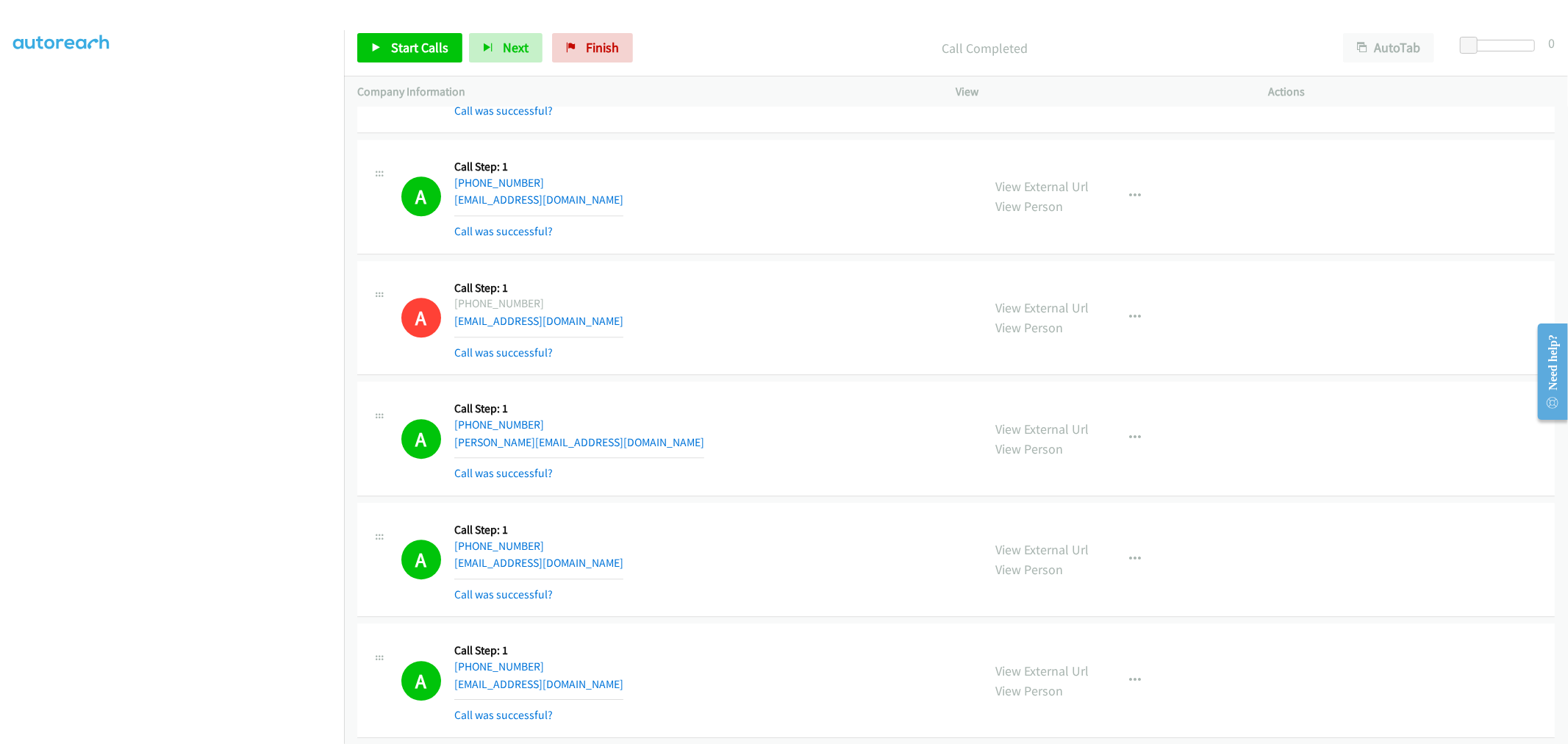
scroll to position [3431, 0]
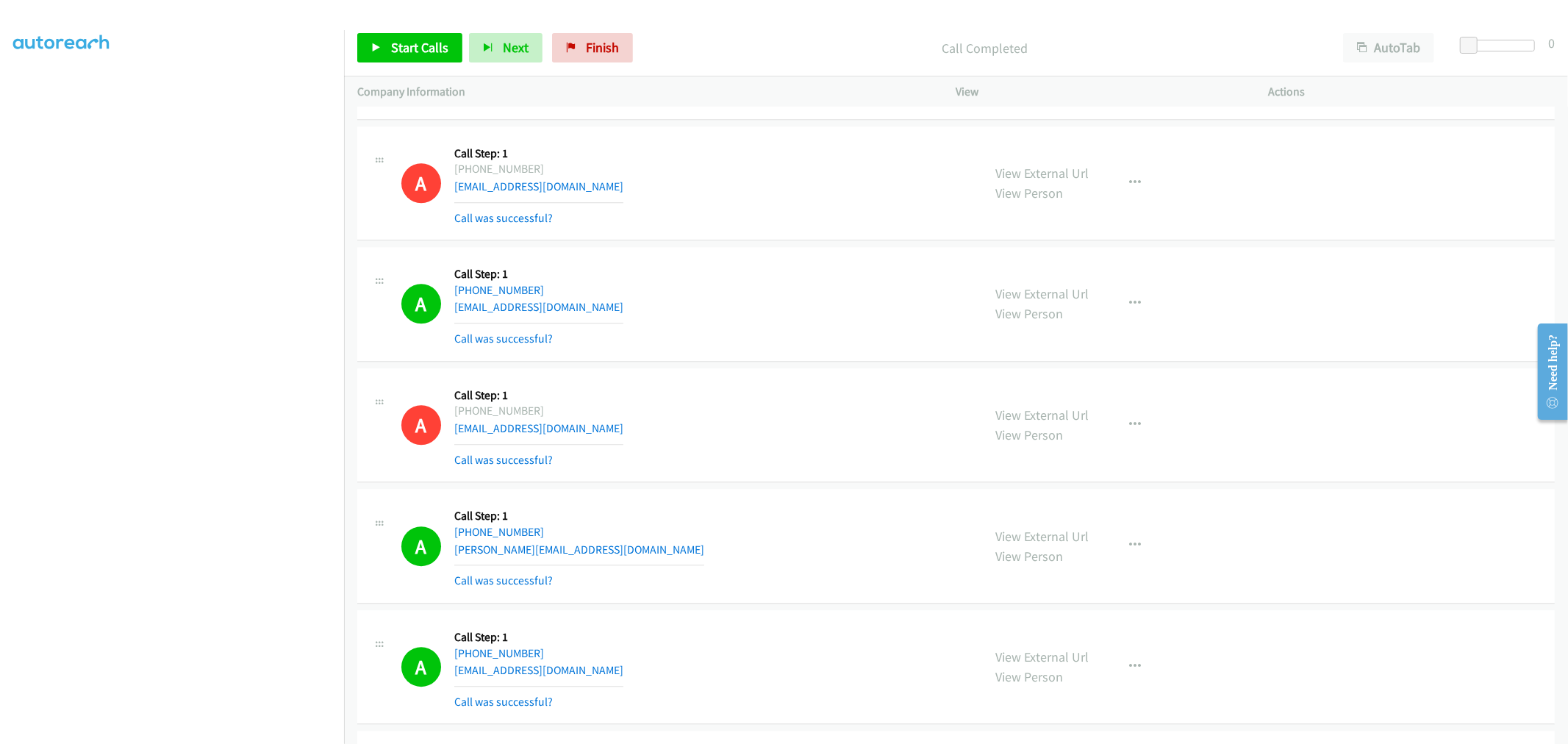
click at [790, 403] on div "A Callback Scheduled Call Step: 1 [GEOGRAPHIC_DATA]/[GEOGRAPHIC_DATA] [PHONE_NU…" at bounding box center [685, 425] width 568 height 87
click at [920, 437] on div "A Callback Scheduled Call Step: 1 [GEOGRAPHIC_DATA]/[GEOGRAPHIC_DATA] [PHONE_NU…" at bounding box center [685, 425] width 568 height 87
click at [728, 425] on div "A Callback Scheduled Call Step: 1 [GEOGRAPHIC_DATA]/[GEOGRAPHIC_DATA] [PHONE_NU…" at bounding box center [685, 425] width 568 height 87
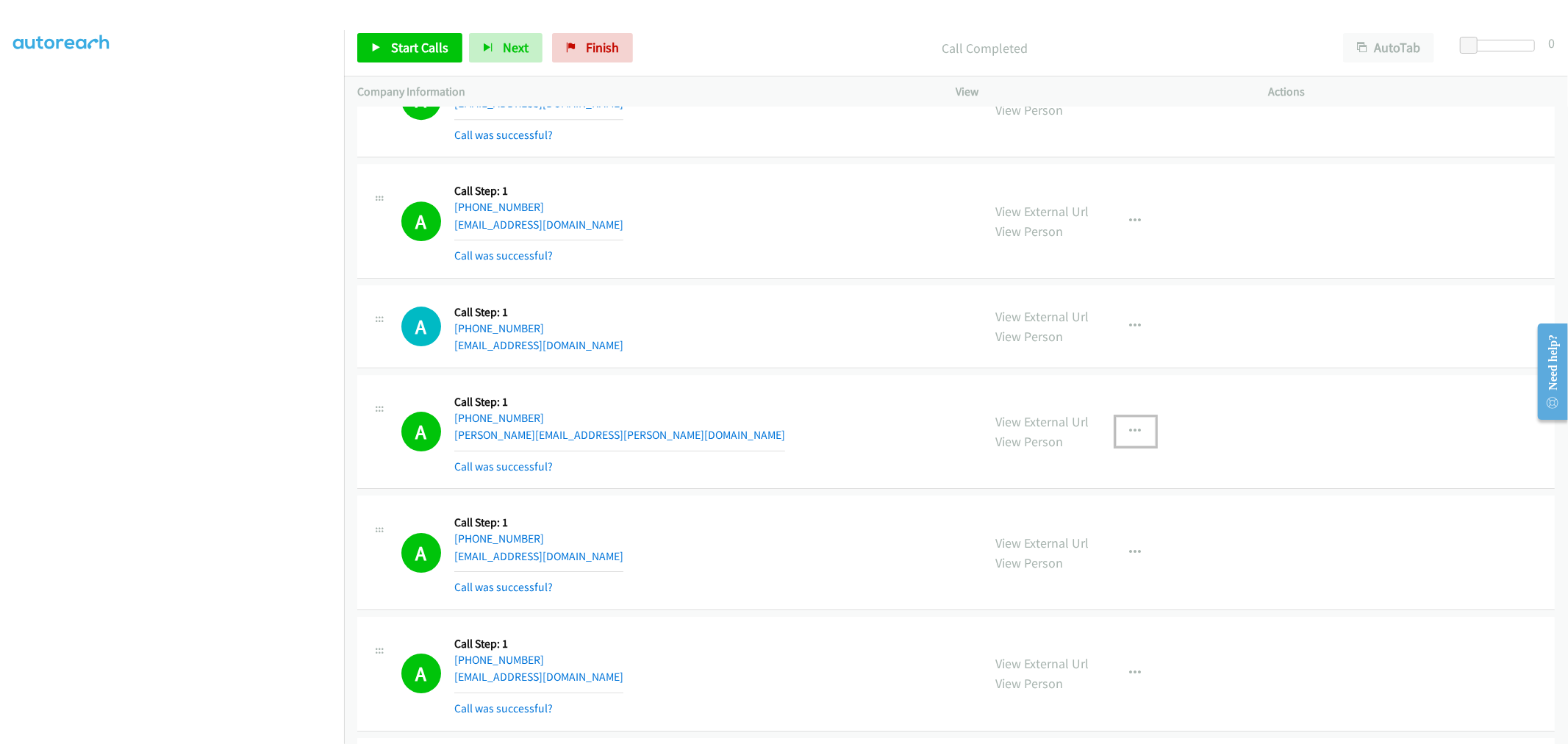
click at [1143, 444] on button "button" at bounding box center [1135, 431] width 39 height 30
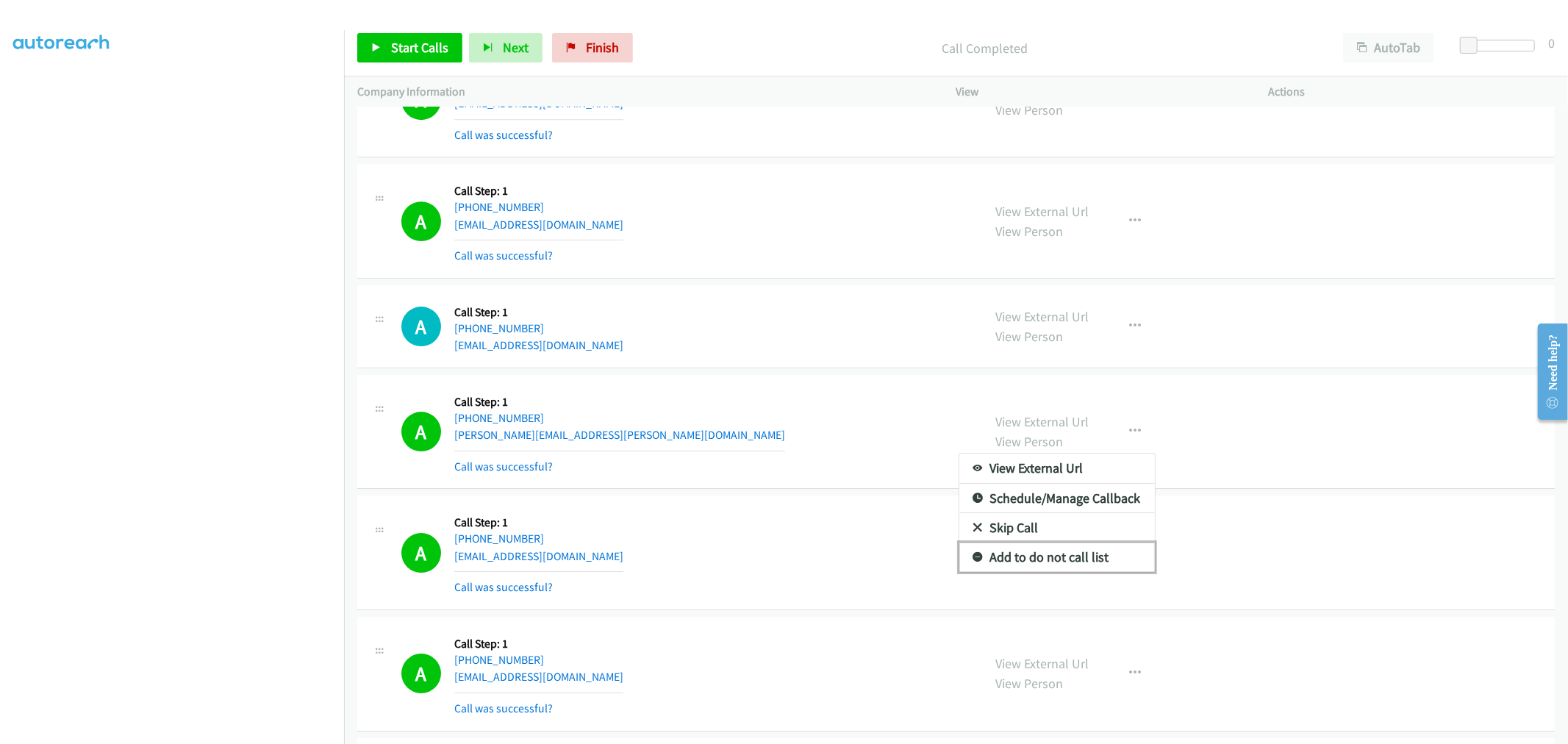
click at [1035, 556] on link "Add to do not call list" at bounding box center [1057, 557] width 196 height 30
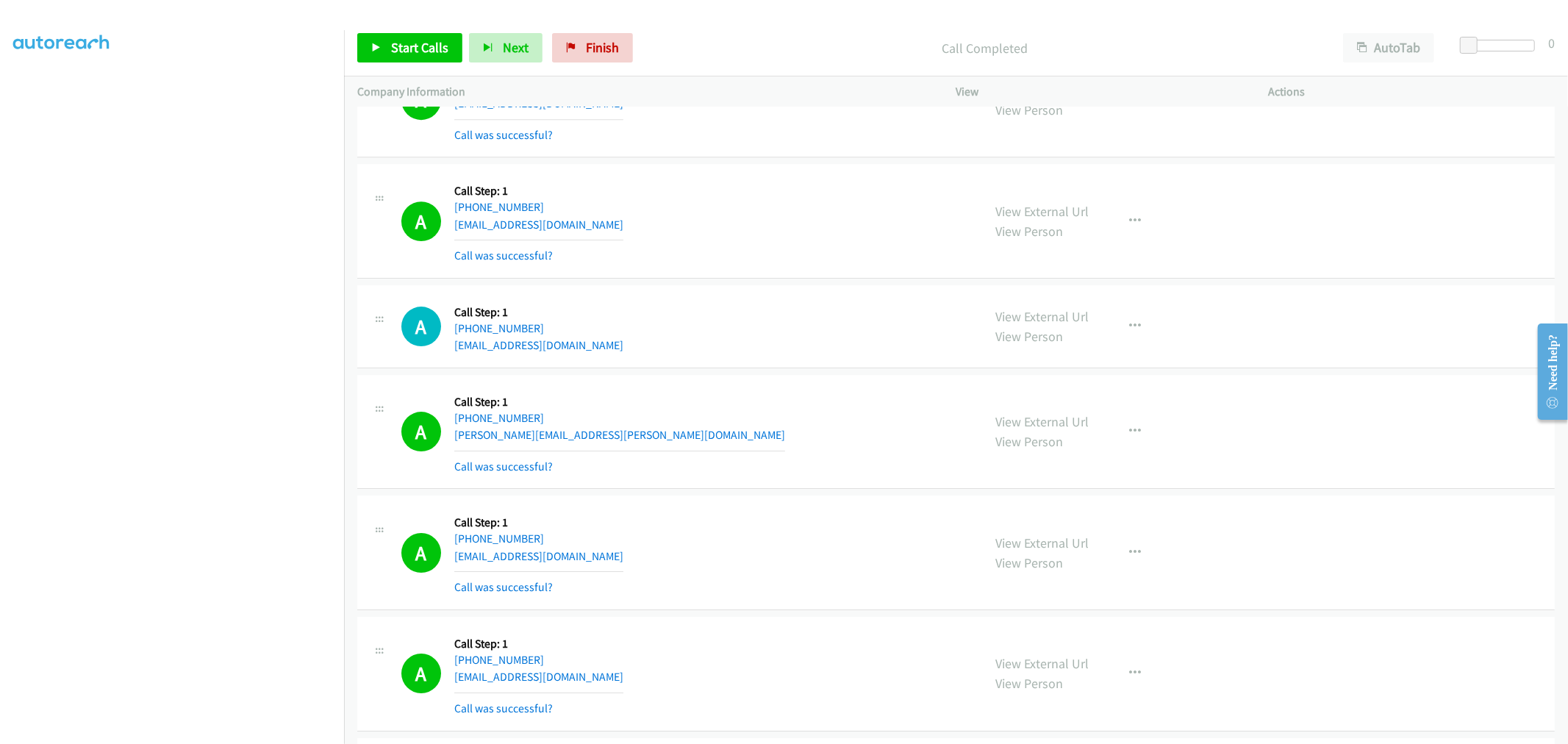
drag, startPoint x: 723, startPoint y: 434, endPoint x: 1134, endPoint y: 116, distance: 519.7
click at [724, 433] on div "A Callback Scheduled Call Step: 1 America/New_York [PHONE_NUMBER] [PERSON_NAME]…" at bounding box center [685, 431] width 568 height 87
drag, startPoint x: 732, startPoint y: 344, endPoint x: 623, endPoint y: 219, distance: 165.8
click at [730, 345] on div "A Callback Scheduled Call Step: 1 [GEOGRAPHIC_DATA]/[GEOGRAPHIC_DATA] [PHONE_NU…" at bounding box center [685, 326] width 568 height 56
click at [403, 48] on span "Start Calls" at bounding box center [420, 48] width 58 height 17
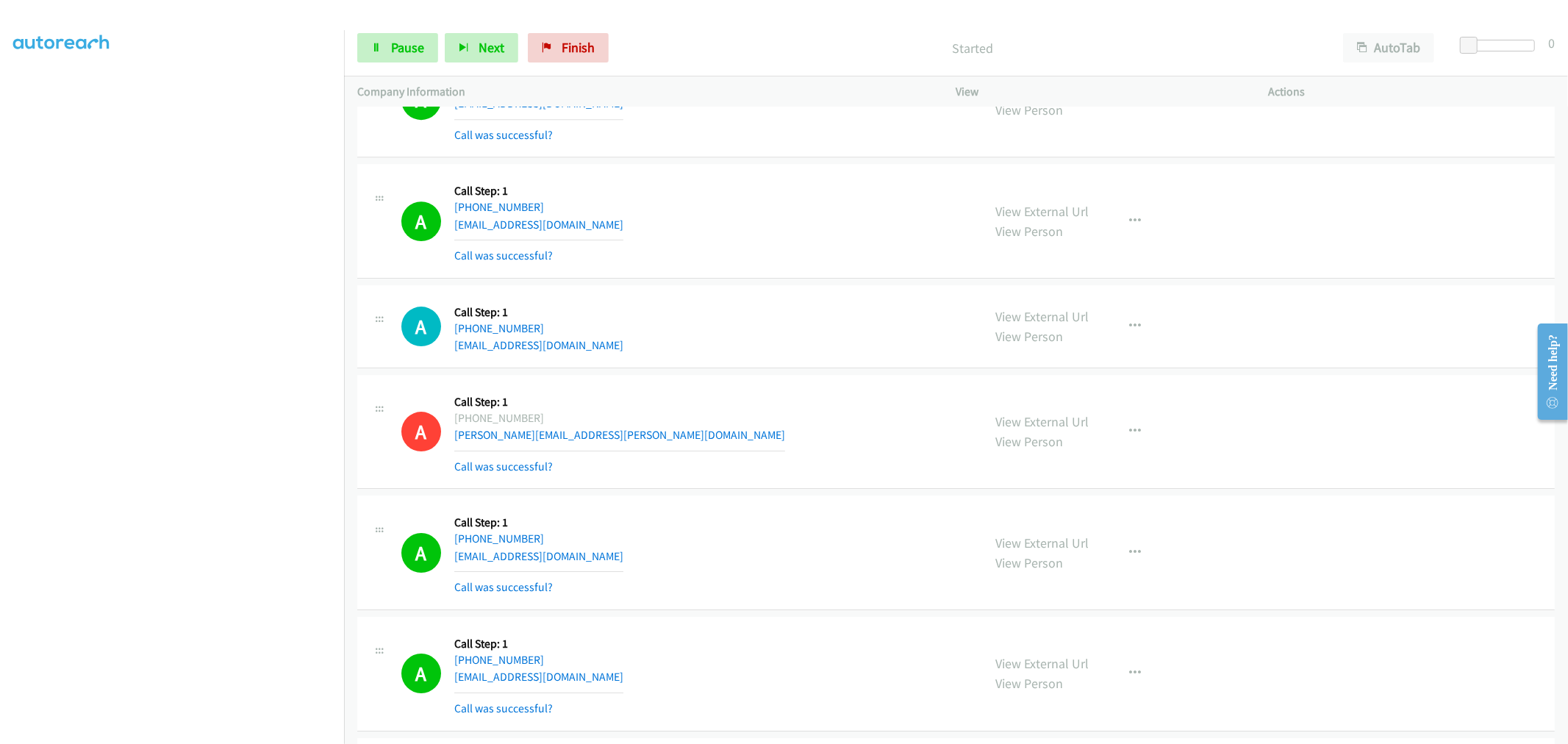
click at [781, 402] on div "A Callback Scheduled Call Step: 1 America/New_York [PHONE_NUMBER] [PERSON_NAME]…" at bounding box center [685, 431] width 568 height 87
click at [692, 497] on td "A Callback Scheduled Call Step: 1 [GEOGRAPHIC_DATA]/[GEOGRAPHIC_DATA] [PHONE_NU…" at bounding box center [956, 553] width 1224 height 122
click at [840, 393] on div "A Callback Scheduled Call Step: 1 America/New_York [PHONE_NUMBER] [PERSON_NAME]…" at bounding box center [685, 431] width 568 height 87
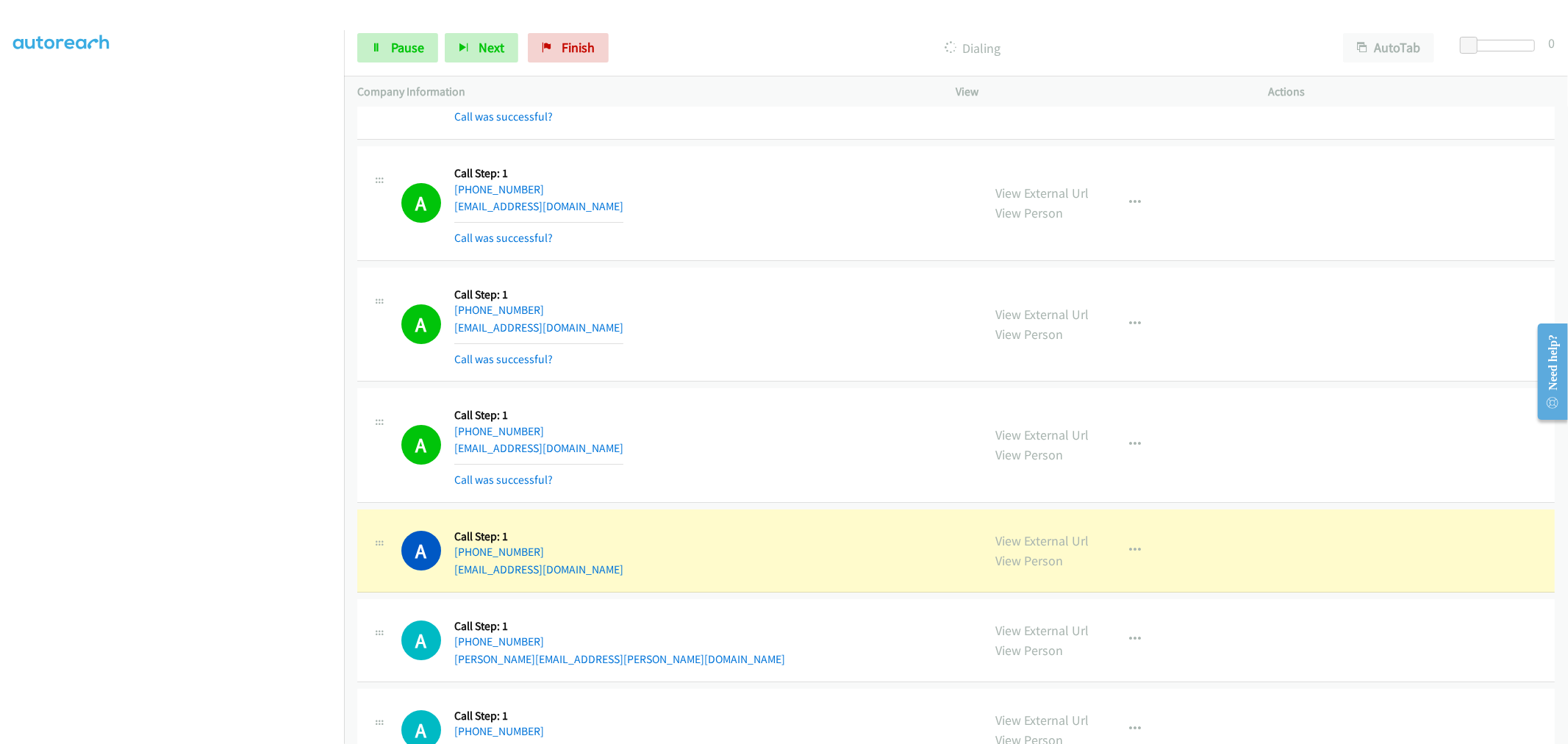
scroll to position [4652, 0]
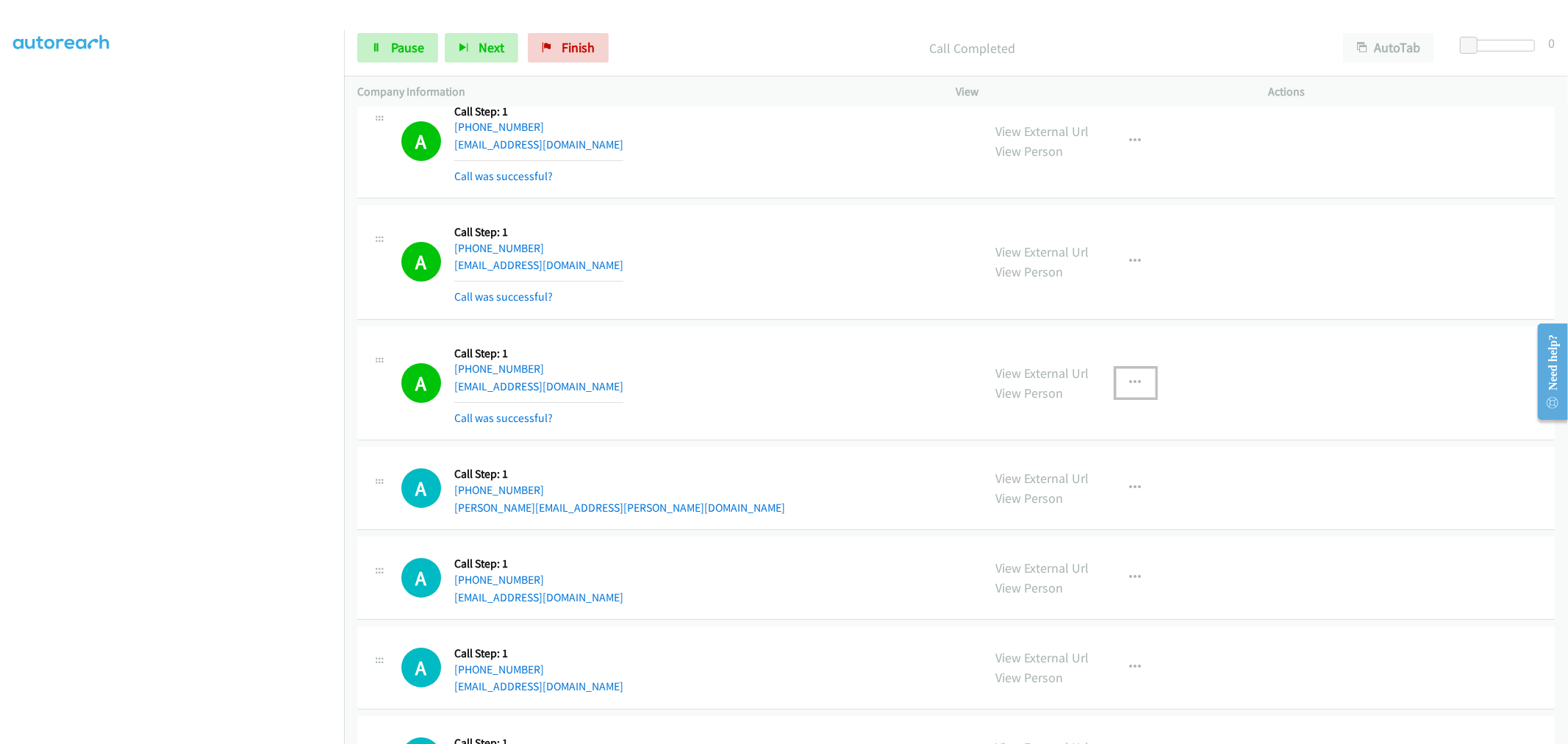
drag, startPoint x: 1143, startPoint y: 391, endPoint x: 1113, endPoint y: 452, distance: 68.0
click at [1143, 392] on button "button" at bounding box center [1135, 383] width 39 height 30
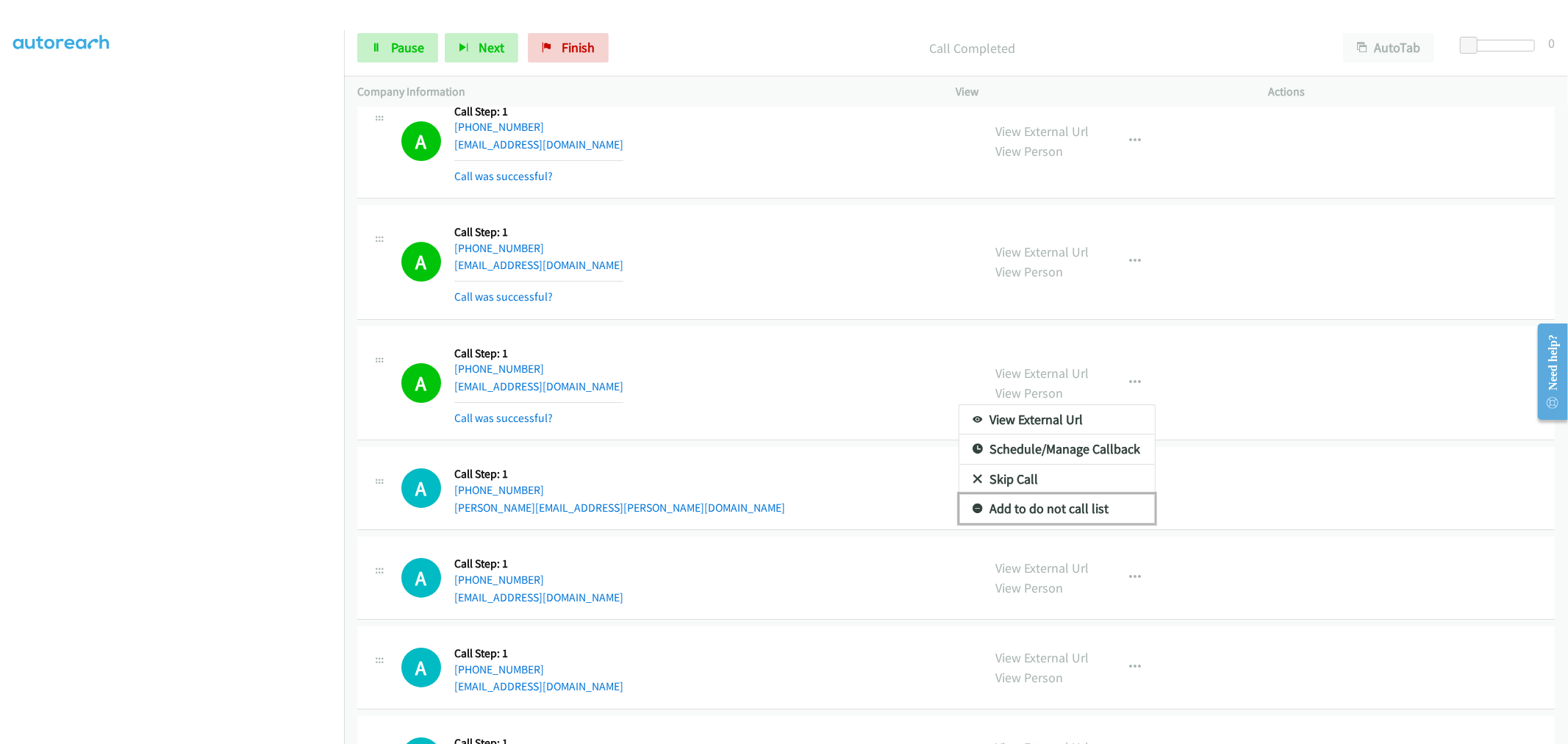
click at [1075, 503] on link "Add to do not call list" at bounding box center [1057, 508] width 196 height 30
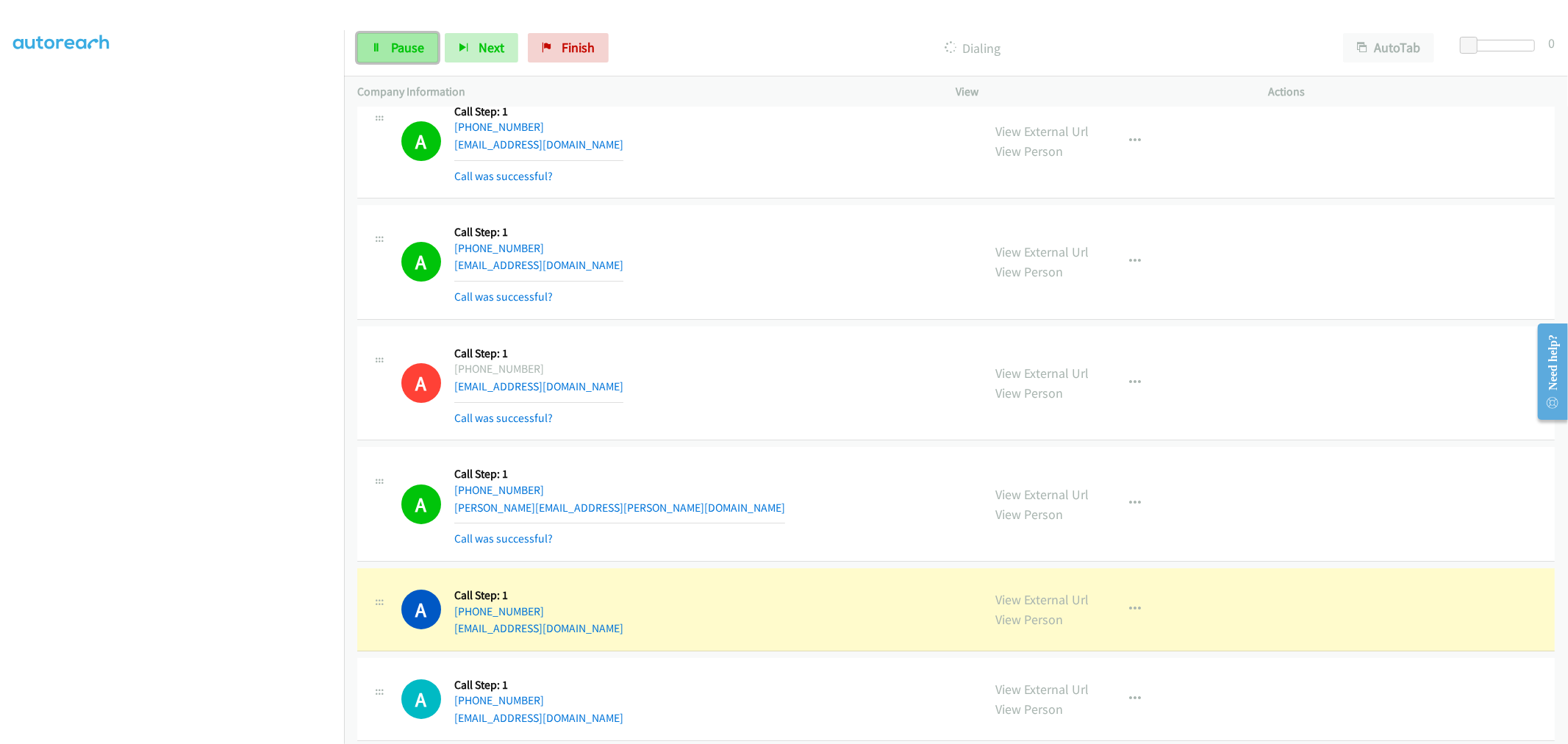
click at [413, 56] on link "Pause" at bounding box center [398, 48] width 81 height 30
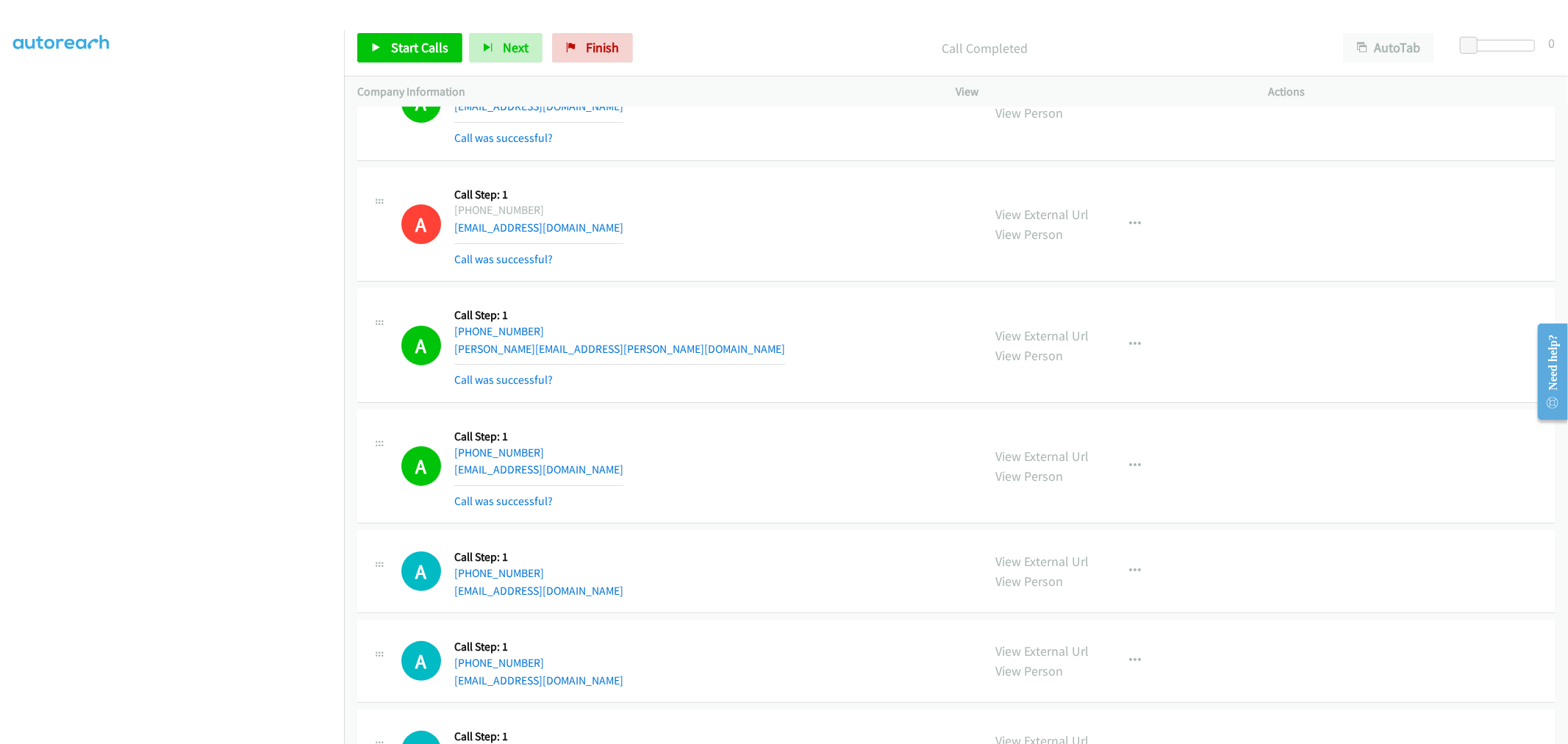
scroll to position [4815, 0]
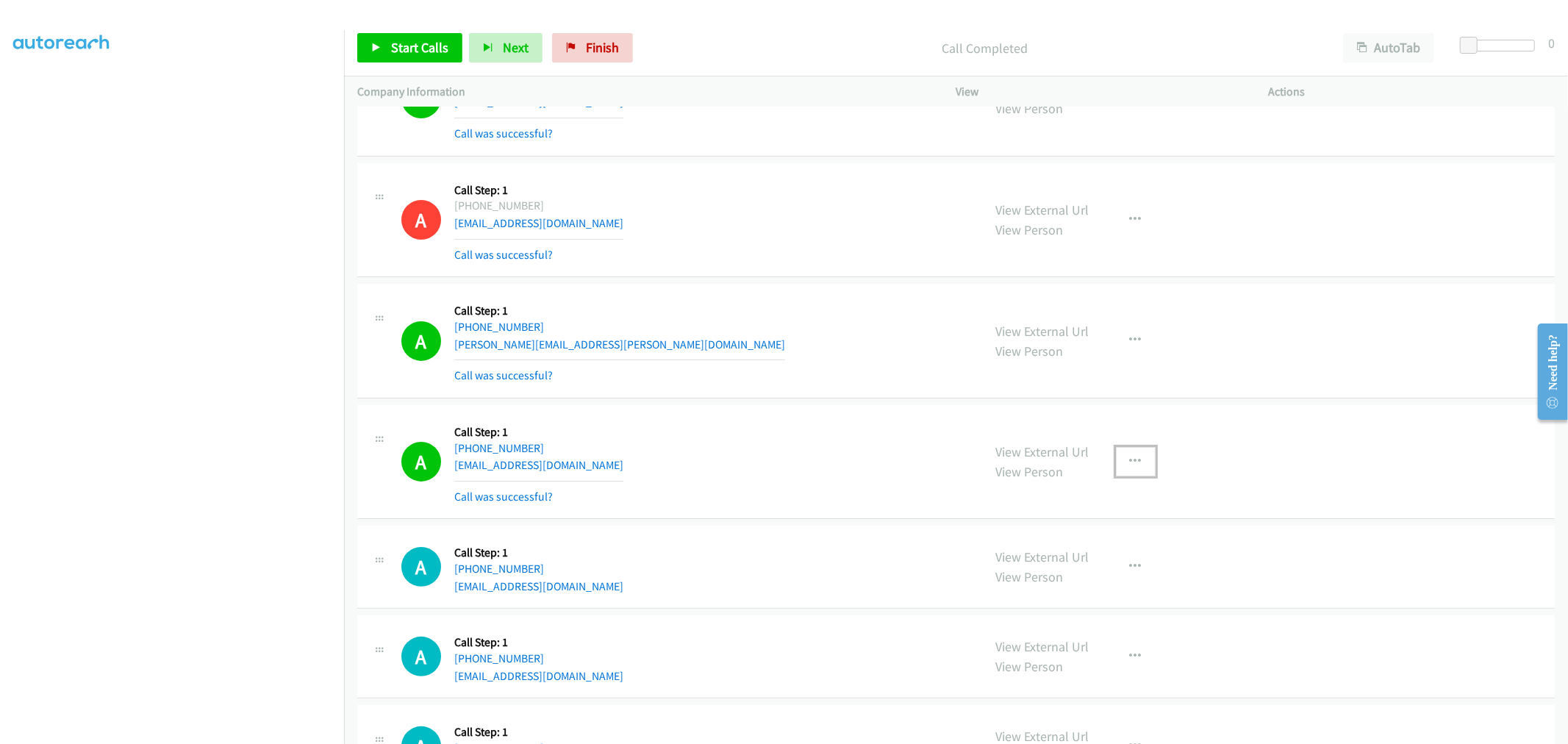
click at [1130, 465] on icon "button" at bounding box center [1136, 462] width 12 height 12
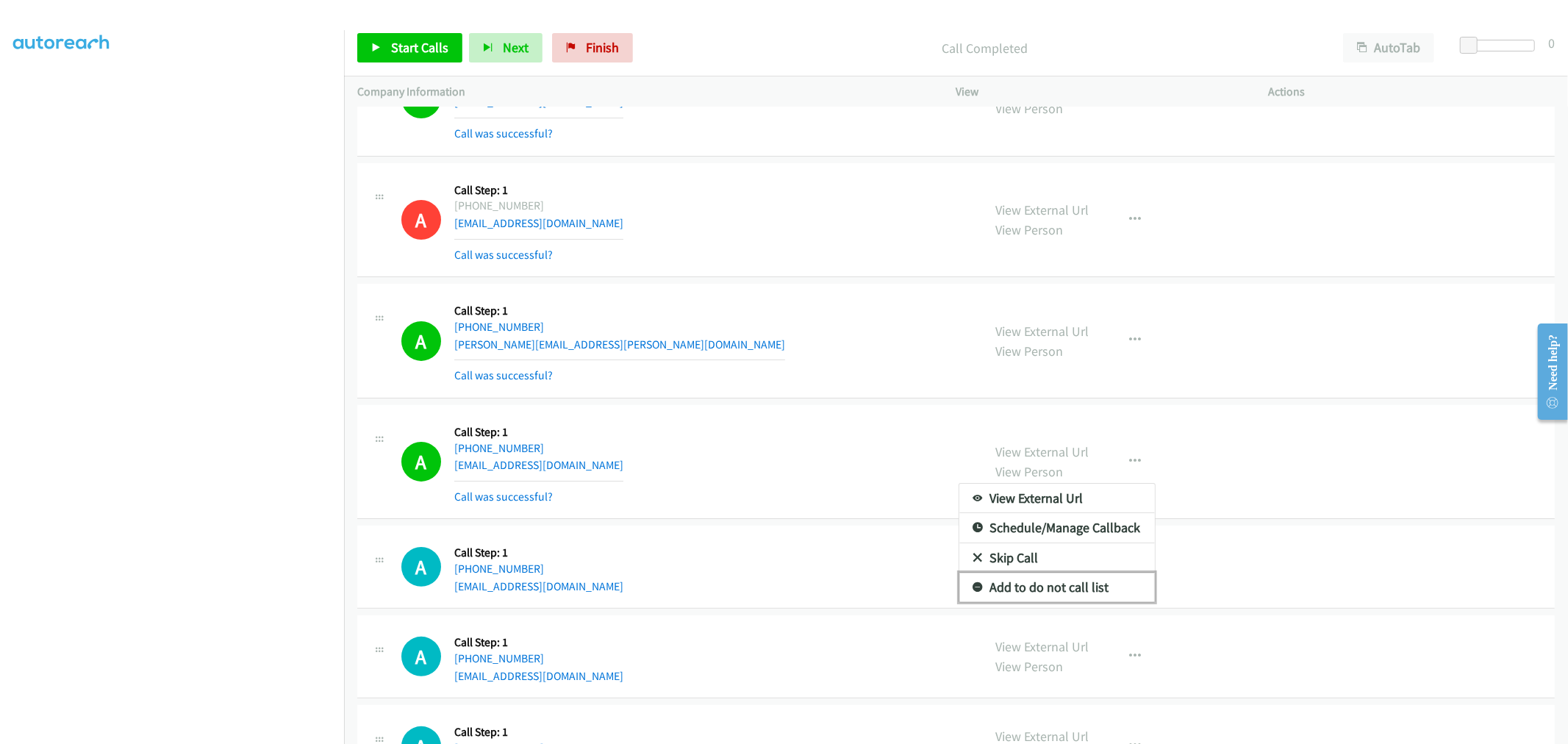
click at [1049, 583] on link "Add to do not call list" at bounding box center [1057, 587] width 196 height 30
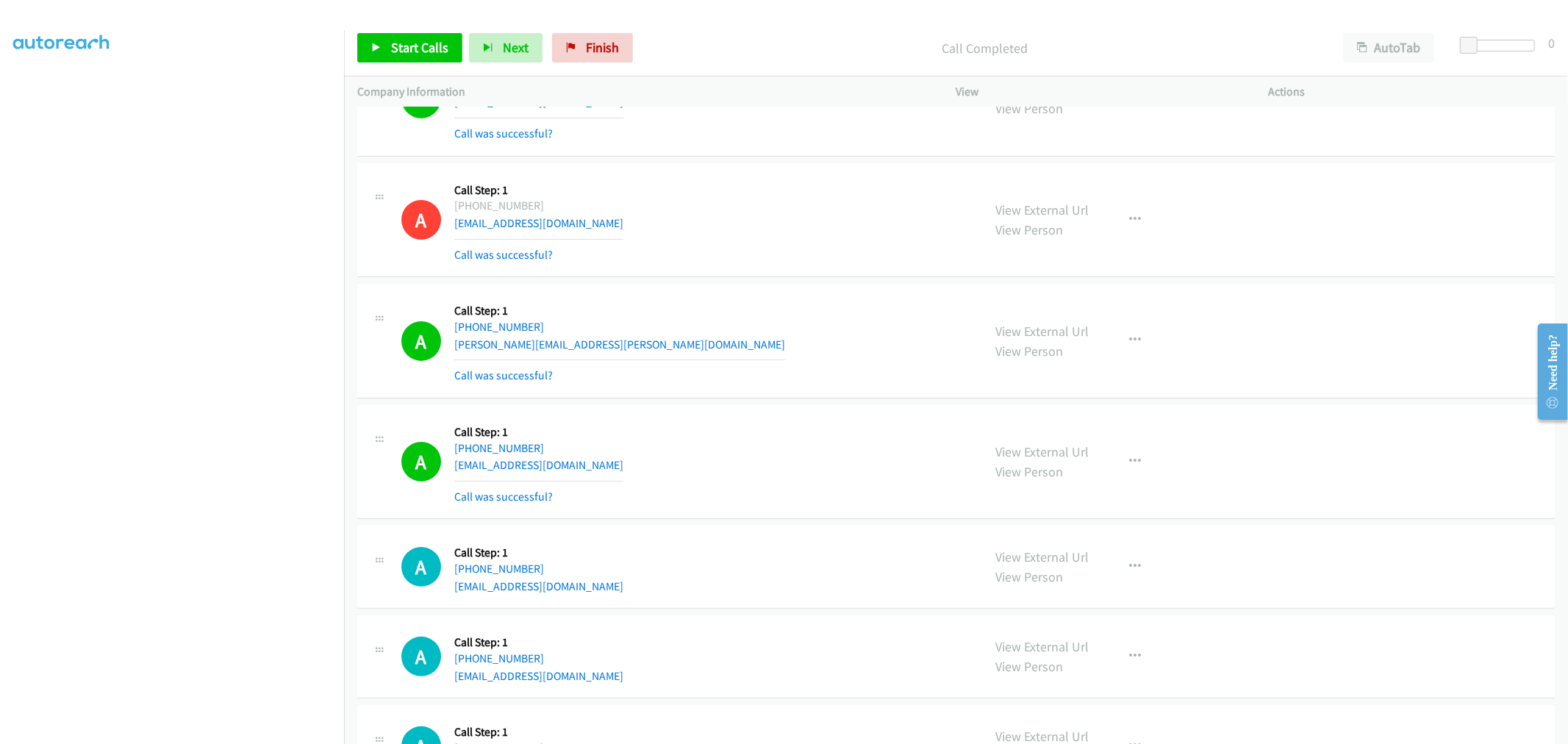
click at [762, 463] on div "A Callback Scheduled Call Step: 1 America/New_York [PHONE_NUMBER] [EMAIL_ADDRES…" at bounding box center [685, 461] width 568 height 87
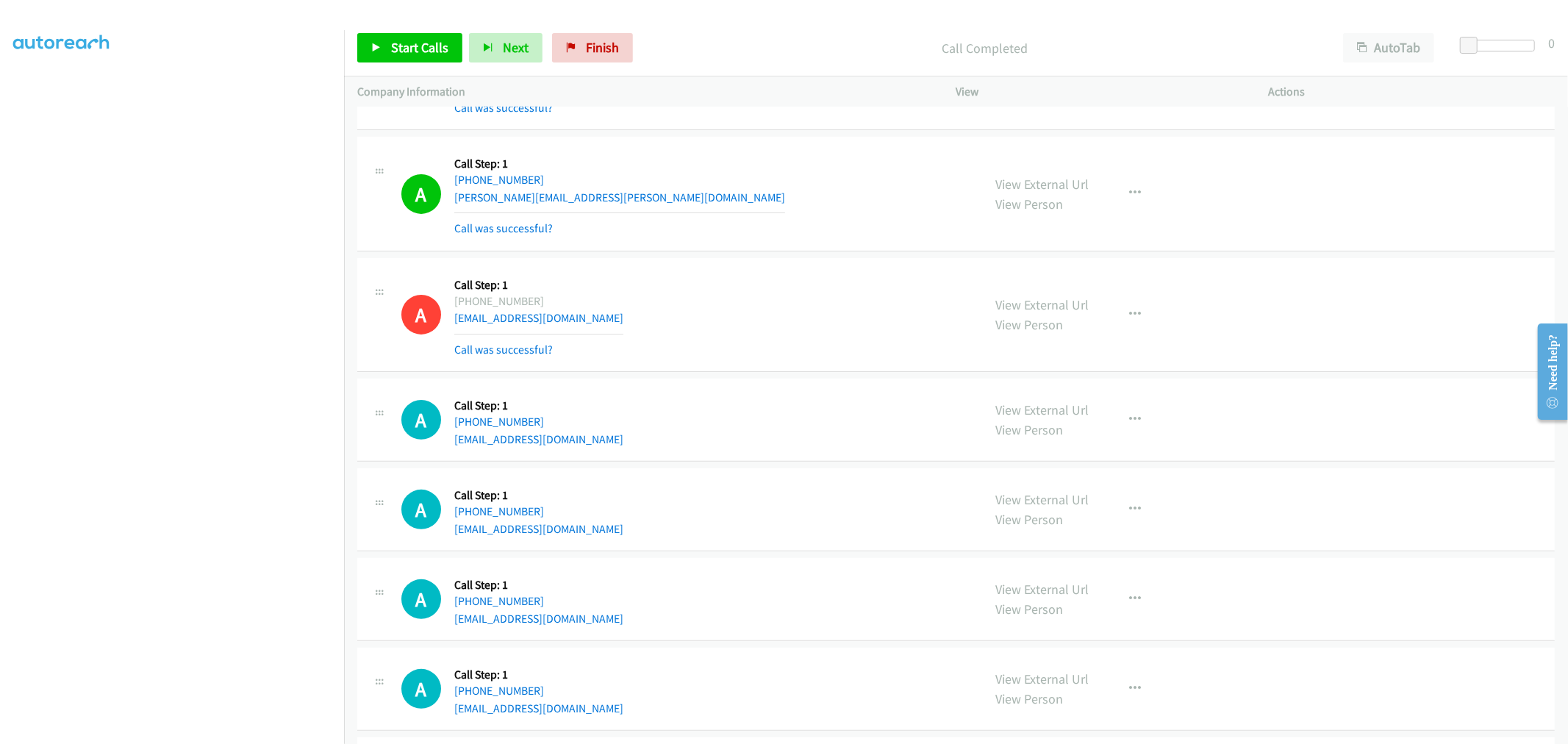
scroll to position [4979, 0]
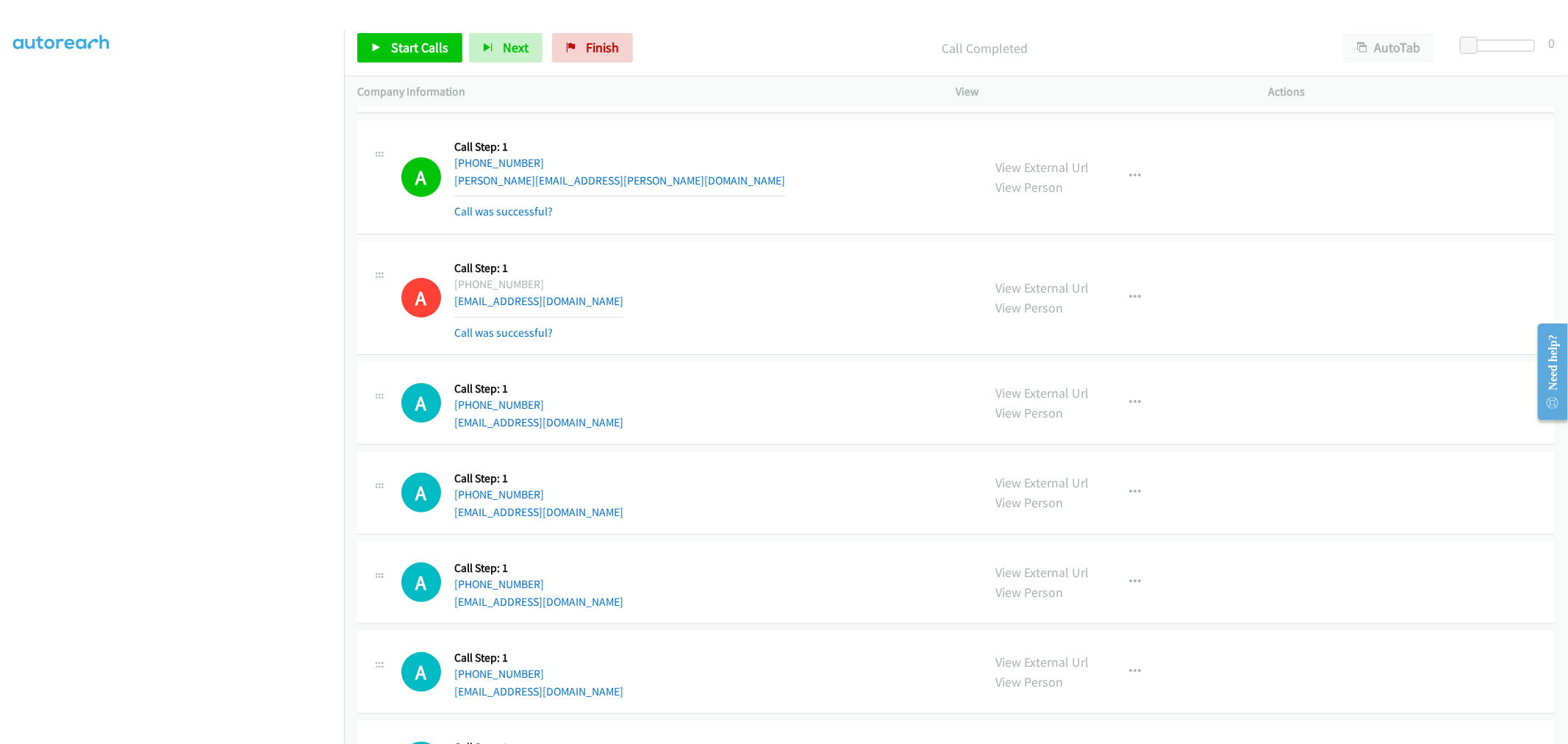
click at [759, 241] on td "A Callback Scheduled Call Step: 1 America/New_York [PHONE_NUMBER] [EMAIL_ADDRES…" at bounding box center [956, 298] width 1224 height 122
click at [765, 238] on td "A Callback Scheduled Call Step: 1 America/Los_Angeles [PHONE_NUMBER] [PERSON_NA…" at bounding box center [956, 177] width 1224 height 122
drag, startPoint x: 404, startPoint y: 46, endPoint x: 385, endPoint y: 2, distance: 47.9
click at [404, 46] on span "Start Calls" at bounding box center [420, 48] width 58 height 17
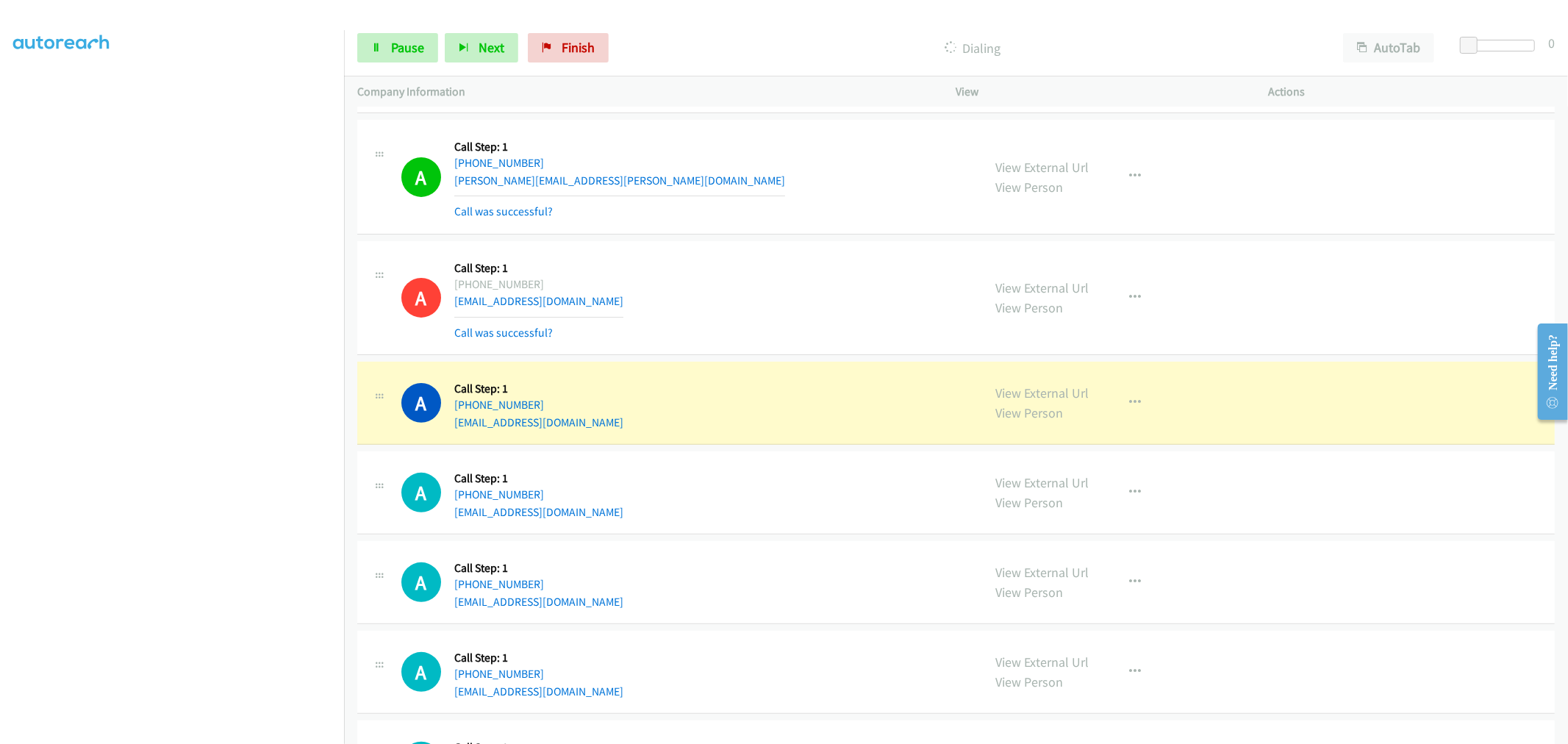
click at [790, 359] on td "A Callback Scheduled Call Step: 1 America/New_York [PHONE_NUMBER] [EMAIL_ADDRES…" at bounding box center [956, 298] width 1224 height 122
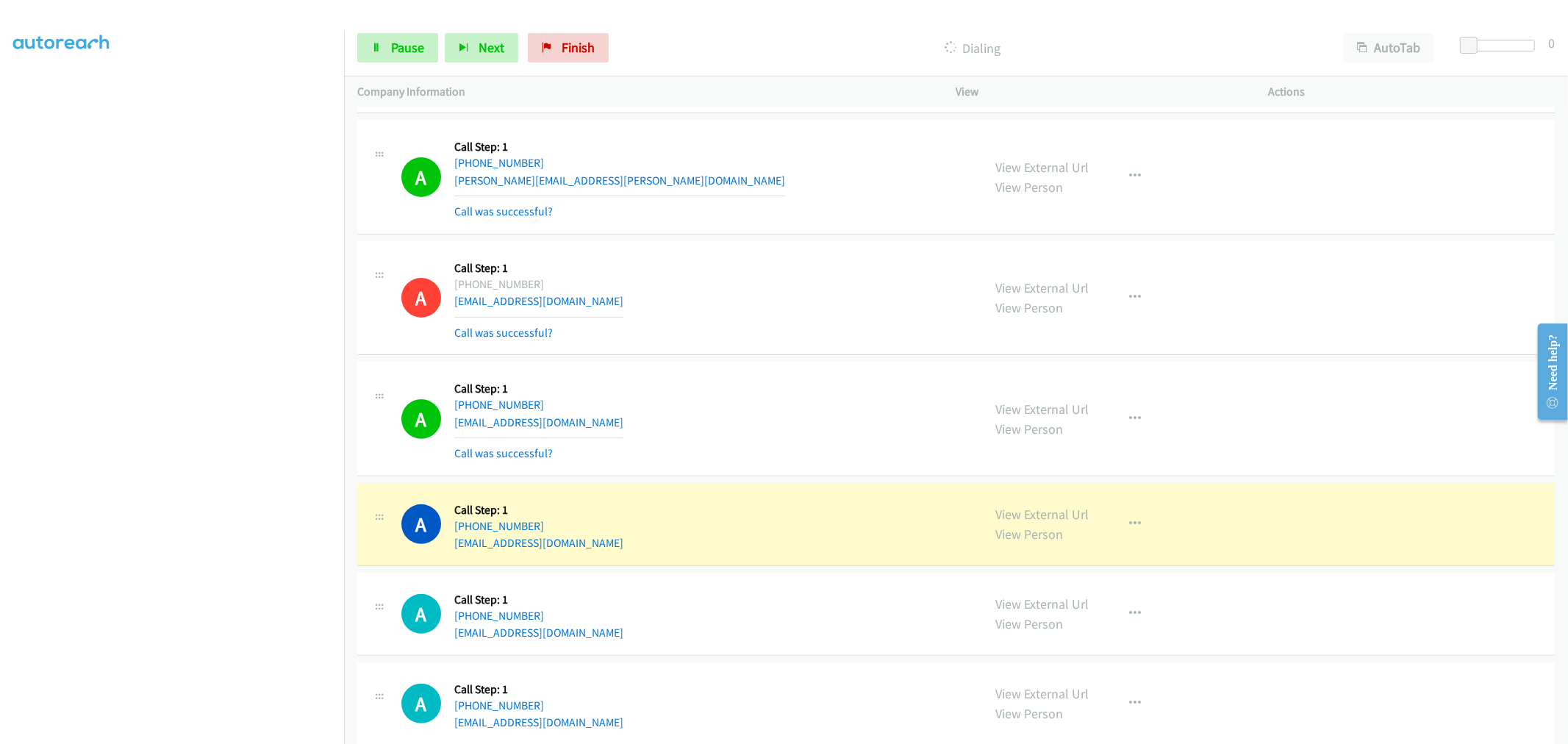
click at [252, 731] on section at bounding box center [172, 395] width 317 height 704
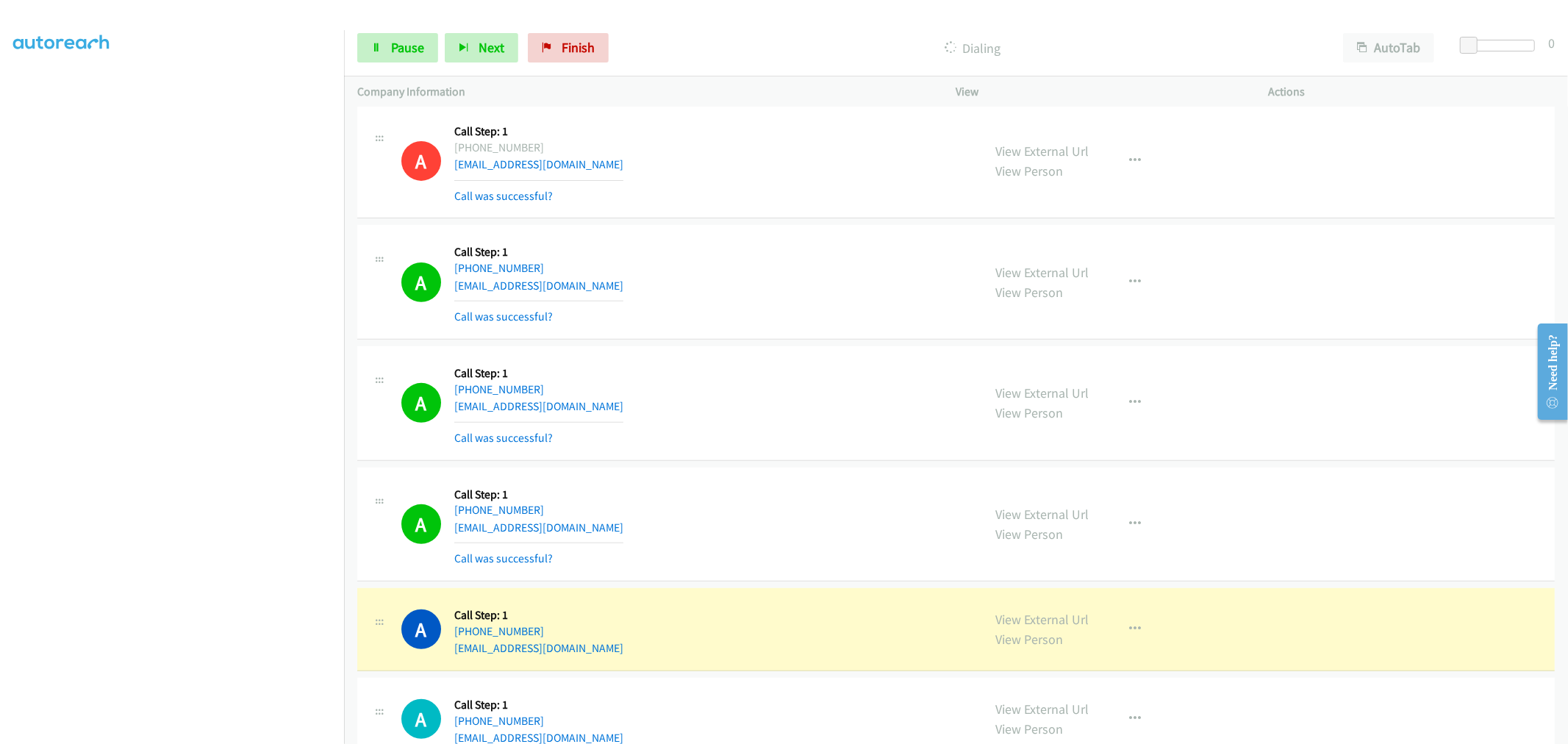
scroll to position [5223, 0]
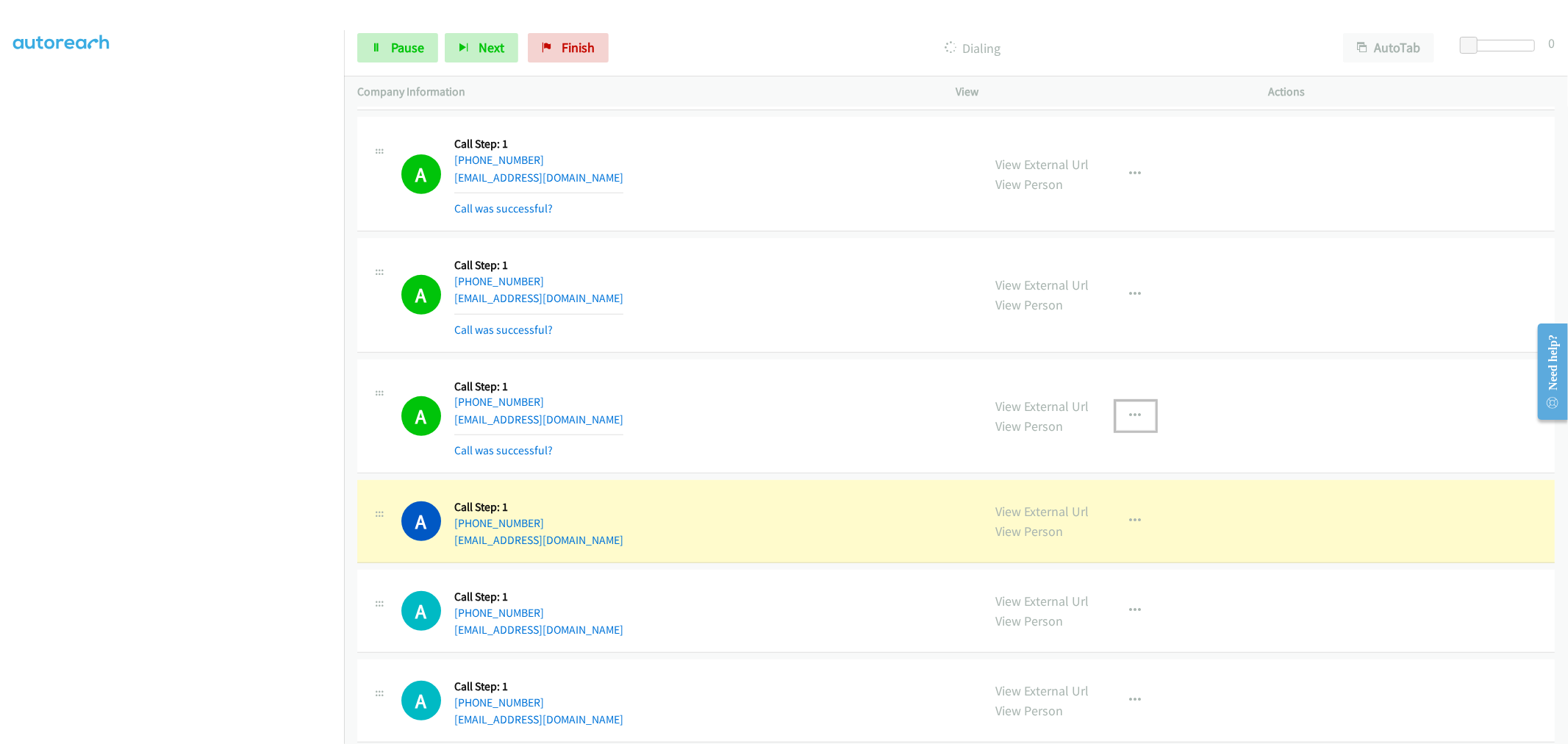
click at [1130, 408] on button "button" at bounding box center [1135, 416] width 39 height 30
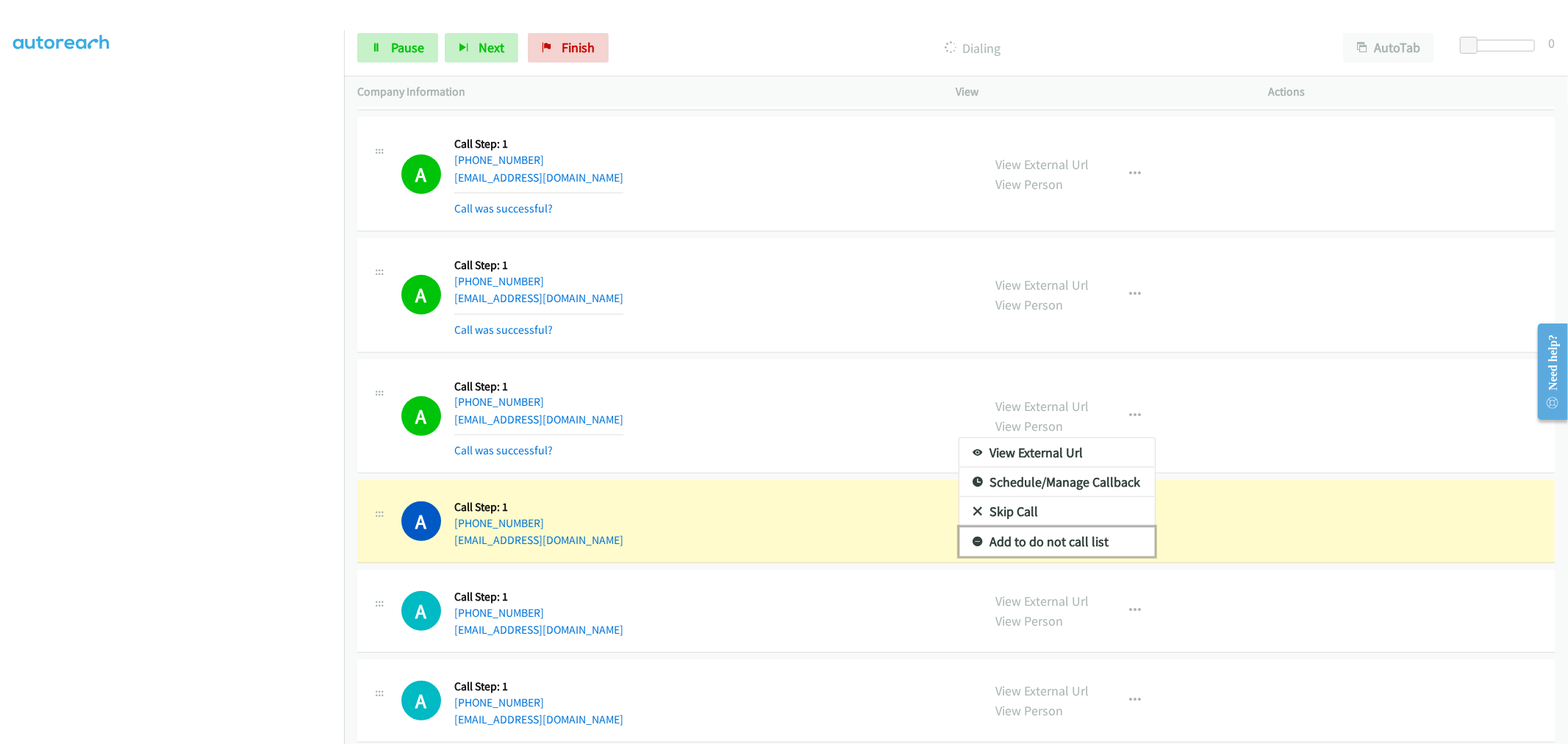
click at [1075, 541] on link "Add to do not call list" at bounding box center [1057, 542] width 196 height 30
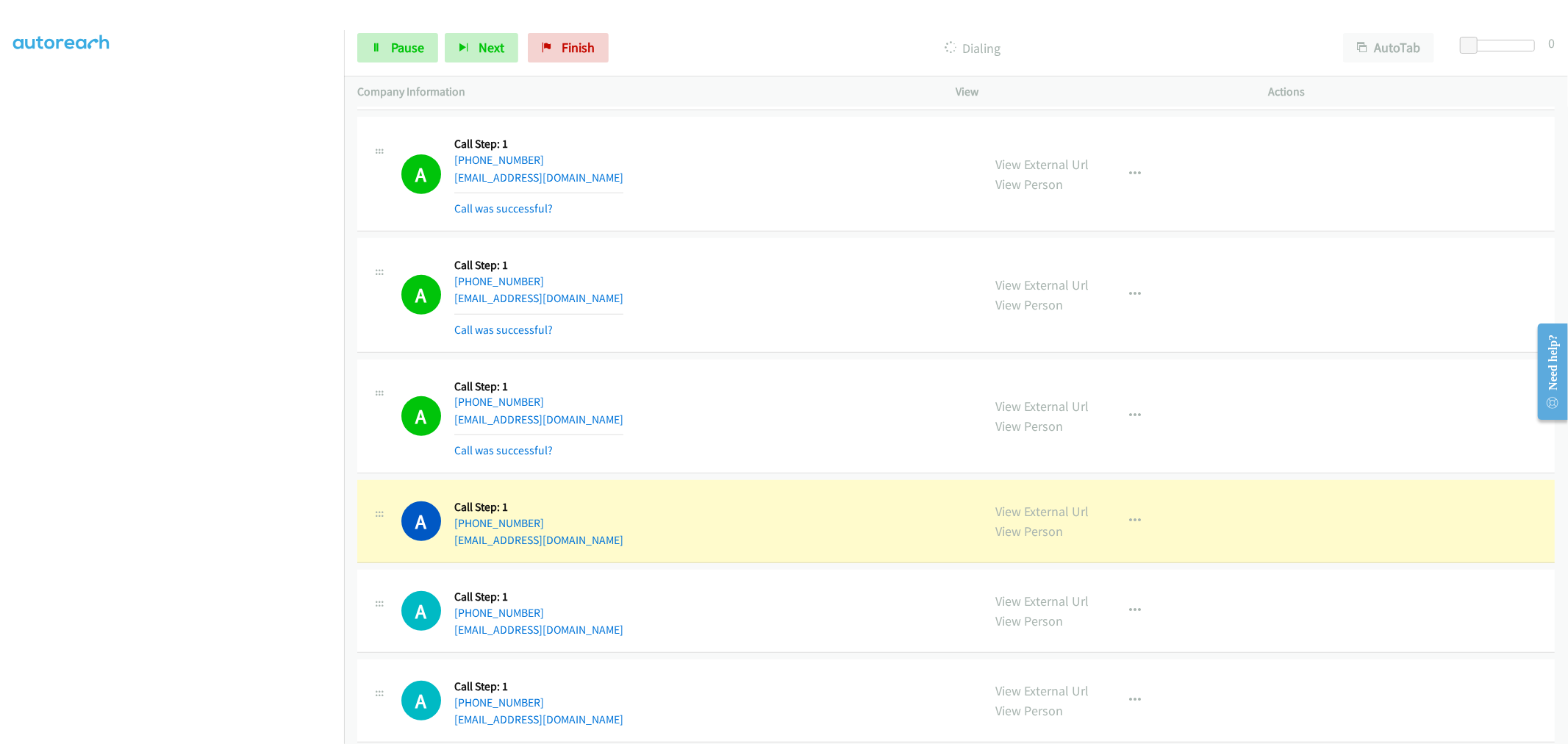
click at [792, 430] on div "A Callback Scheduled Call Step: 1 America/[GEOGRAPHIC_DATA] [PHONE_NUMBER] [EMA…" at bounding box center [685, 416] width 568 height 87
click at [716, 356] on td "A Callback Scheduled Call Step: 1 [GEOGRAPHIC_DATA]/[GEOGRAPHIC_DATA] [PHONE_NU…" at bounding box center [956, 295] width 1224 height 122
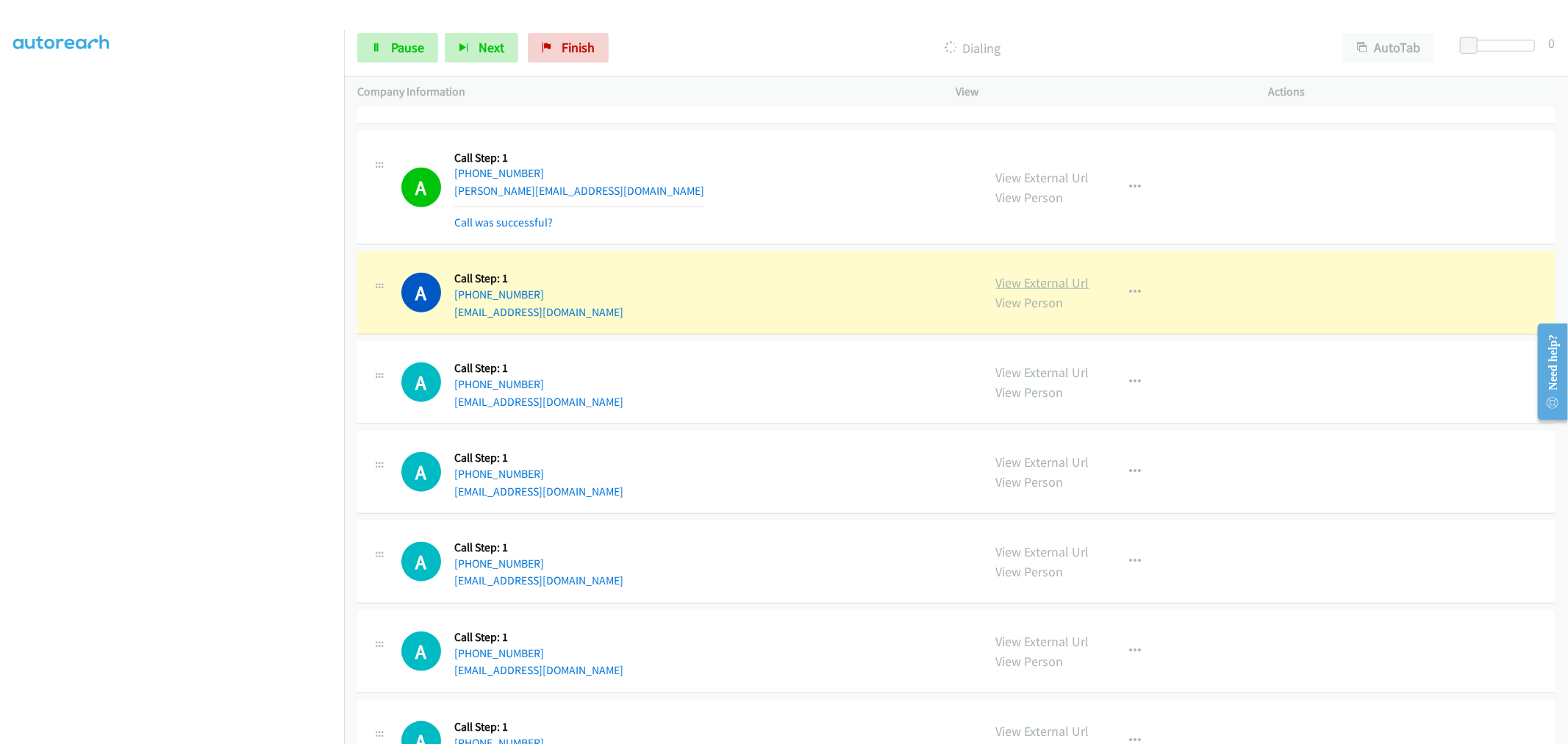
scroll to position [5877, 0]
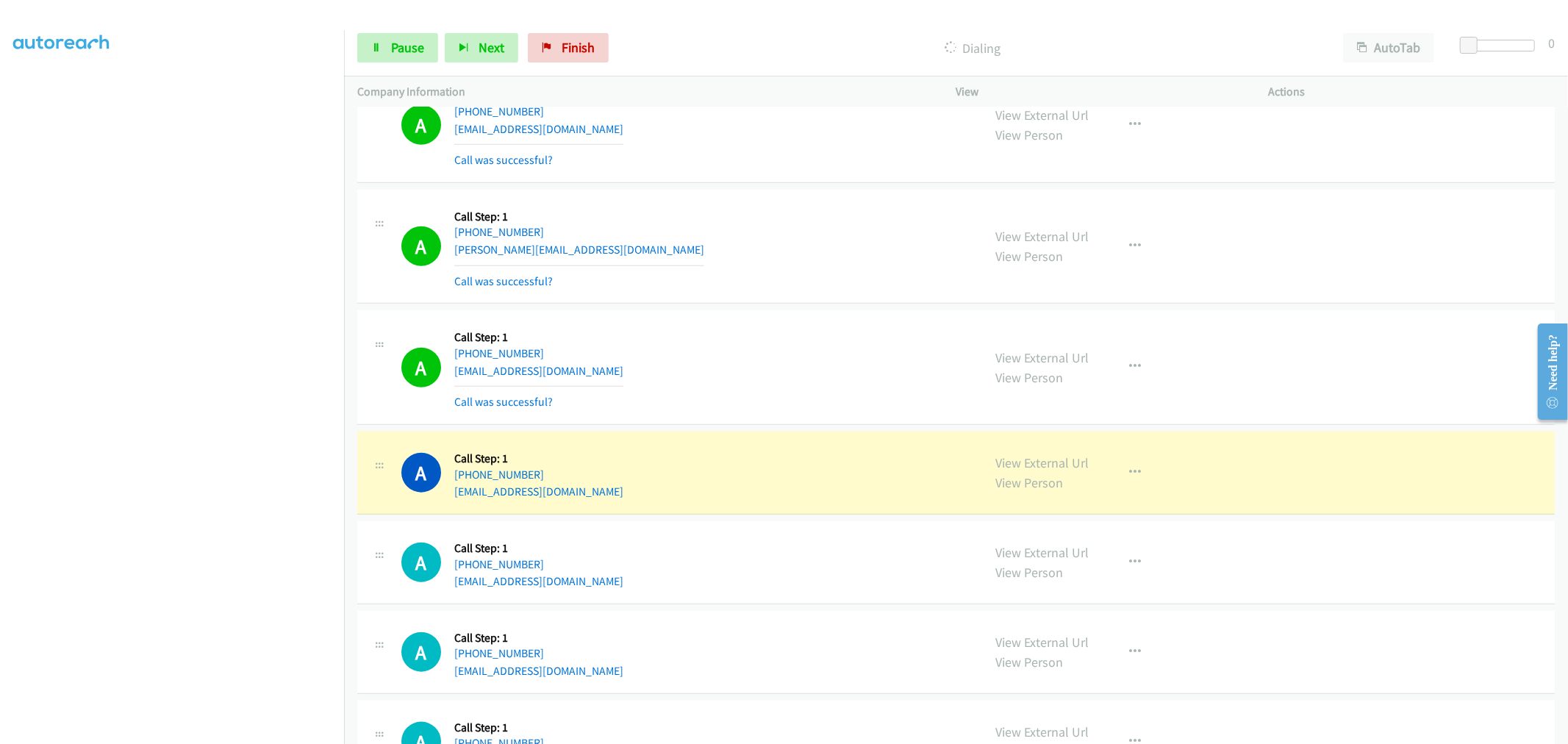
click at [779, 187] on td "A Callback Scheduled Call Step: 1 America/New_York [PHONE_NUMBER] [EMAIL_ADDRES…" at bounding box center [956, 126] width 1224 height 122
click at [754, 316] on div "A Callback Scheduled Call Step: 1 America/Los_Angeles [PHONE_NUMBER] [EMAIL_ADD…" at bounding box center [956, 368] width 1197 height 115
click at [760, 308] on td "A Callback Scheduled Call Step: 1 America/New_York [PHONE_NUMBER] [PERSON_NAME]…" at bounding box center [956, 246] width 1224 height 122
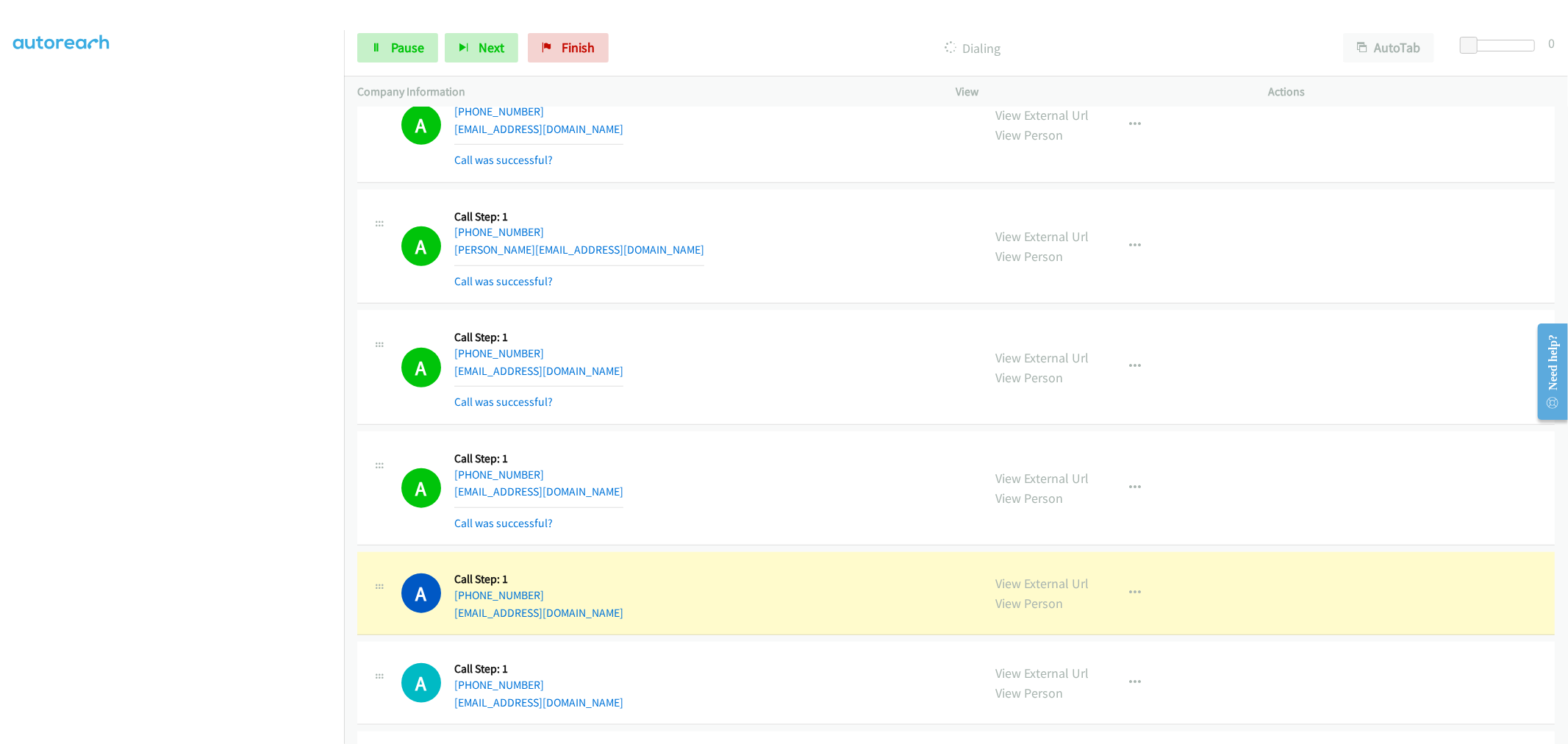
click at [816, 415] on div "A Callback Scheduled Call Step: 1 America/Los_Angeles [PHONE_NUMBER] [EMAIL_ADD…" at bounding box center [956, 368] width 1197 height 115
drag, startPoint x: 1131, startPoint y: 360, endPoint x: 1076, endPoint y: 475, distance: 127.5
click at [1131, 360] on button "button" at bounding box center [1135, 366] width 39 height 30
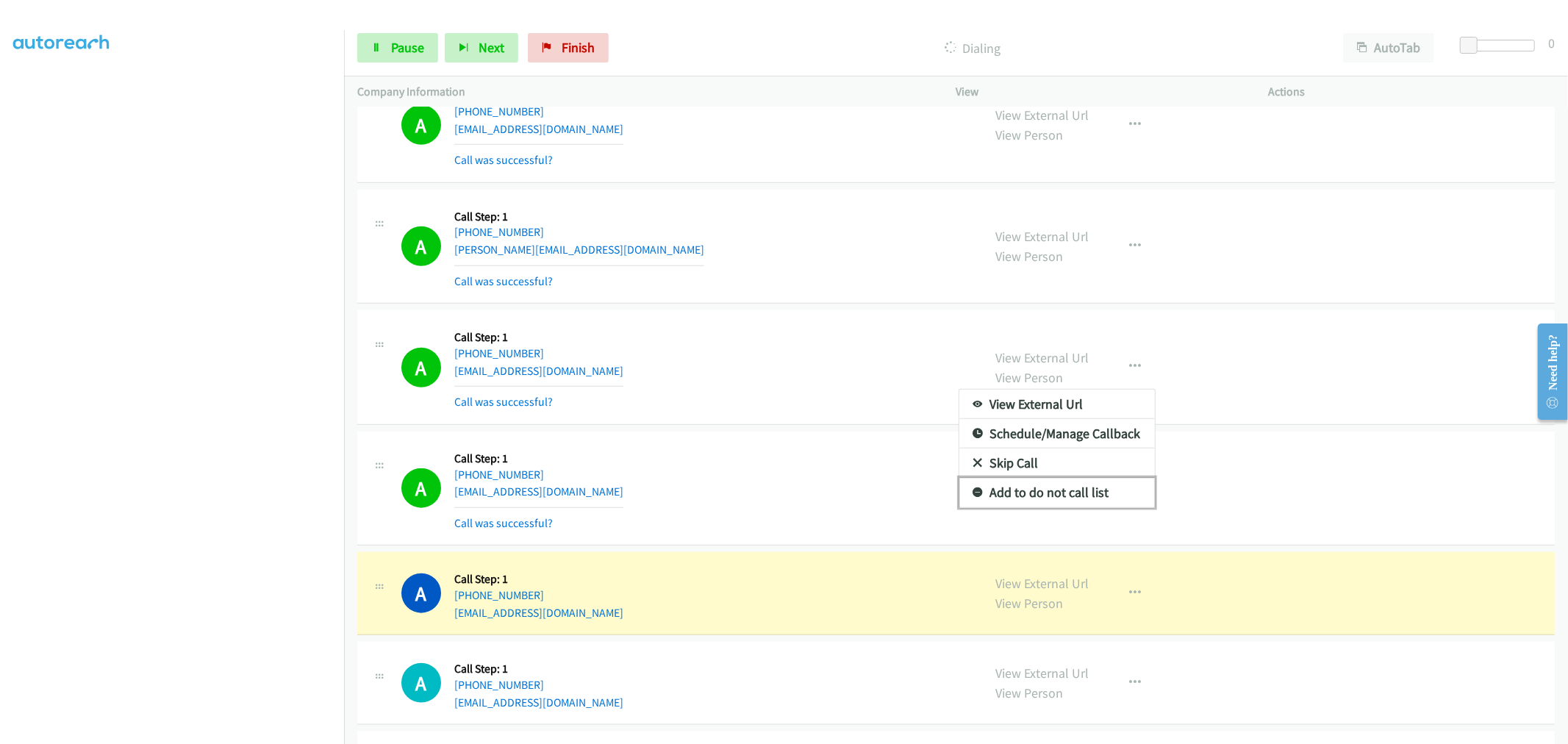
click at [1062, 488] on link "Add to do not call list" at bounding box center [1057, 493] width 196 height 30
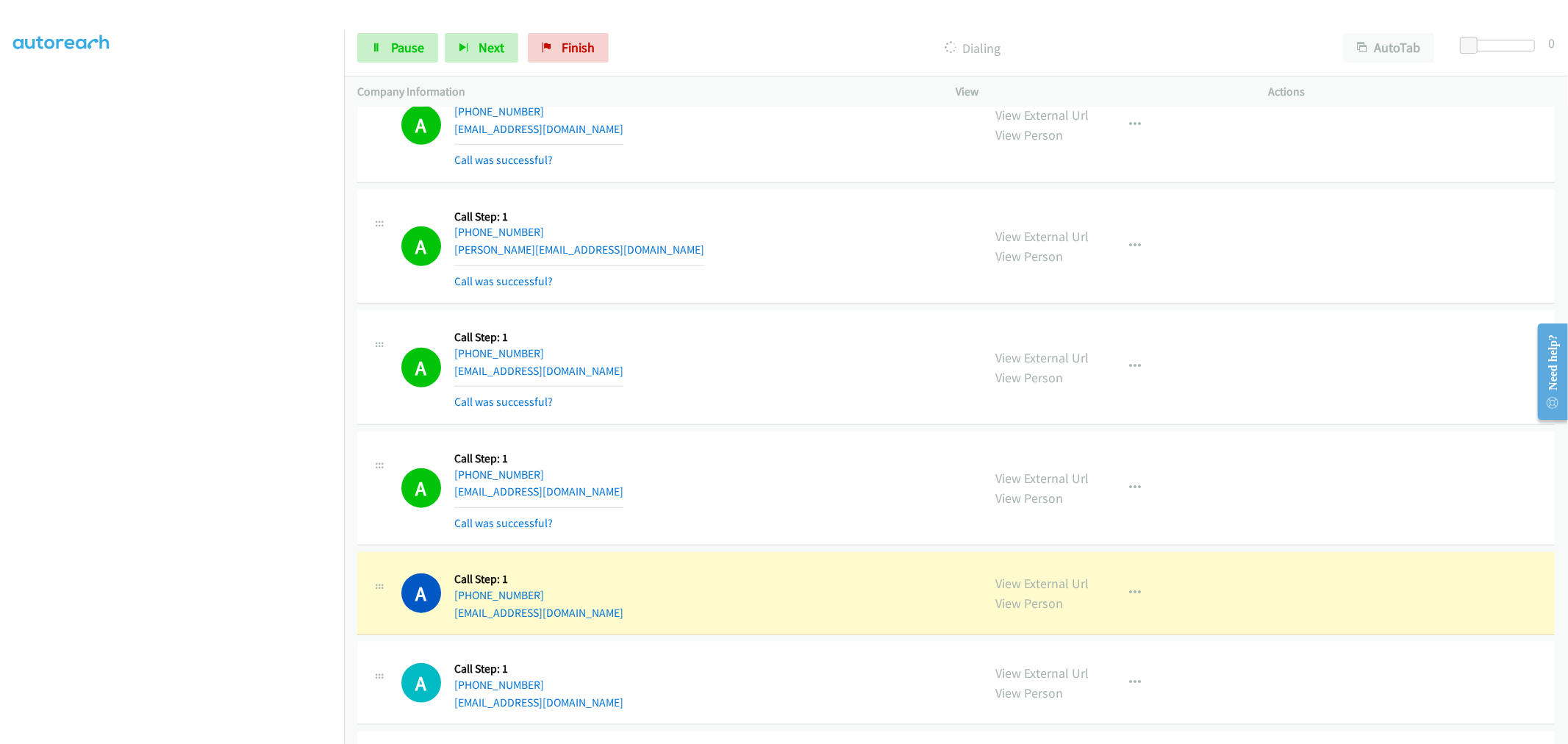
click at [827, 386] on div "A Callback Scheduled Call Step: 1 America/Los_Angeles [PHONE_NUMBER] [EMAIL_ADD…" at bounding box center [685, 366] width 568 height 87
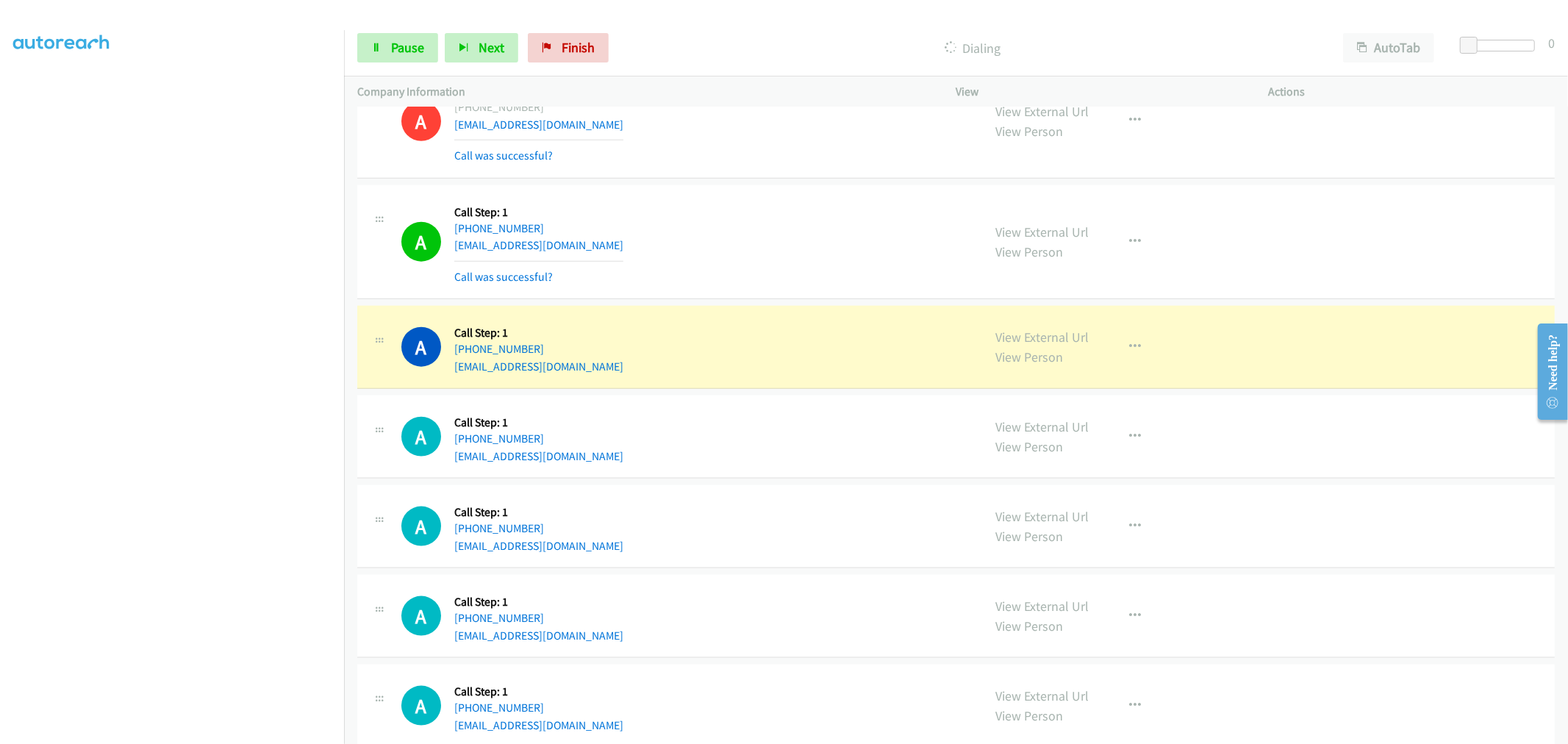
scroll to position [6204, 0]
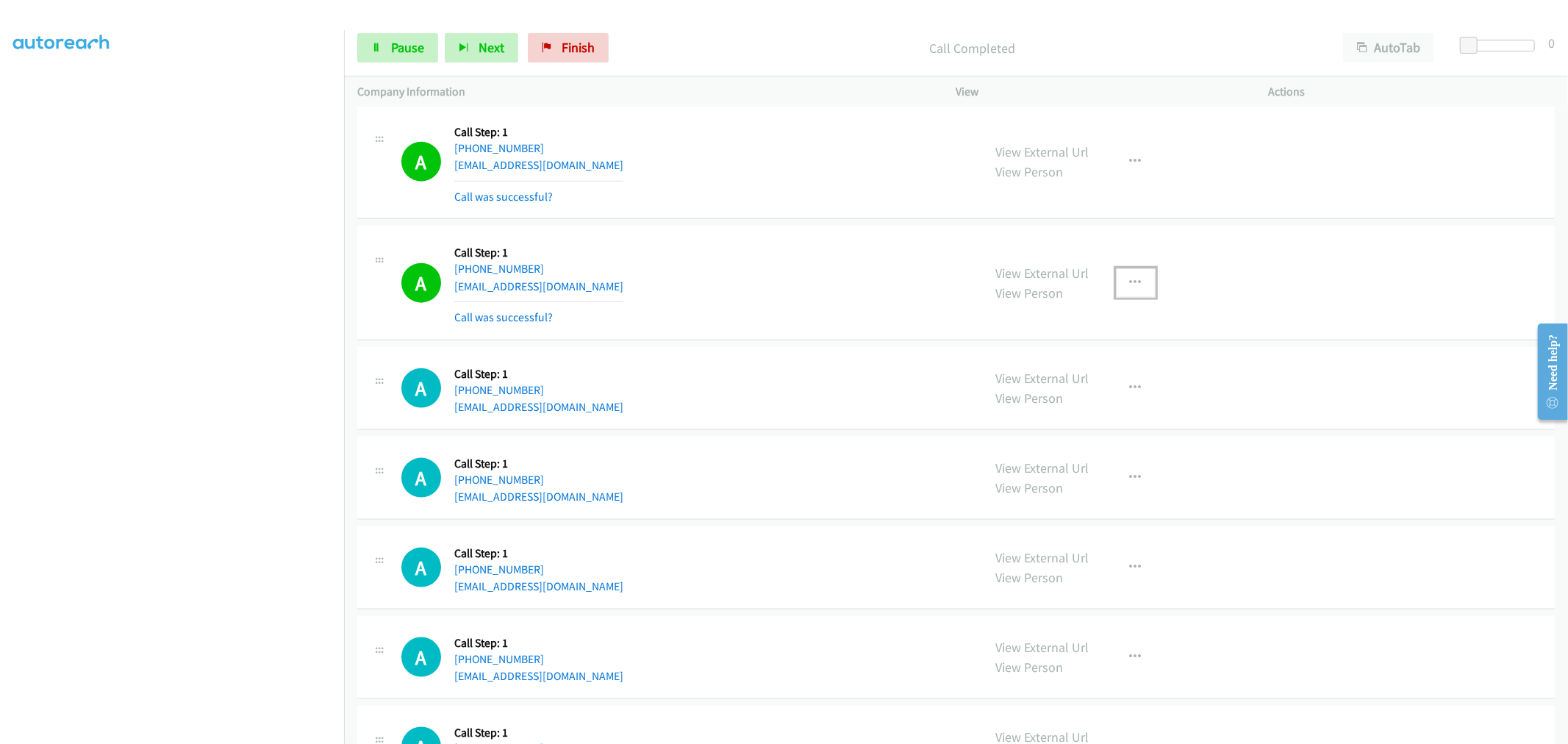
click at [1133, 275] on button "button" at bounding box center [1135, 283] width 39 height 30
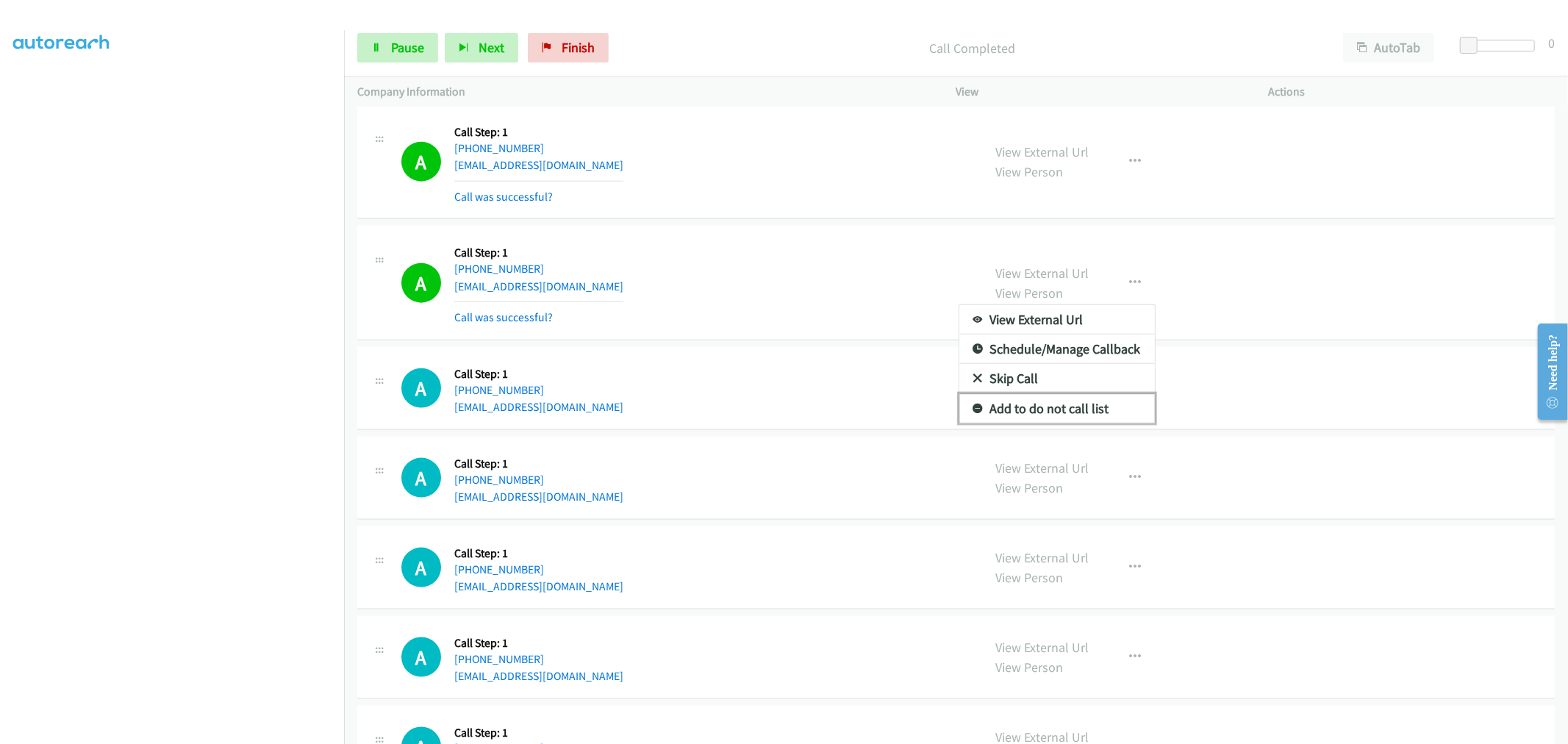
click at [1049, 423] on link "Add to do not call list" at bounding box center [1057, 408] width 196 height 30
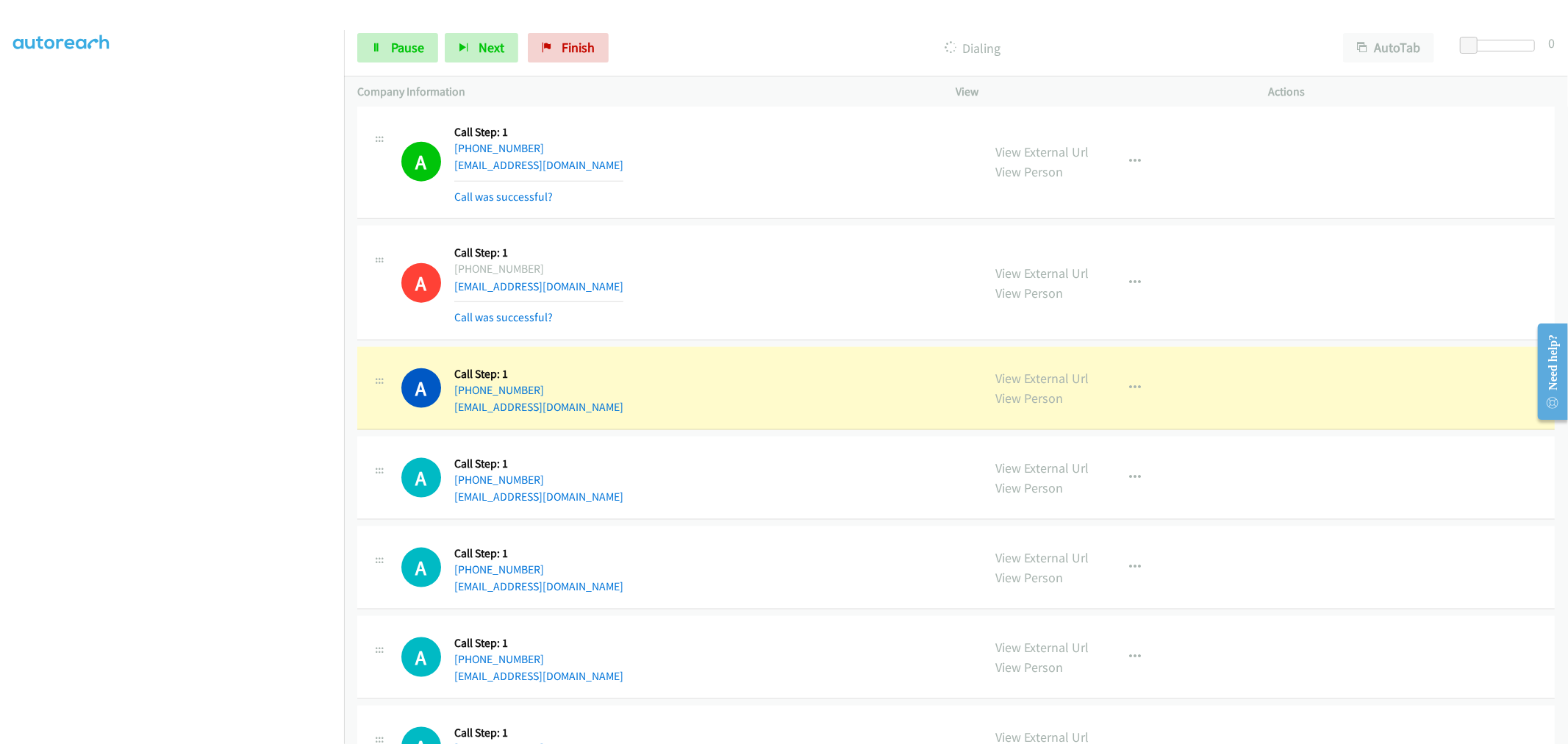
click at [760, 272] on div "A Callback Scheduled Call Step: 1 America/New_York [PHONE_NUMBER] [EMAIL_ADDRES…" at bounding box center [685, 282] width 568 height 87
drag, startPoint x: 921, startPoint y: 154, endPoint x: 1134, endPoint y: 76, distance: 226.8
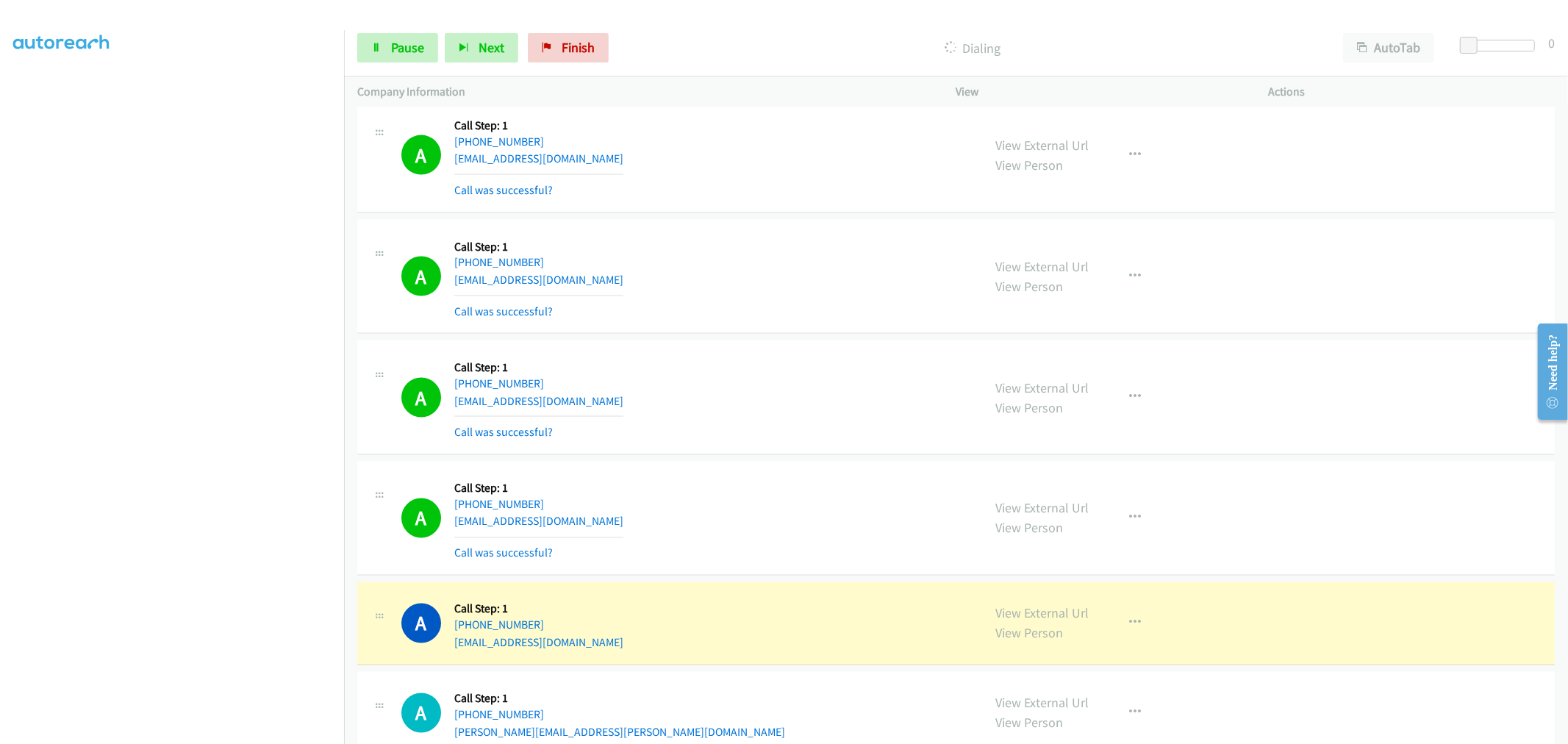
scroll to position [7103, 0]
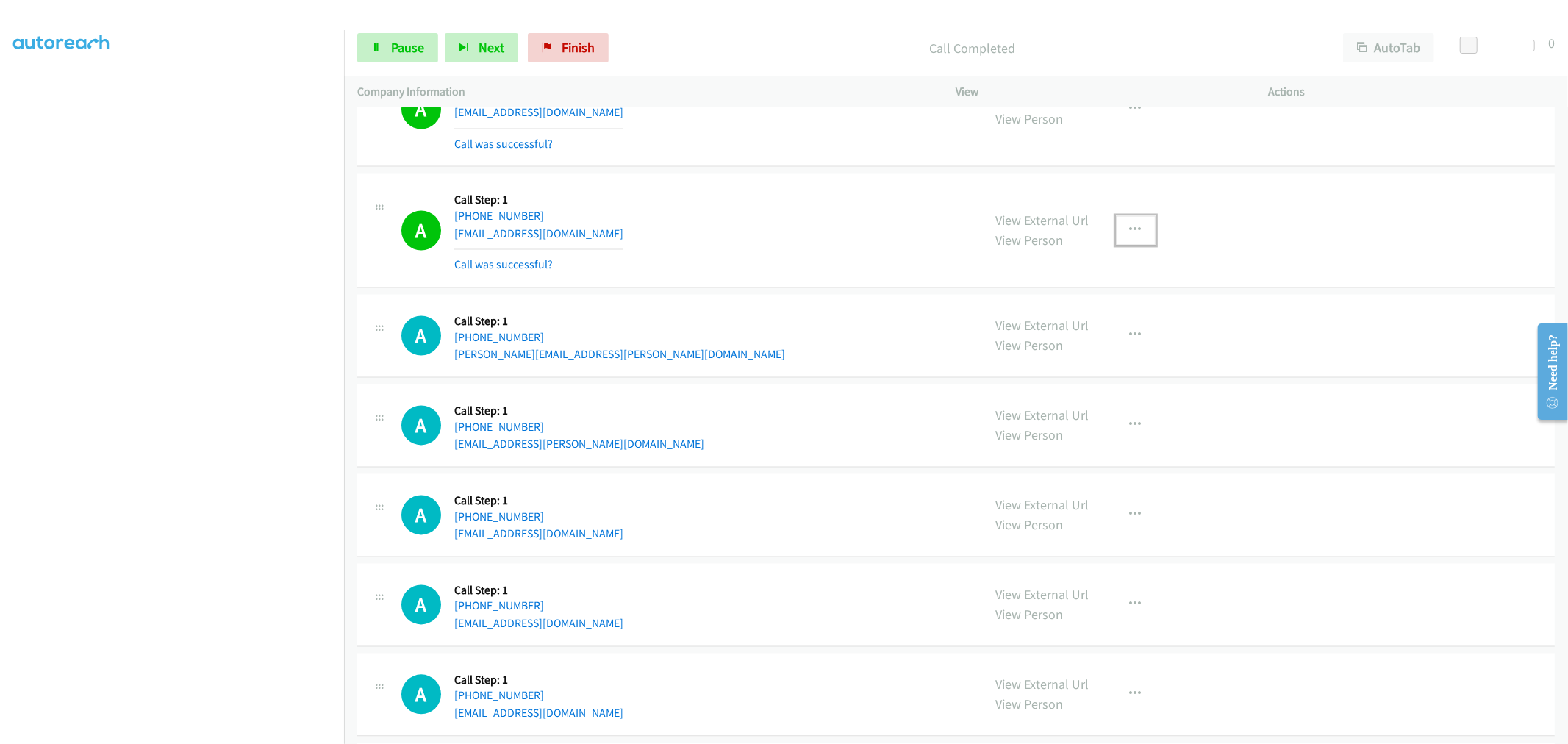
click at [1125, 244] on button "button" at bounding box center [1135, 230] width 39 height 30
click at [1024, 370] on link "Add to do not call list" at bounding box center [1057, 357] width 196 height 30
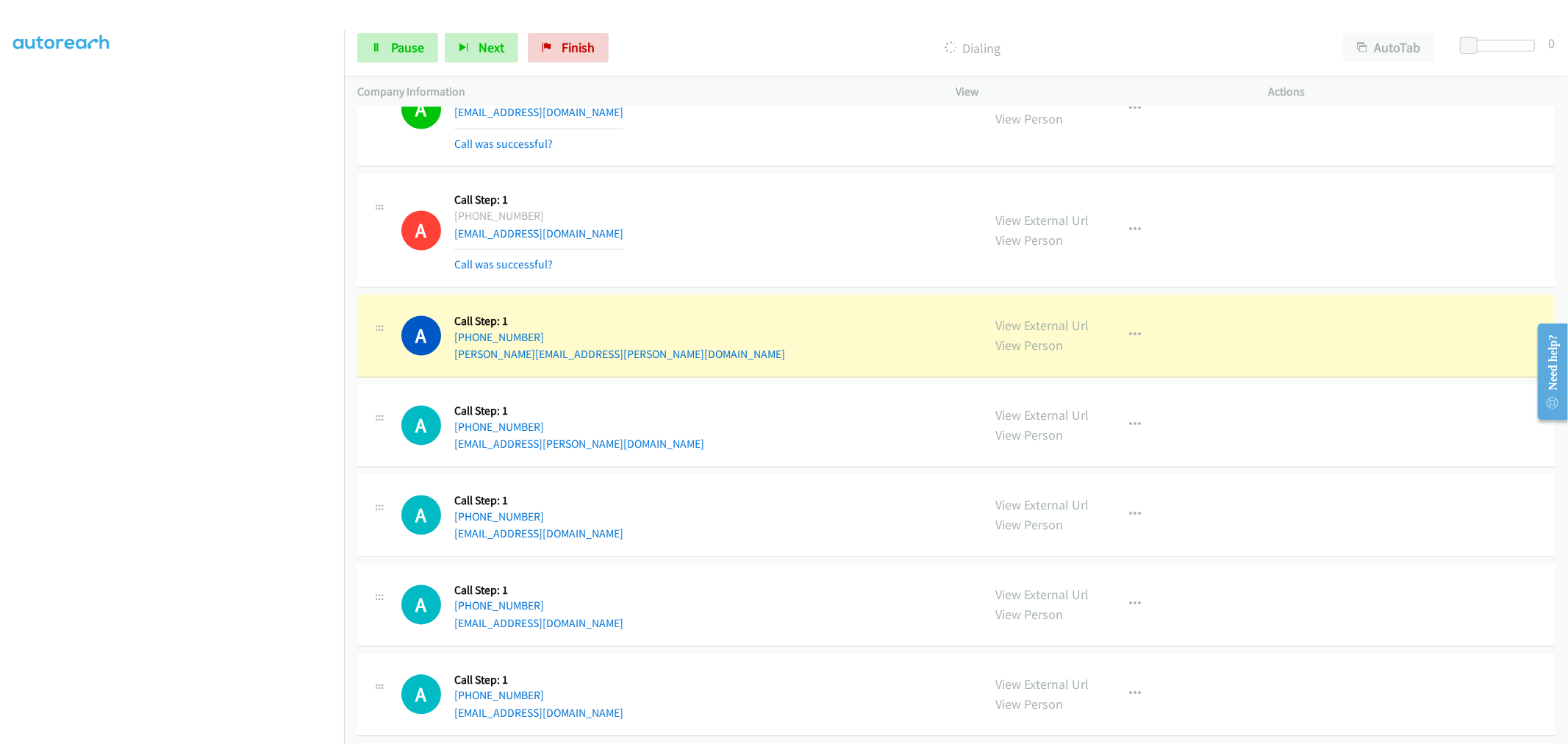
click at [716, 385] on td "A Callback Scheduled Call Step: 1 America/New_York [PHONE_NUMBER] [EMAIL_ADDRES…" at bounding box center [956, 426] width 1224 height 90
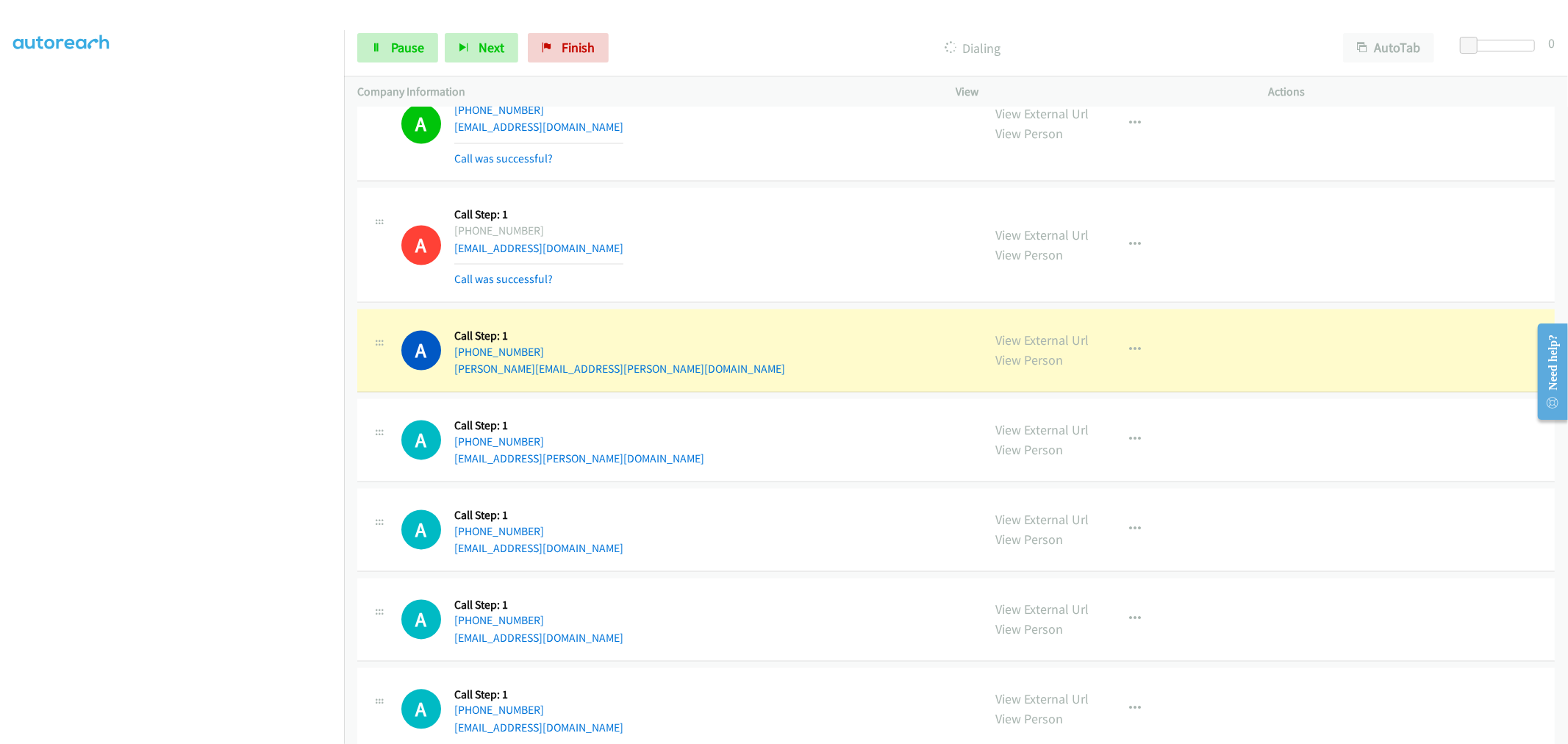
scroll to position [7006, 0]
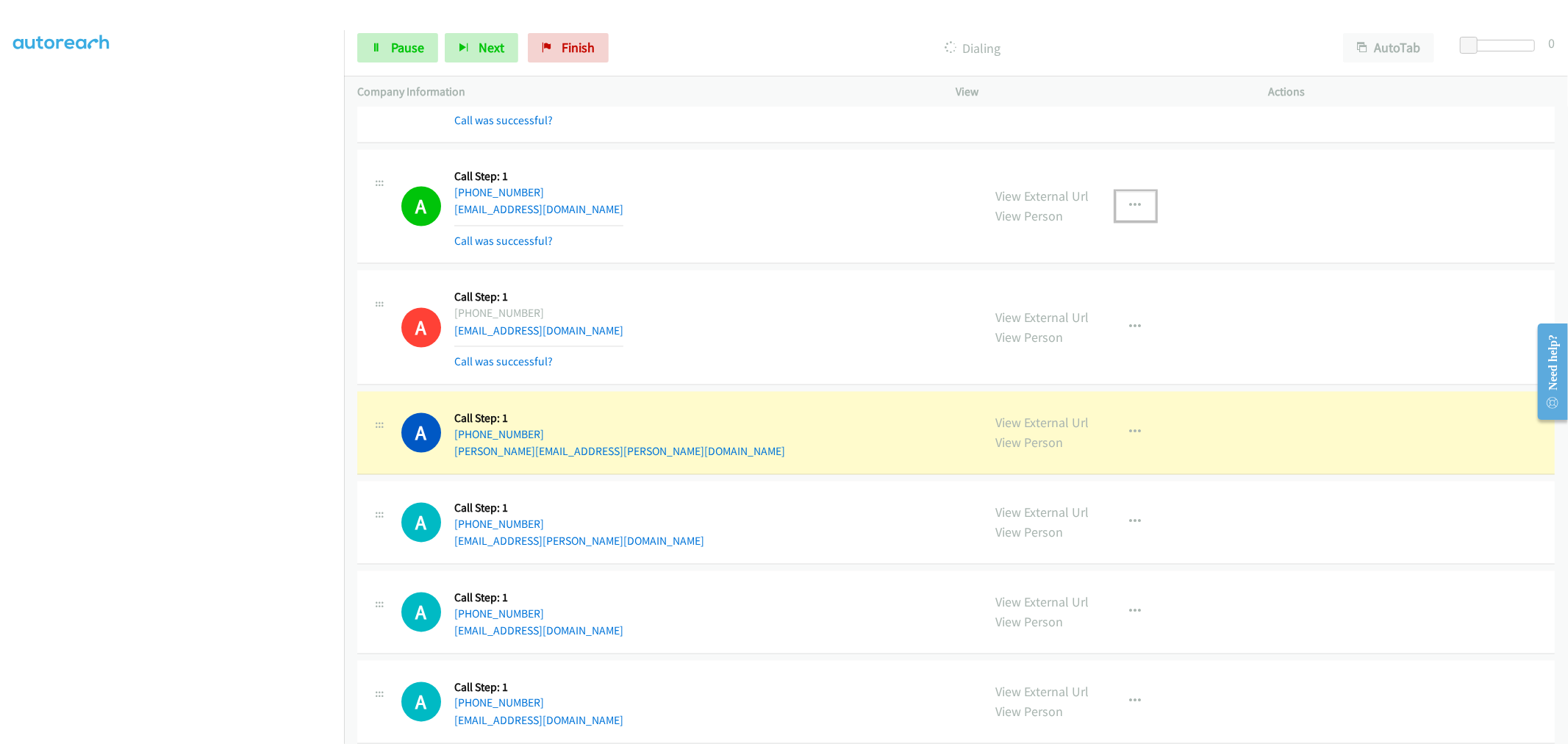
click at [1131, 203] on icon "button" at bounding box center [1136, 206] width 12 height 12
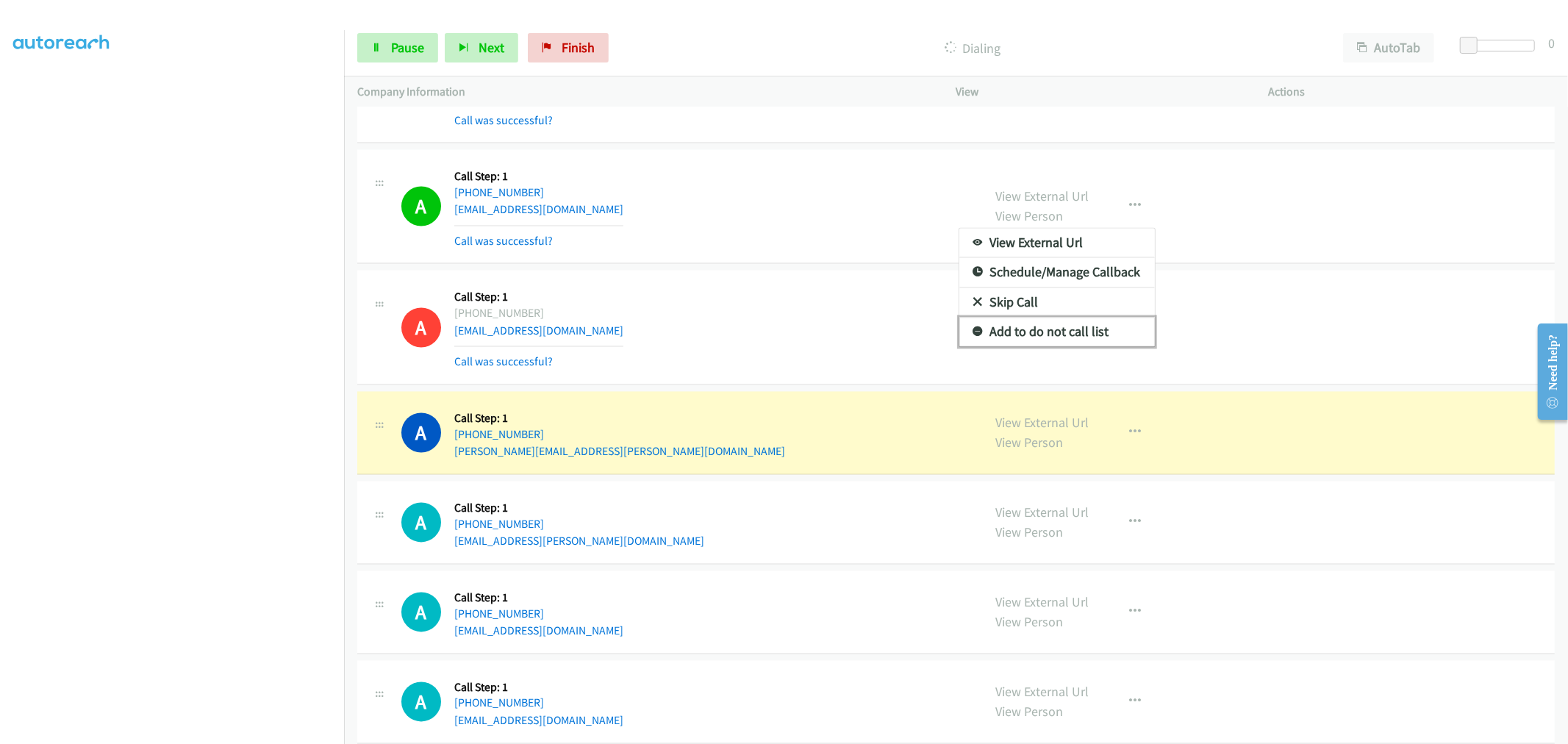
click at [1041, 331] on link "Add to do not call list" at bounding box center [1057, 332] width 196 height 30
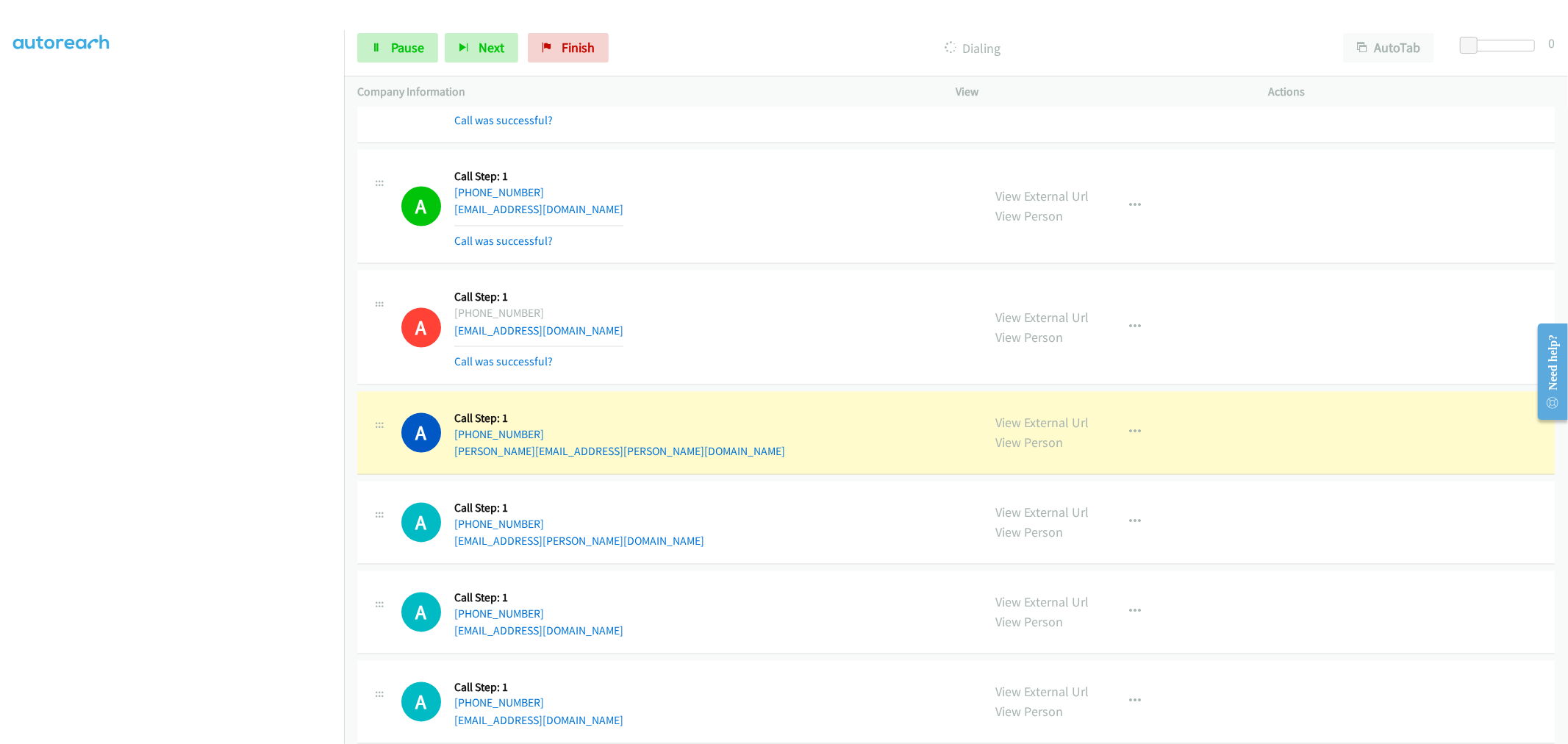
drag, startPoint x: 774, startPoint y: 186, endPoint x: 1190, endPoint y: 28, distance: 445.0
click at [777, 184] on div "A Callback Scheduled Call Step: 1 America/New_York [PHONE_NUMBER] [EMAIL_ADDRES…" at bounding box center [685, 206] width 568 height 87
click at [749, 197] on div "A Callback Scheduled Call Step: 1 America/New_York [PHONE_NUMBER] [EMAIL_ADDRES…" at bounding box center [685, 206] width 568 height 87
click at [813, 237] on div "A Callback Scheduled Call Step: 1 America/New_York [PHONE_NUMBER] [EMAIL_ADDRES…" at bounding box center [685, 206] width 568 height 87
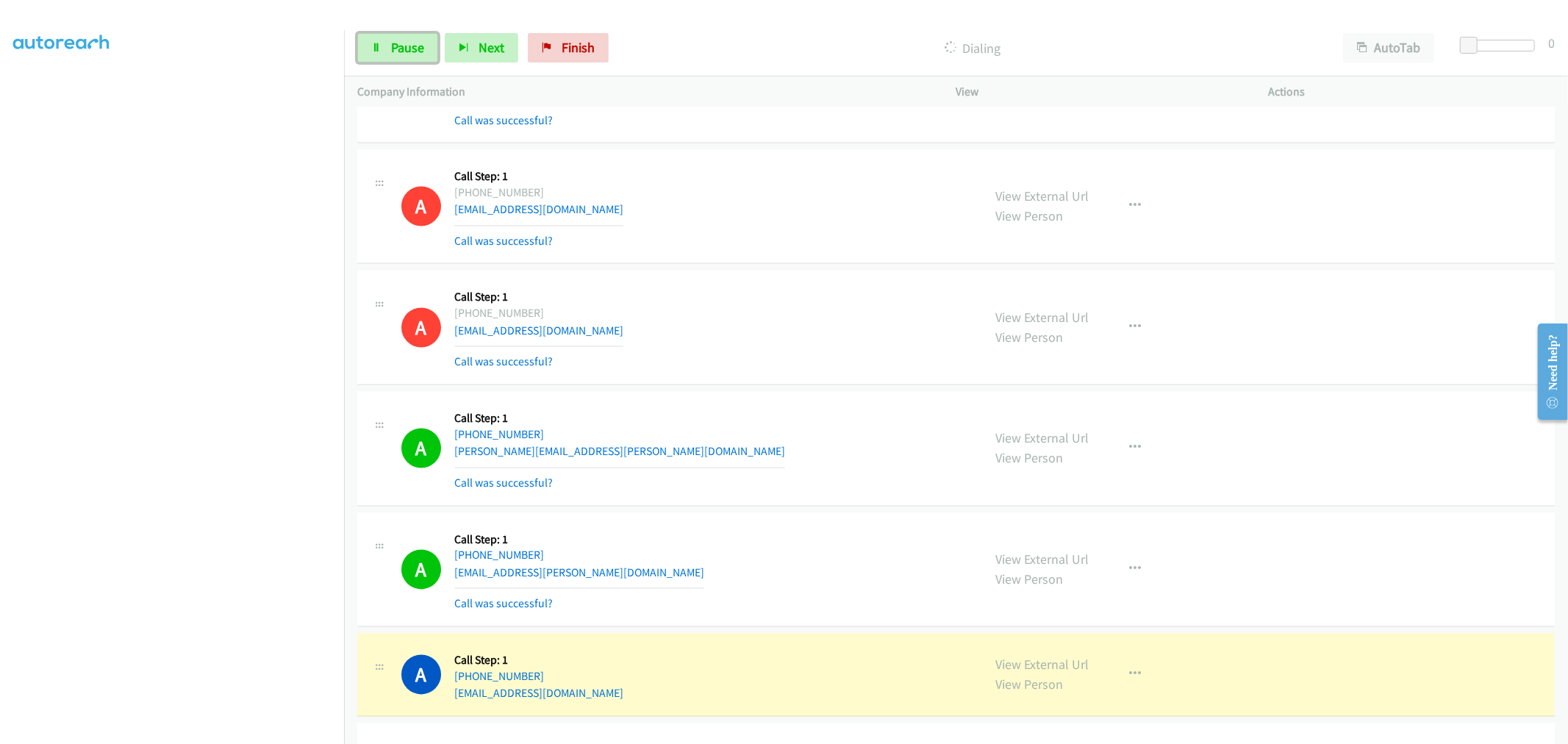
click at [420, 52] on span "Pause" at bounding box center [407, 48] width 34 height 17
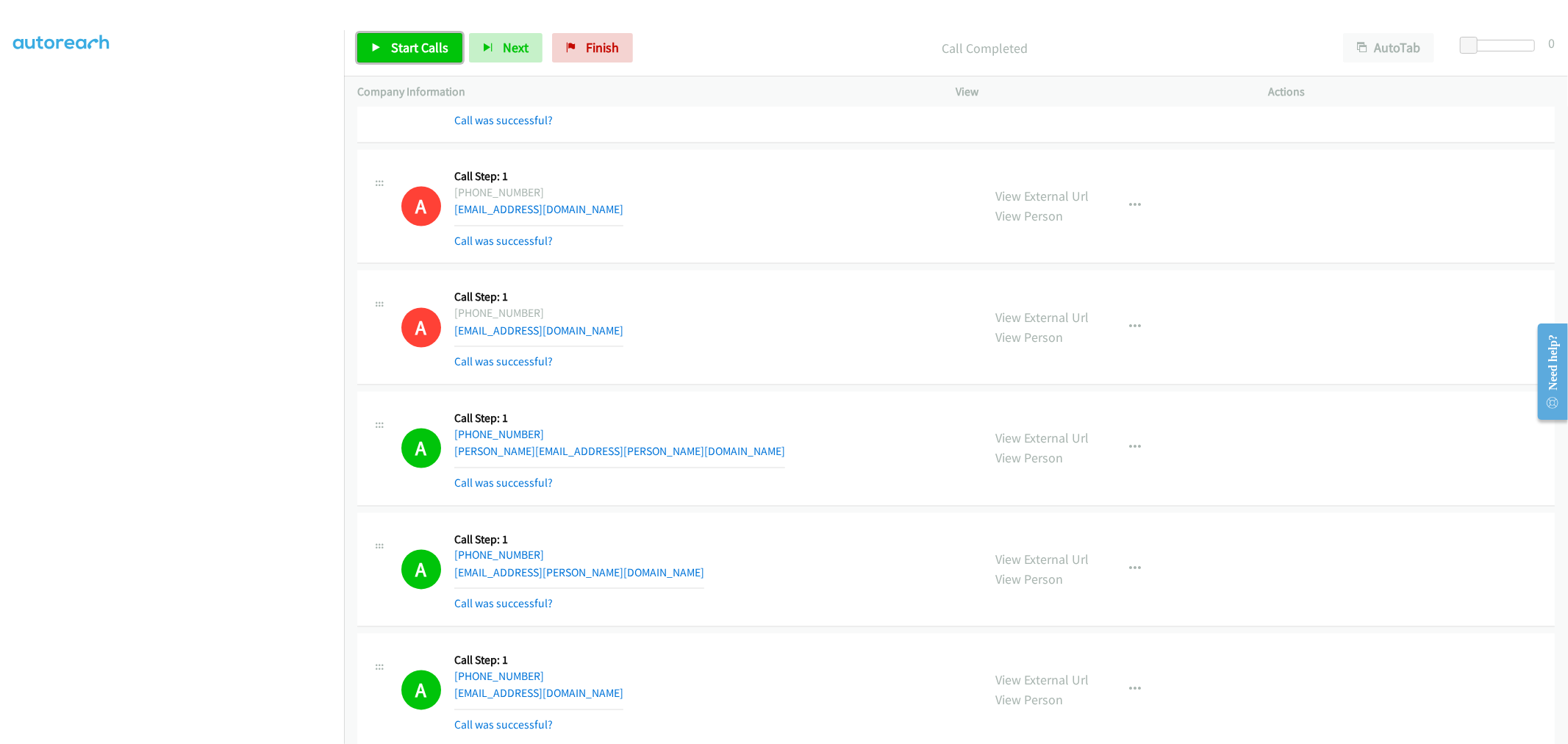
click at [386, 57] on link "Start Calls" at bounding box center [410, 48] width 105 height 30
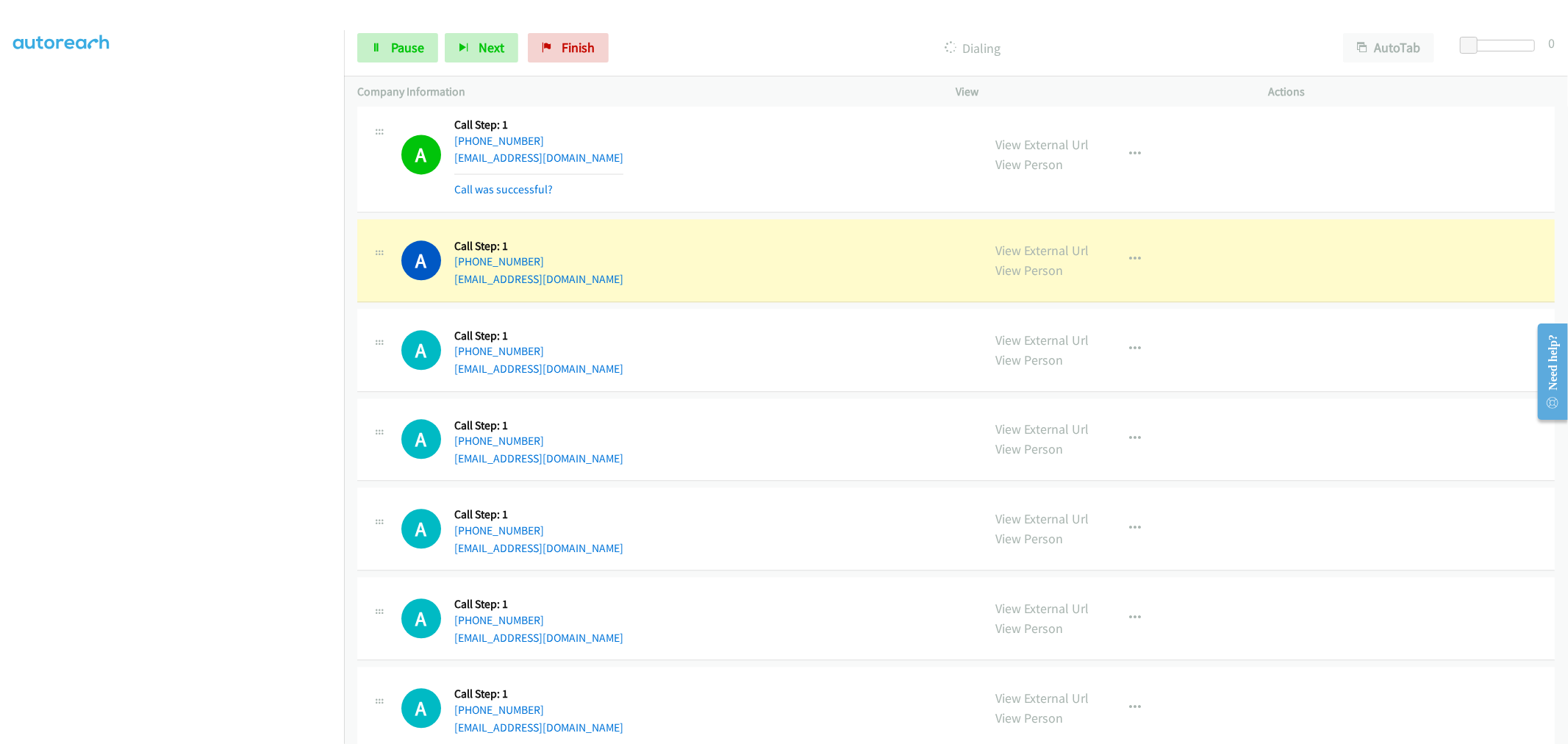
scroll to position [7415, 0]
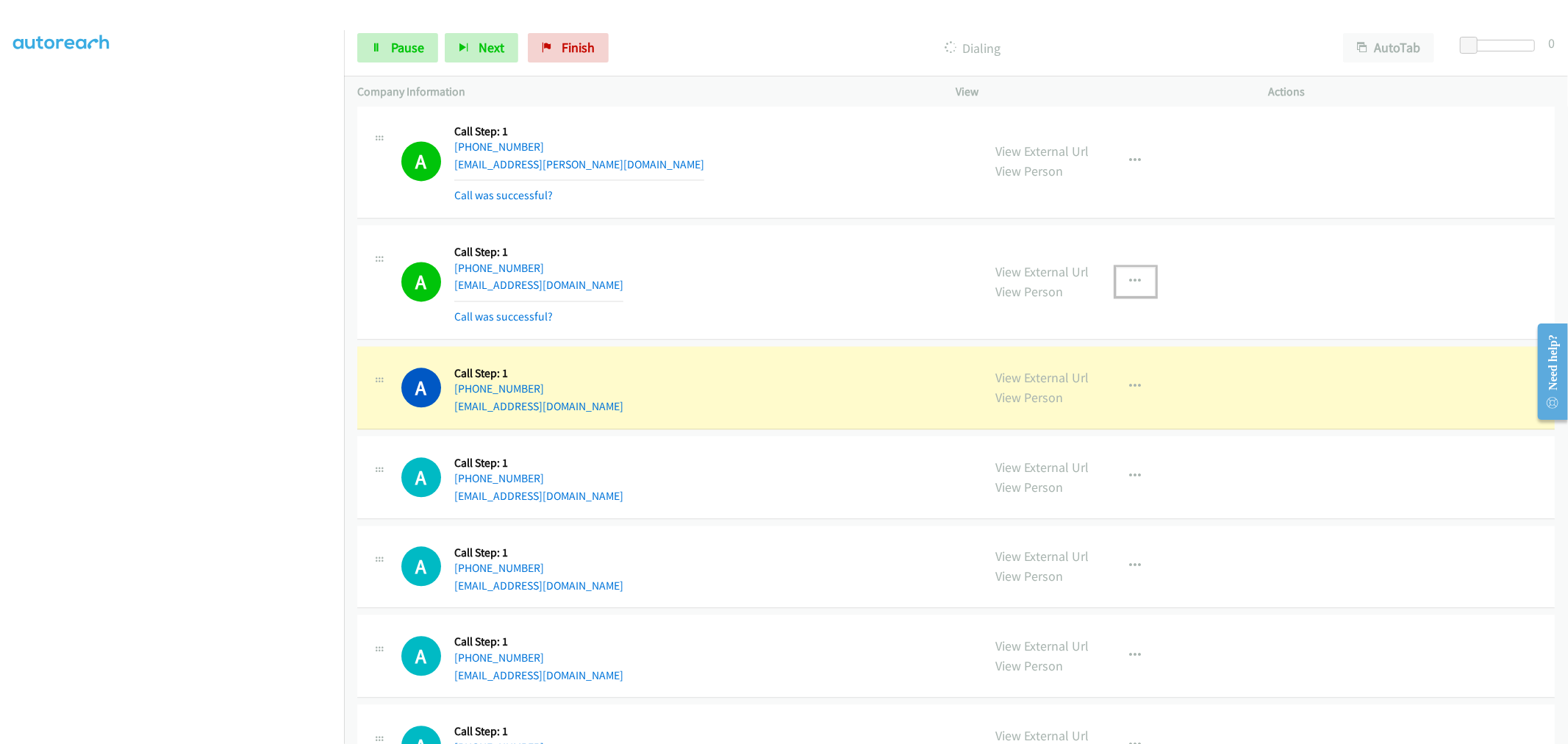
click at [1130, 283] on icon "button" at bounding box center [1136, 282] width 12 height 12
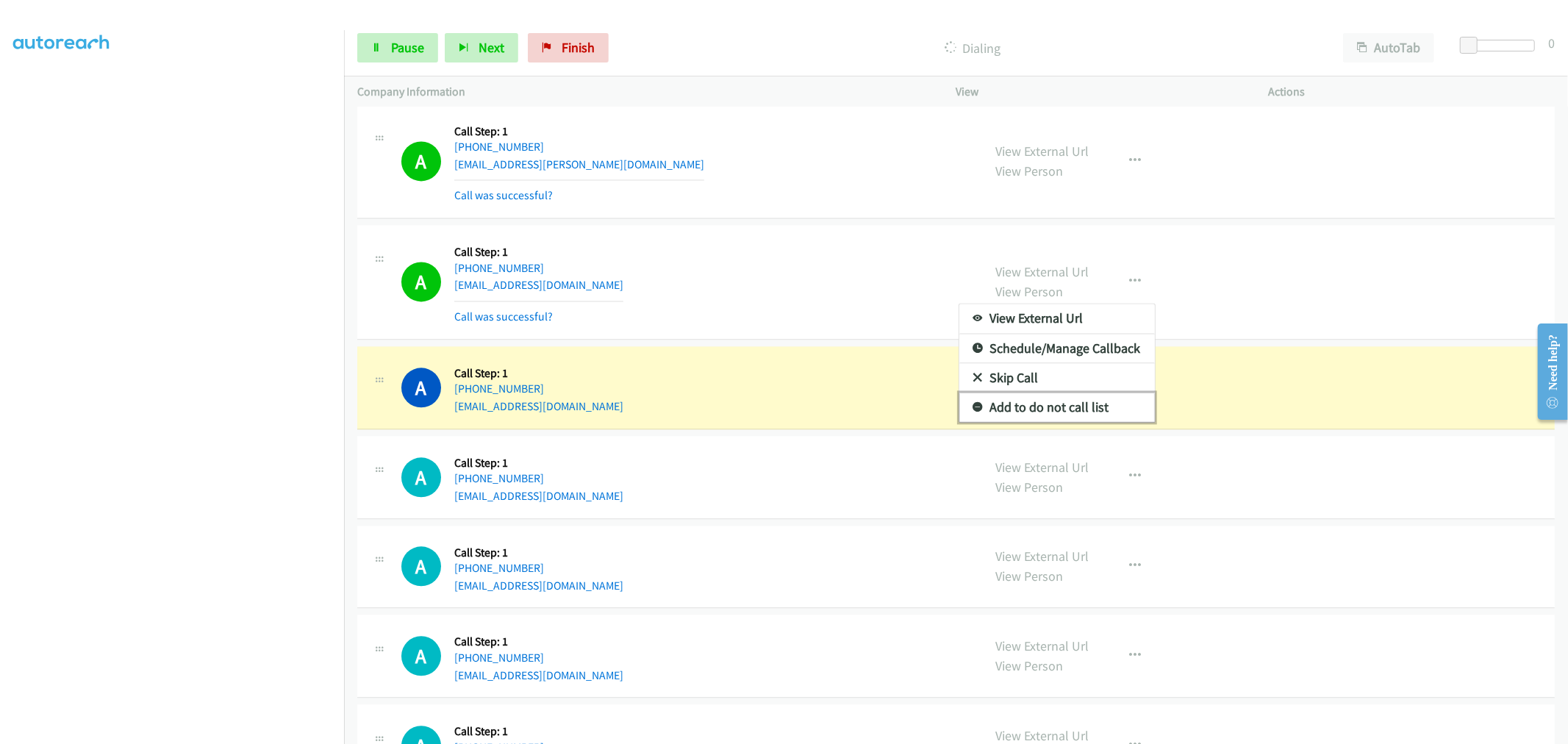
click at [1023, 417] on link "Add to do not call list" at bounding box center [1057, 407] width 196 height 30
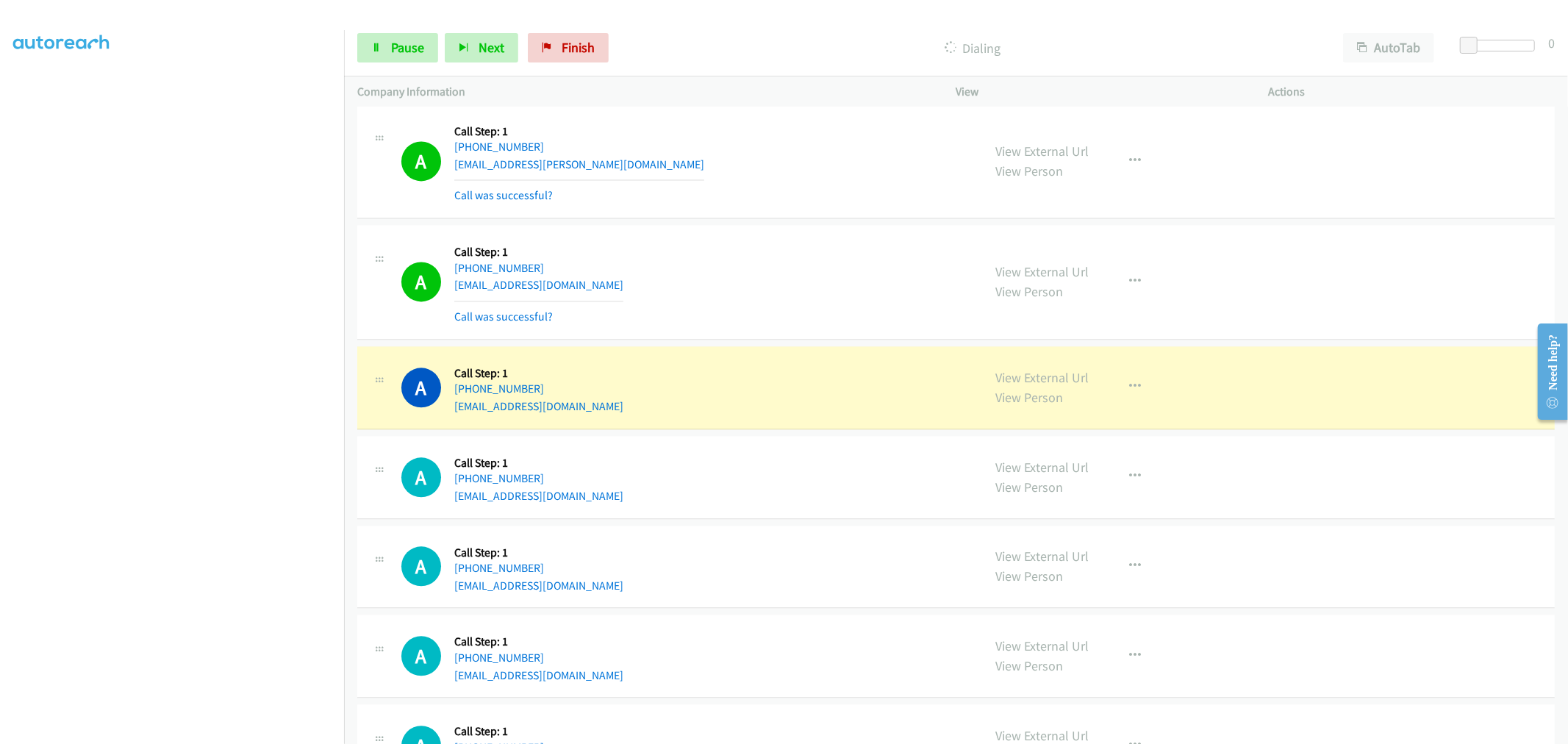
click at [660, 258] on div "A Callback Scheduled Call Step: 1 America/New_York [PHONE_NUMBER] [EMAIL_ADDRES…" at bounding box center [685, 281] width 568 height 87
click at [732, 233] on div "A Callback Scheduled Call Step: 1 America/New_York [PHONE_NUMBER] [EMAIL_ADDRES…" at bounding box center [956, 283] width 1197 height 115
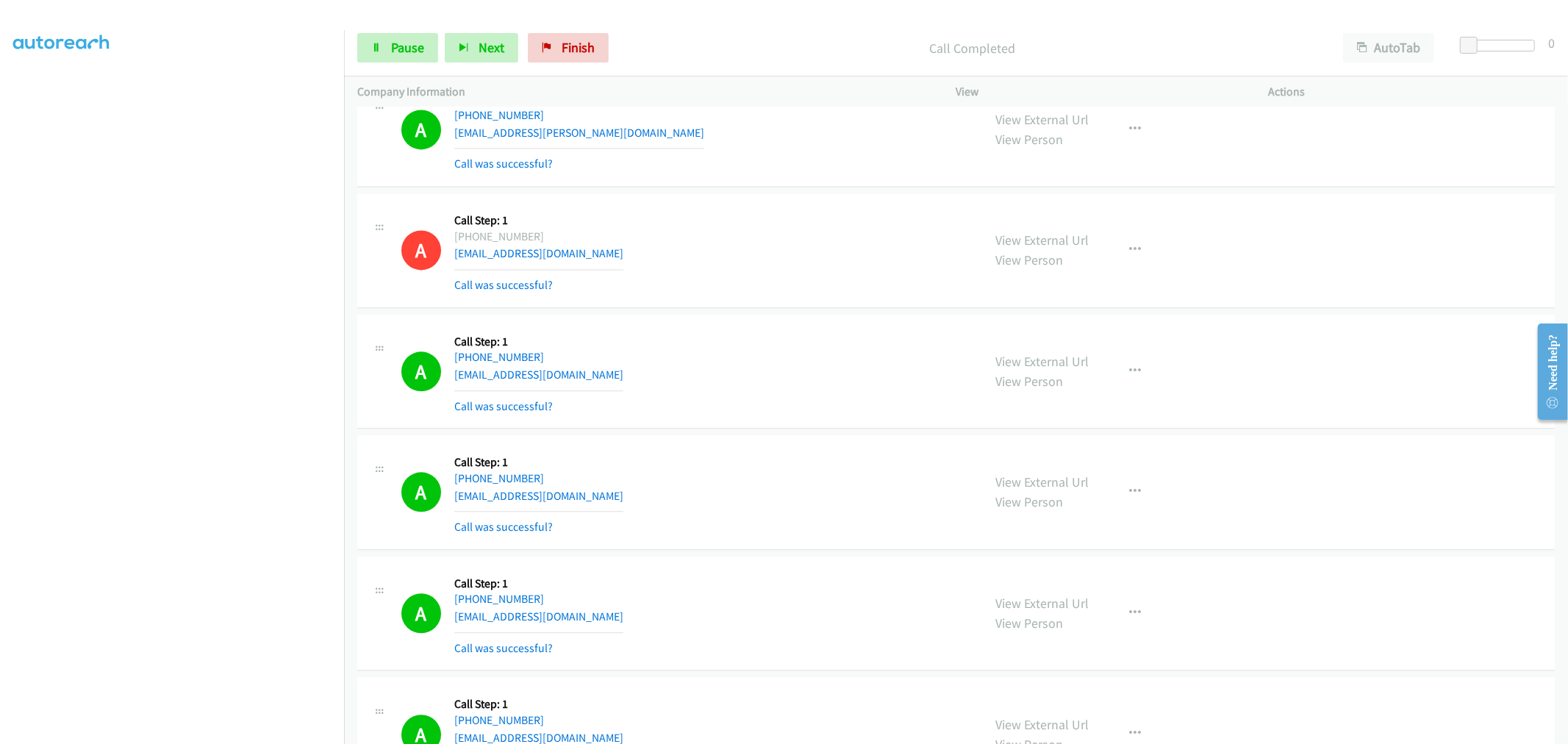
scroll to position [7497, 0]
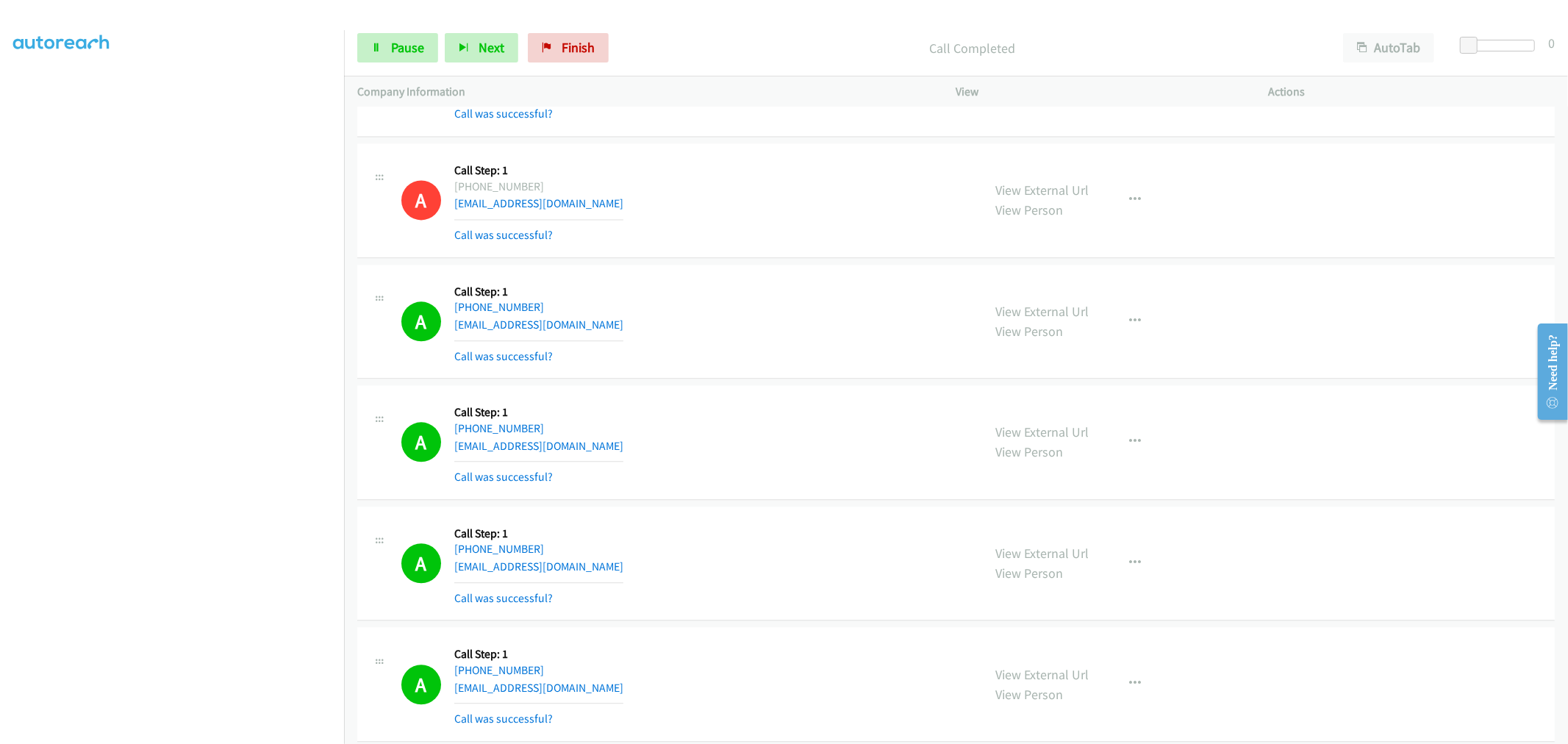
click at [771, 439] on div "A Callback Scheduled Call Step: 1 America/Los_Angeles [PHONE_NUMBER] [EMAIL_ADD…" at bounding box center [685, 442] width 568 height 87
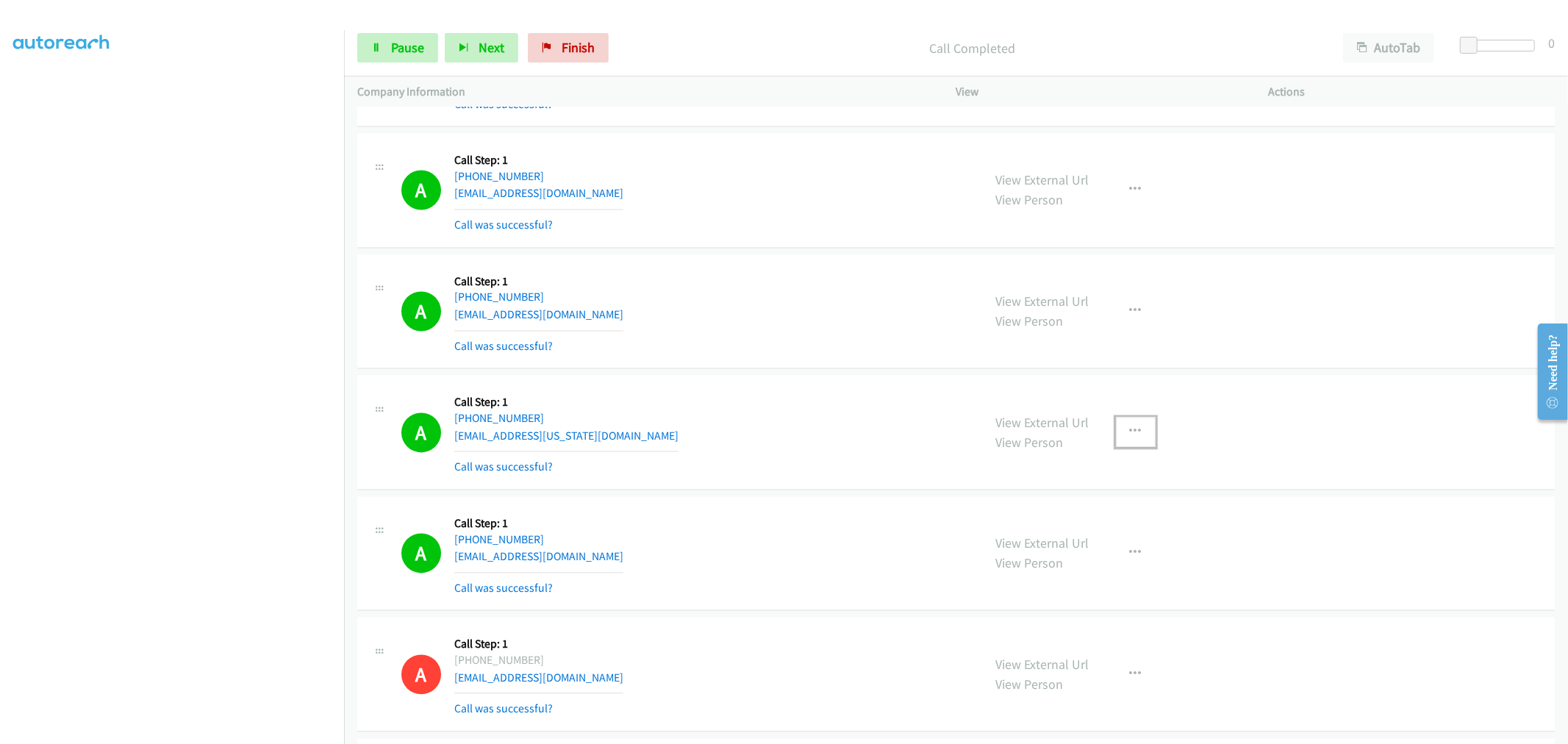
drag, startPoint x: 1123, startPoint y: 430, endPoint x: 1105, endPoint y: 471, distance: 44.8
click at [1130, 430] on icon "button" at bounding box center [1136, 432] width 12 height 12
click at [754, 415] on div at bounding box center [784, 372] width 1568 height 744
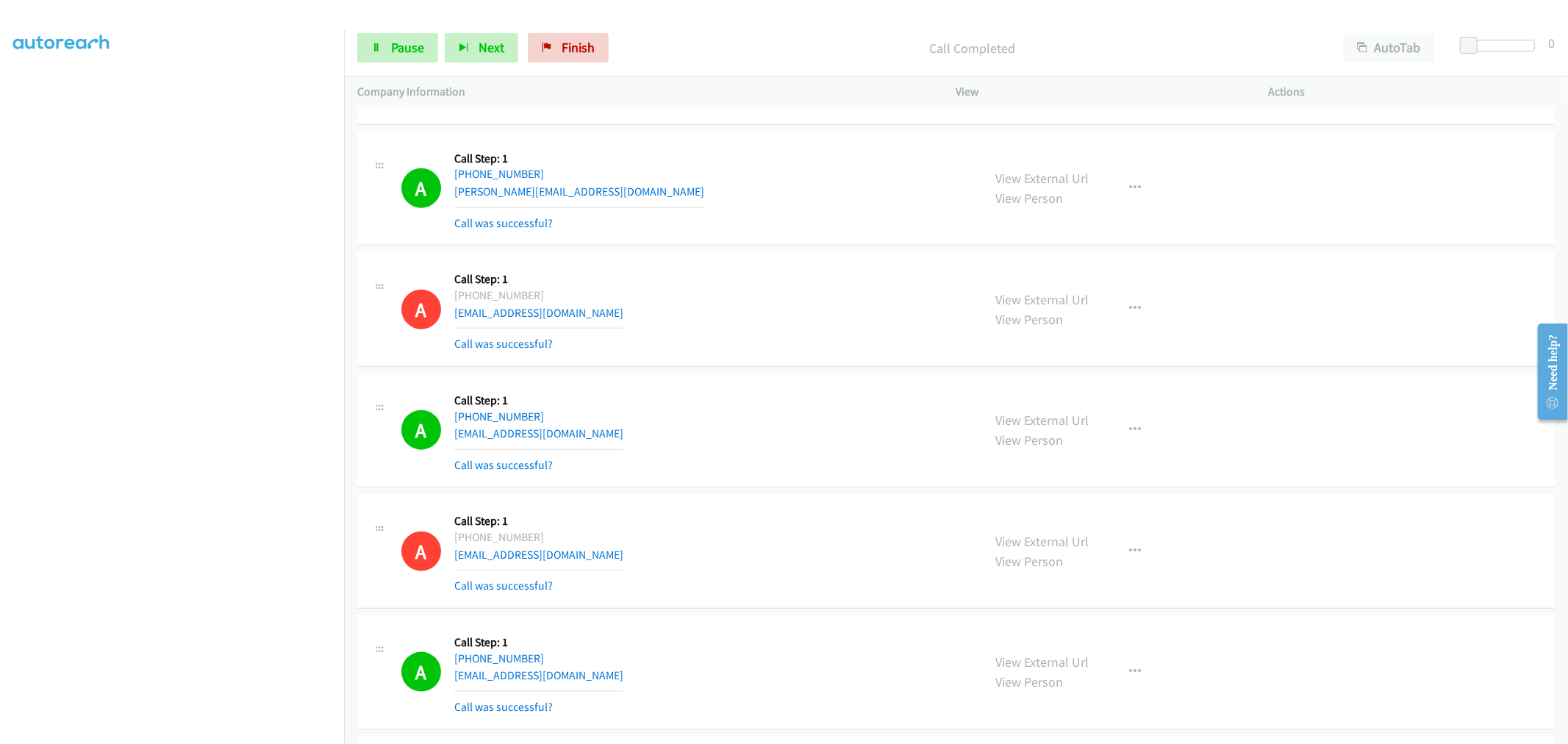
click at [1153, 430] on div "View External Url View Person View External Url Email Schedule/Manage Callback …" at bounding box center [1145, 430] width 326 height 87
click at [1130, 428] on icon "button" at bounding box center [1136, 430] width 12 height 12
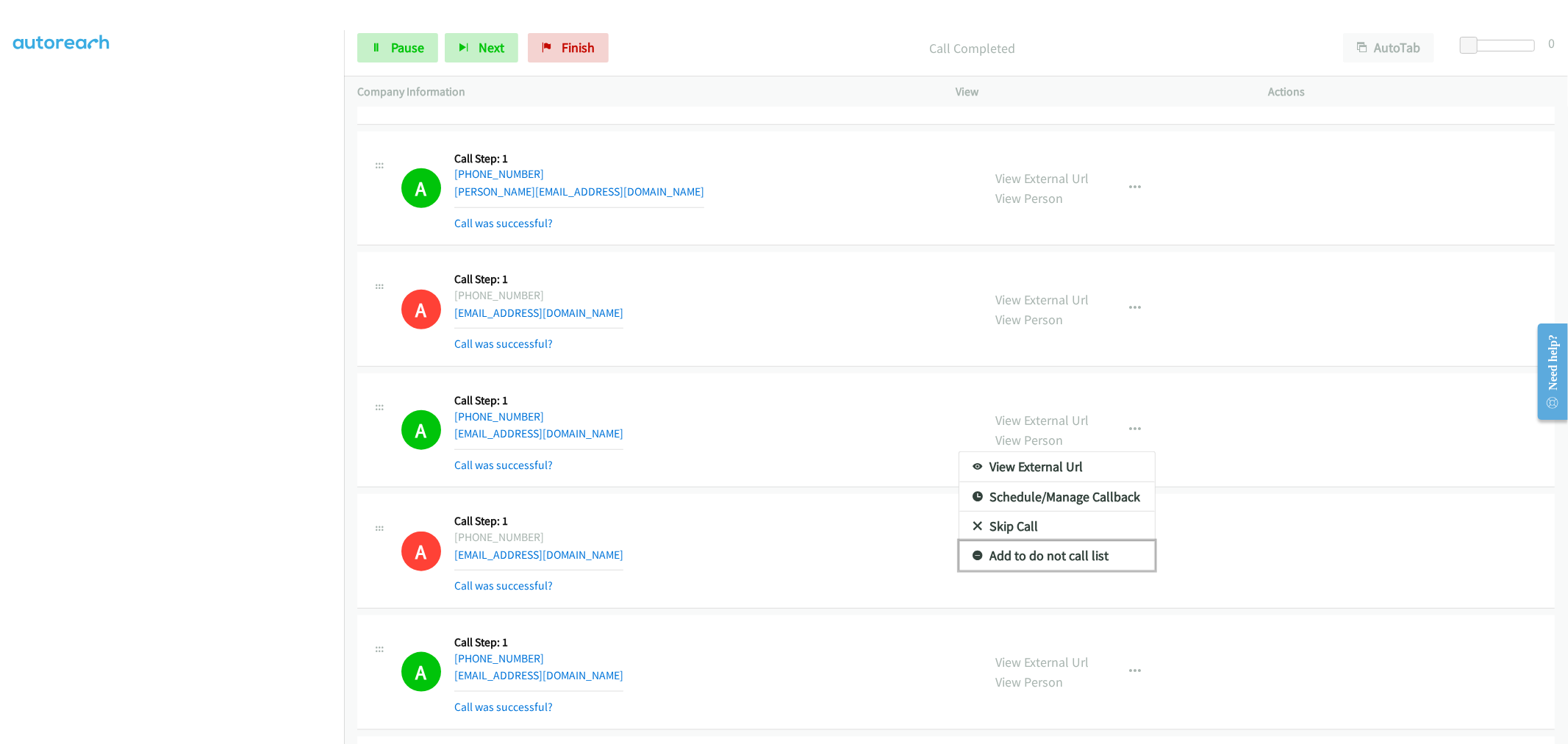
click at [1049, 567] on link "Add to do not call list" at bounding box center [1057, 555] width 196 height 30
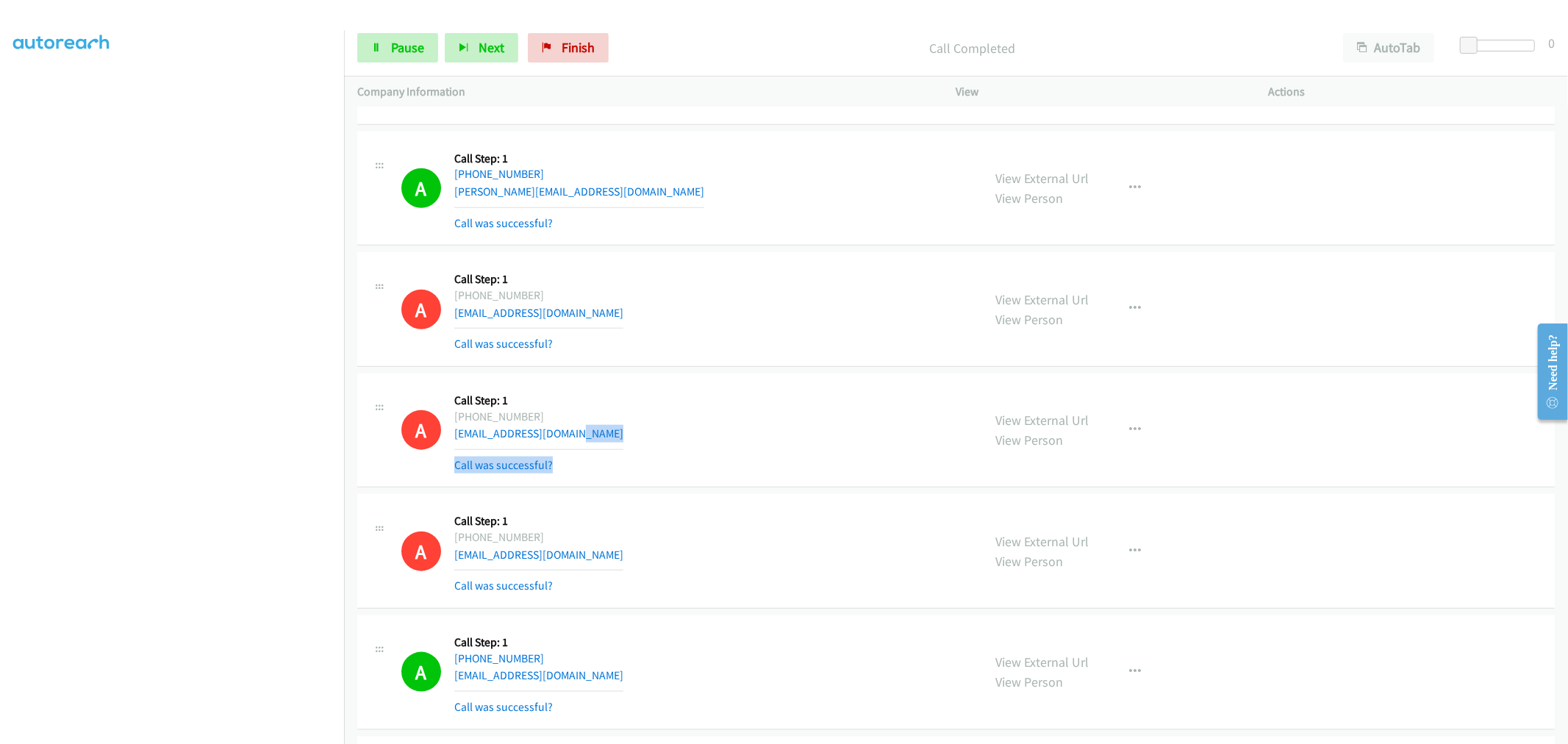
drag, startPoint x: 749, startPoint y: 454, endPoint x: 749, endPoint y: 431, distance: 23.0
click at [749, 431] on div "A Callback Scheduled Call Step: 1 [GEOGRAPHIC_DATA]/[GEOGRAPHIC_DATA] [PHONE_NU…" at bounding box center [685, 430] width 568 height 87
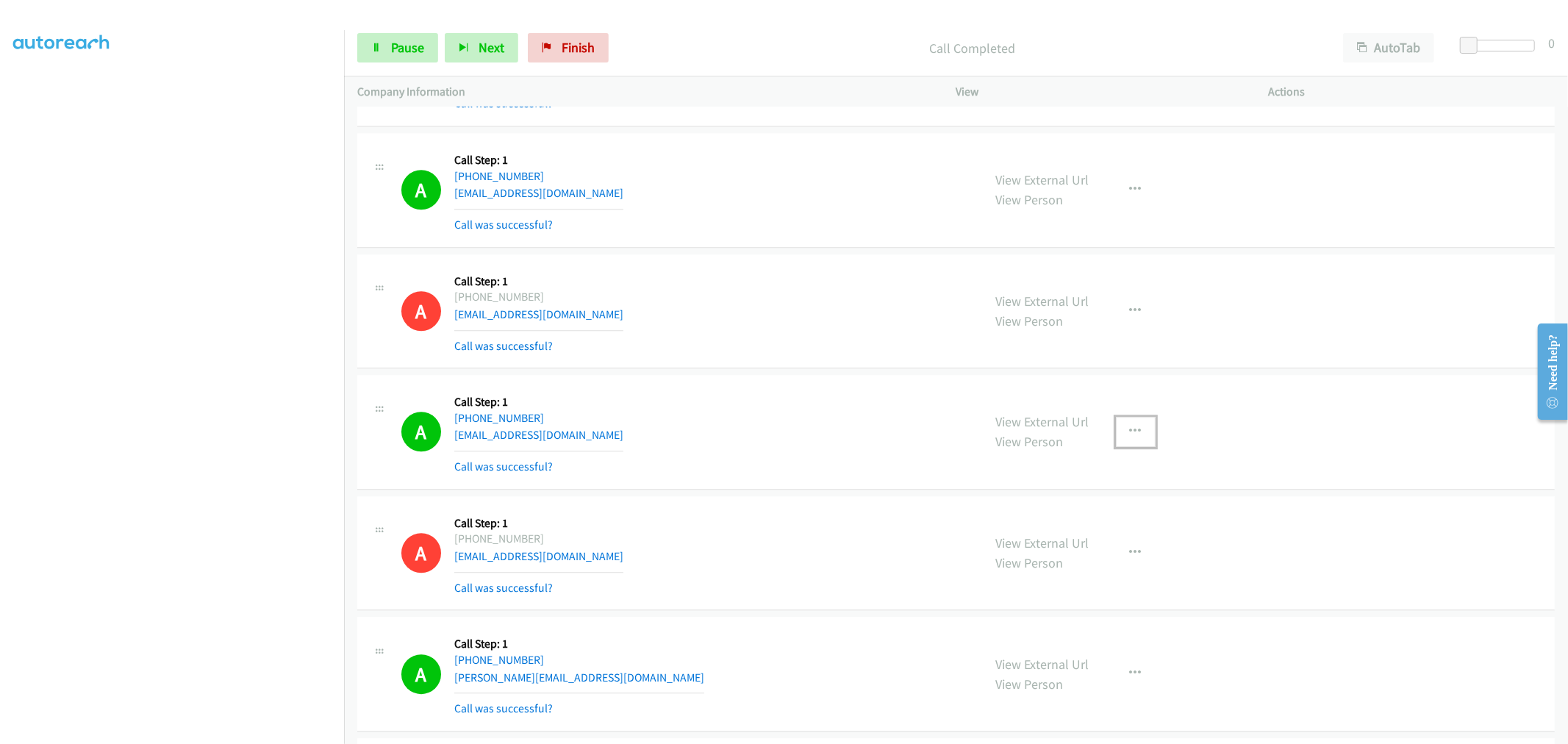
click at [1120, 435] on button "button" at bounding box center [1135, 431] width 39 height 30
click at [1024, 579] on div at bounding box center [784, 372] width 1568 height 744
click at [1022, 569] on link "View Person" at bounding box center [1029, 563] width 68 height 17
drag, startPoint x: 1134, startPoint y: 431, endPoint x: 1099, endPoint y: 486, distance: 65.2
click at [1134, 431] on icon "button" at bounding box center [1136, 431] width 12 height 12
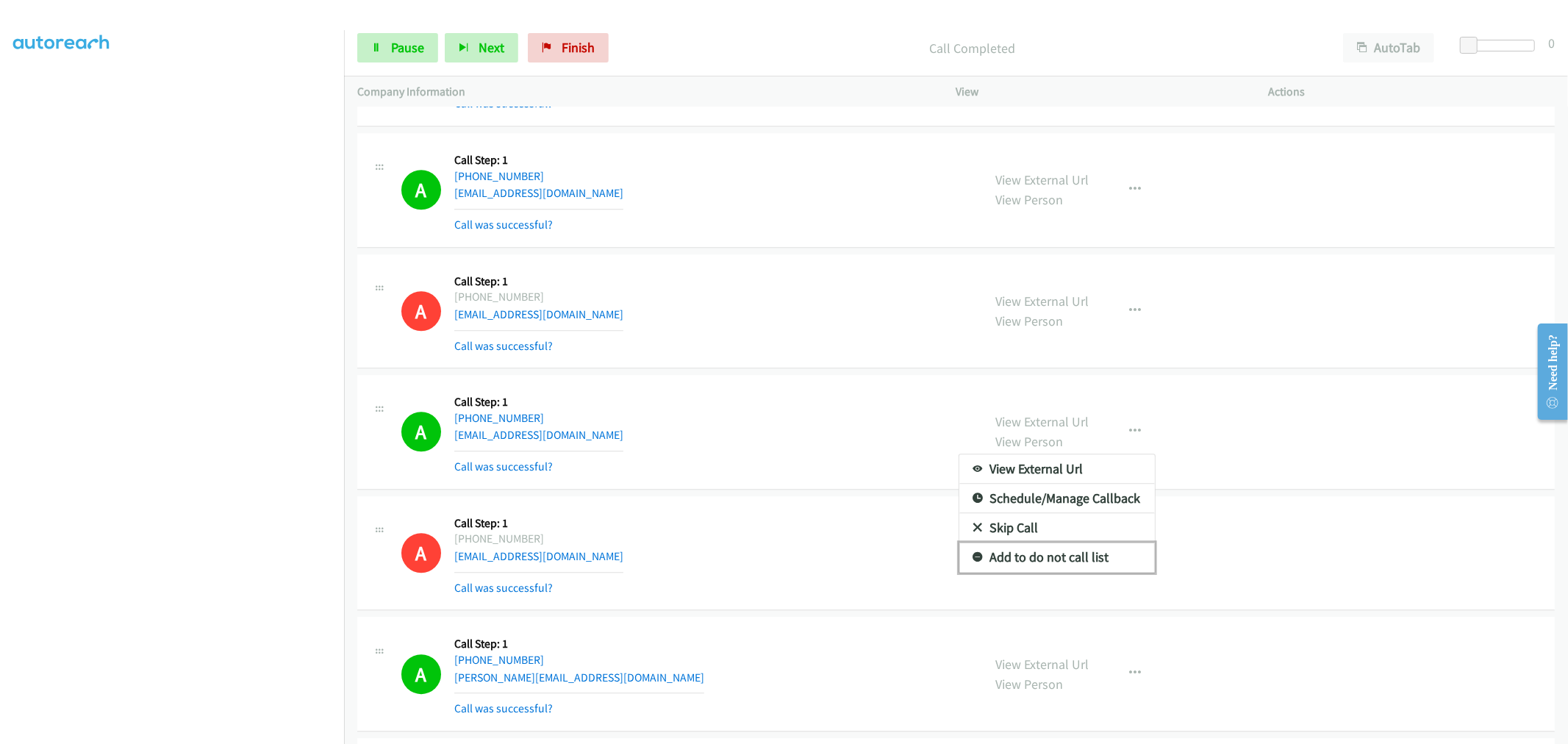
click at [1024, 557] on link "Add to do not call list" at bounding box center [1057, 557] width 196 height 30
drag, startPoint x: 779, startPoint y: 391, endPoint x: 841, endPoint y: 358, distance: 70.2
click at [787, 386] on div "A Callback Scheduled Call Step: 1 America/Los_Angeles [PHONE_NUMBER] [EMAIL_ADD…" at bounding box center [956, 432] width 1197 height 115
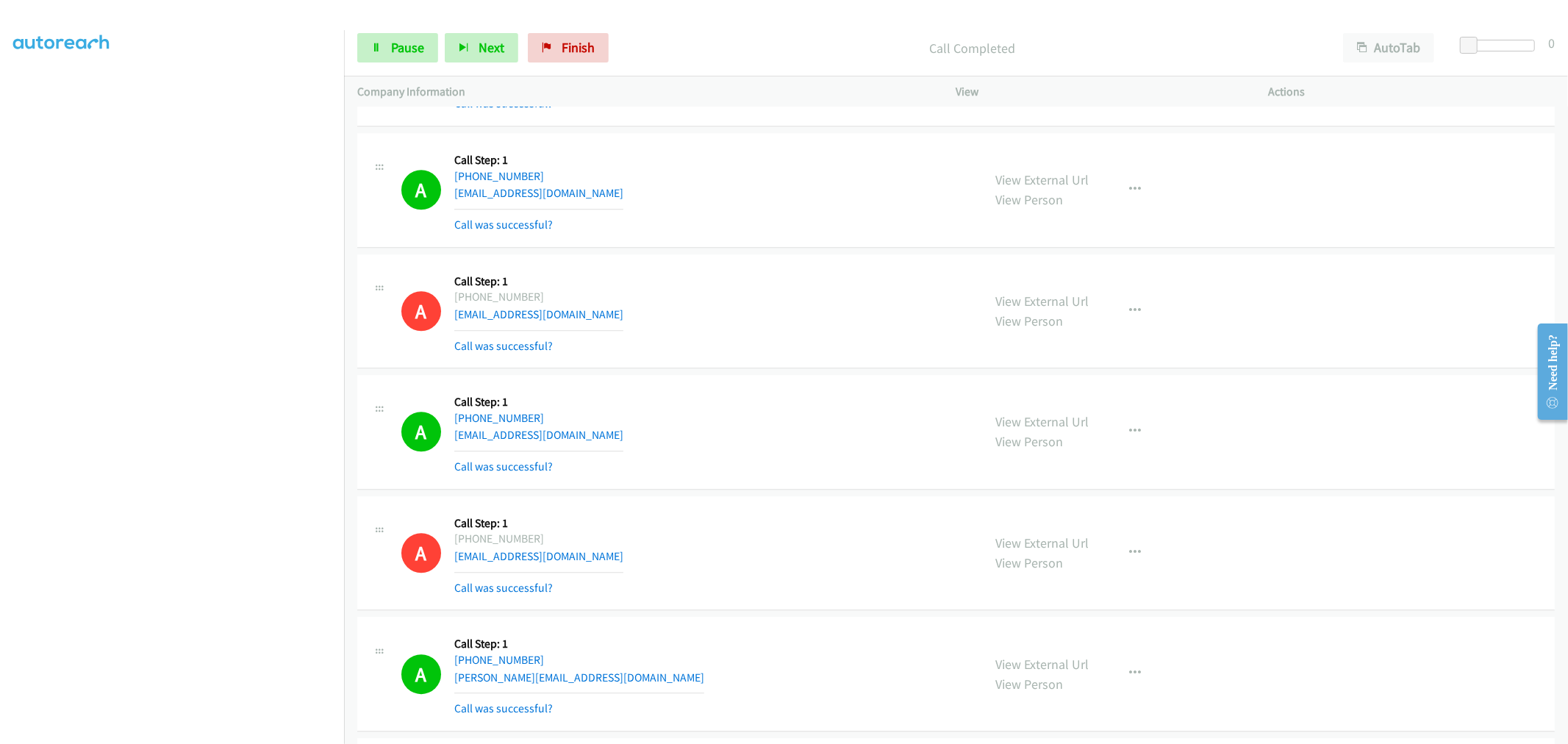
click at [796, 358] on div "A Callback Scheduled Call Step: 1 [GEOGRAPHIC_DATA]/[GEOGRAPHIC_DATA] [PHONE_NU…" at bounding box center [956, 312] width 1197 height 115
click at [402, 45] on span "Pause" at bounding box center [407, 48] width 34 height 17
click at [408, 48] on span "Start Calls" at bounding box center [420, 48] width 58 height 17
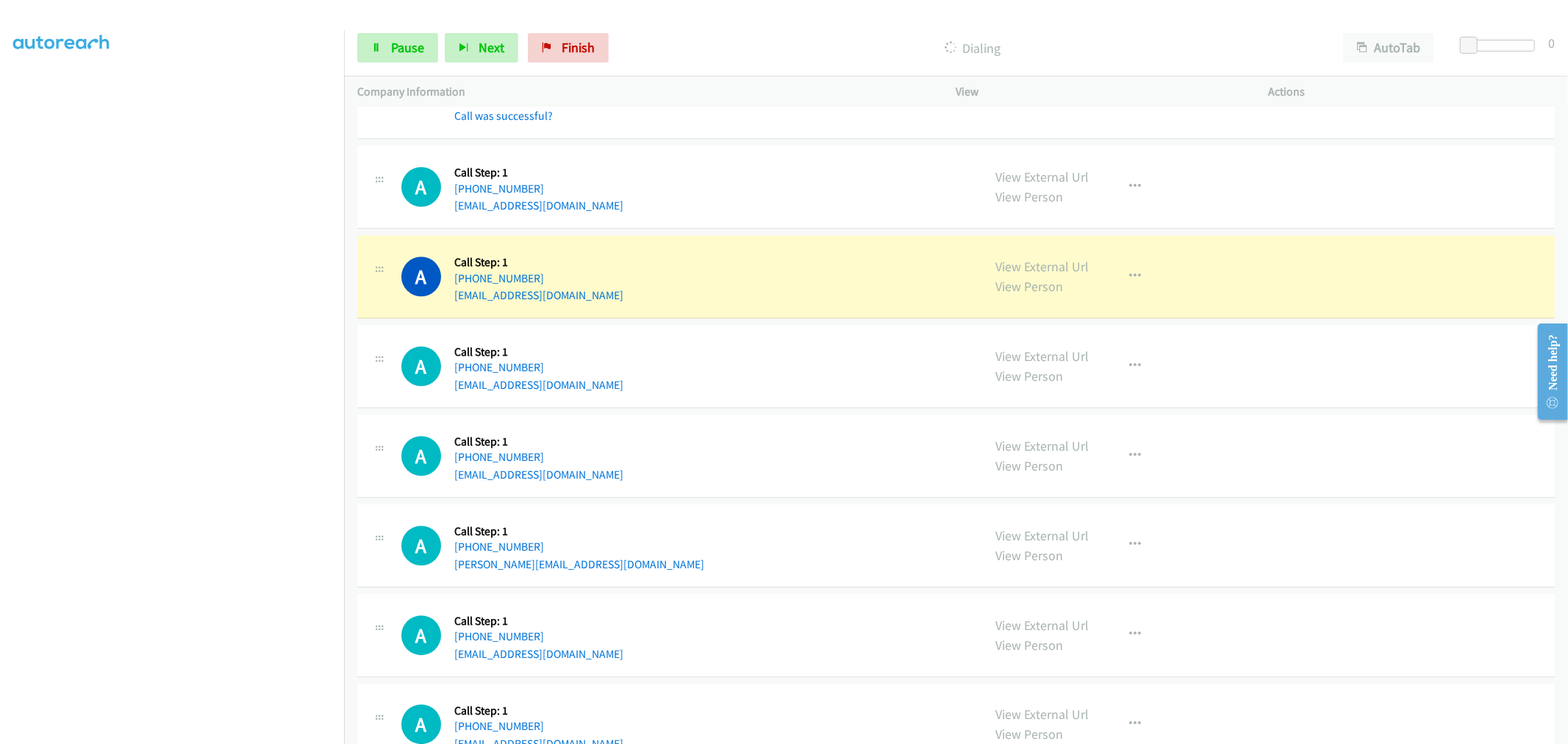
scroll to position [7937, 0]
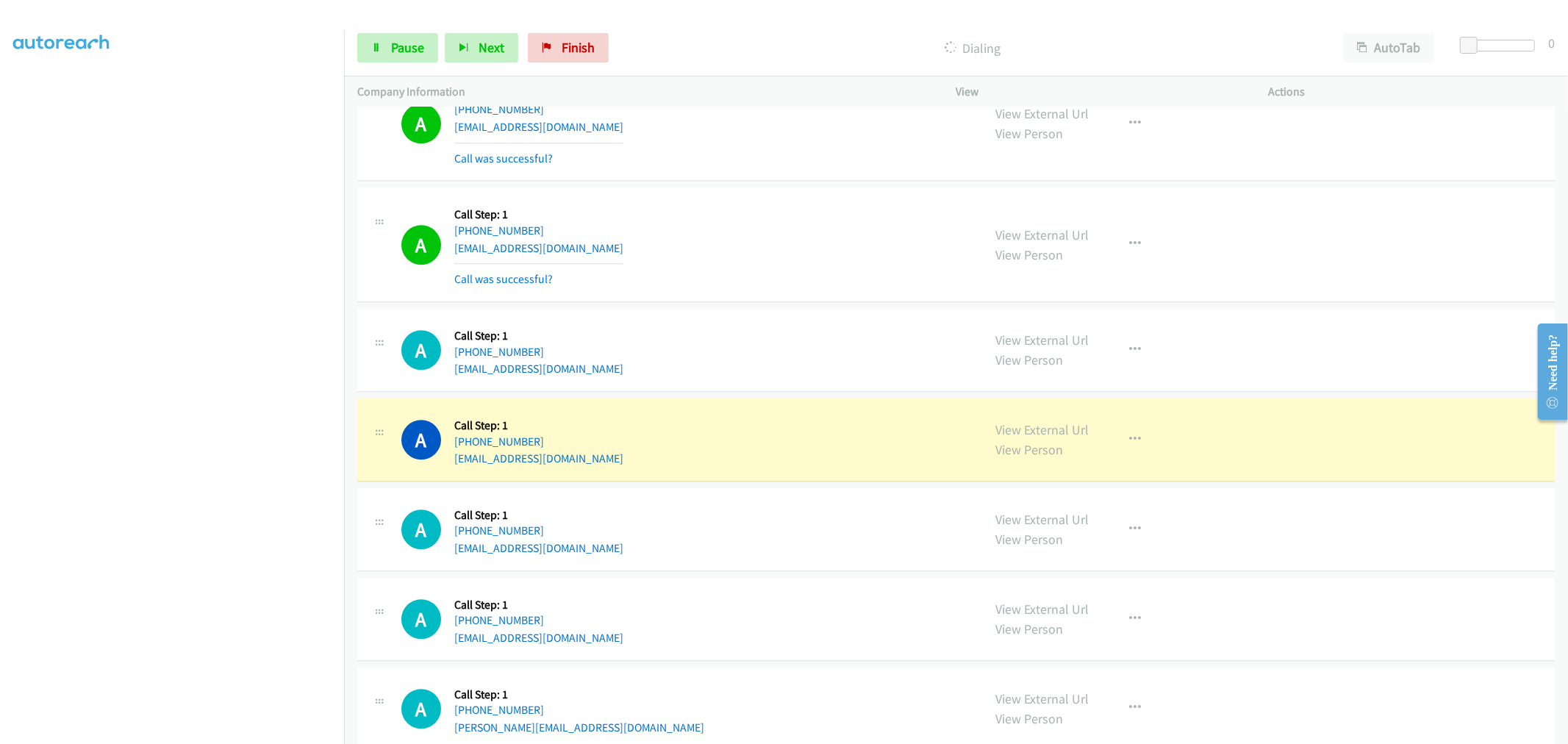
drag, startPoint x: 1017, startPoint y: 435, endPoint x: 781, endPoint y: 242, distance: 304.9
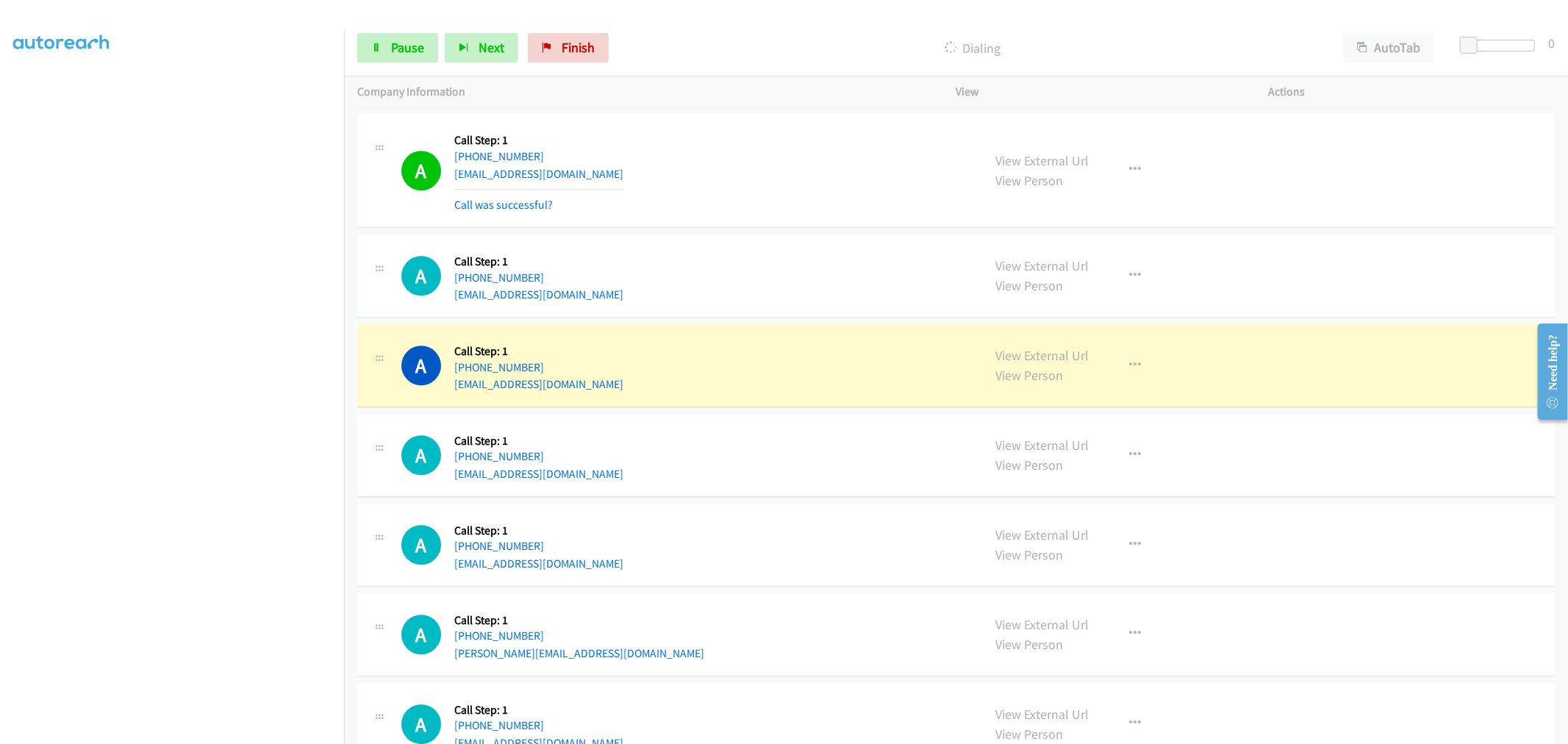
scroll to position [8100, 0]
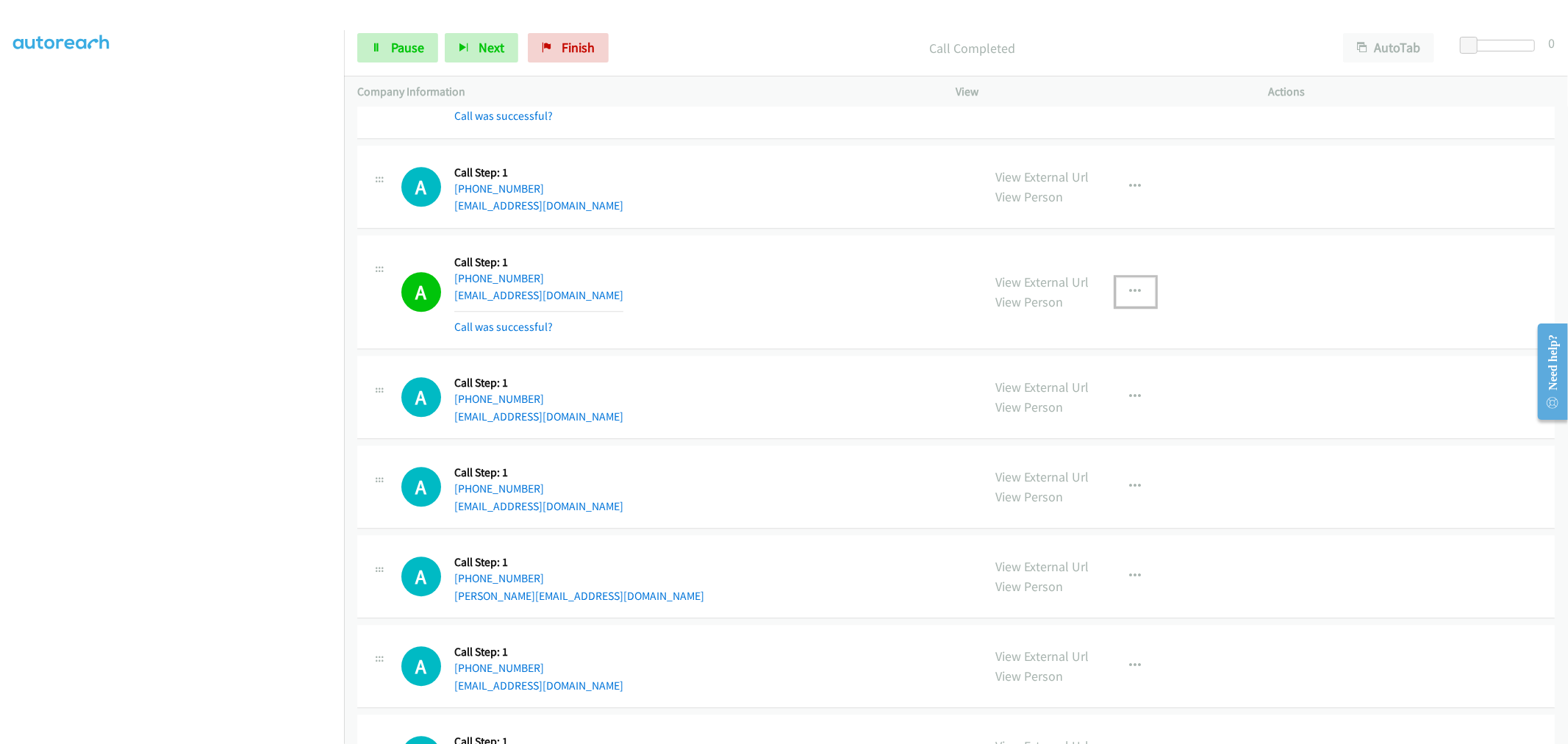
click at [1128, 302] on button "button" at bounding box center [1135, 291] width 39 height 30
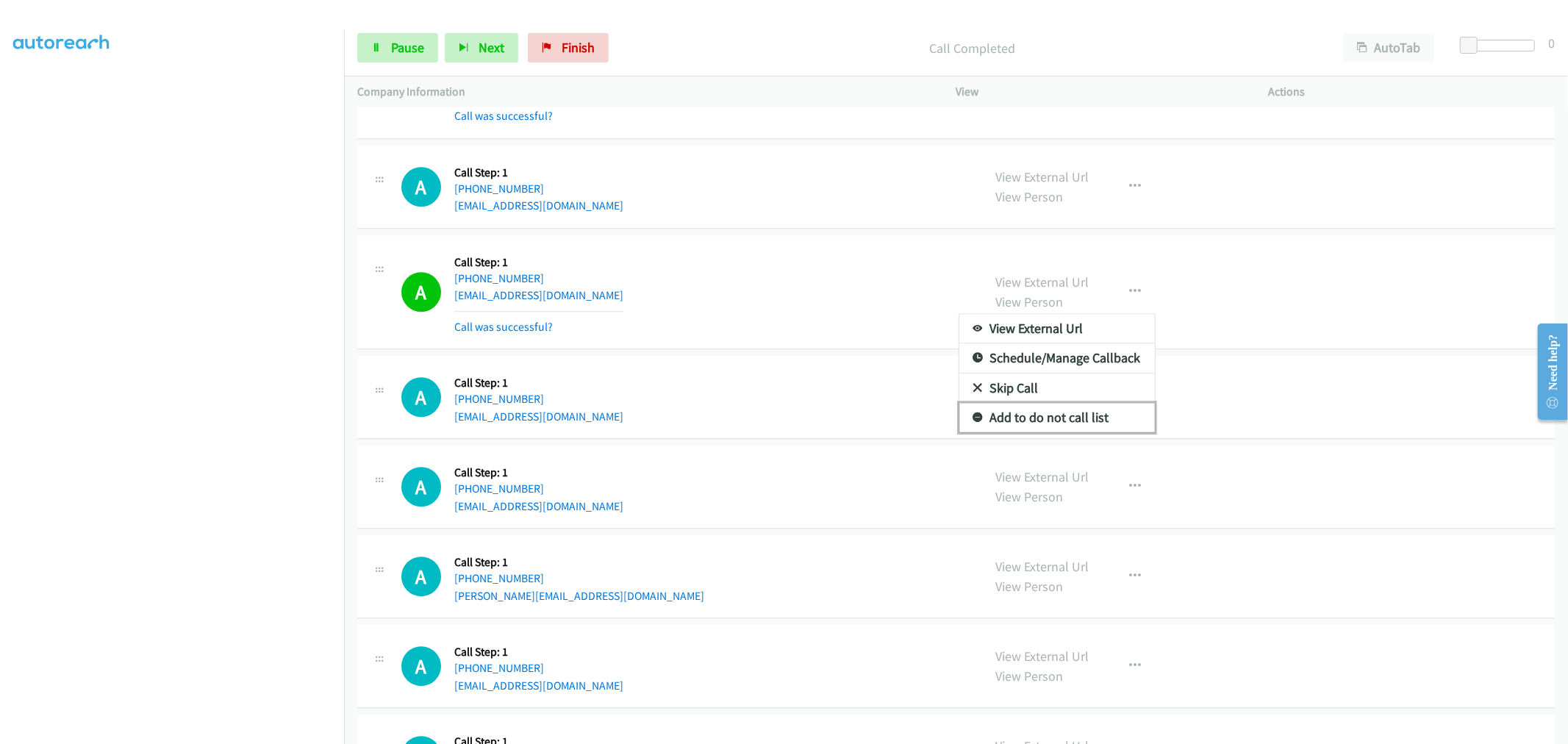
click at [1071, 412] on link "Add to do not call list" at bounding box center [1057, 417] width 196 height 30
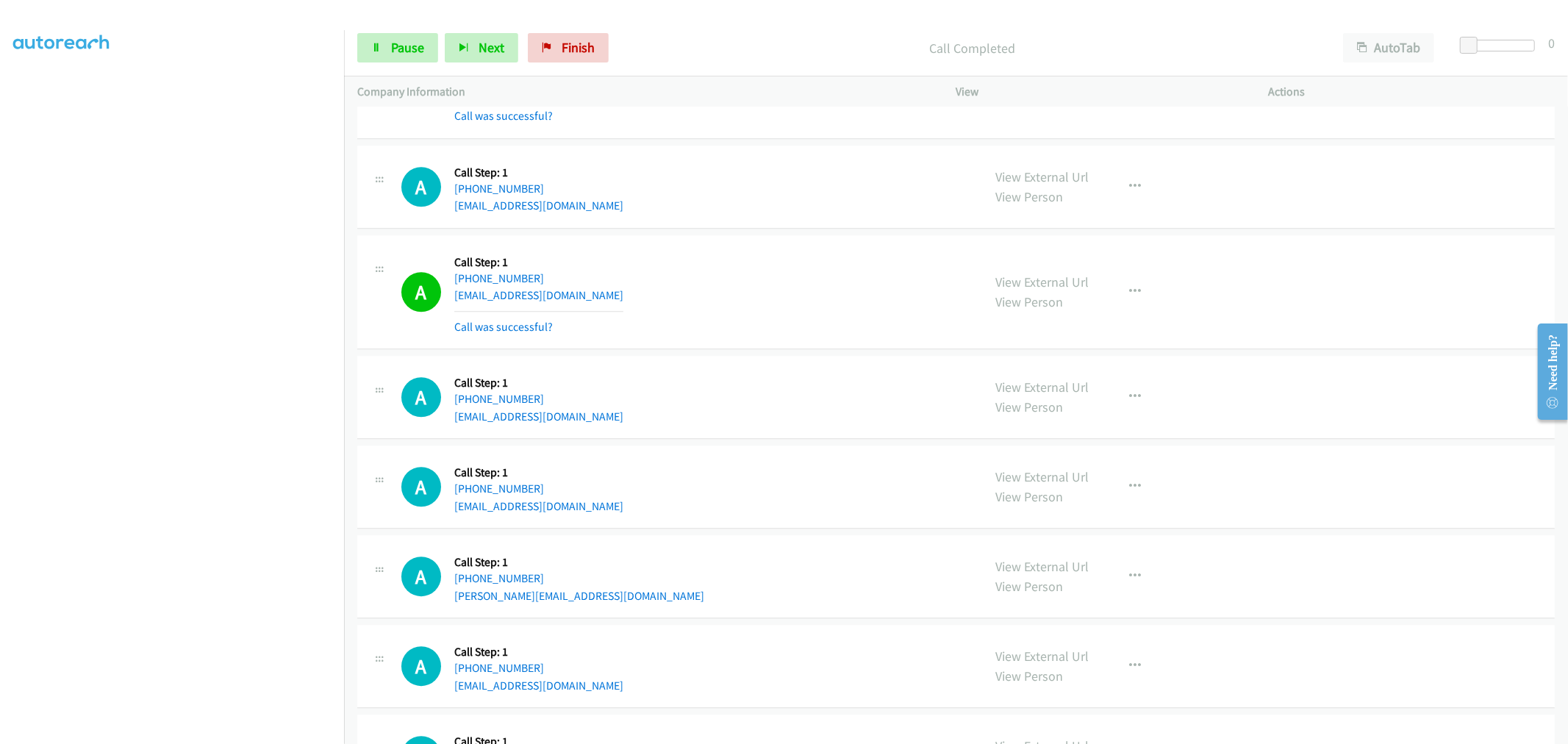
click at [777, 246] on div "A Callback Scheduled Call Step: 1 [GEOGRAPHIC_DATA]/[GEOGRAPHIC_DATA] [PHONE_NU…" at bounding box center [956, 292] width 1197 height 115
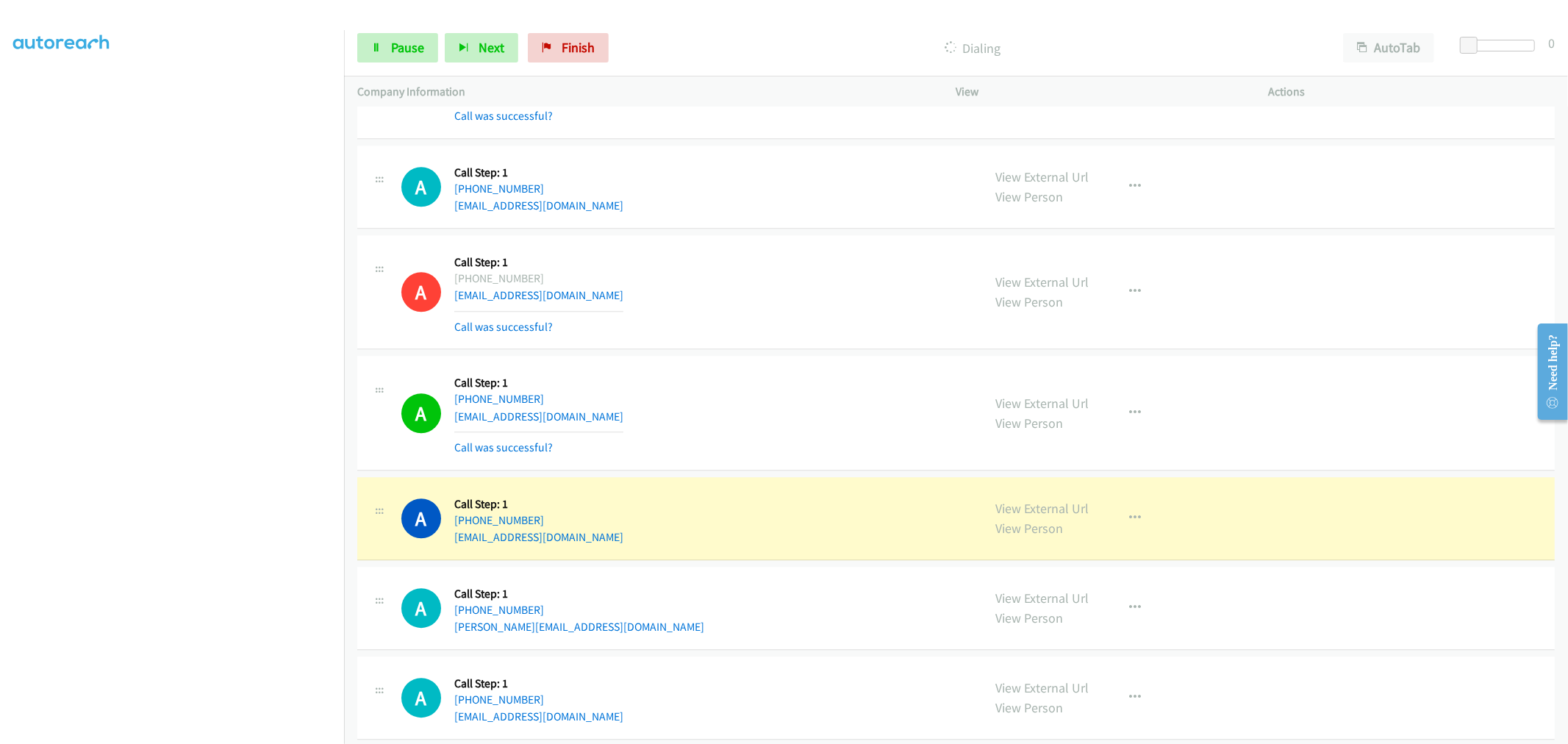
click at [823, 297] on div "A Callback Scheduled Call Step: 1 [GEOGRAPHIC_DATA]/[GEOGRAPHIC_DATA] [PHONE_NU…" at bounding box center [685, 291] width 568 height 87
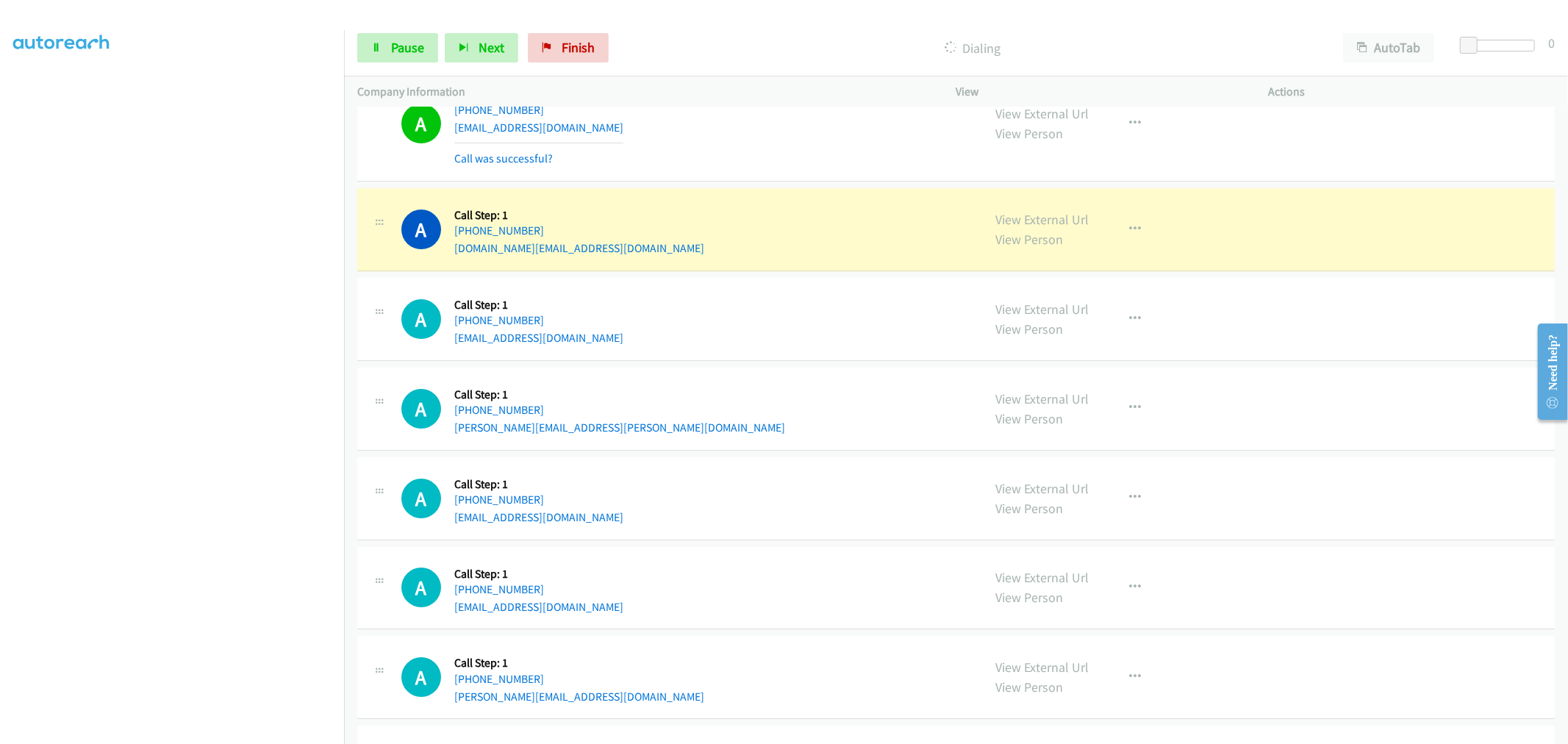
scroll to position [8916, 0]
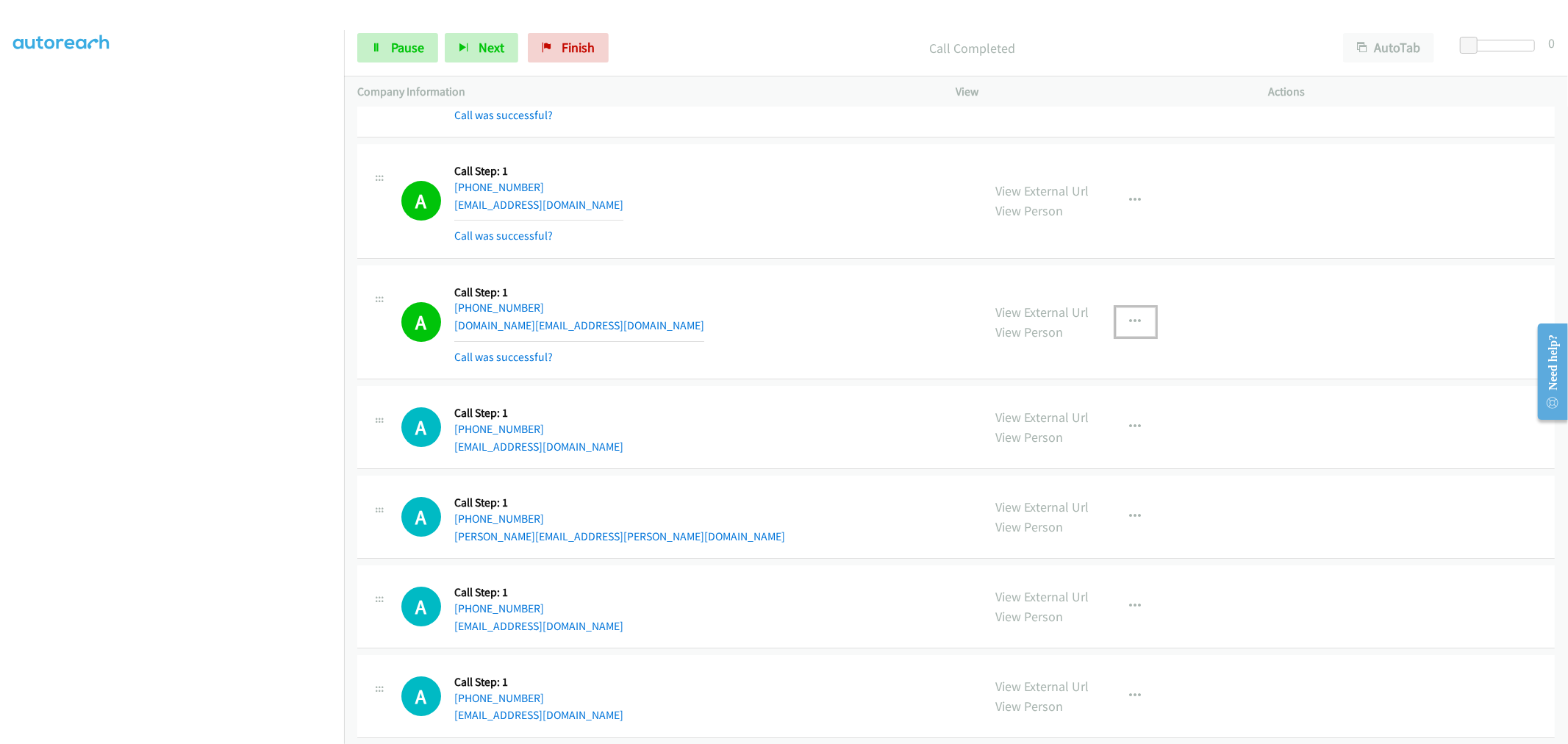
click at [1135, 330] on button "button" at bounding box center [1135, 322] width 39 height 30
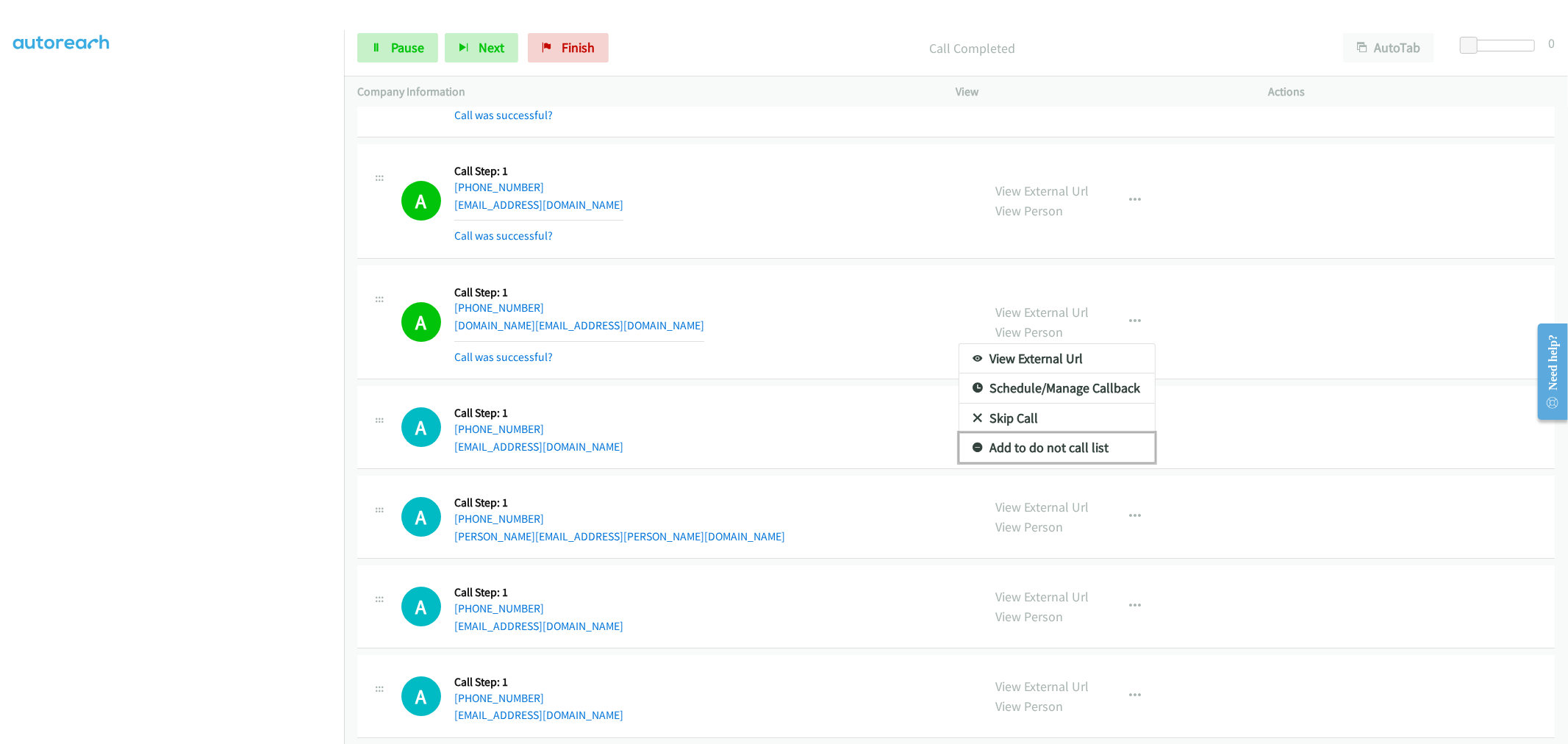
click at [1067, 450] on link "Add to do not call list" at bounding box center [1057, 448] width 196 height 30
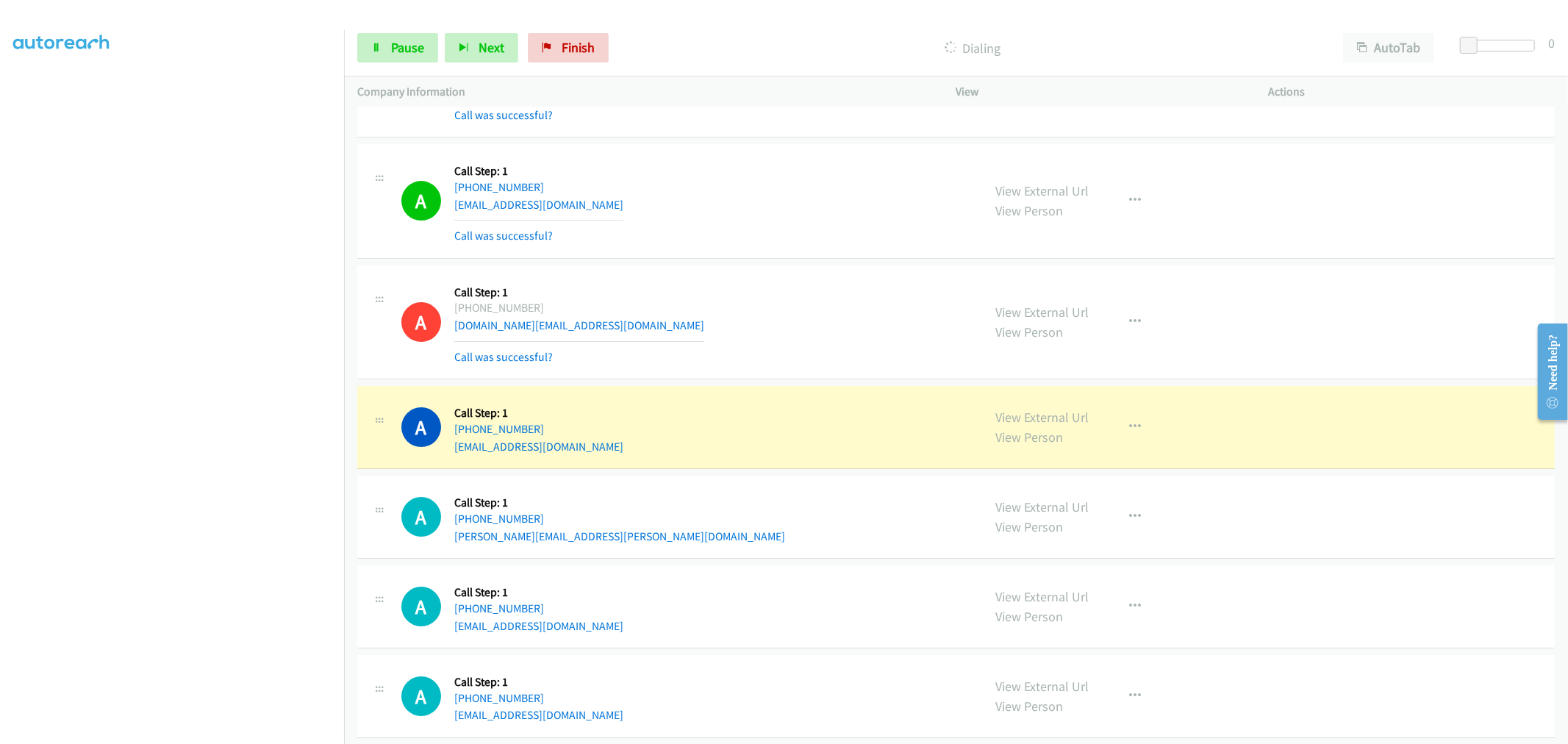
click at [791, 298] on div "A Callback Scheduled Call Step: 1 America/New_York [PHONE_NUMBER] [DOMAIN_NAME]…" at bounding box center [685, 322] width 568 height 87
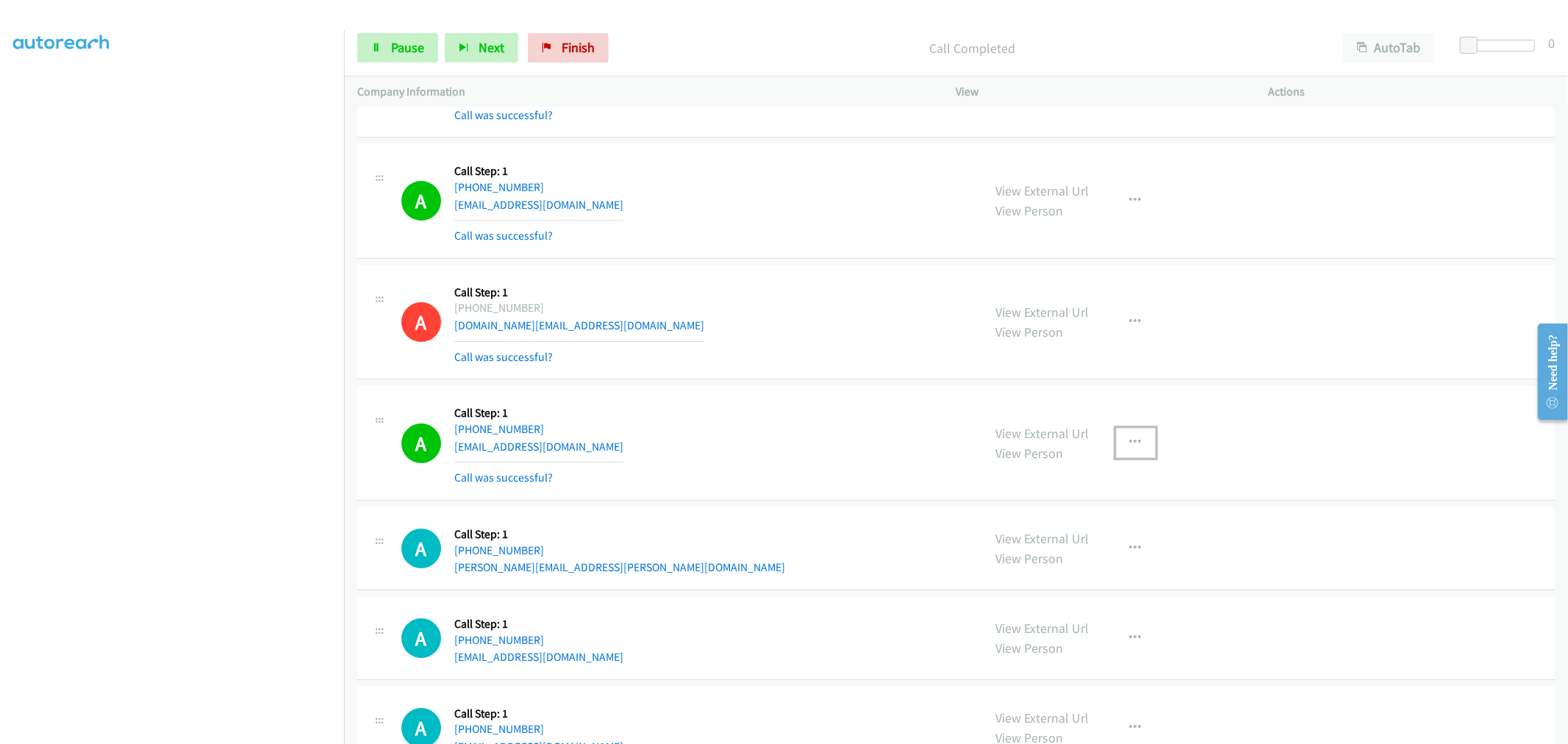
click at [1146, 445] on button "button" at bounding box center [1135, 442] width 39 height 30
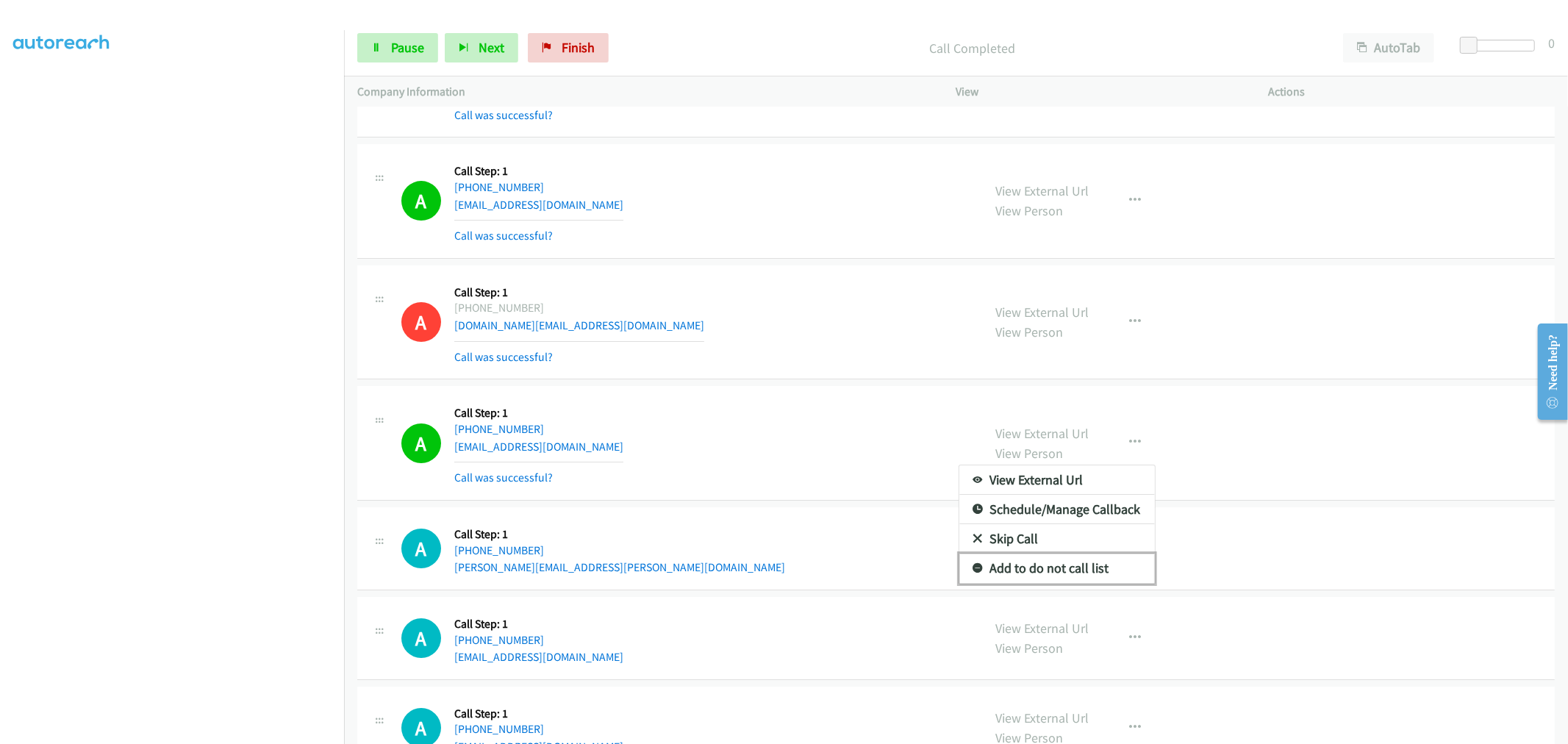
click at [1039, 571] on link "Add to do not call list" at bounding box center [1057, 569] width 196 height 30
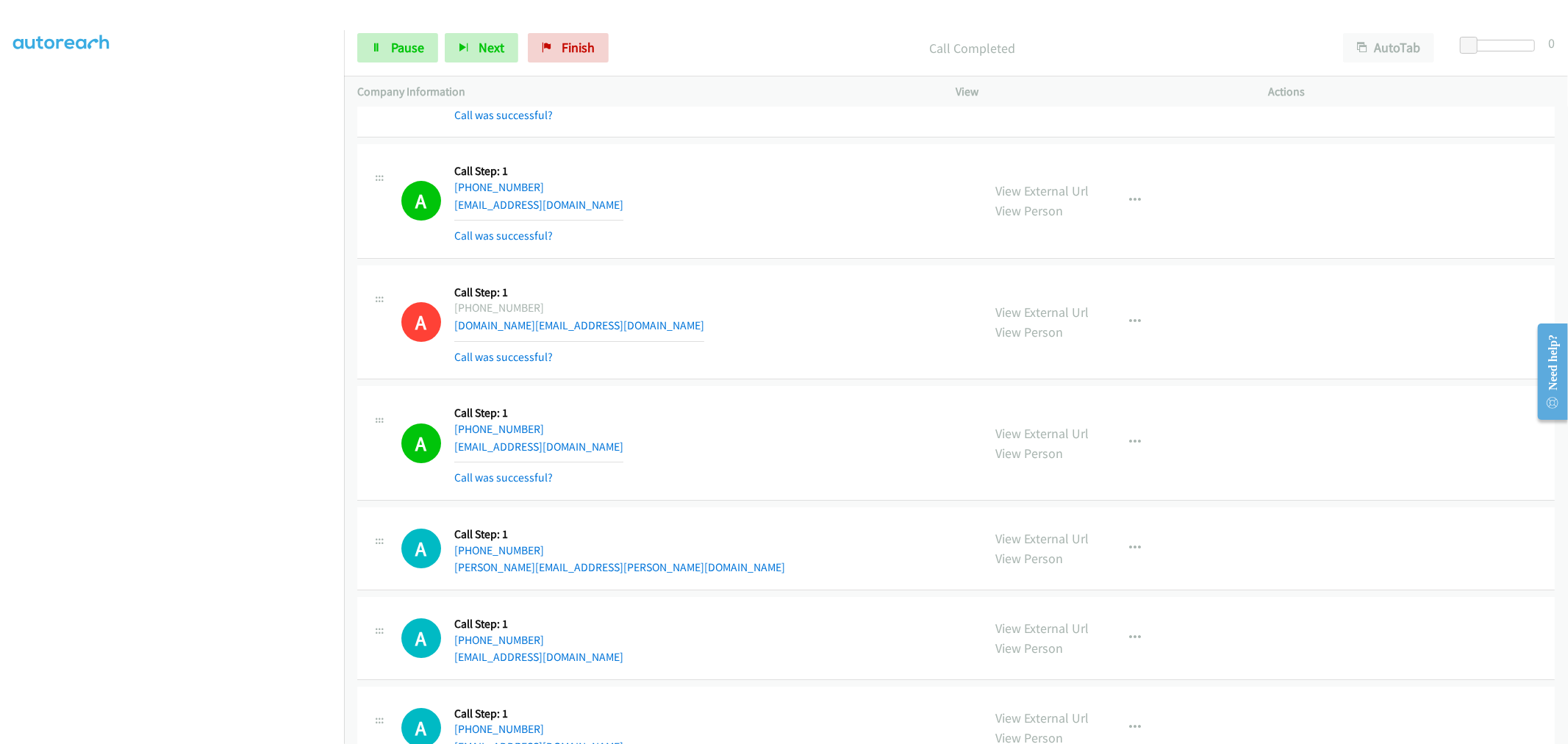
click at [725, 388] on td "A Callback Scheduled Call Step: 1 America/New_York [PHONE_NUMBER] [EMAIL_ADDRES…" at bounding box center [956, 444] width 1224 height 122
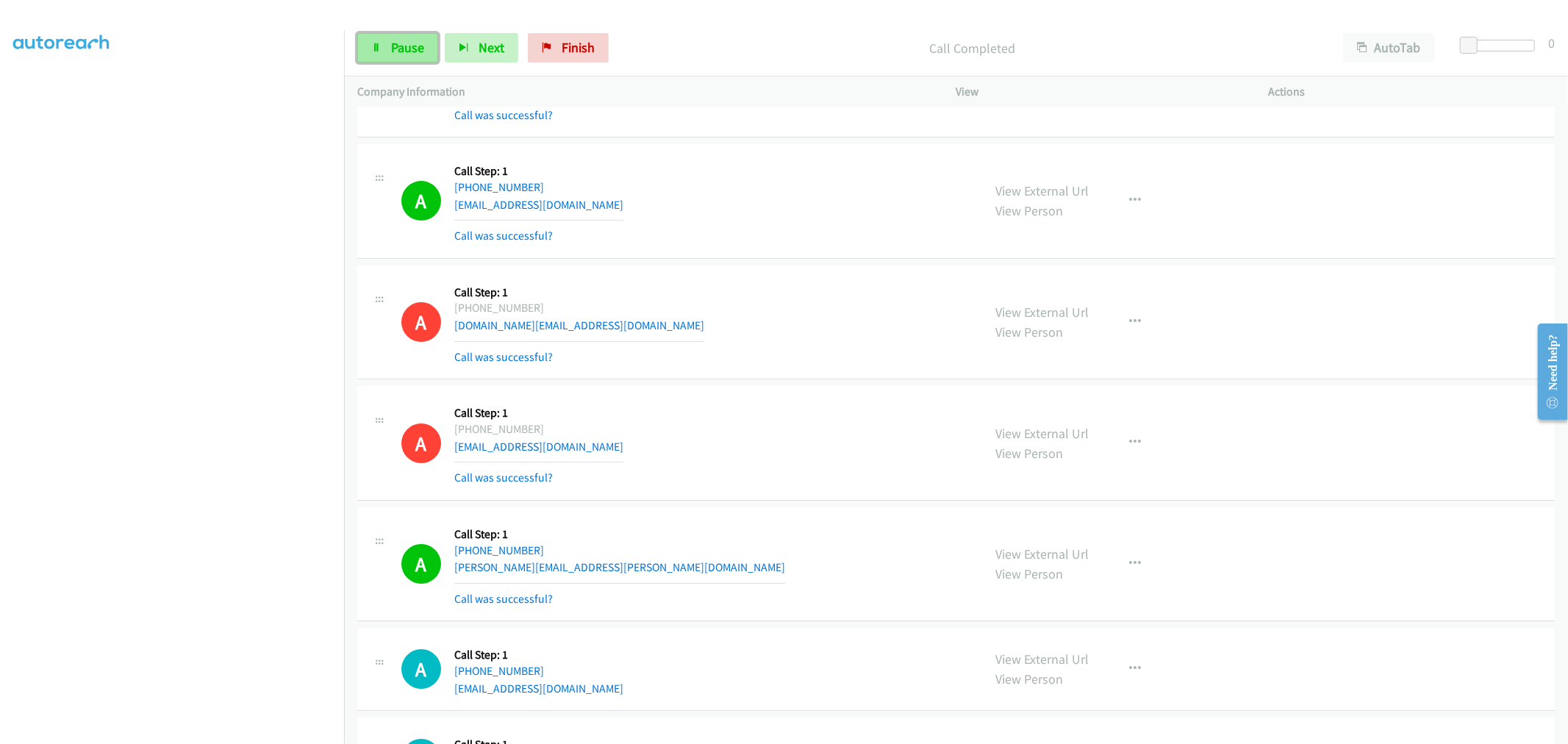
click at [406, 39] on span "Pause" at bounding box center [407, 48] width 34 height 17
click at [790, 409] on div "A Callback Scheduled Call Step: 1 America/New_York [PHONE_NUMBER] [EMAIL_ADDRES…" at bounding box center [685, 442] width 568 height 87
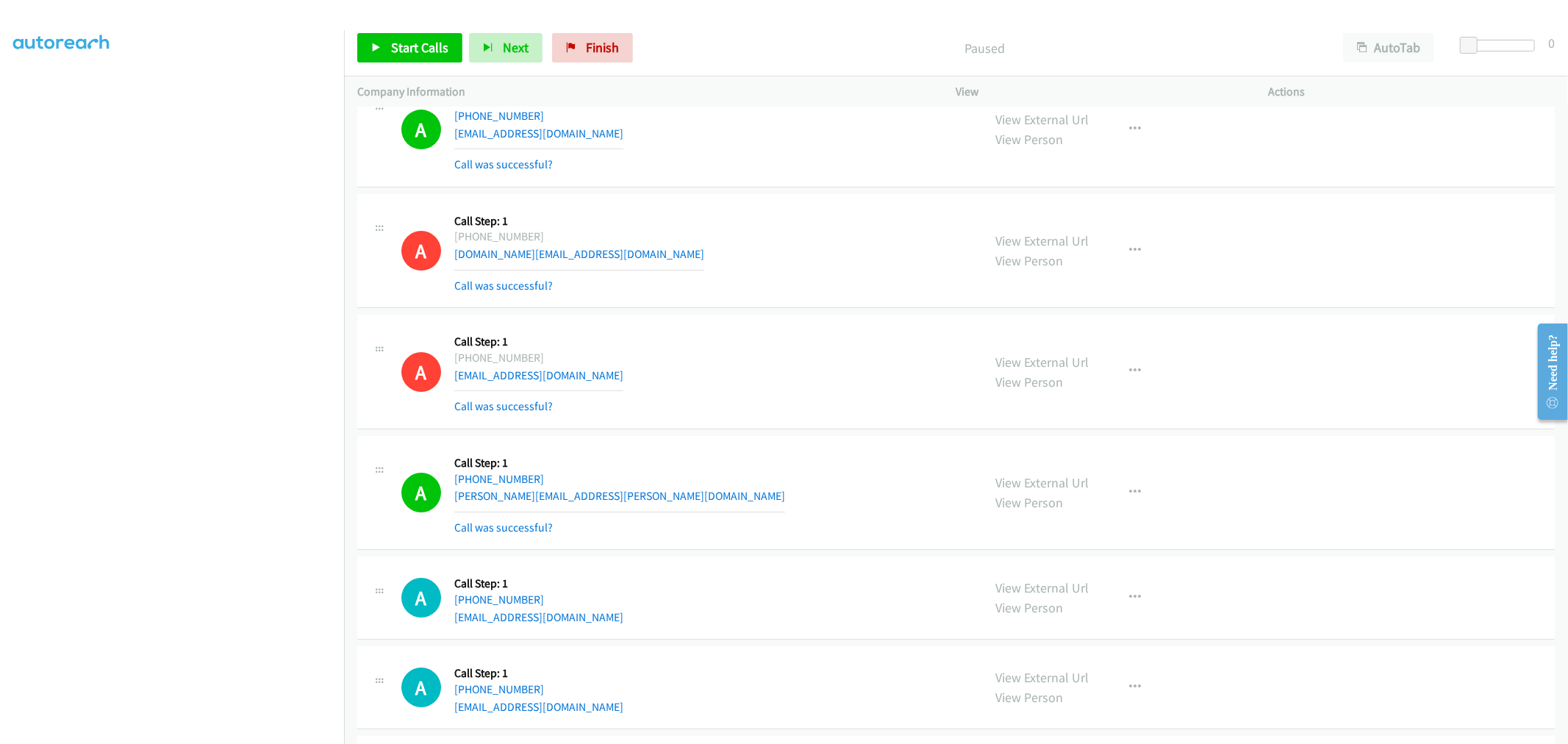
scroll to position [9079, 0]
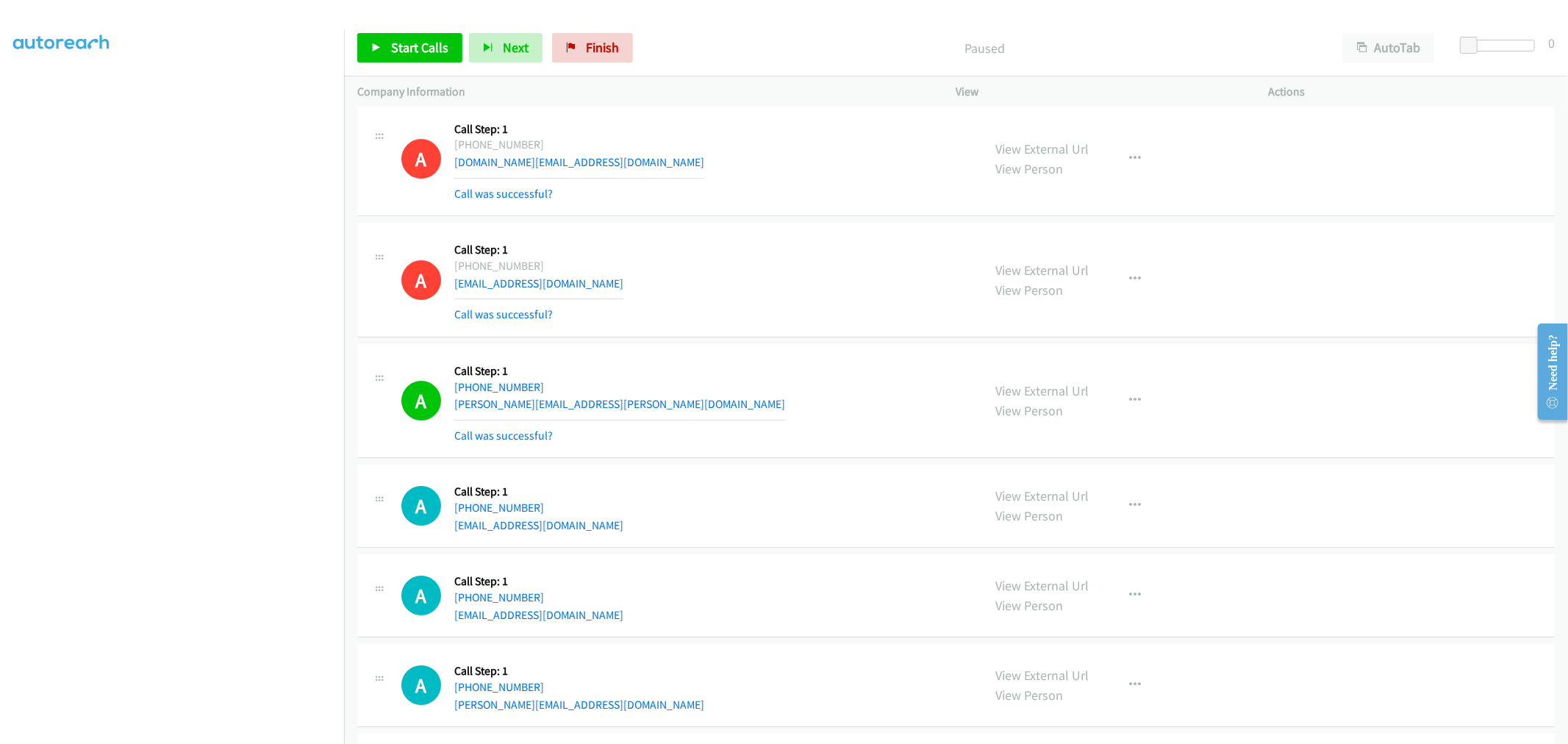
click at [774, 203] on div "A Callback Scheduled Call Step: 1 America/New_York [PHONE_NUMBER] [DOMAIN_NAME]…" at bounding box center [685, 158] width 568 height 87
click at [418, 49] on span "Start Calls" at bounding box center [420, 48] width 58 height 17
click at [817, 334] on div "A Callback Scheduled Call Step: 1 America/New_York [PHONE_NUMBER] [EMAIL_ADDRES…" at bounding box center [956, 280] width 1197 height 115
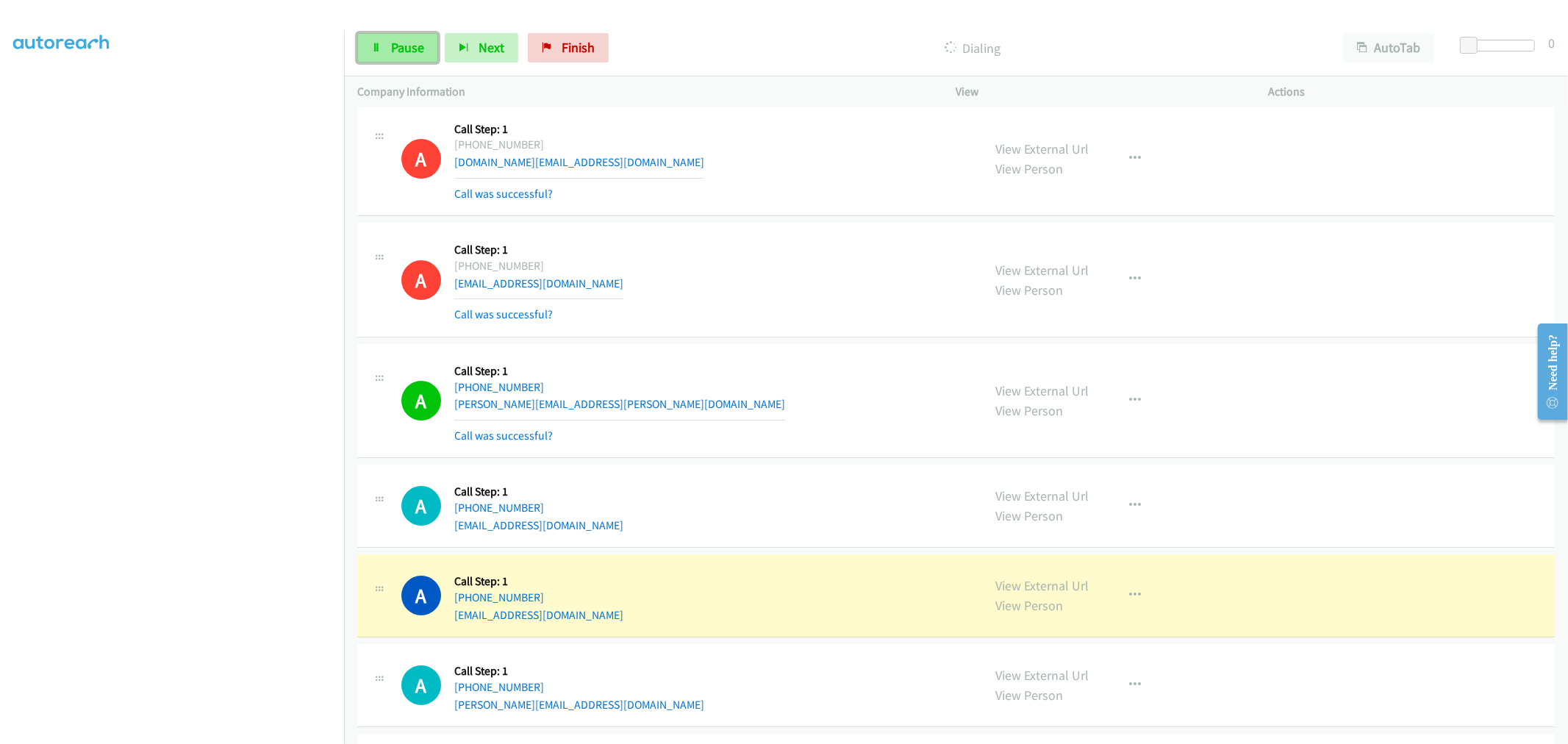
click at [403, 49] on span "Pause" at bounding box center [407, 48] width 34 height 17
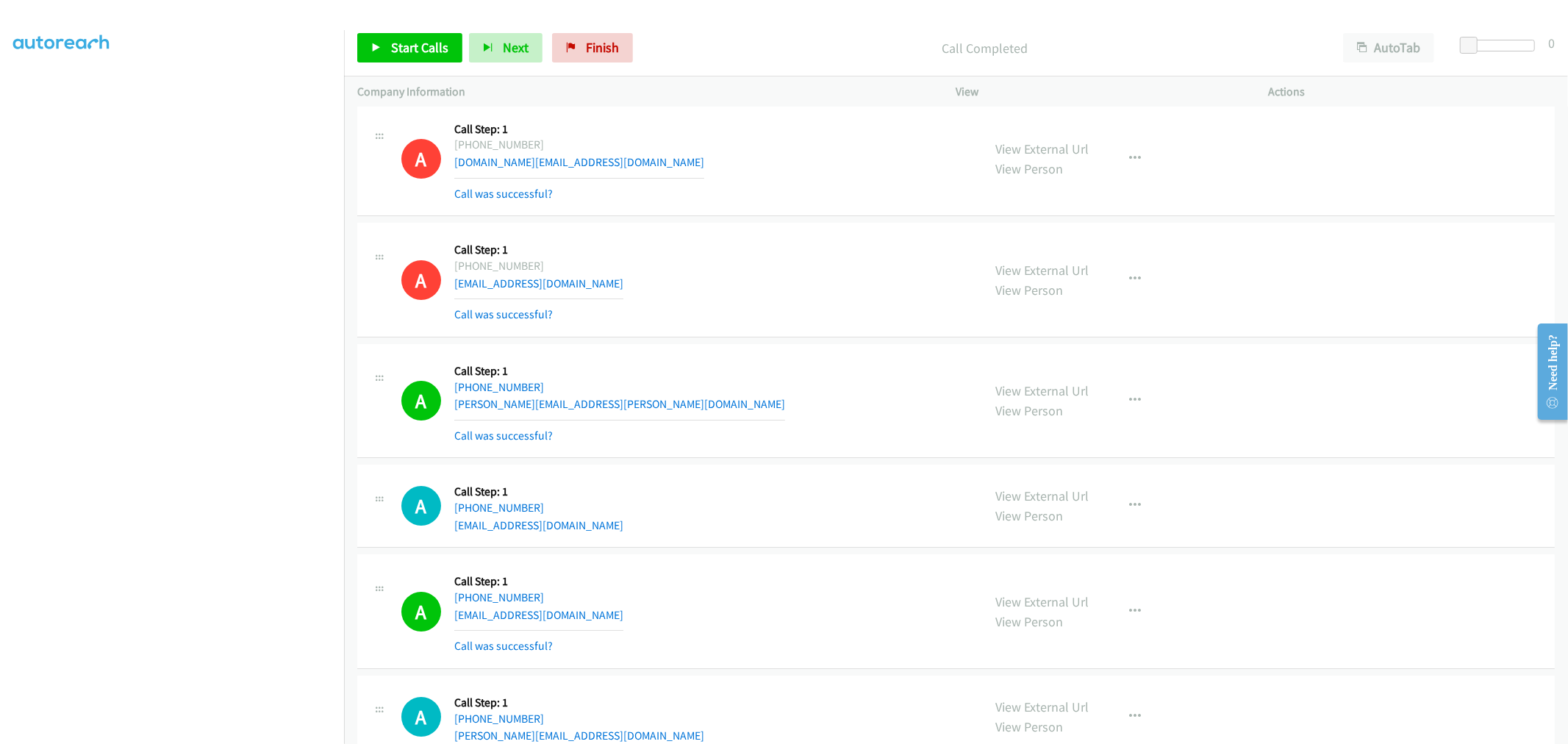
click at [664, 329] on div "A Callback Scheduled Call Step: 1 America/New_York [PHONE_NUMBER] [EMAIL_ADDRES…" at bounding box center [956, 280] width 1197 height 115
click at [412, 42] on span "Start Calls" at bounding box center [420, 48] width 58 height 17
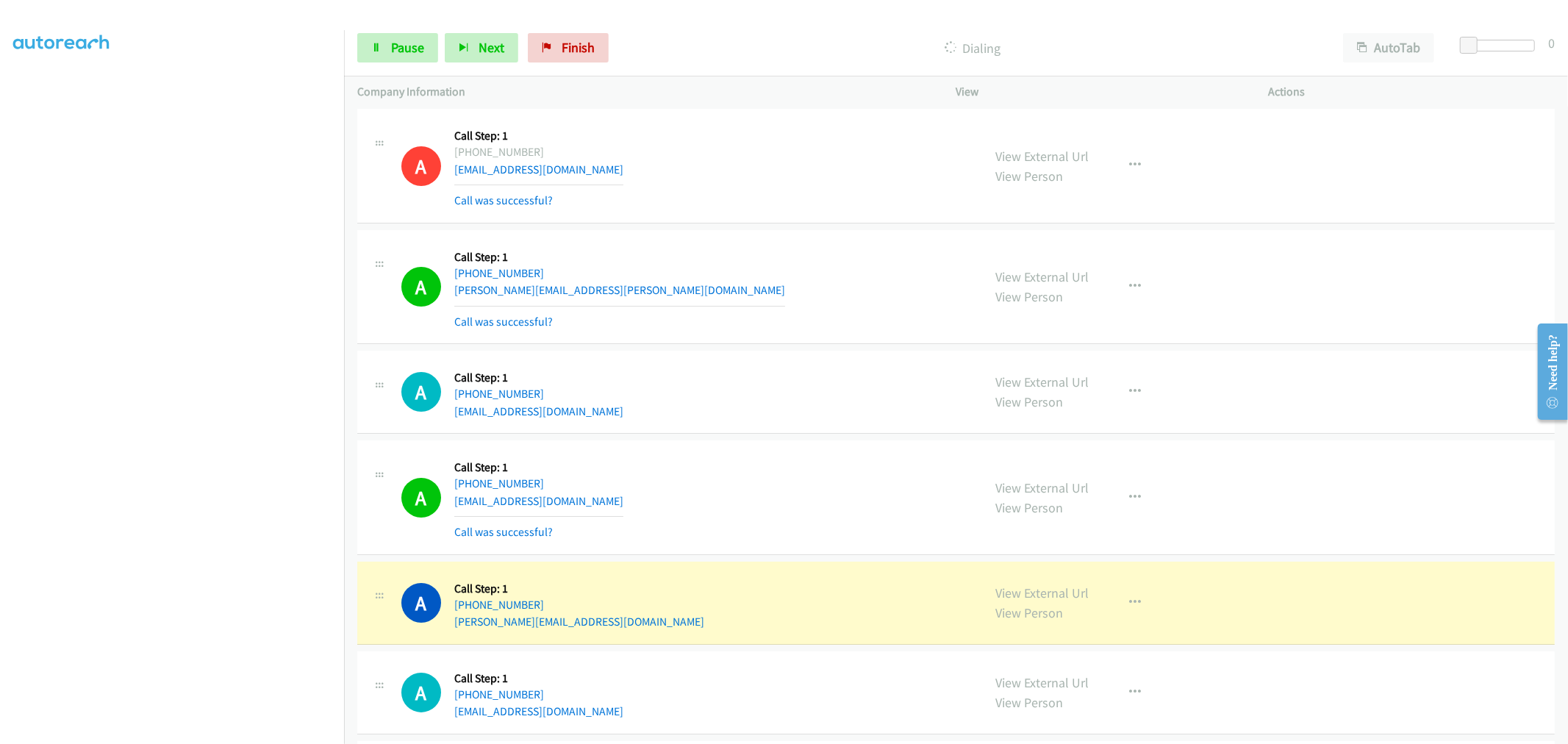
scroll to position [9406, 0]
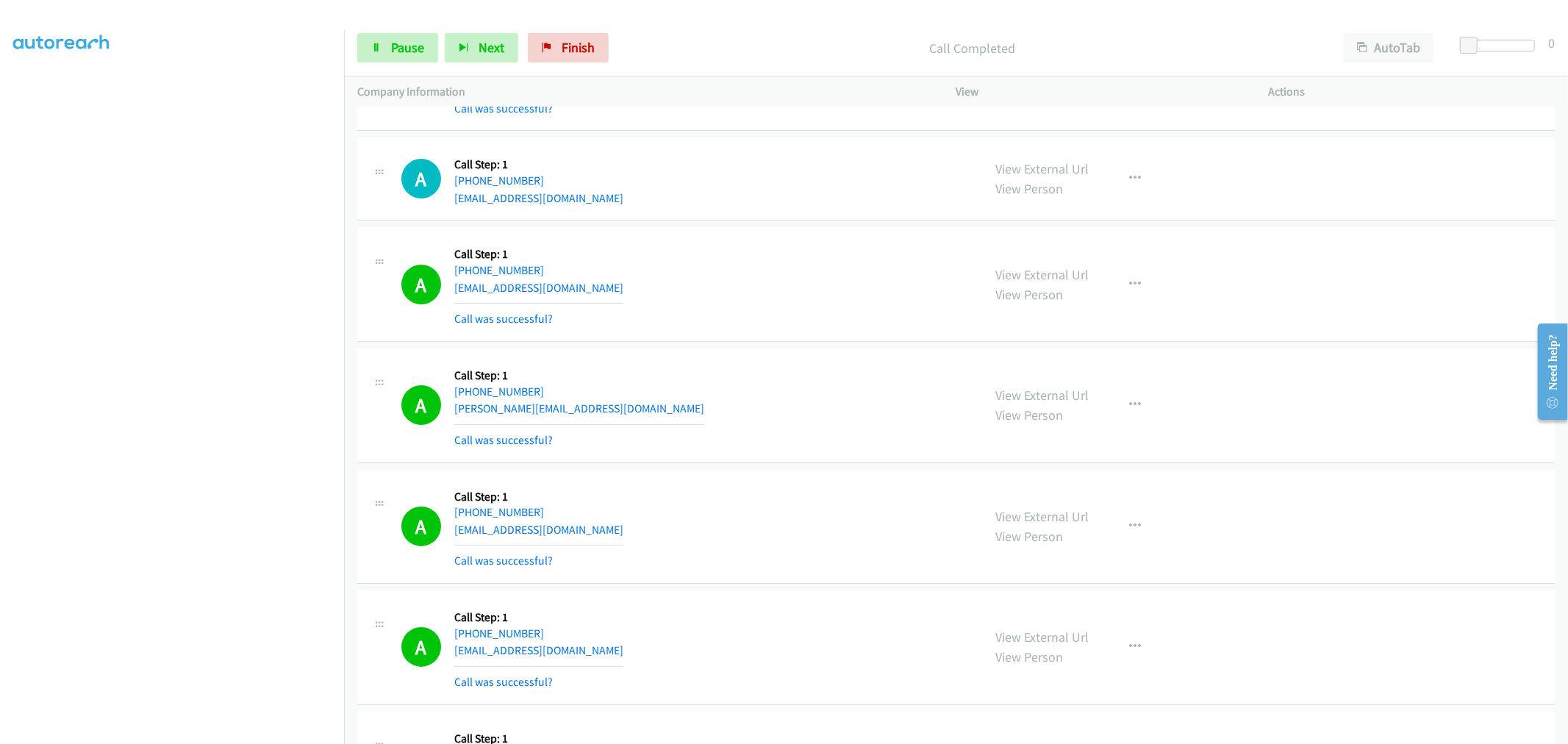
click at [696, 493] on div "A Callback Scheduled Call Step: 1 America/New_York [PHONE_NUMBER] [EMAIL_ADDRES…" at bounding box center [685, 526] width 568 height 87
click at [1141, 519] on button "button" at bounding box center [1135, 526] width 39 height 30
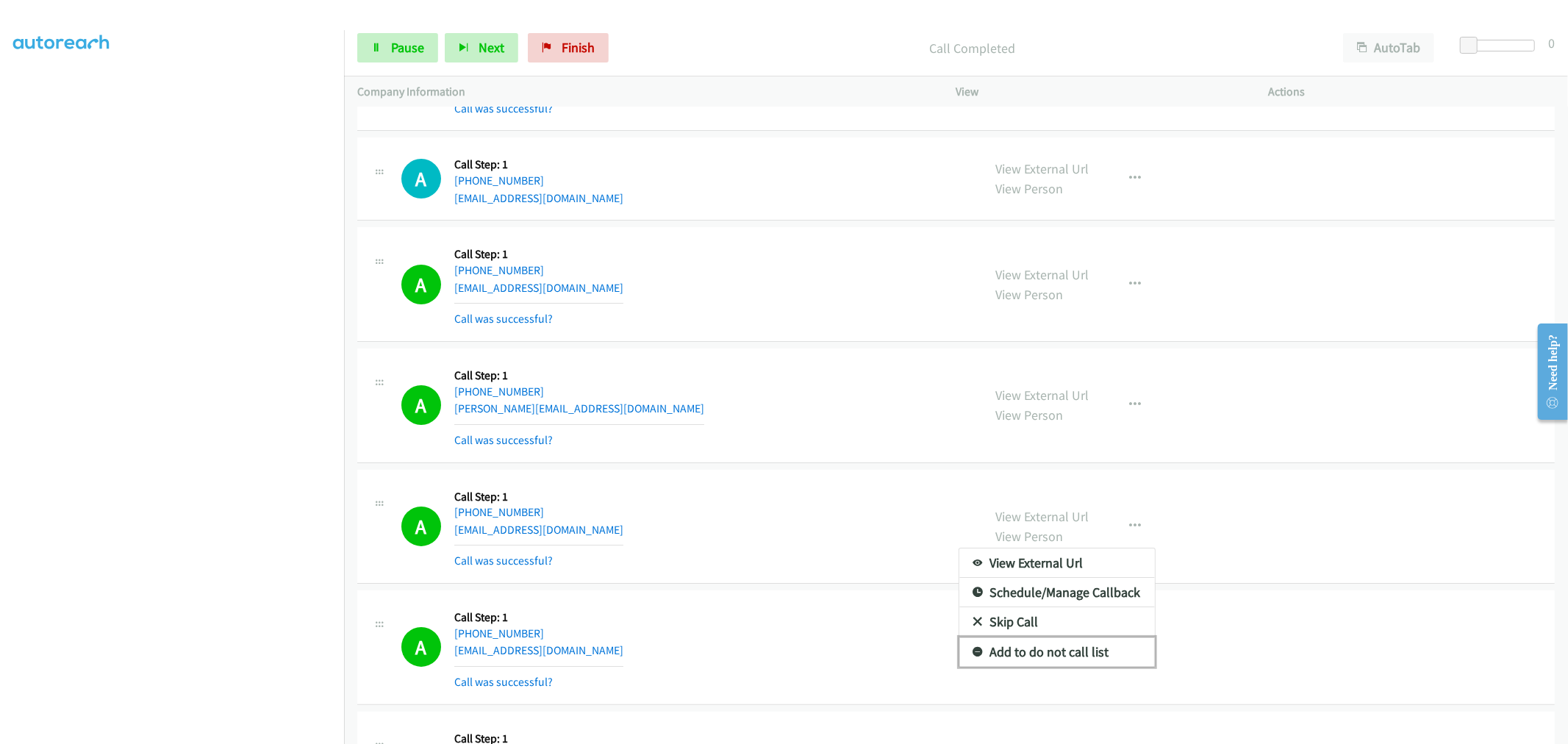
click at [1018, 655] on link "Add to do not call list" at bounding box center [1057, 652] width 196 height 30
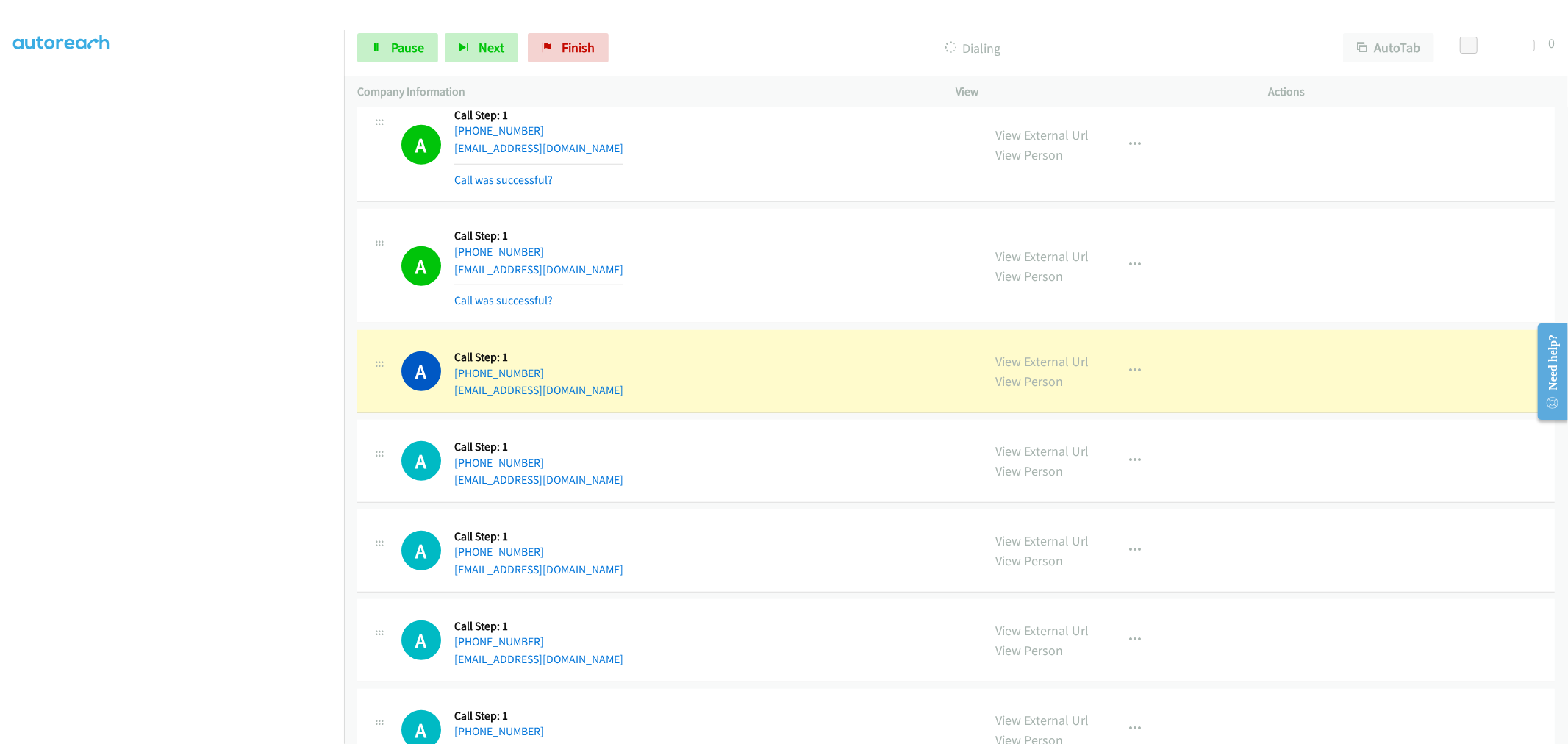
scroll to position [10427, 0]
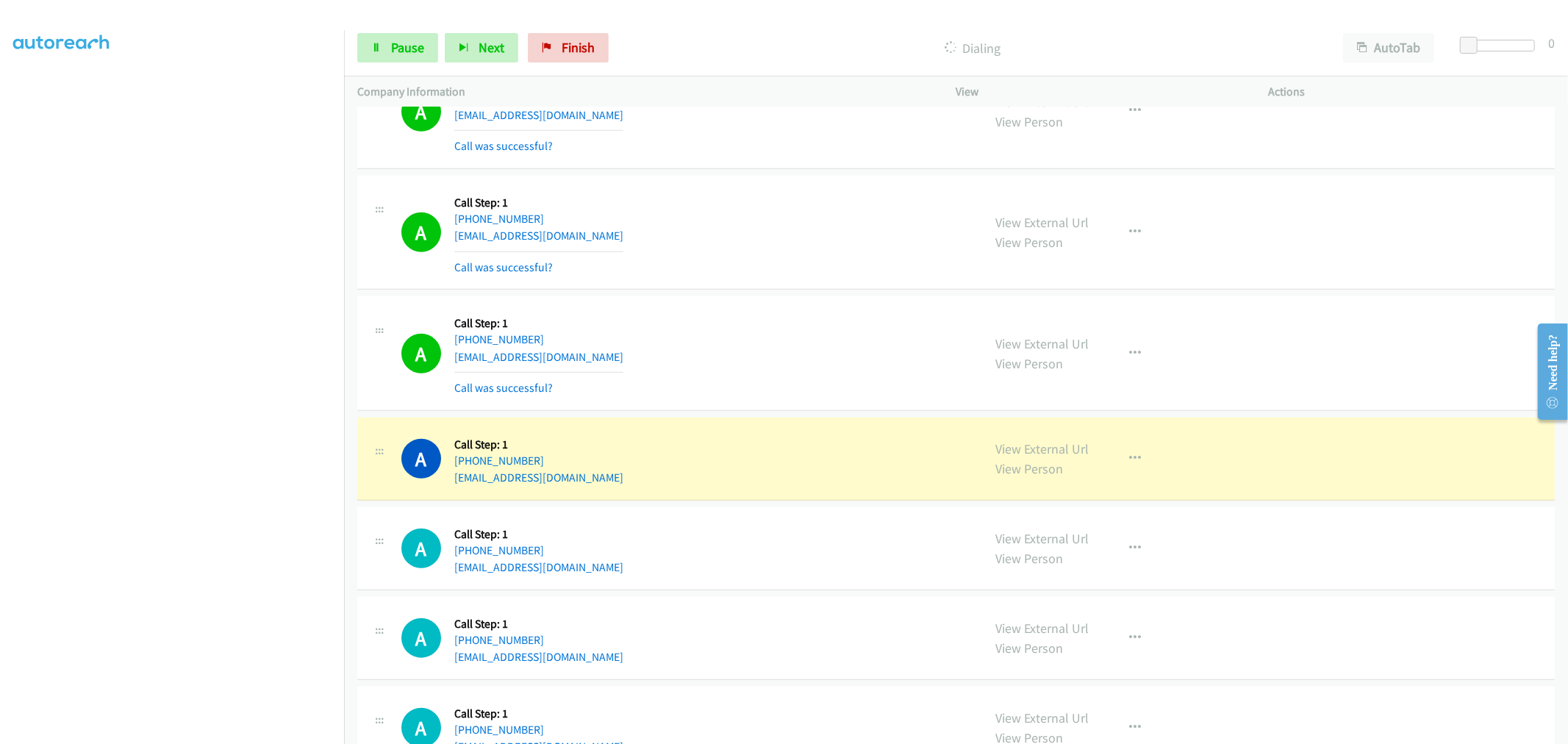
click at [633, 396] on div "A Callback Scheduled Call Step: 1 [GEOGRAPHIC_DATA]/[GEOGRAPHIC_DATA] [PHONE_NU…" at bounding box center [685, 353] width 568 height 87
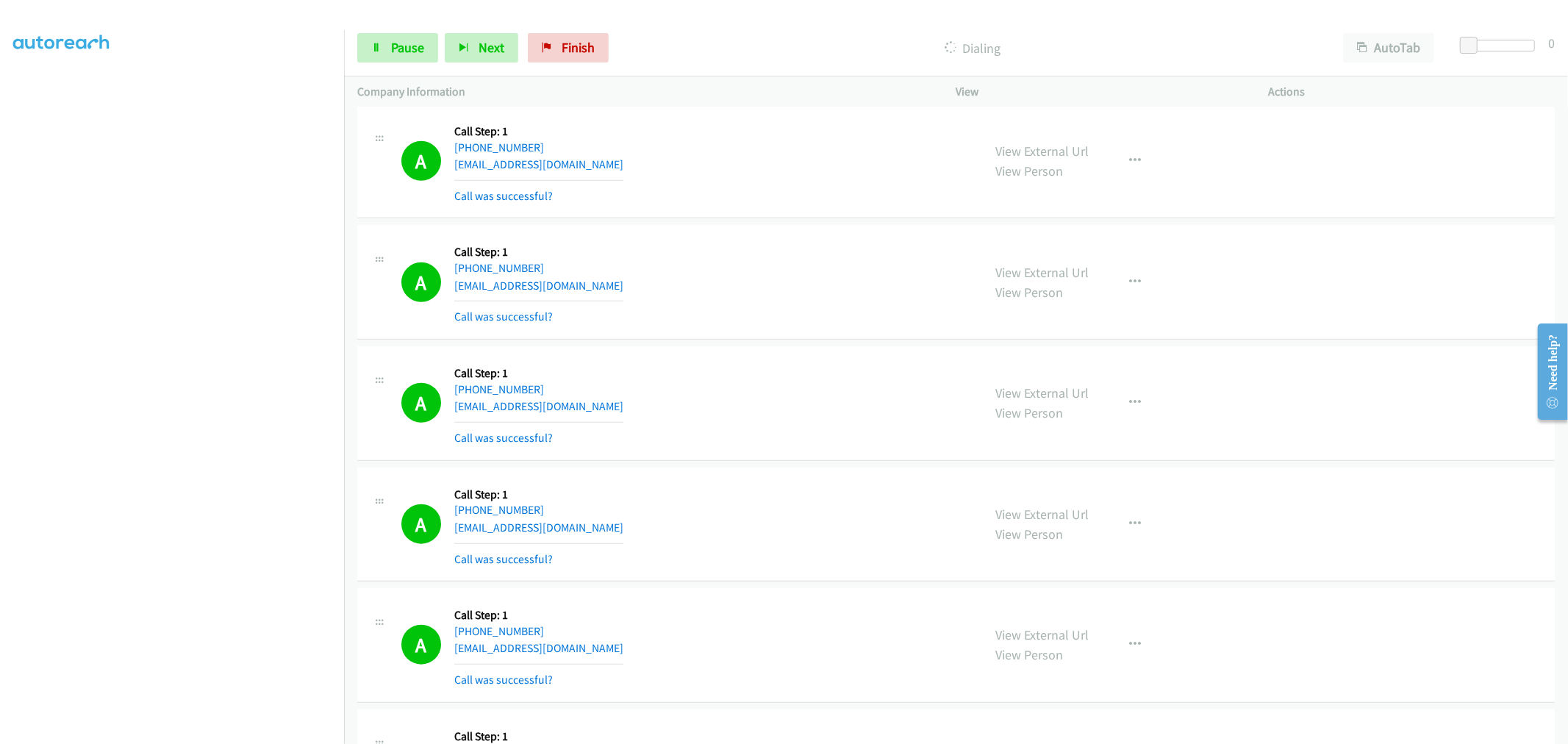
scroll to position [10338, 0]
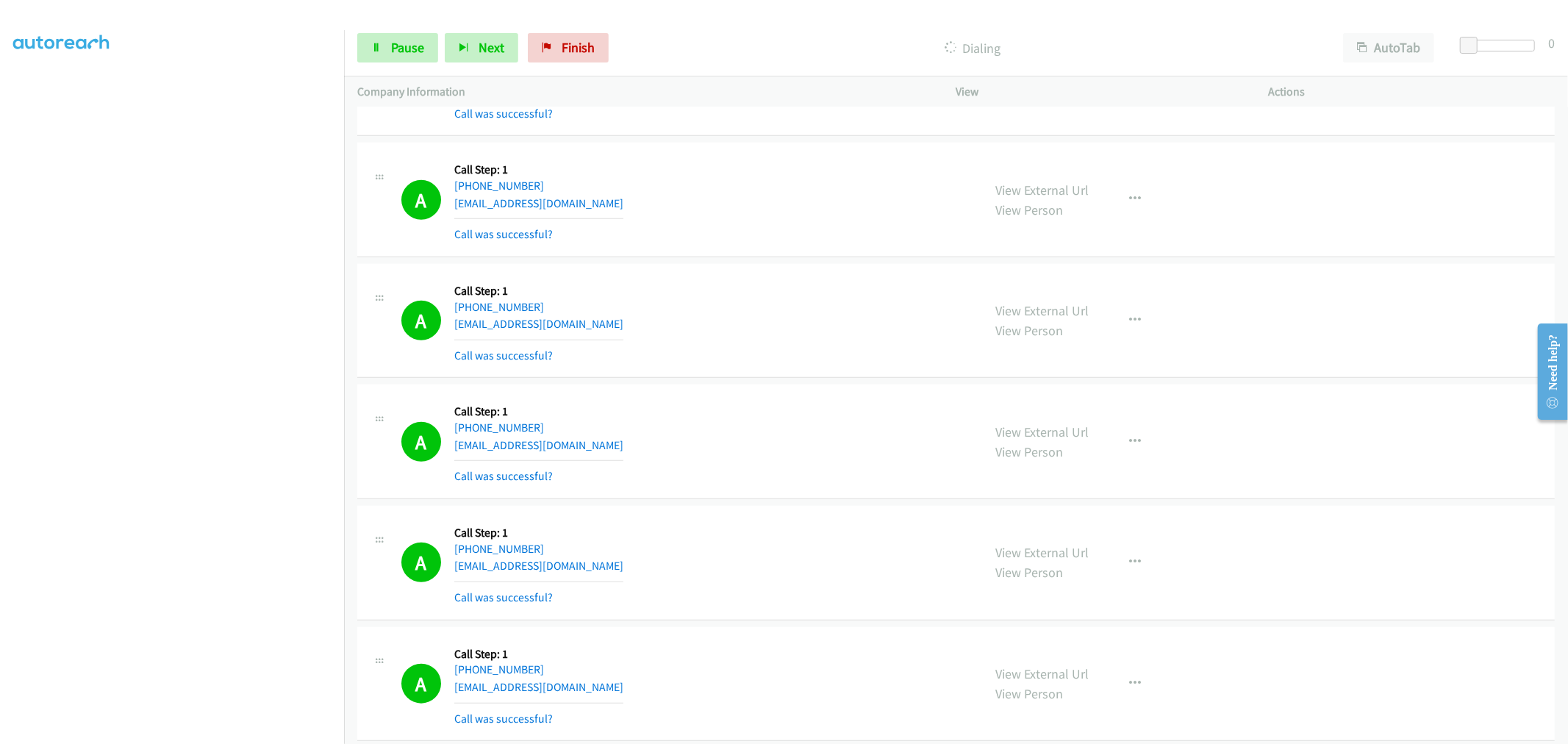
click at [765, 390] on td "A Callback Scheduled Call Step: 1 [GEOGRAPHIC_DATA]/[GEOGRAPHIC_DATA] [PHONE_NU…" at bounding box center [956, 442] width 1224 height 122
click at [772, 382] on td "A Callback Scheduled Call Step: 1 [GEOGRAPHIC_DATA]/[GEOGRAPHIC_DATA] [PHONE_NU…" at bounding box center [956, 320] width 1224 height 122
click at [772, 267] on td "A Callback Scheduled Call Step: 1 [GEOGRAPHIC_DATA]/[GEOGRAPHIC_DATA] [PHONE_NU…" at bounding box center [956, 320] width 1224 height 122
click at [774, 387] on td "A Callback Scheduled Call Step: 1 [GEOGRAPHIC_DATA]/[GEOGRAPHIC_DATA] [PHONE_NU…" at bounding box center [956, 442] width 1224 height 122
click at [783, 261] on td "A Callback Scheduled Call Step: 1 America/Los_Angeles [PHONE_NUMBER] [EMAIL_ADD…" at bounding box center [956, 200] width 1224 height 122
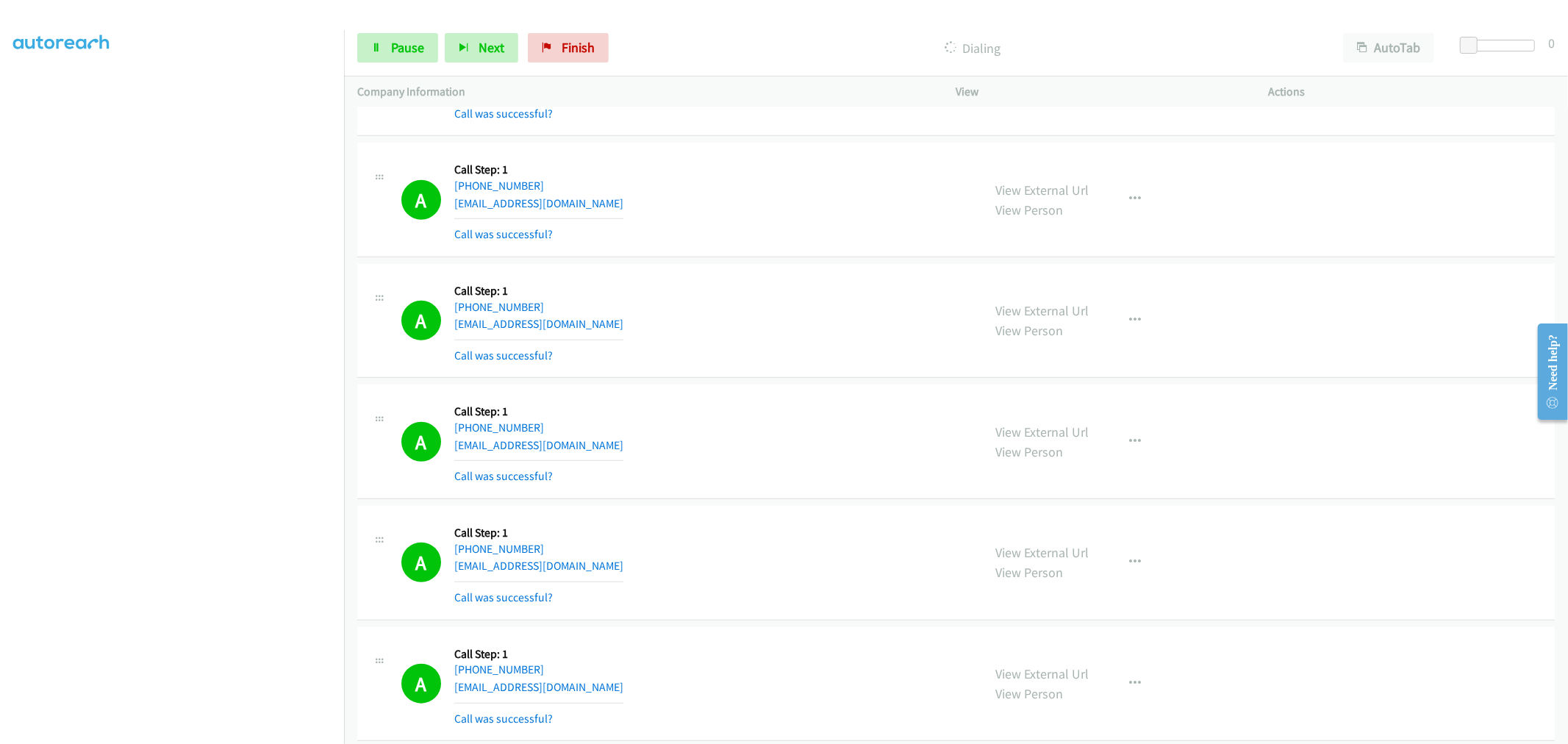
drag, startPoint x: 768, startPoint y: 386, endPoint x: 774, endPoint y: 361, distance: 25.7
click at [768, 382] on td "A Callback Scheduled Call Step: 1 [GEOGRAPHIC_DATA]/[GEOGRAPHIC_DATA] [PHONE_NU…" at bounding box center [956, 320] width 1224 height 122
click at [771, 257] on div "A Callback Scheduled Call Step: 1 America/Los_Angeles [PHONE_NUMBER] [EMAIL_ADD…" at bounding box center [956, 200] width 1197 height 115
click at [773, 267] on td "A Callback Scheduled Call Step: 1 [GEOGRAPHIC_DATA]/[GEOGRAPHIC_DATA] [PHONE_NU…" at bounding box center [956, 320] width 1224 height 122
click at [761, 387] on td "A Callback Scheduled Call Step: 1 [GEOGRAPHIC_DATA]/[GEOGRAPHIC_DATA] [PHONE_NU…" at bounding box center [956, 442] width 1224 height 122
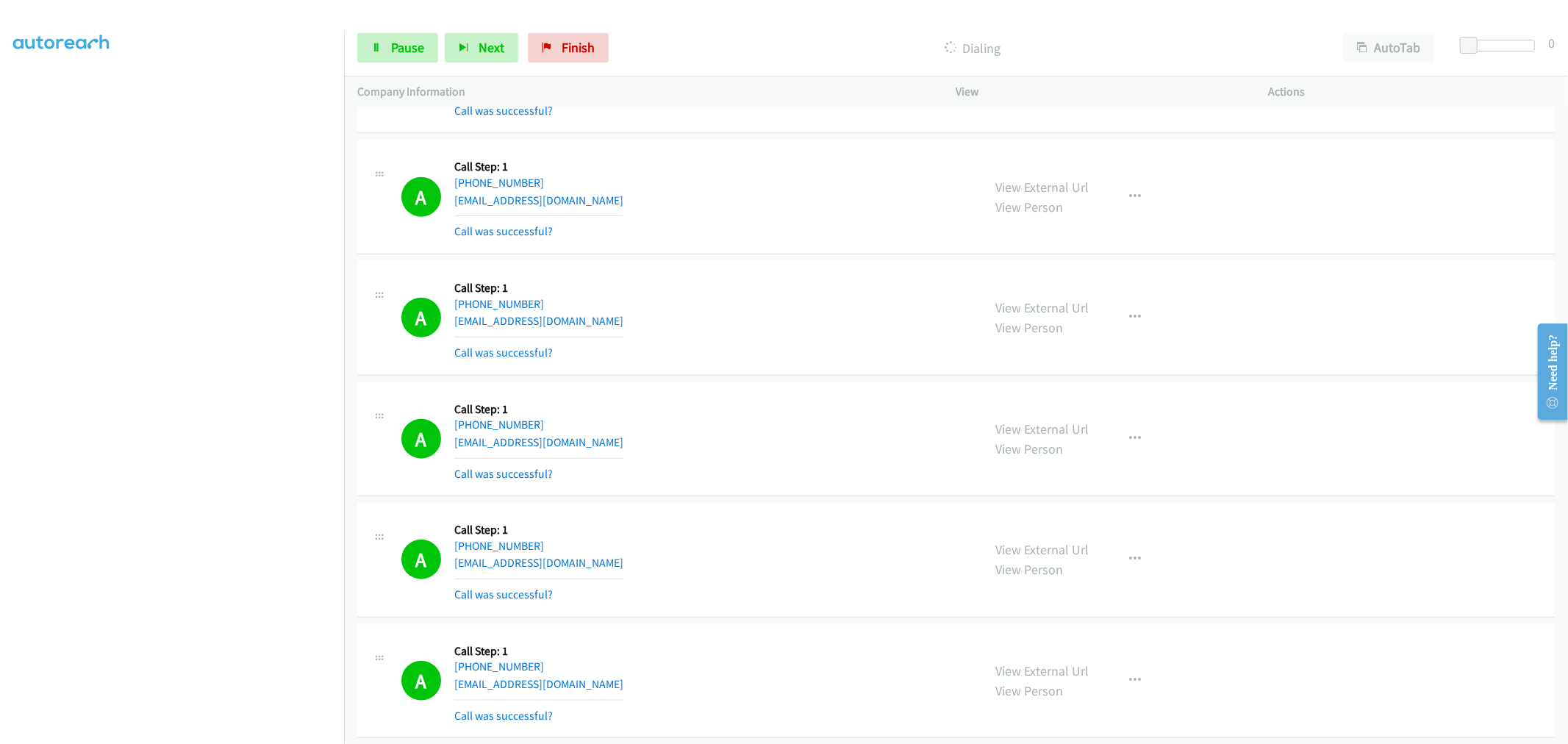
scroll to position [11074, 0]
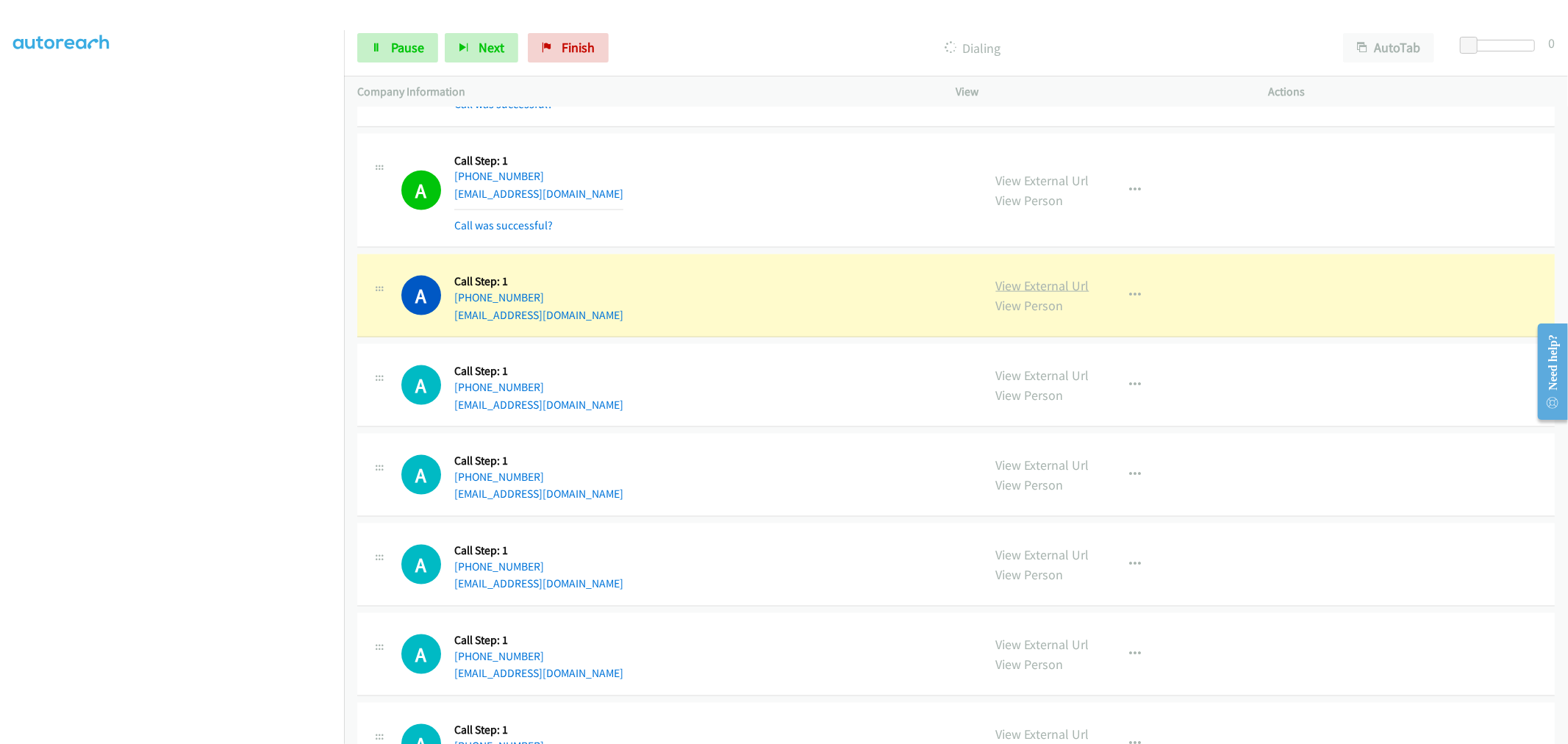
drag, startPoint x: 1012, startPoint y: 291, endPoint x: 901, endPoint y: 208, distance: 138.6
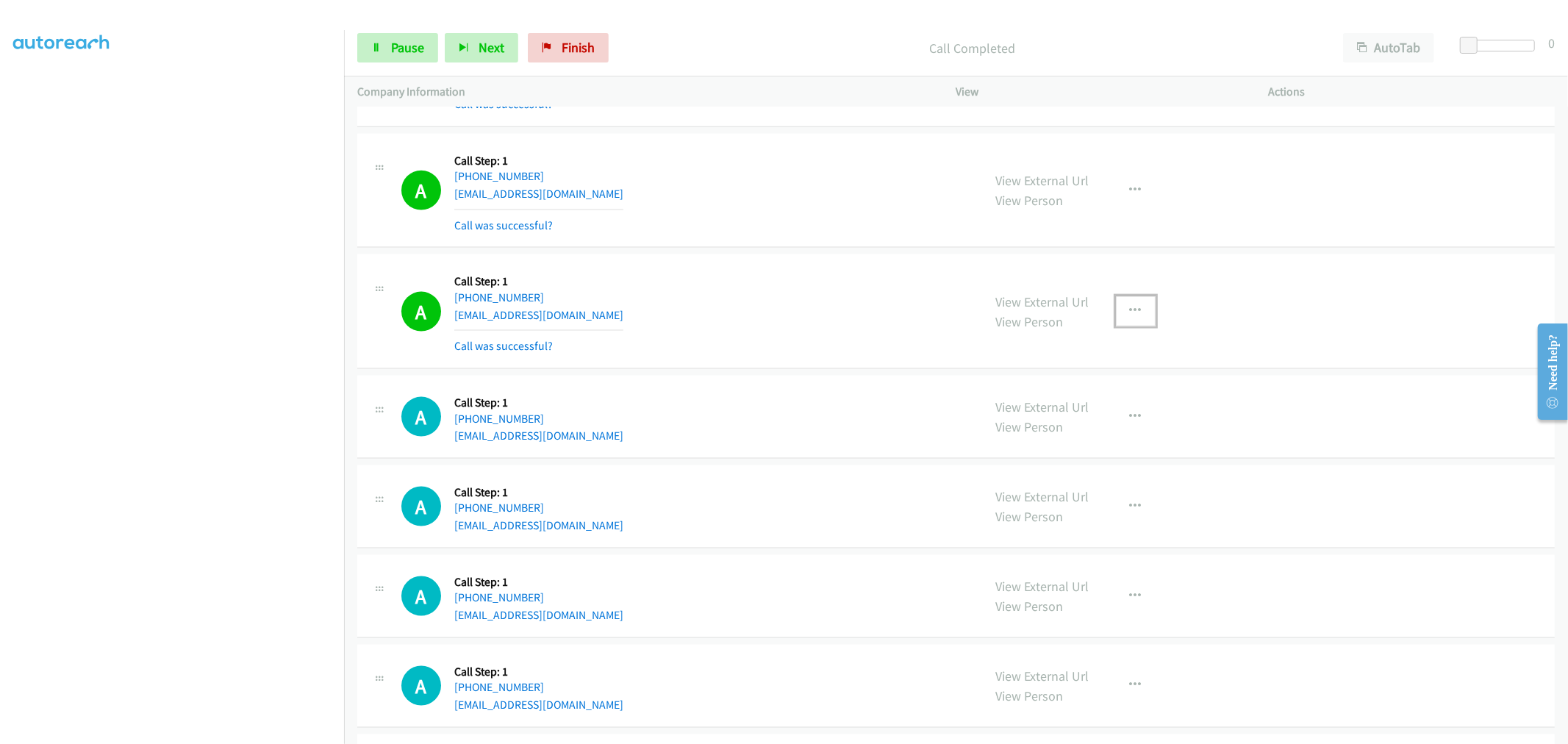
click at [1116, 306] on button "button" at bounding box center [1135, 311] width 39 height 30
click at [1052, 440] on link "Add to do not call list" at bounding box center [1057, 436] width 196 height 30
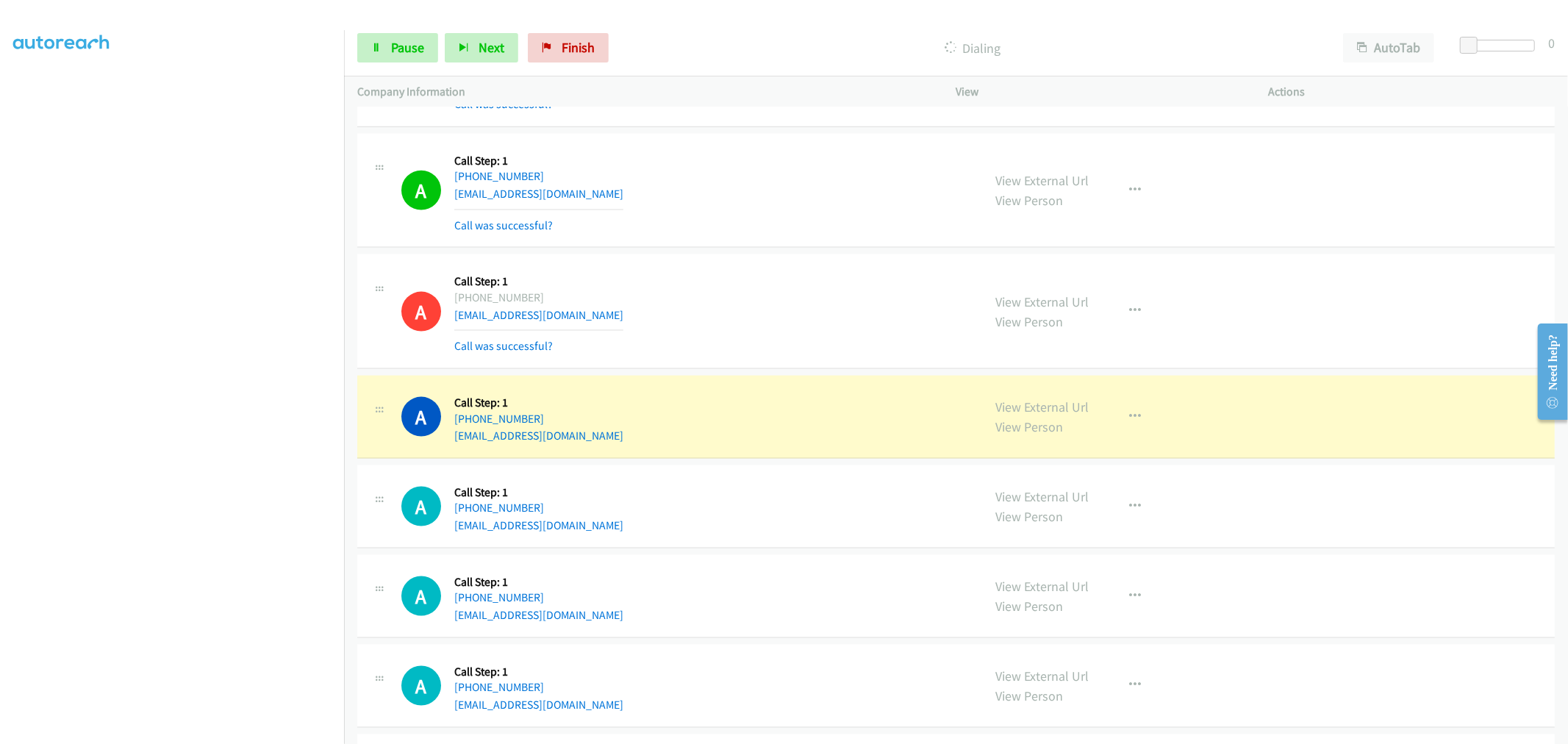
click at [697, 288] on div "A Callback Scheduled Call Step: 1 America/New_York [PHONE_NUMBER] [EMAIL_ADDRES…" at bounding box center [685, 311] width 568 height 87
click at [746, 248] on div "A Callback Scheduled Call Step: 1 America/New_York [PHONE_NUMBER] [EMAIL_ADDRES…" at bounding box center [956, 192] width 1197 height 115
click at [749, 248] on div "A Callback Scheduled Call Step: 1 America/New_York [PHONE_NUMBER] [EMAIL_ADDRES…" at bounding box center [956, 192] width 1197 height 115
click at [753, 251] on td "A Callback Scheduled Call Step: 1 America/New_York [PHONE_NUMBER] [EMAIL_ADDRES…" at bounding box center [956, 191] width 1224 height 122
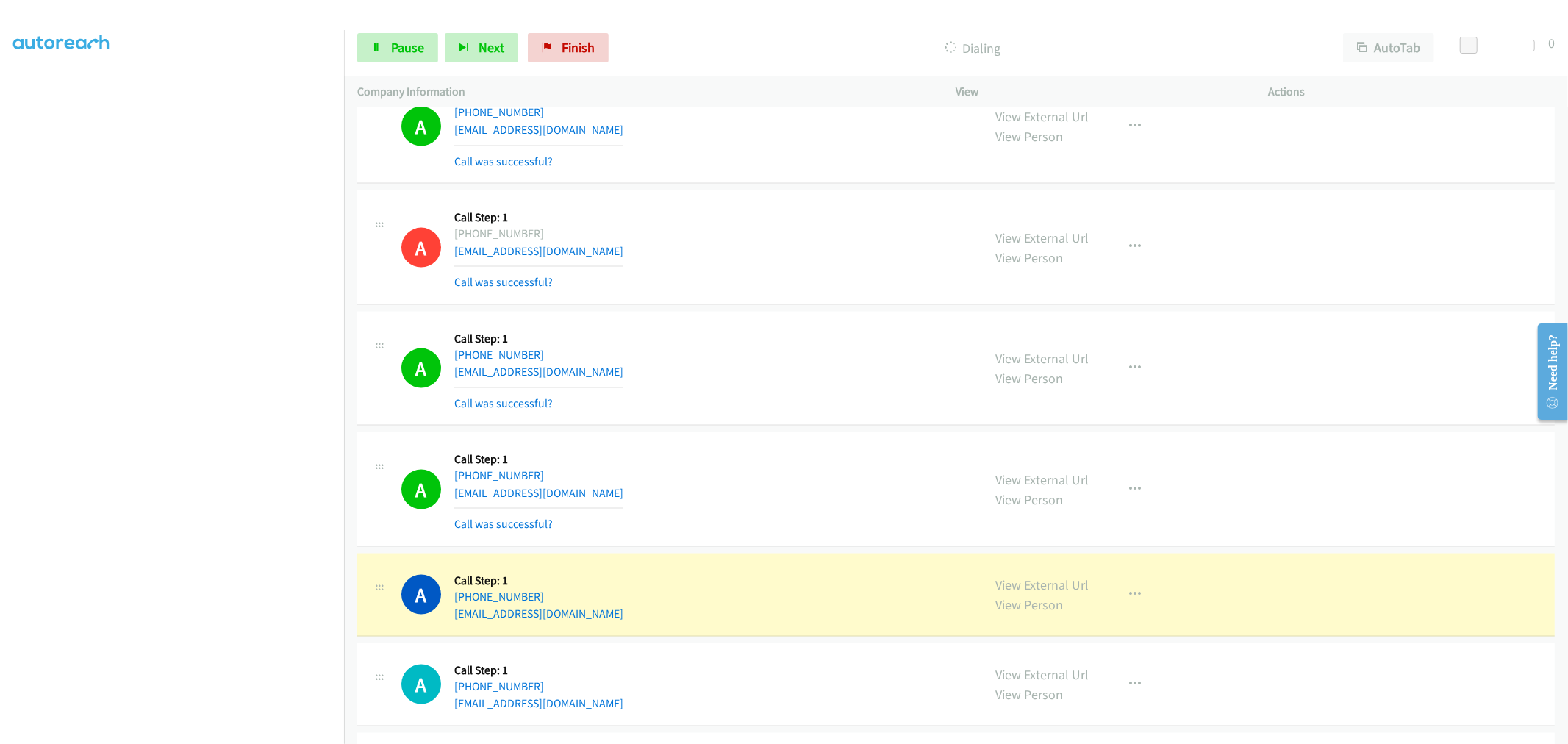
scroll to position [11237, 0]
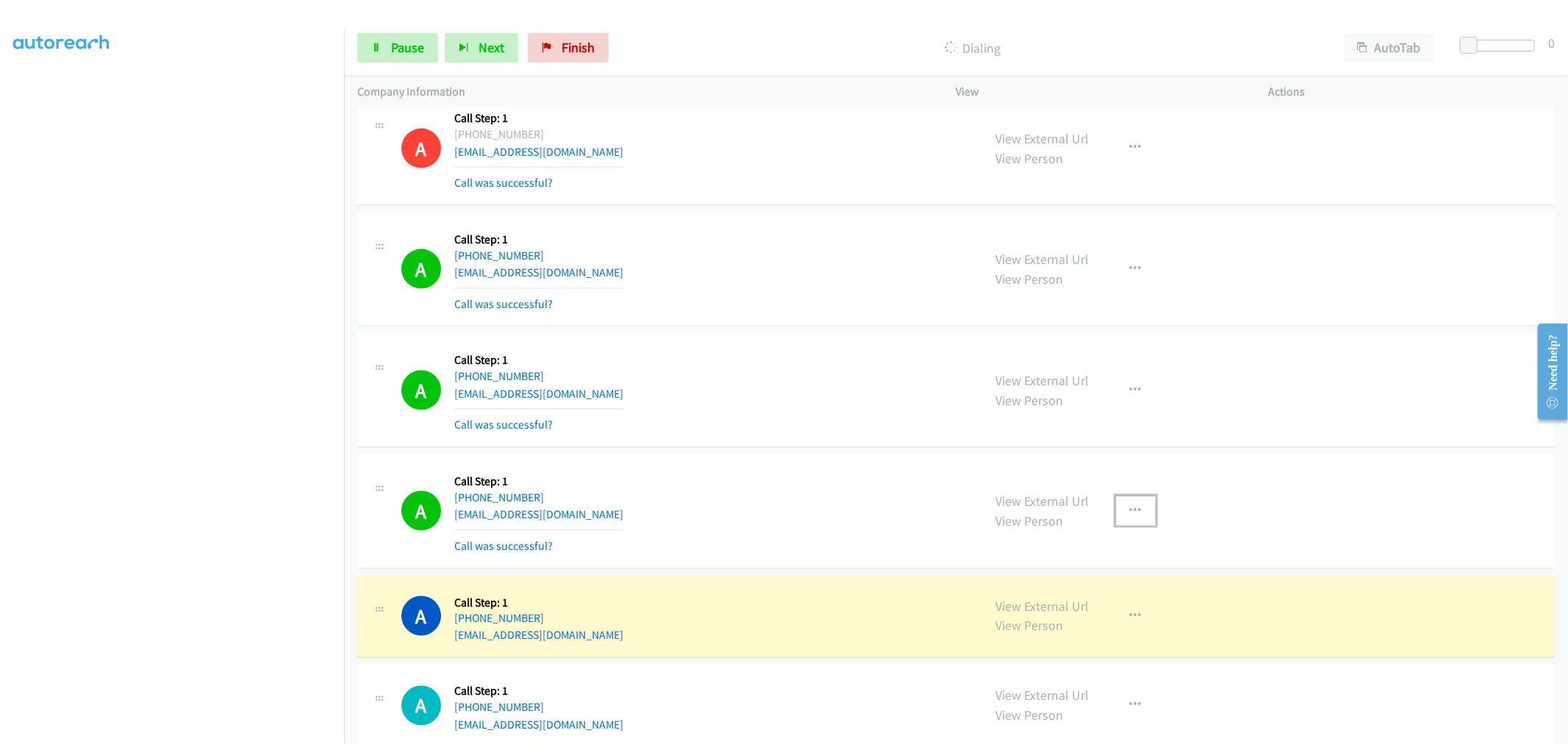
click at [1128, 503] on button "button" at bounding box center [1135, 511] width 39 height 30
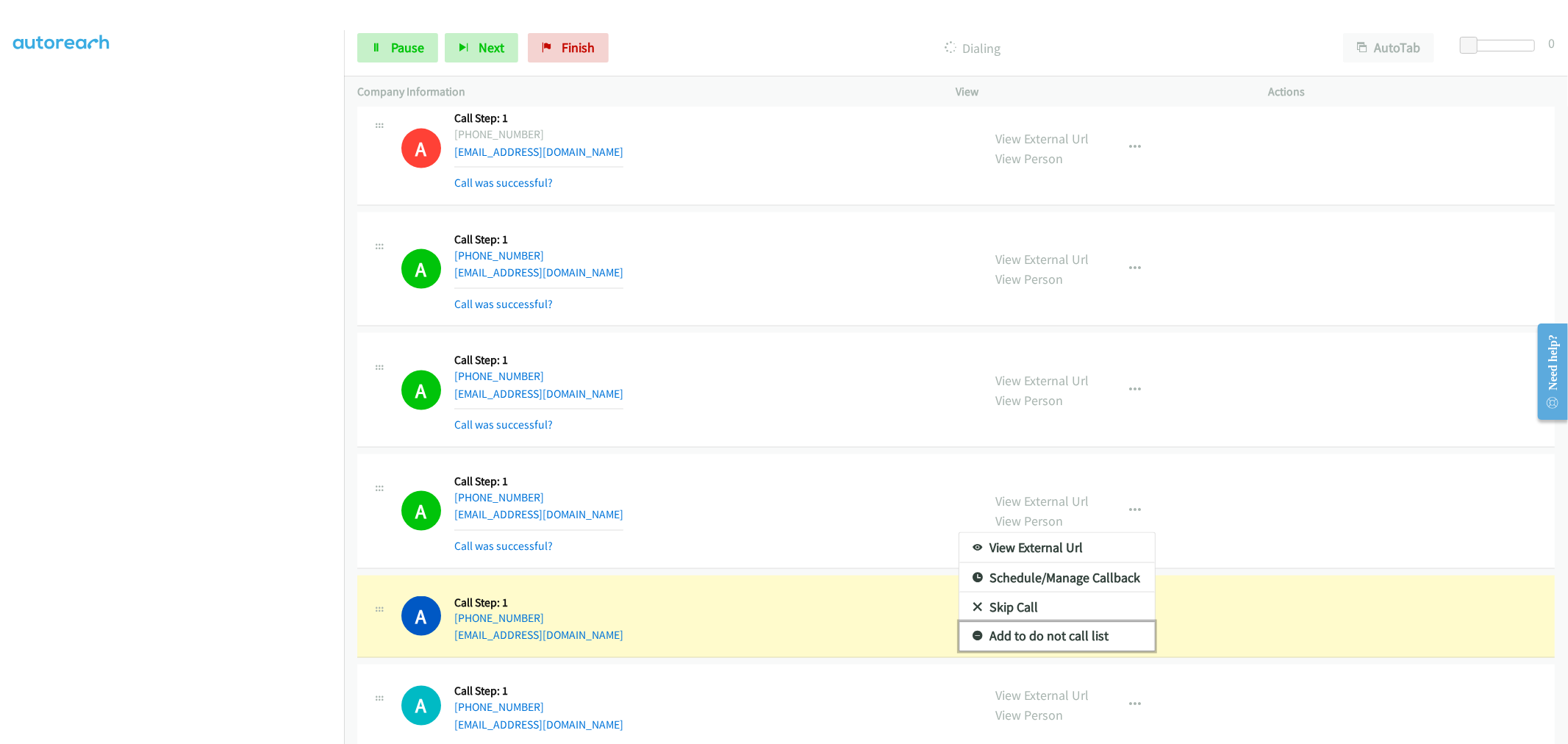
drag, startPoint x: 1024, startPoint y: 652, endPoint x: 856, endPoint y: 671, distance: 169.1
click at [1024, 649] on link "Add to do not call list" at bounding box center [1057, 637] width 196 height 30
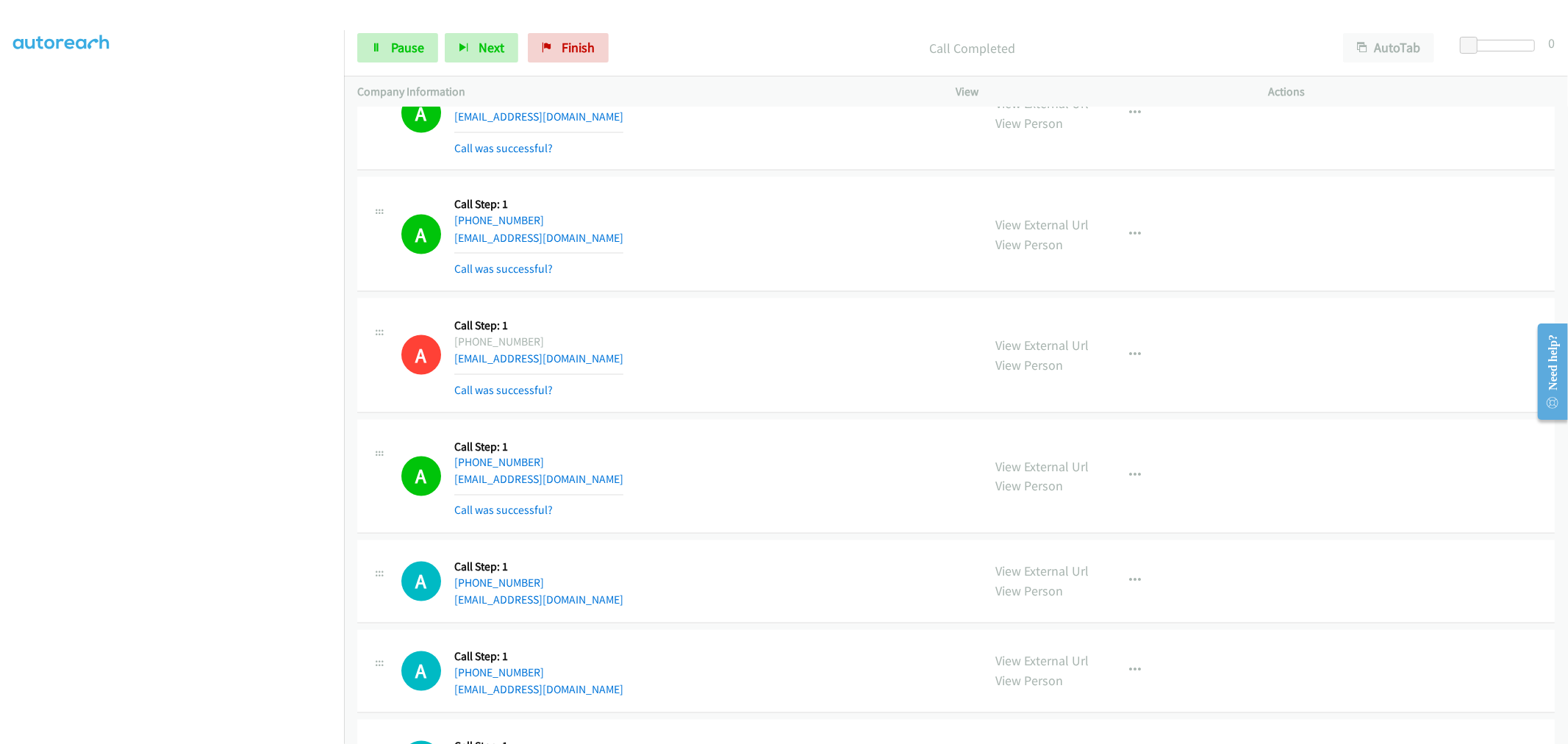
scroll to position [11482, 0]
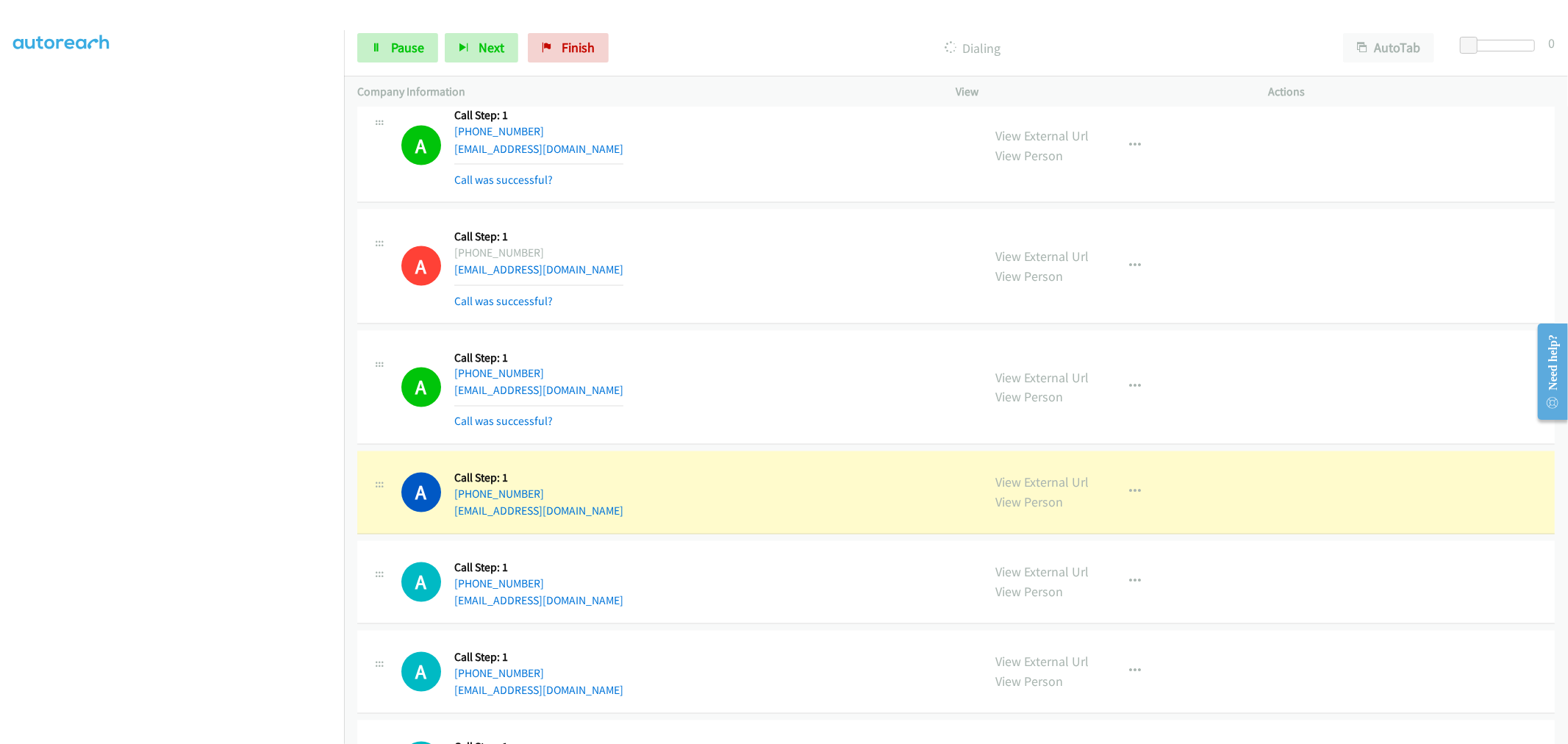
click at [758, 327] on td "A Callback Scheduled Call Step: 1 America/Los_Angeles [PHONE_NUMBER] [EMAIL_ADD…" at bounding box center [956, 267] width 1224 height 122
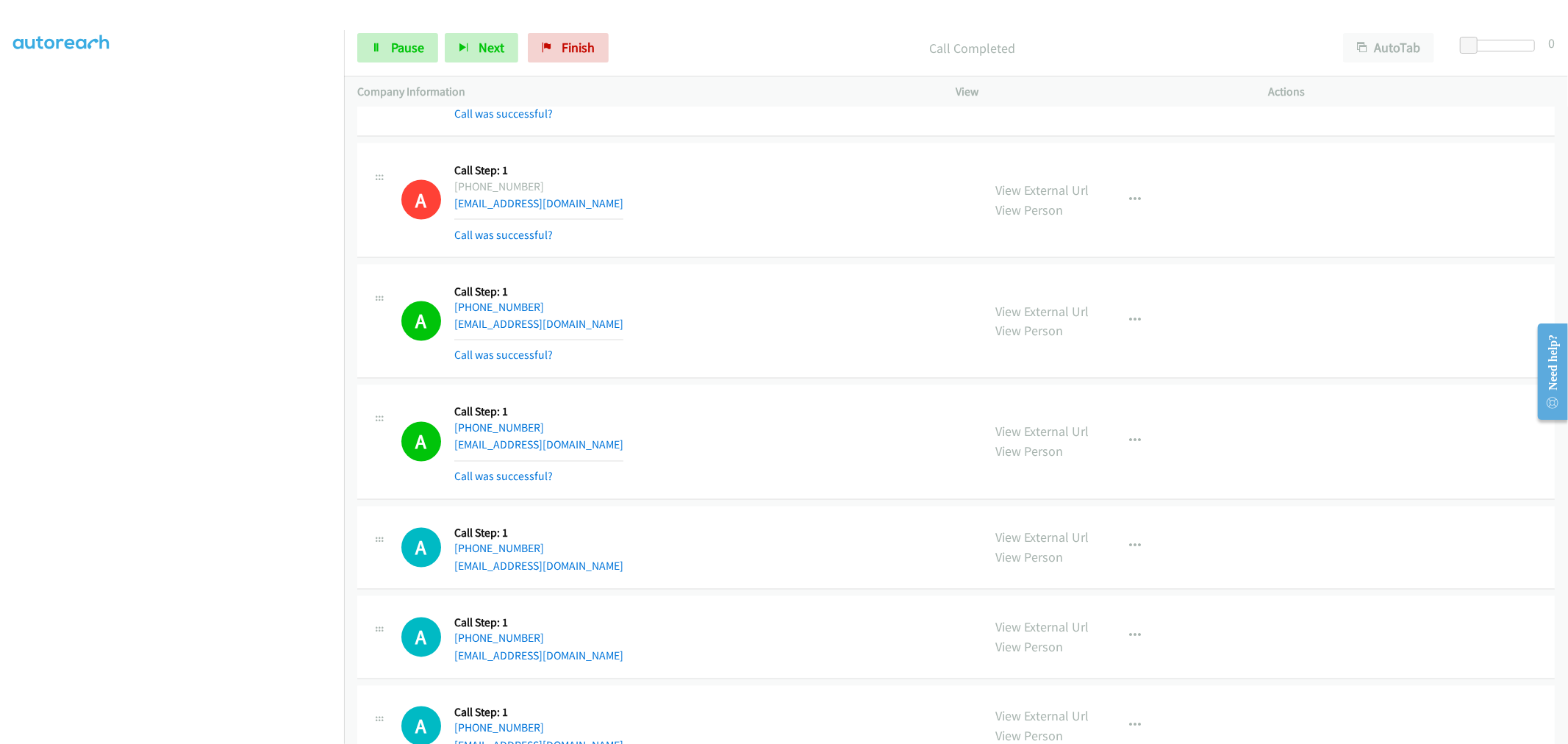
scroll to position [11602, 0]
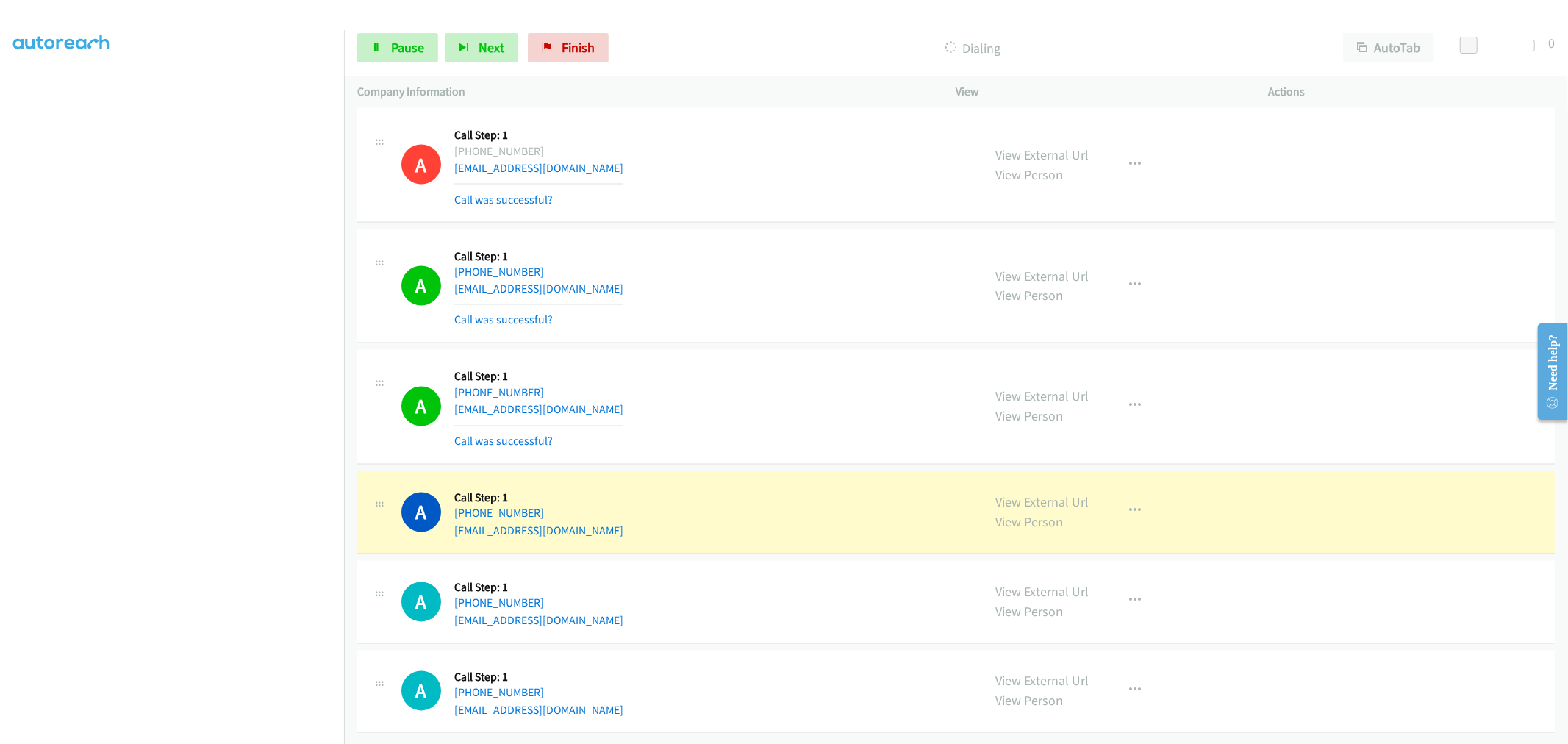
click at [827, 274] on div "A Callback Scheduled Call Step: 1 [GEOGRAPHIC_DATA]/[GEOGRAPHIC_DATA] [PHONE_NU…" at bounding box center [685, 286] width 568 height 87
click at [755, 333] on td "A Callback Scheduled Call Step: 1 [GEOGRAPHIC_DATA]/[GEOGRAPHIC_DATA] [PHONE_NU…" at bounding box center [956, 286] width 1224 height 122
click at [416, 35] on link "Pause" at bounding box center [398, 48] width 81 height 30
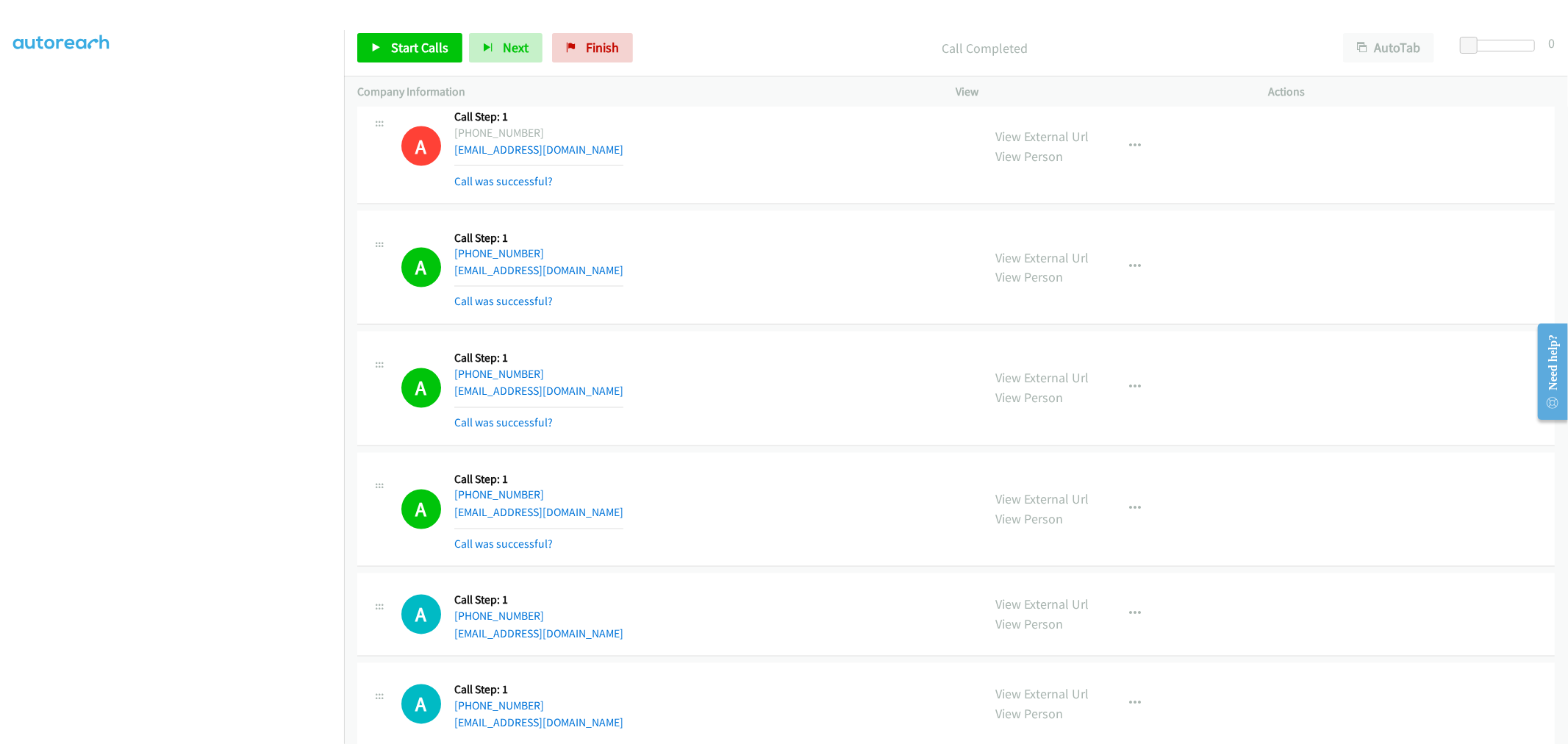
click at [745, 362] on div "A Callback Scheduled Call Step: 1 America/New_York [PHONE_NUMBER] [EMAIL_ADDRES…" at bounding box center [685, 388] width 568 height 87
